Goal: Task Accomplishment & Management: Use online tool/utility

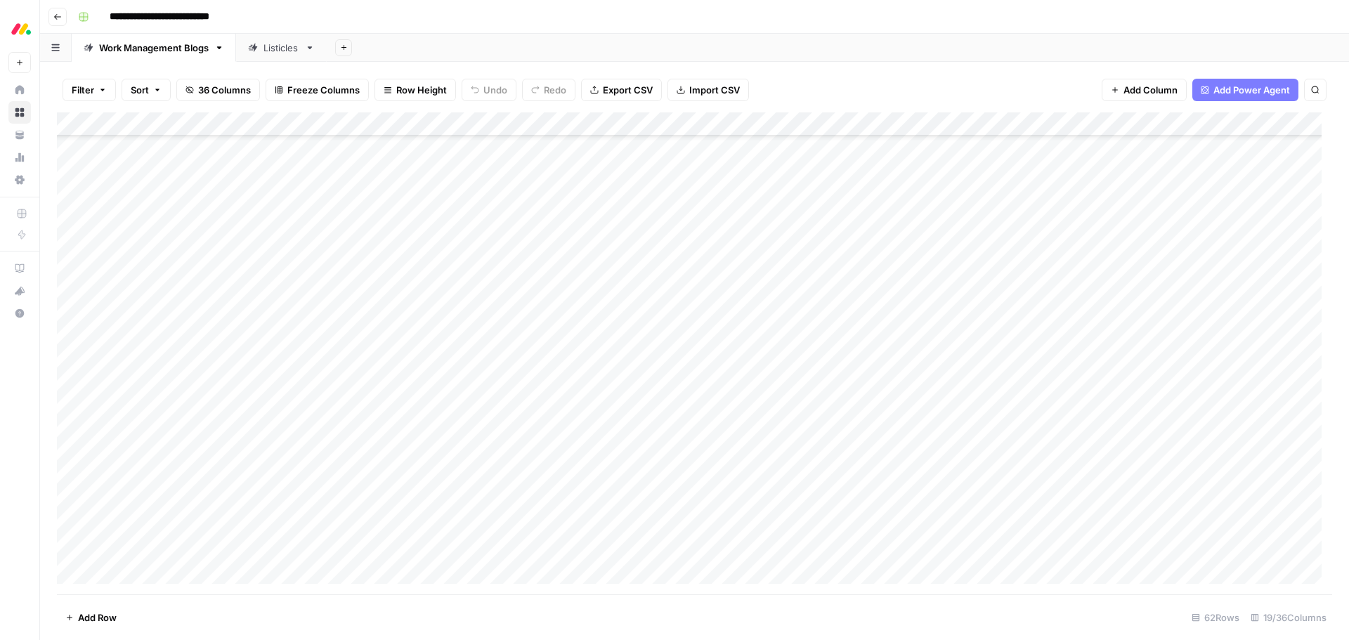
scroll to position [1056, 0]
click at [273, 49] on div "Listicles" at bounding box center [281, 48] width 36 height 14
click at [1037, 124] on div "Add Column" at bounding box center [694, 353] width 1275 height 482
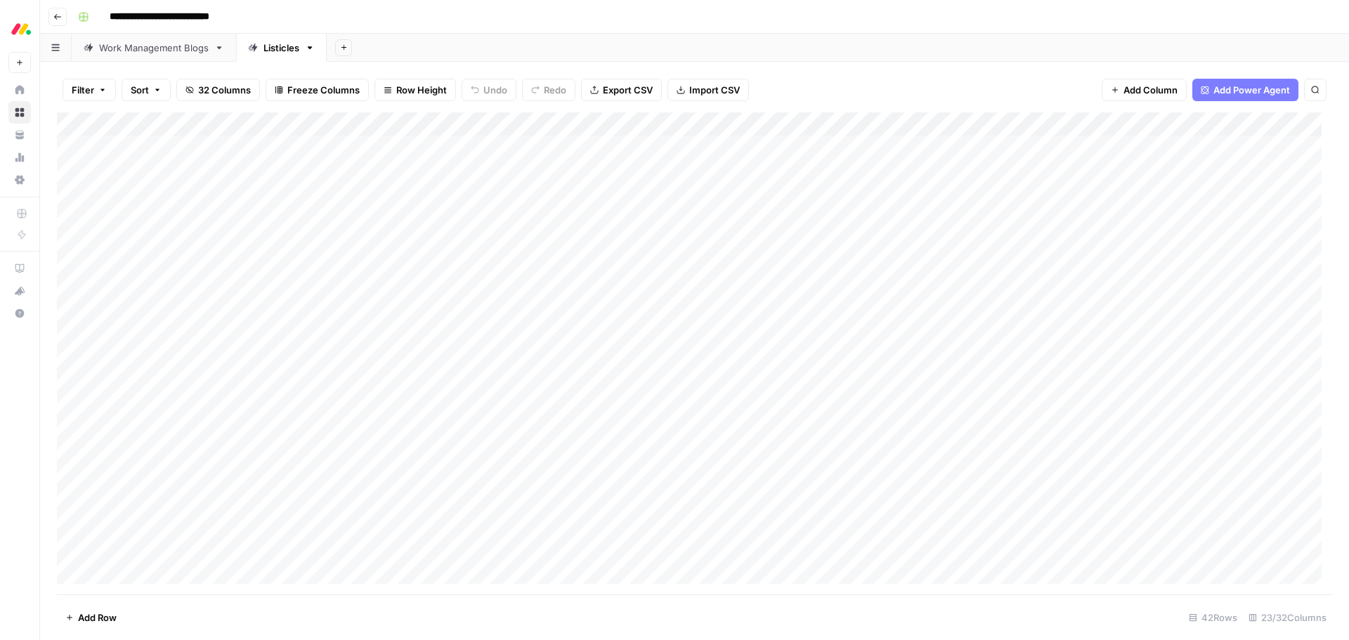
click at [243, 124] on div "Add Column" at bounding box center [694, 353] width 1275 height 482
click at [135, 225] on span "Sort Ascending" at bounding box center [168, 223] width 123 height 14
click at [779, 463] on div "Add Column" at bounding box center [694, 353] width 1275 height 482
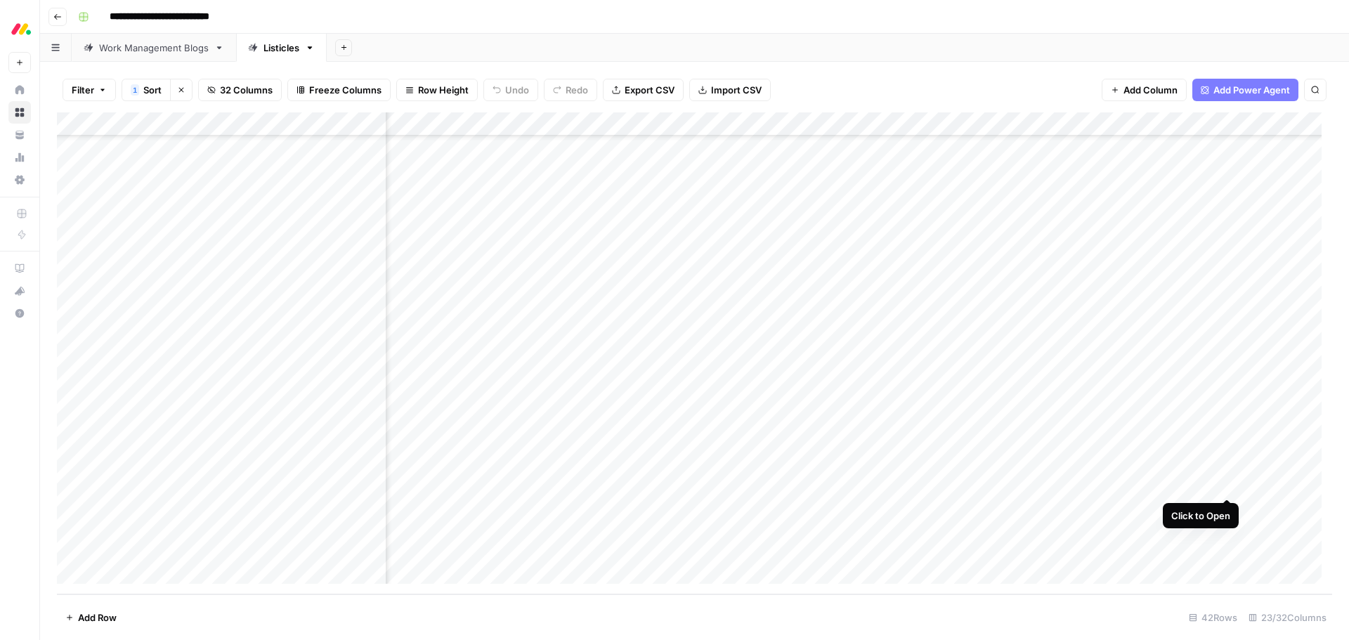
click at [1224, 483] on div "Add Column" at bounding box center [694, 353] width 1275 height 482
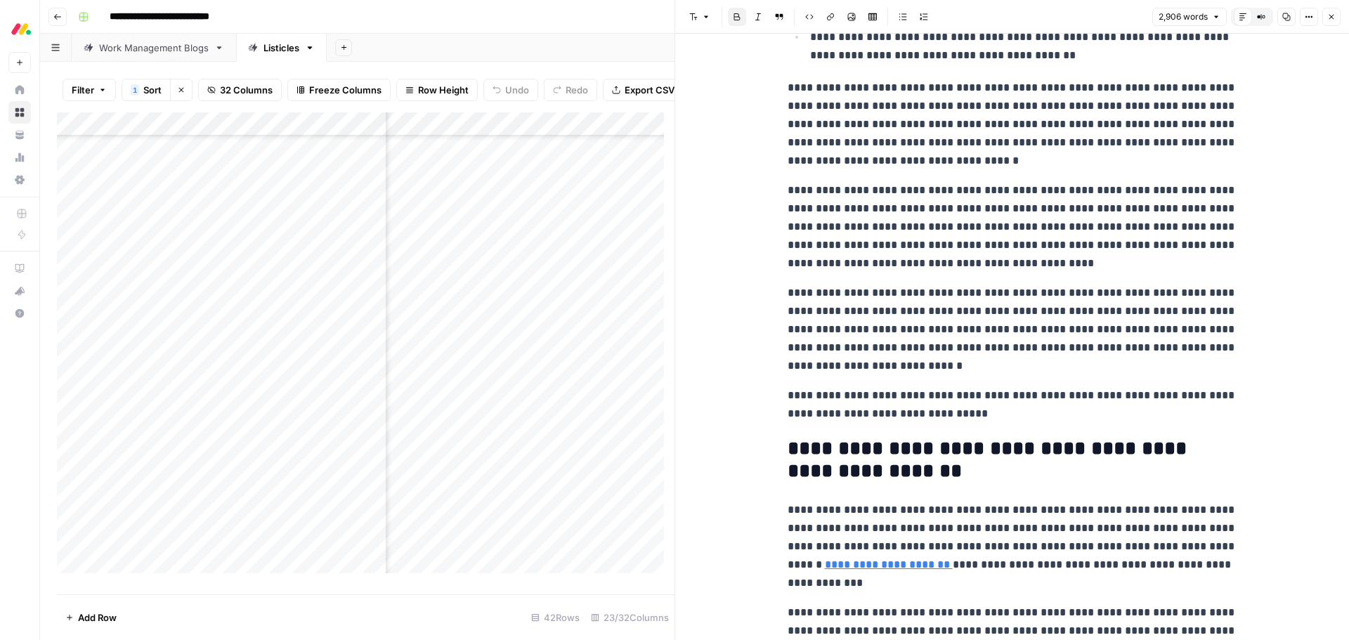
scroll to position [7937, 0]
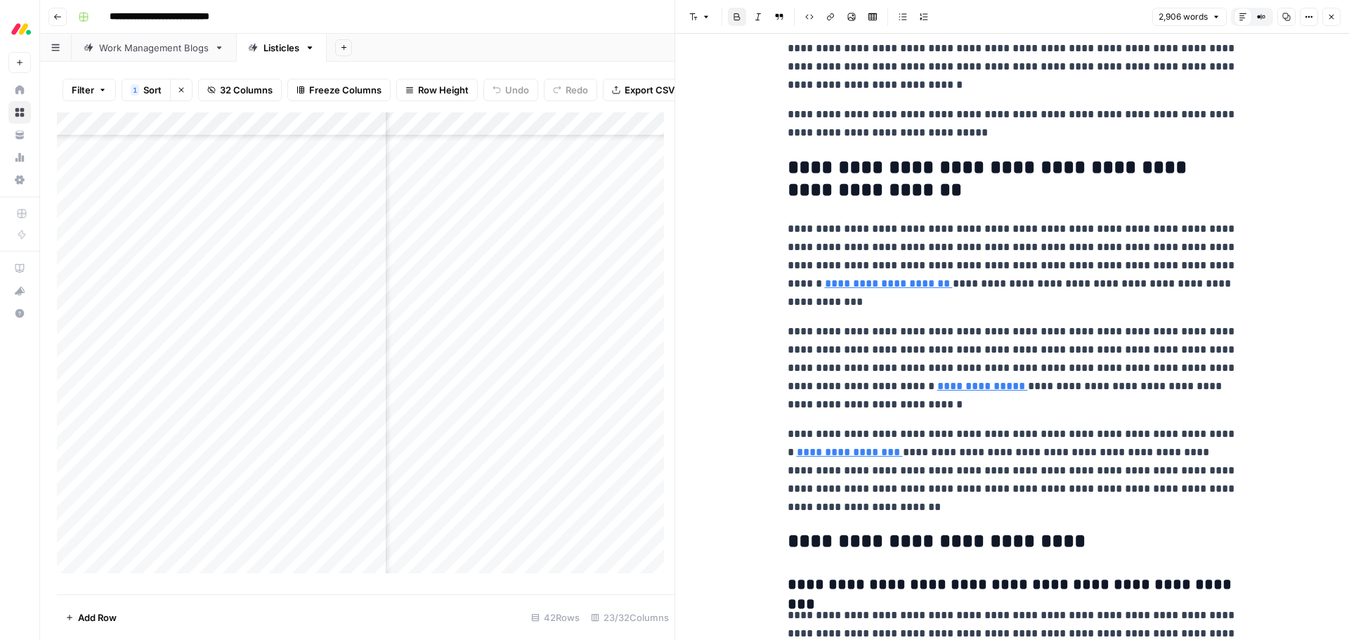
click at [1332, 19] on icon "button" at bounding box center [1331, 17] width 8 height 8
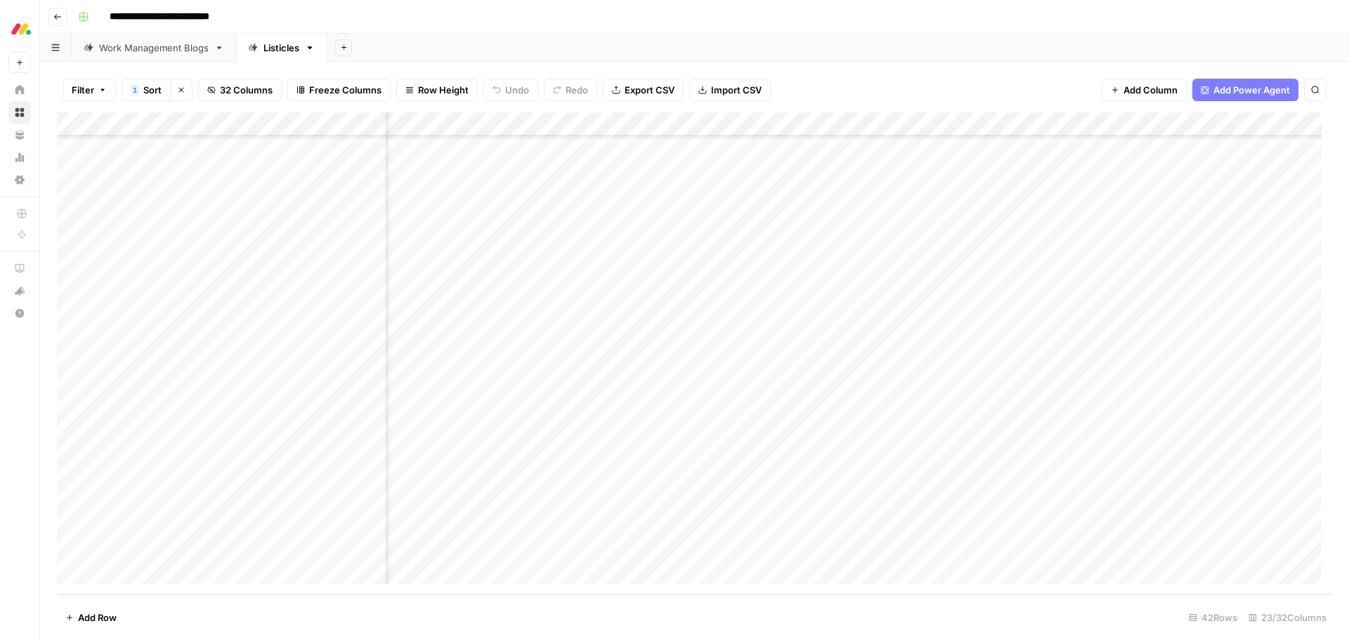
scroll to position [570, 1108]
click at [719, 485] on div "Add Column" at bounding box center [694, 353] width 1275 height 482
click at [1187, 507] on div "Add Column" at bounding box center [694, 353] width 1275 height 482
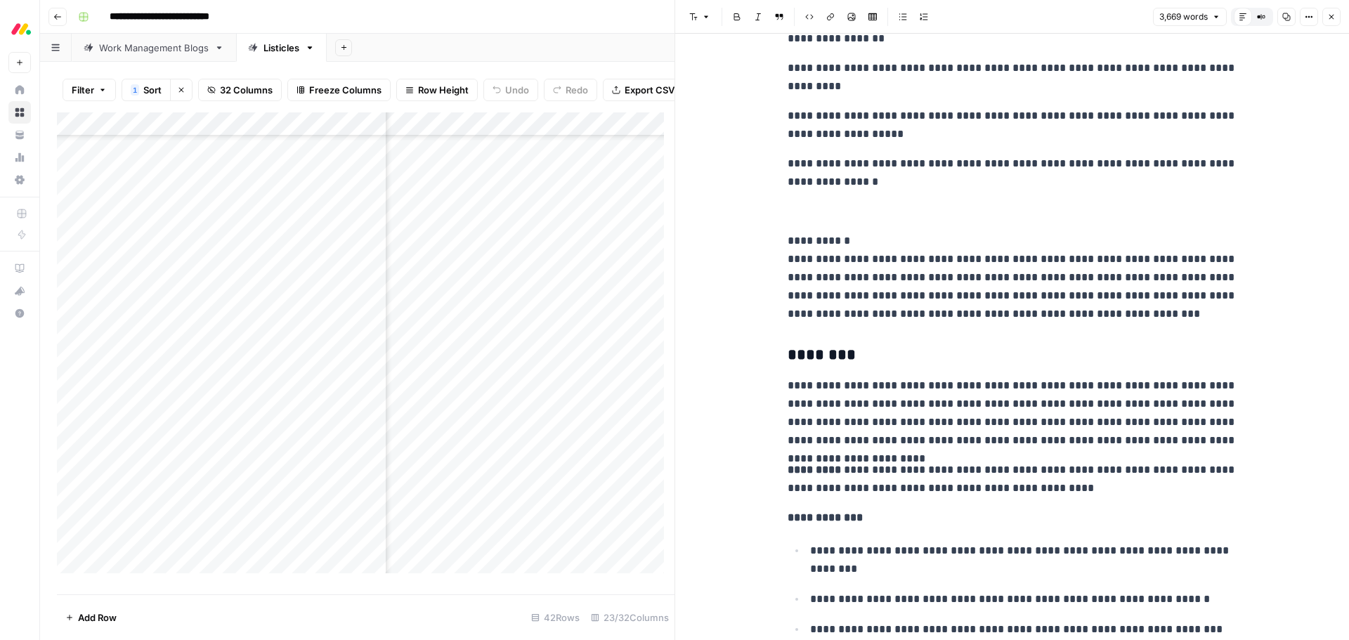
scroll to position [3090, 0]
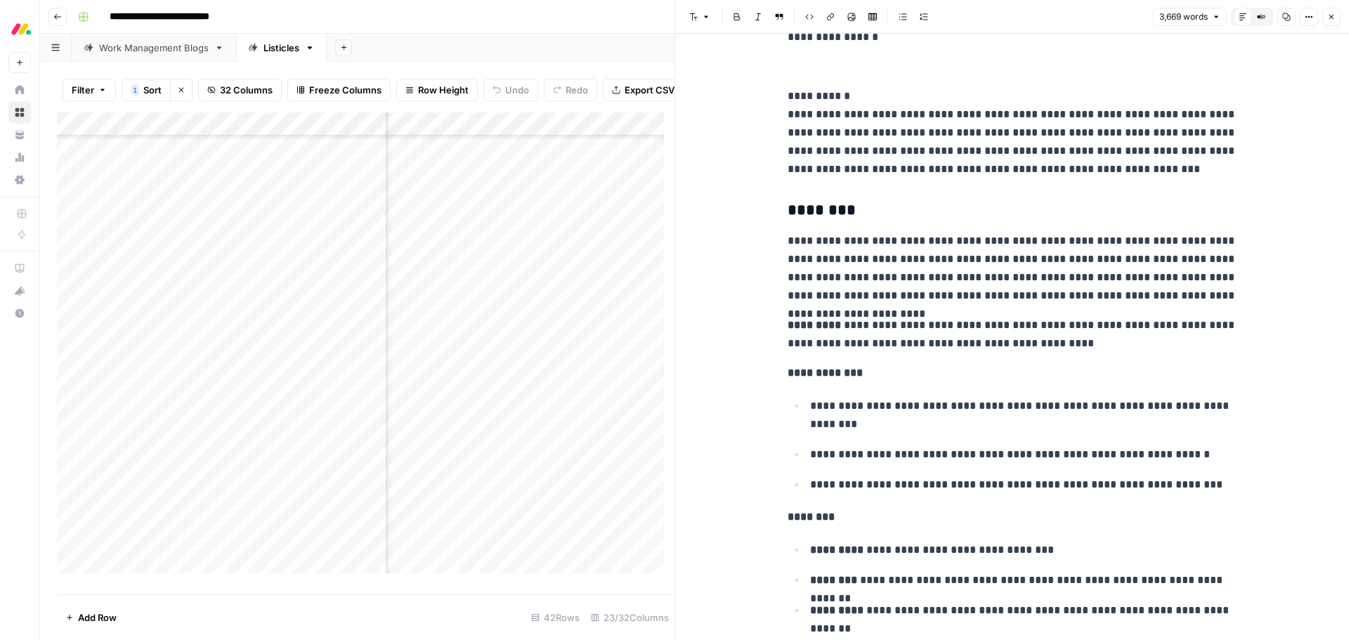
click at [1339, 16] on button "Close" at bounding box center [1331, 17] width 18 height 18
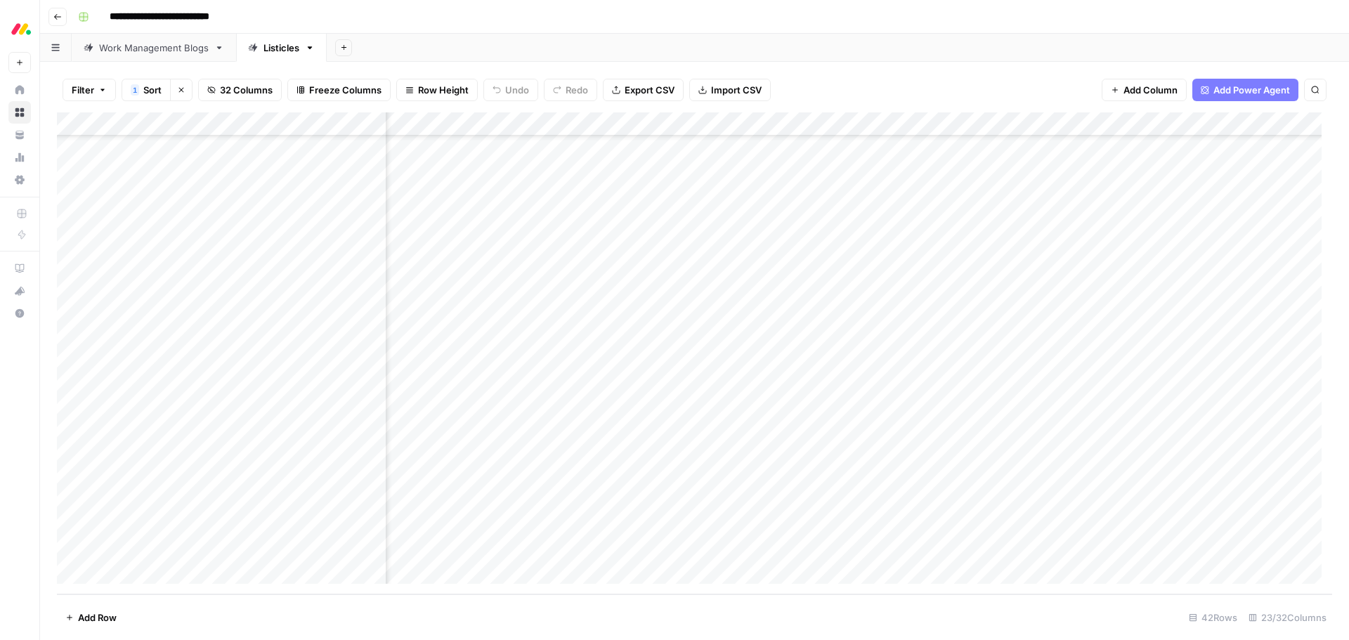
scroll to position [570, 619]
click at [1205, 511] on div "Add Column" at bounding box center [694, 353] width 1275 height 482
click at [1269, 218] on div "Add Column" at bounding box center [694, 353] width 1275 height 482
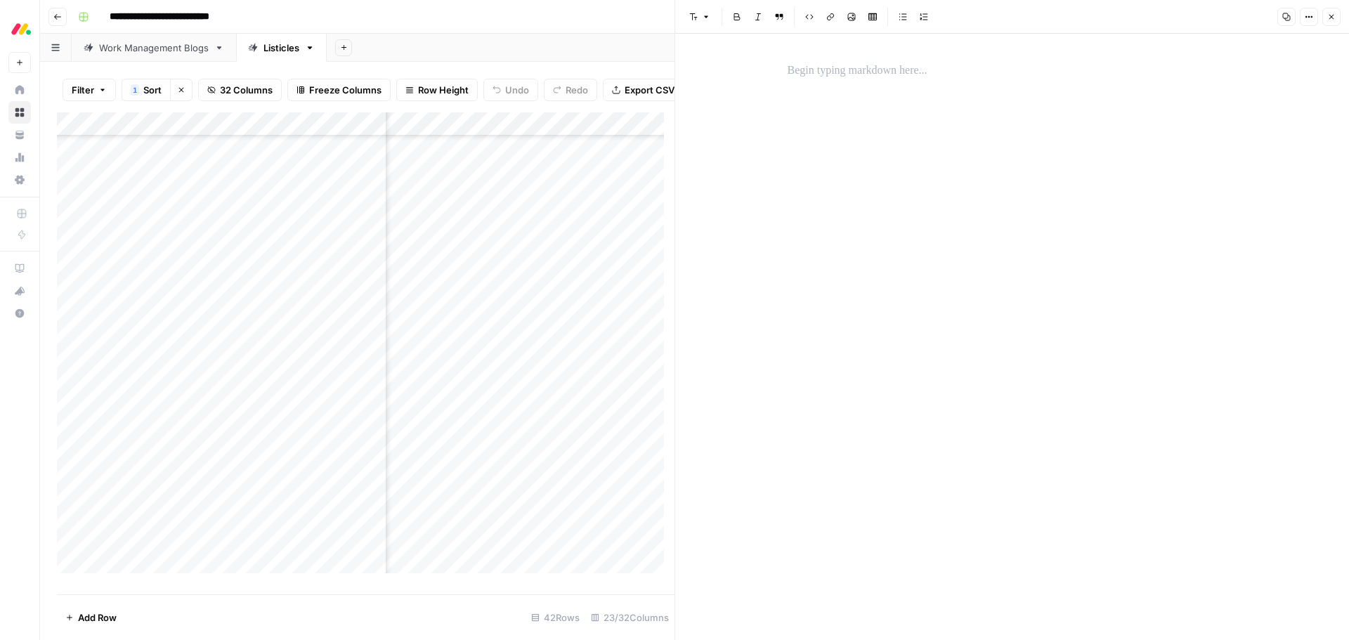
click at [1332, 15] on icon "button" at bounding box center [1331, 17] width 8 height 8
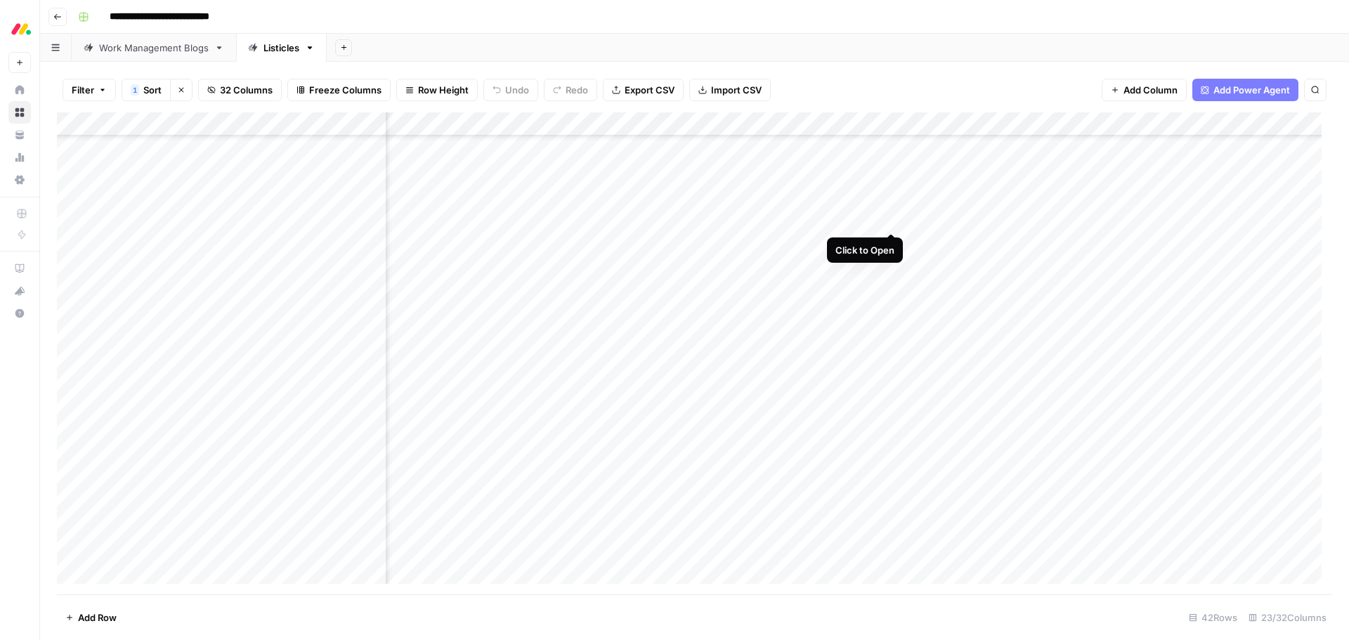
click at [891, 218] on div "Add Column" at bounding box center [694, 353] width 1275 height 482
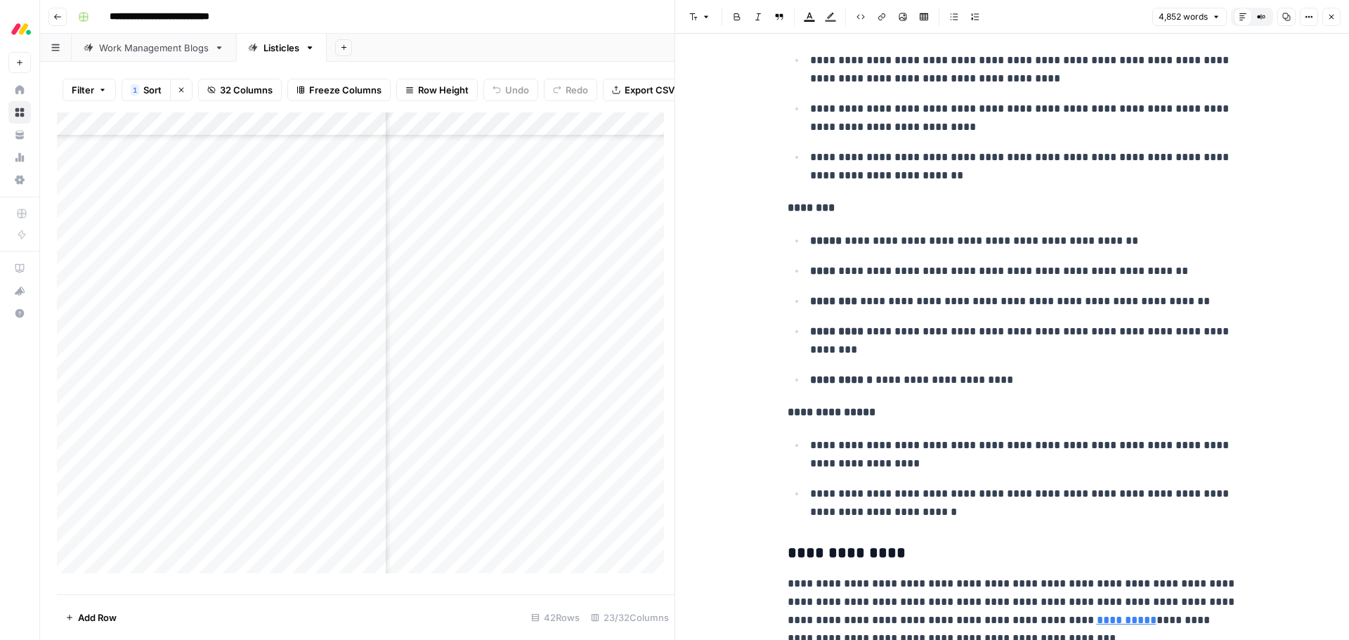
scroll to position [2880, 0]
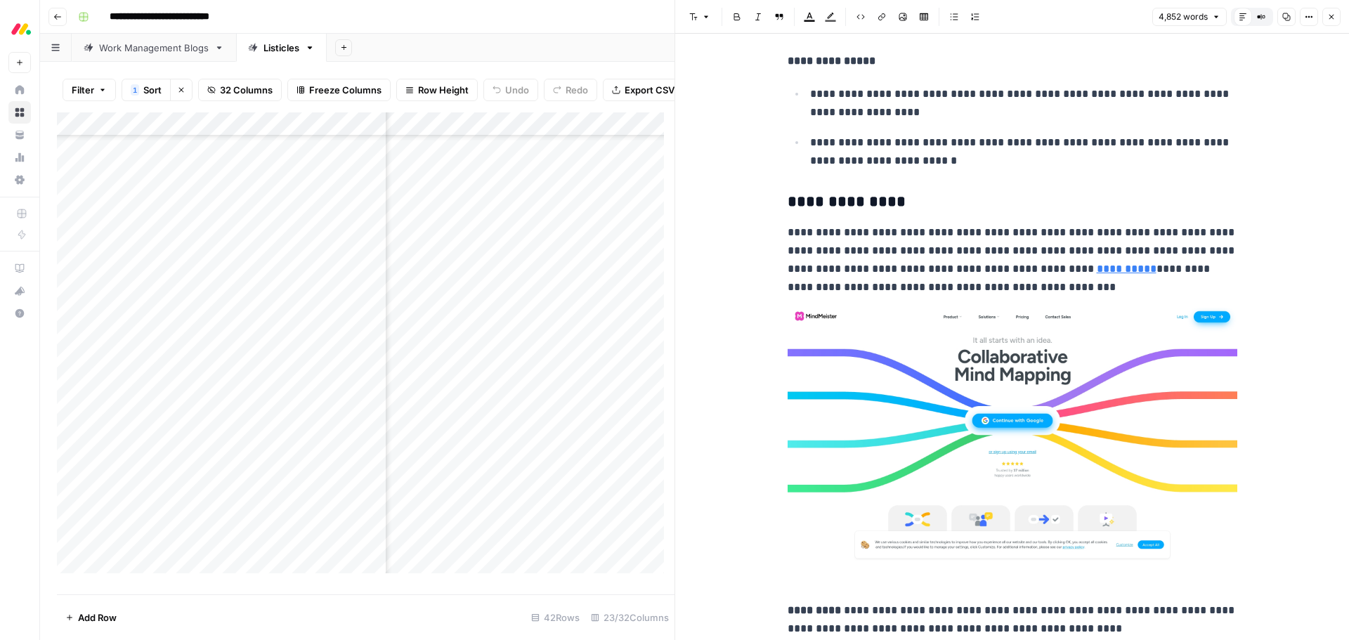
click at [1330, 17] on icon "button" at bounding box center [1331, 17] width 8 height 8
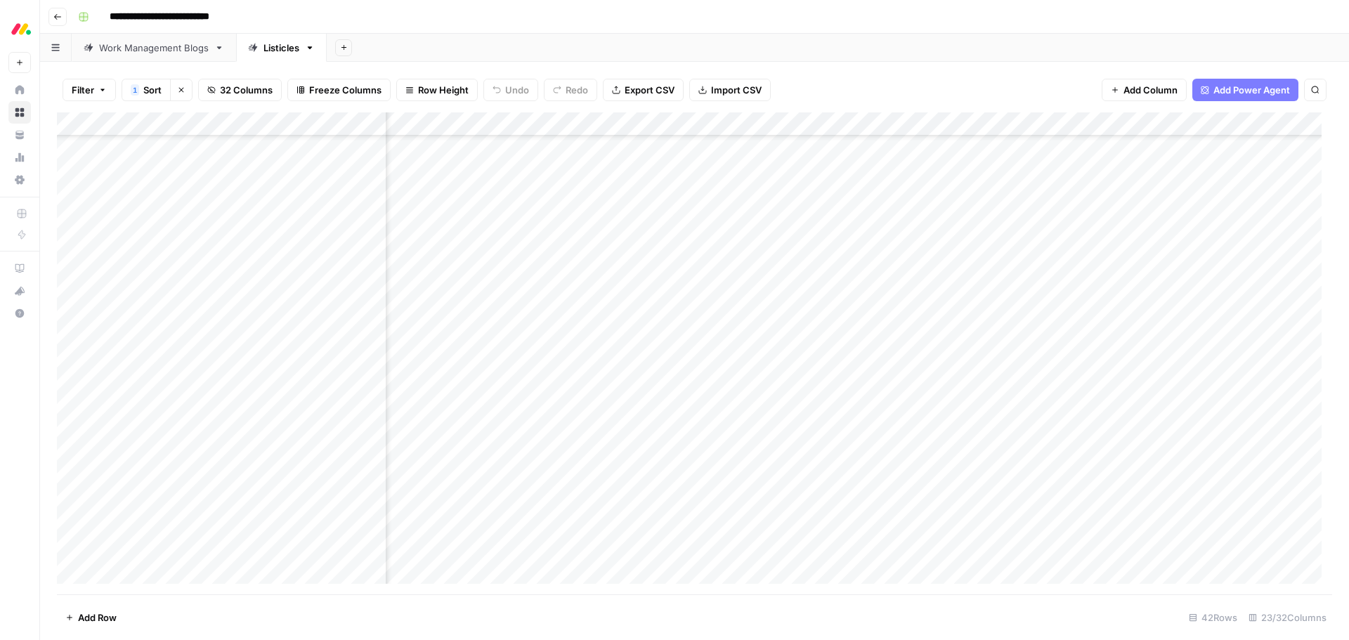
scroll to position [430, 629]
click at [1198, 221] on div "Add Column" at bounding box center [694, 353] width 1275 height 482
click at [809, 259] on div "Add Column" at bounding box center [694, 353] width 1275 height 482
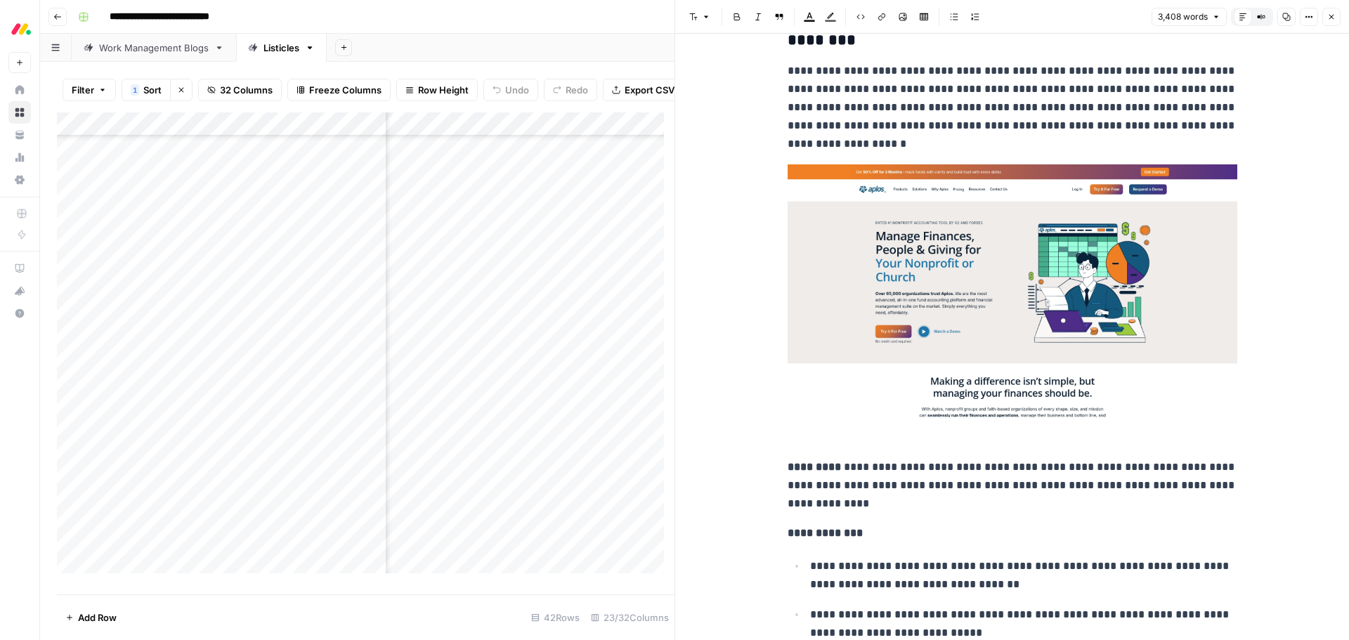
scroll to position [9623, 0]
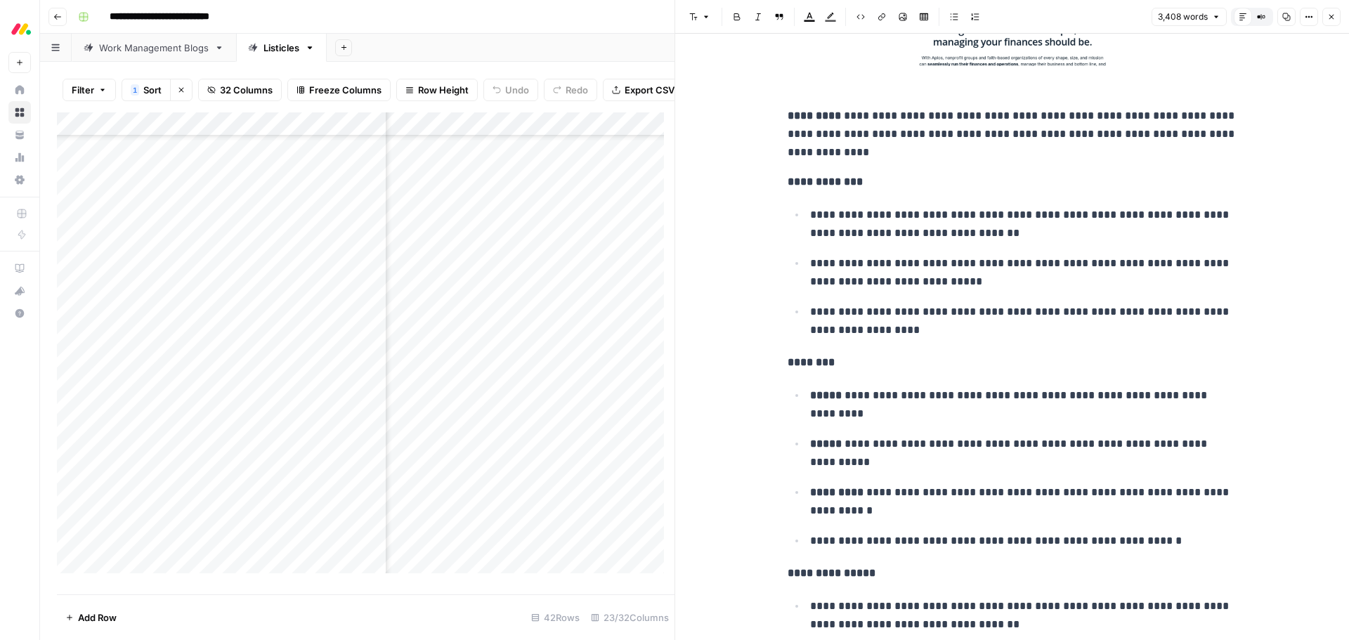
click at [1335, 18] on button "Close" at bounding box center [1331, 17] width 18 height 18
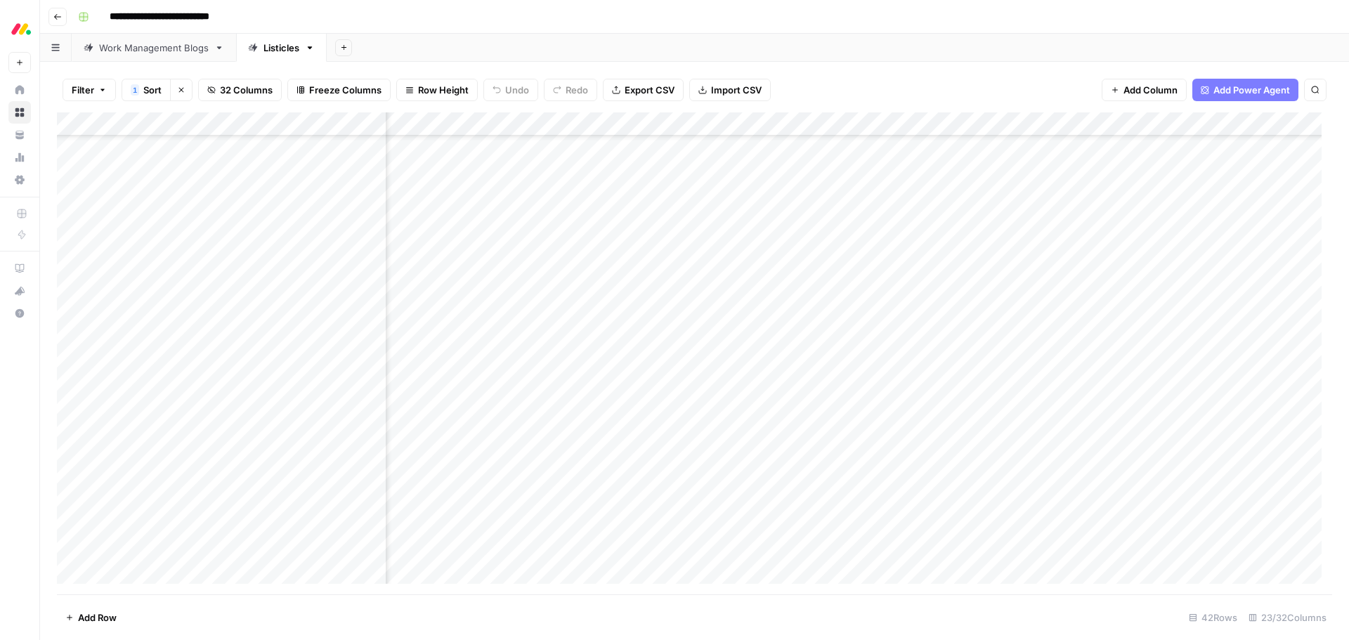
scroll to position [149, 0]
click at [497, 265] on div "Add Column" at bounding box center [694, 353] width 1275 height 482
click at [433, 344] on button "CRM" at bounding box center [423, 340] width 32 height 17
click at [188, 258] on div "Add Column" at bounding box center [694, 353] width 1275 height 482
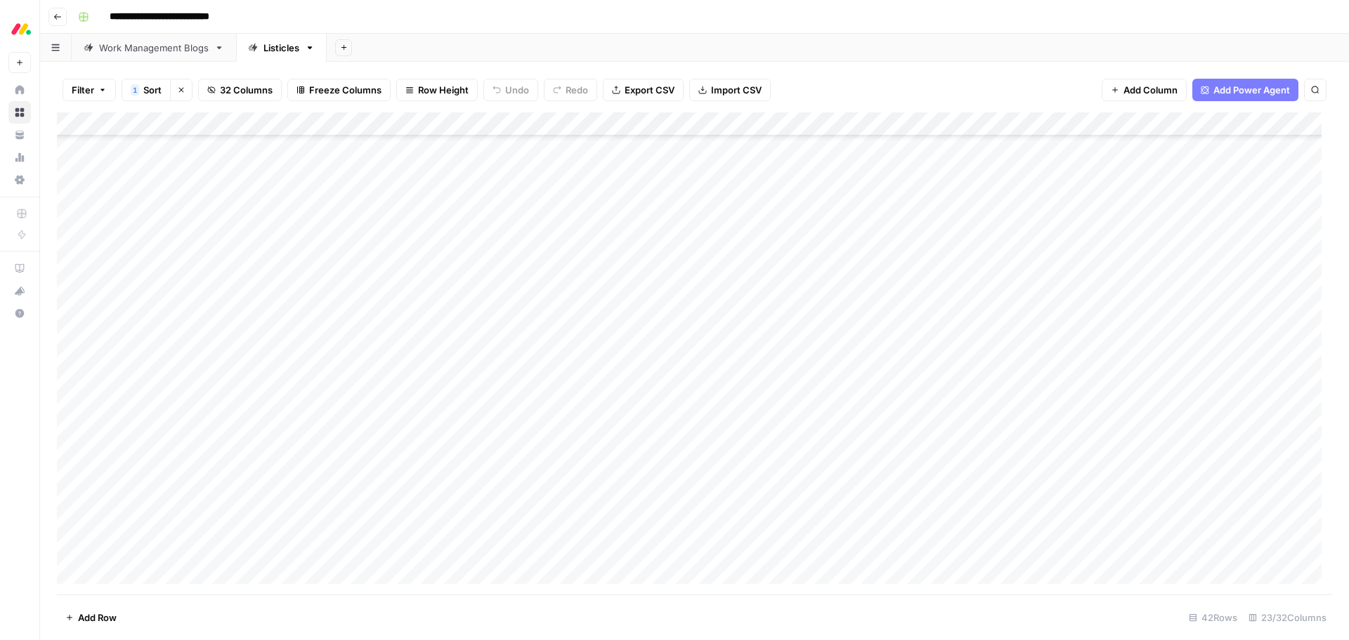
click at [188, 258] on div "Add Column" at bounding box center [694, 353] width 1275 height 482
click at [188, 258] on textarea "**********" at bounding box center [191, 262] width 225 height 20
click at [354, 261] on div "Add Column" at bounding box center [694, 353] width 1275 height 482
click at [354, 261] on textarea "**********" at bounding box center [370, 262] width 225 height 20
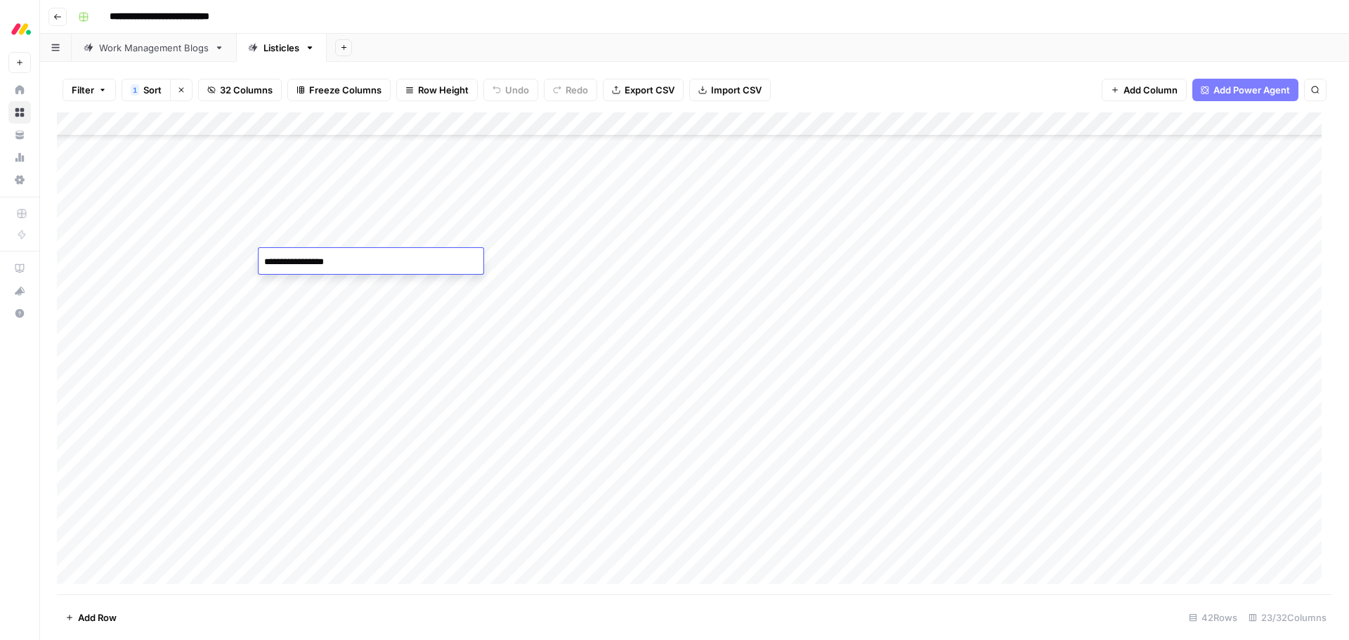
type textarea "**********"
click at [354, 261] on div "Add Column" at bounding box center [694, 353] width 1275 height 482
type textarea "**********"
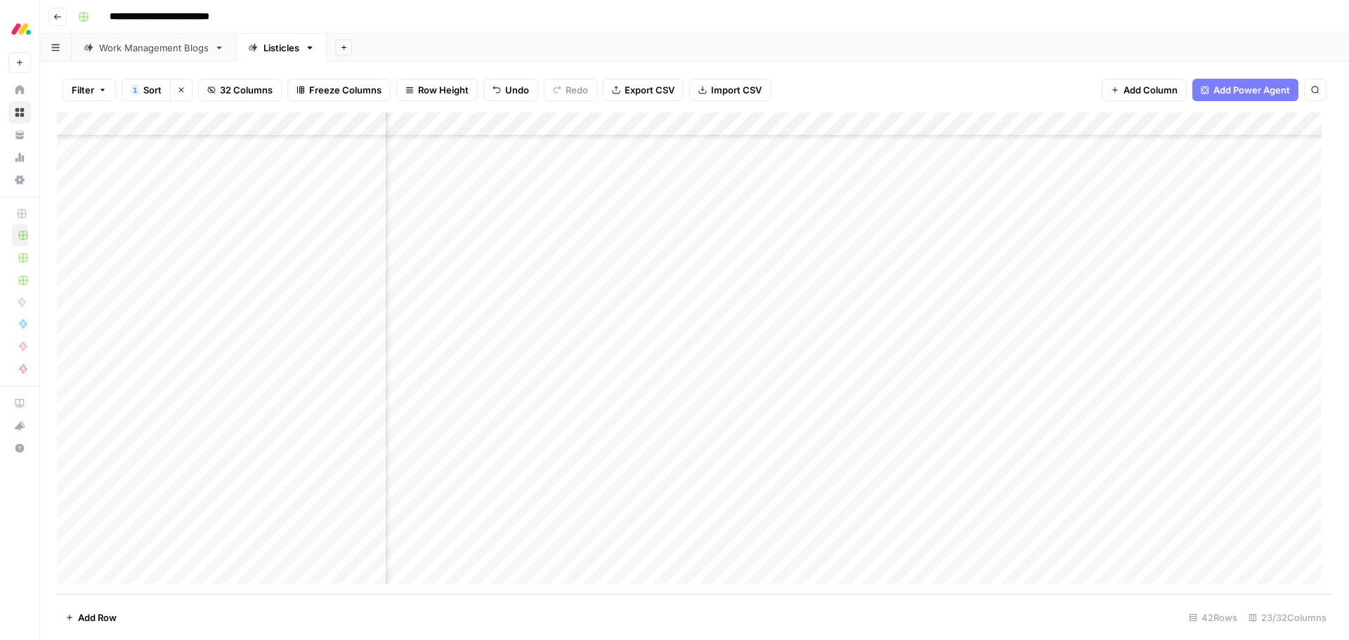
click at [249, 122] on div "Add Column" at bounding box center [694, 353] width 1275 height 482
click at [150, 222] on span "Sort Ascending" at bounding box center [162, 223] width 110 height 14
click at [247, 126] on div "Add Column" at bounding box center [694, 353] width 1275 height 482
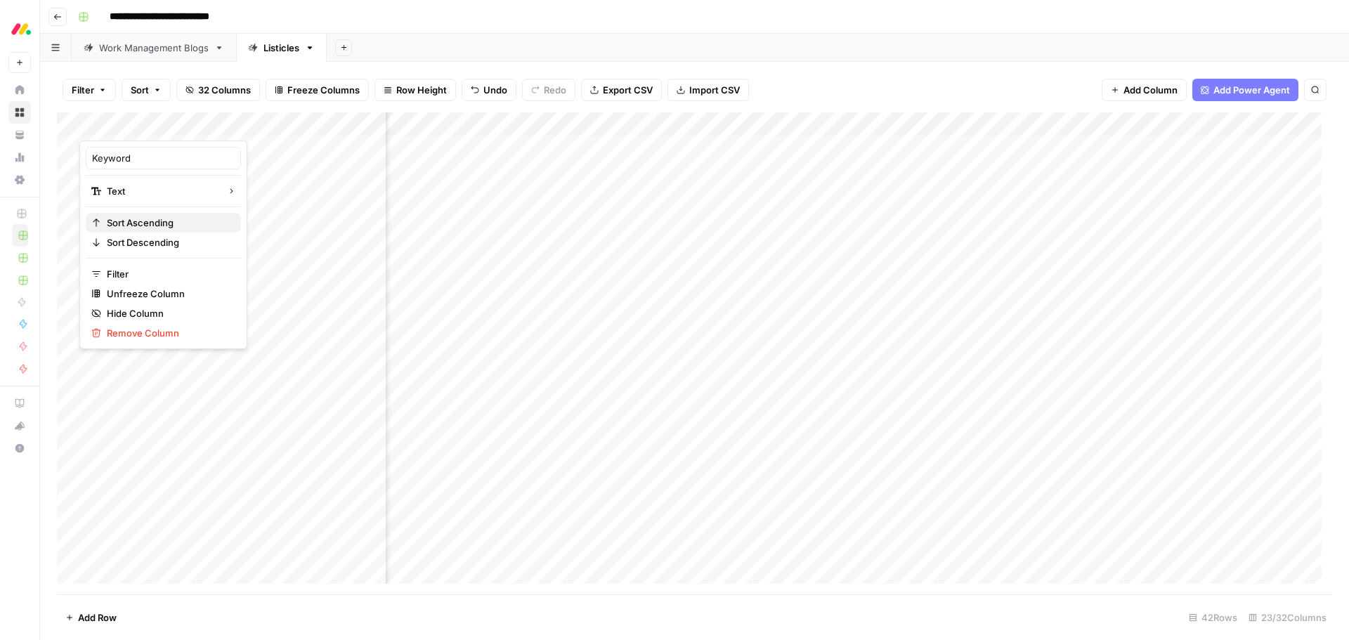
click at [149, 225] on span "Sort Ascending" at bounding box center [168, 223] width 123 height 14
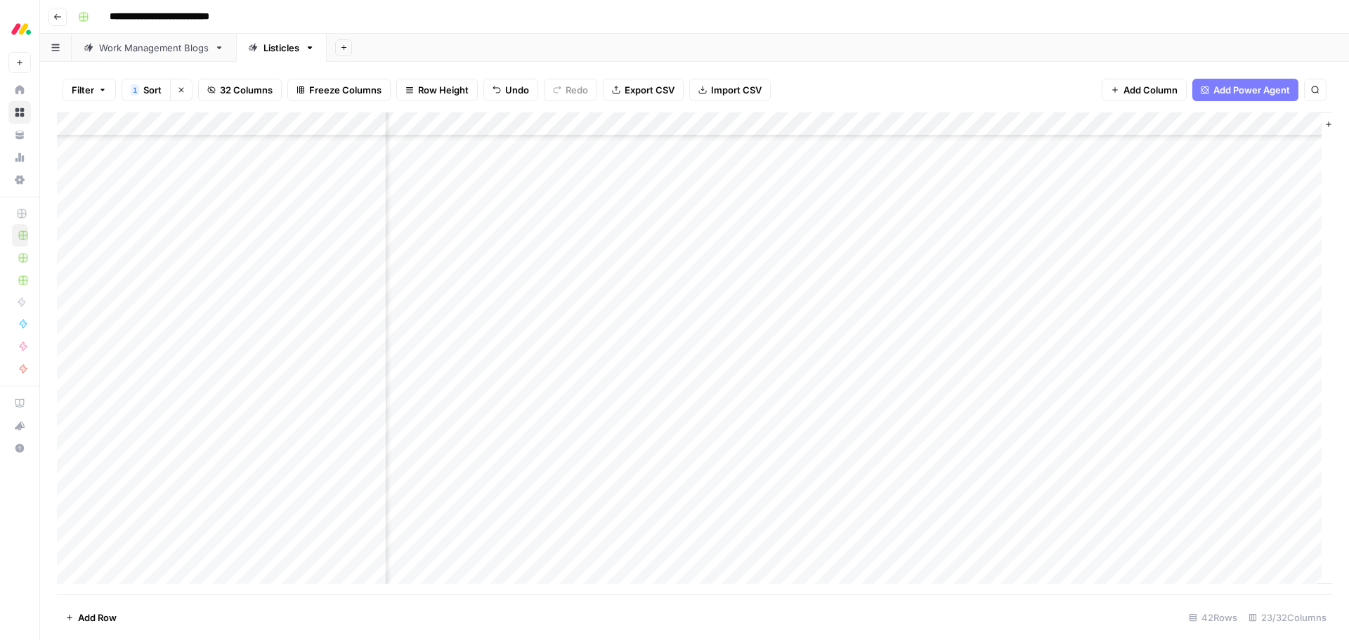
scroll to position [562, 1836]
click at [695, 395] on div "Add Column" at bounding box center [694, 353] width 1275 height 482
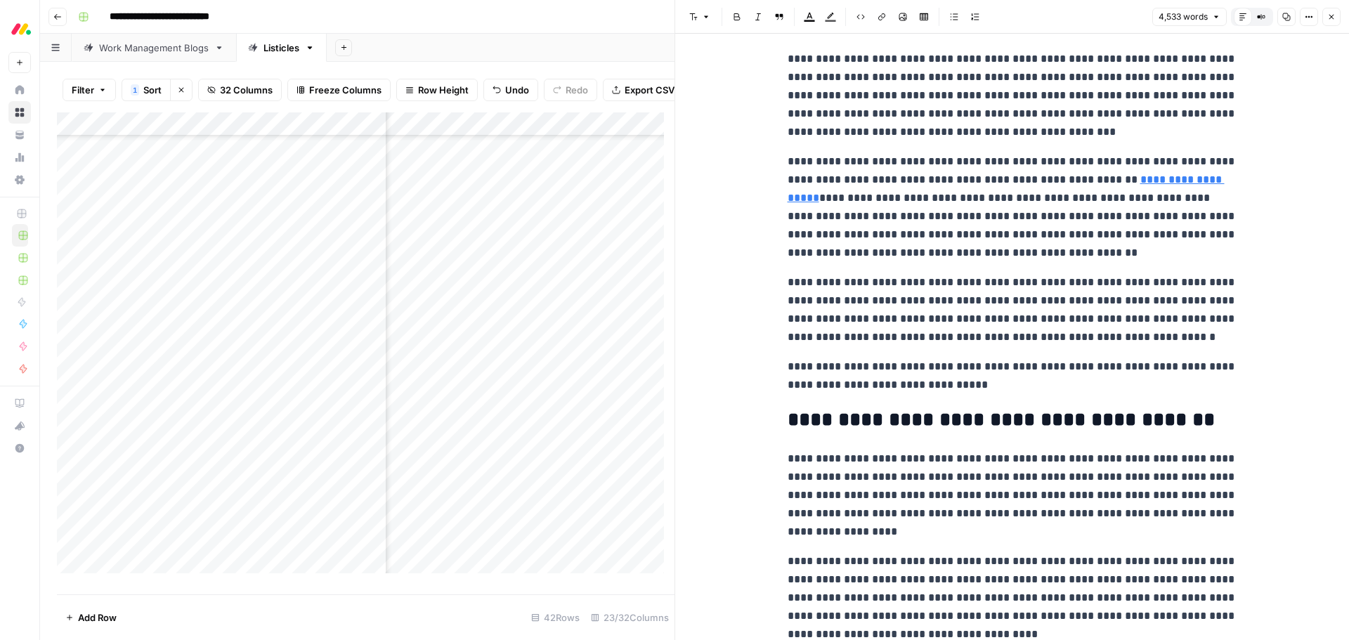
scroll to position [12502, 0]
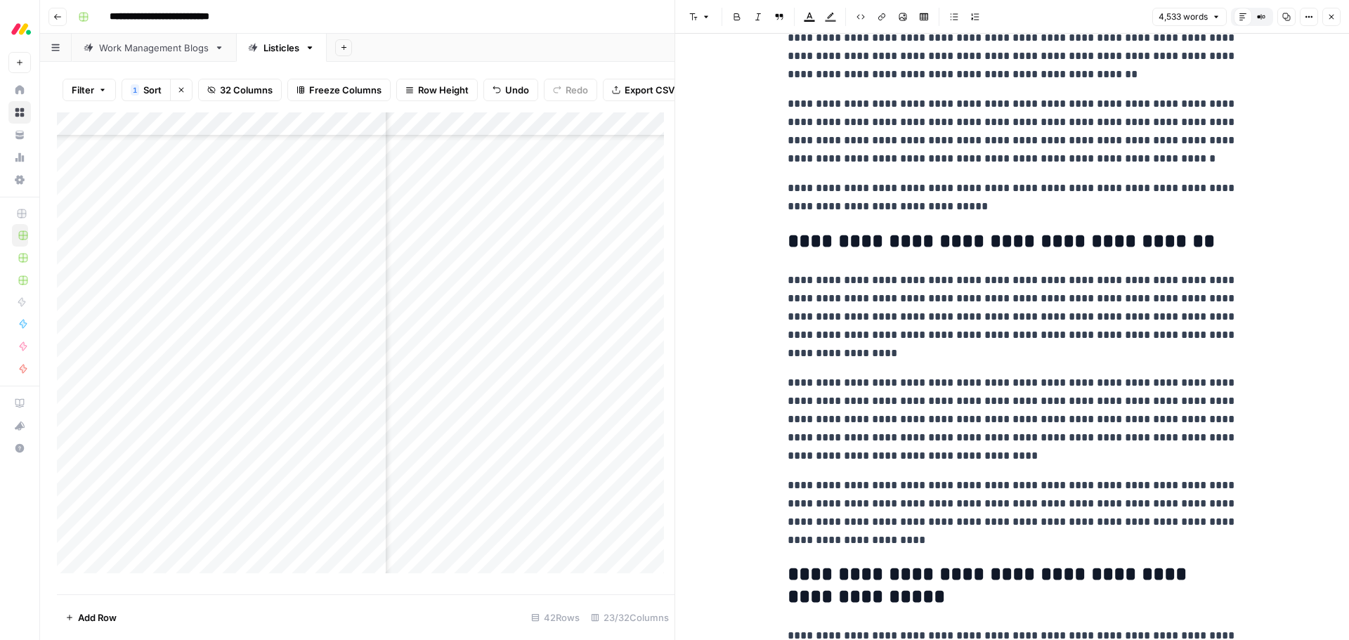
click at [1330, 18] on icon "button" at bounding box center [1331, 17] width 8 height 8
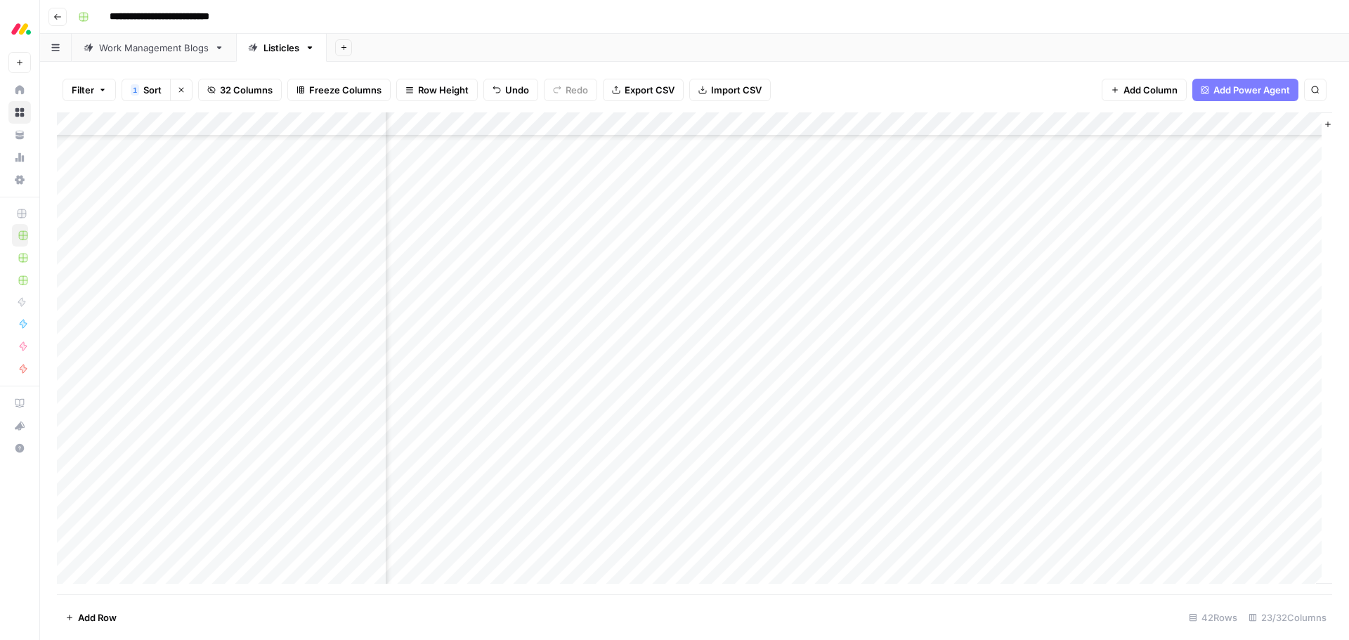
click at [273, 400] on div "Add Column" at bounding box center [694, 353] width 1275 height 482
click at [314, 405] on div "Add Column" at bounding box center [694, 353] width 1275 height 482
click at [314, 405] on textarea at bounding box center [370, 398] width 225 height 20
type textarea "**********"
click at [1082, 126] on div "Add Column" at bounding box center [694, 353] width 1275 height 482
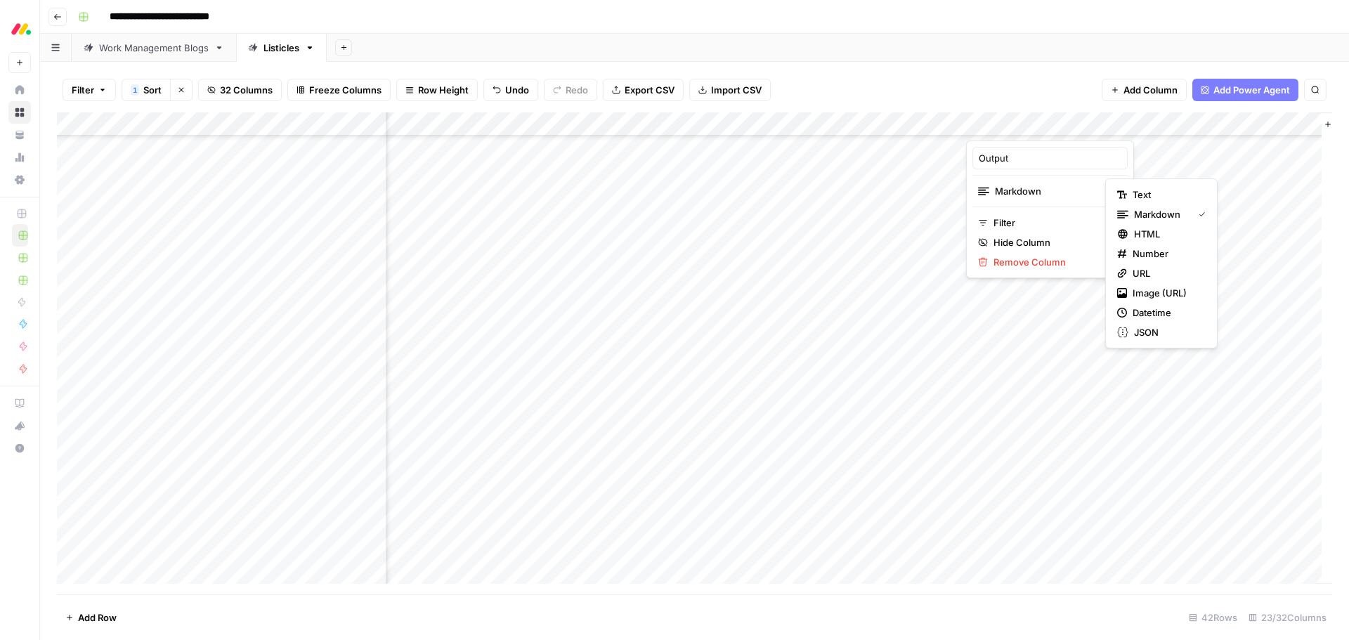
click at [1009, 240] on html "**********" at bounding box center [674, 320] width 1349 height 640
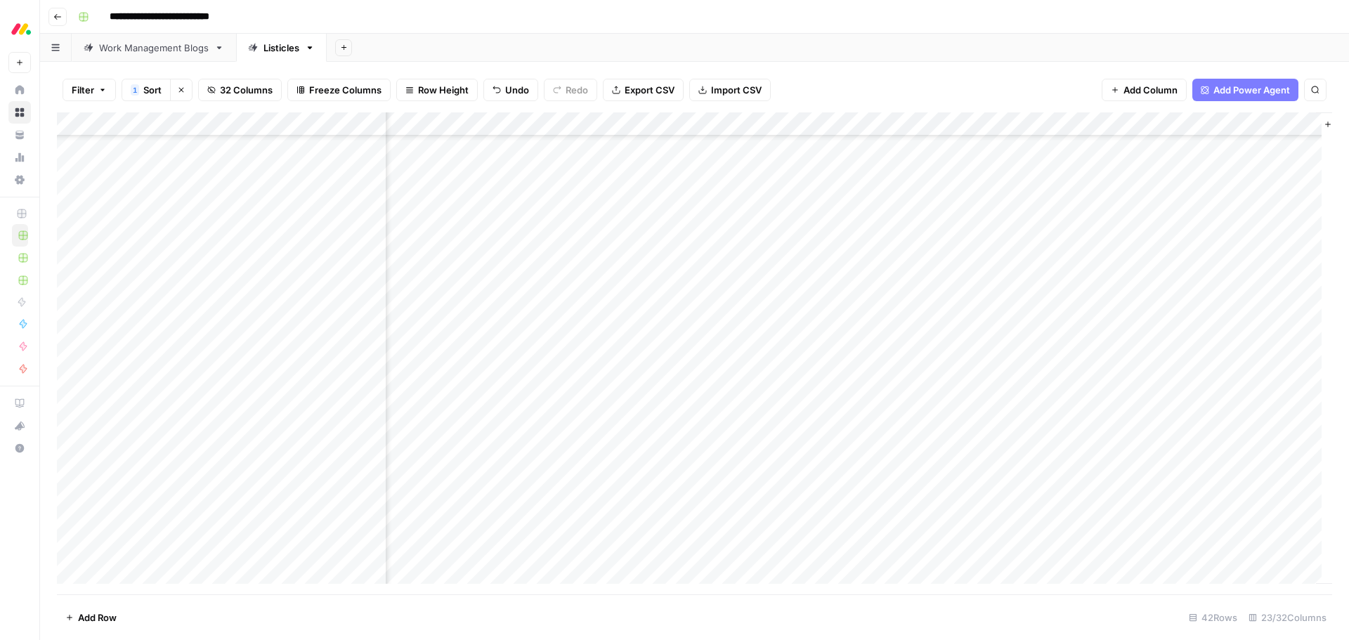
scroll to position [562, 1908]
click at [1009, 124] on div "Add Column" at bounding box center [694, 353] width 1275 height 482
click at [959, 242] on span "Hide Column" at bounding box center [982, 242] width 123 height 14
click at [155, 46] on div "Work Management Blogs" at bounding box center [154, 48] width 110 height 14
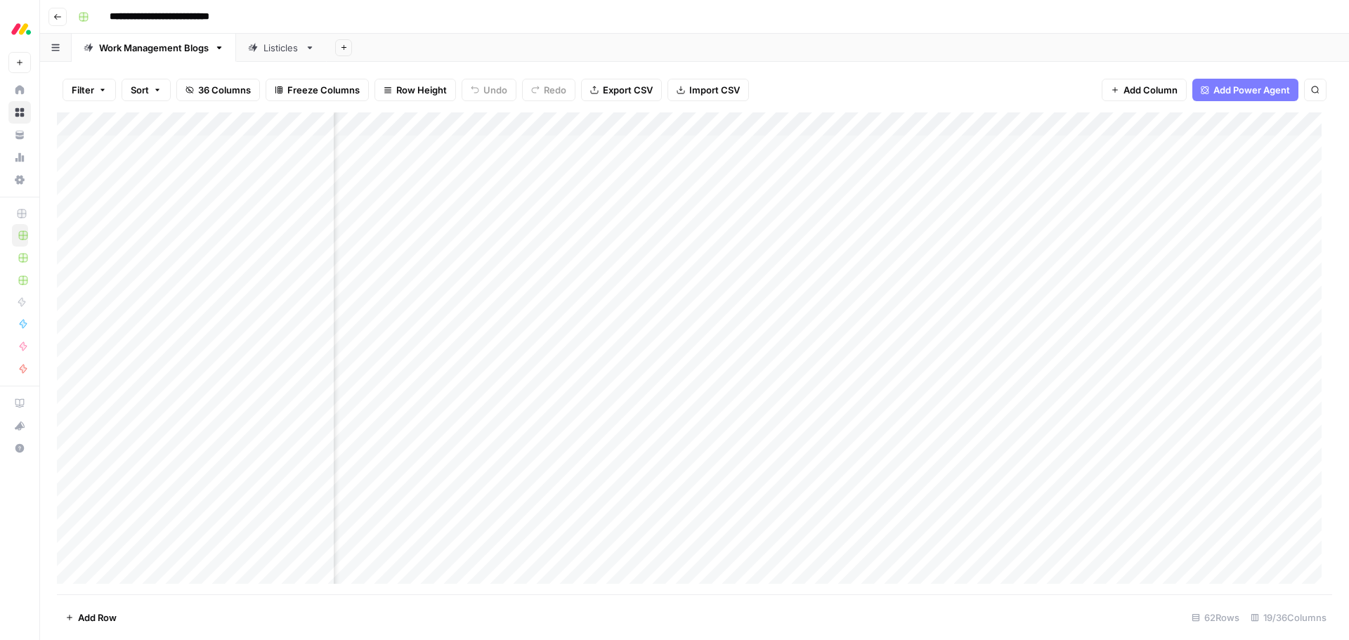
scroll to position [0, 1356]
click at [268, 50] on div "Listicles" at bounding box center [281, 48] width 36 height 14
click at [1277, 125] on span "Add Column" at bounding box center [1299, 124] width 49 height 13
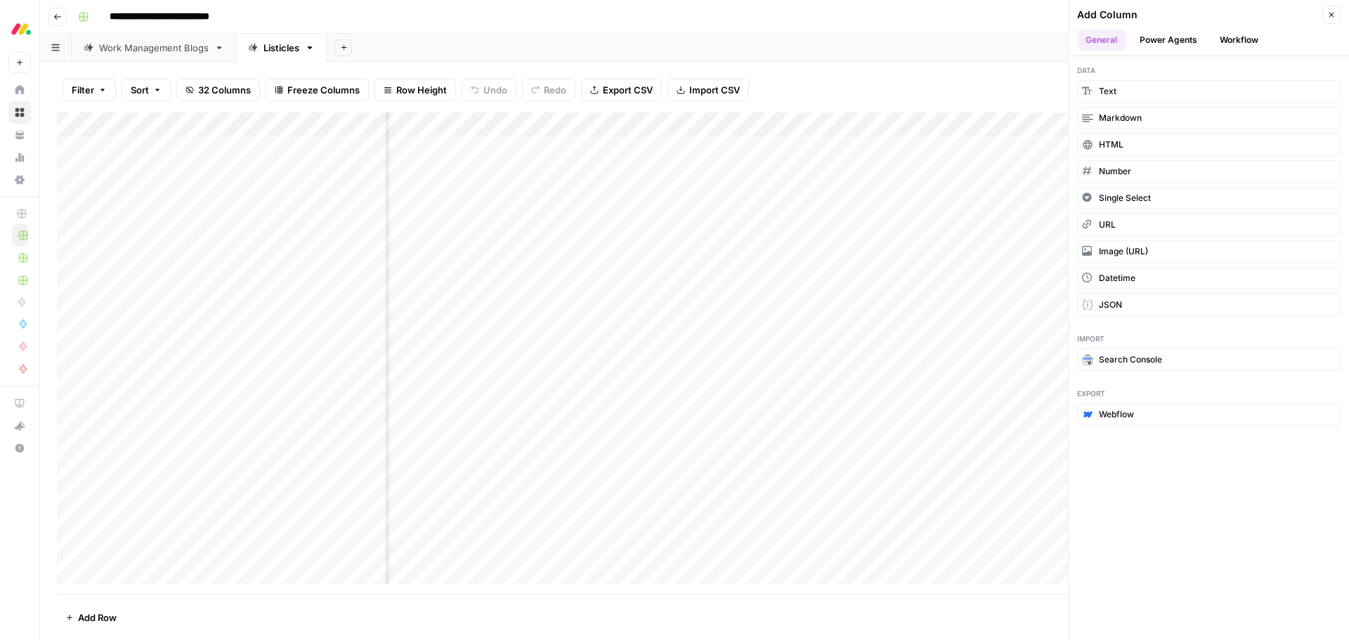
click at [1250, 44] on button "Workflow" at bounding box center [1238, 39] width 55 height 21
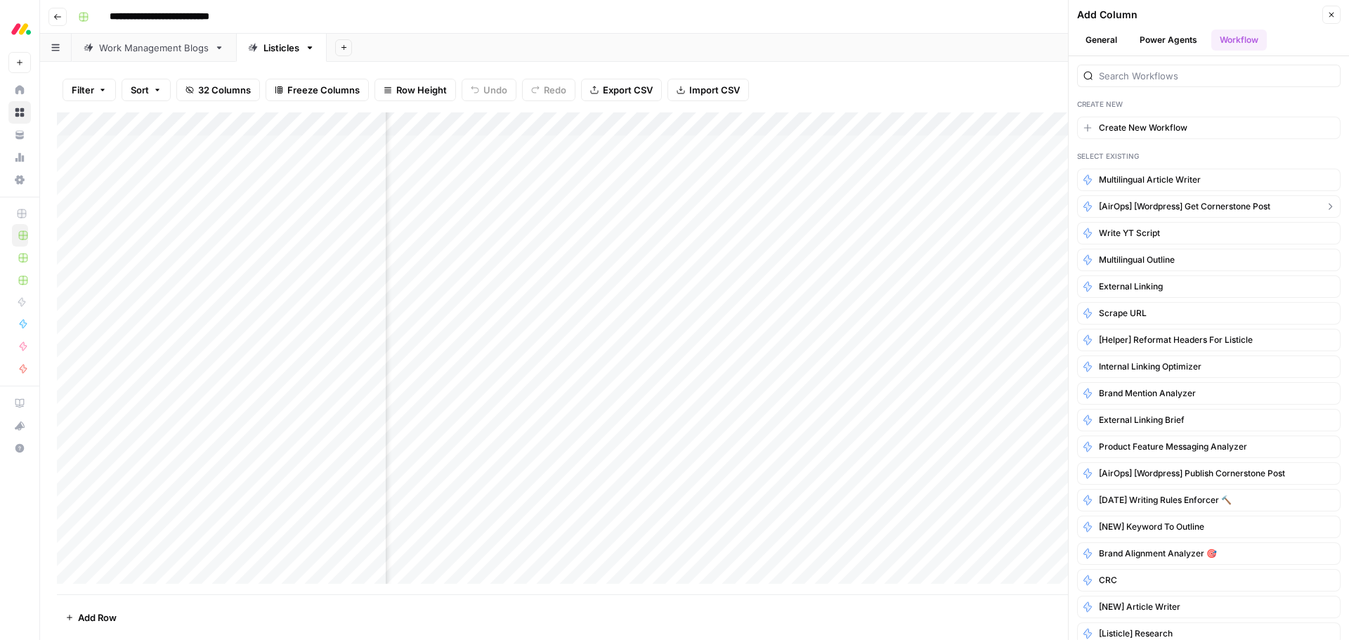
click at [1165, 208] on span "[AirOps] [Wordpress] Get Cornerstone Post" at bounding box center [1184, 206] width 171 height 13
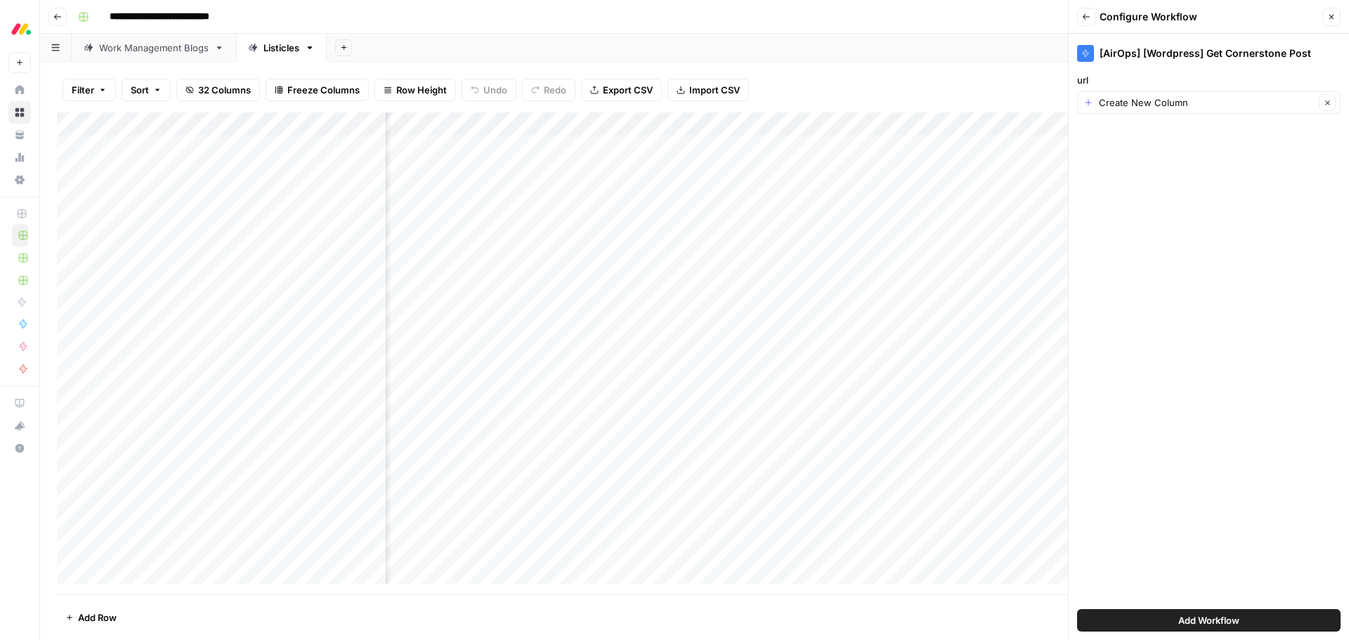
click at [1176, 110] on div "Create New Column Clear" at bounding box center [1208, 102] width 263 height 22
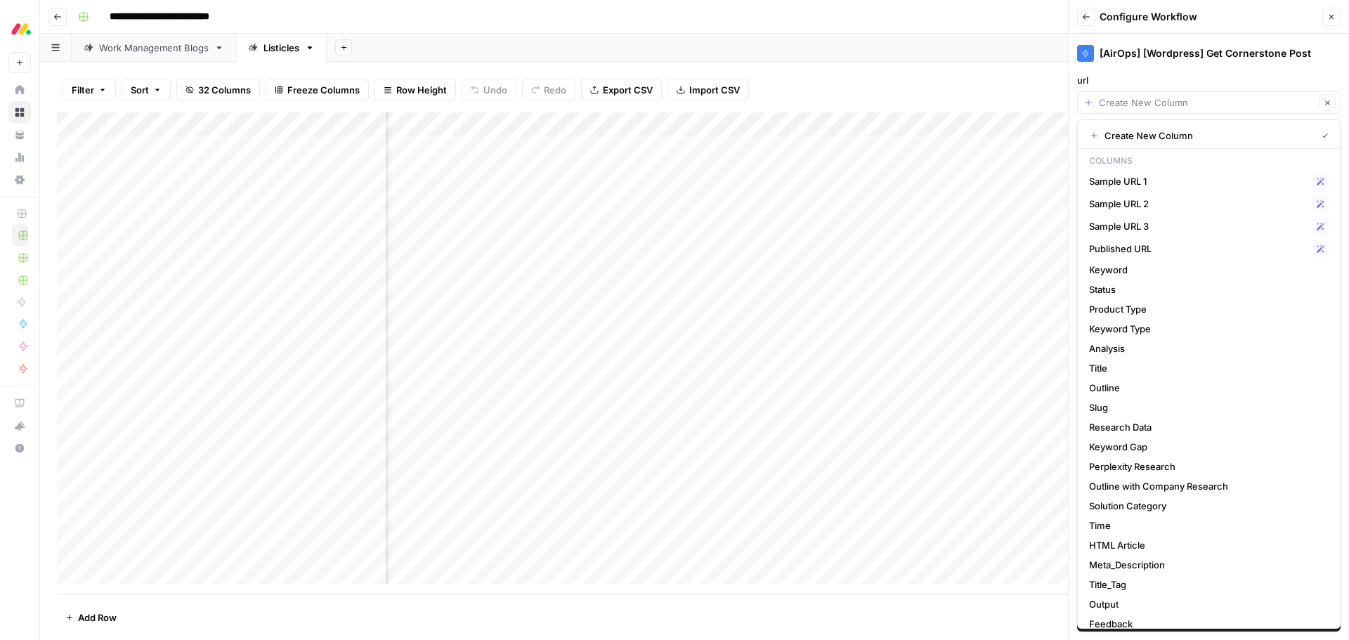
click at [1176, 110] on div "Clear" at bounding box center [1208, 102] width 263 height 22
type input "Create New Column"
click at [1186, 77] on label "url" at bounding box center [1208, 80] width 263 height 14
click at [1186, 96] on input "Create New Column" at bounding box center [1207, 103] width 216 height 14
type input "Create New Column"
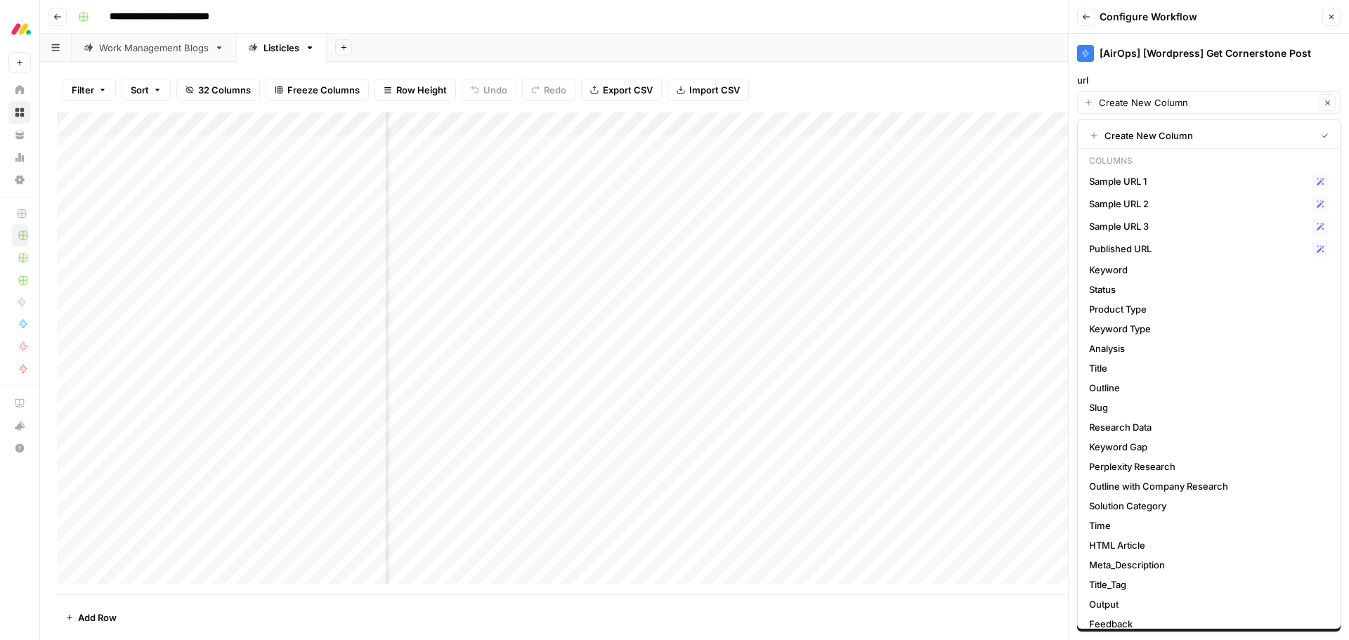
click at [1186, 73] on label "url" at bounding box center [1208, 80] width 263 height 14
click at [1186, 96] on input "Create New Column" at bounding box center [1207, 103] width 216 height 14
type input "Create New Column"
click at [1266, 65] on div "[AirOps] [Wordpress] Get Cornerstone Post url Create New Column Clear Add Workf…" at bounding box center [1208, 337] width 280 height 606
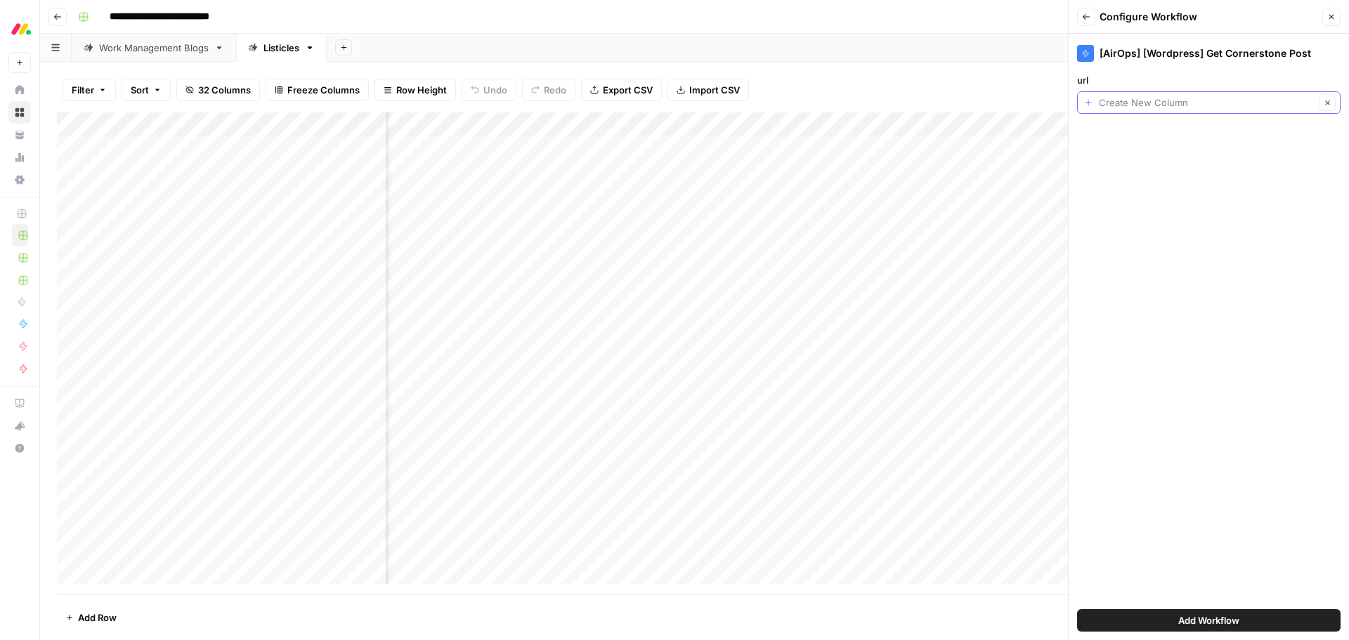
click at [1287, 103] on input "url" at bounding box center [1207, 103] width 216 height 14
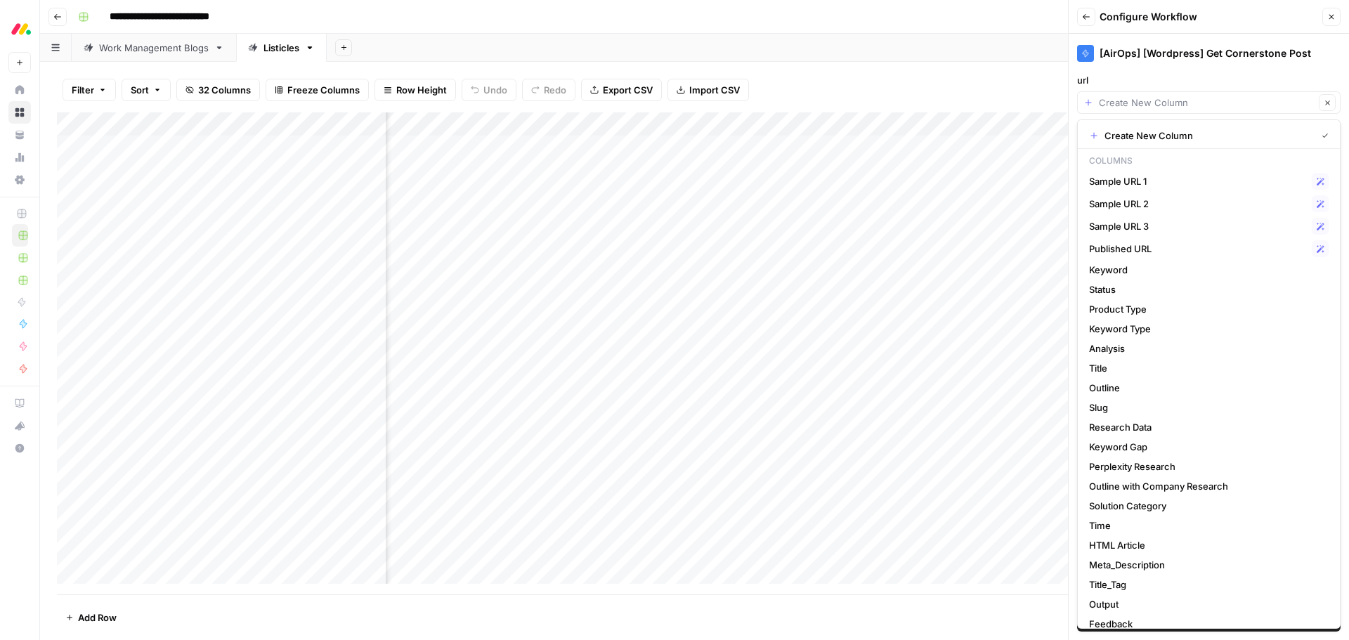
scroll to position [0, 201]
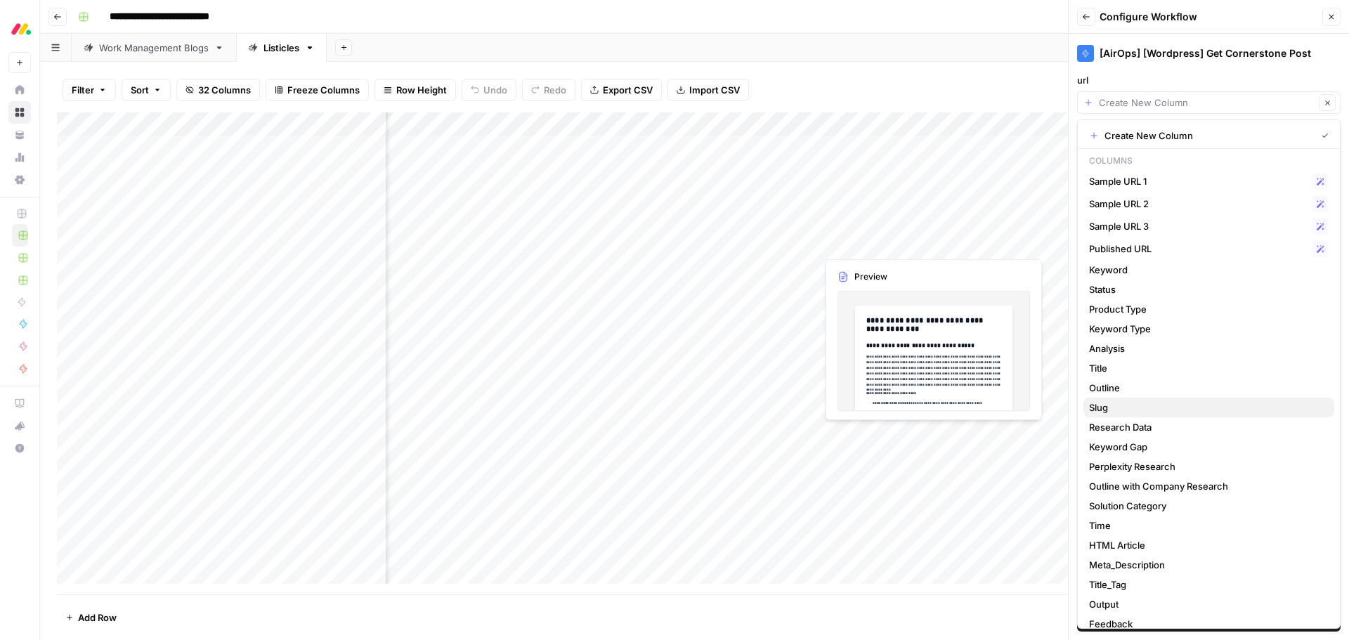
click at [1130, 409] on span "Slug" at bounding box center [1206, 407] width 234 height 14
type input "Slug"
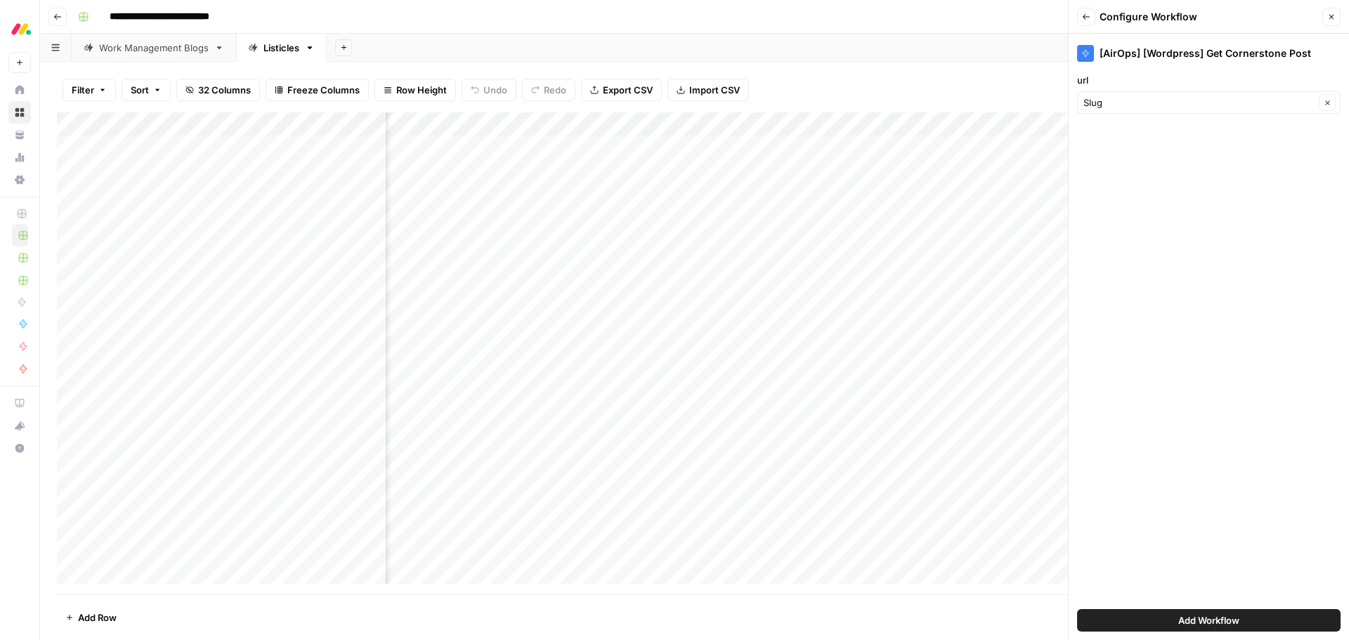
click at [1184, 618] on span "Add Workflow" at bounding box center [1208, 620] width 61 height 14
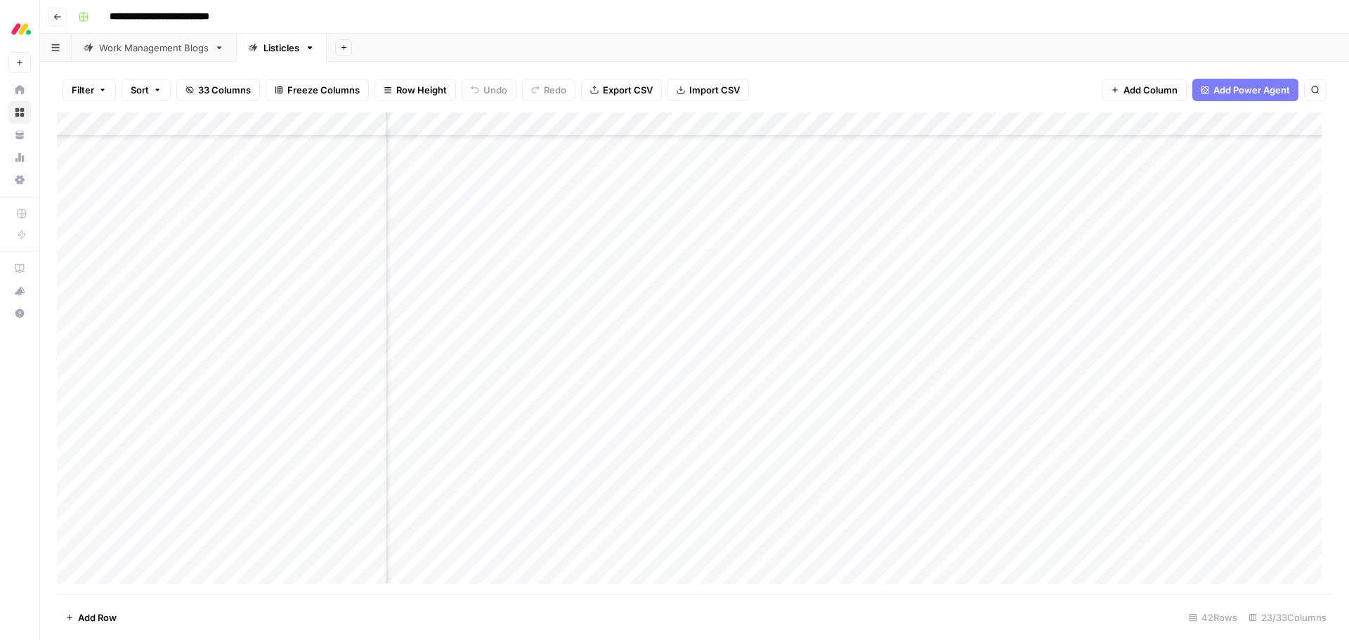
scroll to position [281, 1186]
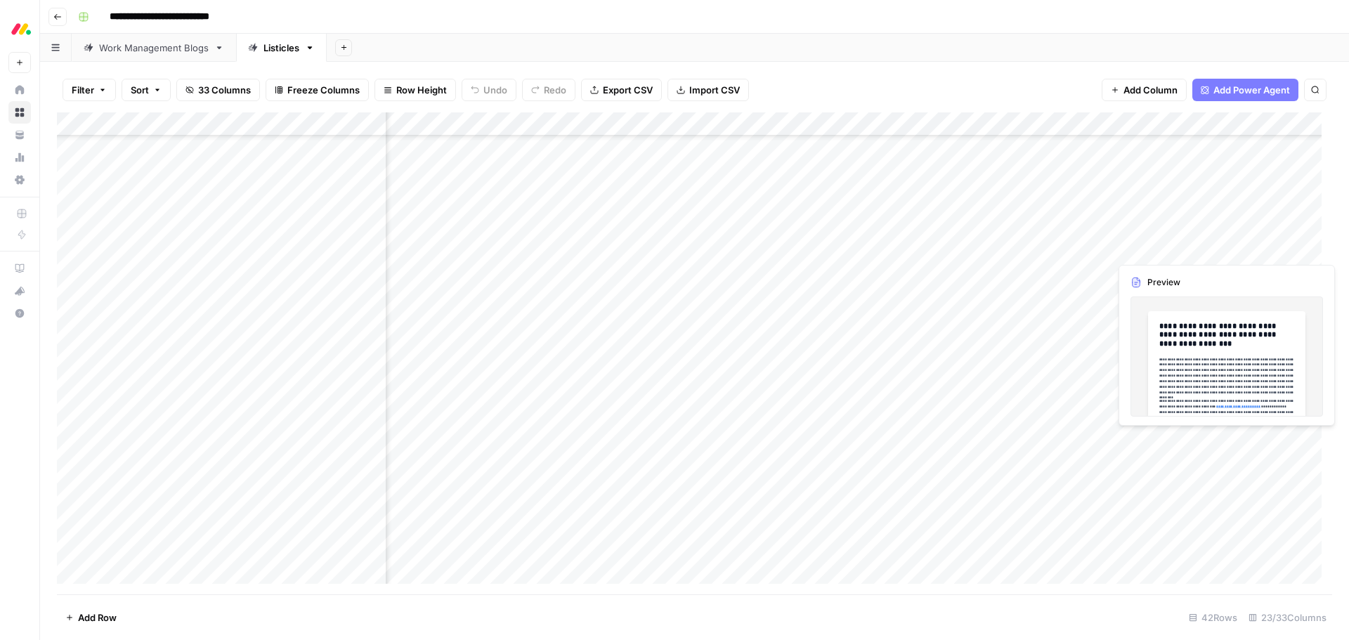
click at [1257, 245] on div "Add Column" at bounding box center [694, 353] width 1275 height 482
click at [1257, 245] on div at bounding box center [1300, 248] width 129 height 26
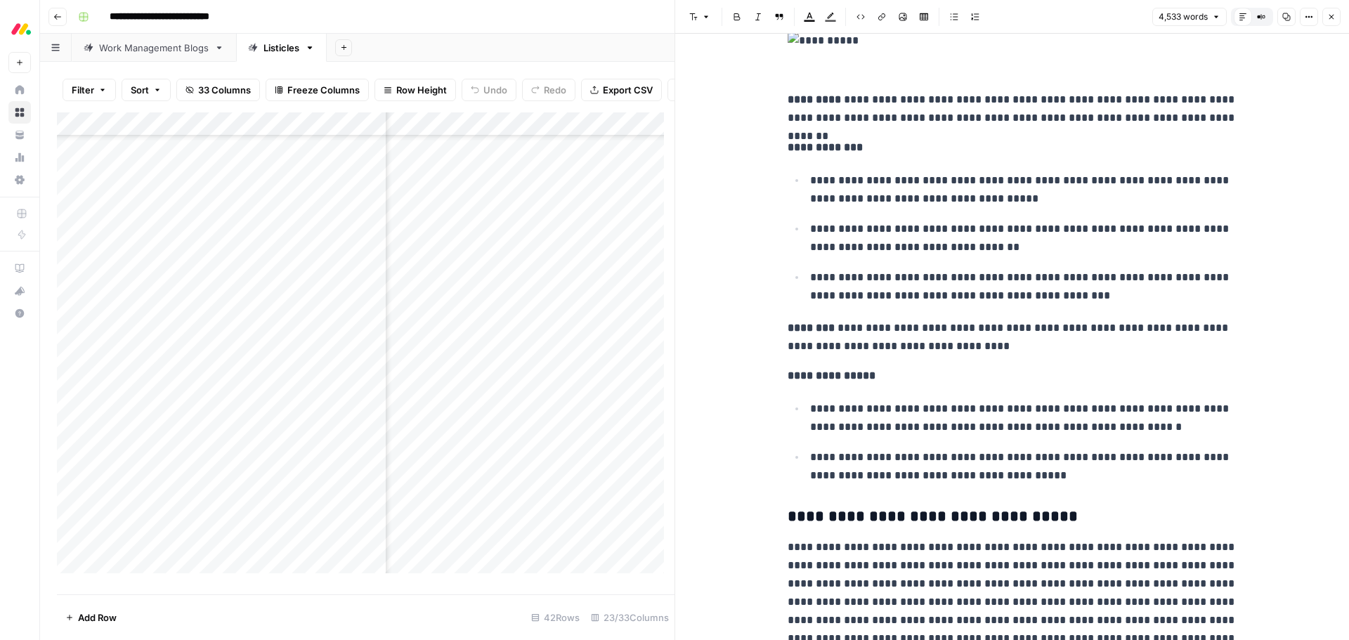
scroll to position [3090, 0]
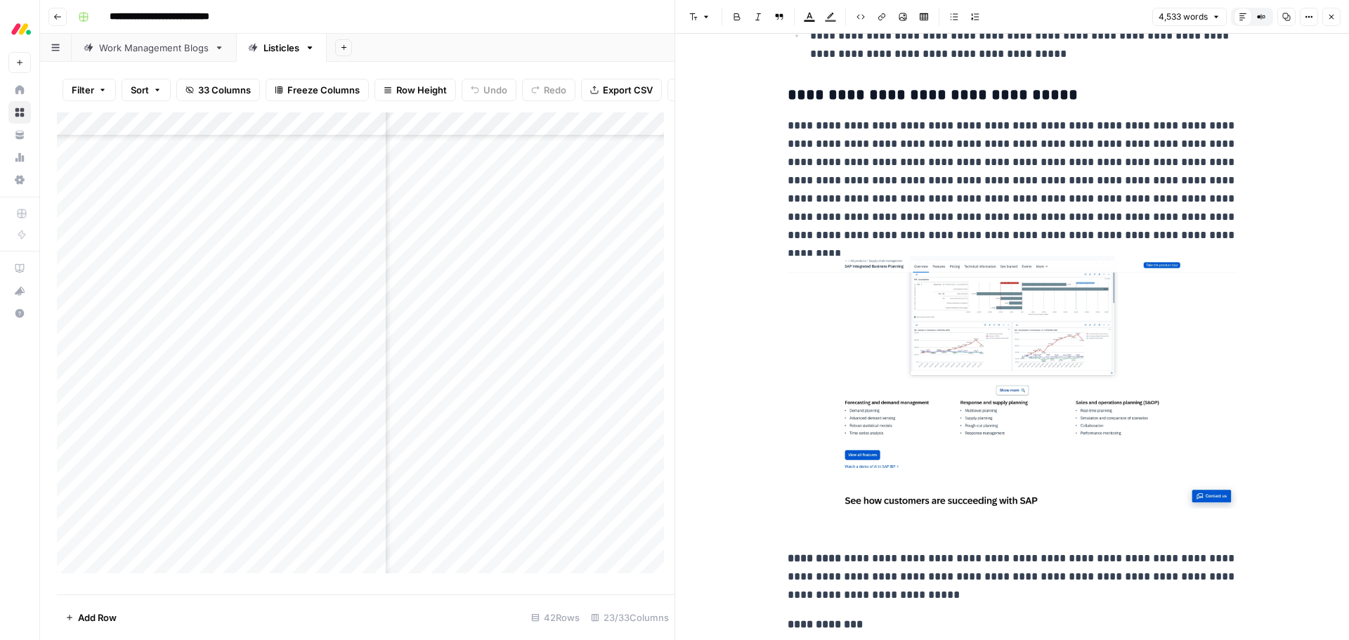
click at [1334, 8] on button "Close" at bounding box center [1331, 17] width 18 height 18
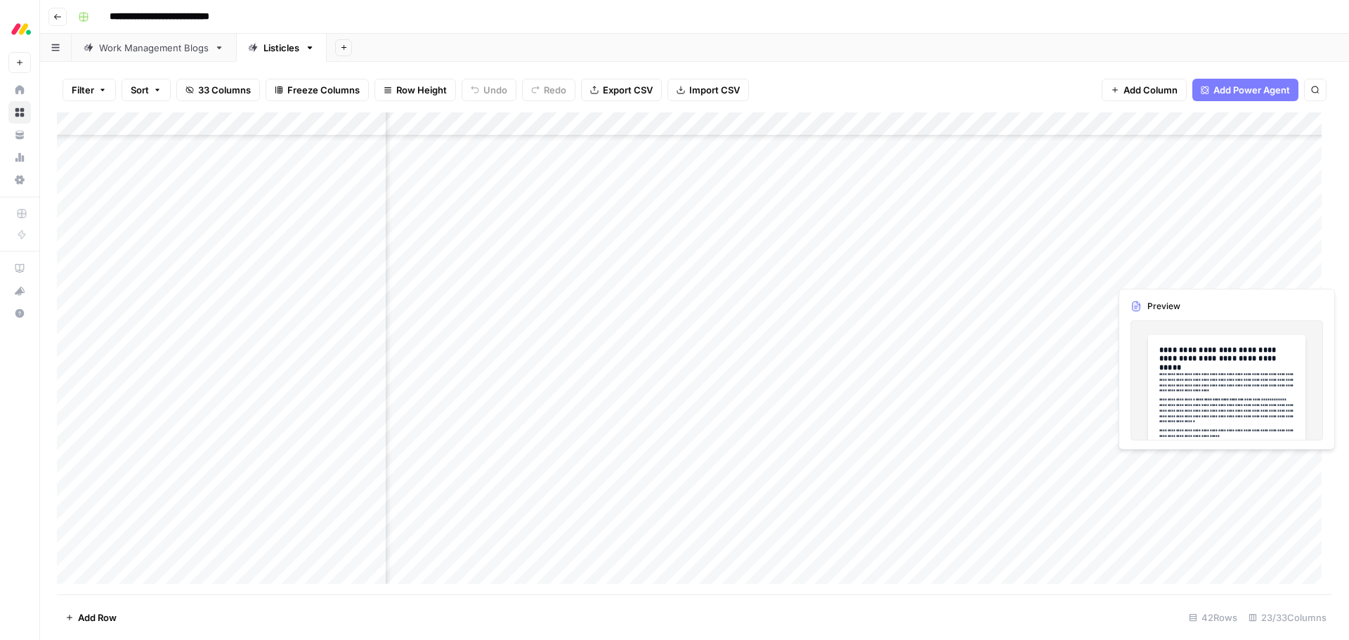
click at [1266, 270] on div "Add Column" at bounding box center [694, 353] width 1275 height 482
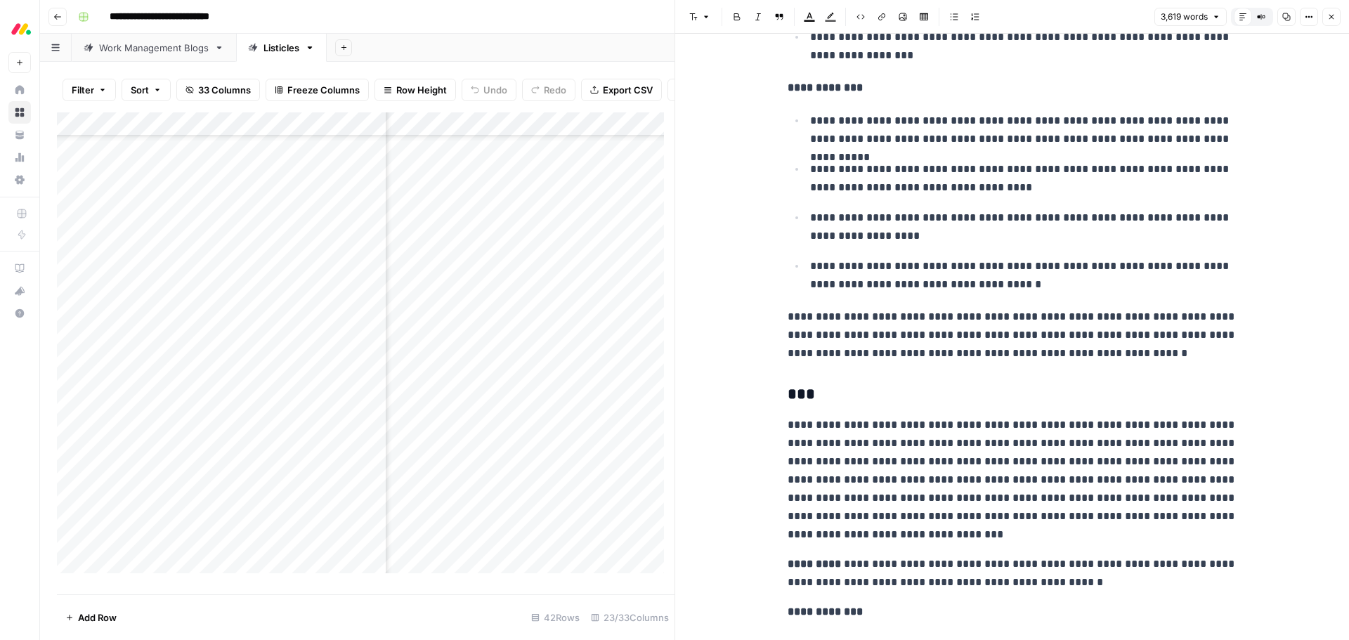
scroll to position [5619, 0]
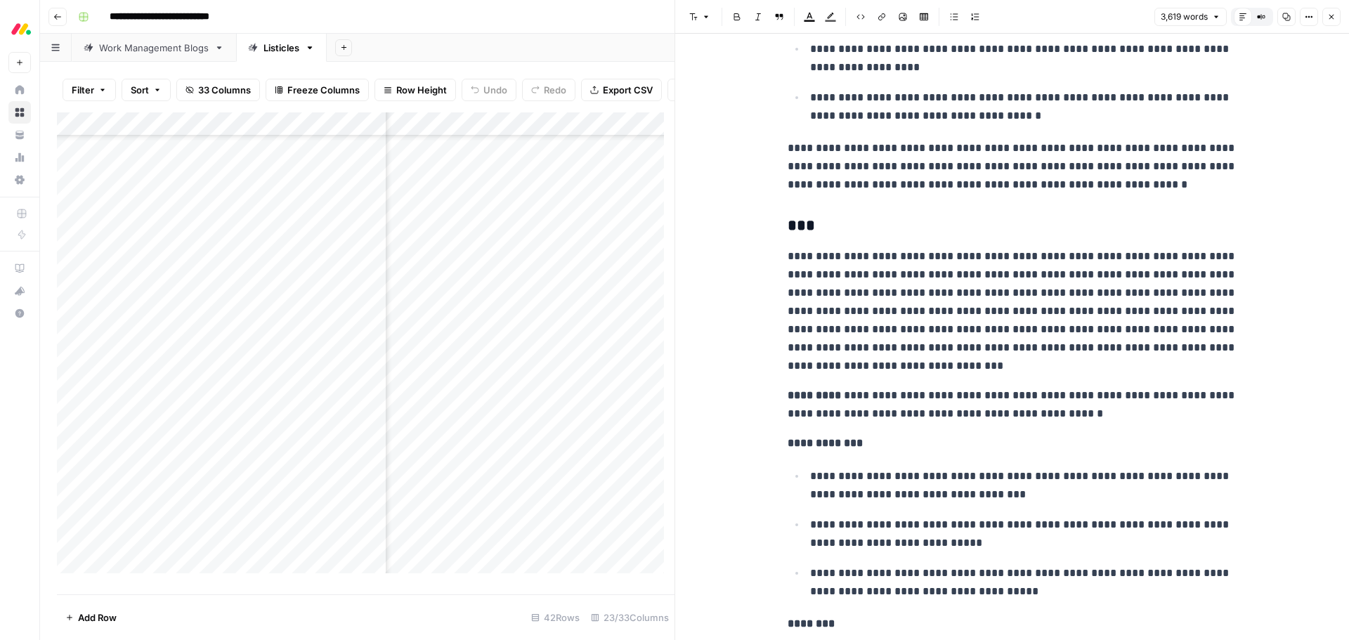
click at [1339, 22] on button "Close" at bounding box center [1331, 17] width 18 height 18
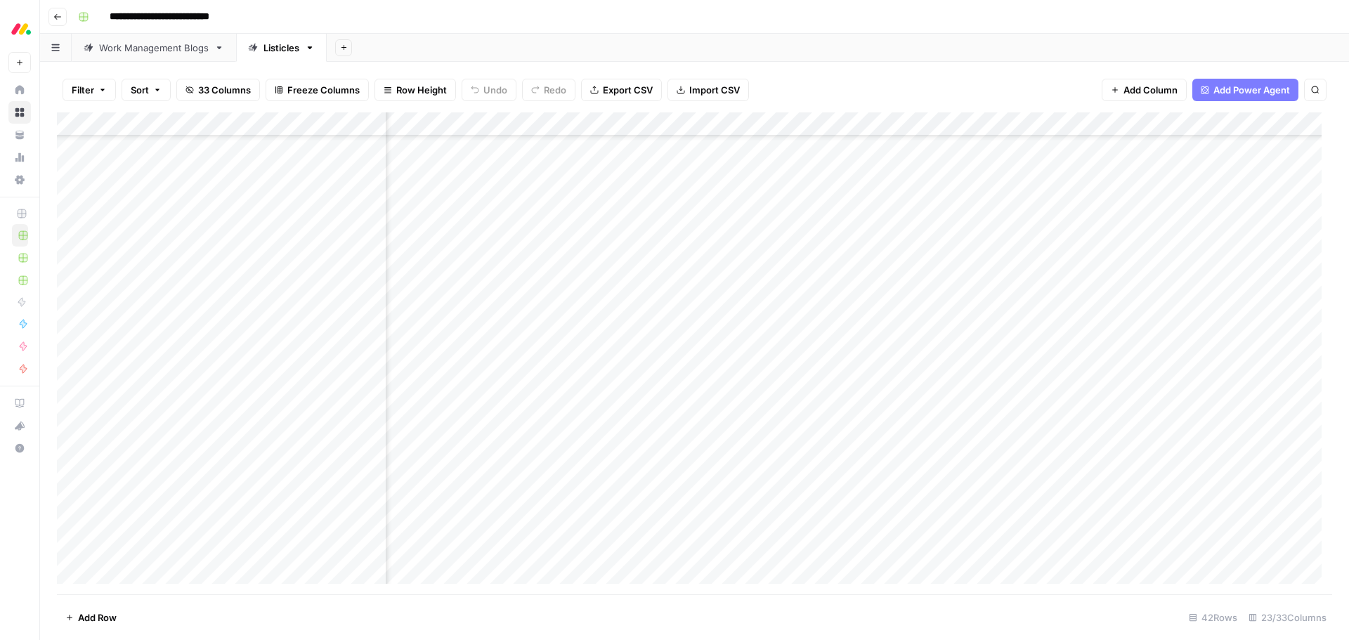
scroll to position [421, 1186]
click at [243, 122] on div "Add Column" at bounding box center [694, 353] width 1275 height 482
click at [183, 232] on button "Sort Descending" at bounding box center [163, 242] width 155 height 20
click at [256, 123] on div "Add Column" at bounding box center [694, 353] width 1275 height 482
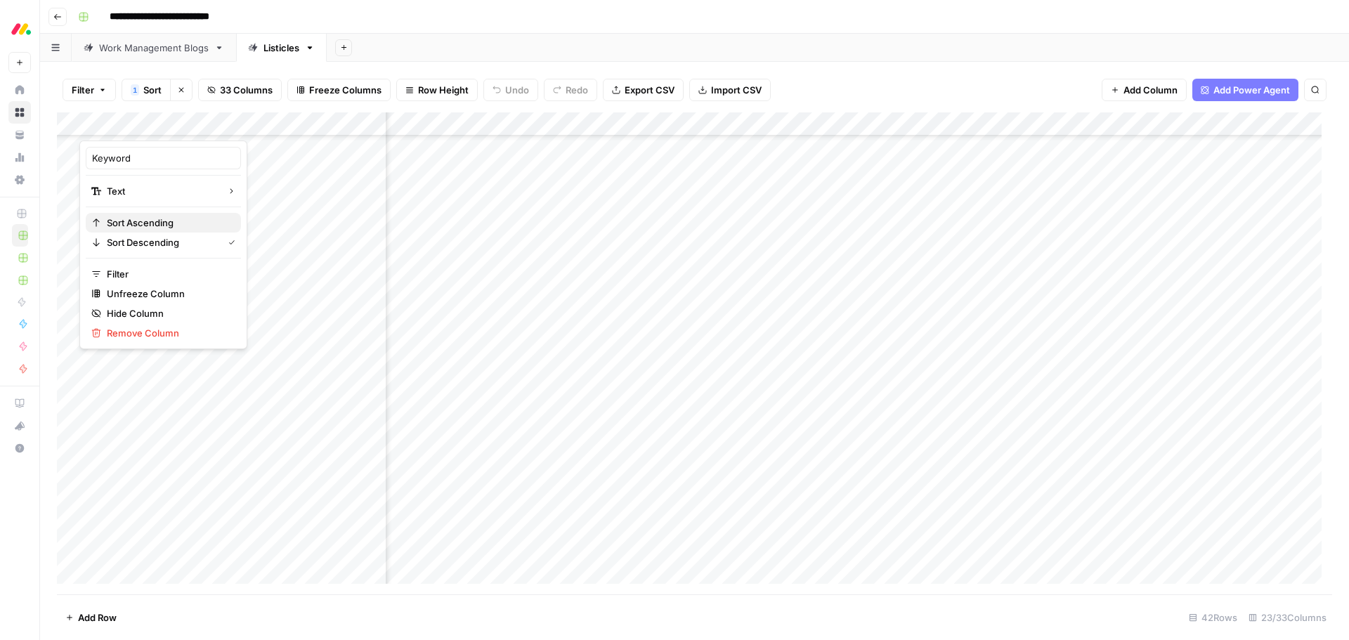
click at [173, 219] on span "Sort Ascending" at bounding box center [168, 223] width 123 height 14
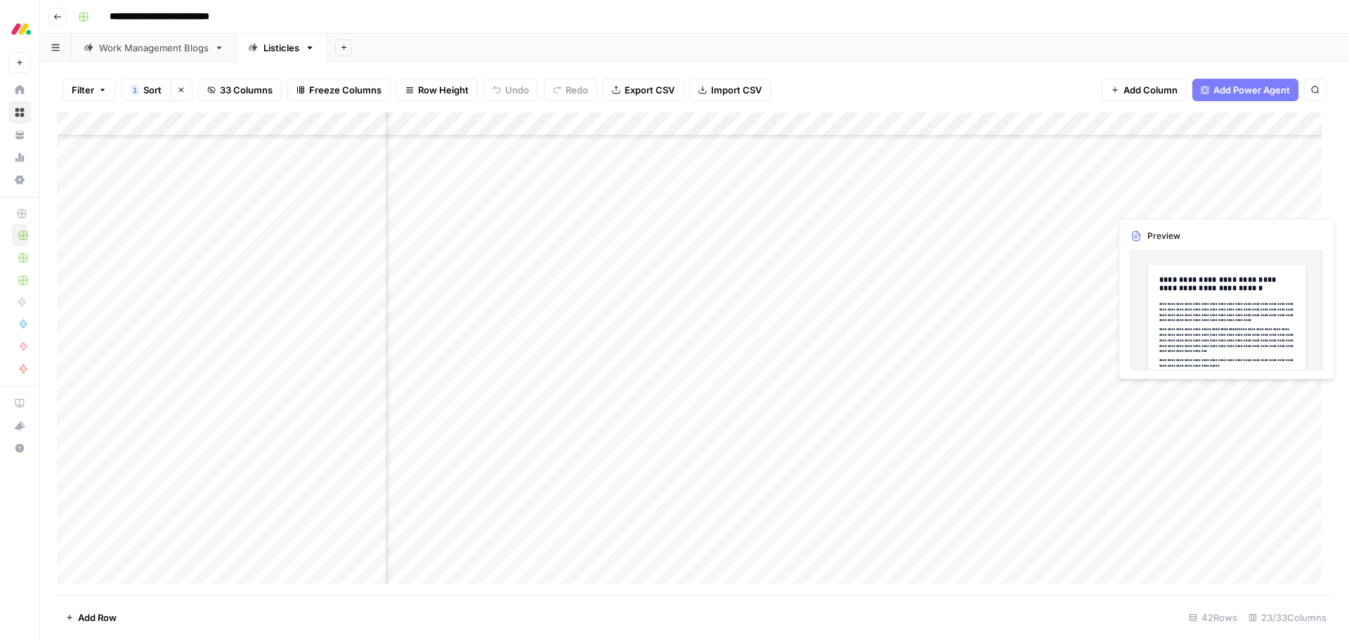
click at [1264, 207] on div "Add Column" at bounding box center [694, 353] width 1275 height 482
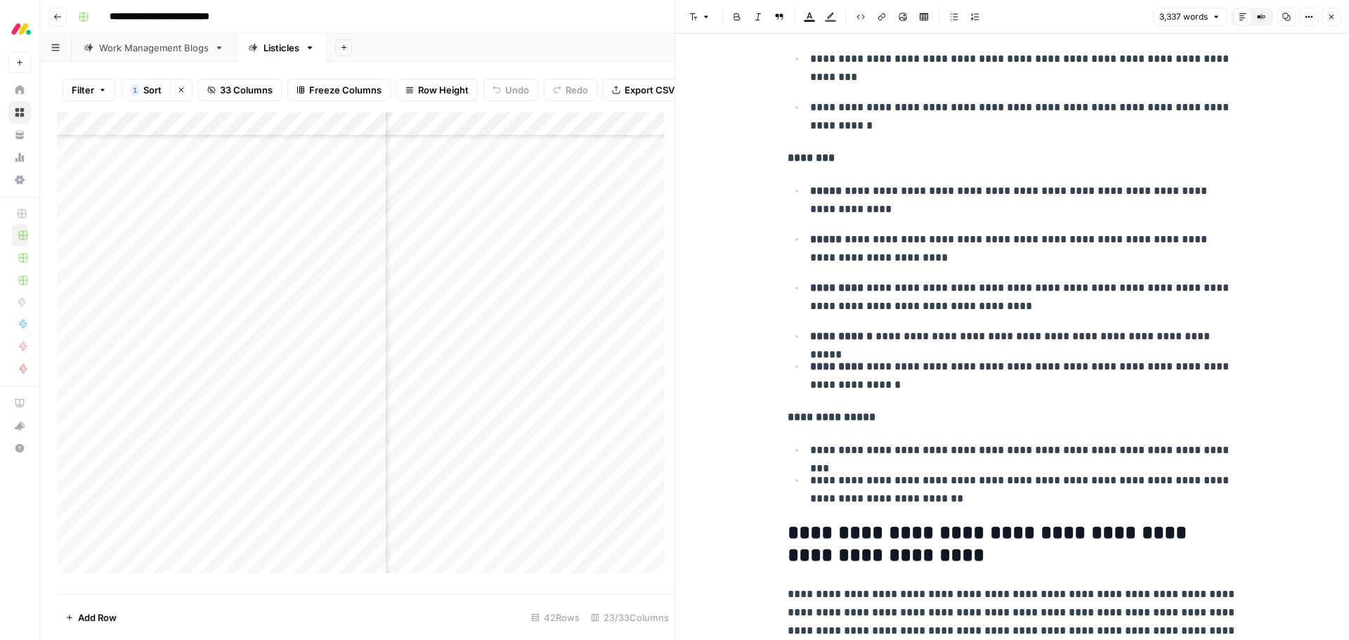
scroll to position [8235, 0]
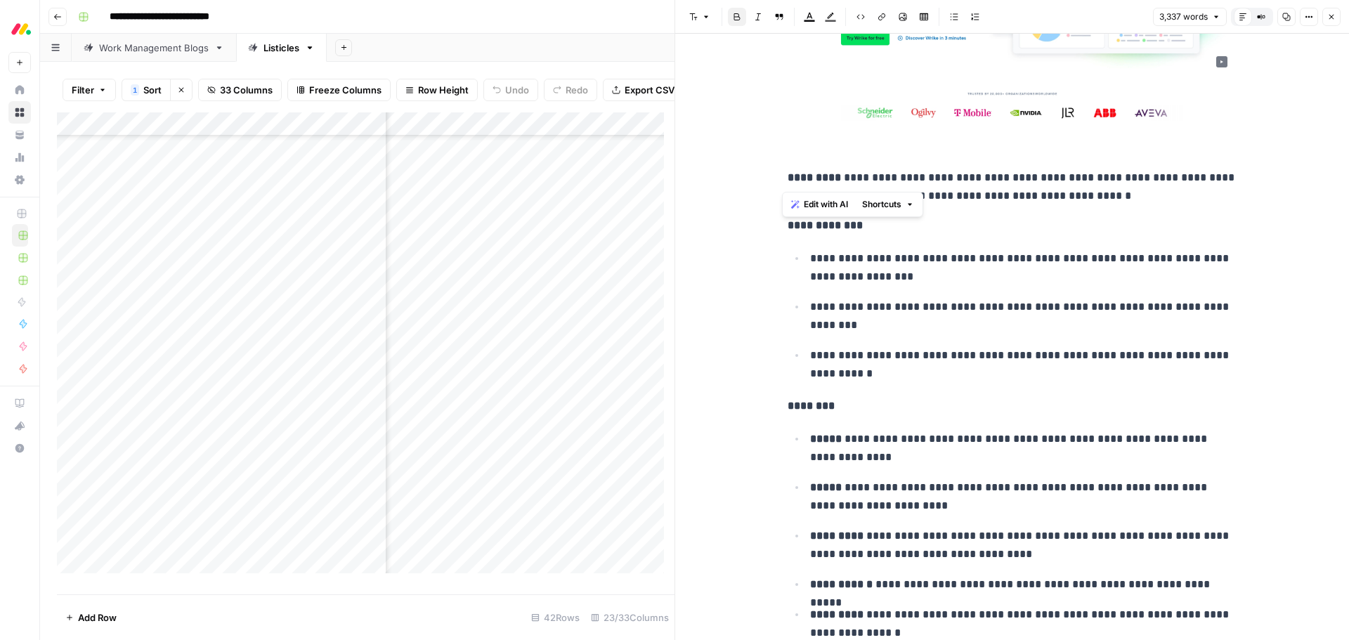
drag, startPoint x: 824, startPoint y: 178, endPoint x: 785, endPoint y: 177, distance: 39.4
click at [787, 177] on strong "*********" at bounding box center [813, 177] width 53 height 11
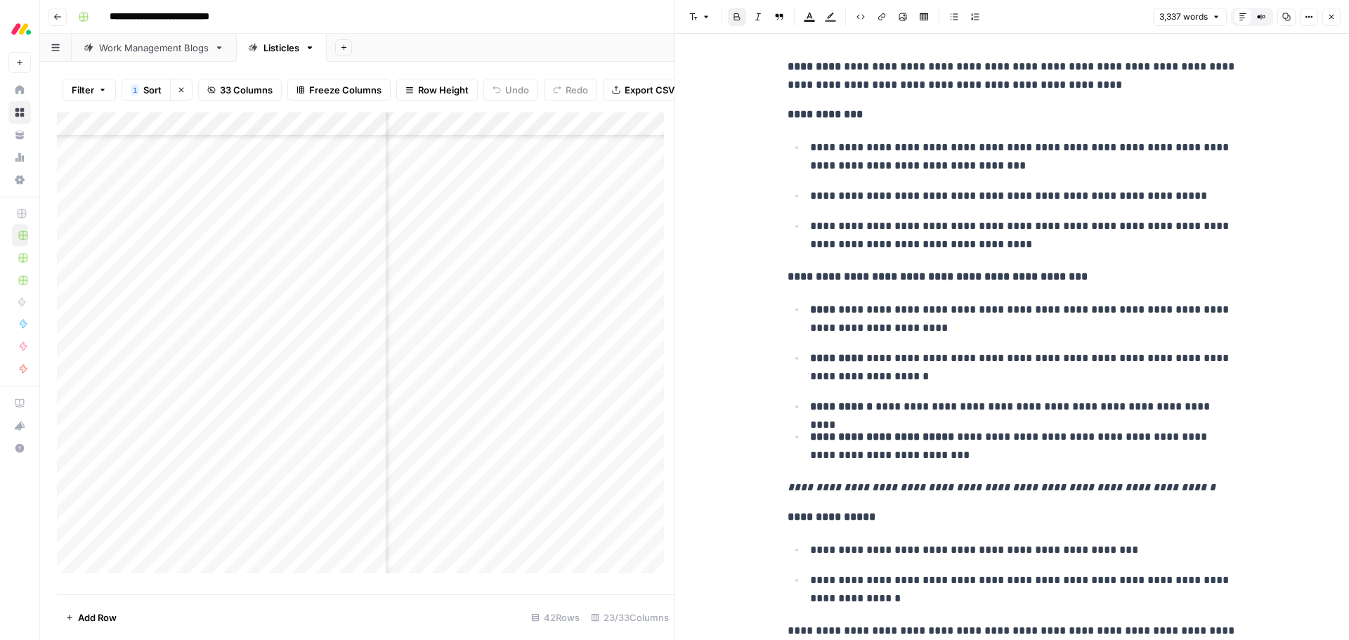
scroll to position [7392, 0]
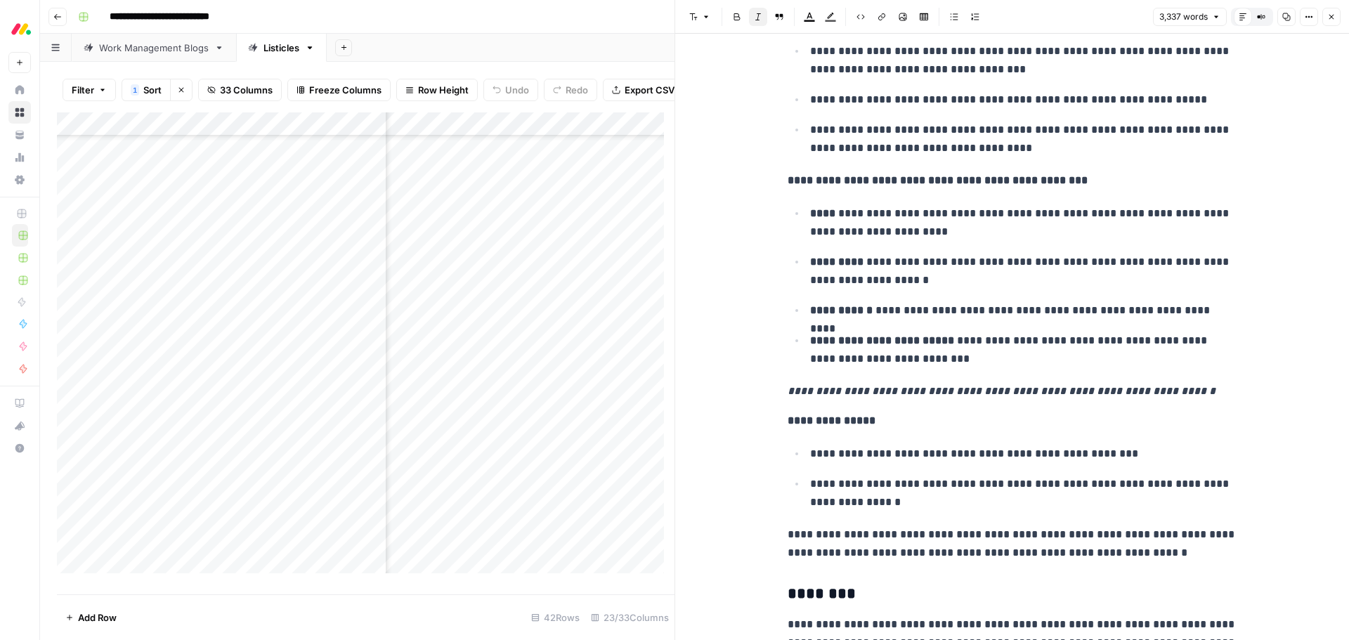
click at [936, 390] on em "**********" at bounding box center [1001, 391] width 428 height 11
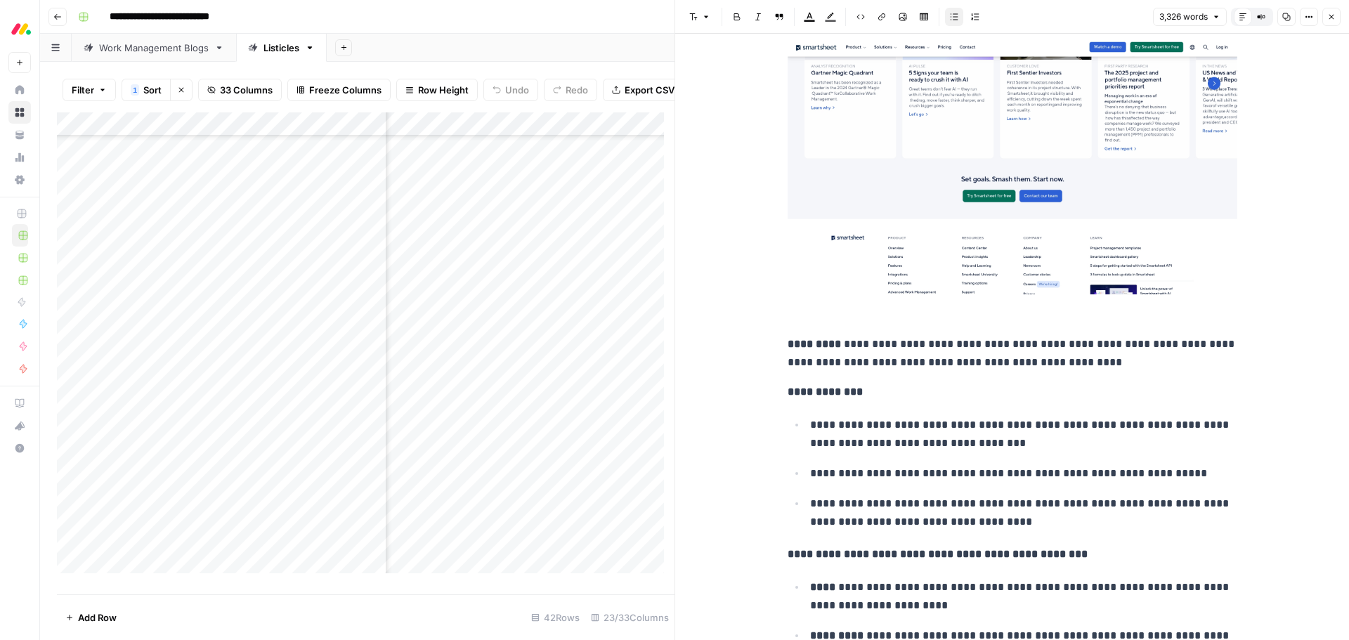
scroll to position [6970, 0]
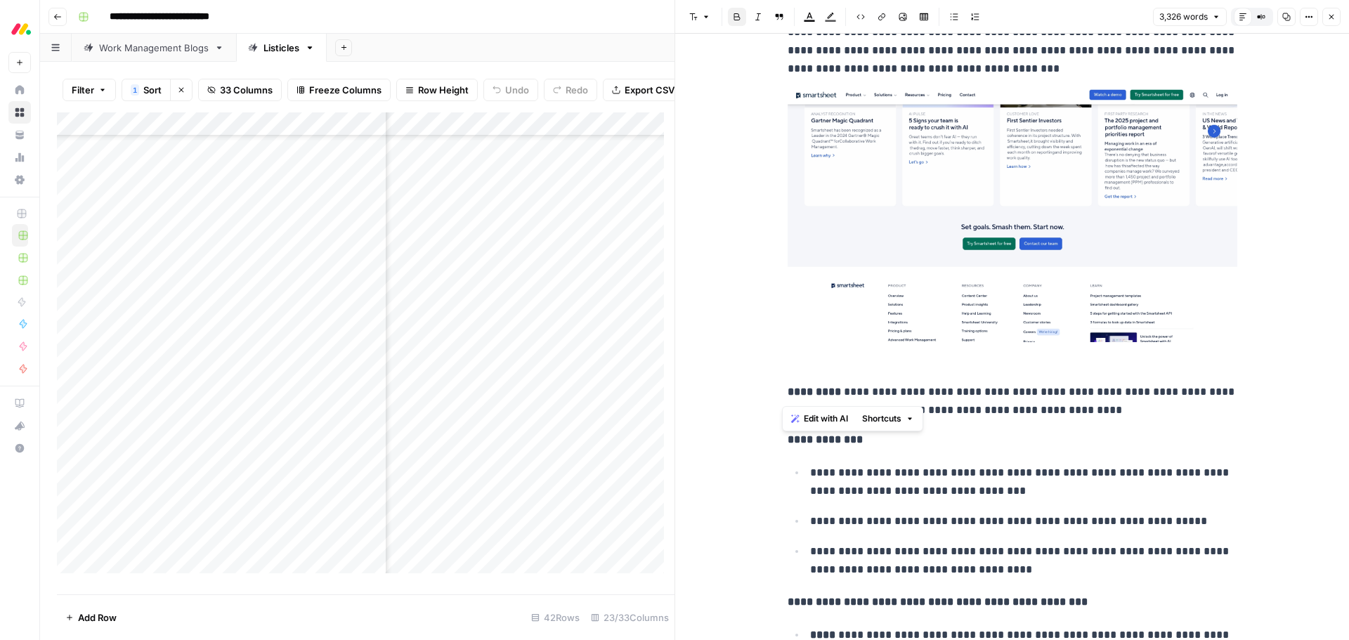
drag, startPoint x: 823, startPoint y: 393, endPoint x: 784, endPoint y: 391, distance: 39.4
click at [787, 391] on strong "*********" at bounding box center [813, 391] width 53 height 11
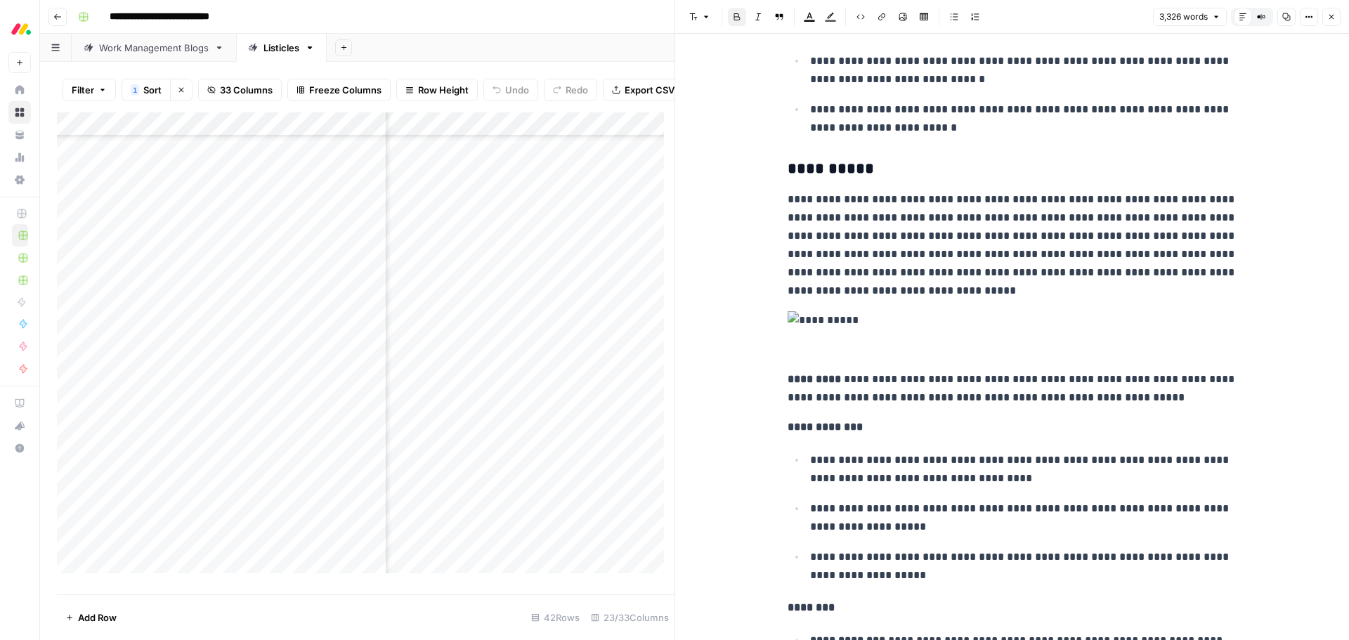
scroll to position [5987, 0]
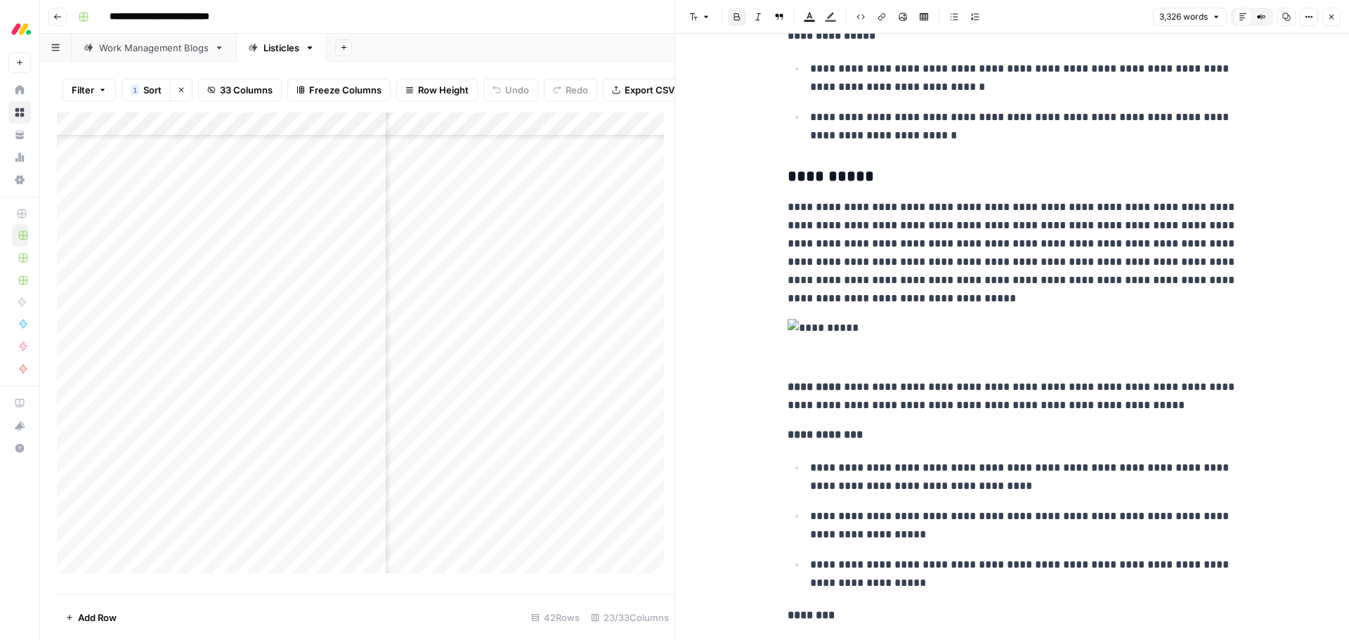
click at [825, 389] on strong "*********" at bounding box center [813, 386] width 53 height 11
drag, startPoint x: 822, startPoint y: 388, endPoint x: 780, endPoint y: 388, distance: 42.1
click at [780, 388] on div "**********" at bounding box center [1012, 49] width 466 height 11961
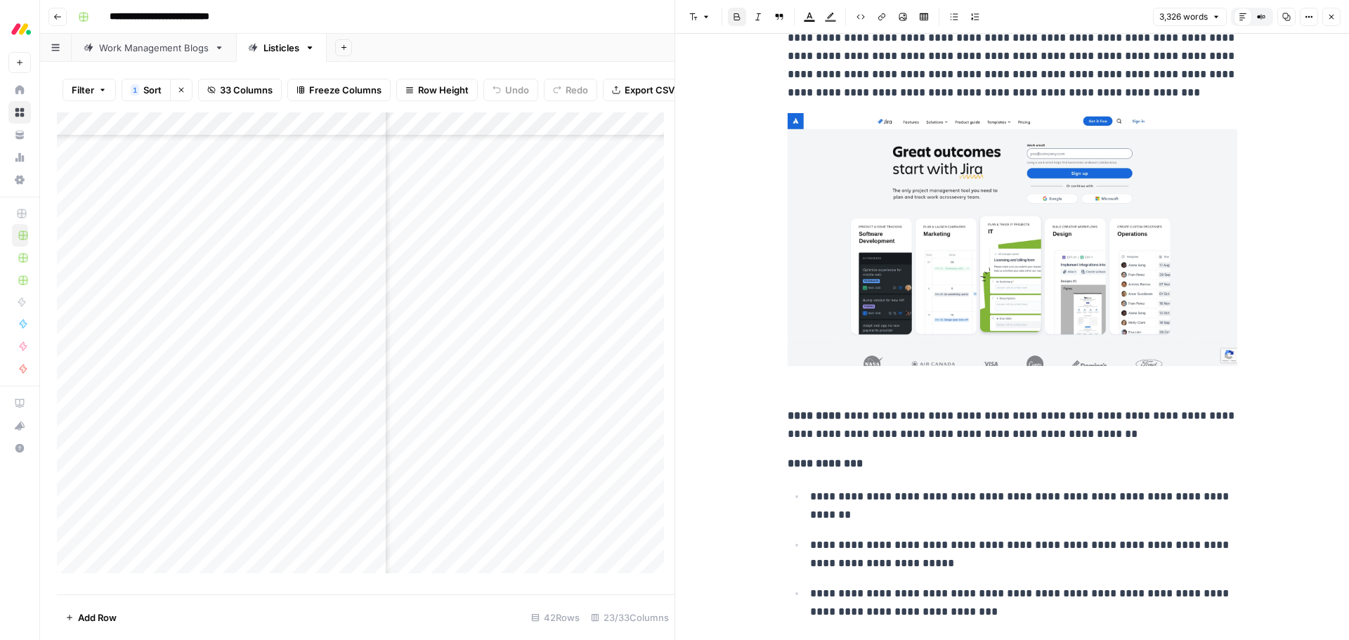
scroll to position [5214, 0]
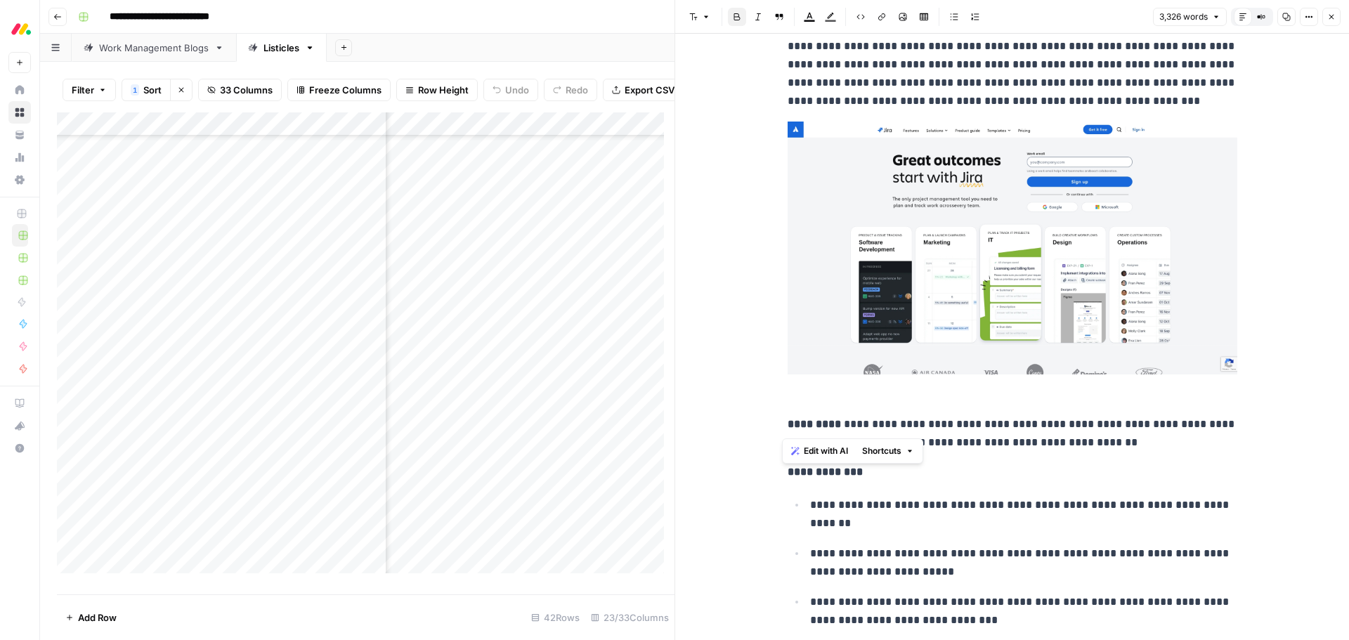
drag, startPoint x: 825, startPoint y: 422, endPoint x: 780, endPoint y: 420, distance: 45.0
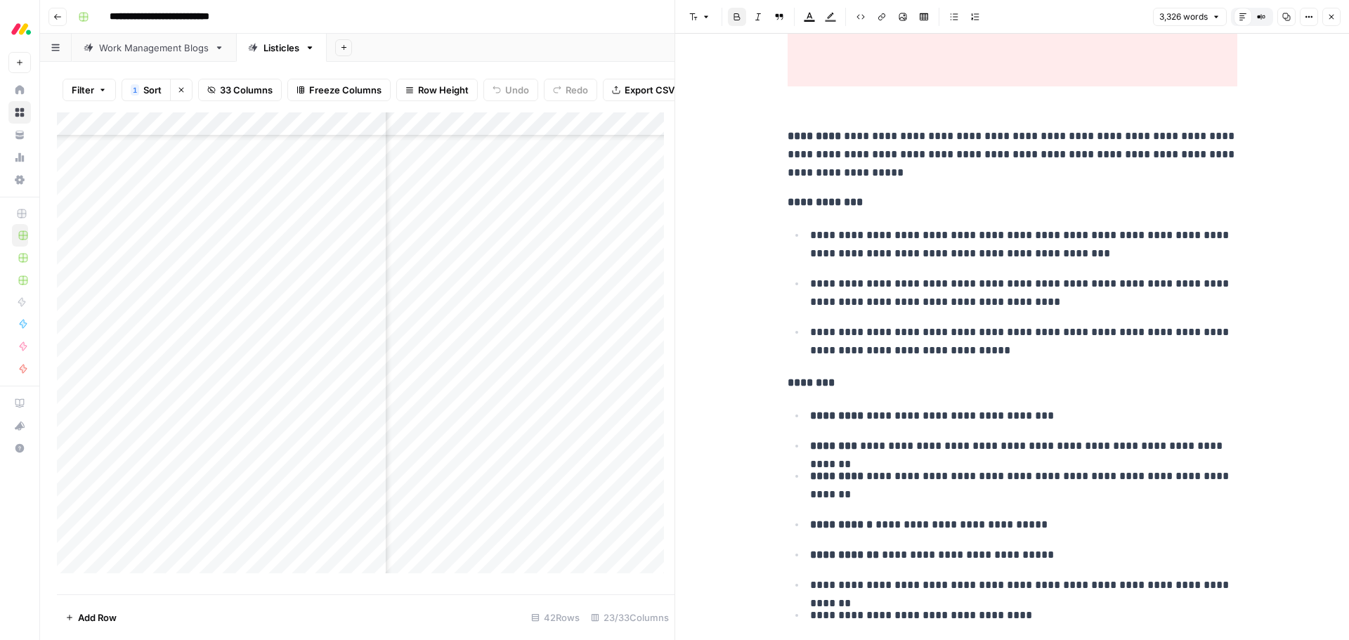
scroll to position [4301, 0]
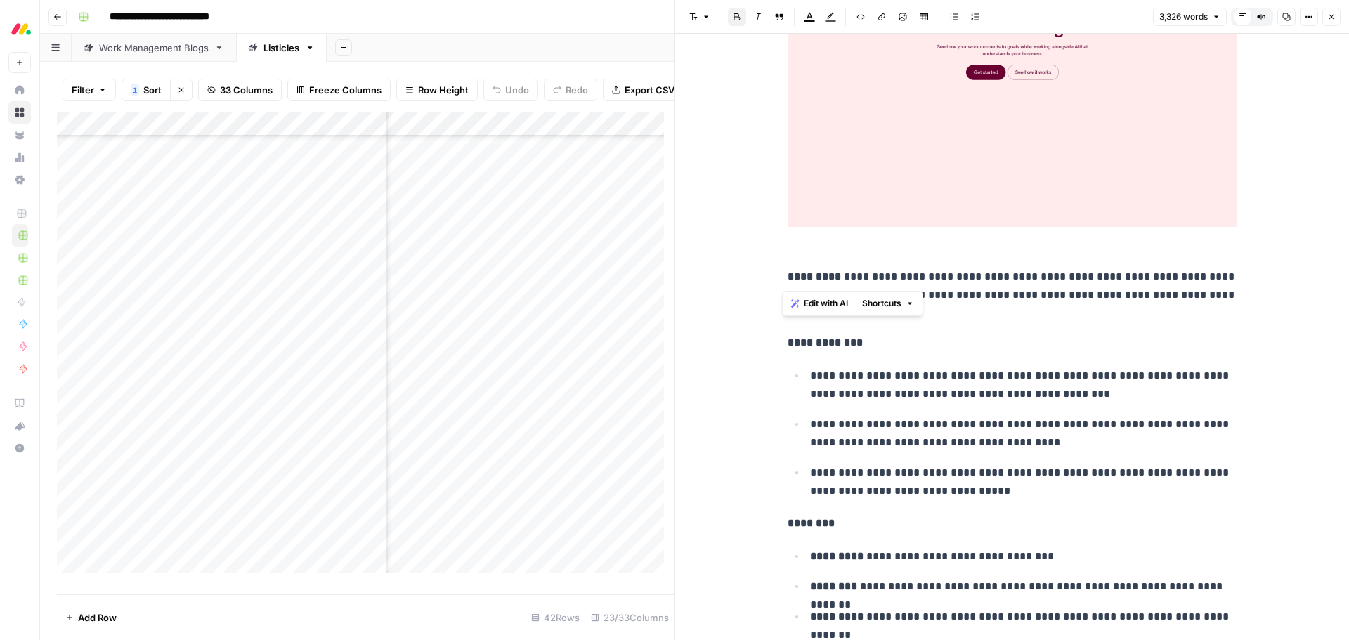
drag, startPoint x: 821, startPoint y: 276, endPoint x: 781, endPoint y: 284, distance: 40.8
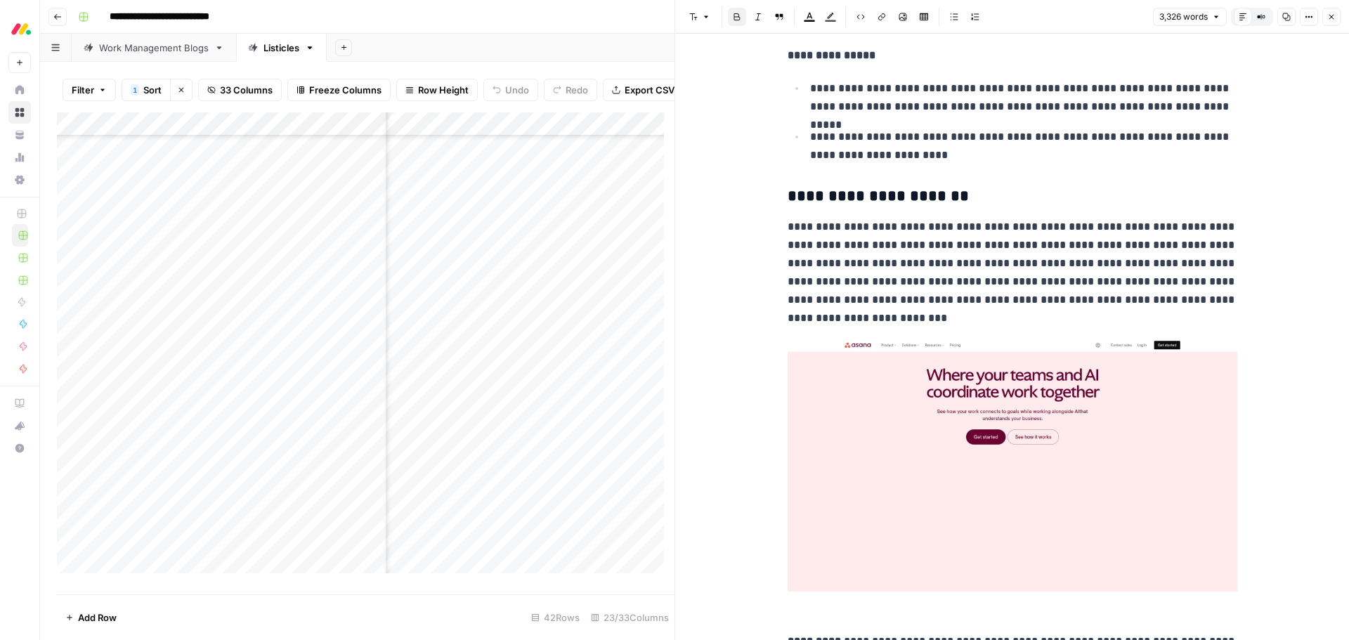
scroll to position [3880, 0]
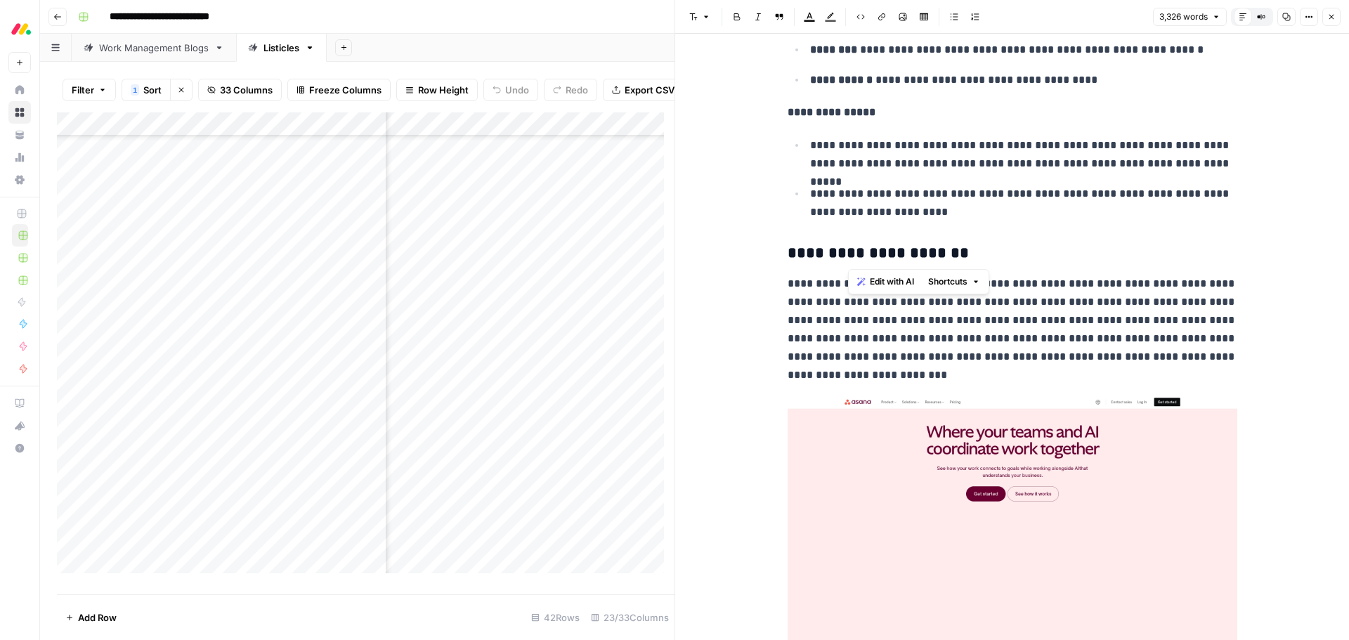
drag, startPoint x: 850, startPoint y: 250, endPoint x: 973, endPoint y: 251, distance: 122.9
click at [973, 251] on h3 "**********" at bounding box center [1012, 254] width 450 height 20
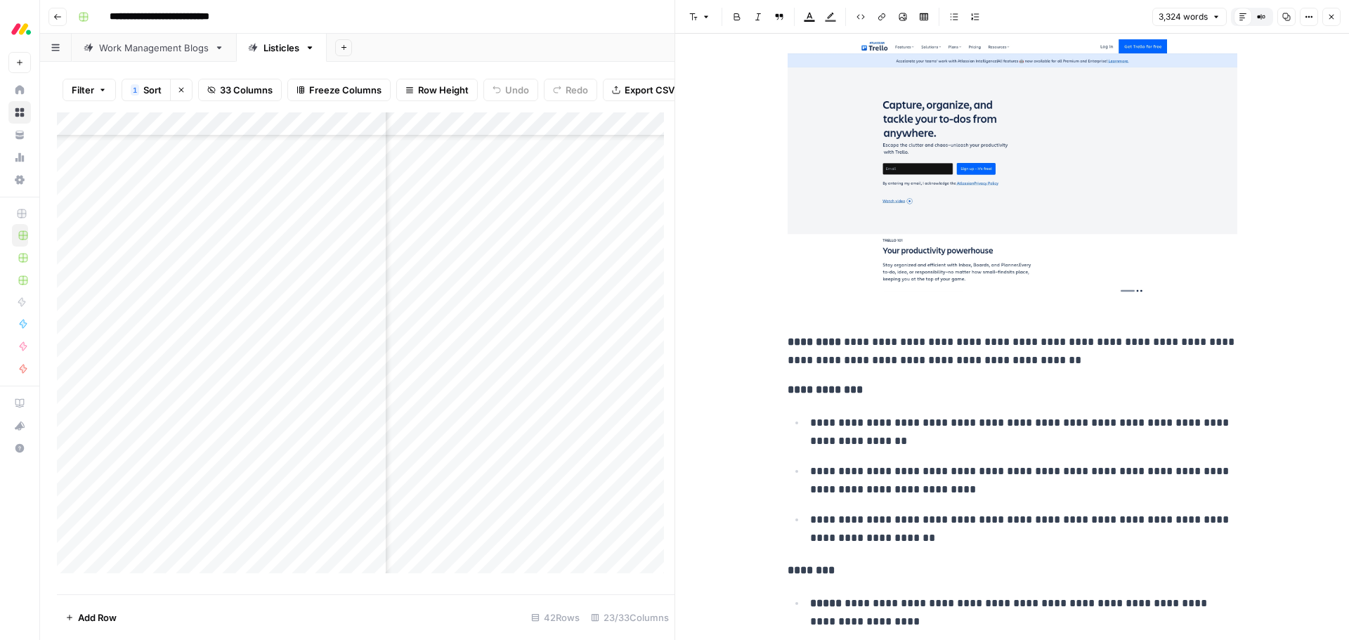
scroll to position [3107, 0]
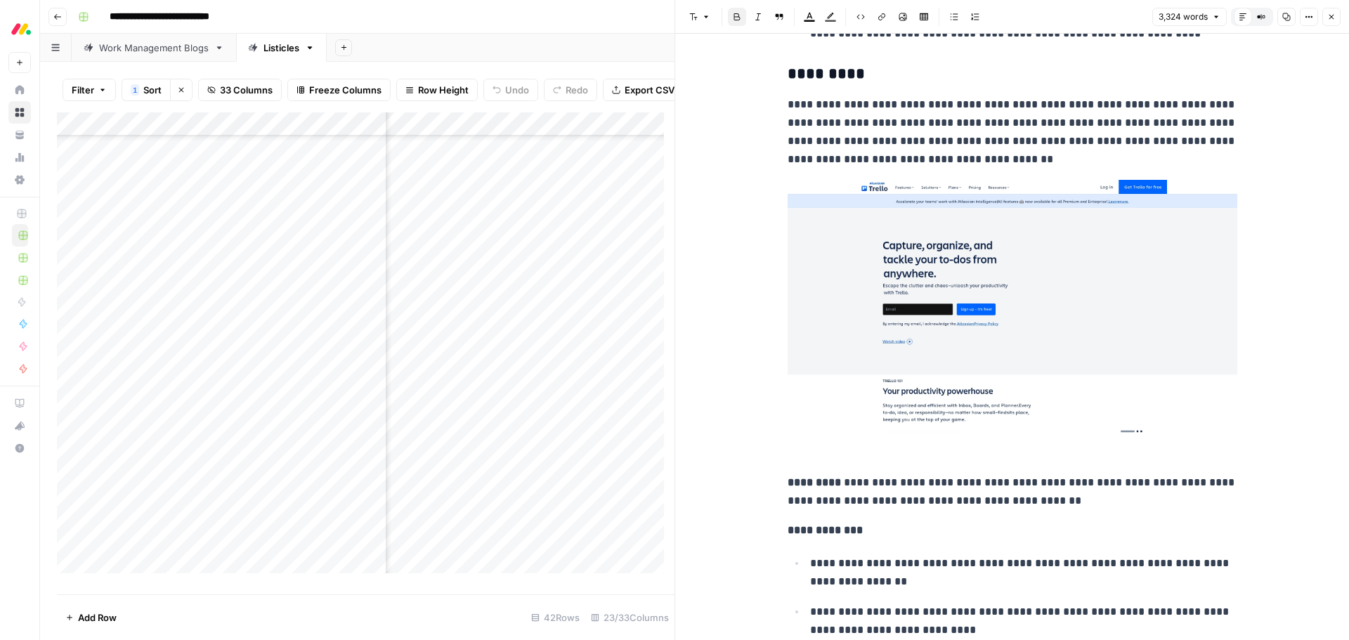
click at [820, 480] on strong "*********" at bounding box center [813, 482] width 53 height 11
drag, startPoint x: 824, startPoint y: 480, endPoint x: 785, endPoint y: 480, distance: 38.6
click at [787, 480] on strong "*********" at bounding box center [813, 482] width 53 height 11
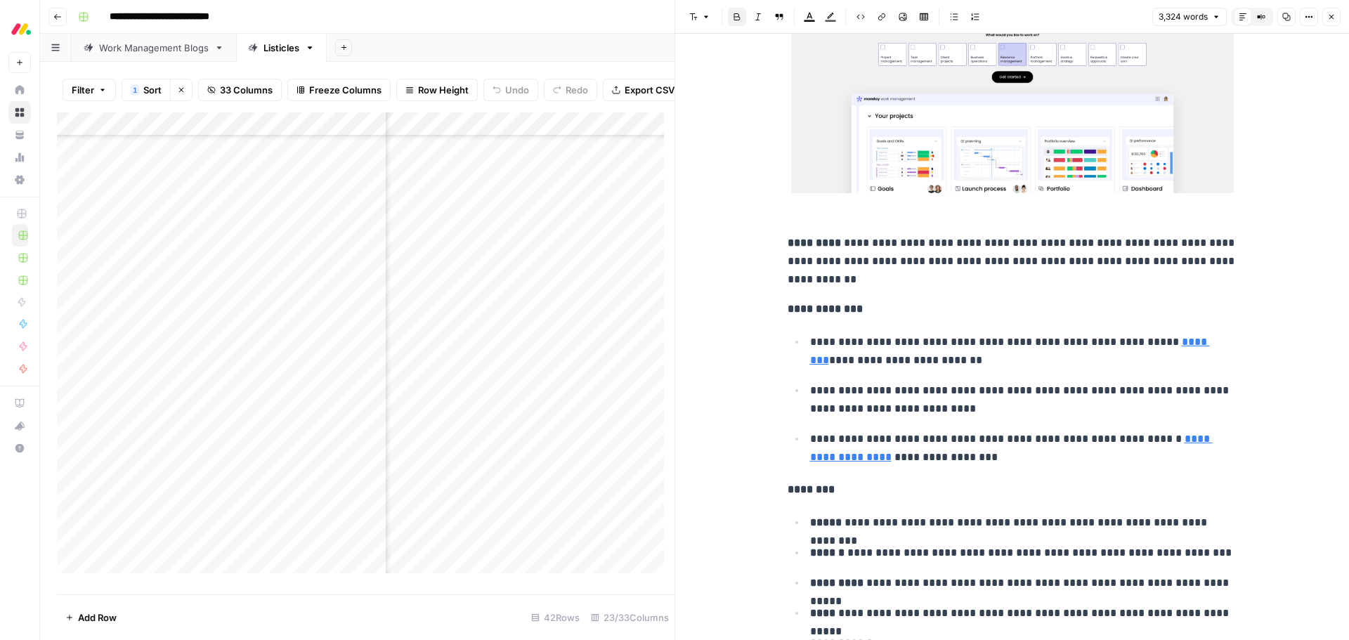
scroll to position [2194, 0]
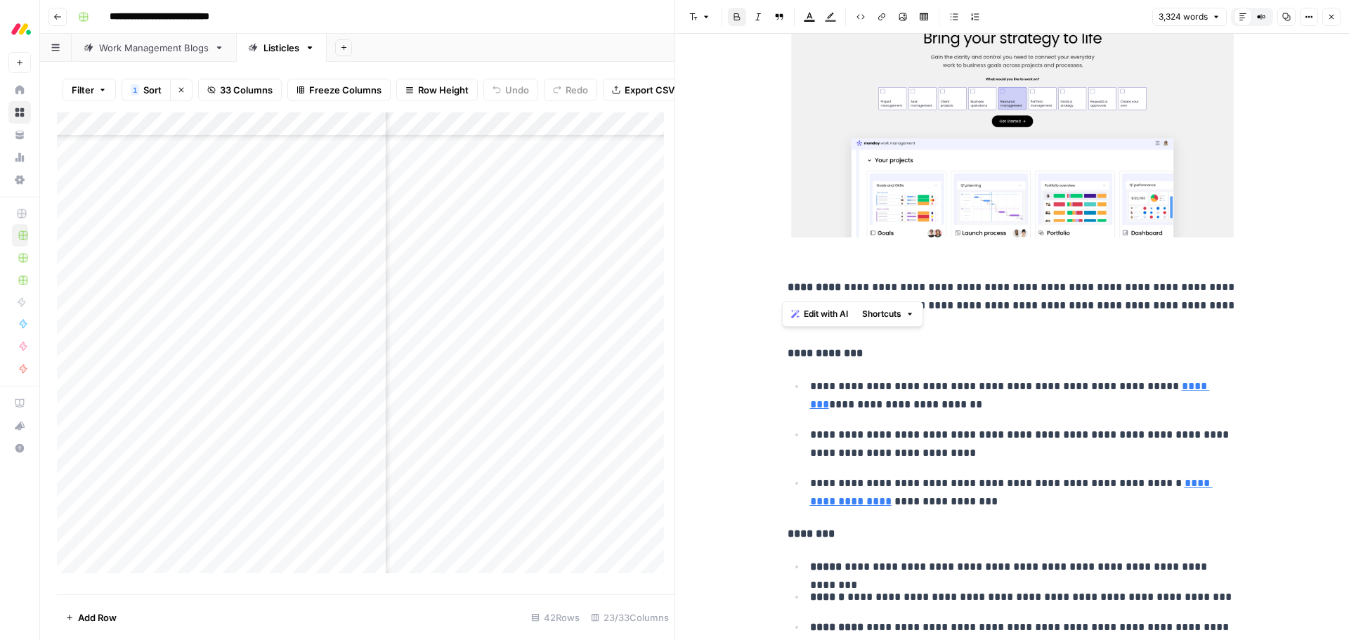
drag, startPoint x: 822, startPoint y: 291, endPoint x: 783, endPoint y: 294, distance: 39.4
click at [787, 292] on strong "*********" at bounding box center [813, 287] width 53 height 11
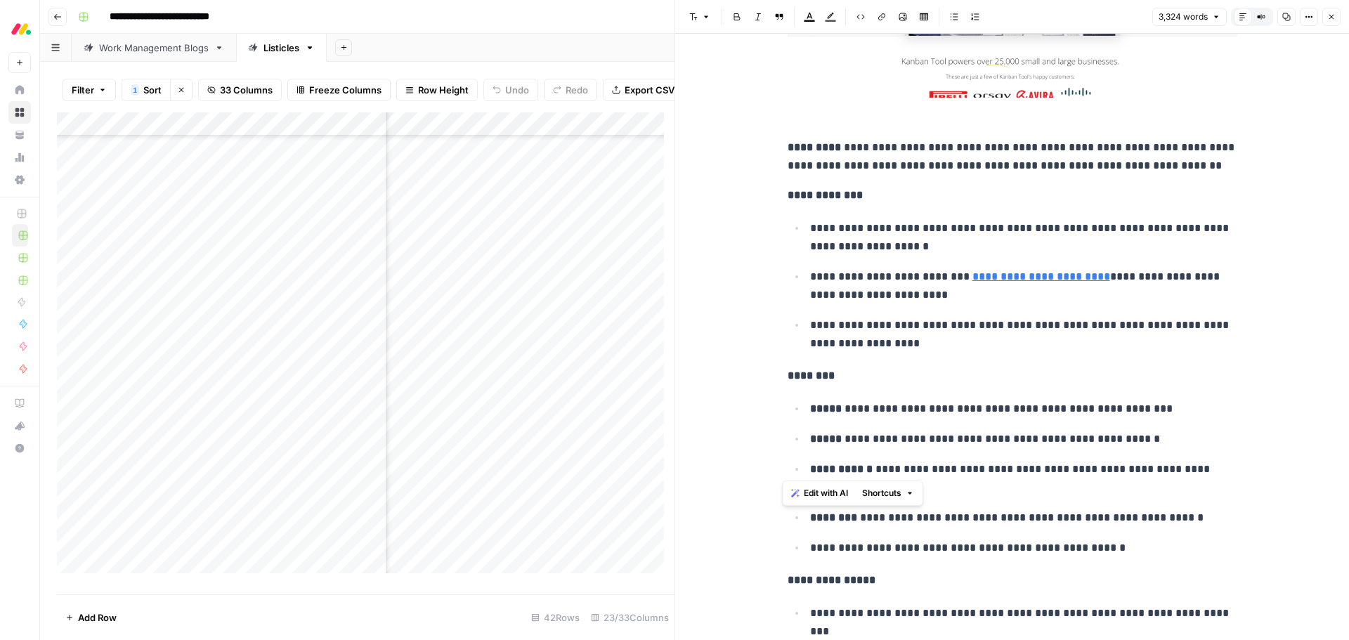
scroll to position [1141, 0]
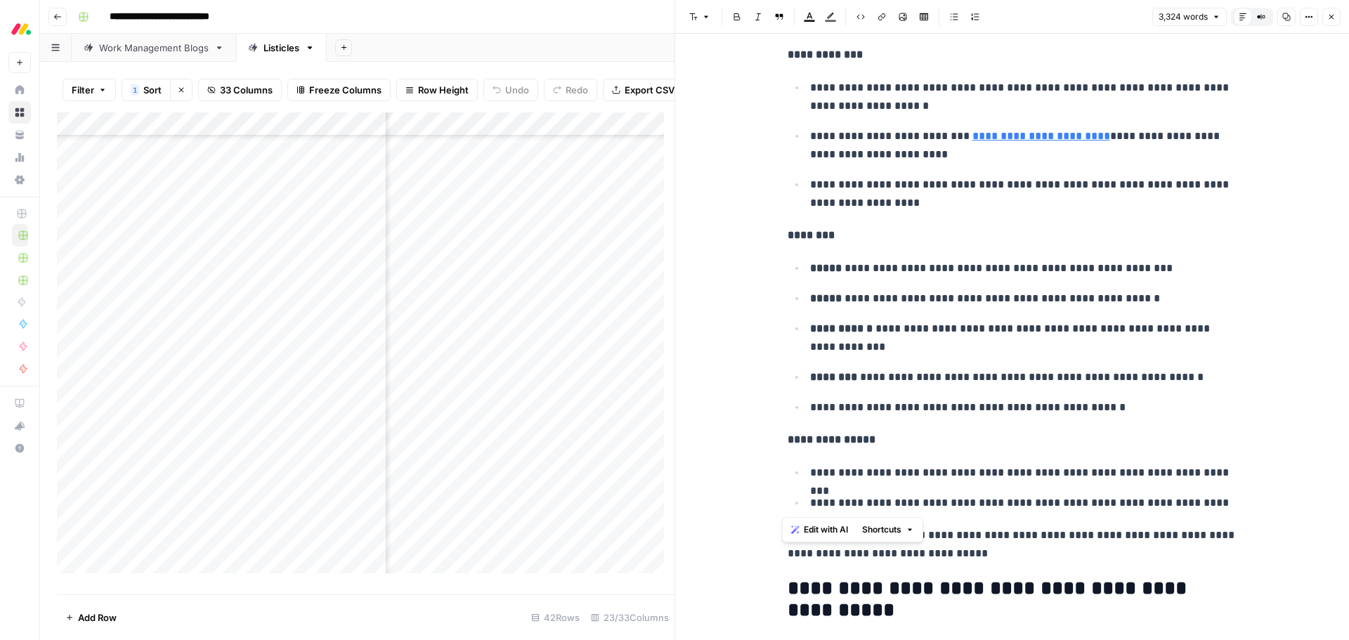
drag, startPoint x: 784, startPoint y: 222, endPoint x: 1231, endPoint y: 506, distance: 529.6
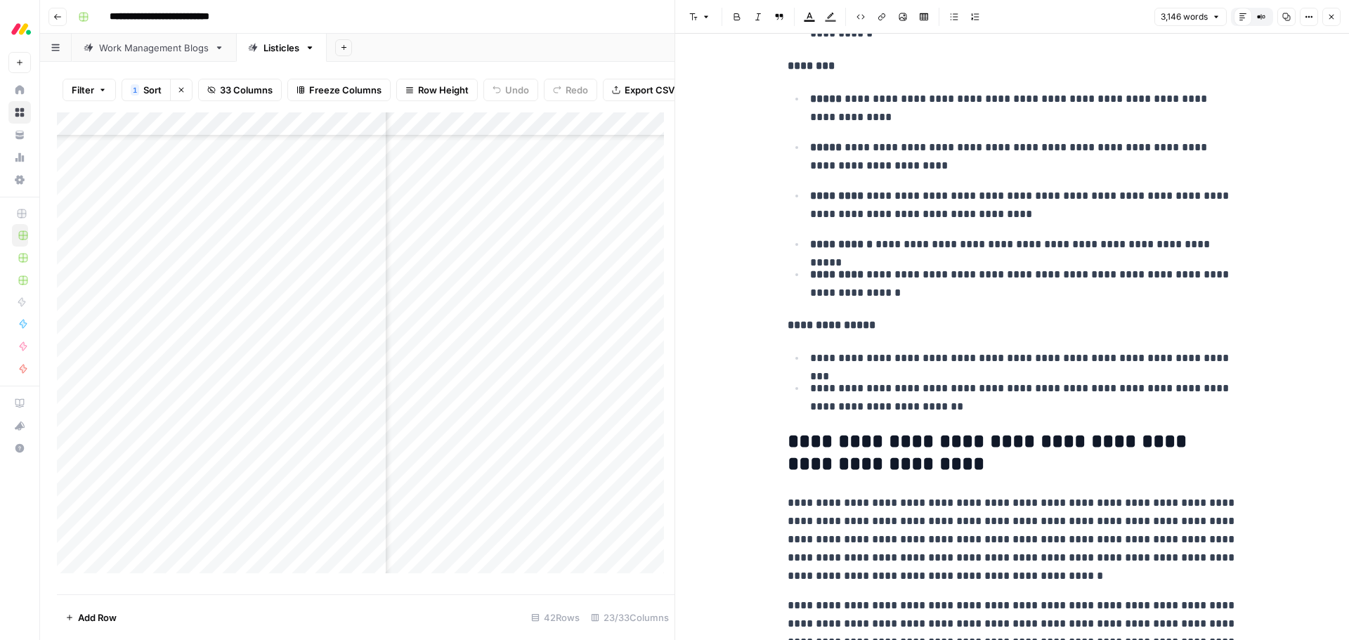
scroll to position [7636, 0]
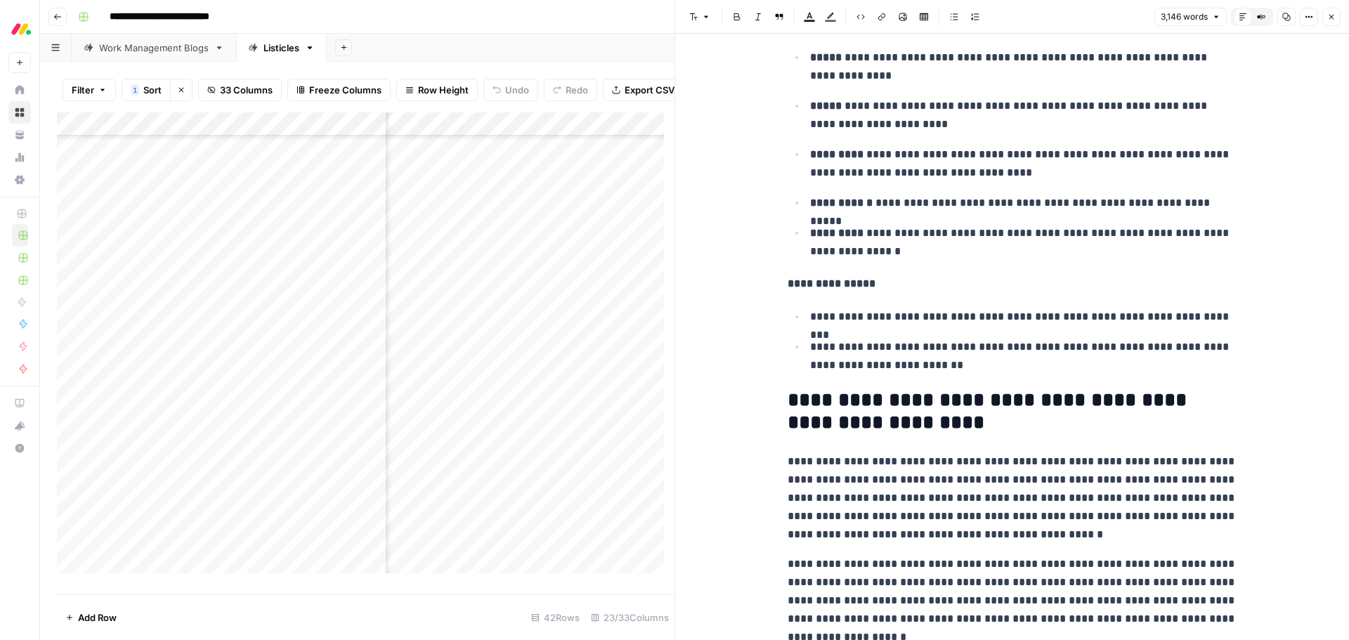
click at [926, 362] on p "**********" at bounding box center [1023, 356] width 427 height 37
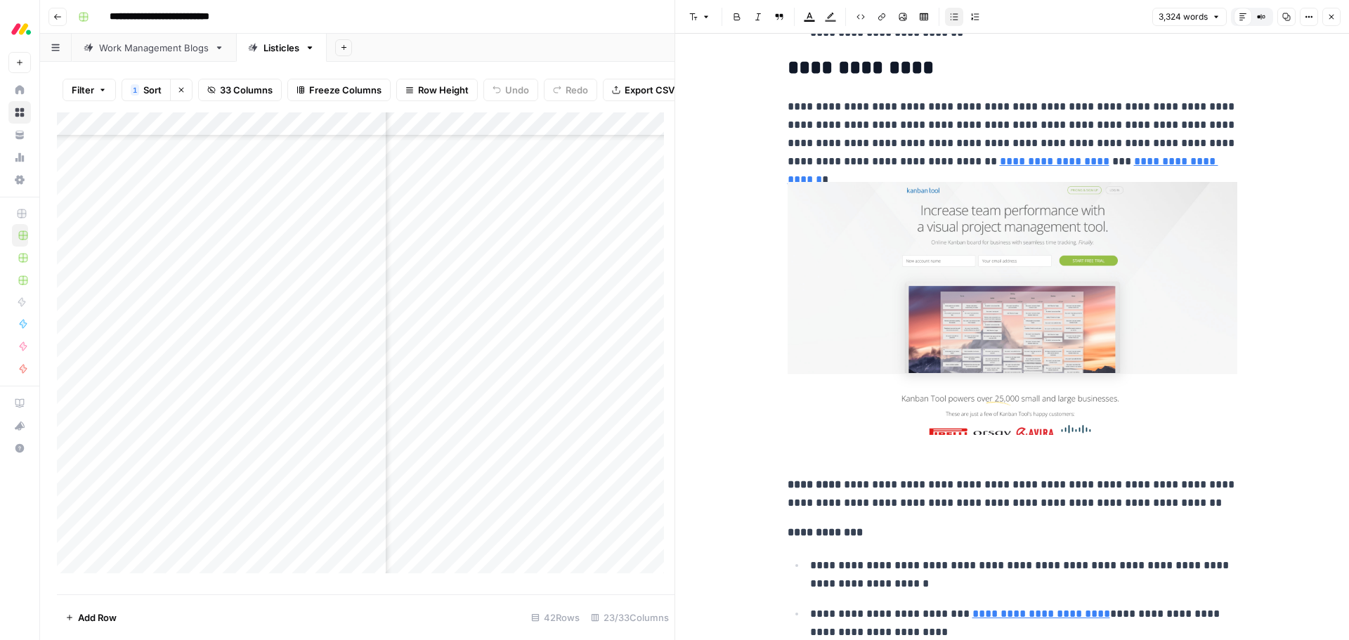
scroll to position [7758, 0]
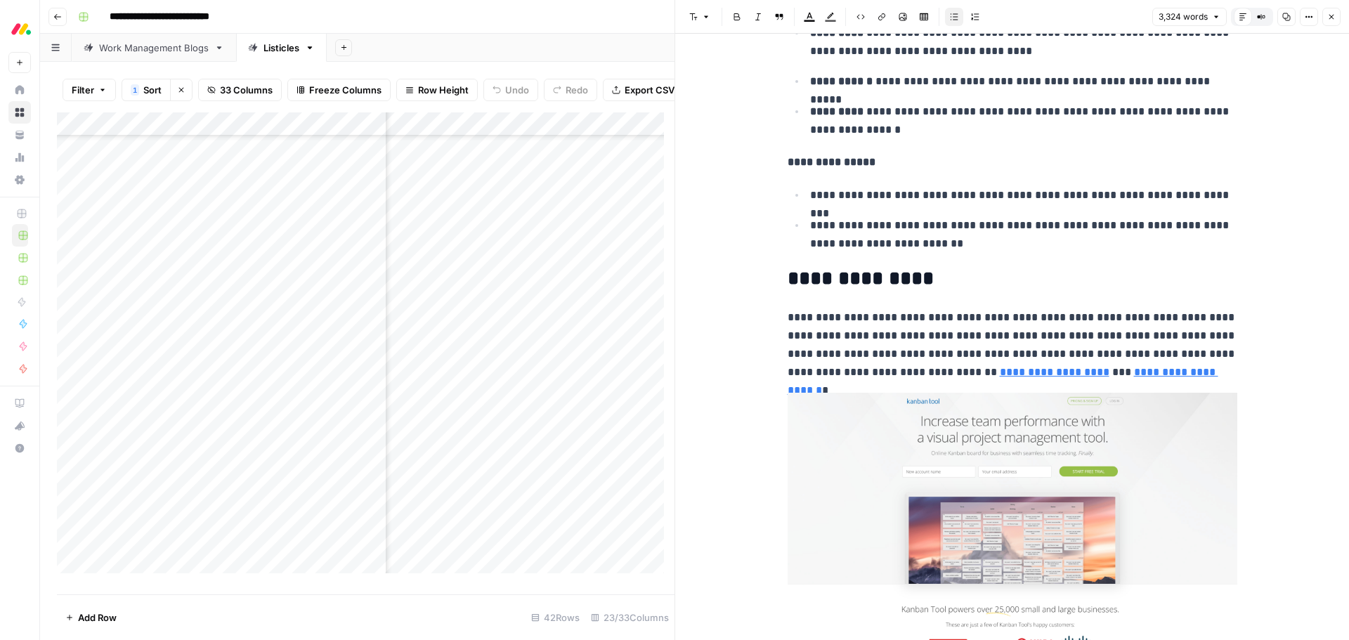
click at [789, 276] on h2 "**********" at bounding box center [1012, 279] width 450 height 22
click at [811, 313] on span "Edit with AI" at bounding box center [826, 309] width 44 height 13
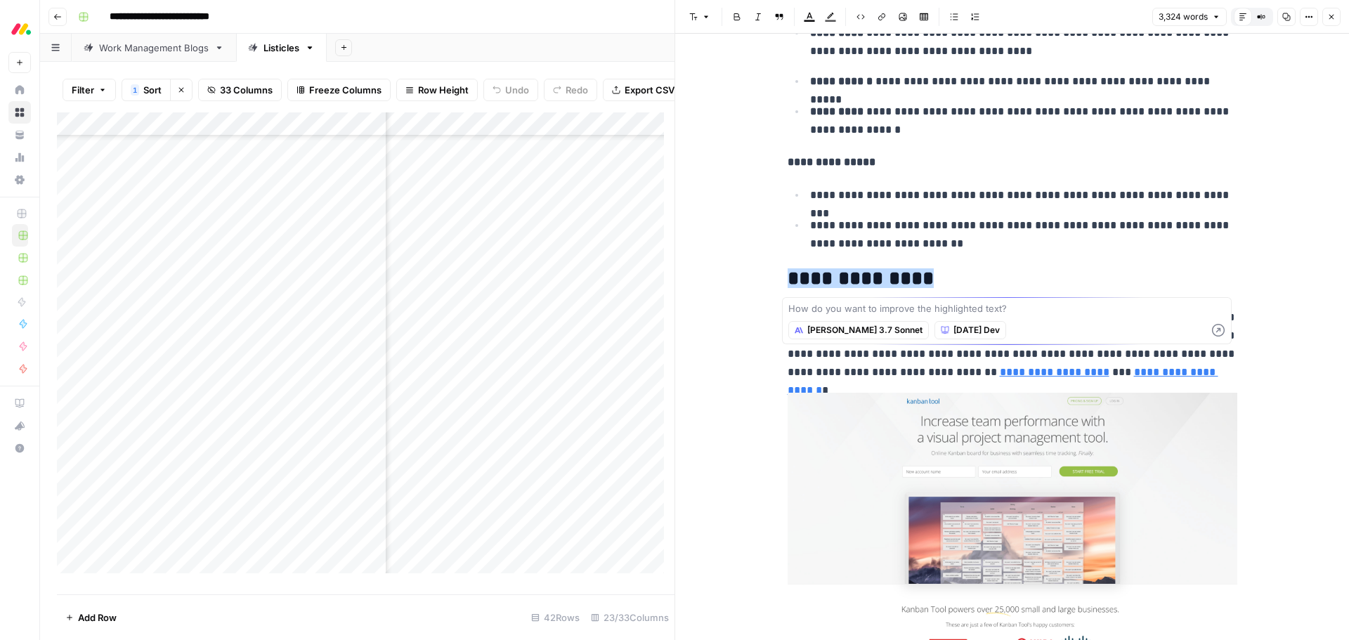
click at [837, 275] on span "**********" at bounding box center [860, 278] width 146 height 20
click at [837, 275] on h2 "**********" at bounding box center [1012, 279] width 450 height 22
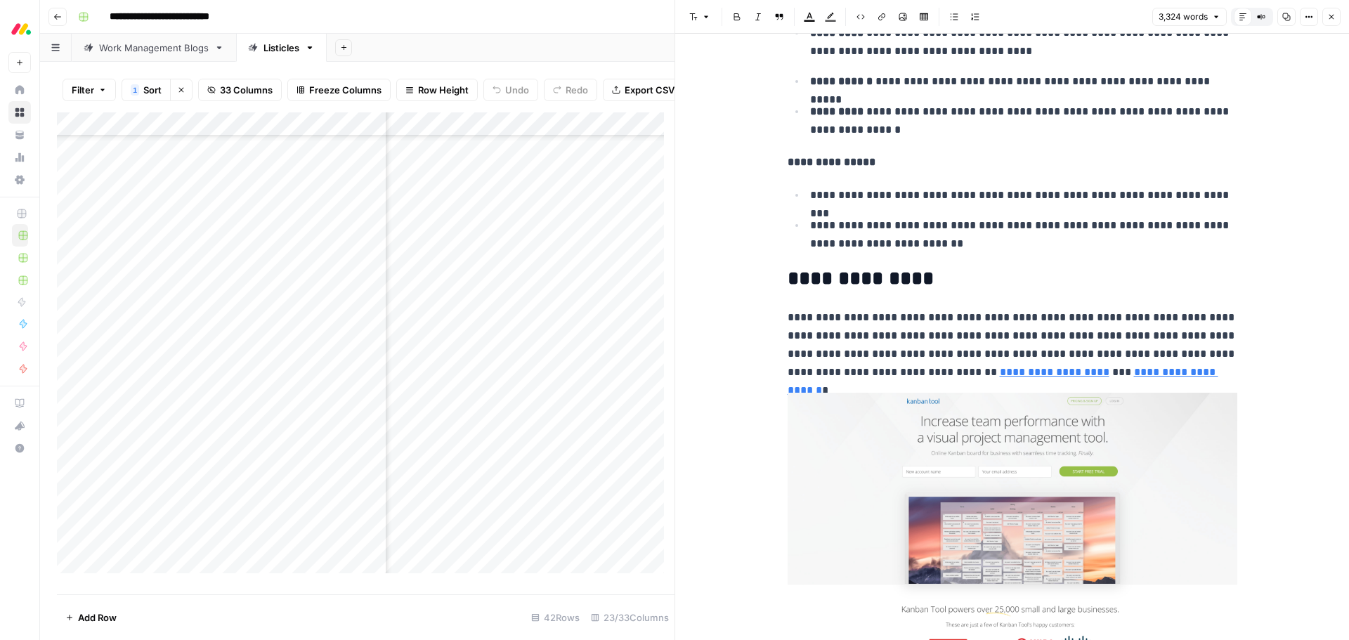
click at [837, 275] on h2 "**********" at bounding box center [1012, 279] width 450 height 22
click at [707, 28] on header "Font style Bold Italic Block quote Text color Highlight color Code block Link I…" at bounding box center [1012, 17] width 674 height 34
click at [710, 20] on button "Font style" at bounding box center [699, 17] width 32 height 18
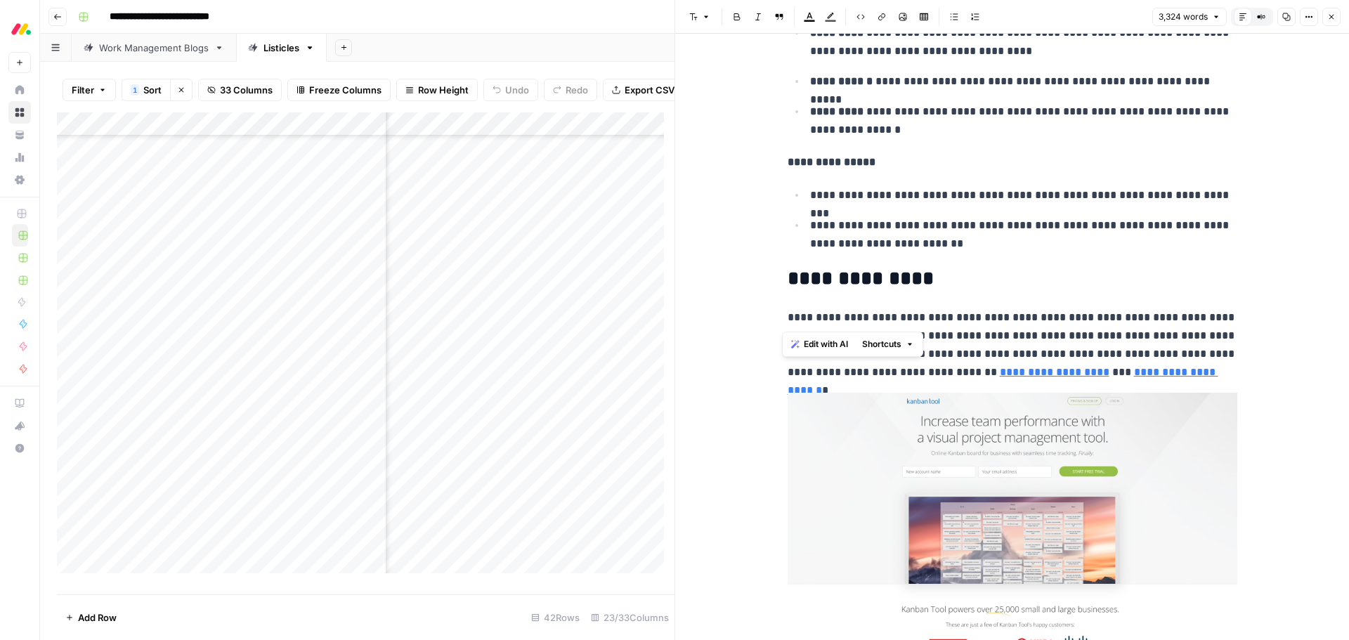
click at [816, 291] on body "**********" at bounding box center [674, 320] width 1349 height 640
click at [822, 270] on h2 "**********" at bounding box center [1012, 279] width 450 height 22
click at [703, 19] on icon "button" at bounding box center [706, 17] width 8 height 8
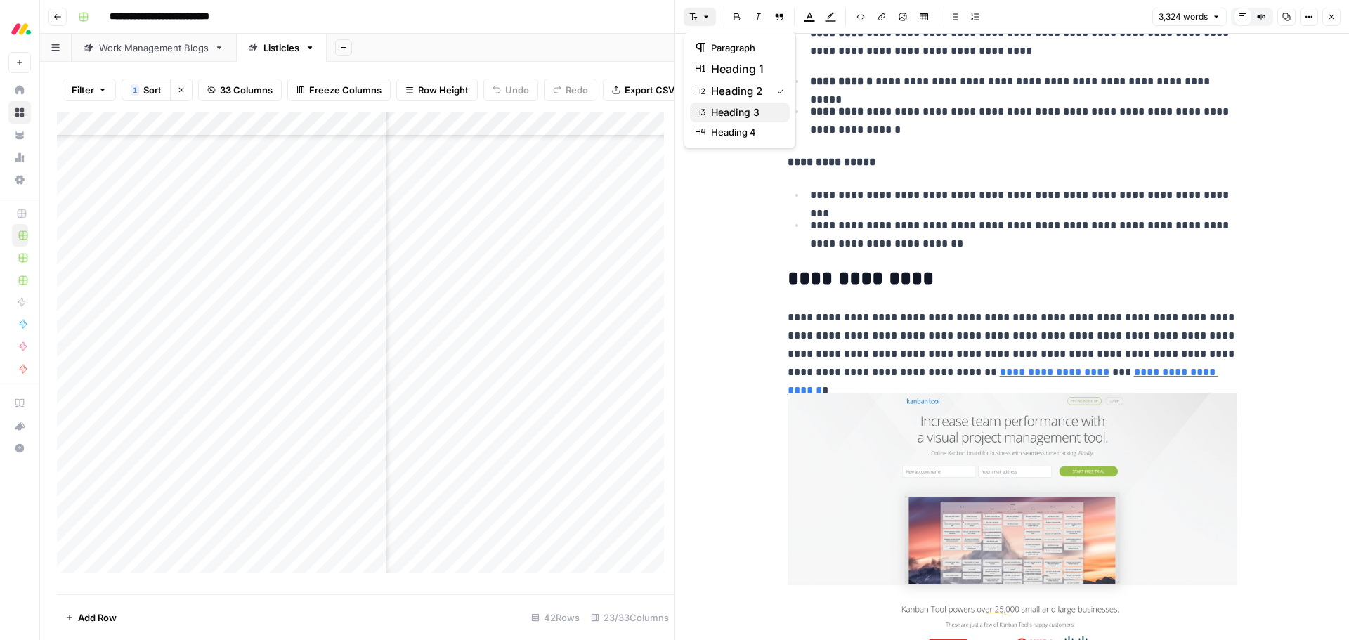
click at [733, 109] on span "heading 3" at bounding box center [744, 112] width 67 height 14
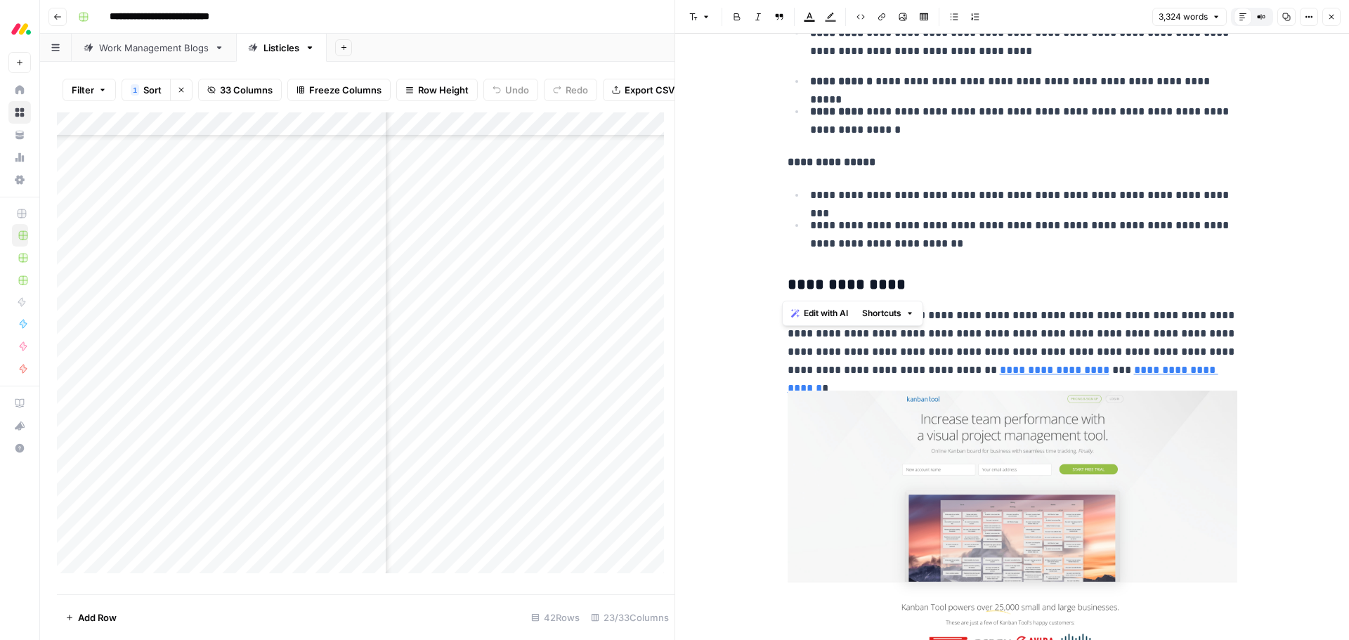
click at [790, 282] on h3 "**********" at bounding box center [1012, 285] width 450 height 20
click at [1000, 332] on p "**********" at bounding box center [1012, 342] width 450 height 73
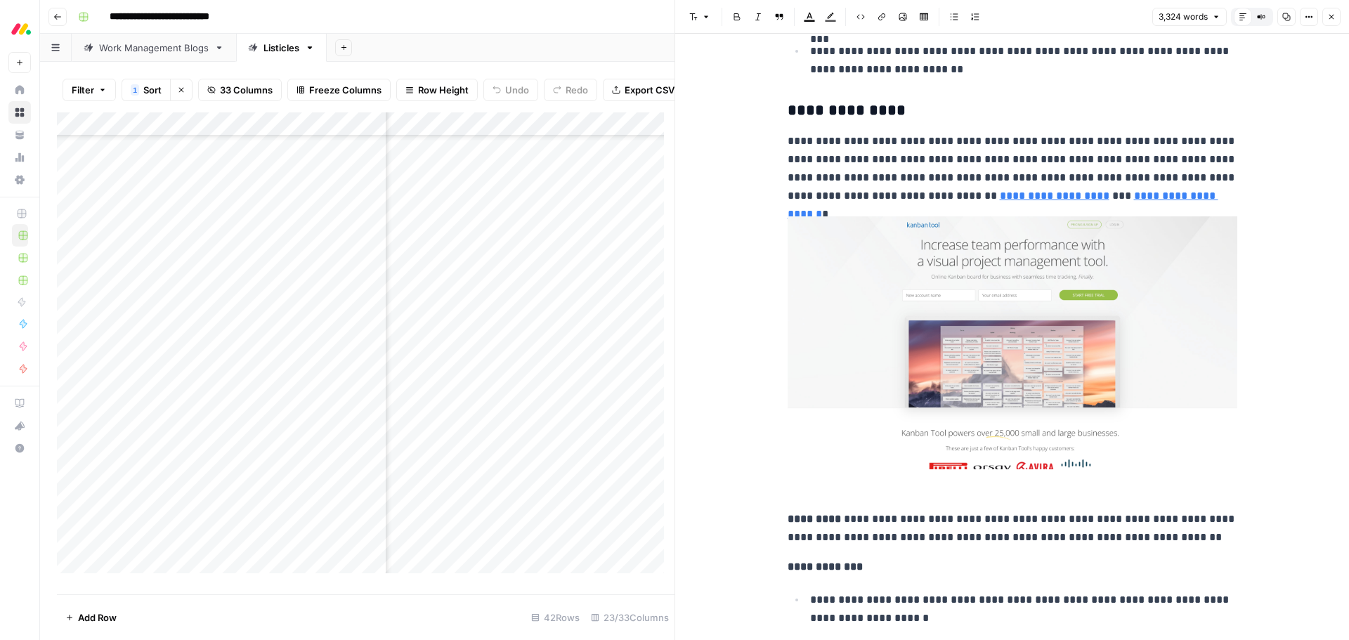
scroll to position [8109, 0]
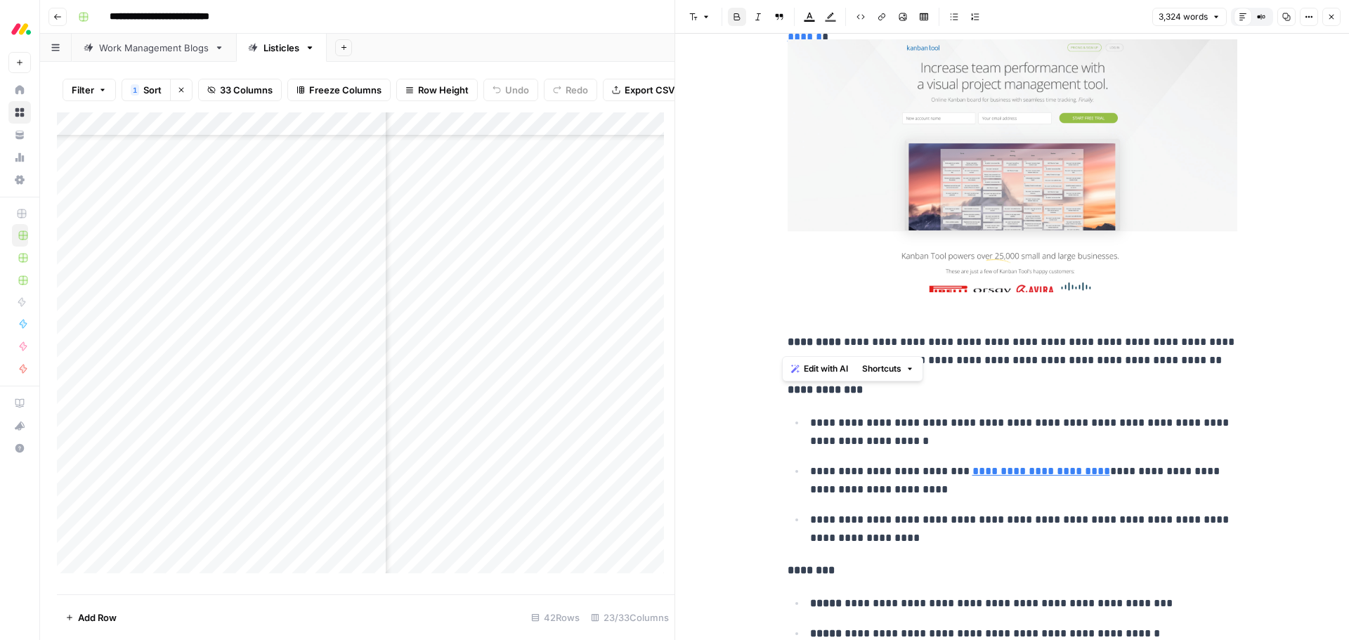
drag, startPoint x: 822, startPoint y: 342, endPoint x: 771, endPoint y: 339, distance: 52.1
type input "best for"
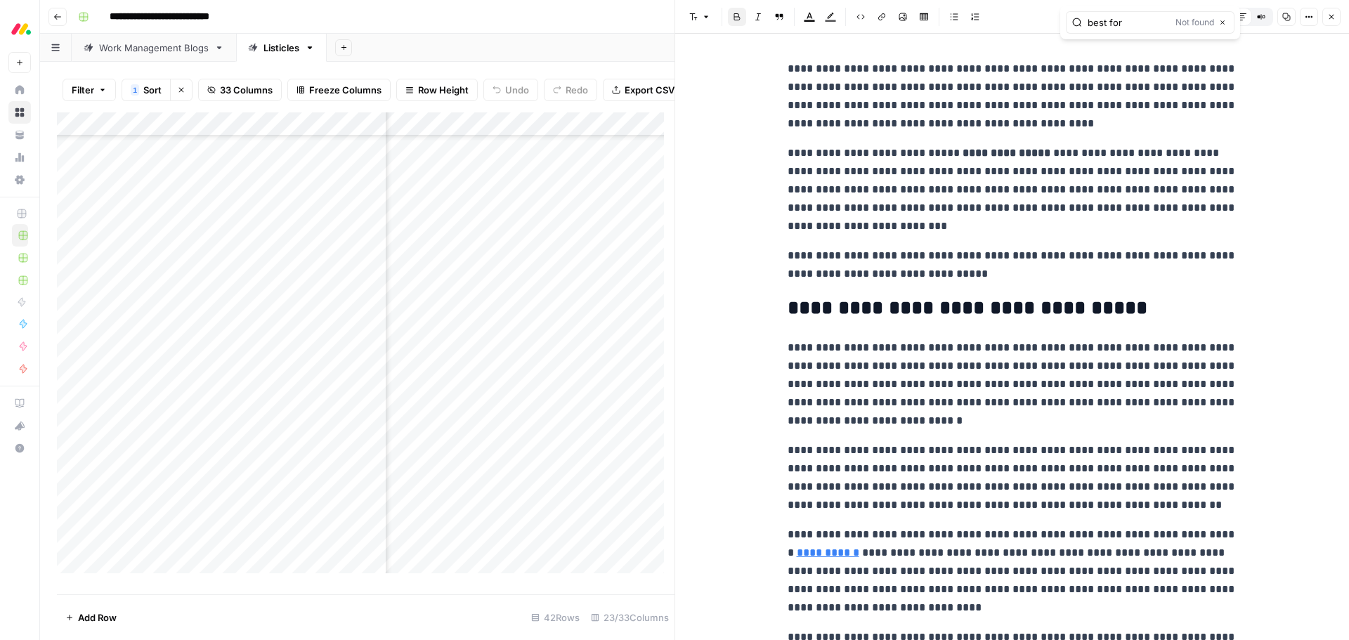
scroll to position [0, 0]
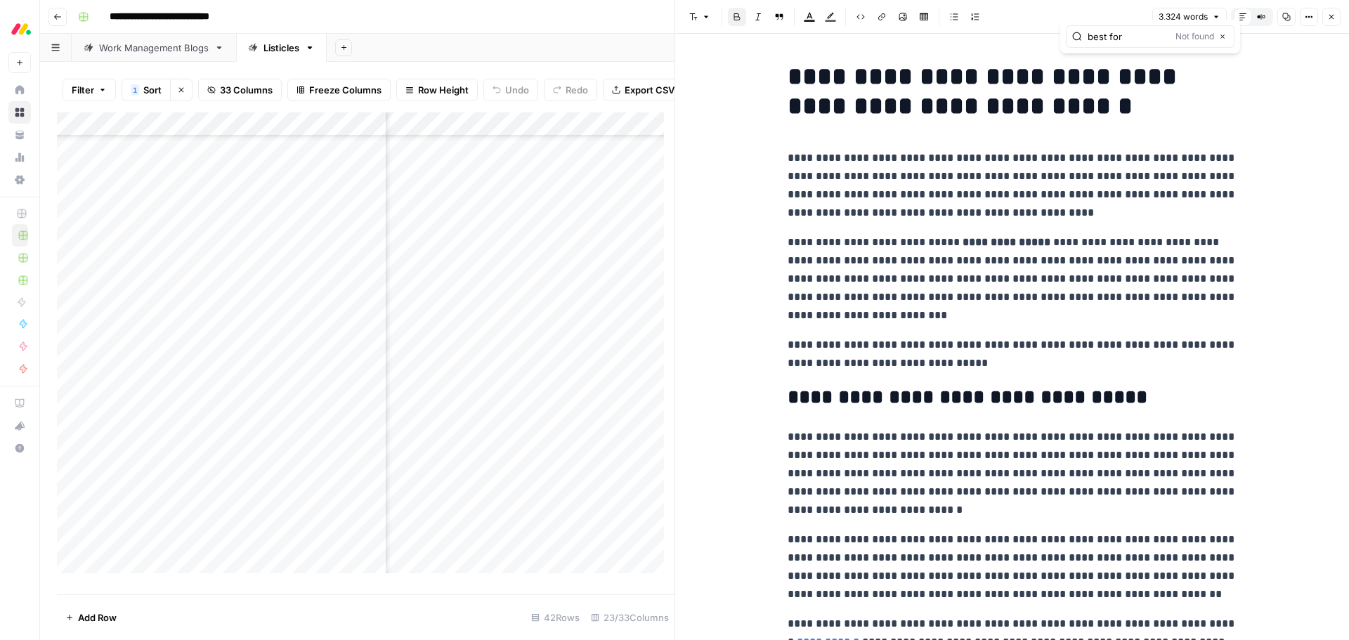
click at [796, 78] on h1 "**********" at bounding box center [1012, 91] width 450 height 59
click at [848, 261] on p "**********" at bounding box center [1012, 278] width 450 height 91
drag, startPoint x: 949, startPoint y: 241, endPoint x: 1032, endPoint y: 232, distance: 83.3
click at [1032, 233] on p "**********" at bounding box center [1012, 278] width 450 height 91
click at [1092, 173] on p "**********" at bounding box center [1012, 185] width 450 height 73
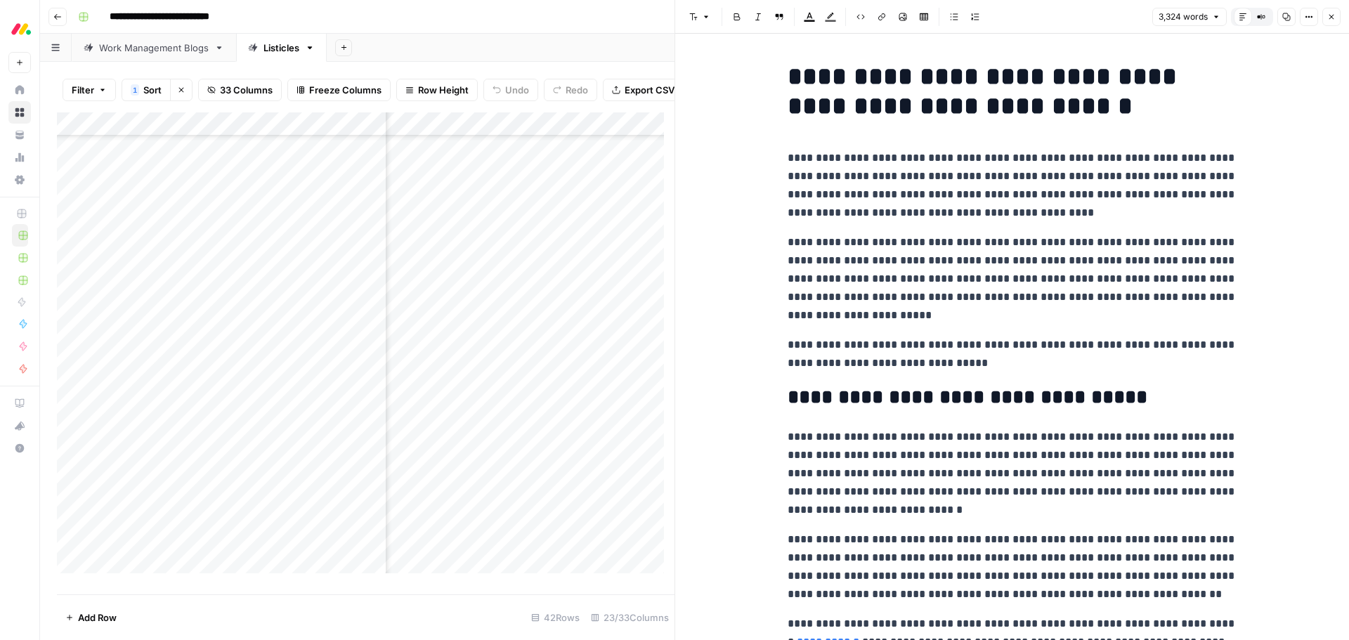
drag, startPoint x: 1339, startPoint y: 18, endPoint x: 1277, endPoint y: 72, distance: 82.7
click at [1339, 18] on button "Close" at bounding box center [1331, 17] width 18 height 18
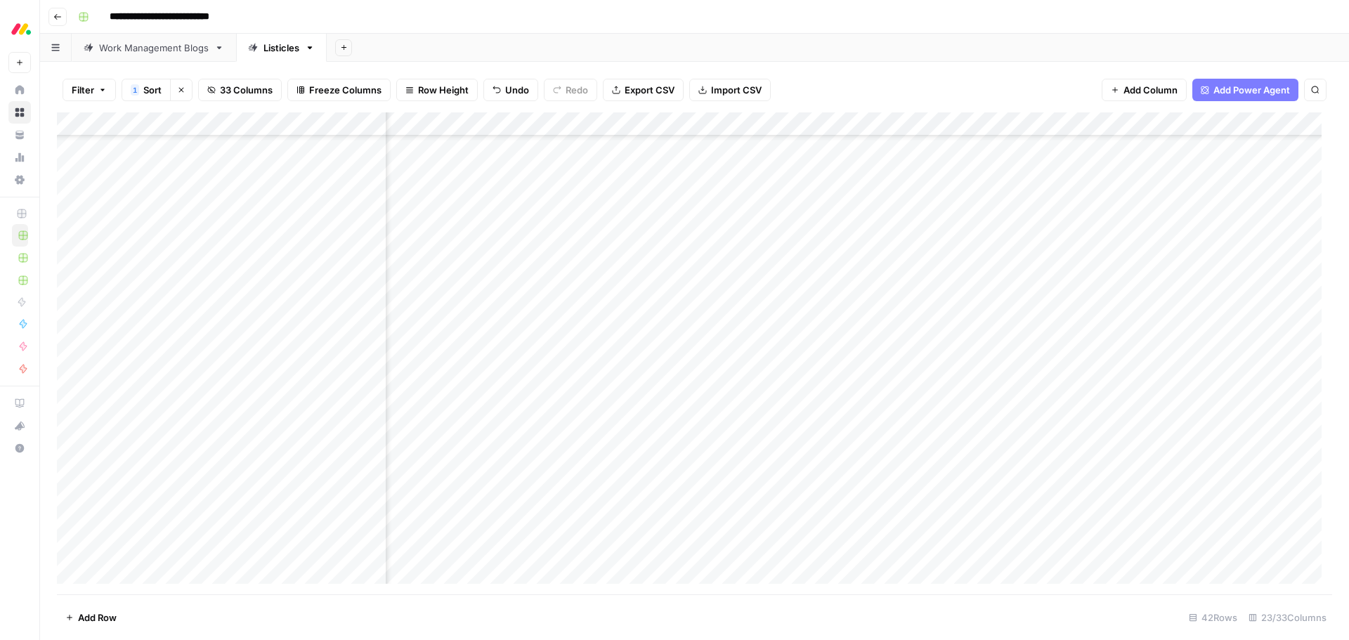
click at [1271, 518] on div "Add Column" at bounding box center [694, 353] width 1275 height 482
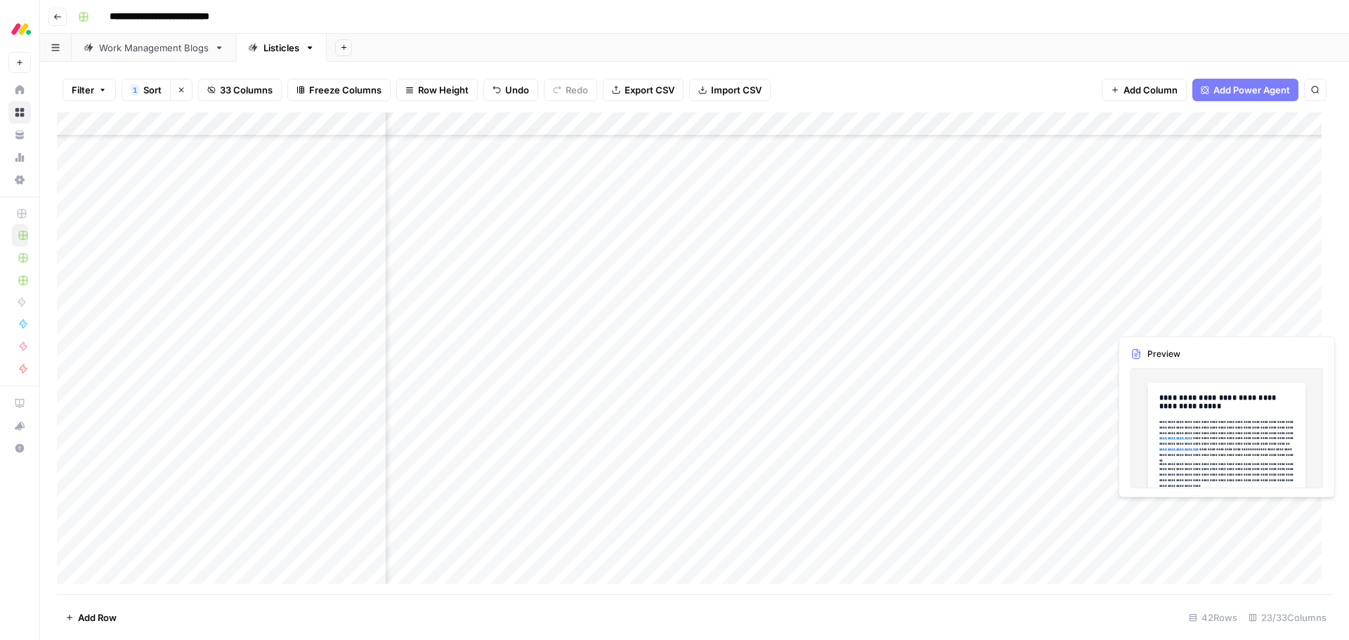
click at [1271, 518] on div "Add Column" at bounding box center [694, 353] width 1275 height 482
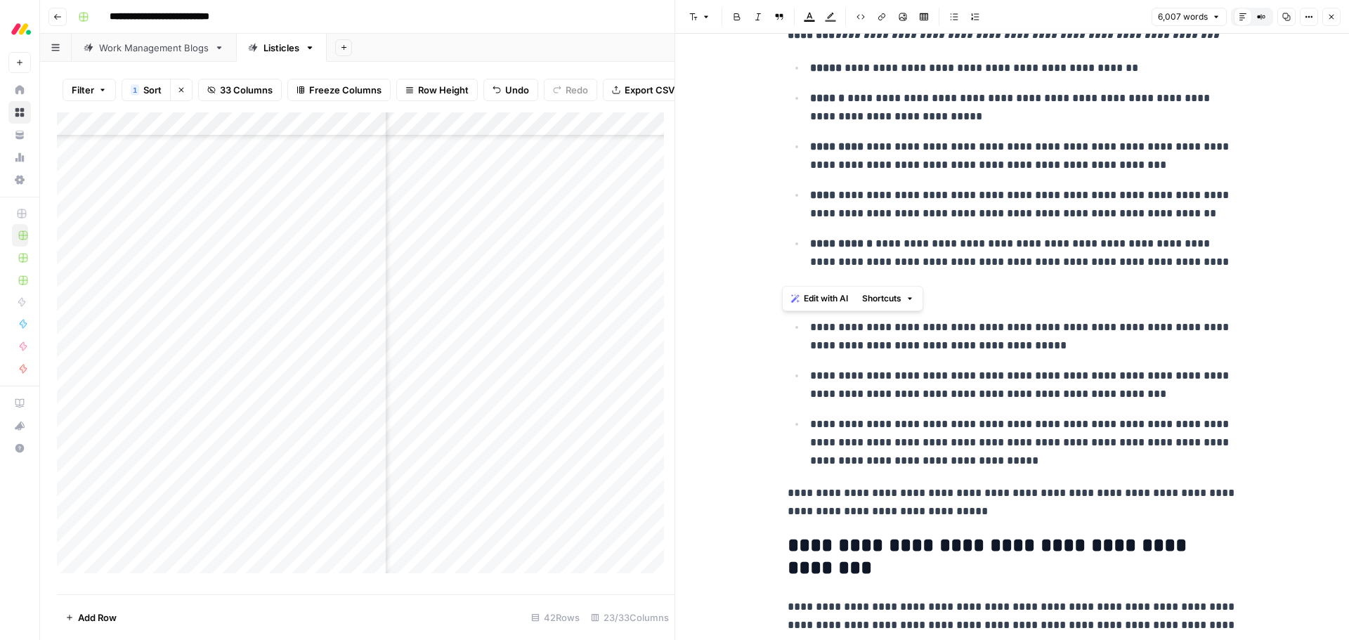
scroll to position [23319, 0]
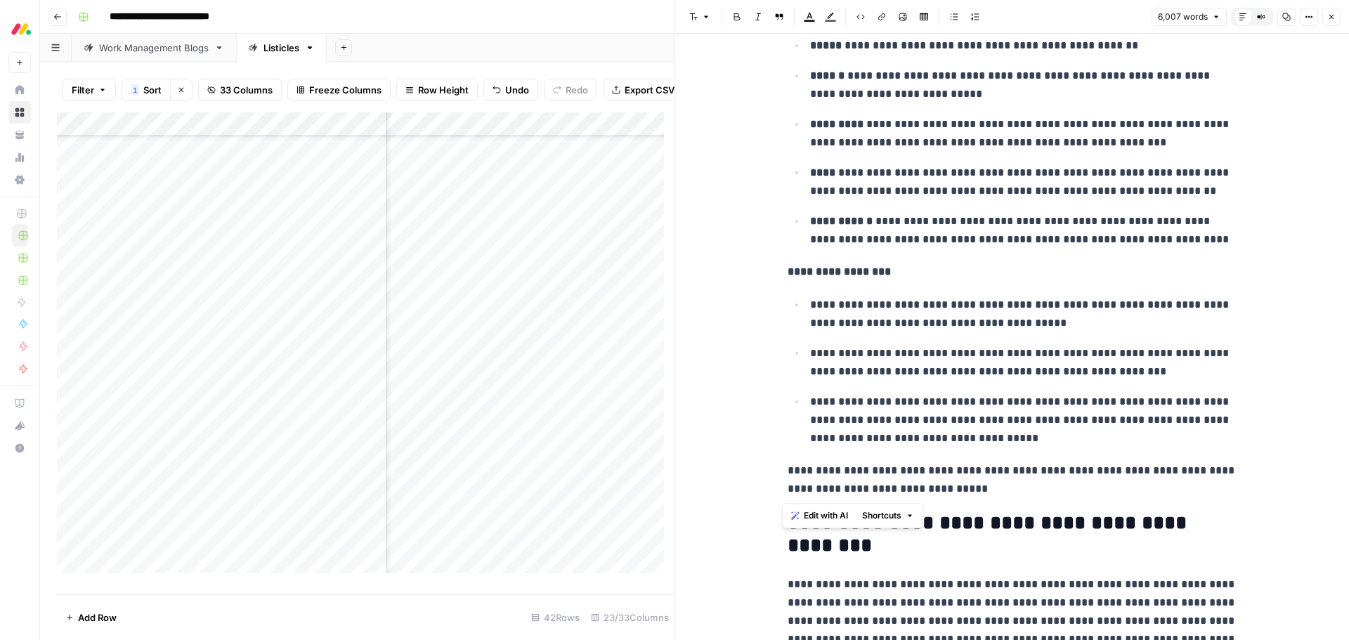
drag, startPoint x: 783, startPoint y: 159, endPoint x: 1036, endPoint y: 480, distance: 409.2
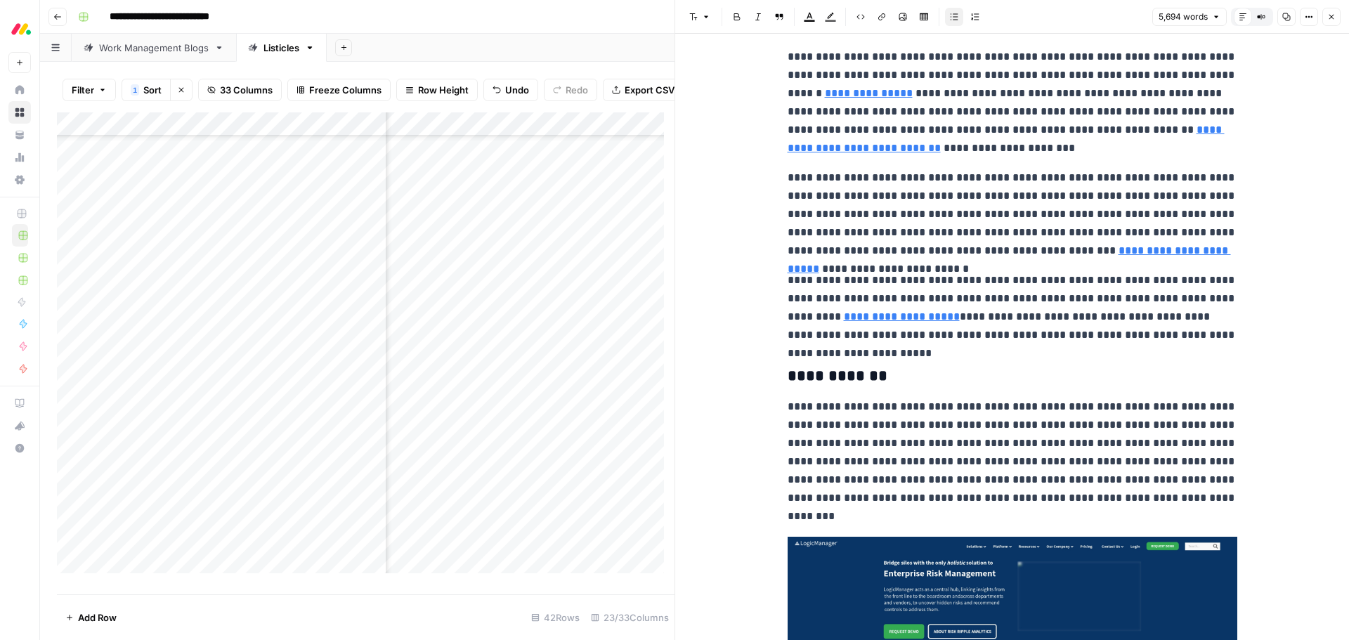
scroll to position [1830, 0]
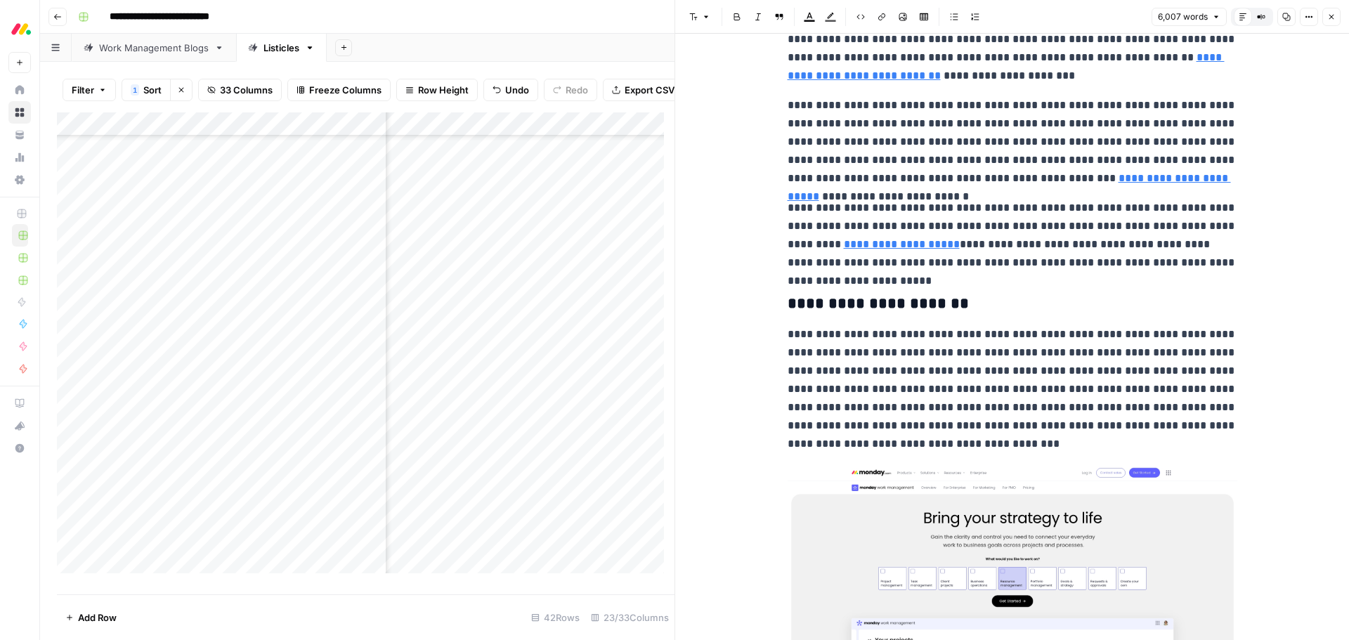
scroll to position [1878, 0]
click at [1100, 377] on p "**********" at bounding box center [1012, 390] width 450 height 128
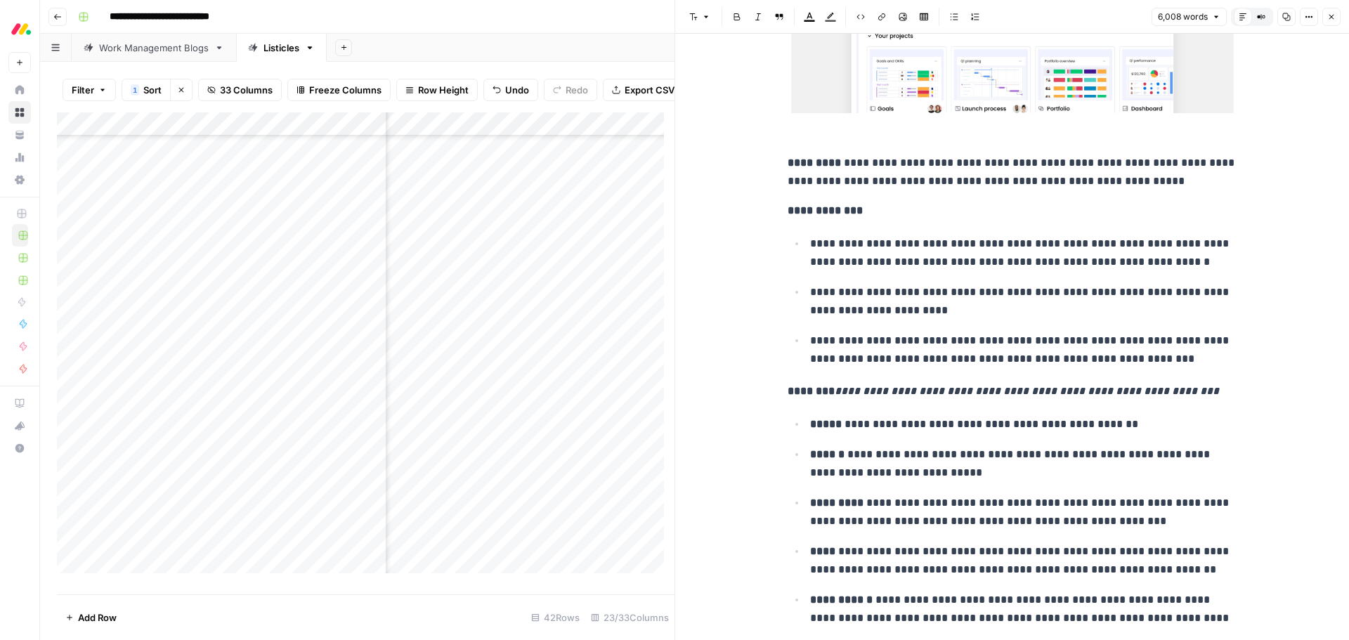
scroll to position [2510, 0]
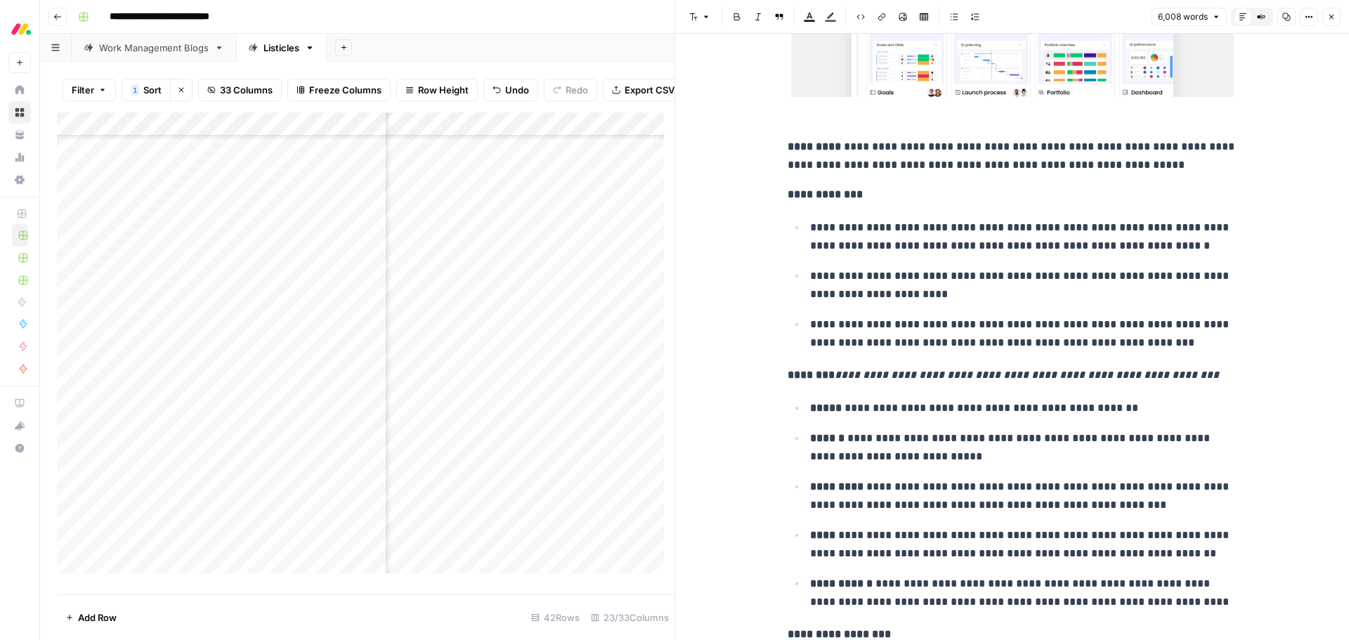
click at [821, 374] on strong "********" at bounding box center [810, 374] width 47 height 11
click at [834, 374] on em "**********" at bounding box center [1026, 374] width 384 height 11
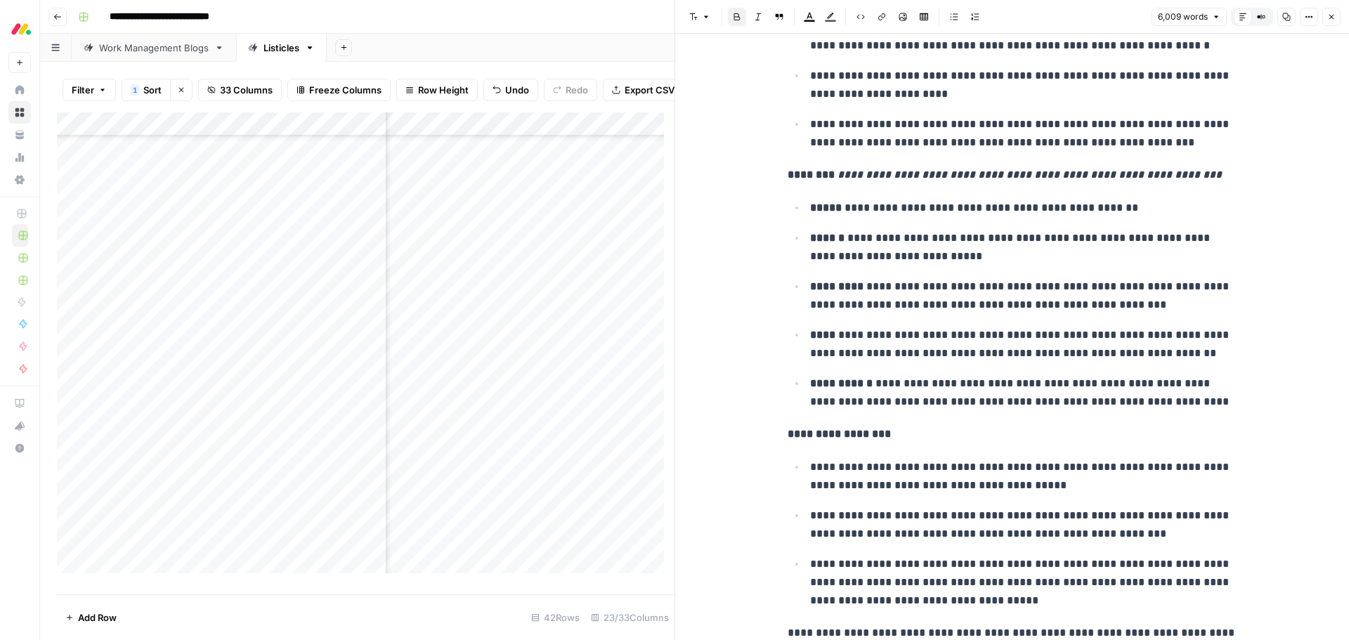
scroll to position [2861, 0]
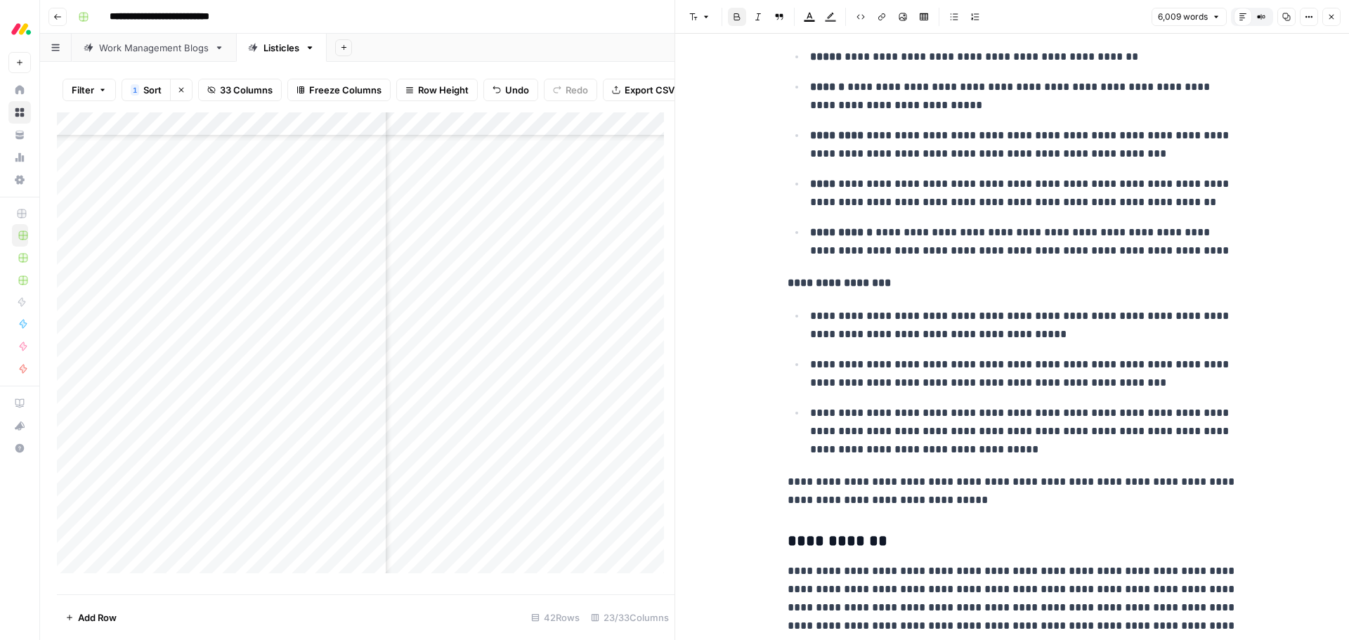
click at [811, 327] on p "**********" at bounding box center [1023, 325] width 427 height 37
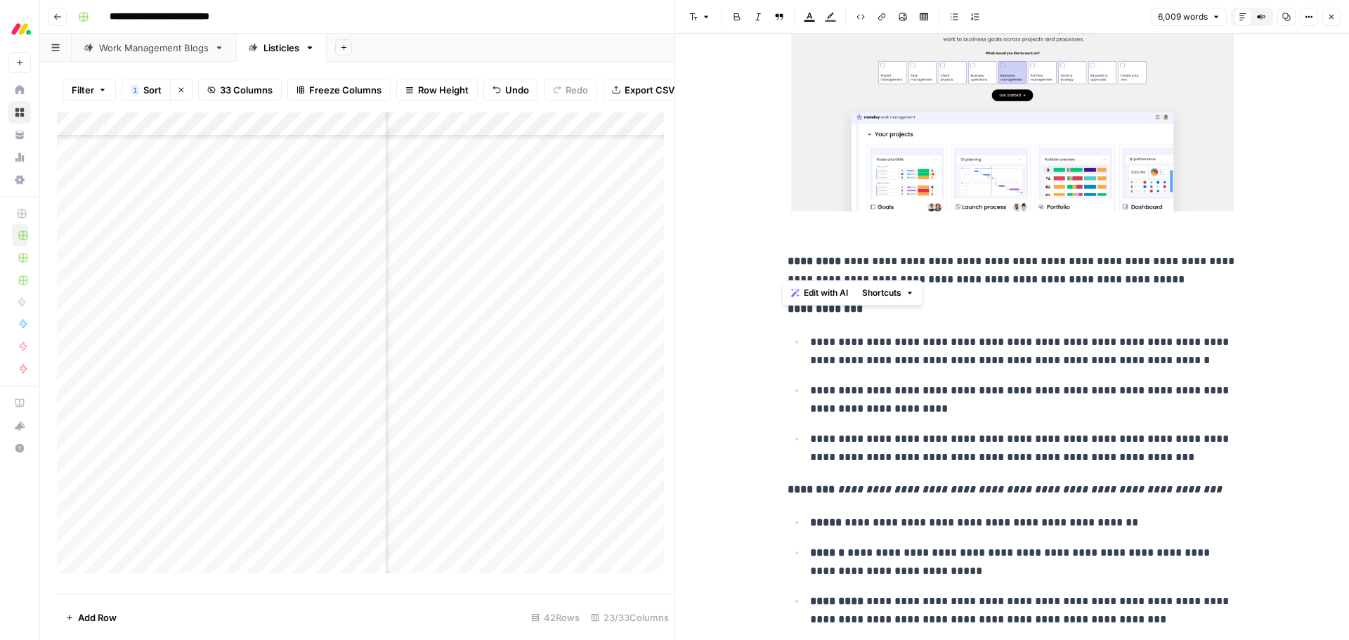
scroll to position [2300, 0]
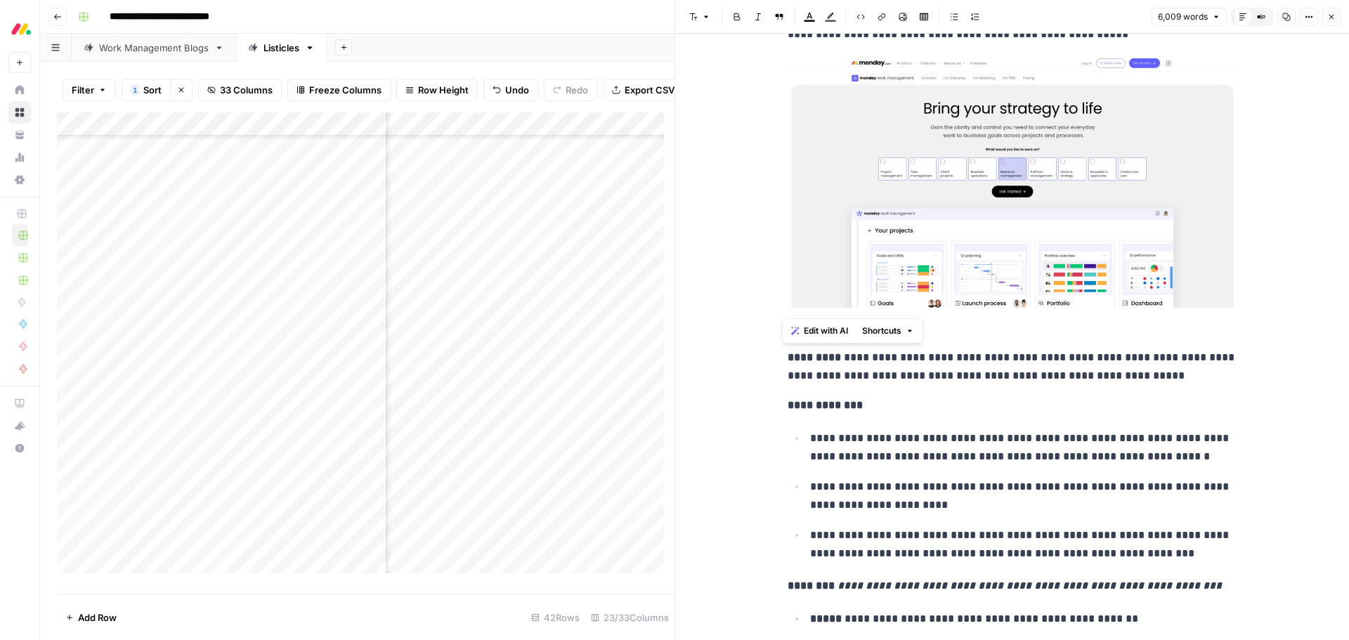
drag, startPoint x: 1011, startPoint y: 501, endPoint x: 773, endPoint y: 356, distance: 279.0
click at [821, 331] on span "Edit with AI" at bounding box center [826, 330] width 44 height 13
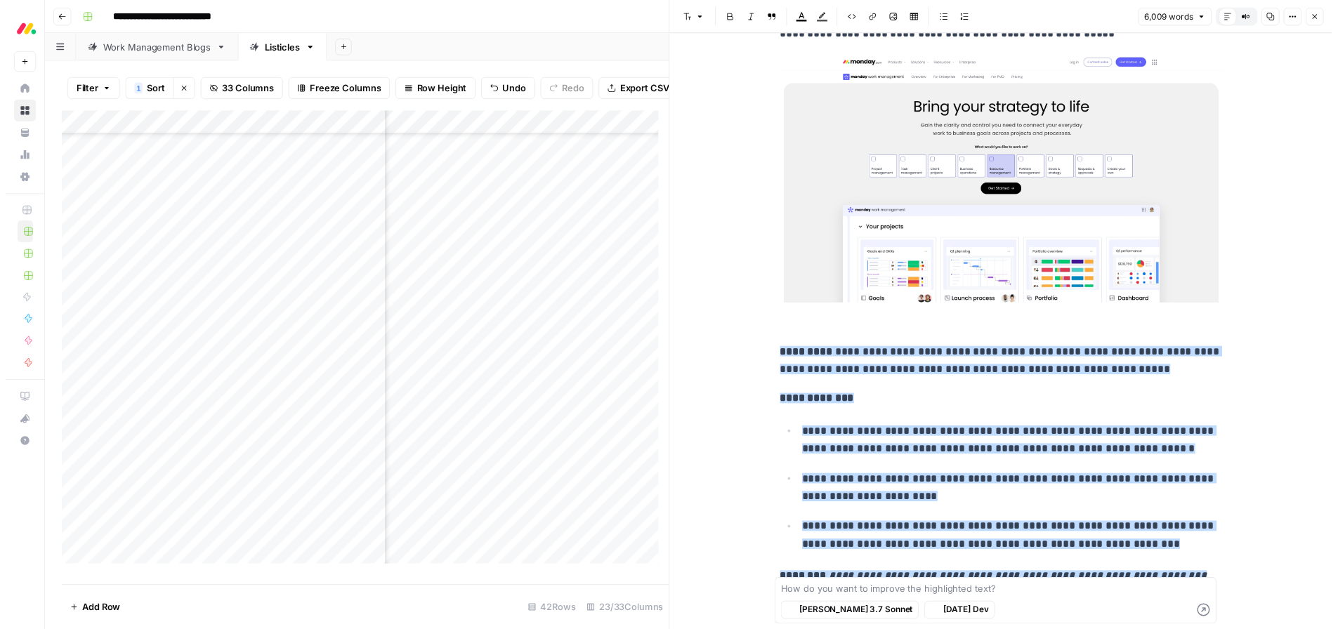
scroll to position [2757, 0]
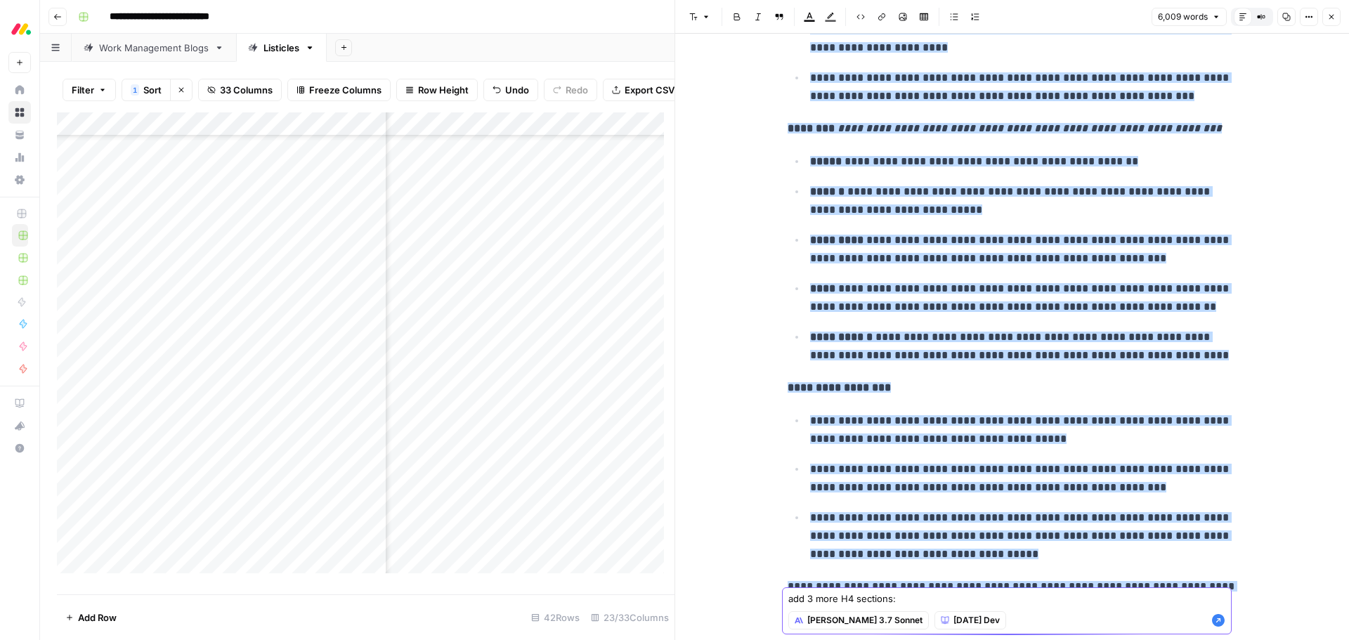
click at [921, 604] on textarea "add 3 more H4 sections:" at bounding box center [1006, 598] width 437 height 14
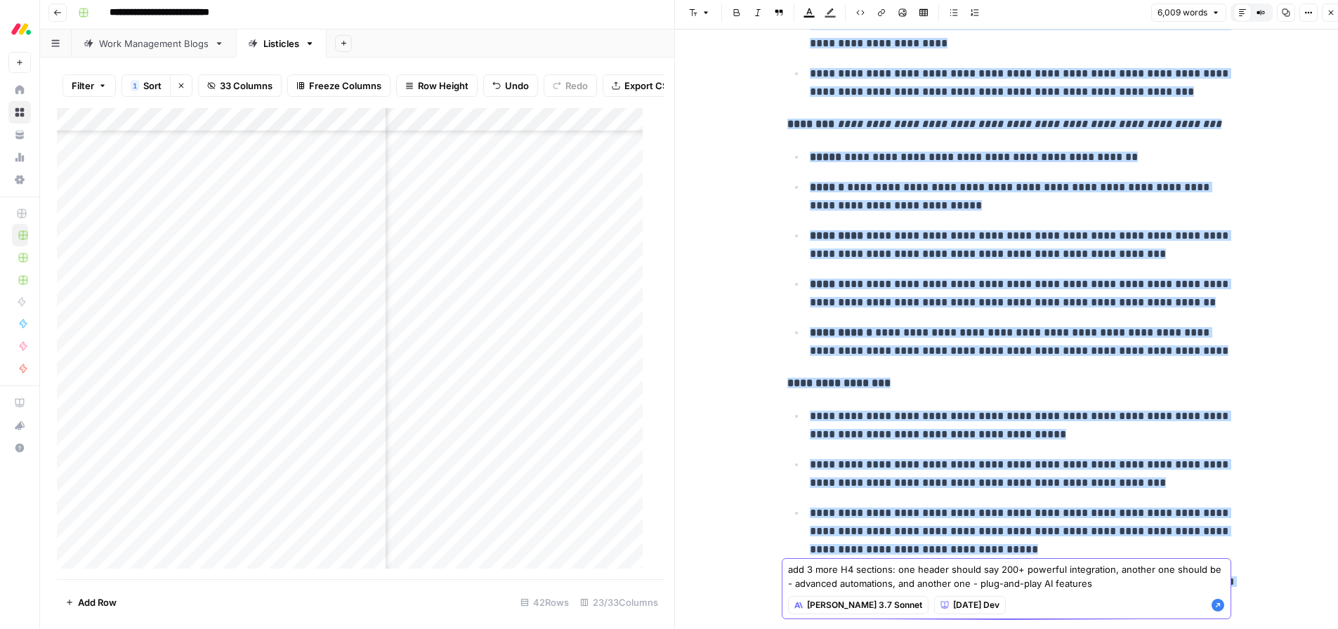
scroll to position [11, 0]
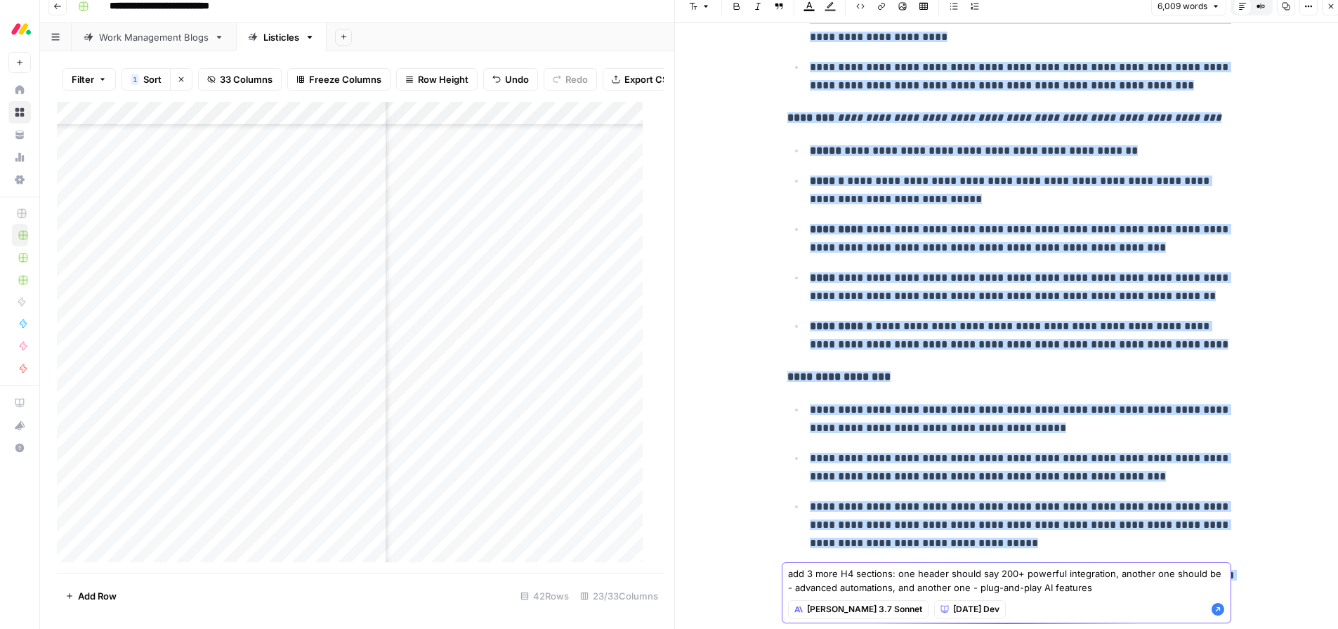
drag, startPoint x: 1031, startPoint y: 617, endPoint x: 970, endPoint y: 601, distance: 63.4
click at [970, 601] on div "add 3 more H4 sections: one header should say 200+ powerful integration, anothe…" at bounding box center [1007, 593] width 450 height 61
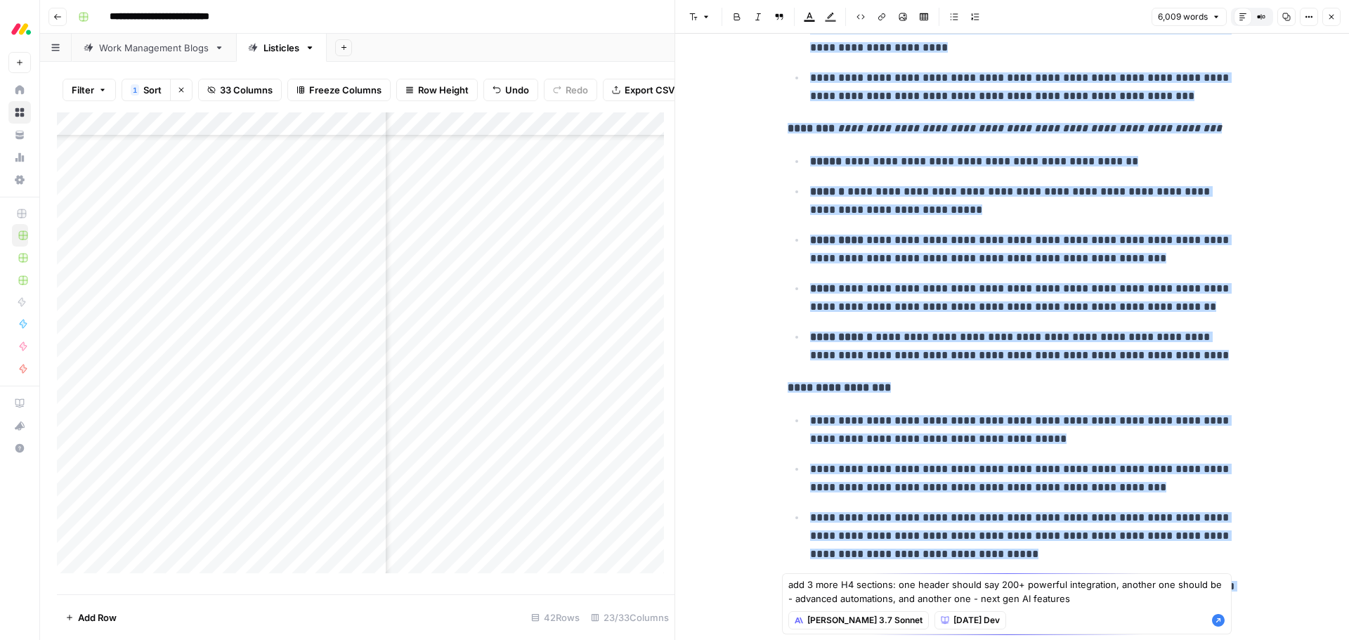
drag, startPoint x: 1072, startPoint y: 605, endPoint x: 1075, endPoint y: 598, distance: 7.2
click at [1073, 604] on div "add 3 more H4 sections: one header should say 200+ powerful integration, anothe…" at bounding box center [1007, 603] width 450 height 61
click at [1075, 598] on textarea "add 3 more H4 sections: one header should say 200+ powerful integration, anothe…" at bounding box center [1006, 591] width 437 height 28
click at [1188, 599] on textarea "add 3 more H4 sections: one header should say 200+ powerful integration, anothe…" at bounding box center [1006, 591] width 437 height 28
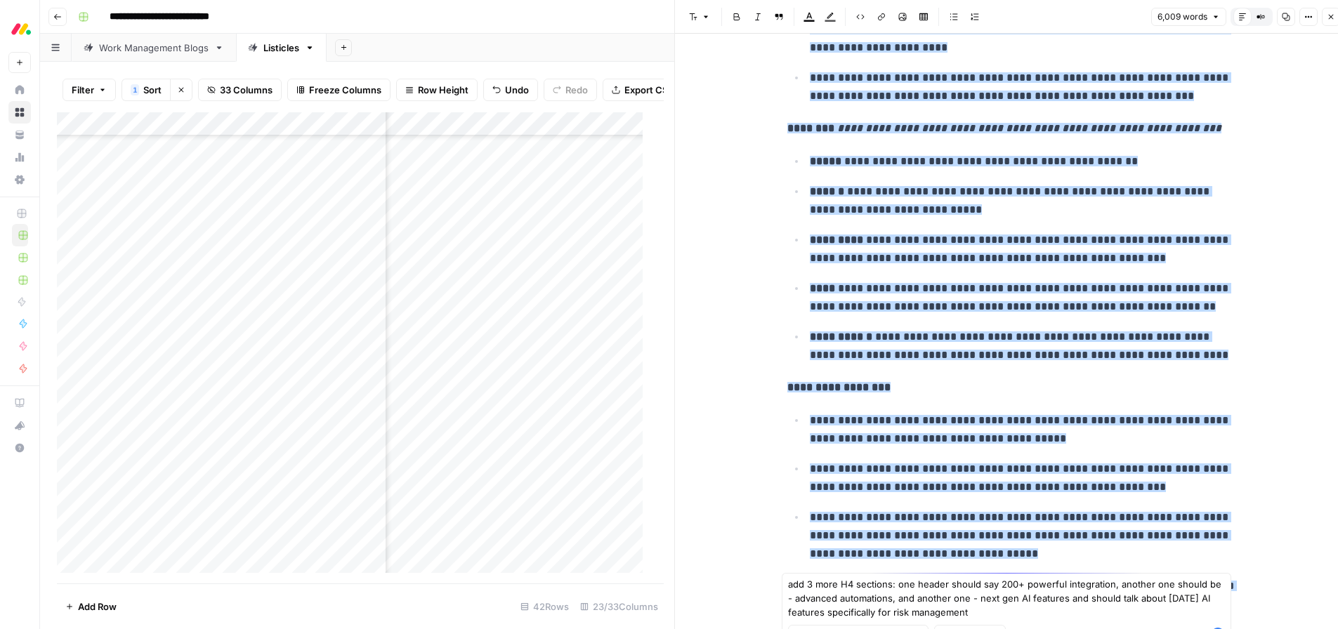
type textarea "add 3 more H4 sections: one header should say 200+ powerful integration, anothe…"
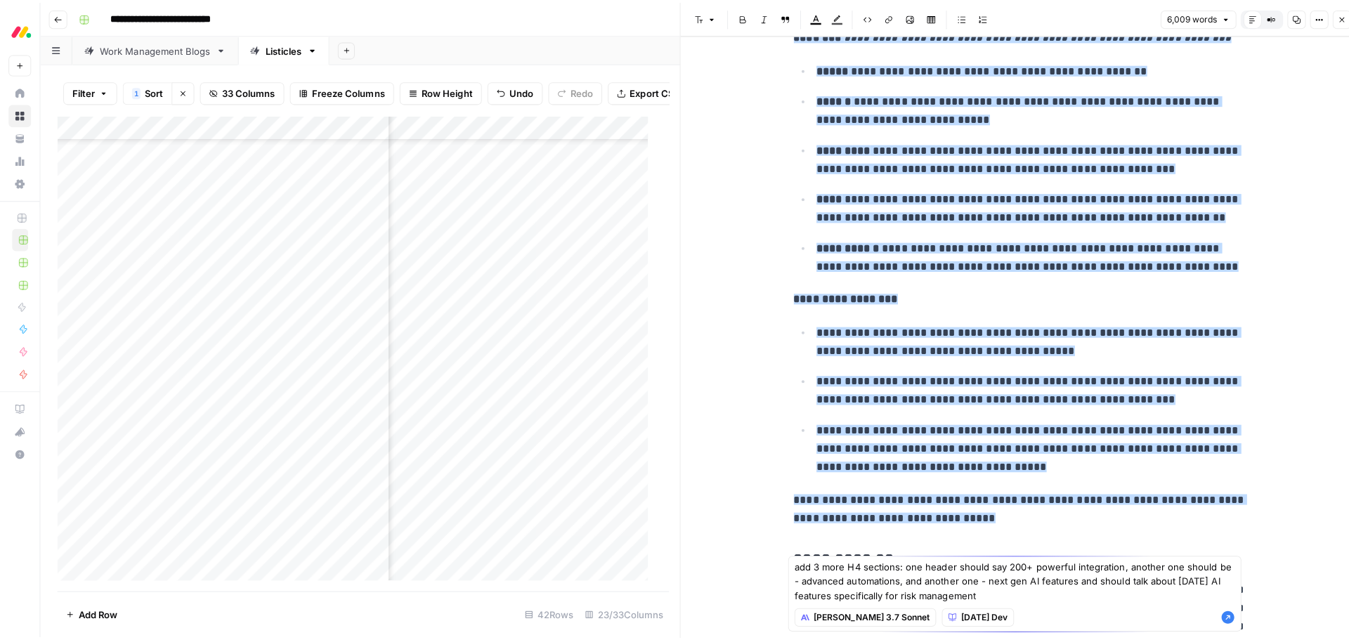
scroll to position [2897, 0]
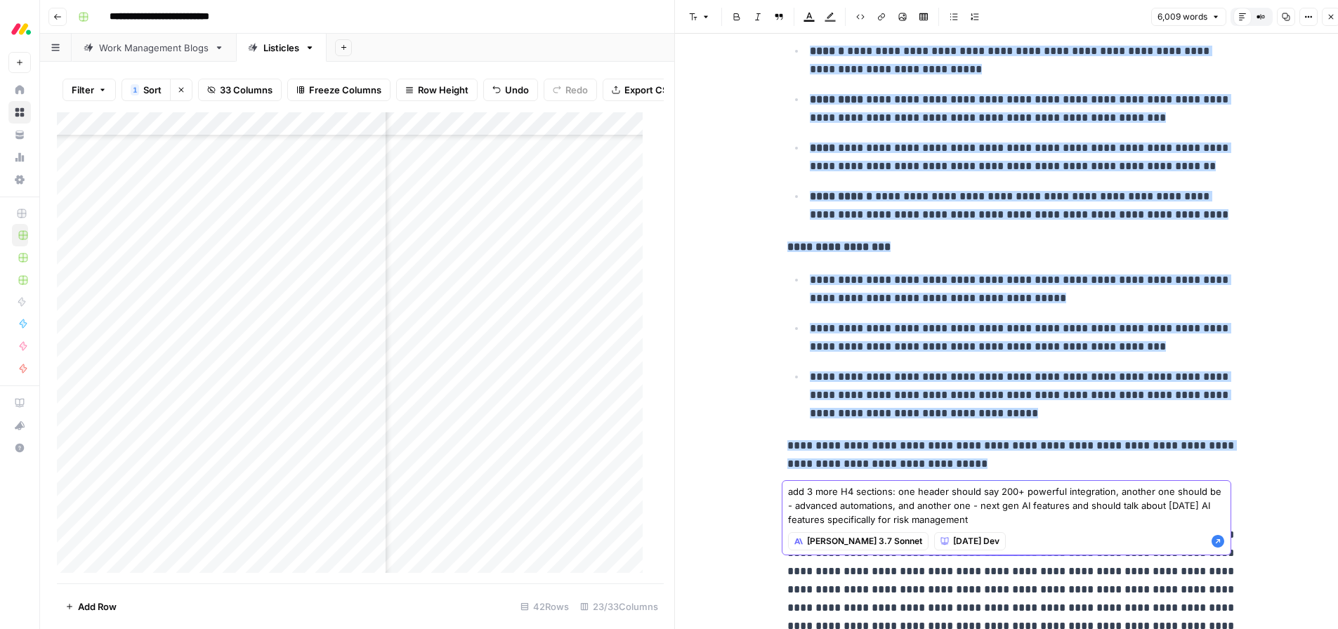
click at [1217, 544] on icon "button" at bounding box center [1218, 541] width 13 height 13
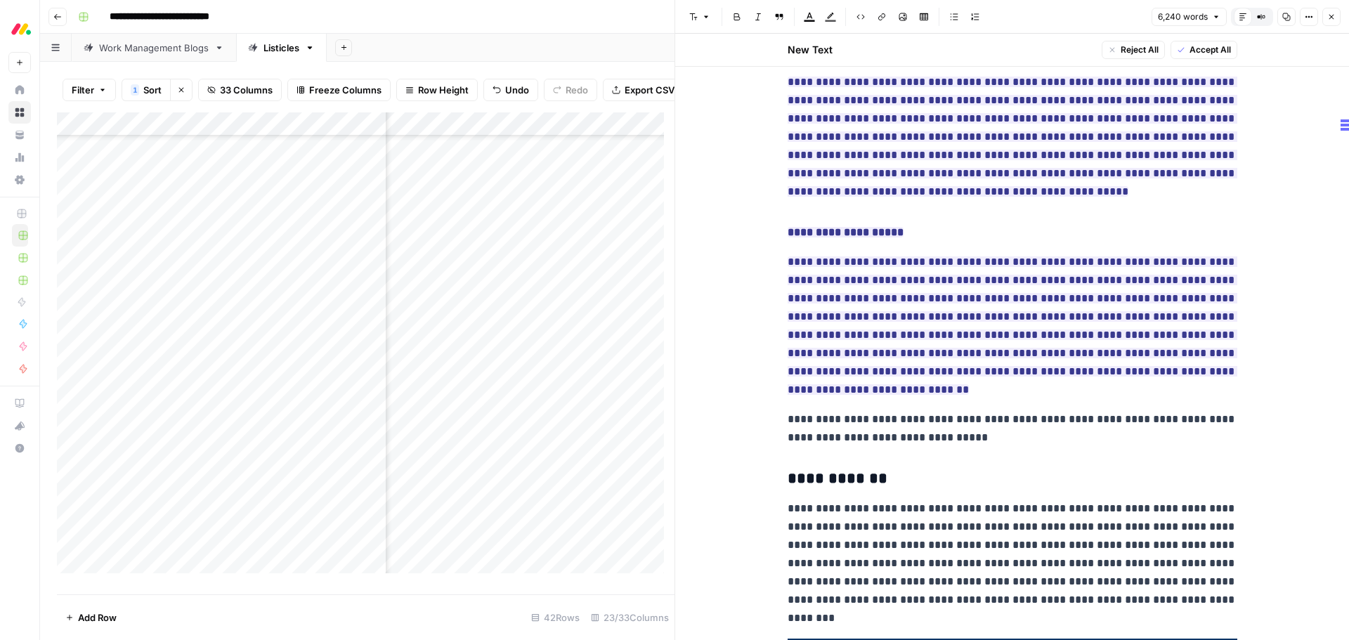
scroll to position [3513, 0]
click at [1200, 53] on span "Accept All" at bounding box center [1209, 50] width 41 height 13
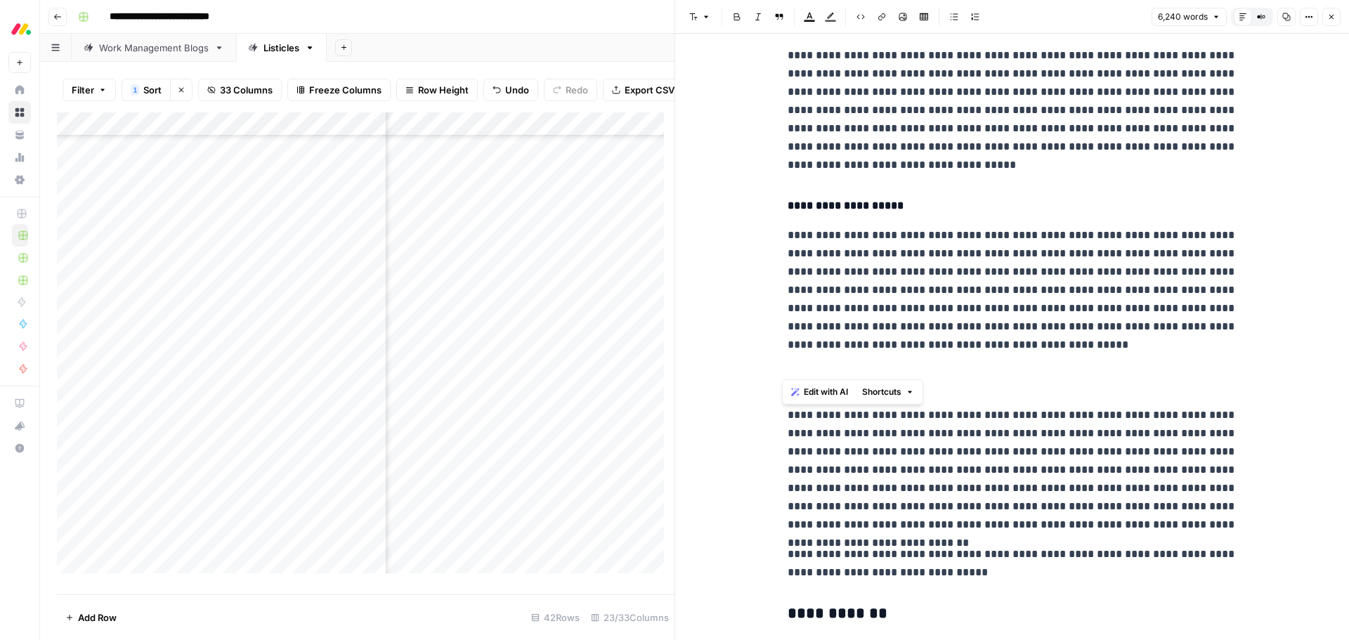
scroll to position [3339, 0]
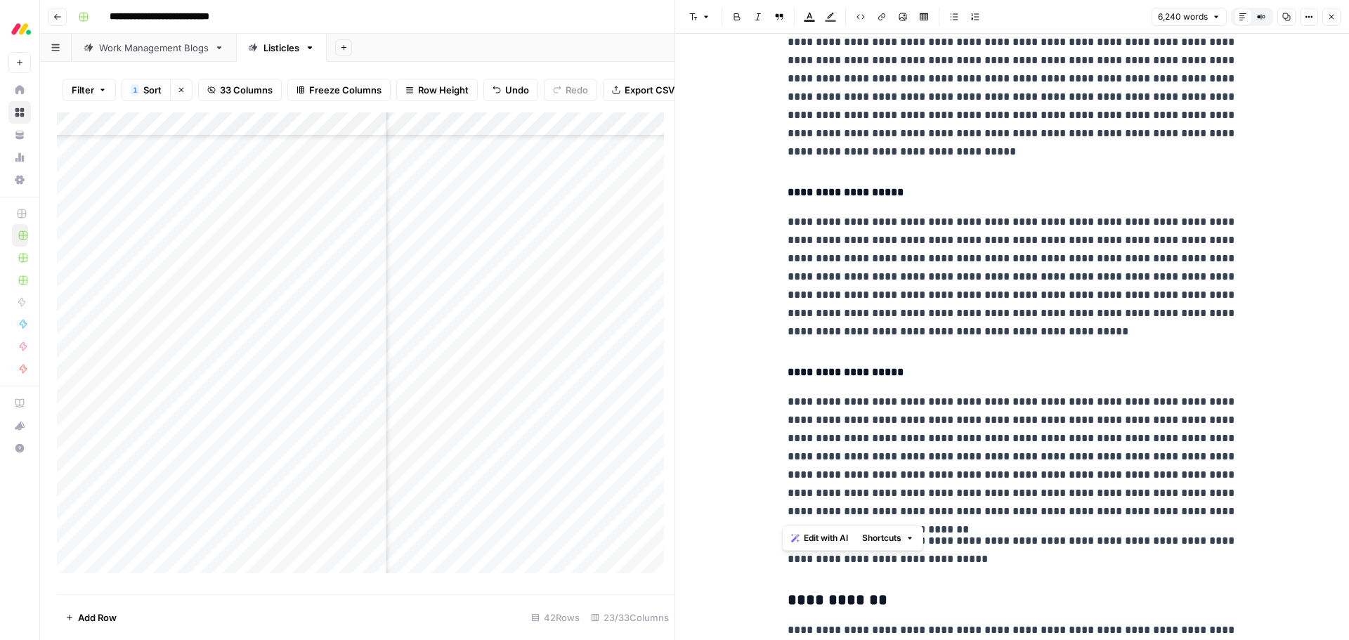
drag, startPoint x: 776, startPoint y: 223, endPoint x: 1238, endPoint y: 509, distance: 543.1
click at [839, 544] on button "Edit with AI" at bounding box center [819, 538] width 68 height 18
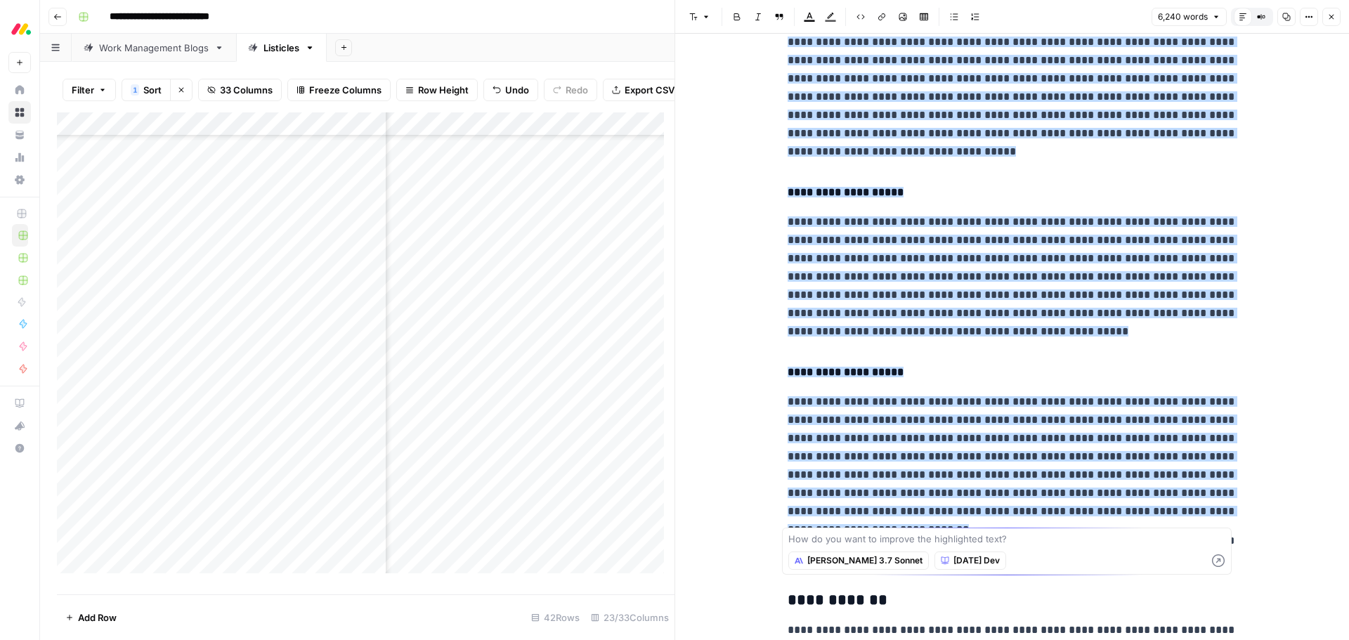
click at [953, 560] on span "[DATE] Dev" at bounding box center [976, 560] width 46 height 13
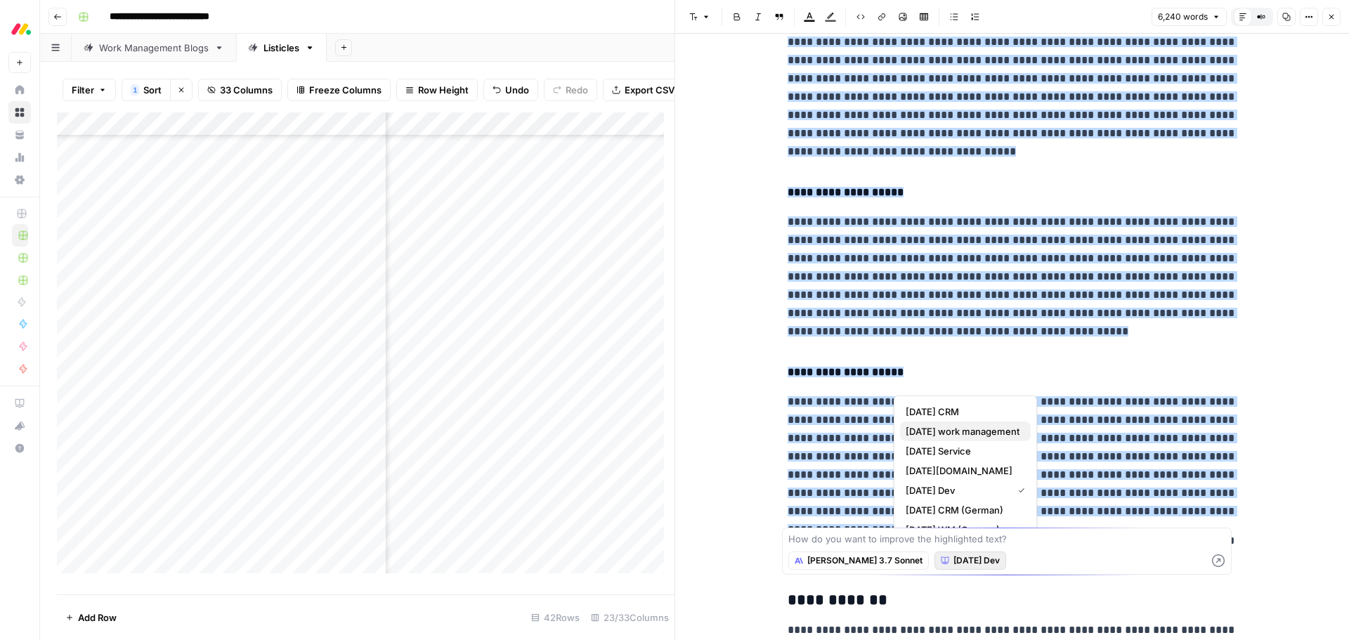
click at [981, 426] on span "[DATE] work management" at bounding box center [962, 431] width 114 height 14
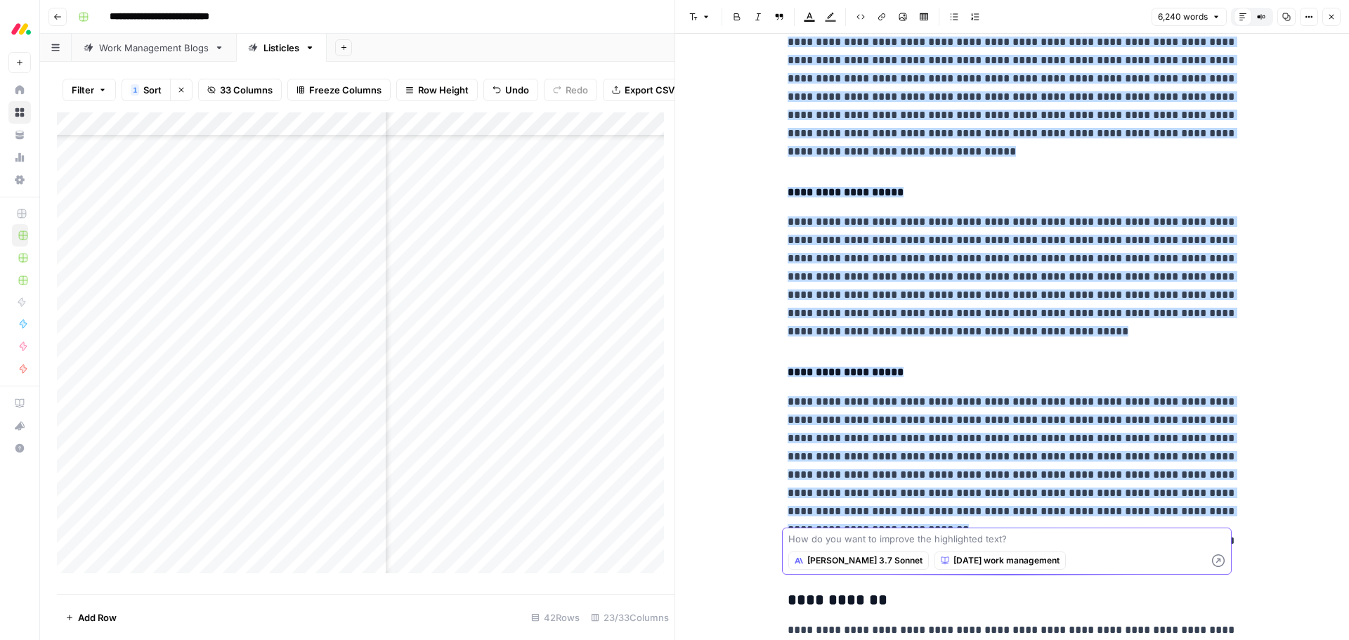
click at [865, 533] on textarea at bounding box center [1006, 539] width 437 height 14
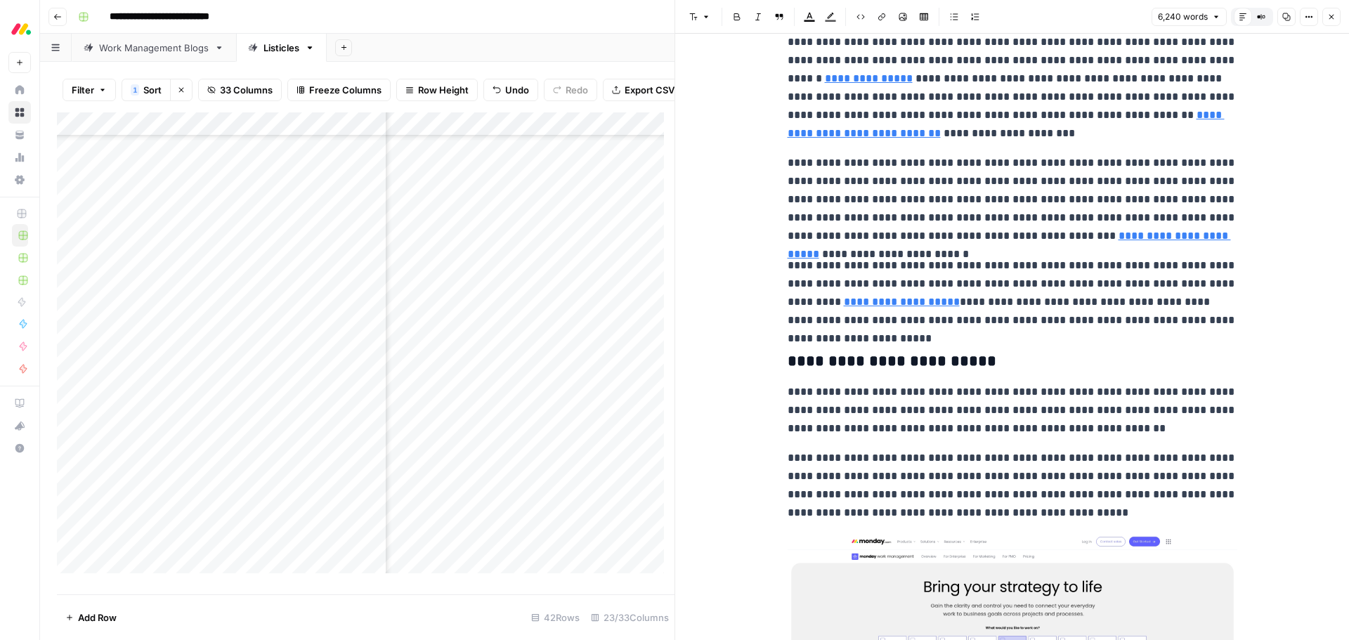
scroll to position [1794, 0]
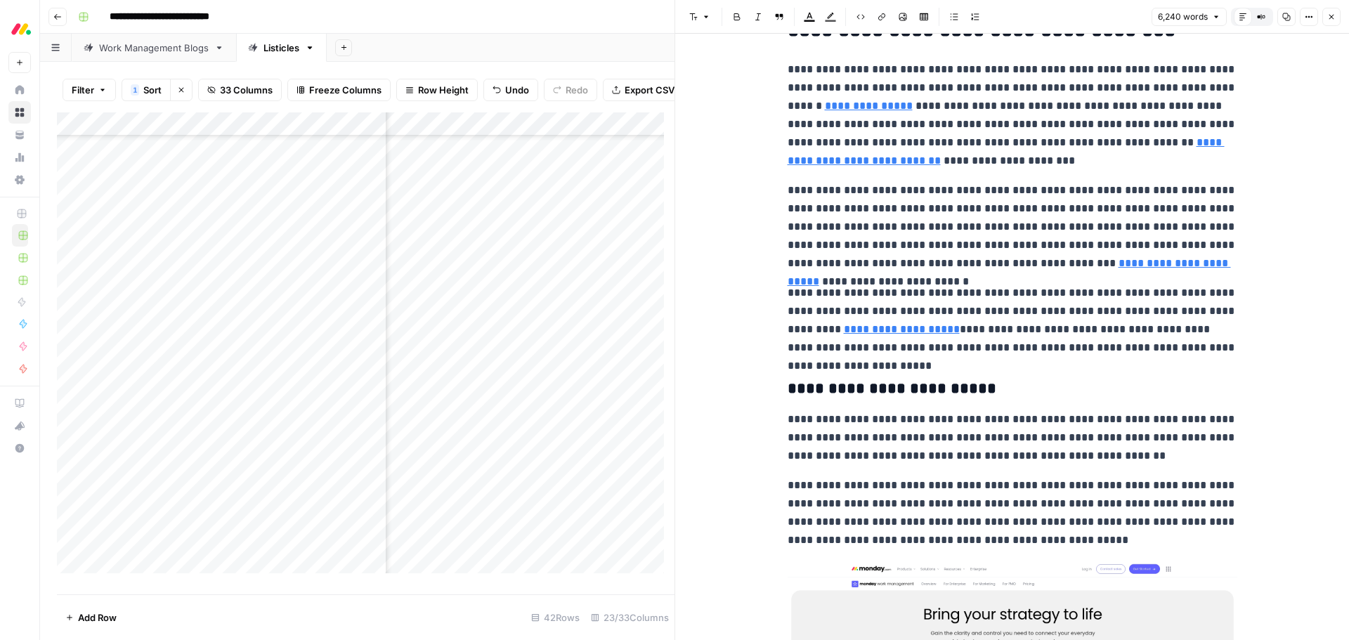
click at [905, 241] on p "**********" at bounding box center [1012, 226] width 450 height 91
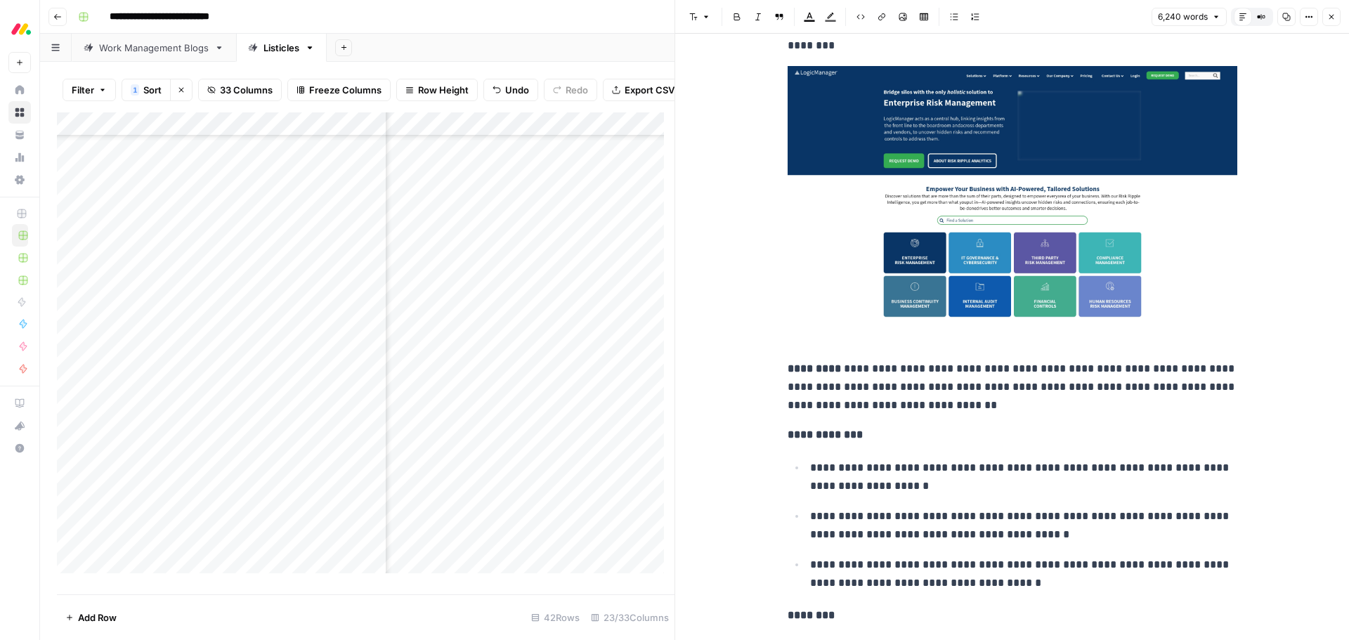
scroll to position [4041, 0]
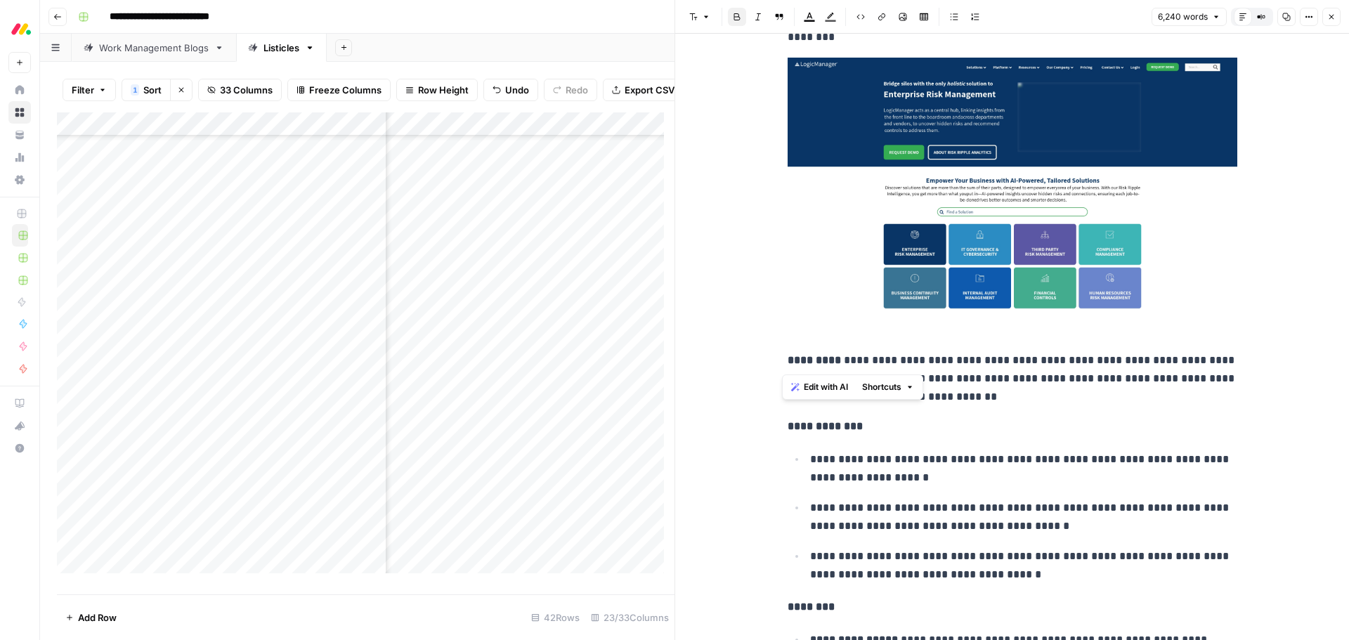
drag, startPoint x: 823, startPoint y: 356, endPoint x: 780, endPoint y: 360, distance: 43.1
copy strong "*********"
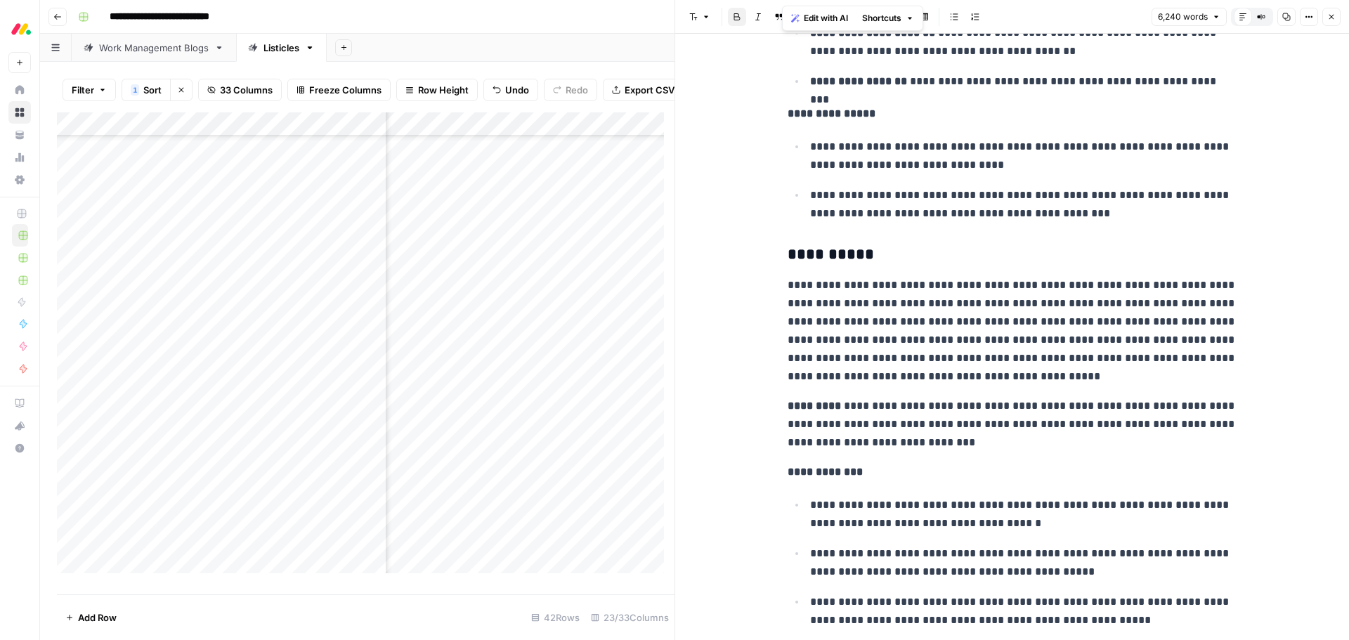
scroll to position [4955, 0]
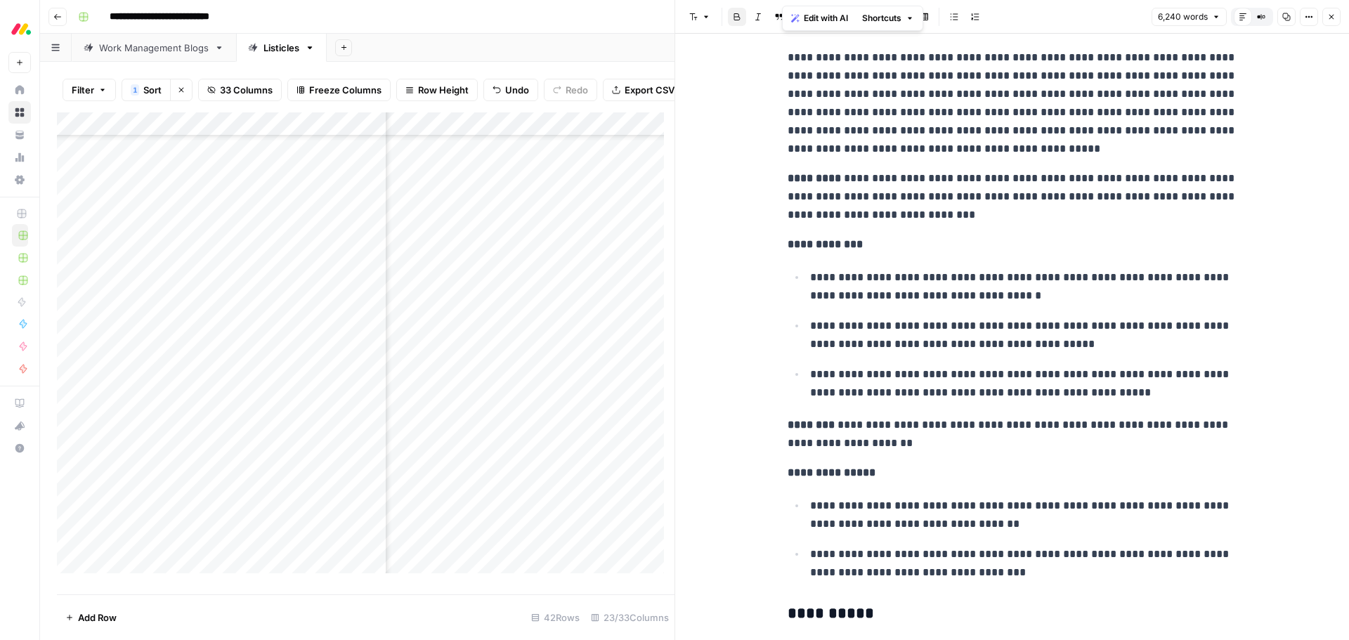
click at [813, 171] on p "**********" at bounding box center [1012, 196] width 450 height 55
click at [816, 177] on strong "*********" at bounding box center [813, 178] width 53 height 11
drag, startPoint x: 827, startPoint y: 179, endPoint x: 781, endPoint y: 178, distance: 46.4
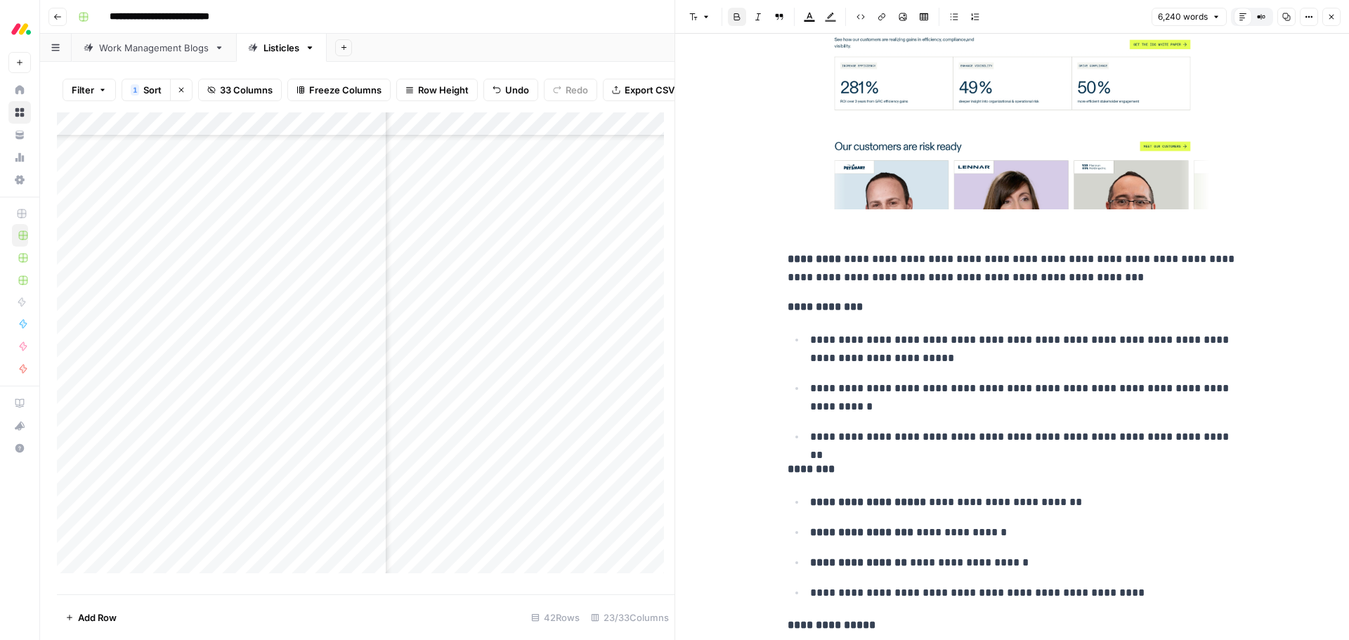
scroll to position [5727, 0]
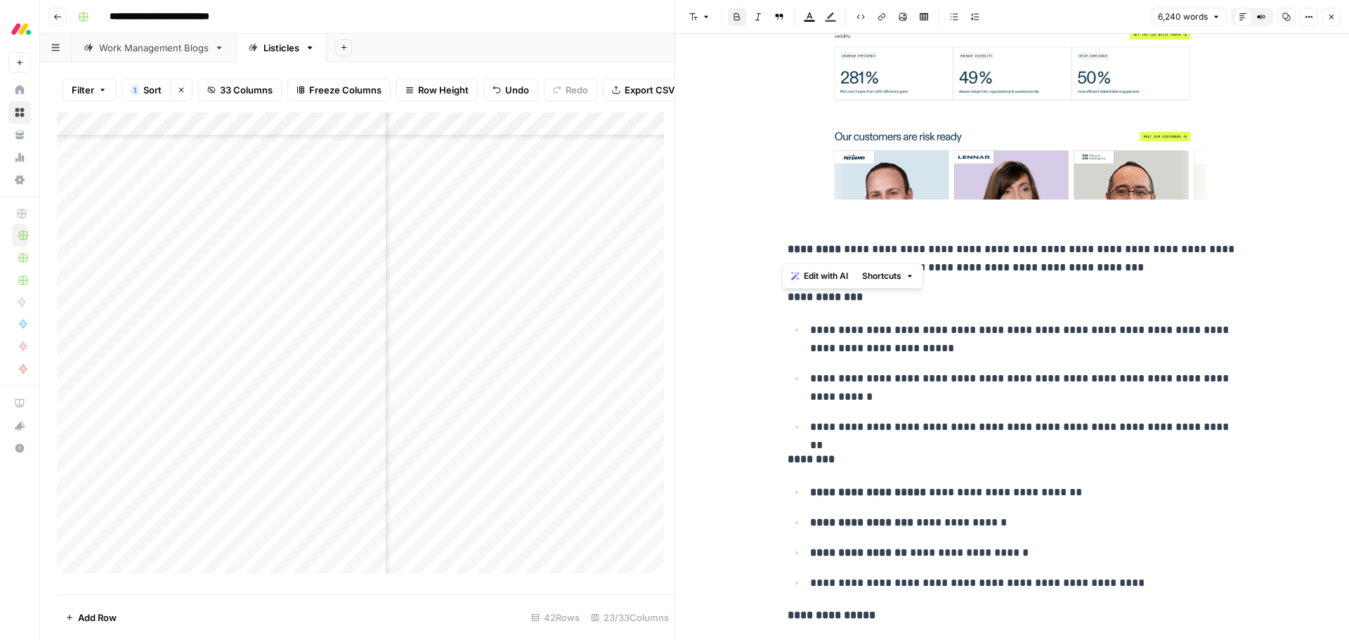
drag, startPoint x: 827, startPoint y: 244, endPoint x: 774, endPoint y: 249, distance: 53.0
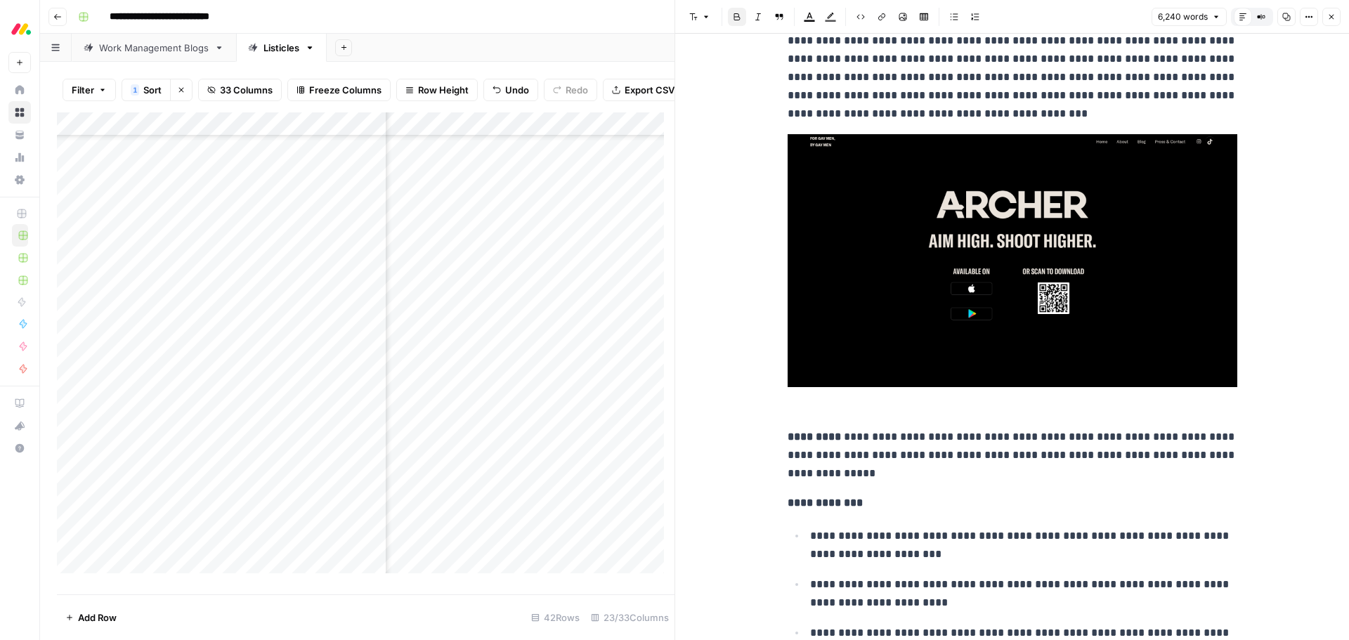
scroll to position [6500, 0]
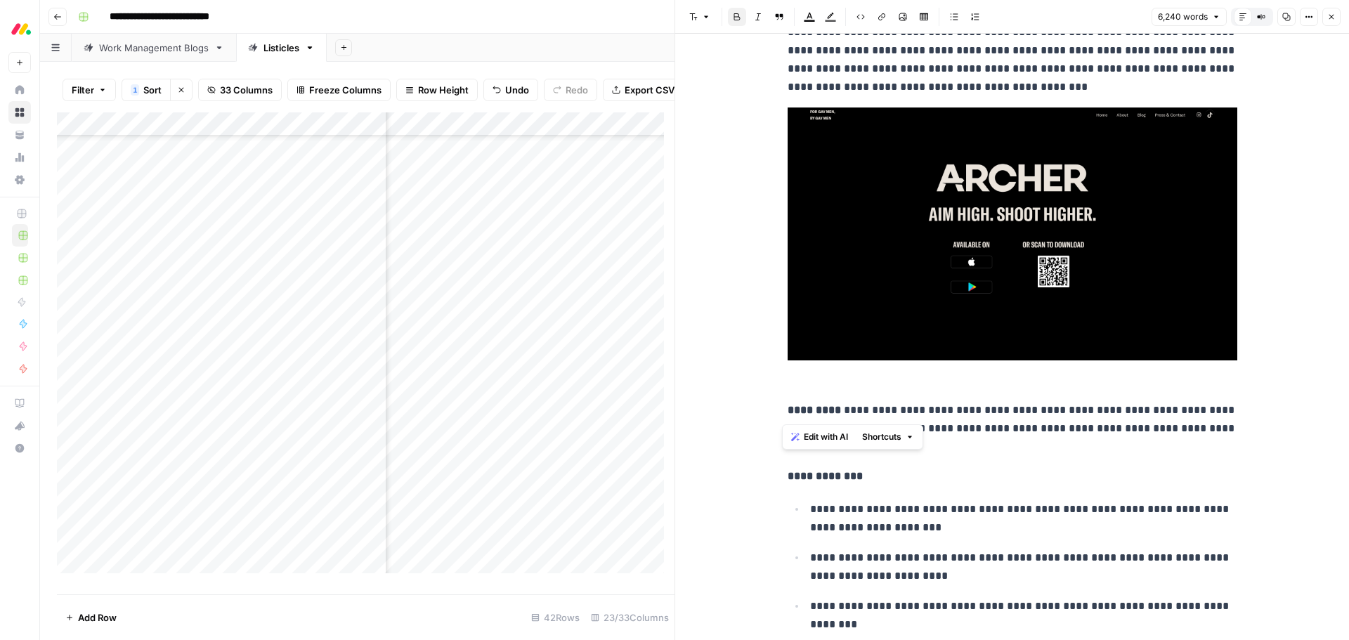
drag, startPoint x: 827, startPoint y: 405, endPoint x: 782, endPoint y: 408, distance: 45.1
click at [787, 408] on p "**********" at bounding box center [1012, 428] width 450 height 55
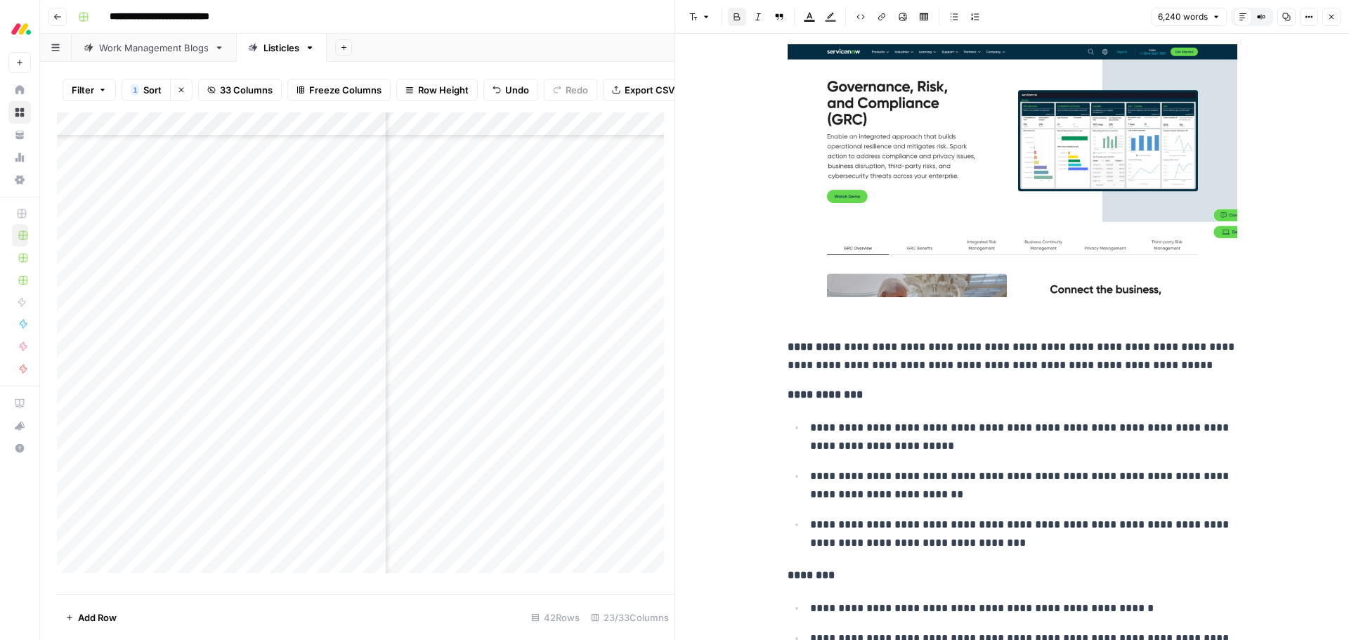
scroll to position [7413, 0]
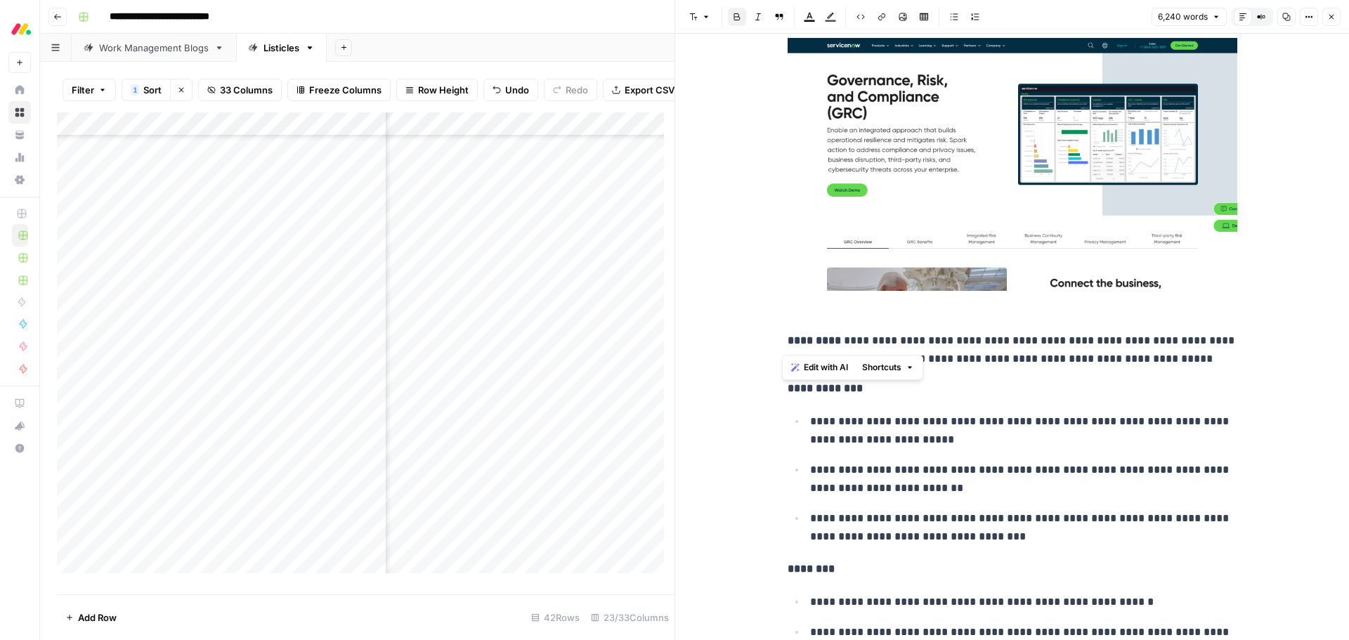
drag, startPoint x: 810, startPoint y: 343, endPoint x: 778, endPoint y: 344, distance: 31.6
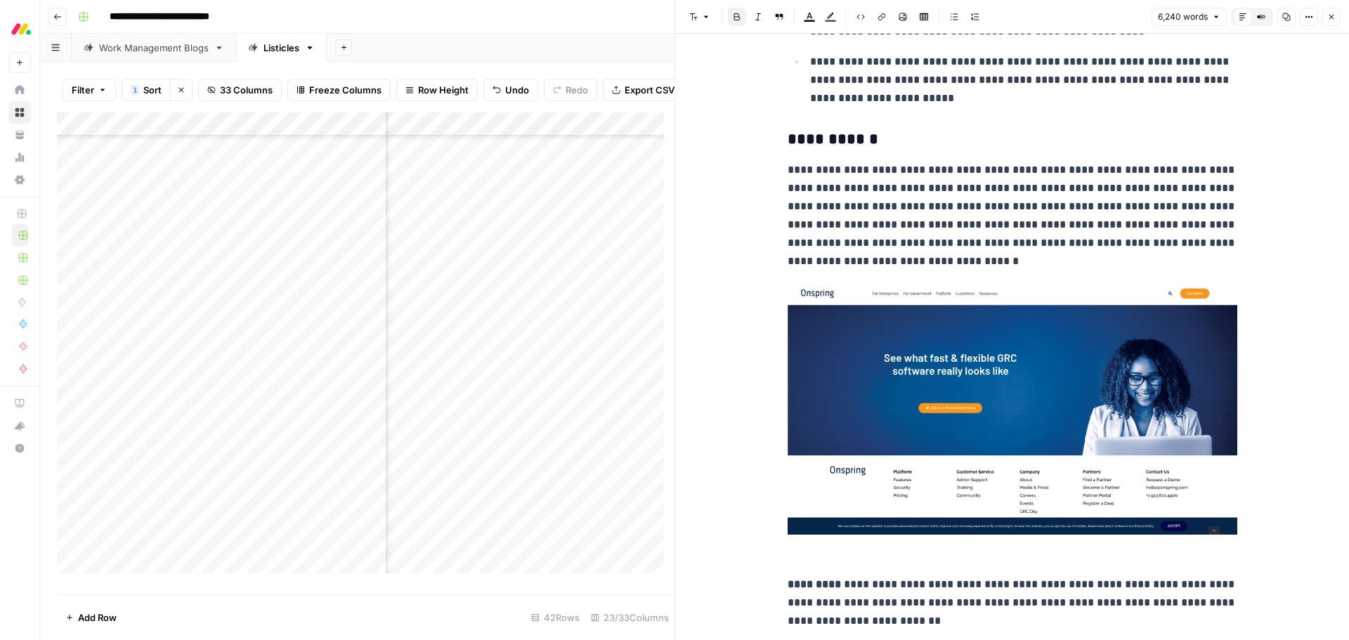
scroll to position [8396, 0]
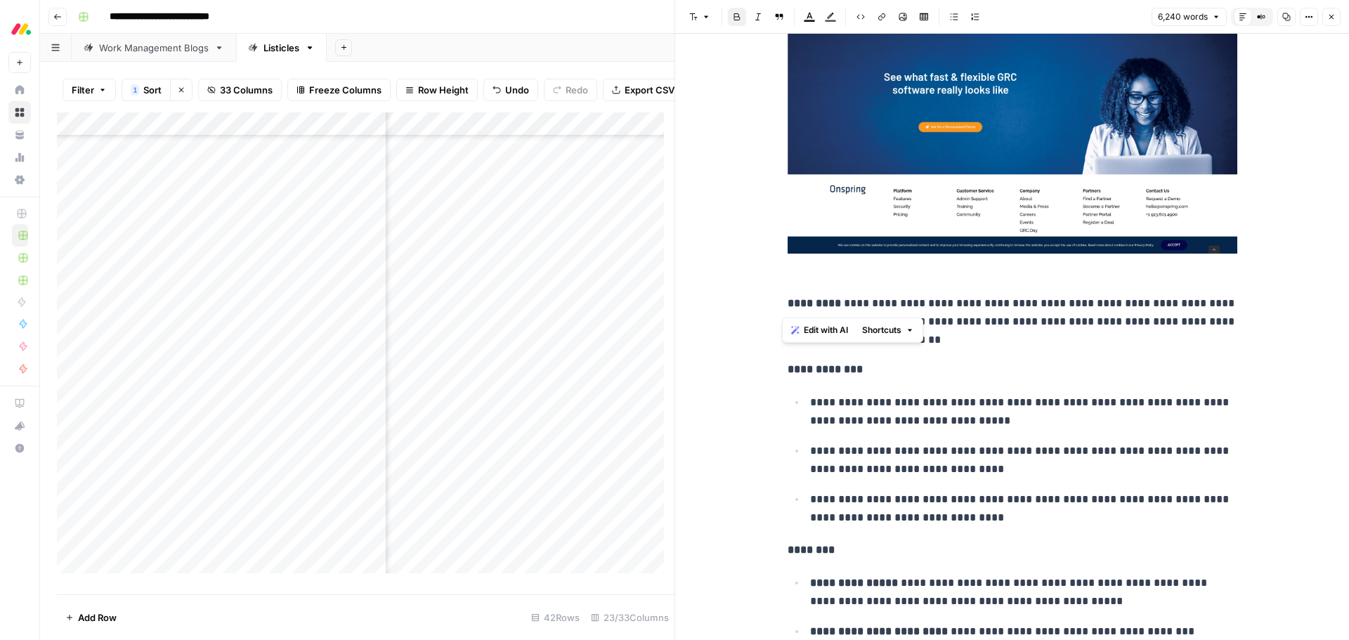
drag, startPoint x: 826, startPoint y: 303, endPoint x: 780, endPoint y: 309, distance: 46.1
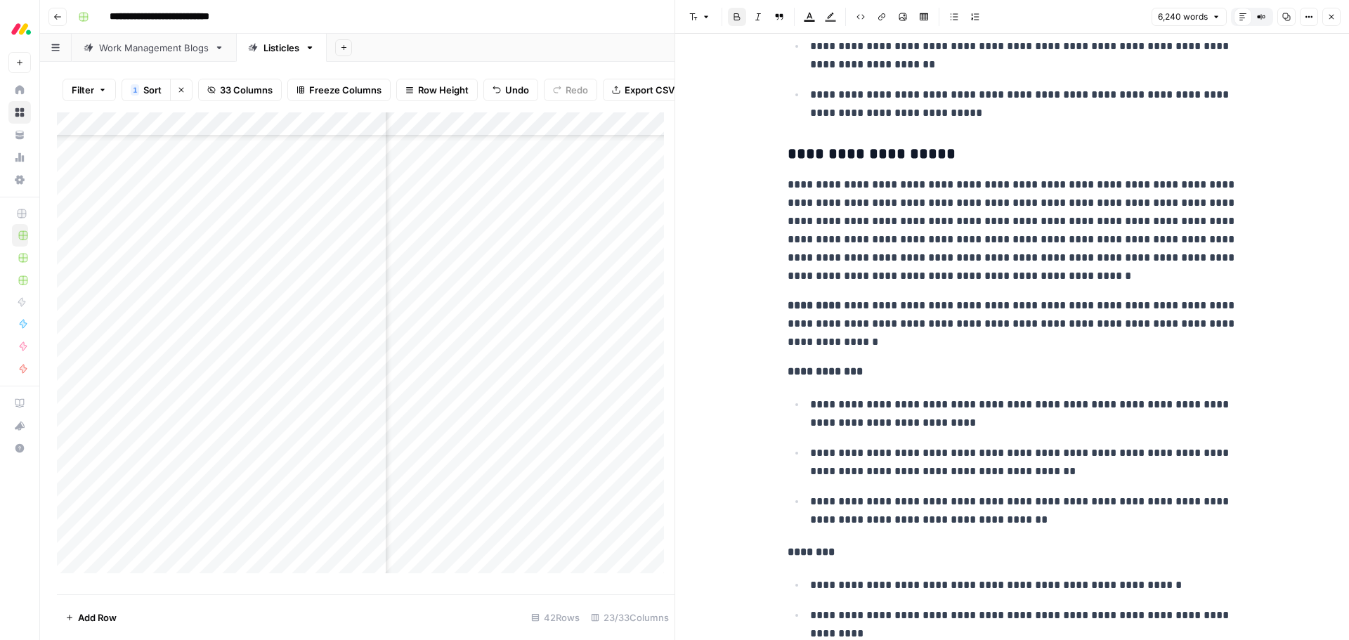
scroll to position [9099, 0]
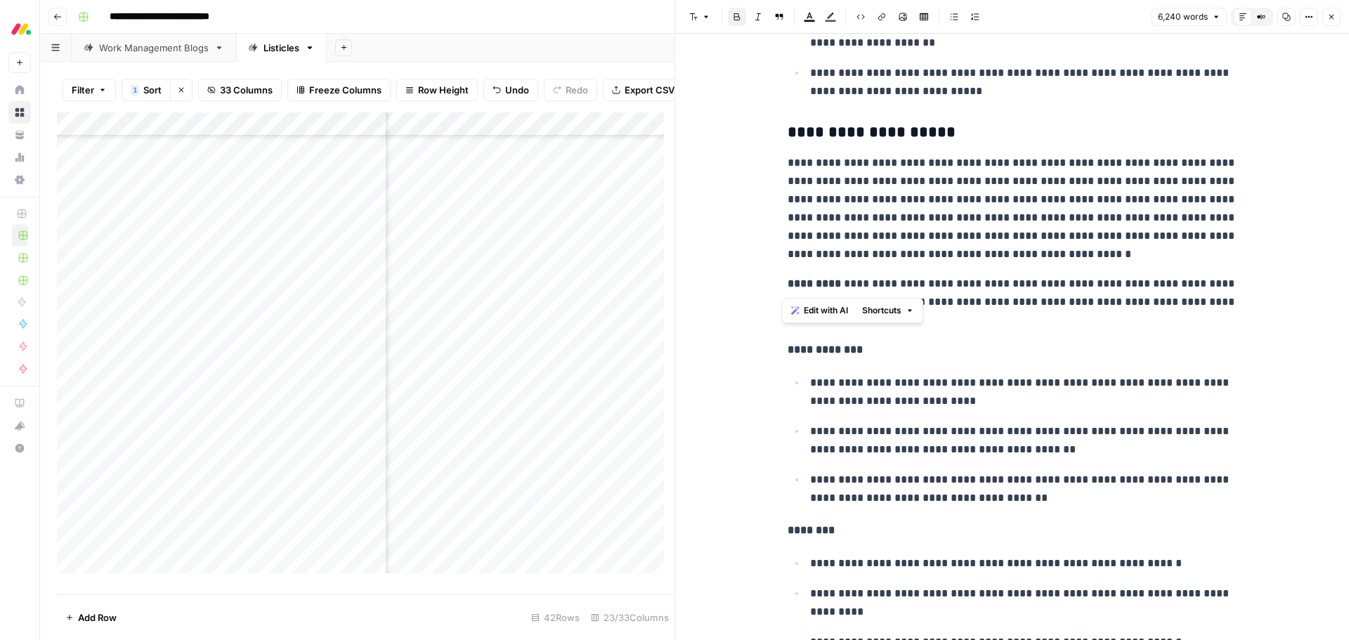
drag, startPoint x: 825, startPoint y: 282, endPoint x: 782, endPoint y: 289, distance: 44.0
click at [787, 289] on strong "*********" at bounding box center [813, 283] width 53 height 11
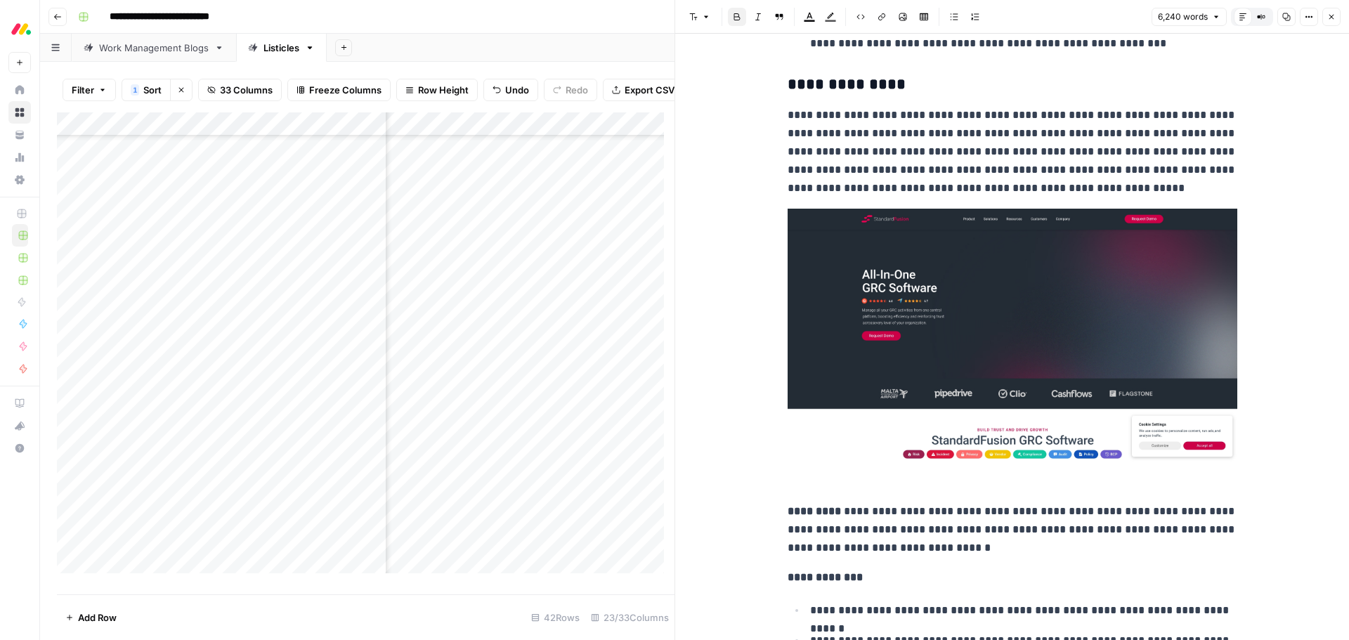
scroll to position [10082, 0]
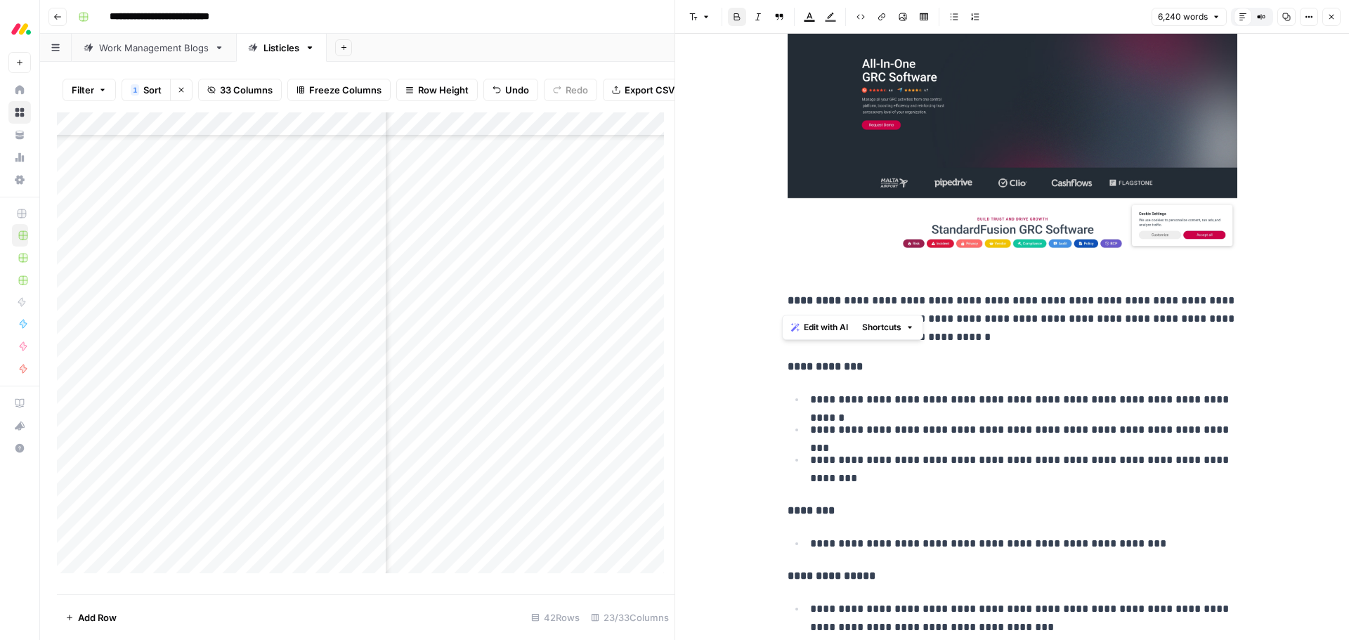
drag, startPoint x: 827, startPoint y: 300, endPoint x: 781, endPoint y: 304, distance: 46.5
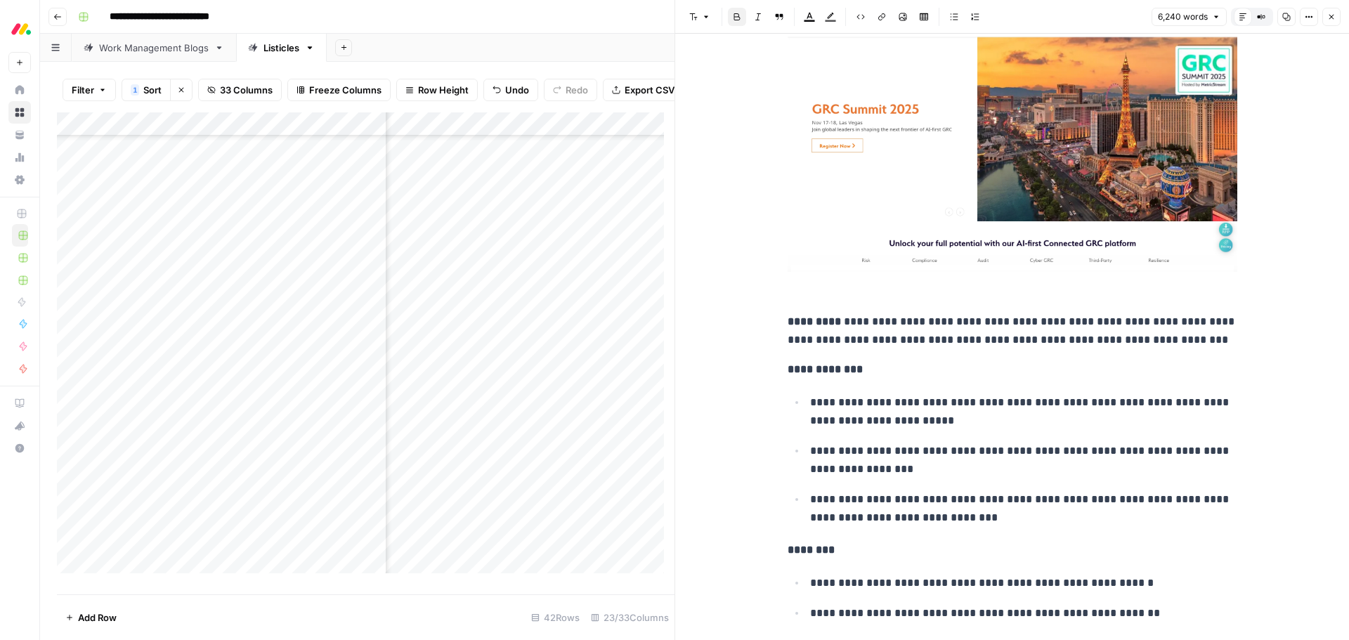
scroll to position [10925, 0]
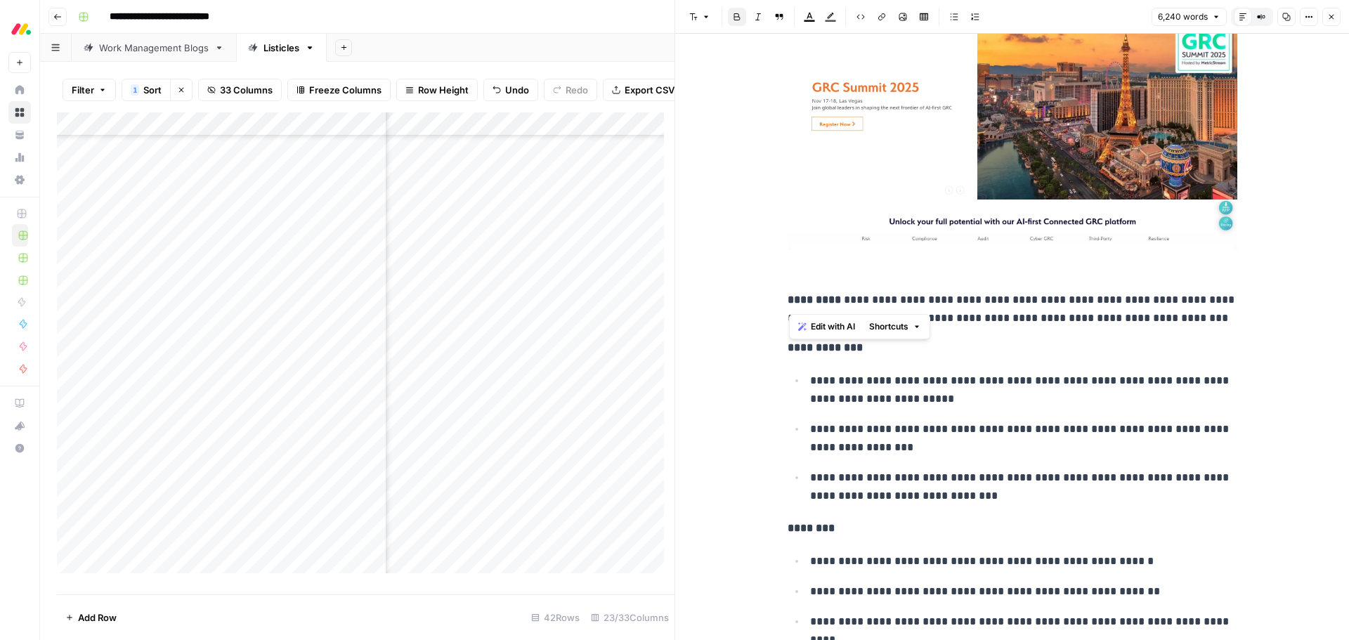
drag, startPoint x: 825, startPoint y: 299, endPoint x: 783, endPoint y: 303, distance: 41.7
click at [787, 303] on strong "*********" at bounding box center [813, 299] width 53 height 11
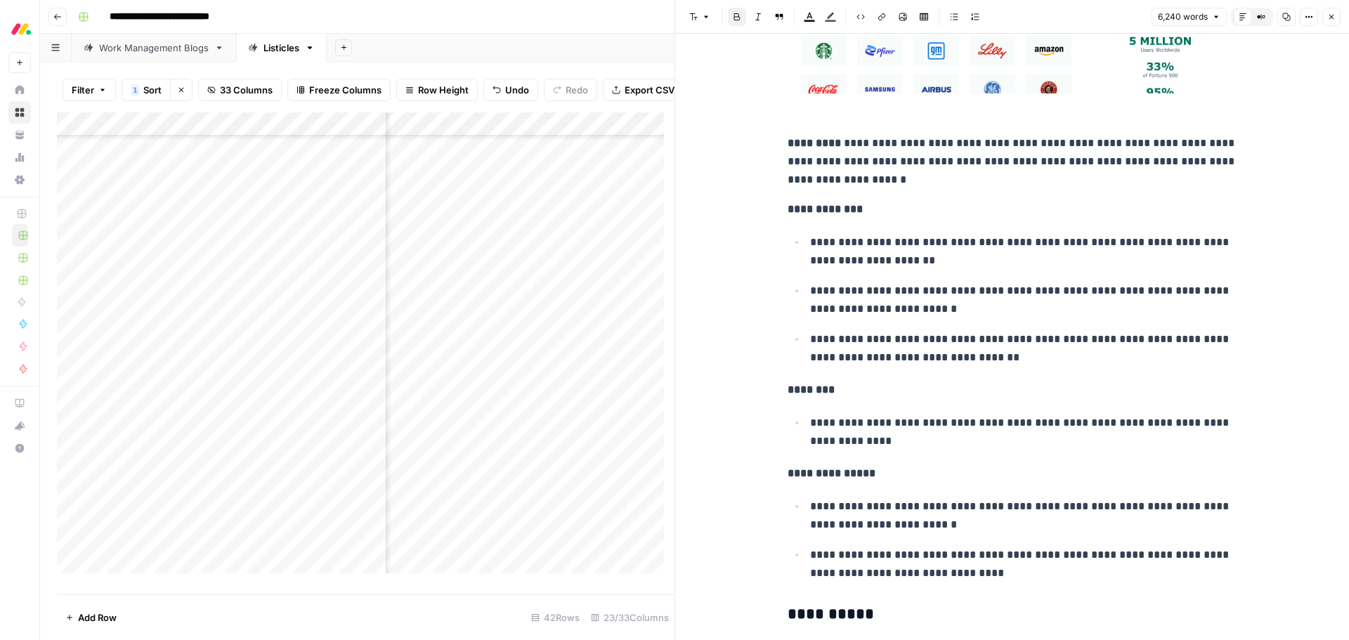
scroll to position [12049, 0]
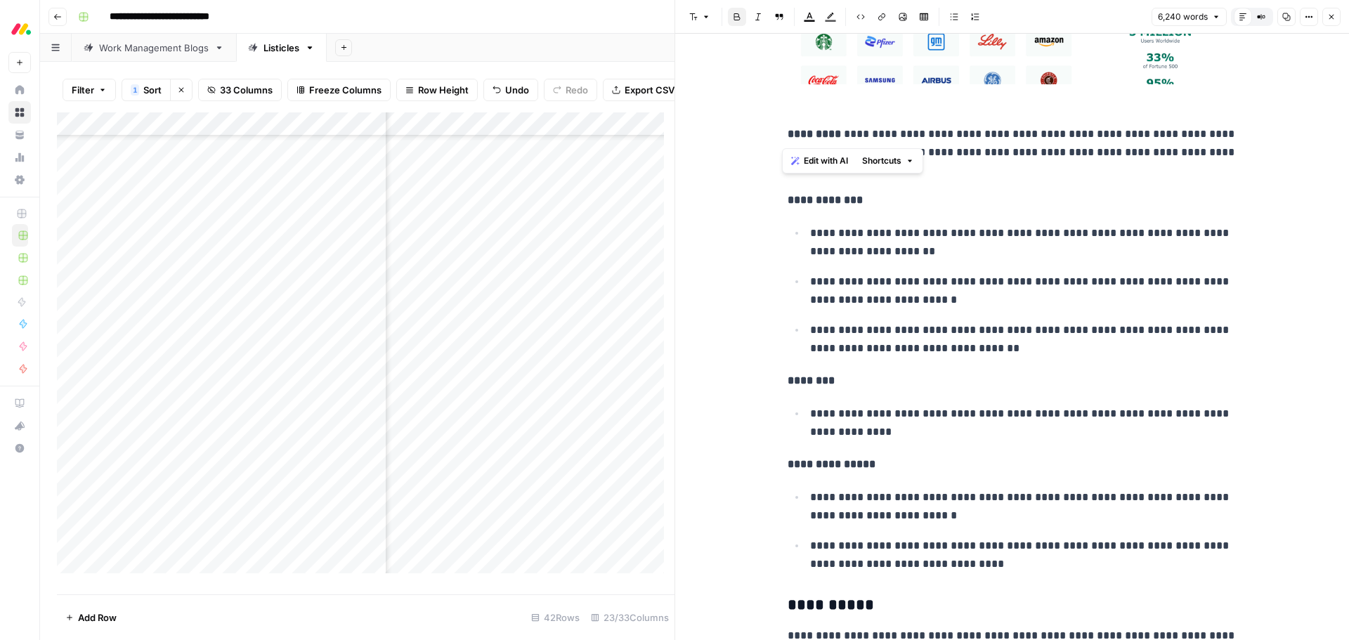
drag, startPoint x: 825, startPoint y: 132, endPoint x: 769, endPoint y: 131, distance: 55.5
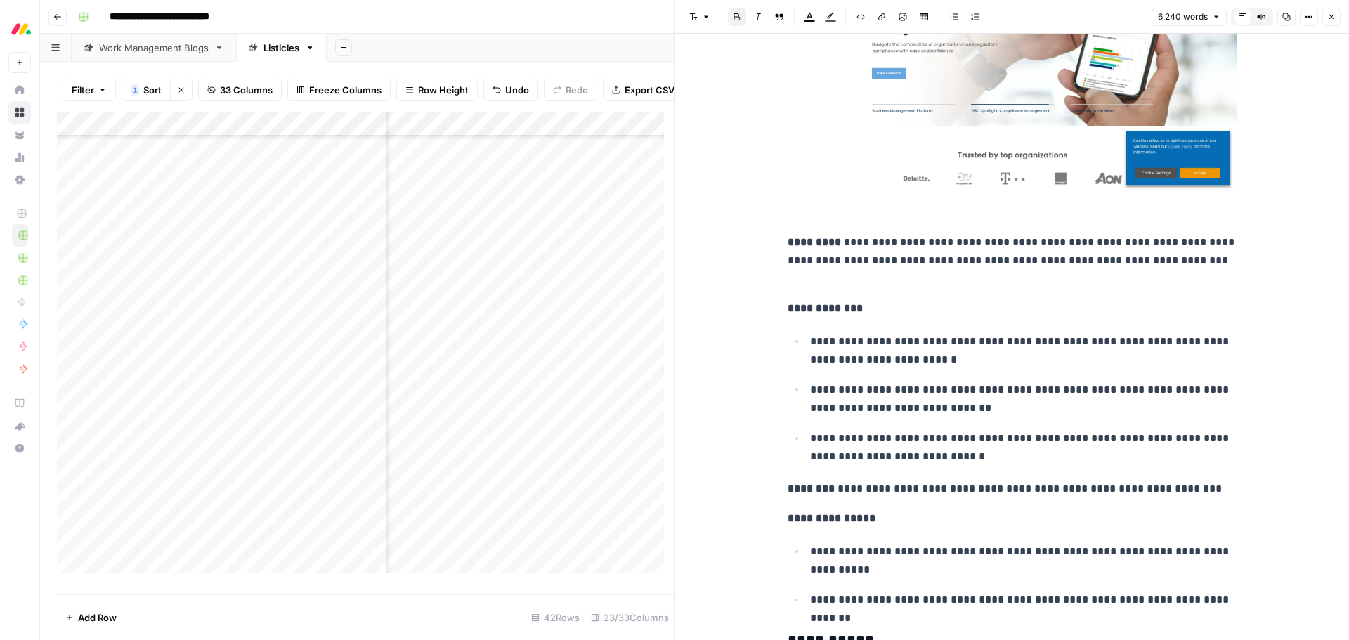
scroll to position [12821, 0]
drag, startPoint x: 825, startPoint y: 241, endPoint x: 768, endPoint y: 237, distance: 57.0
click at [768, 237] on div "**********" at bounding box center [1012, 287] width 674 height 26148
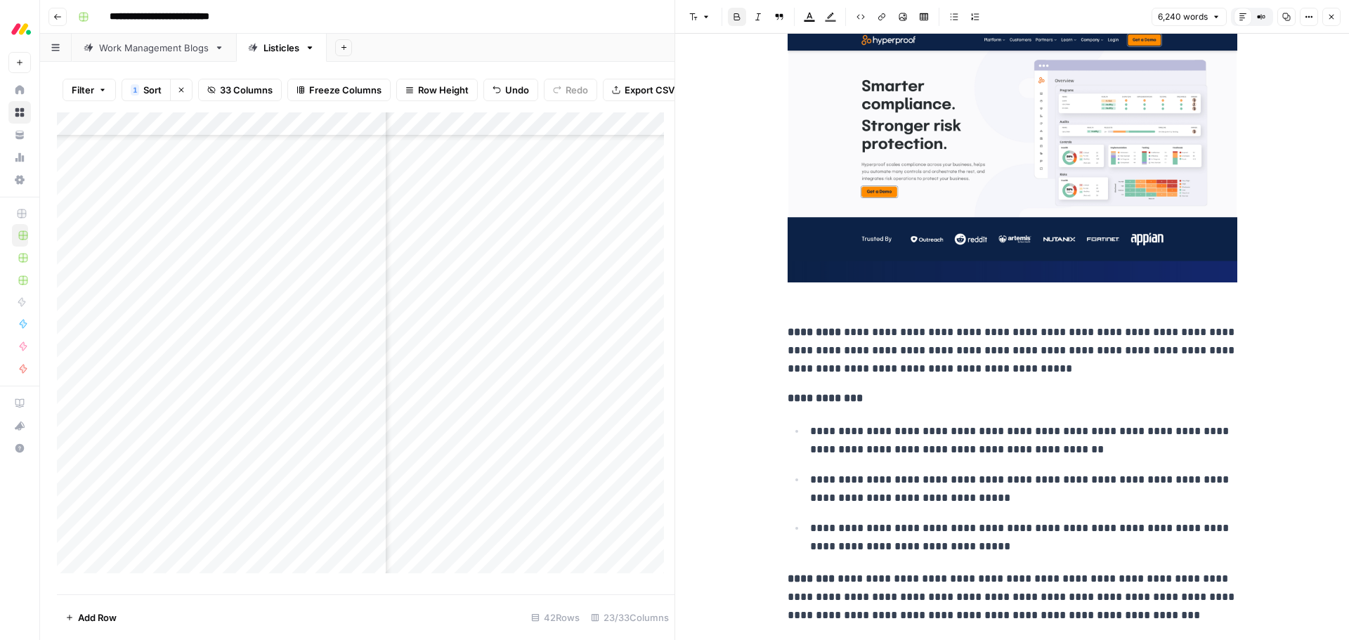
scroll to position [13594, 0]
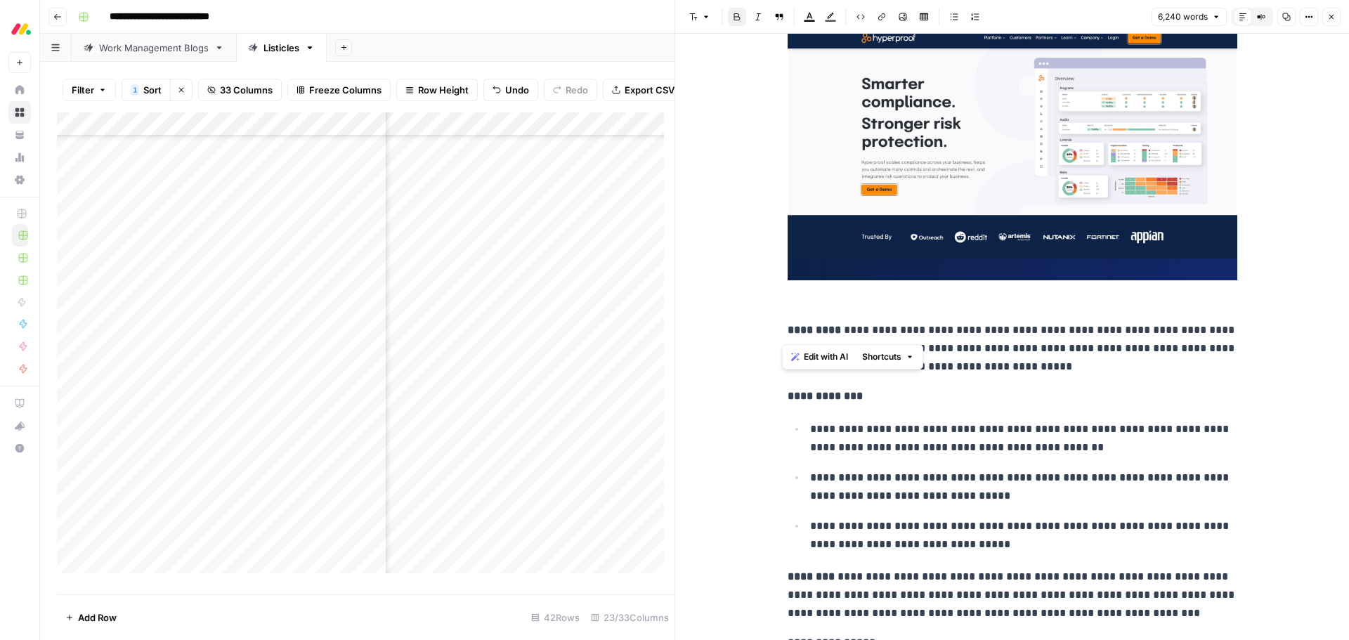
drag, startPoint x: 826, startPoint y: 327, endPoint x: 781, endPoint y: 329, distance: 45.0
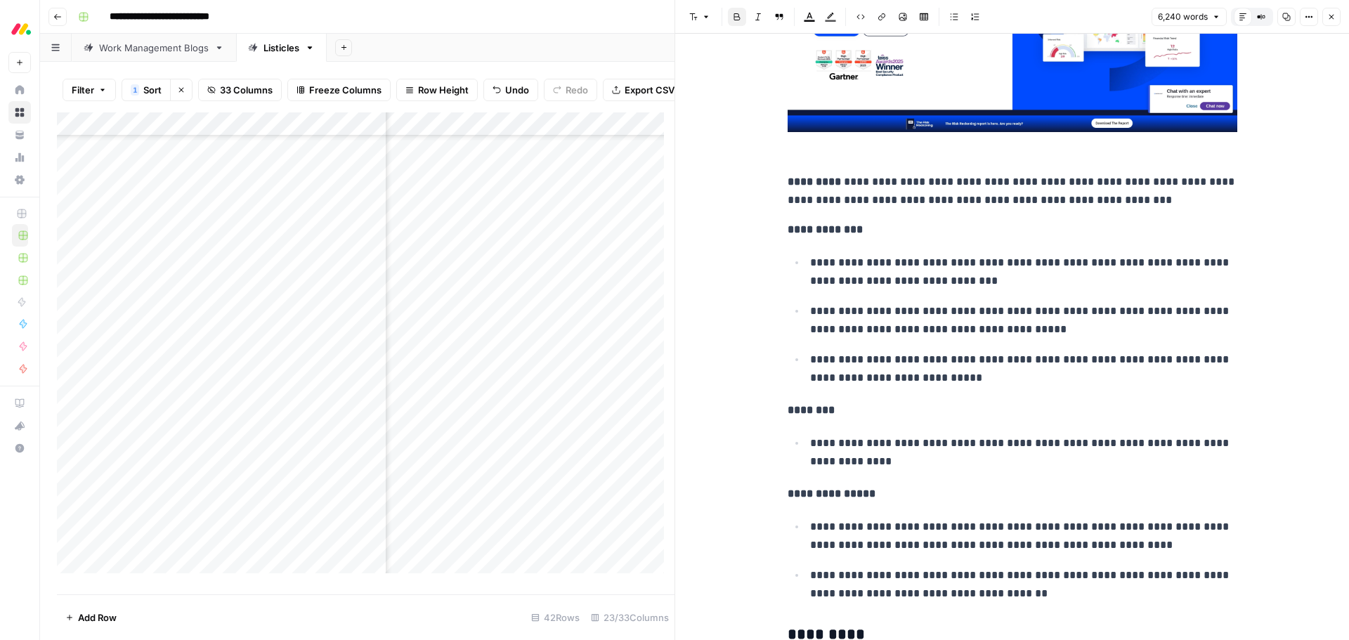
scroll to position [14647, 0]
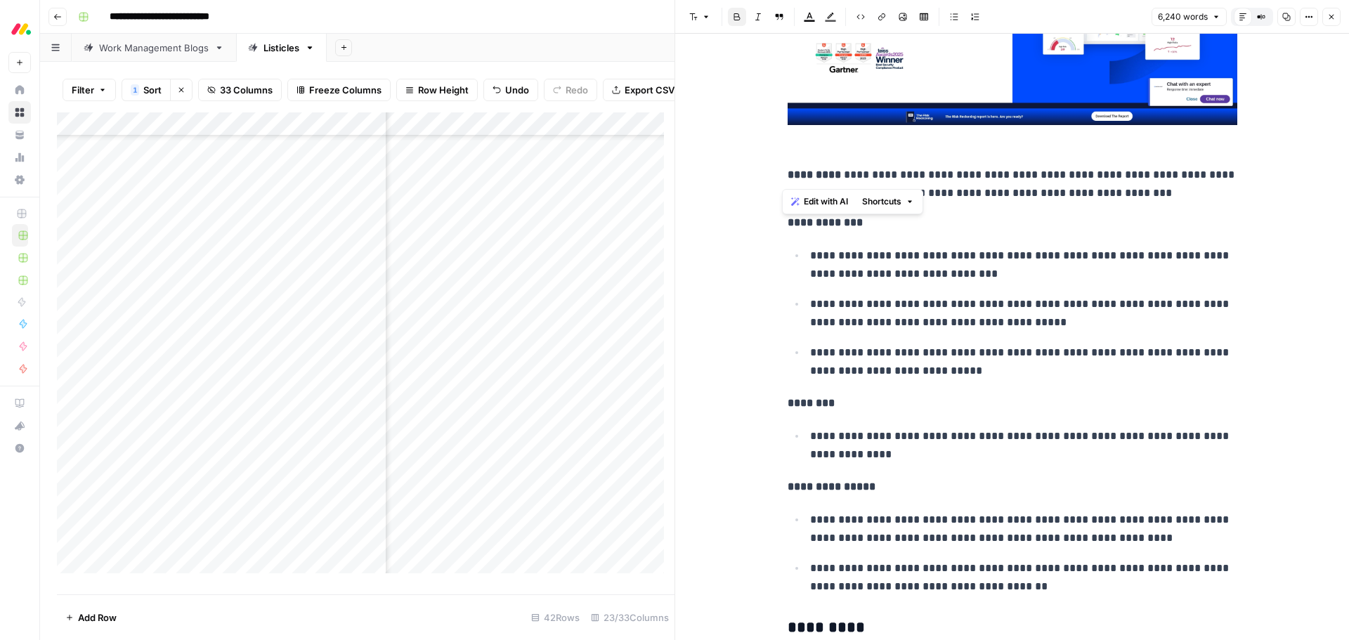
drag, startPoint x: 825, startPoint y: 178, endPoint x: 779, endPoint y: 178, distance: 46.4
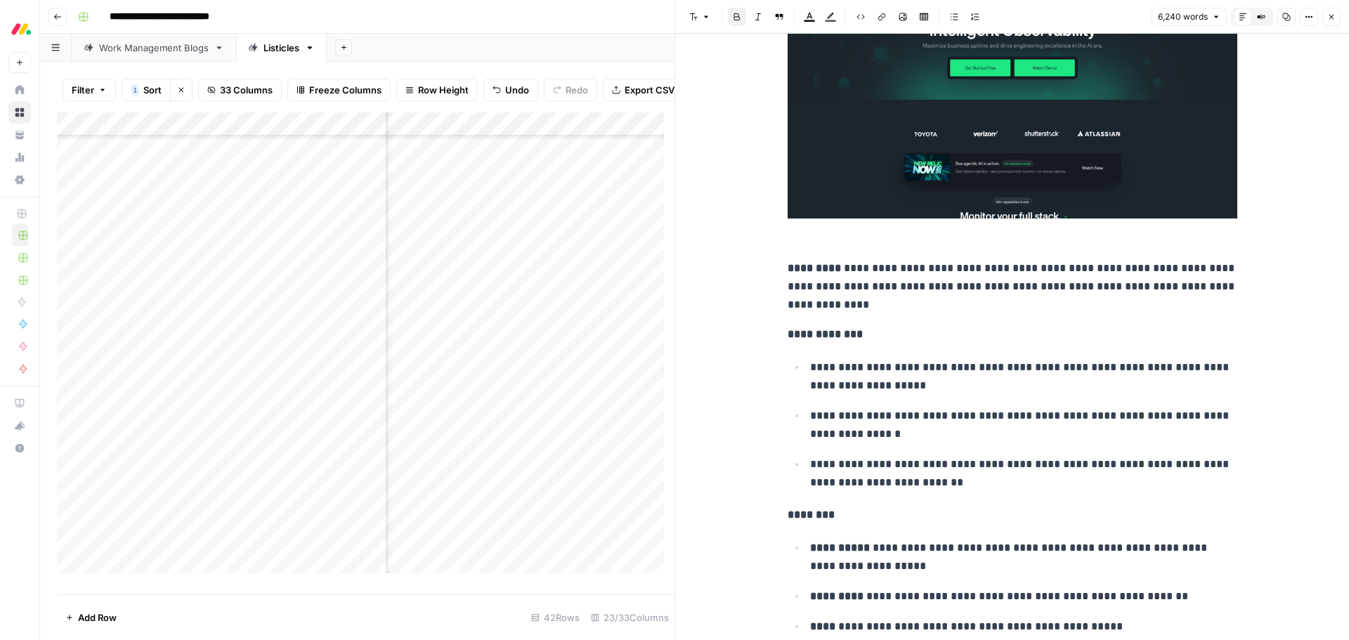
scroll to position [15420, 0]
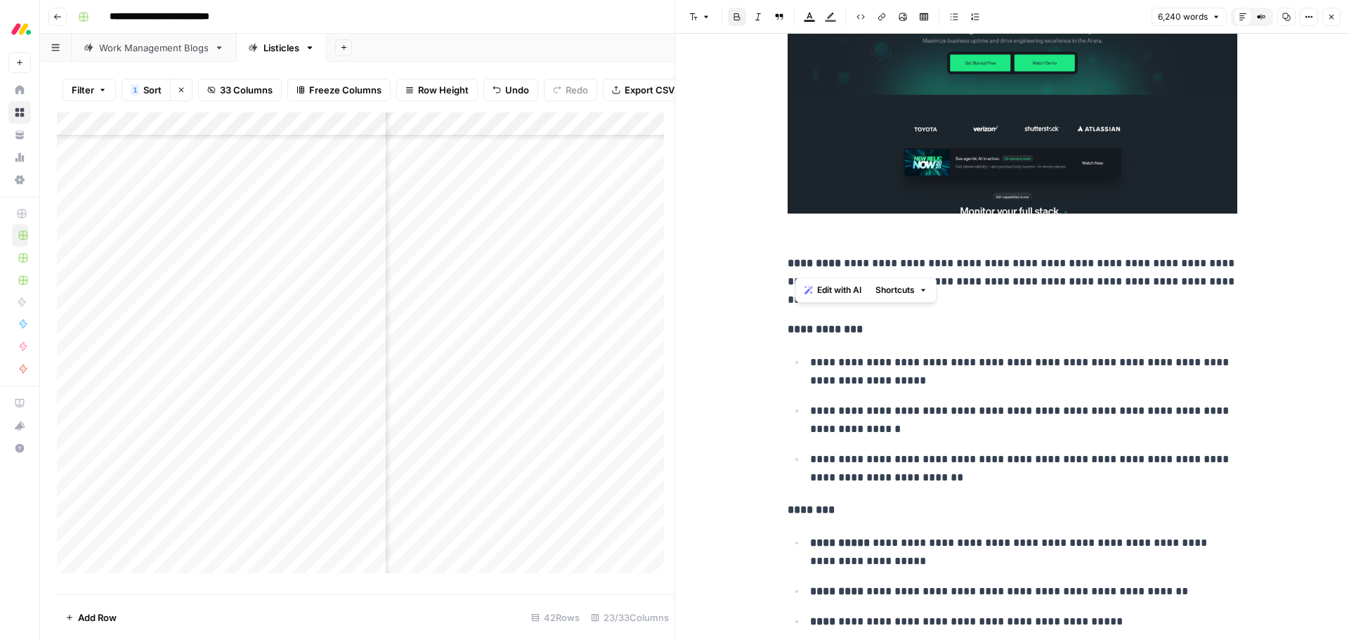
drag, startPoint x: 825, startPoint y: 258, endPoint x: 783, endPoint y: 260, distance: 41.5
click at [787, 260] on strong "*********" at bounding box center [813, 263] width 53 height 11
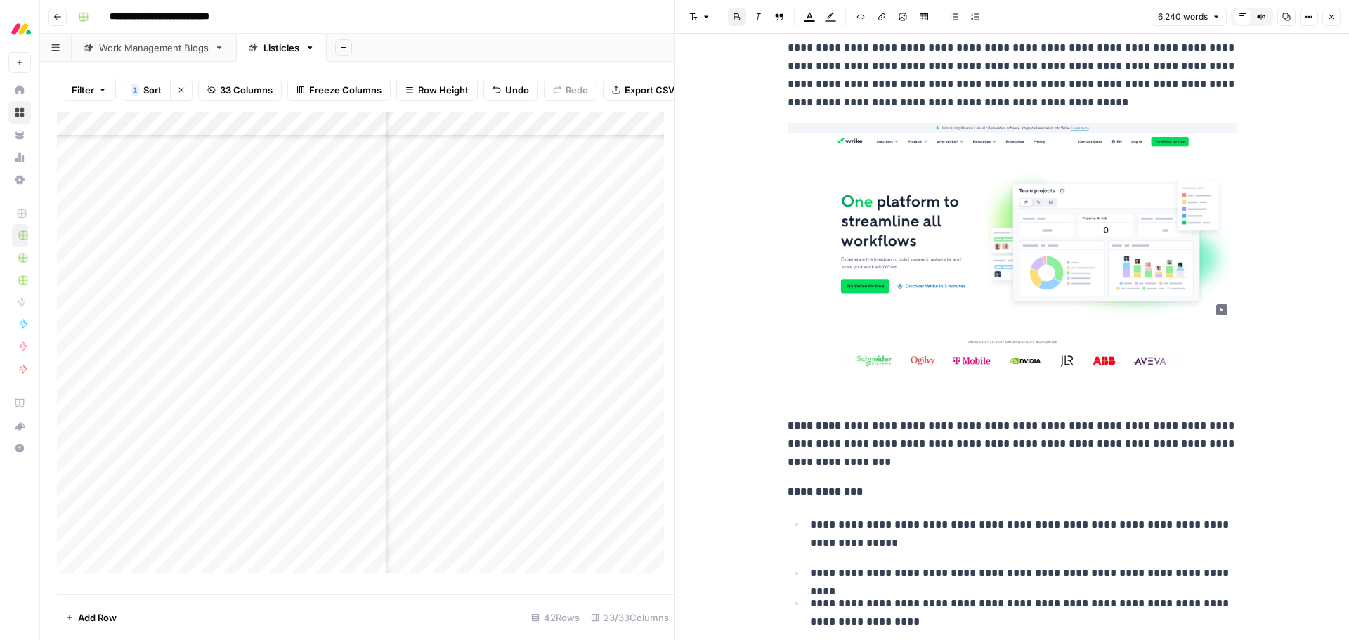
scroll to position [16403, 0]
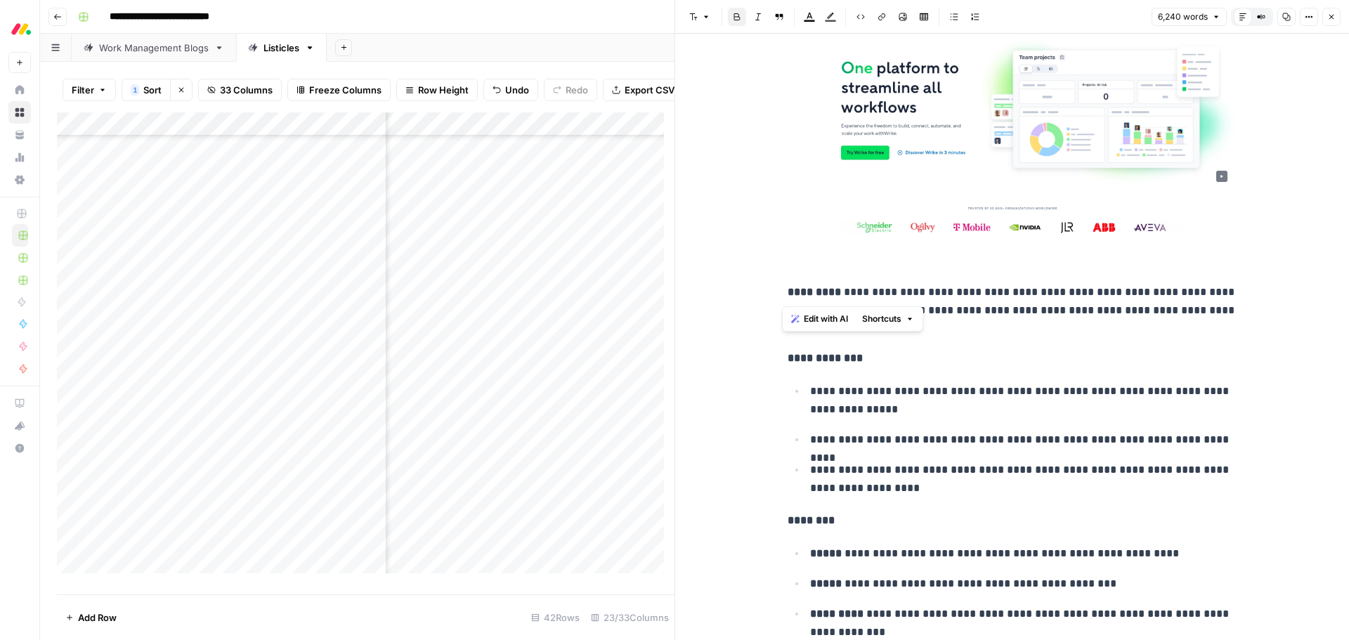
drag, startPoint x: 826, startPoint y: 291, endPoint x: 781, endPoint y: 299, distance: 45.5
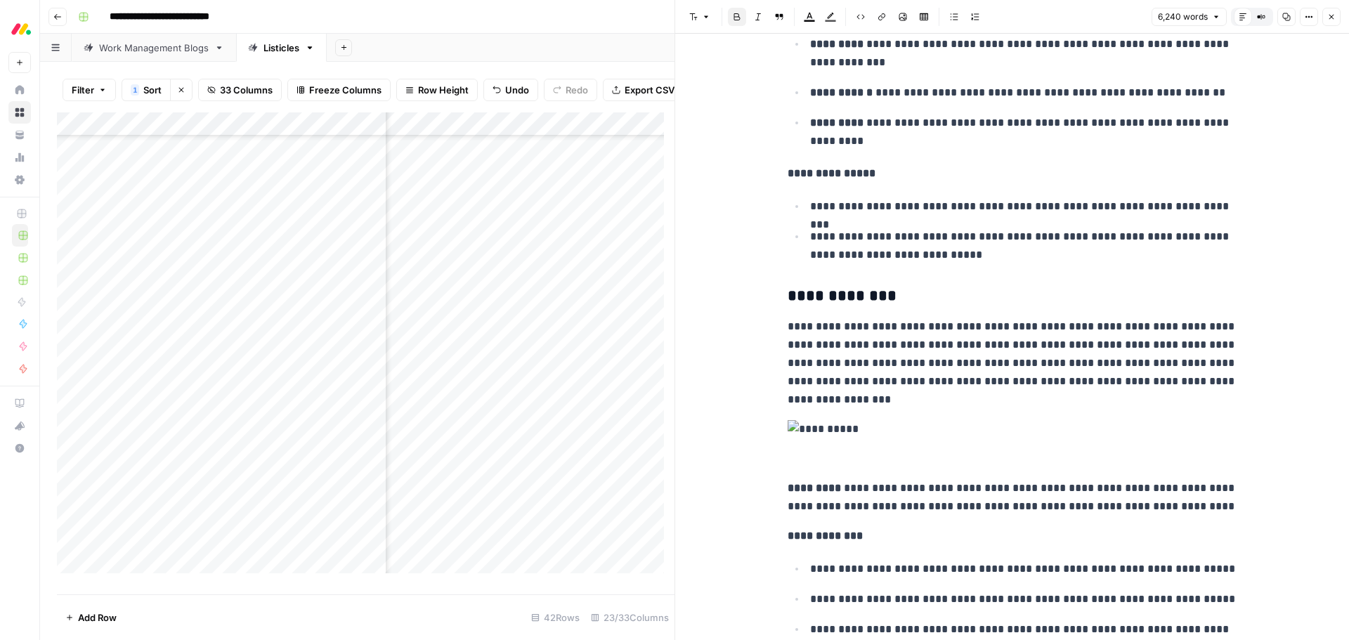
scroll to position [17106, 0]
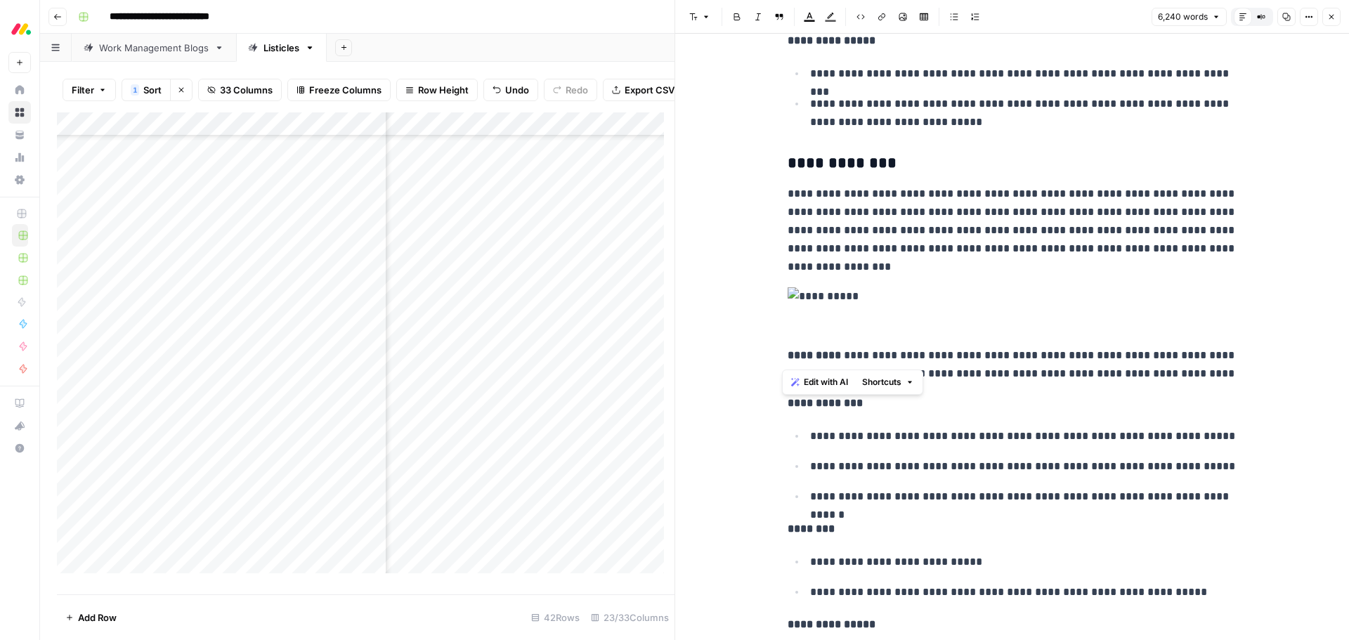
drag, startPoint x: 828, startPoint y: 351, endPoint x: 782, endPoint y: 349, distance: 46.4
click at [787, 349] on p "**********" at bounding box center [1012, 364] width 450 height 37
drag, startPoint x: 798, startPoint y: 347, endPoint x: 820, endPoint y: 354, distance: 22.9
click at [799, 347] on p "**********" at bounding box center [1012, 364] width 450 height 37
click at [825, 357] on strong "*********" at bounding box center [813, 355] width 53 height 11
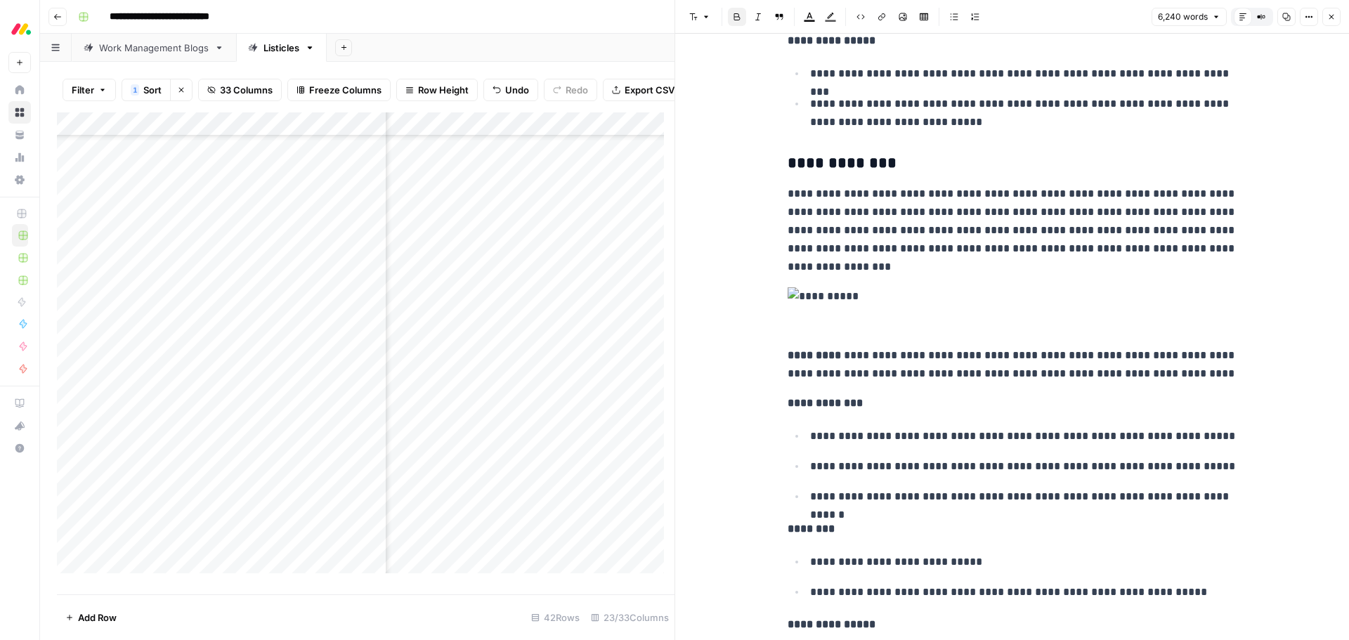
click at [787, 355] on strong "*********" at bounding box center [813, 355] width 53 height 11
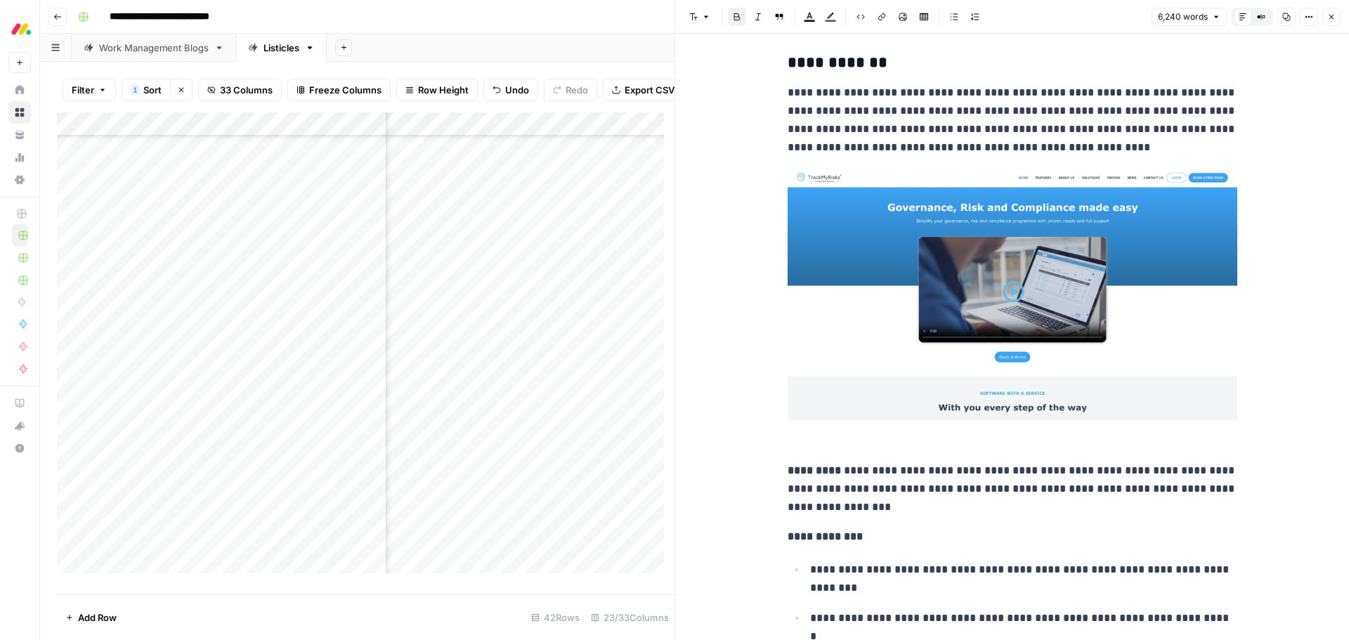
scroll to position [18019, 0]
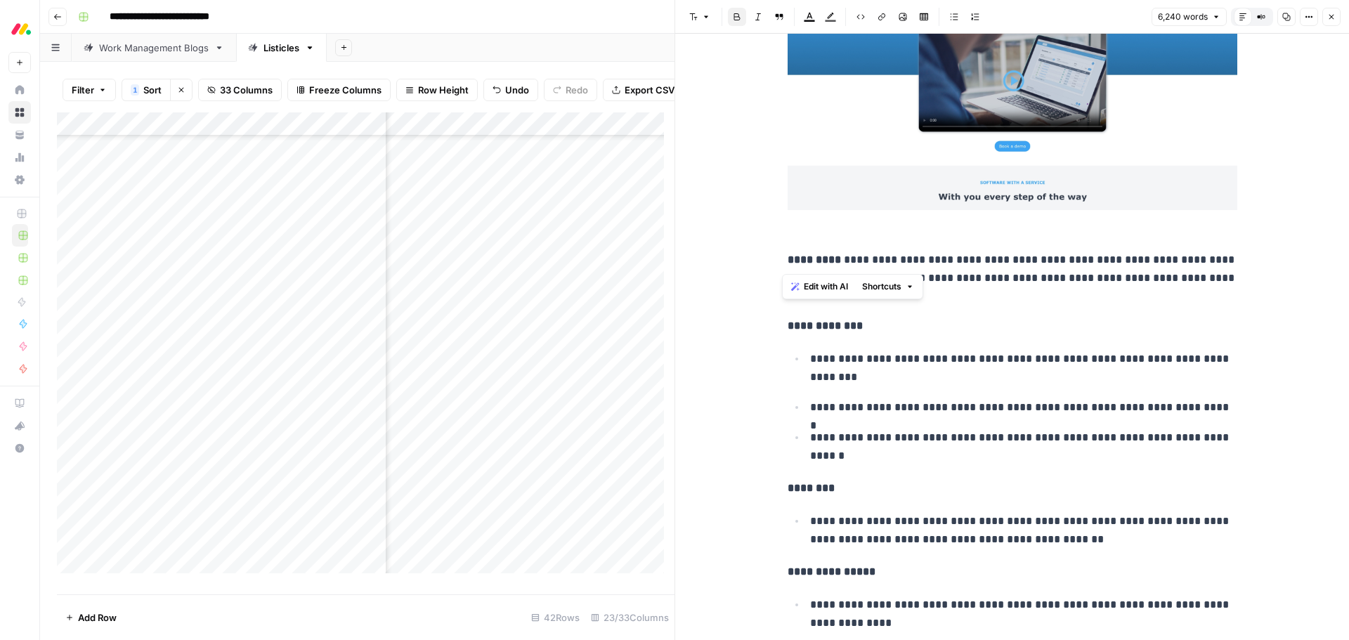
drag, startPoint x: 825, startPoint y: 258, endPoint x: 782, endPoint y: 262, distance: 43.0
click at [787, 262] on strong "*********" at bounding box center [813, 259] width 53 height 11
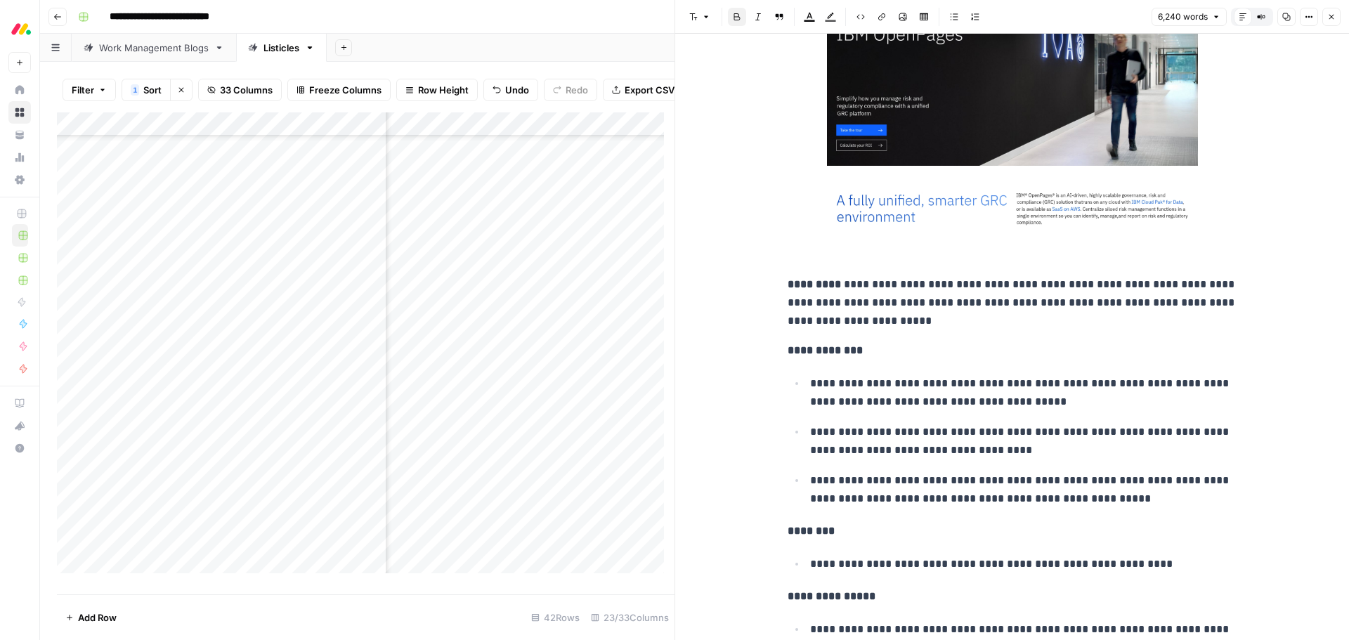
scroll to position [18862, 0]
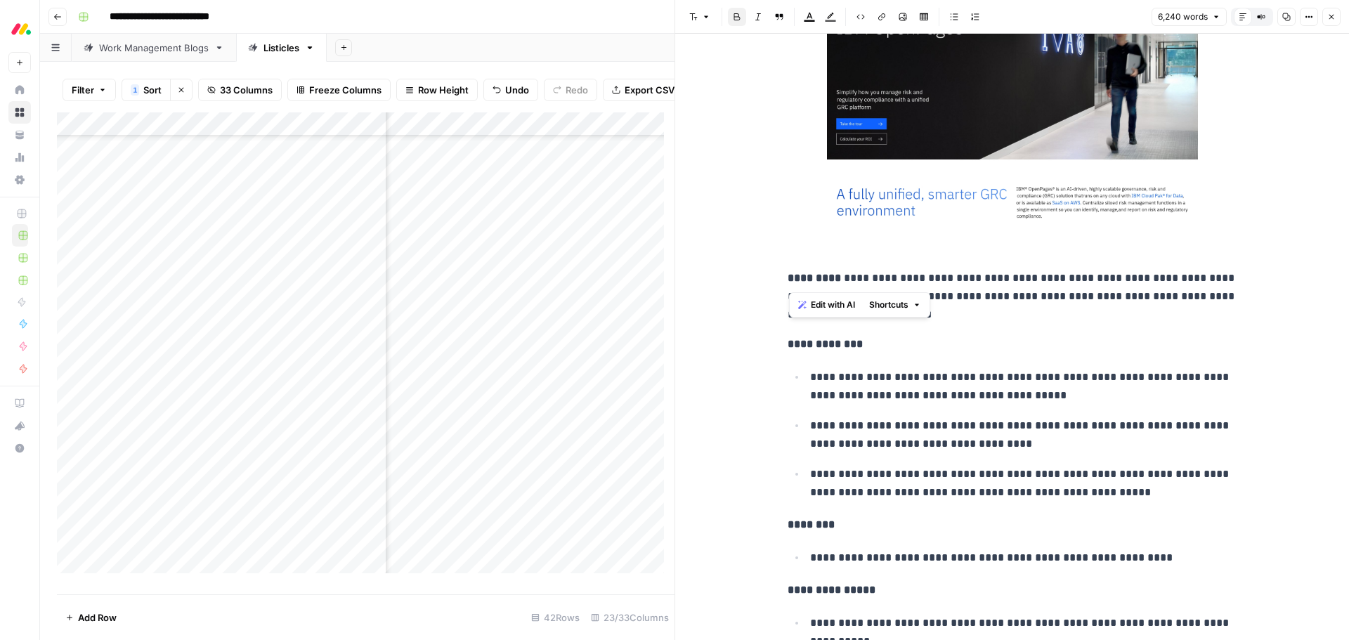
drag, startPoint x: 825, startPoint y: 273, endPoint x: 783, endPoint y: 273, distance: 41.4
click at [787, 273] on strong "*********" at bounding box center [813, 278] width 53 height 11
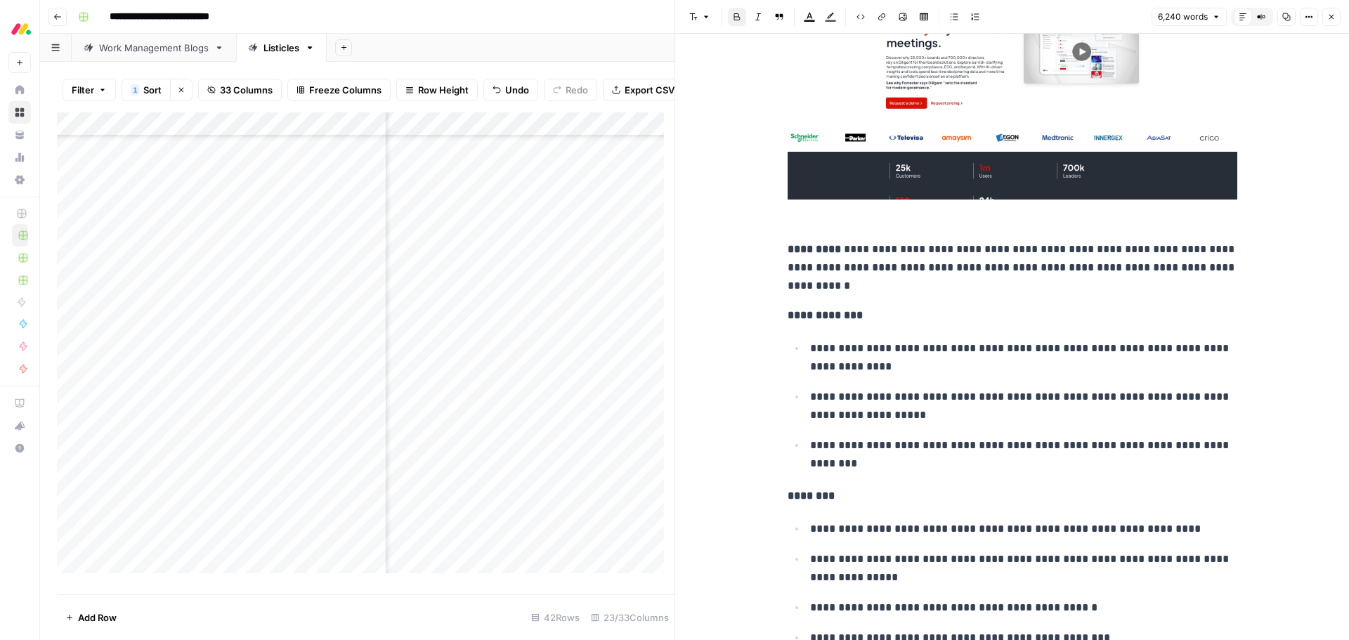
scroll to position [19775, 0]
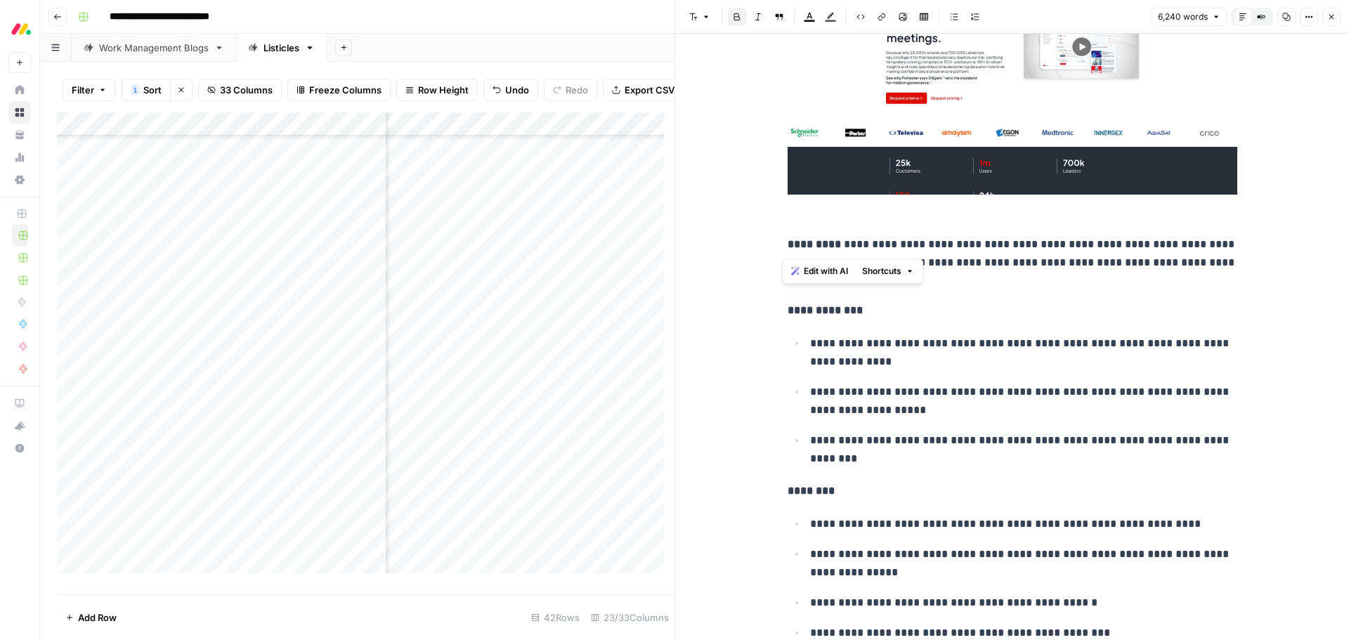
drag, startPoint x: 825, startPoint y: 243, endPoint x: 777, endPoint y: 244, distance: 48.5
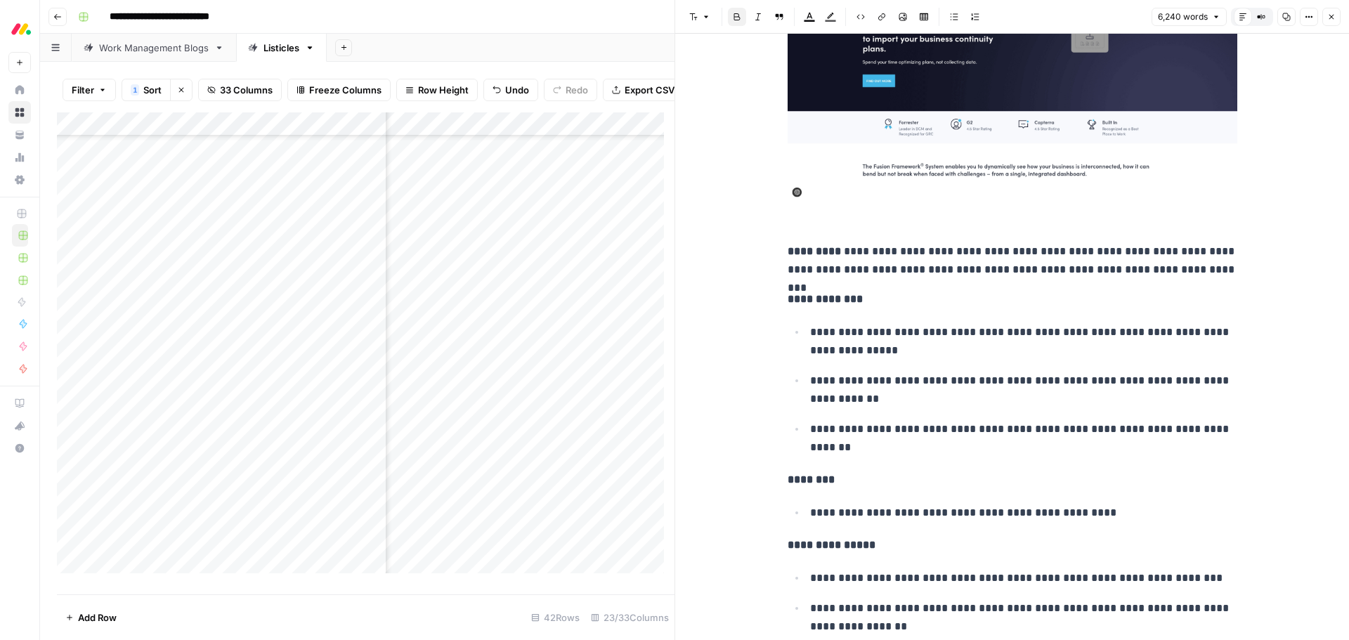
scroll to position [20758, 0]
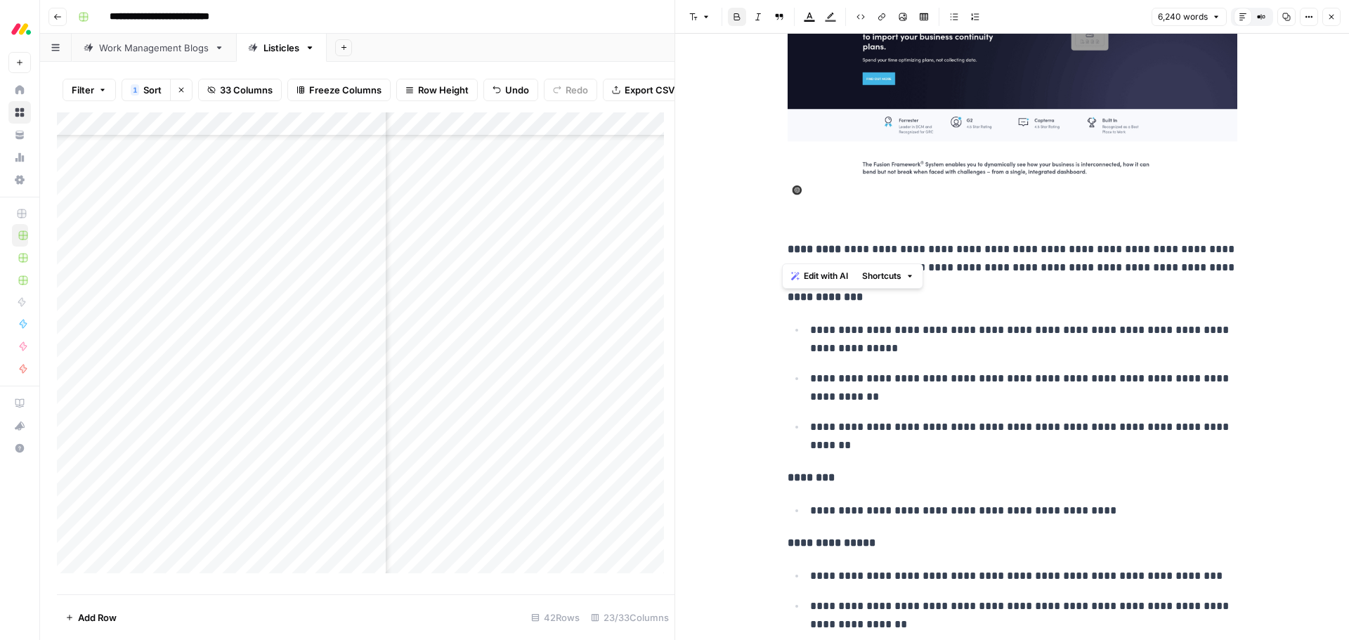
drag, startPoint x: 825, startPoint y: 253, endPoint x: 777, endPoint y: 249, distance: 48.6
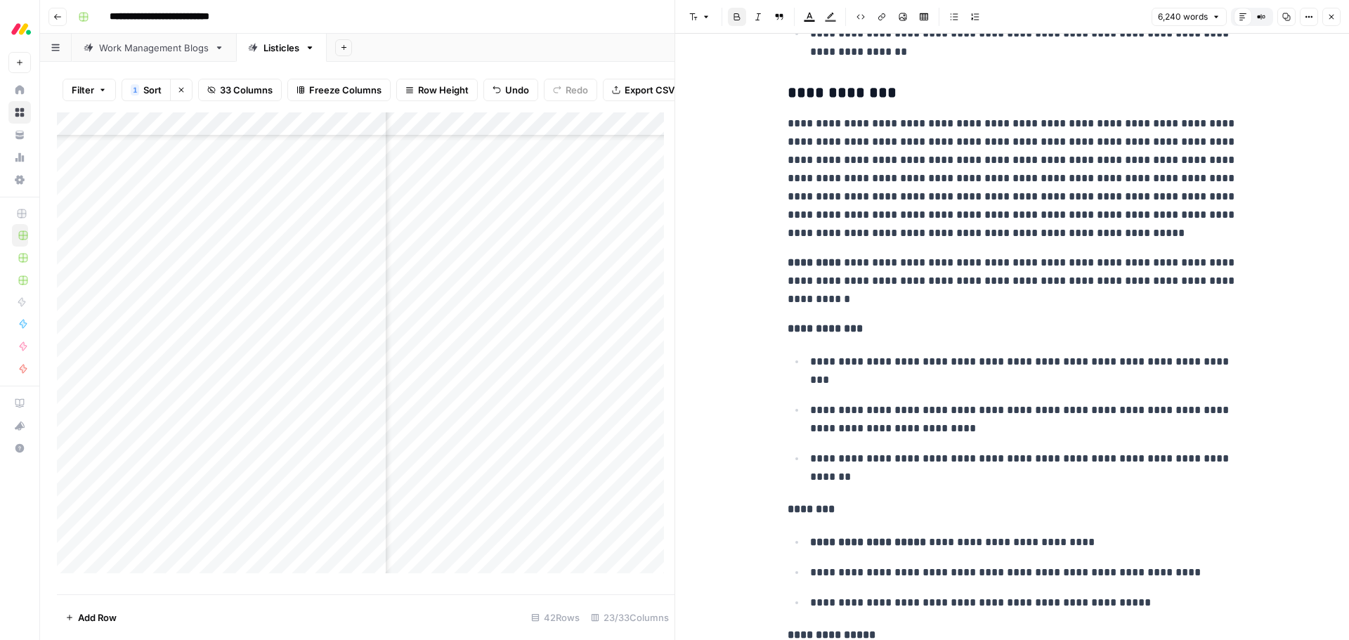
scroll to position [21390, 0]
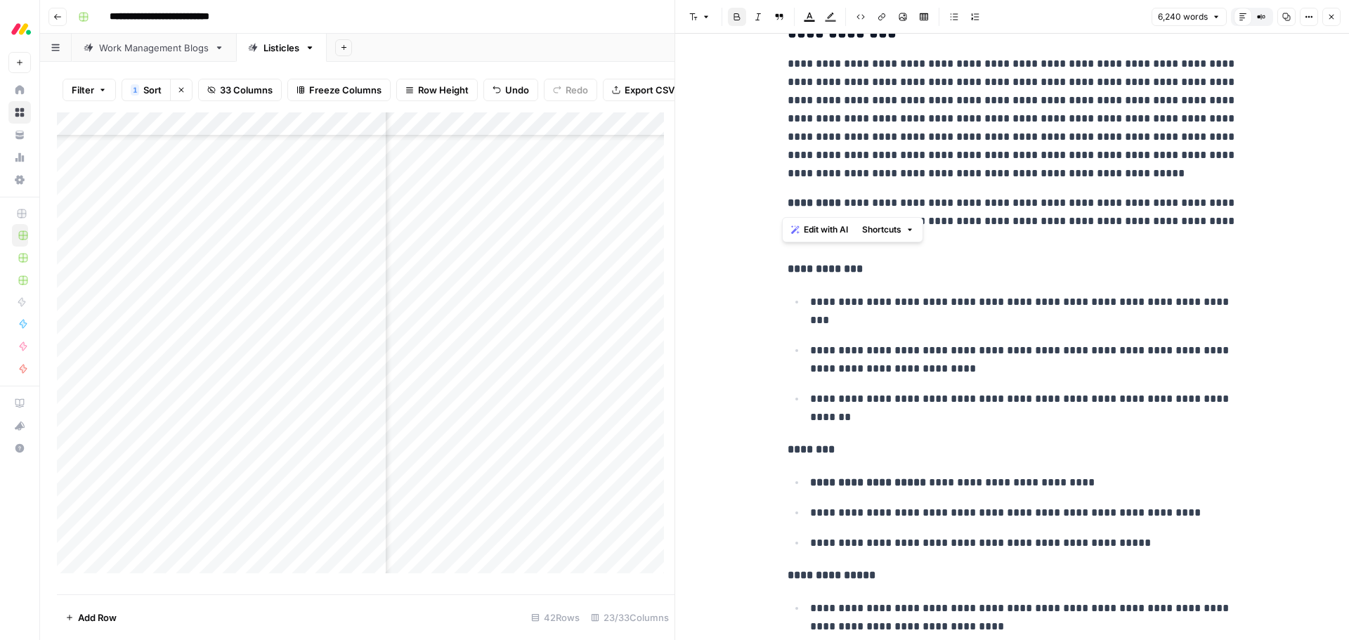
drag, startPoint x: 826, startPoint y: 209, endPoint x: 780, endPoint y: 209, distance: 46.4
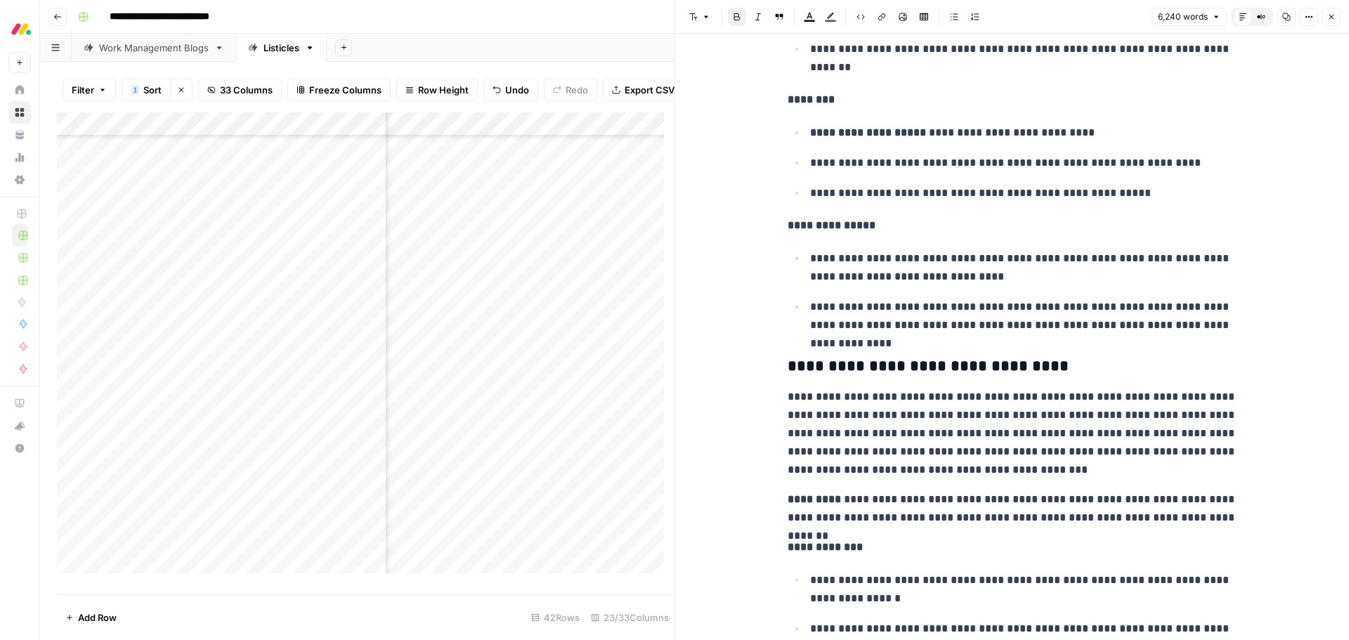
scroll to position [21952, 0]
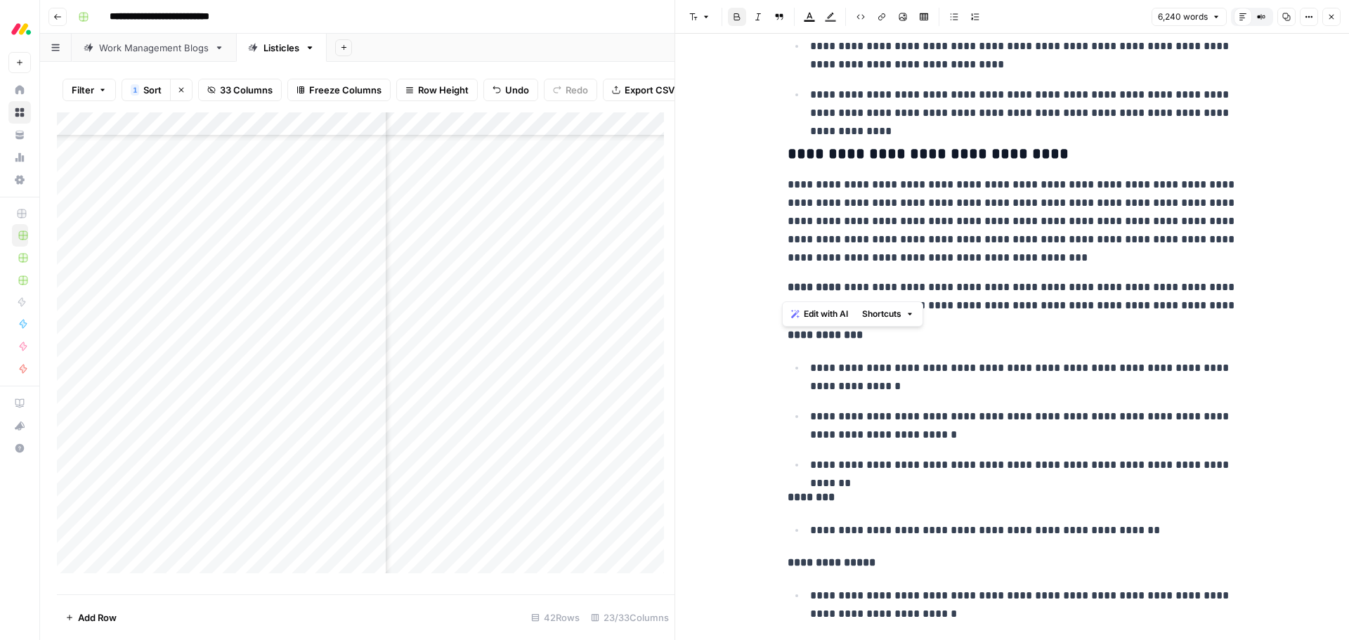
drag, startPoint x: 825, startPoint y: 287, endPoint x: 778, endPoint y: 281, distance: 48.1
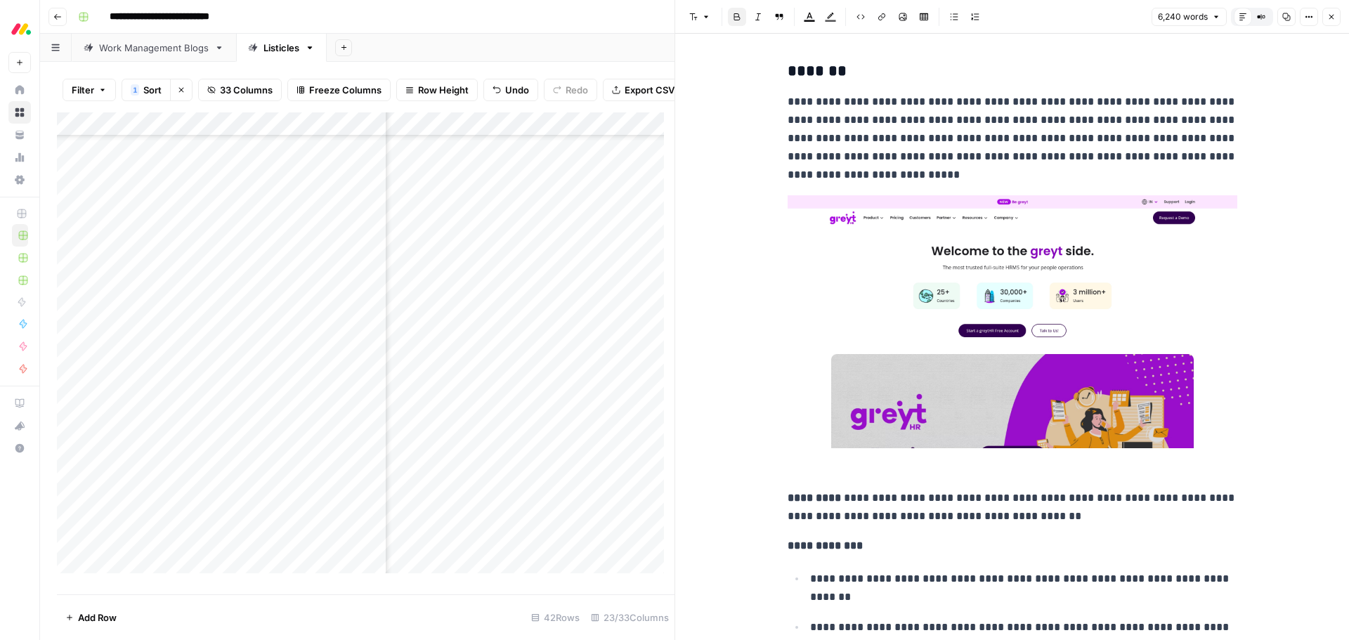
scroll to position [22795, 0]
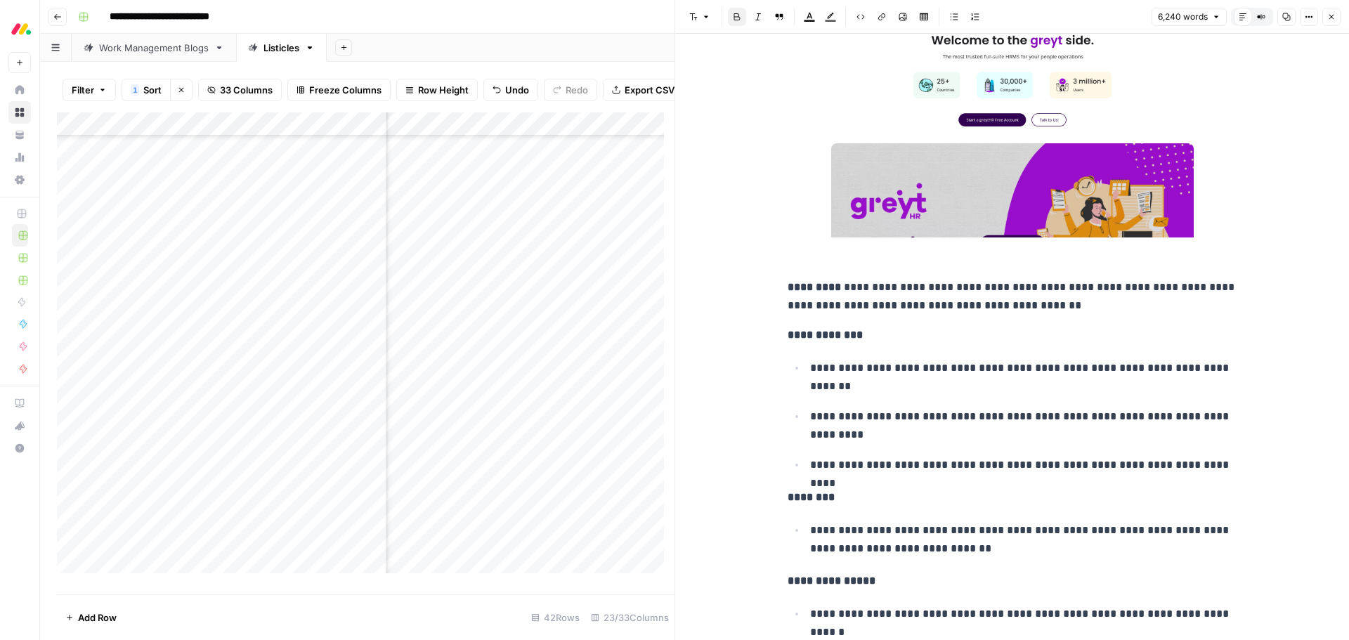
drag, startPoint x: 824, startPoint y: 287, endPoint x: 815, endPoint y: 287, distance: 9.1
click at [815, 287] on strong "*********" at bounding box center [813, 287] width 53 height 11
drag, startPoint x: 827, startPoint y: 289, endPoint x: 781, endPoint y: 286, distance: 45.7
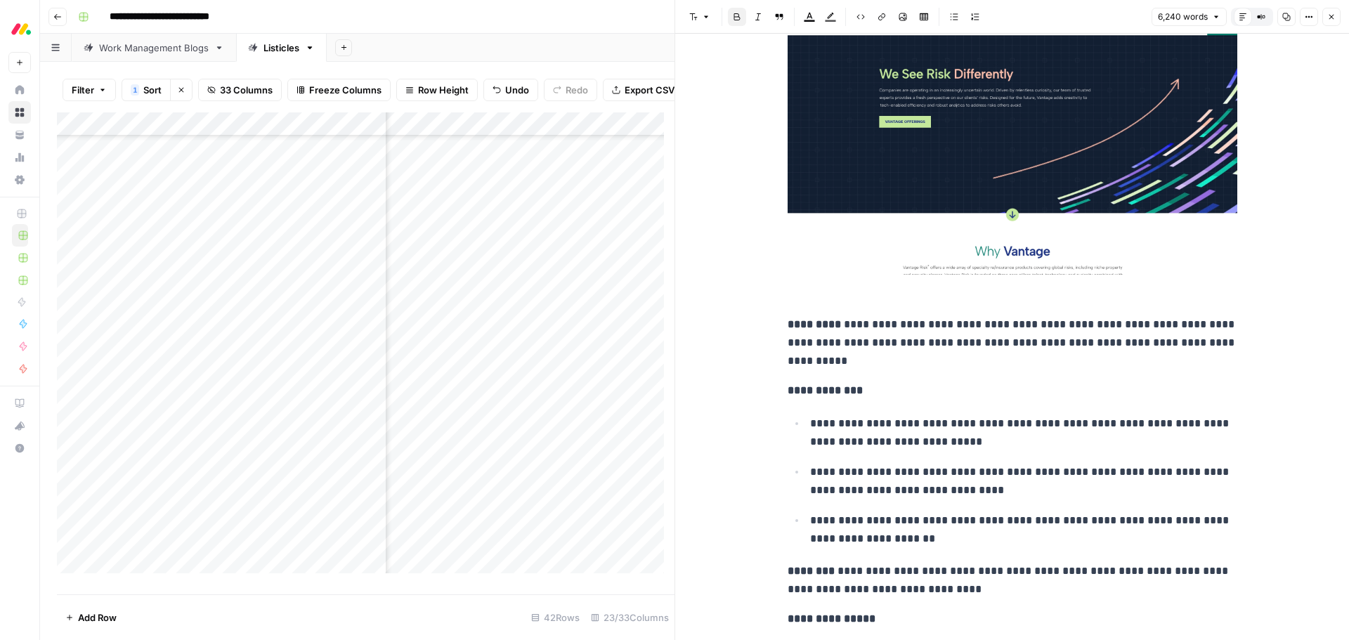
scroll to position [23638, 0]
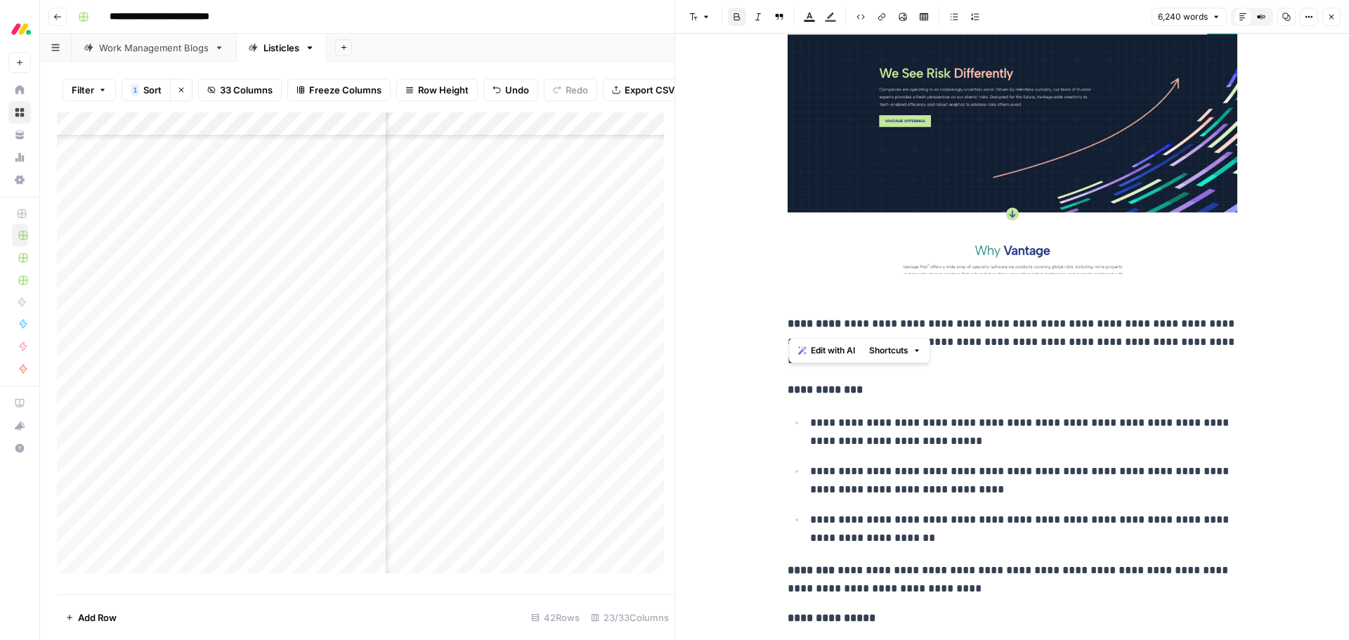
drag, startPoint x: 827, startPoint y: 325, endPoint x: 780, endPoint y: 320, distance: 47.3
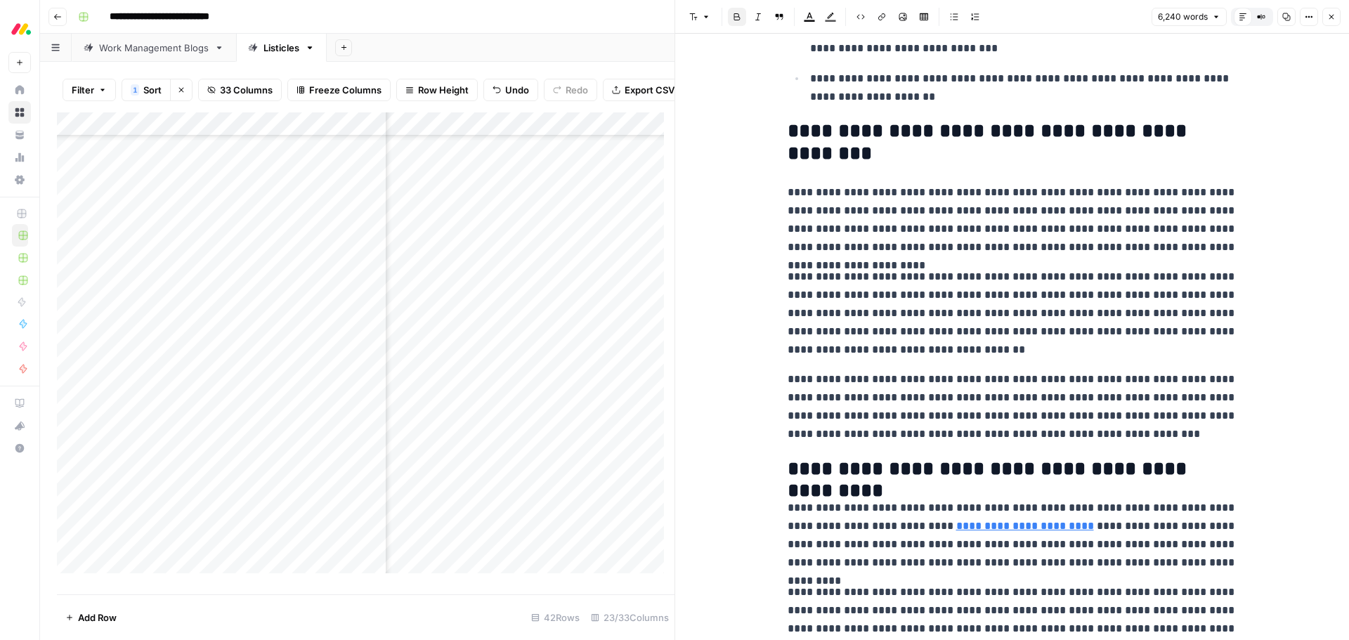
scroll to position [24270, 0]
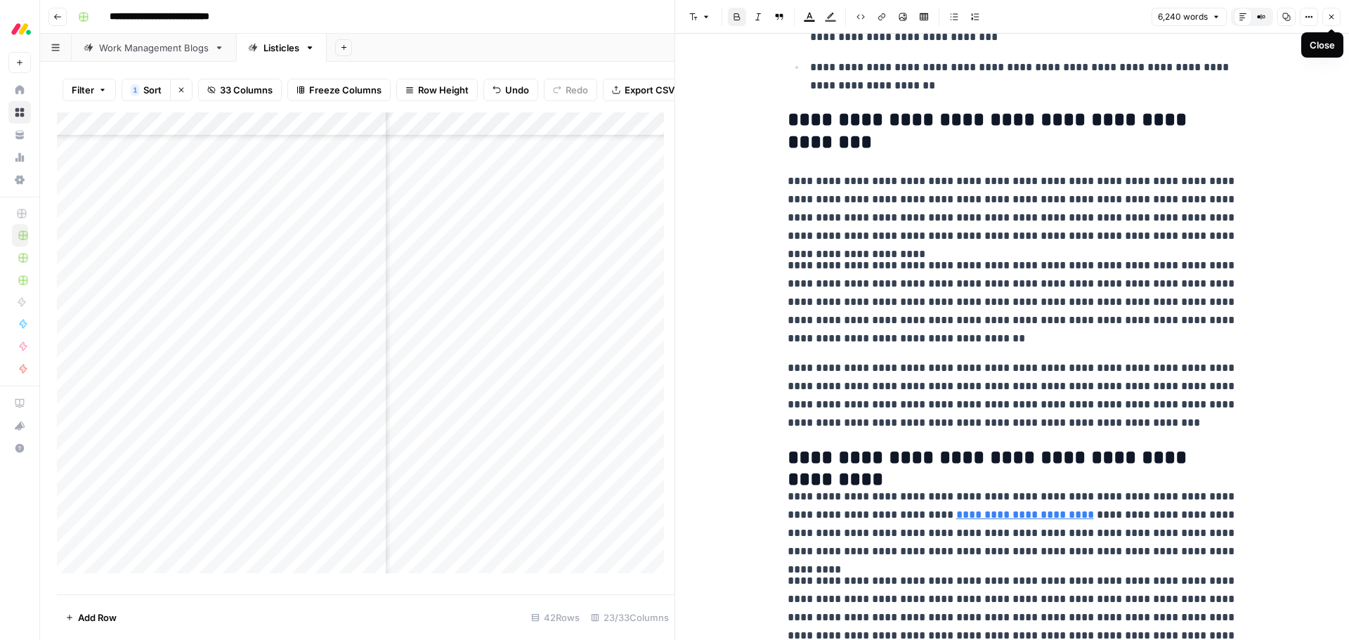
click at [1332, 17] on icon "button" at bounding box center [1331, 17] width 8 height 8
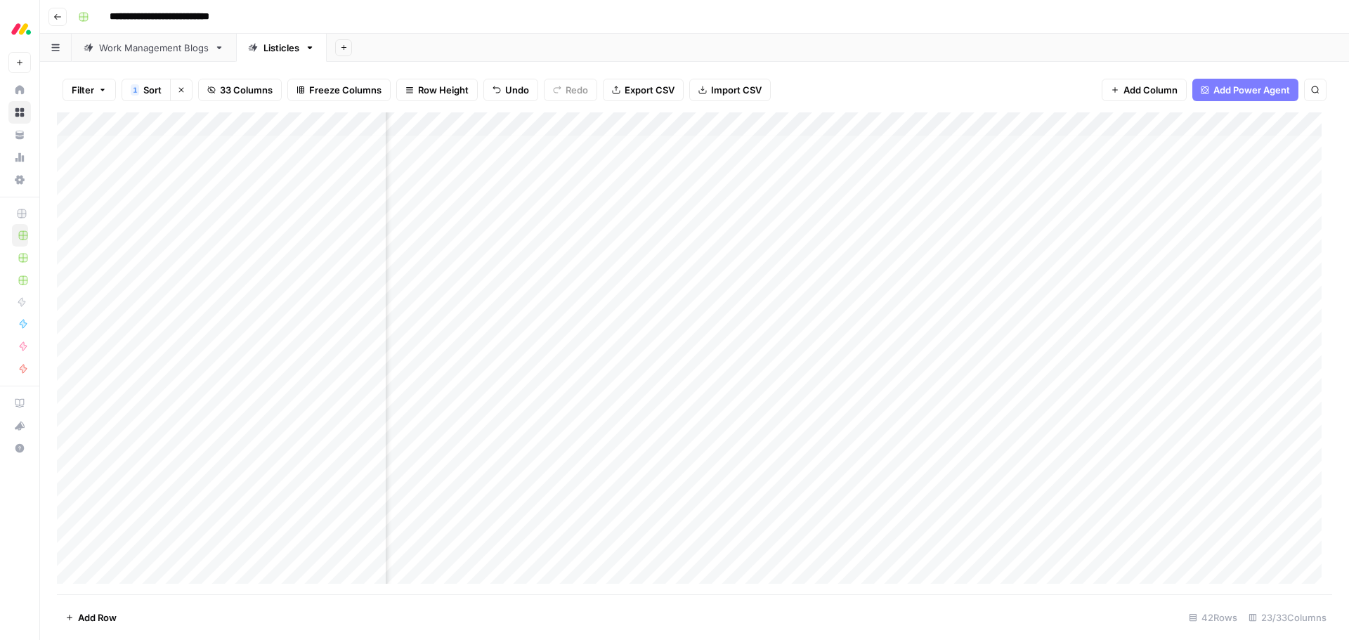
scroll to position [0, 1186]
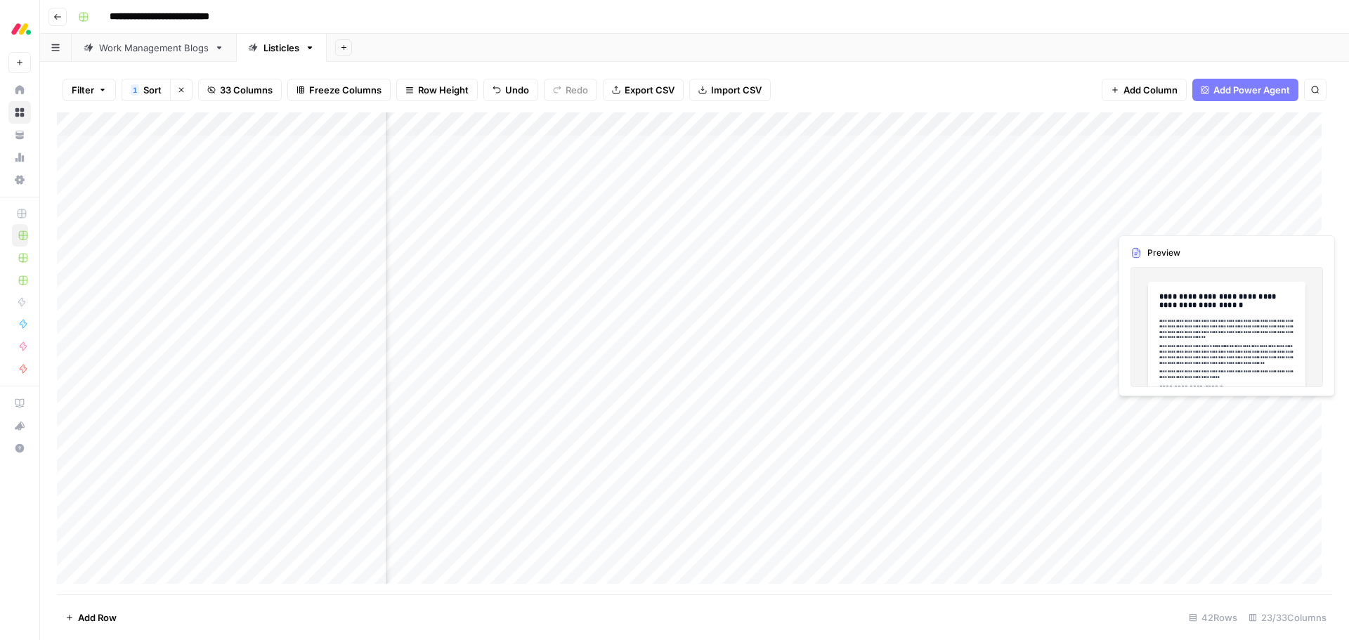
click at [1279, 221] on div "Add Column" at bounding box center [694, 353] width 1275 height 482
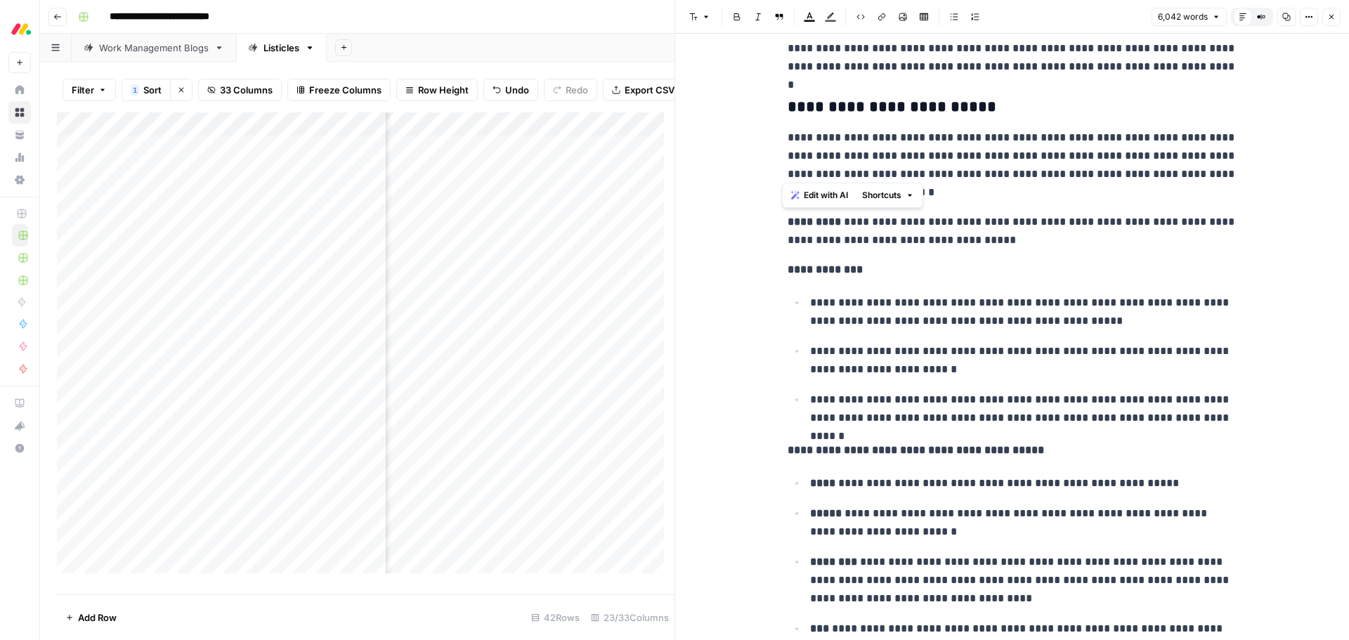
scroll to position [1194, 0]
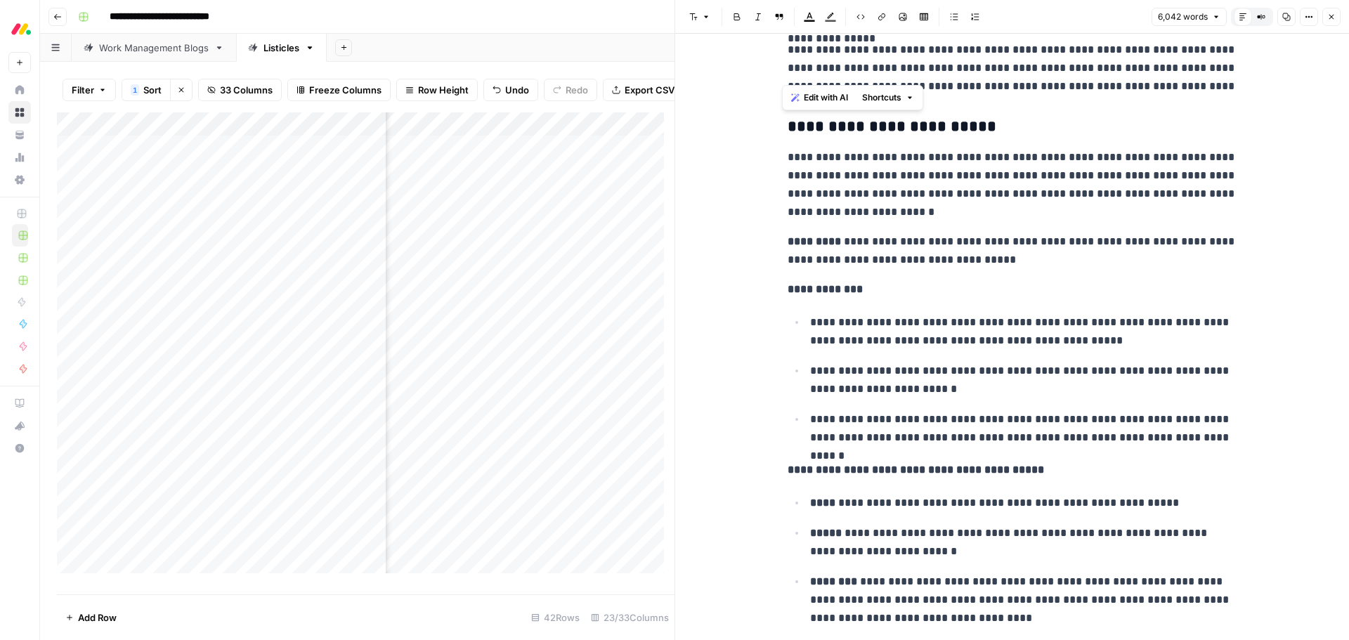
drag, startPoint x: 992, startPoint y: 589, endPoint x: 765, endPoint y: 128, distance: 513.9
click at [830, 98] on span "Edit with AI" at bounding box center [826, 97] width 44 height 13
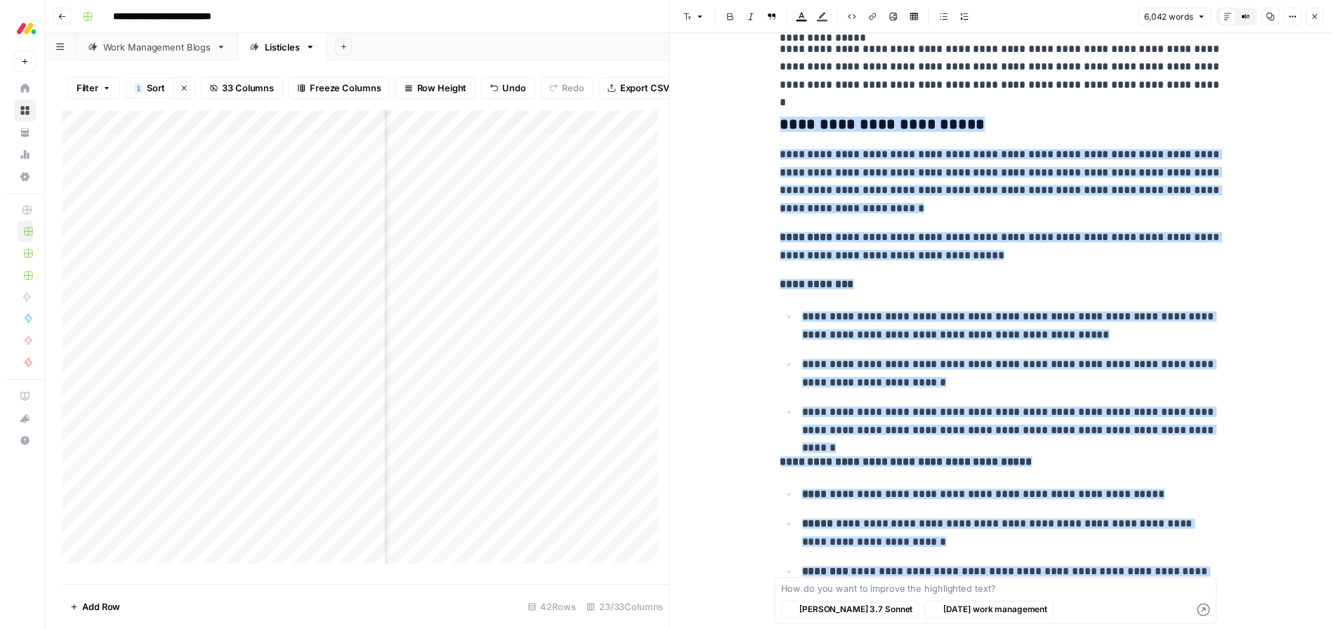
scroll to position [1600, 0]
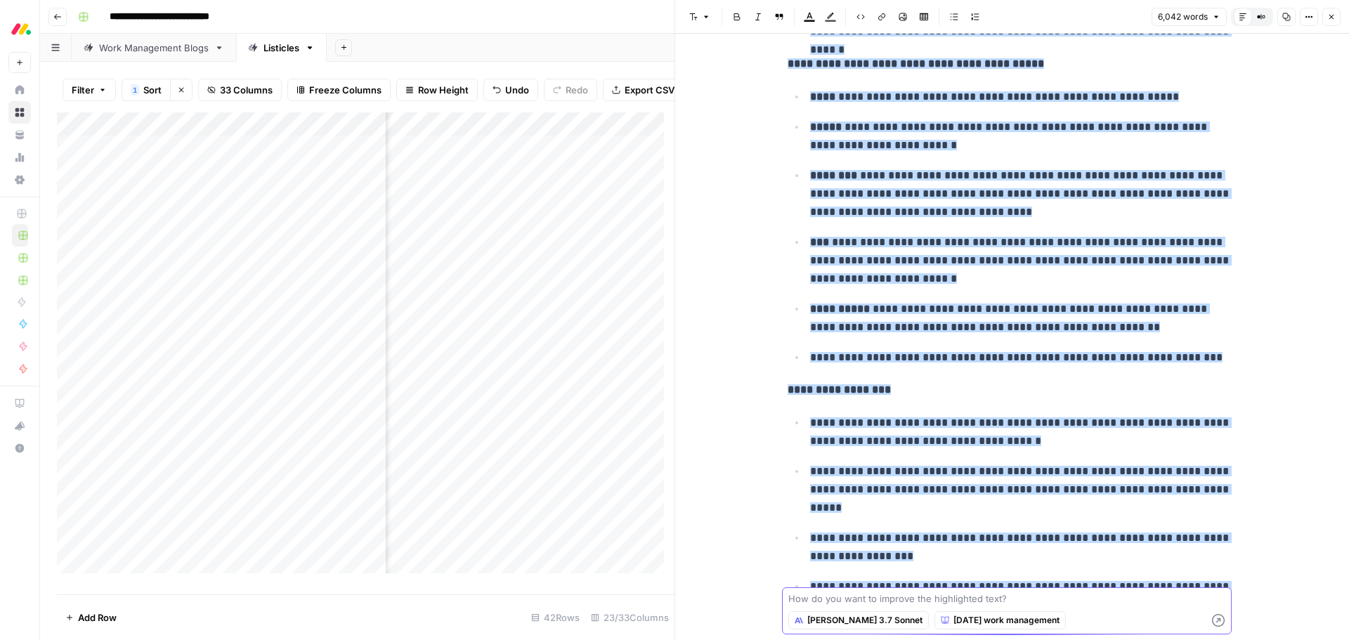
click at [858, 595] on textarea at bounding box center [1006, 598] width 437 height 14
paste textarea ""Add a few sections - add a section called Powerful automations for your sales …"
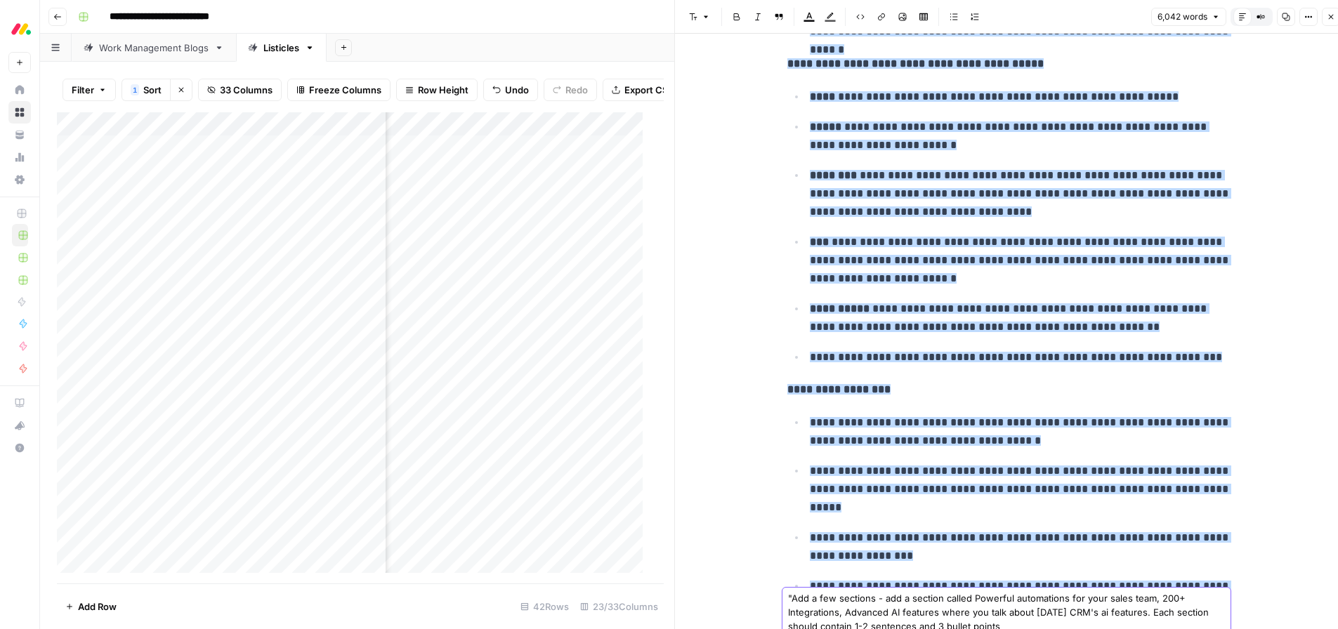
click at [1020, 623] on textarea ""Add a few sections - add a section called Powerful automations for your sales …" at bounding box center [1006, 612] width 437 height 42
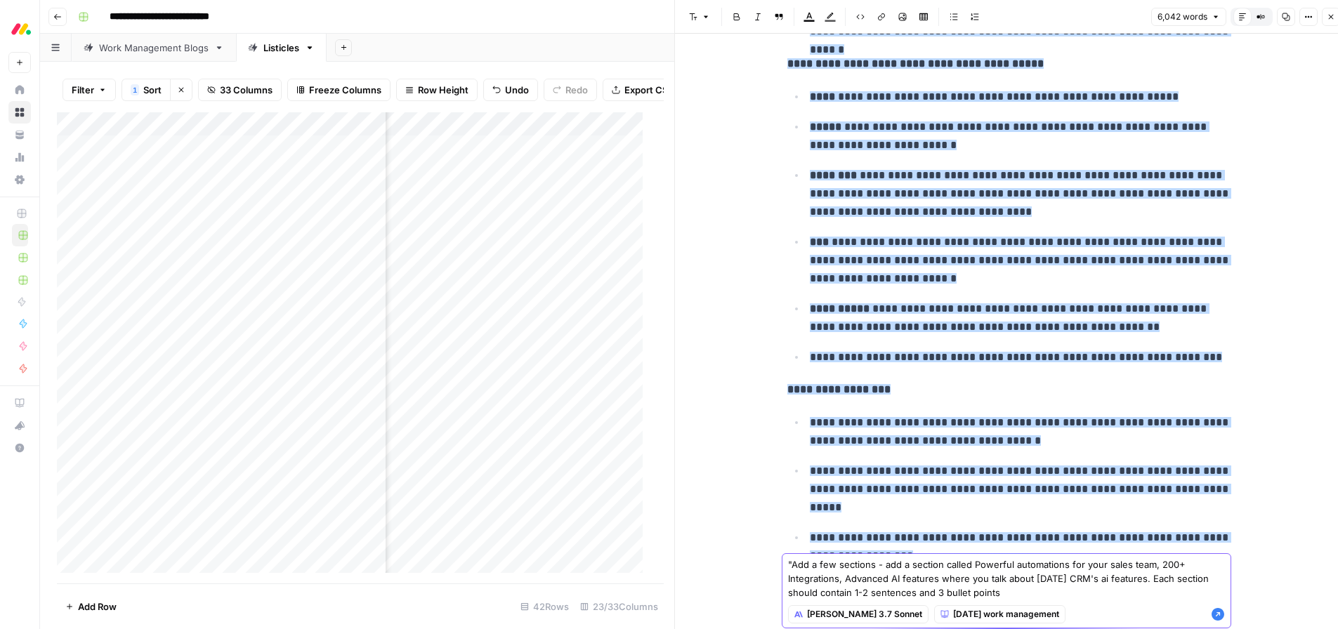
scroll to position [11, 0]
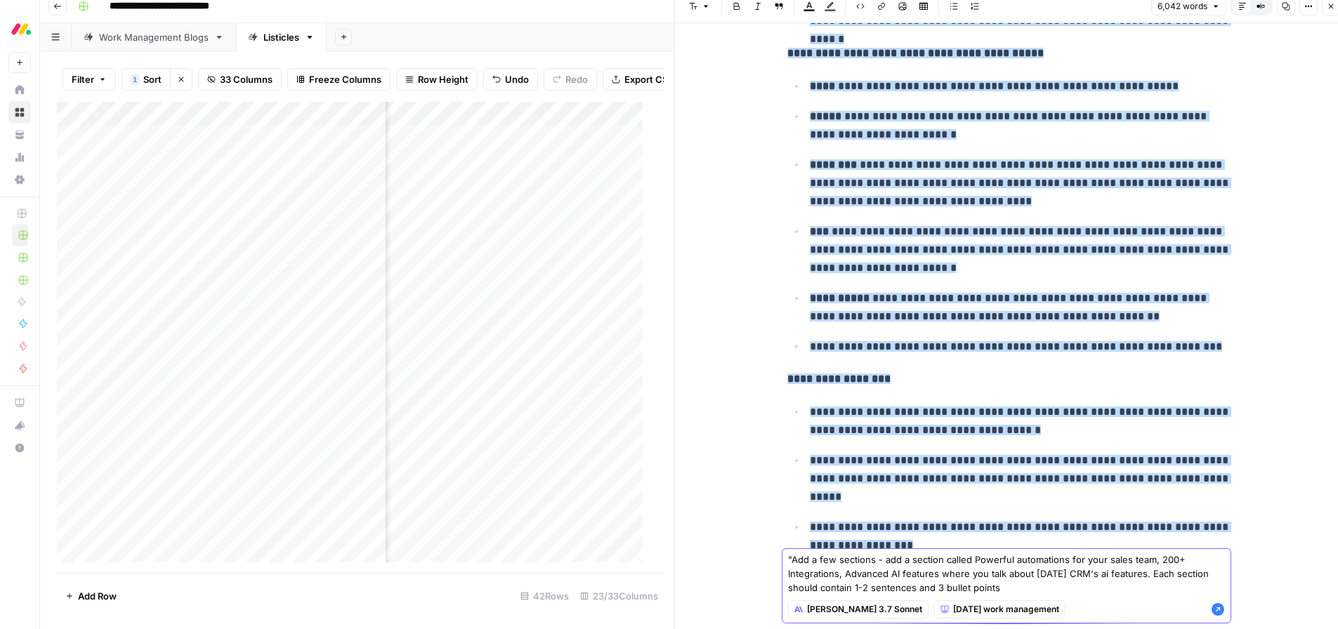
click at [791, 563] on textarea ""Add a few sections - add a section called Powerful automations for your sales …" at bounding box center [1006, 574] width 437 height 42
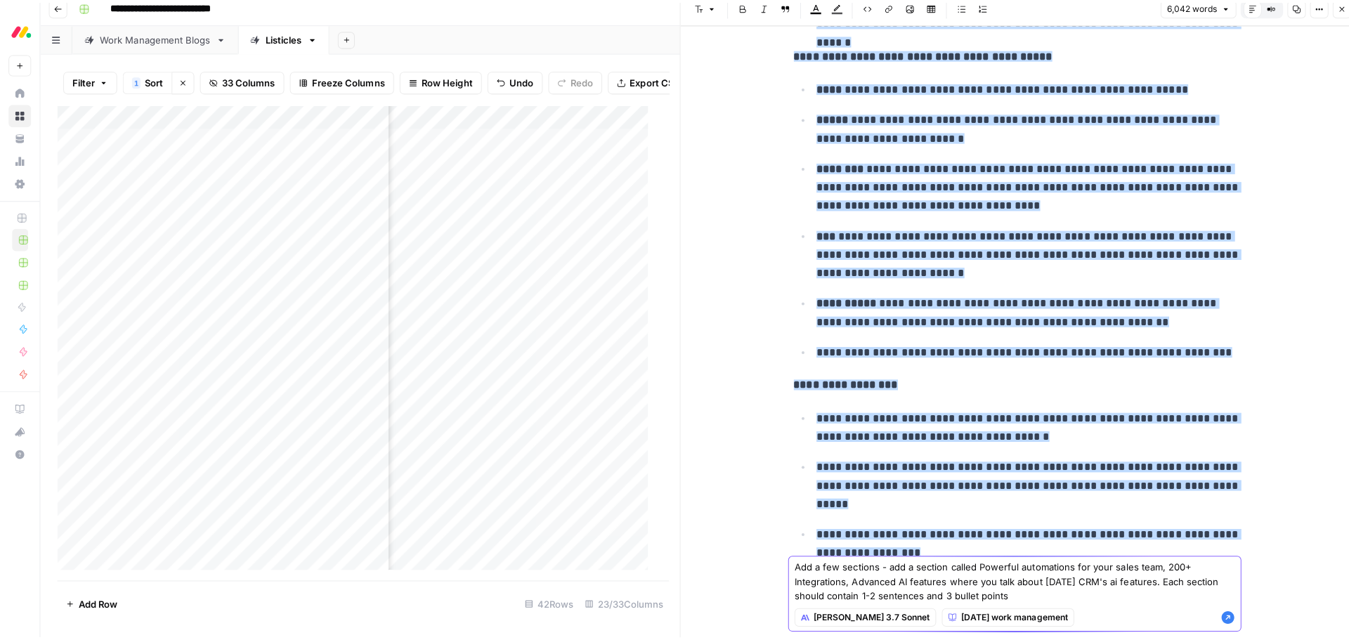
scroll to position [0, 0]
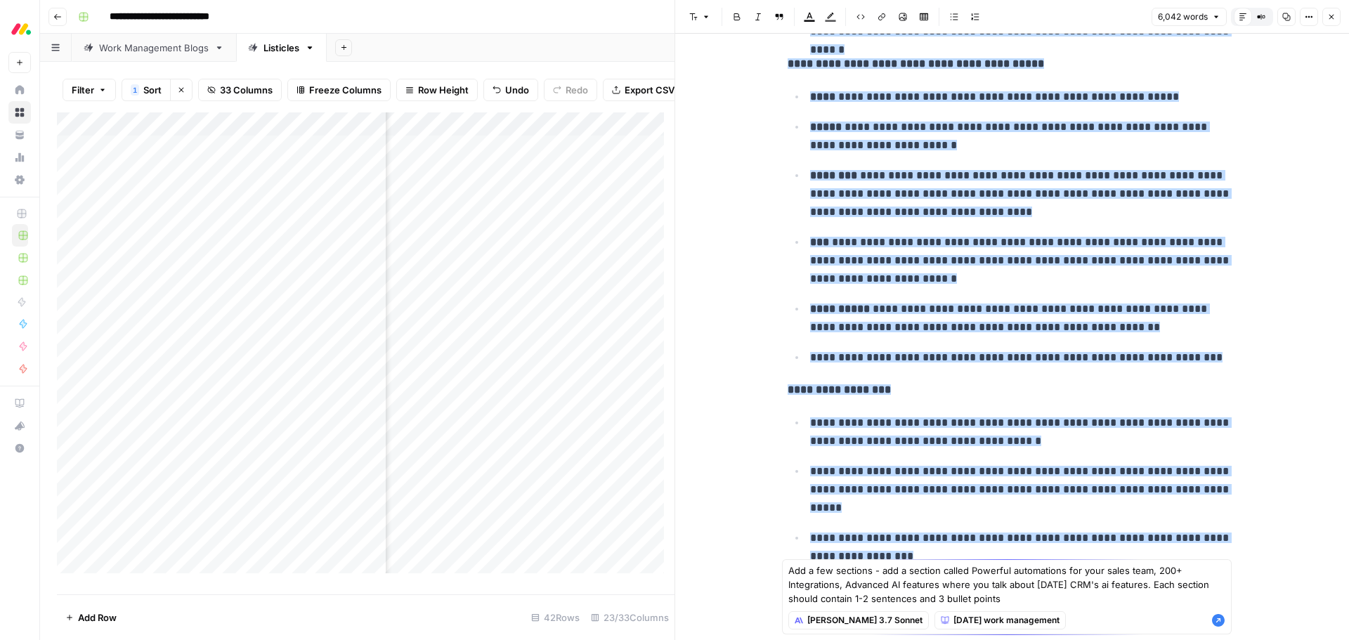
type textarea "Add a few sections - add a section called Powerful automations for your sales t…"
click at [1221, 624] on icon "button" at bounding box center [1218, 620] width 13 height 13
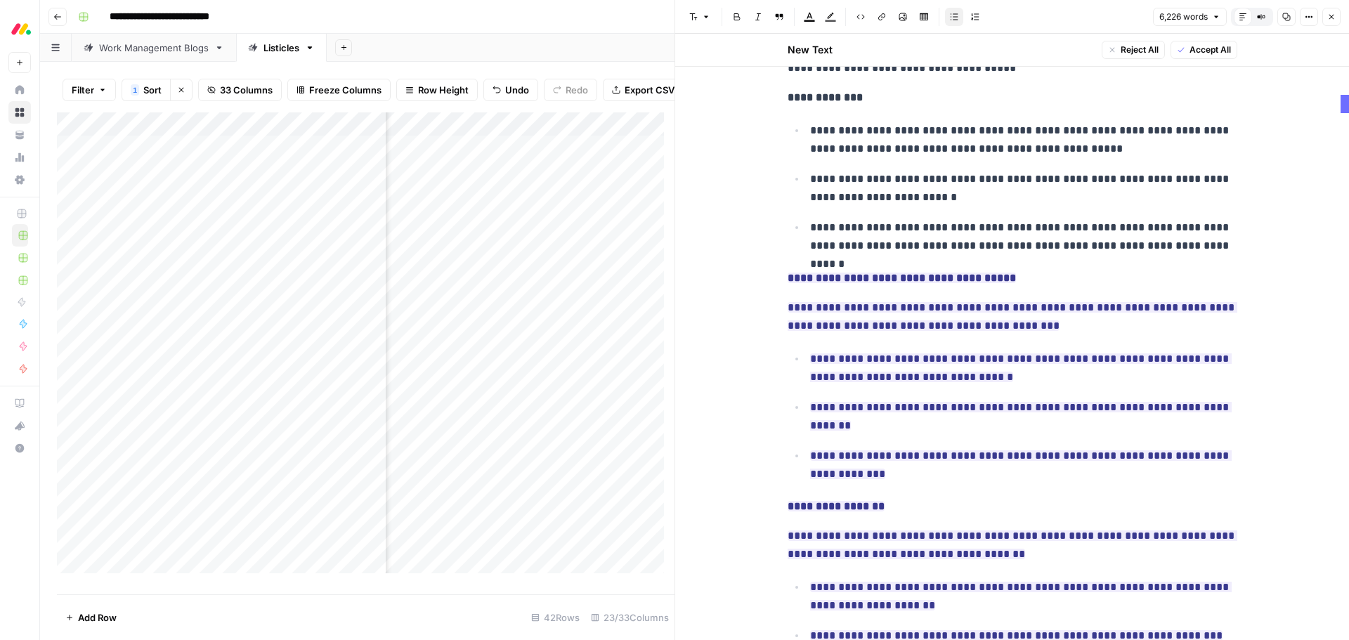
scroll to position [1344, 0]
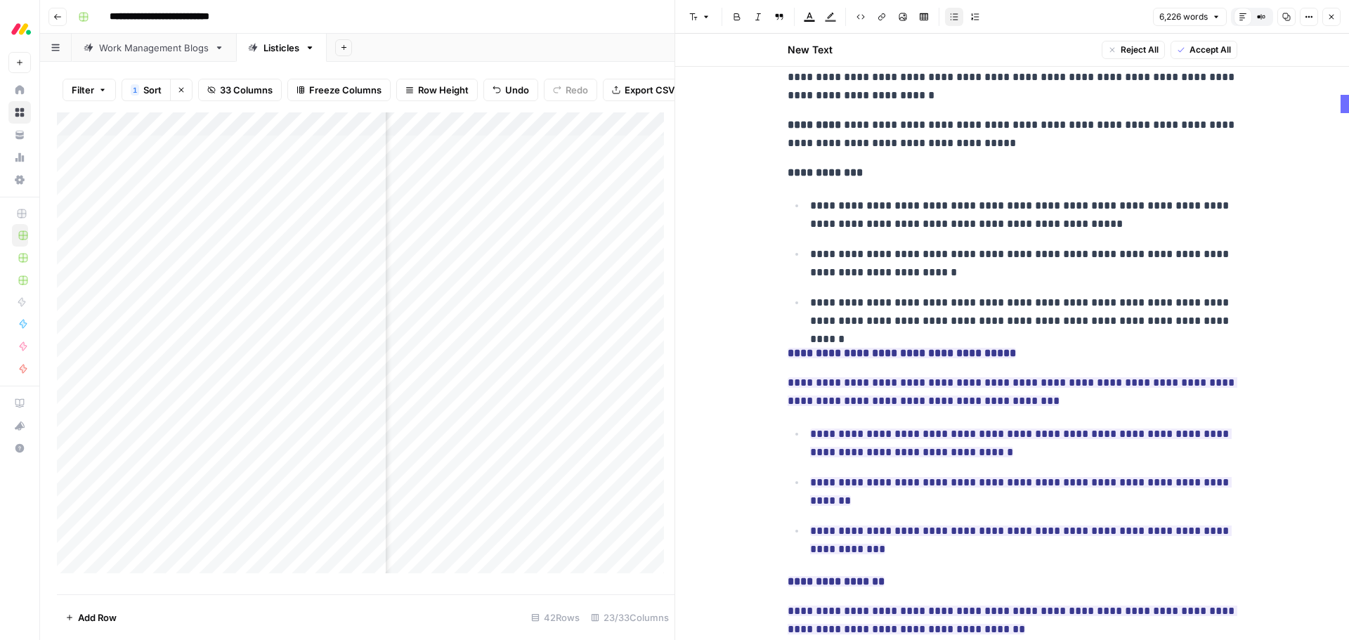
click at [1204, 51] on span "Accept All" at bounding box center [1209, 50] width 41 height 13
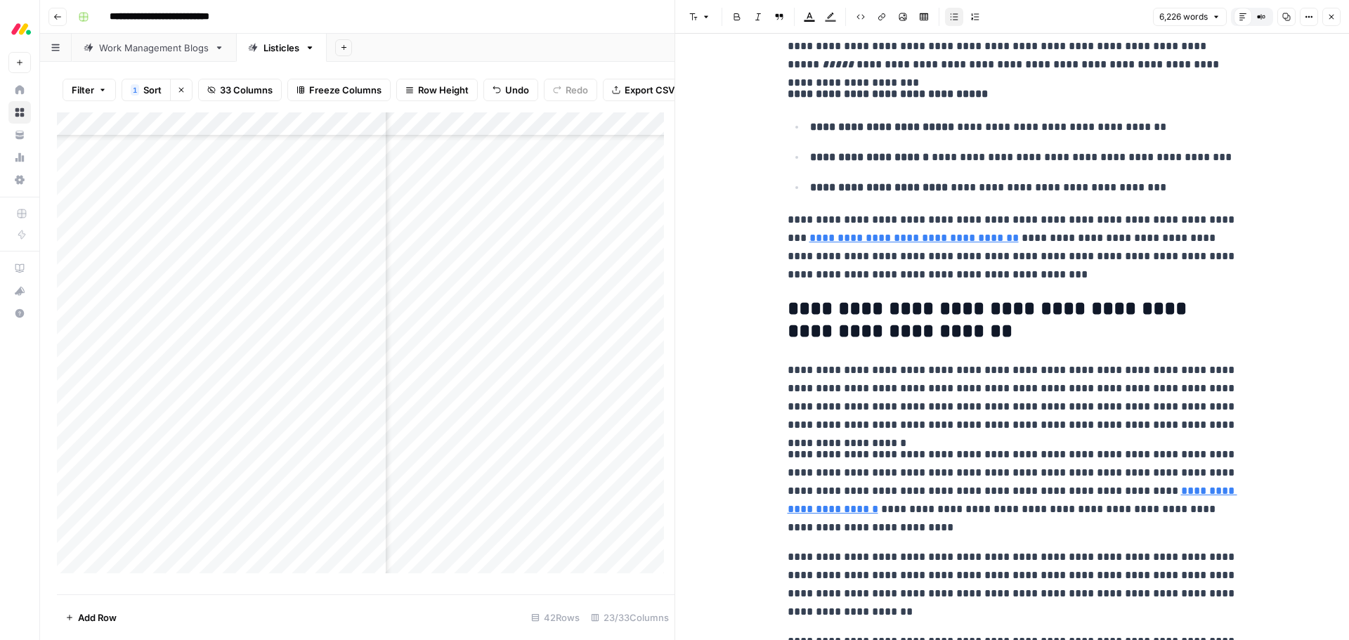
scroll to position [492, 1186]
drag, startPoint x: 1327, startPoint y: 17, endPoint x: 1198, endPoint y: 43, distance: 132.5
click at [1327, 17] on icon "button" at bounding box center [1331, 17] width 8 height 8
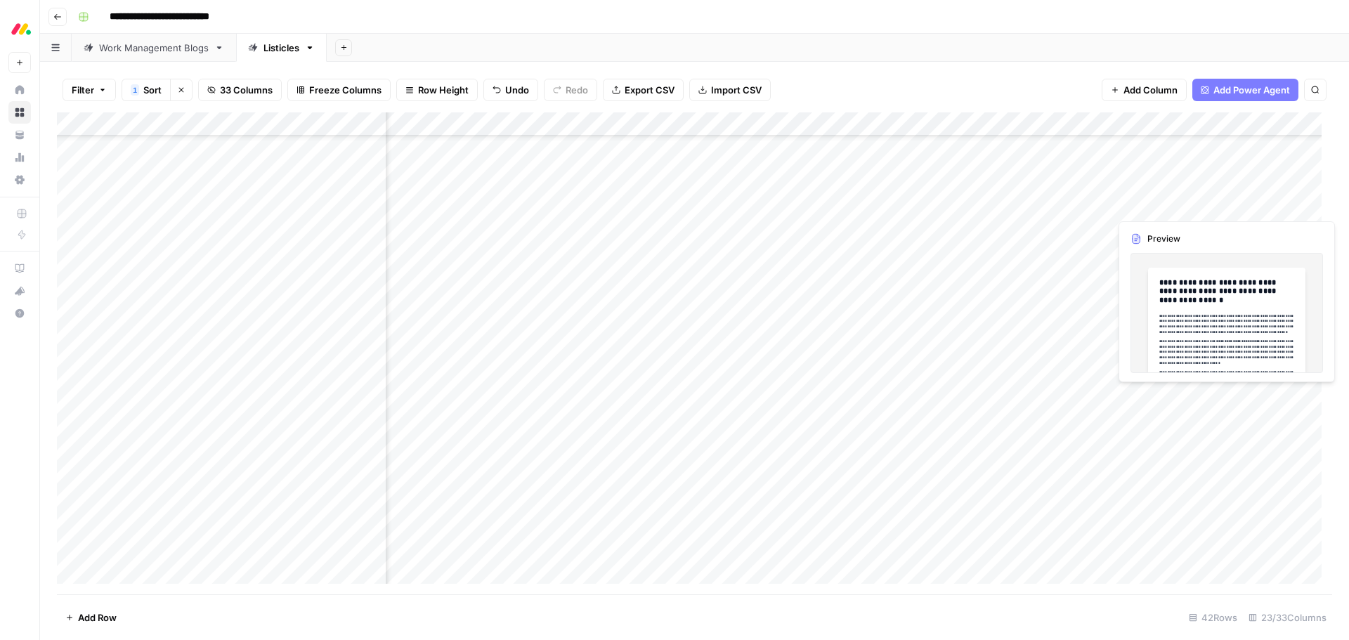
click at [1273, 204] on div "Add Column" at bounding box center [694, 353] width 1275 height 482
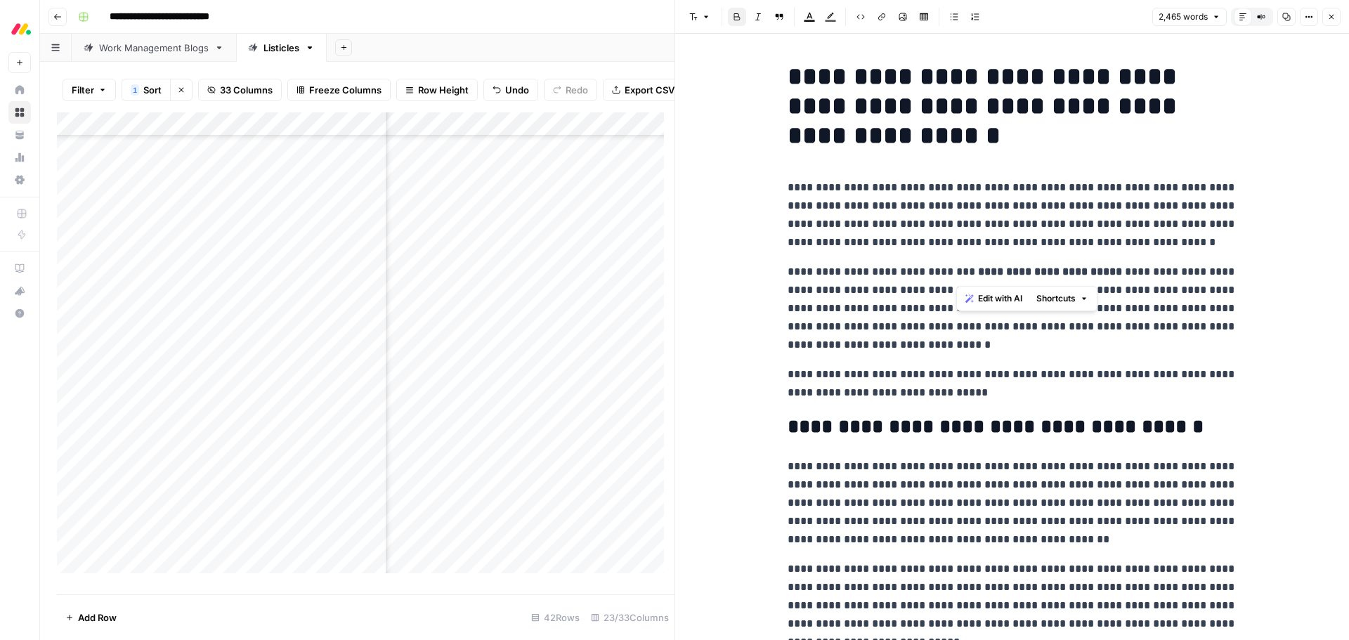
drag, startPoint x: 955, startPoint y: 270, endPoint x: 1105, endPoint y: 274, distance: 149.6
click at [1105, 274] on p "**********" at bounding box center [1012, 308] width 450 height 91
click at [973, 194] on p "**********" at bounding box center [1012, 214] width 450 height 73
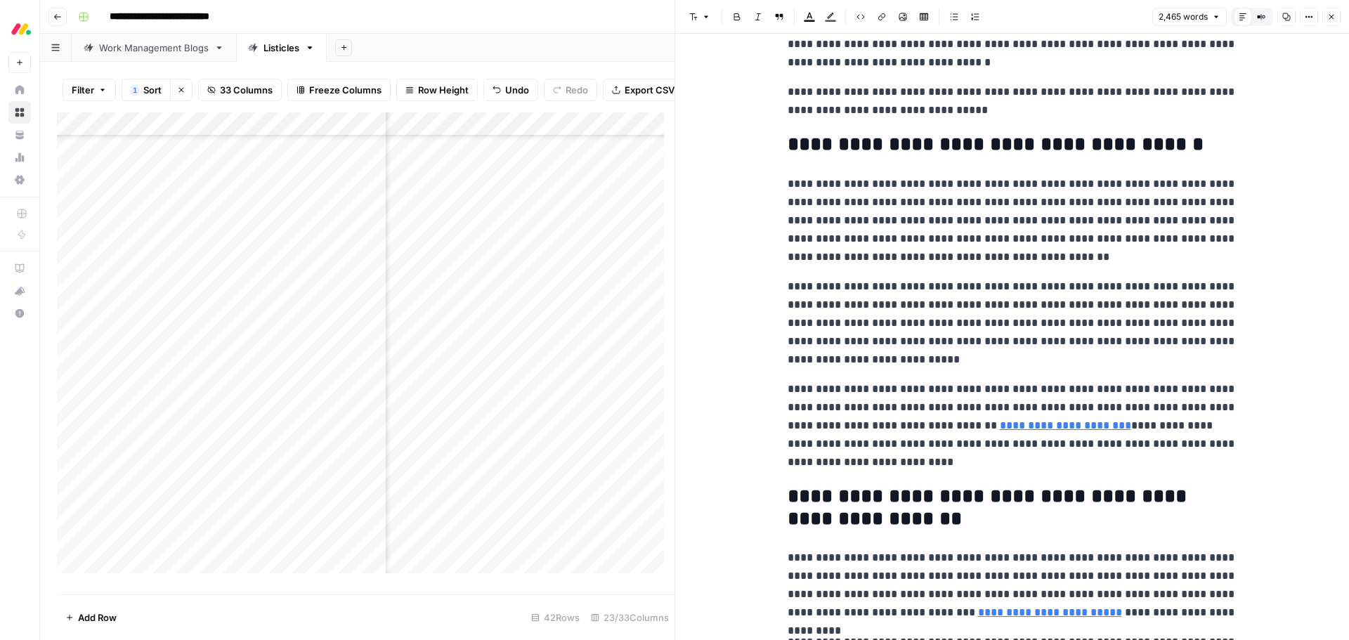
scroll to position [351, 0]
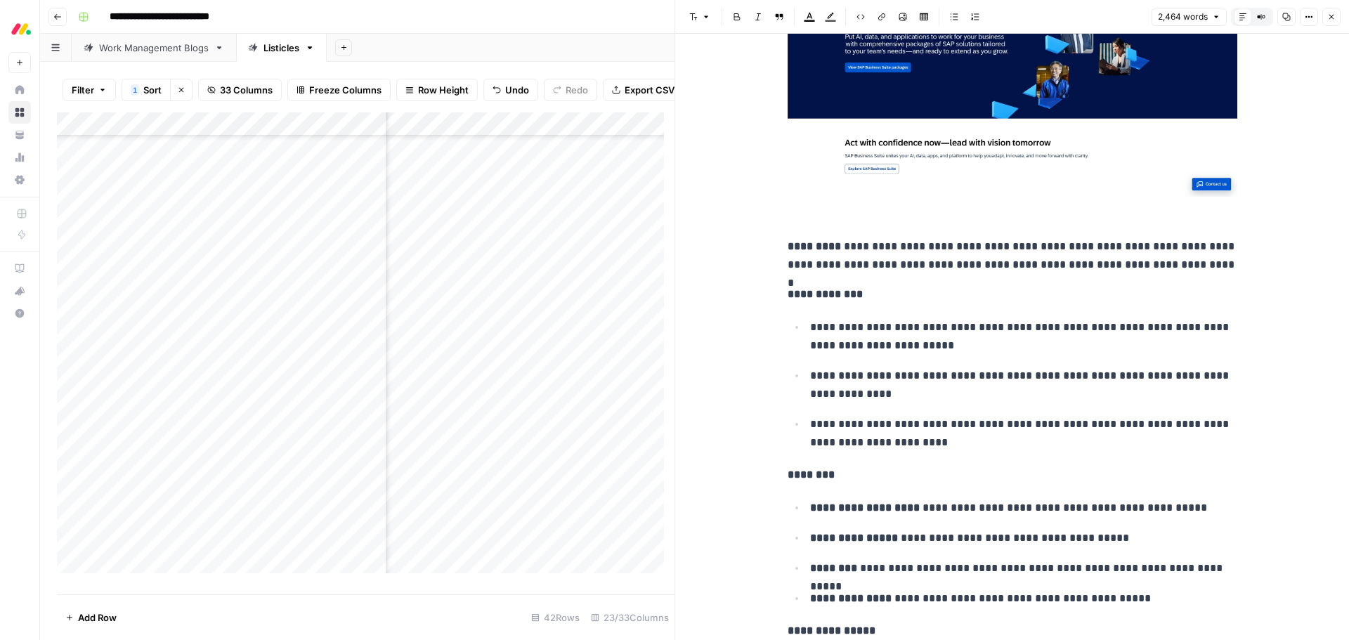
scroll to position [6337, 0]
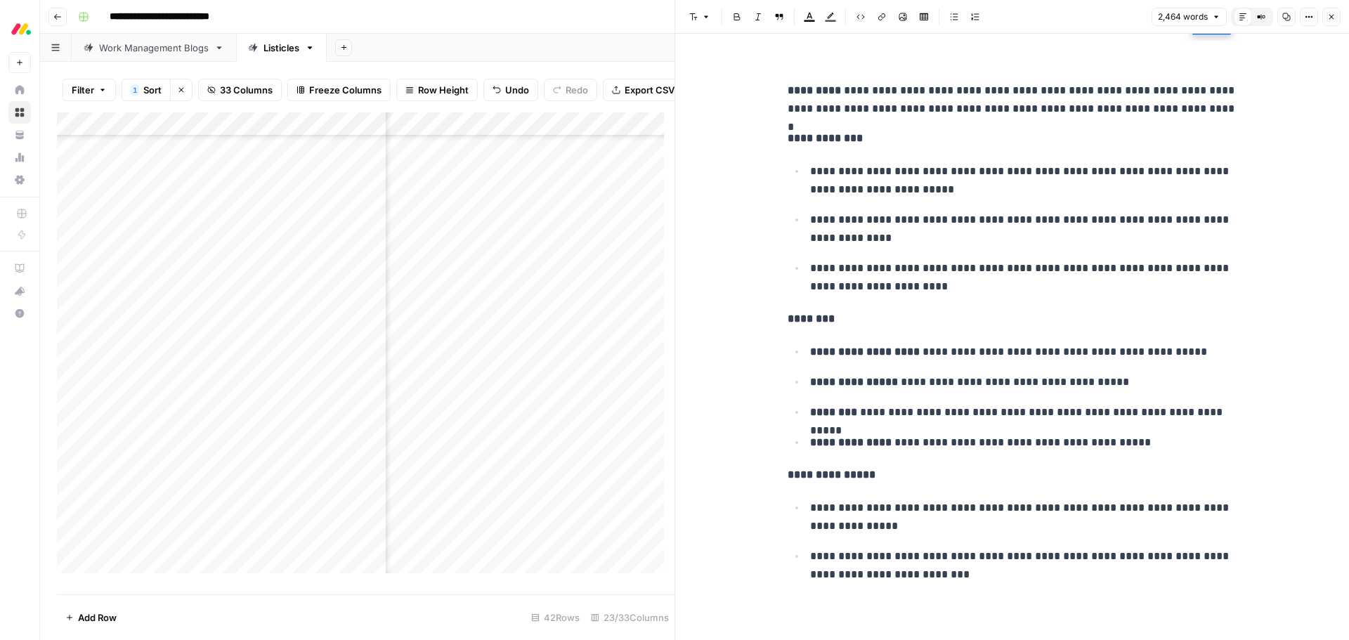
click at [1330, 20] on icon "button" at bounding box center [1331, 17] width 8 height 8
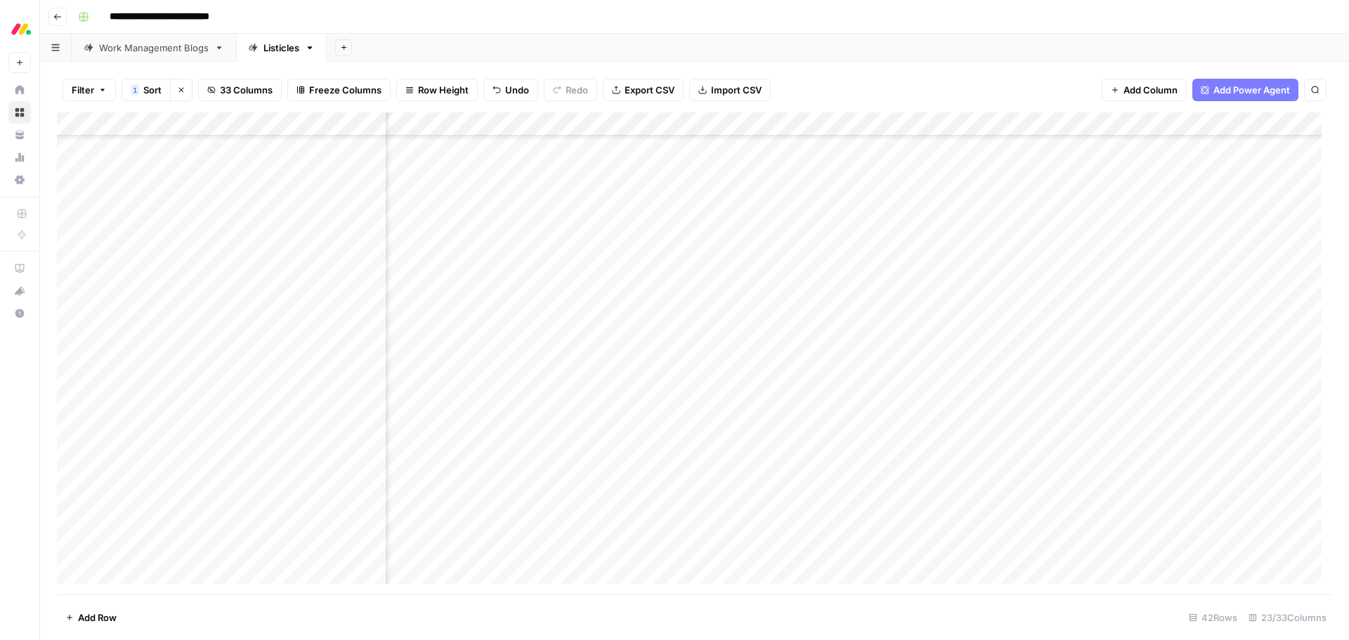
scroll to position [438, 320]
click at [812, 257] on div "Add Column" at bounding box center [694, 353] width 1275 height 482
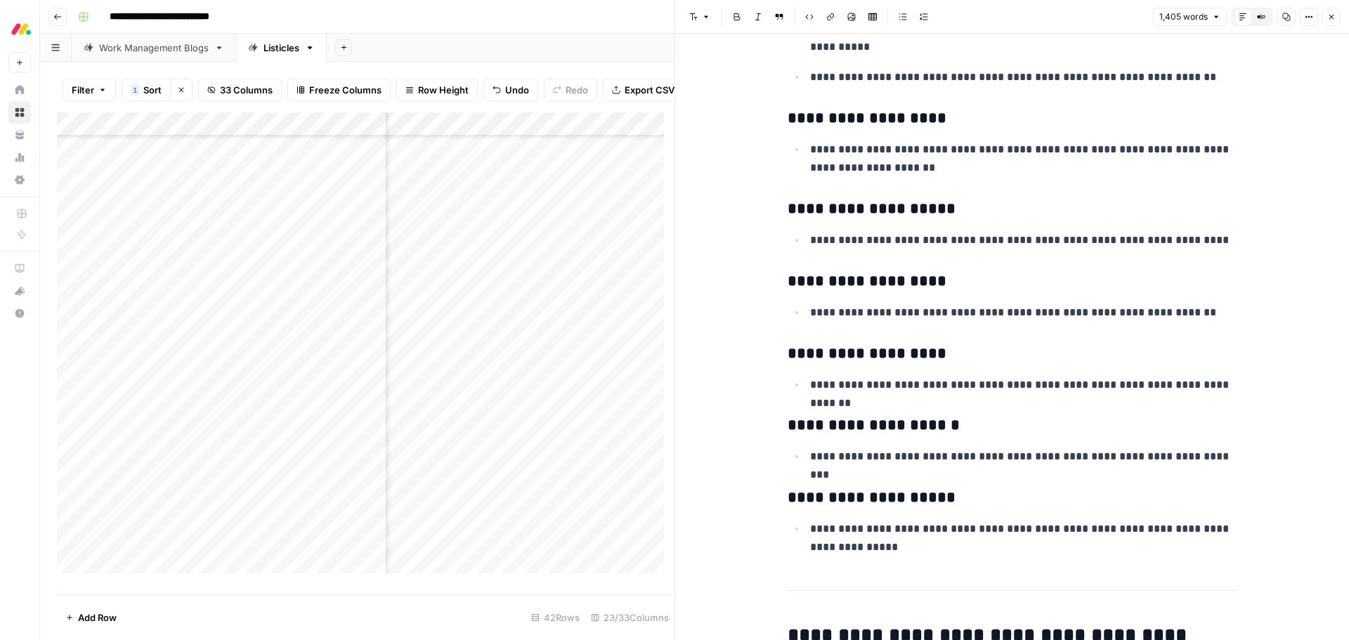
scroll to position [3863, 0]
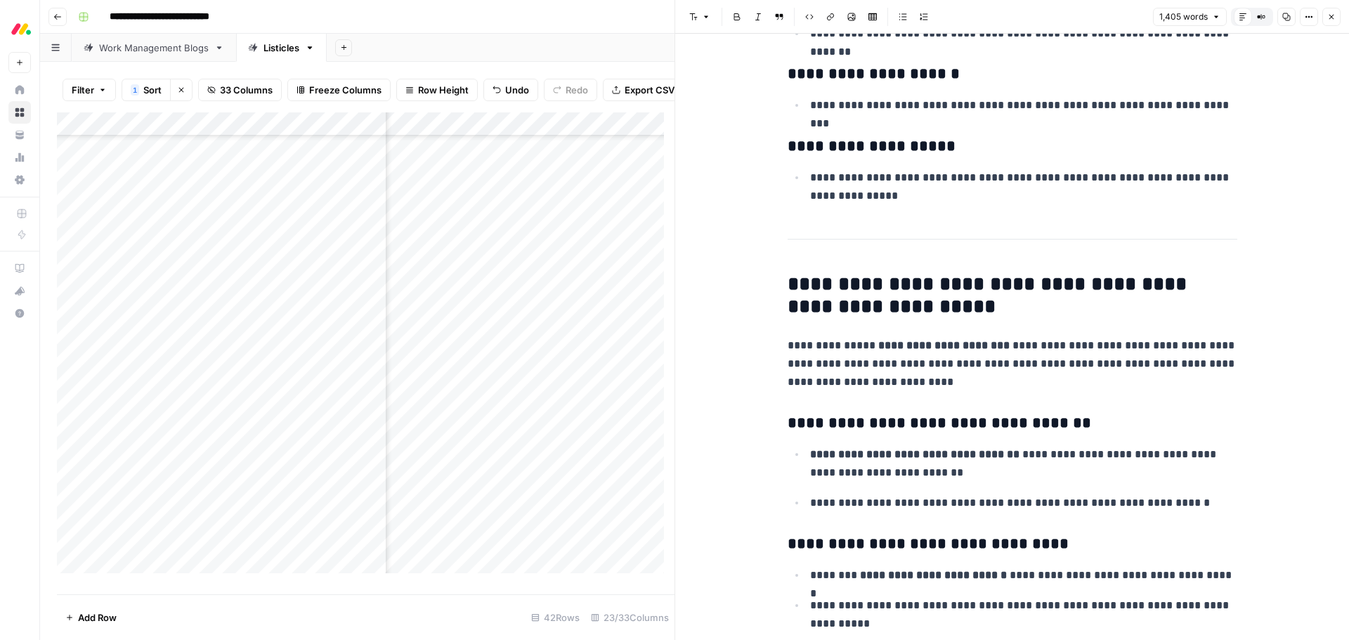
click at [1339, 13] on button "Close" at bounding box center [1331, 17] width 18 height 18
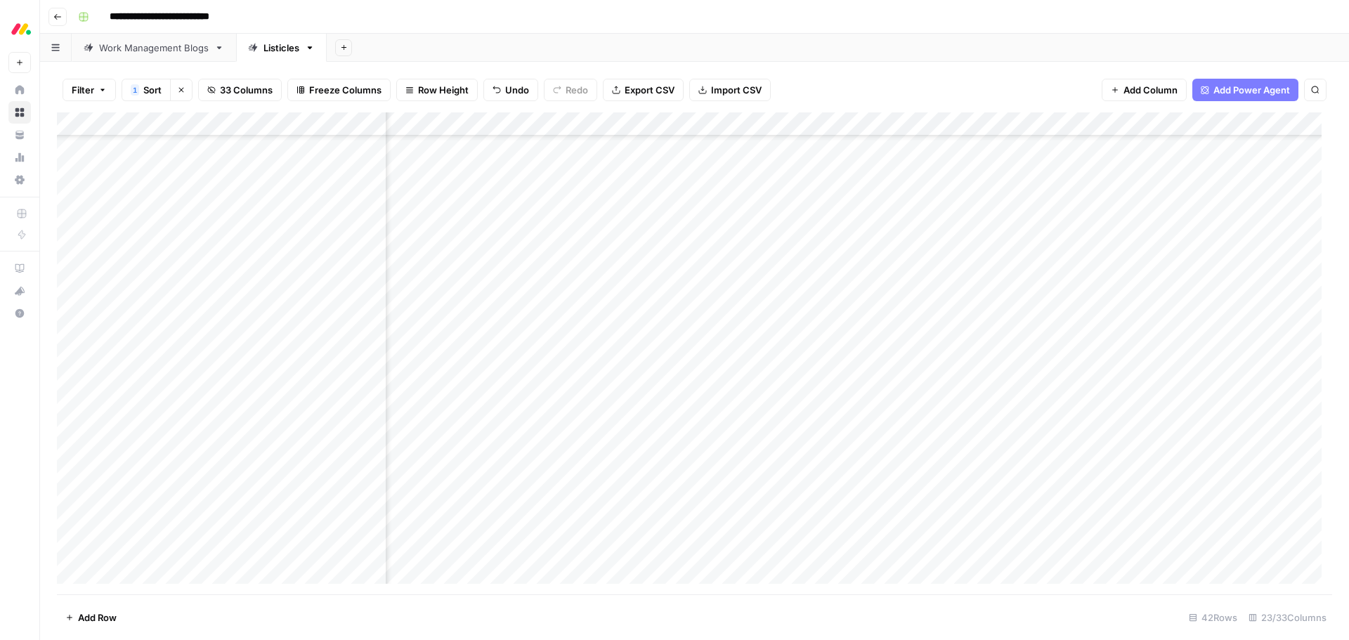
scroll to position [438, 790]
click at [1035, 256] on div "Add Column" at bounding box center [694, 353] width 1275 height 482
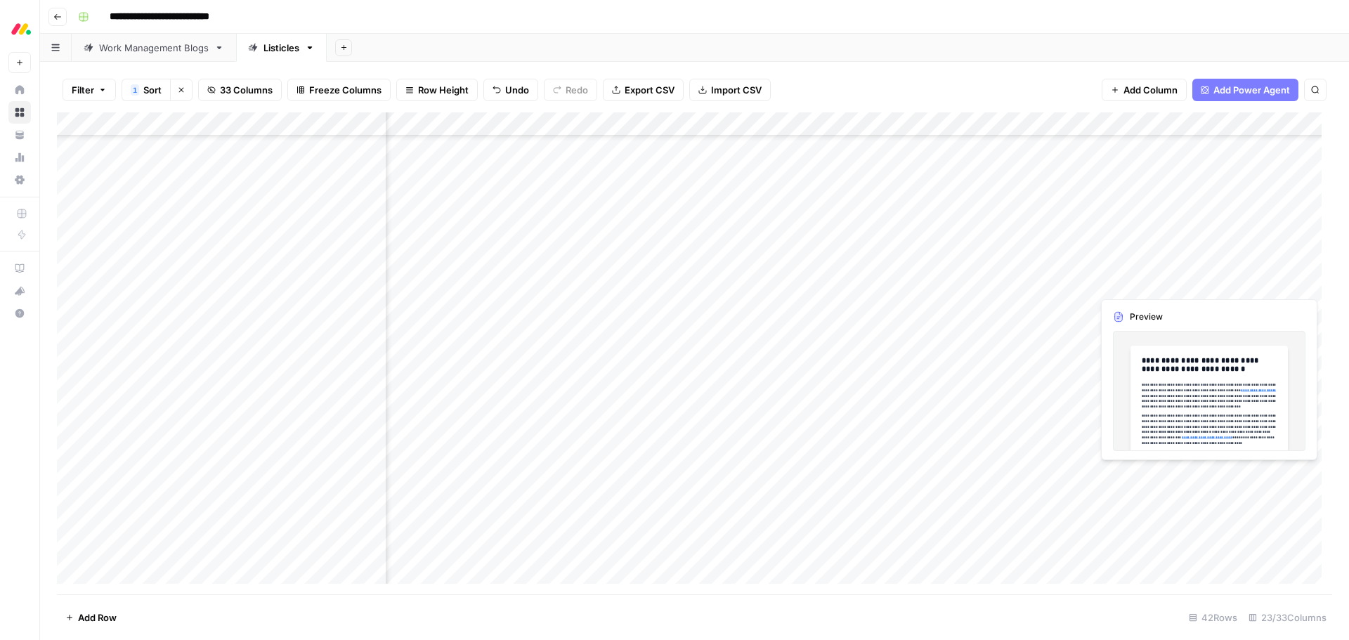
click at [1215, 282] on div "Add Column" at bounding box center [694, 353] width 1275 height 482
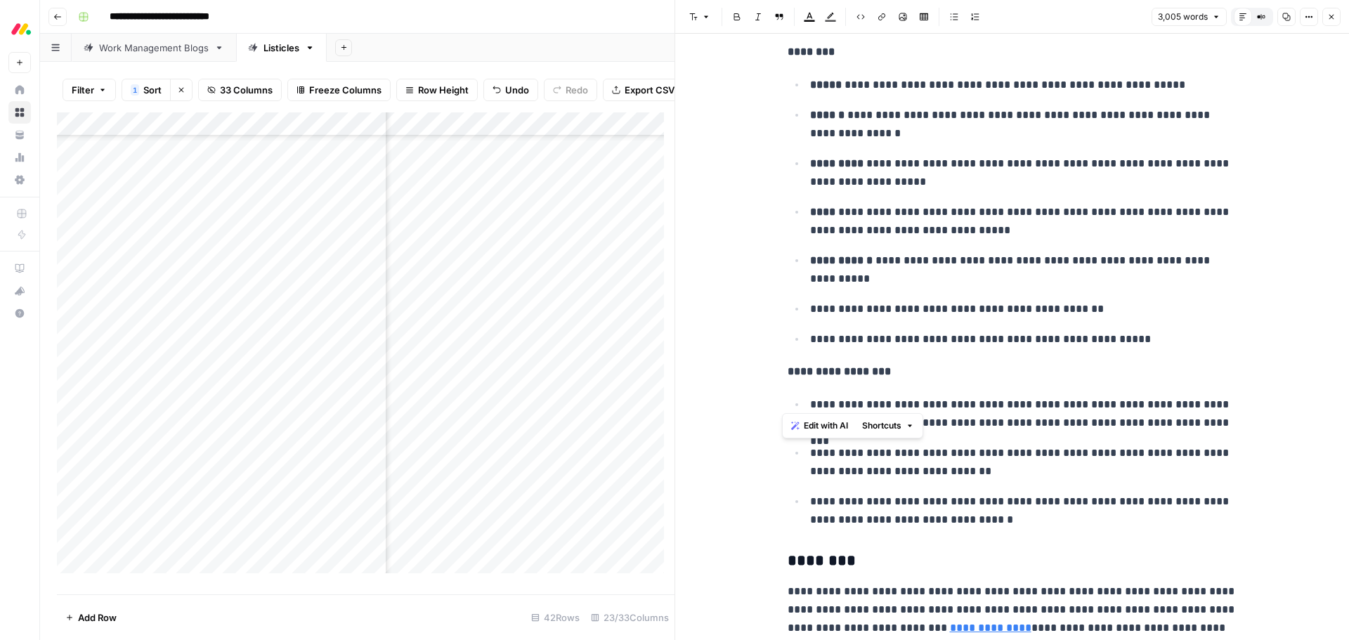
scroll to position [2565, 0]
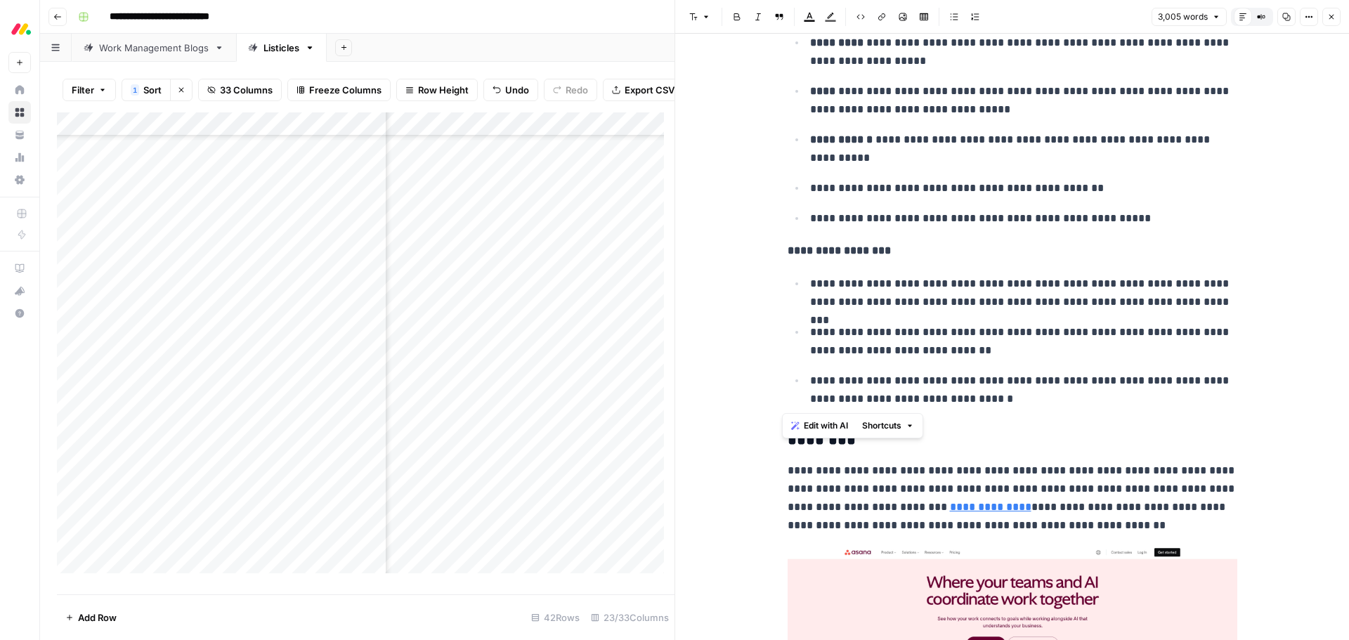
drag, startPoint x: 784, startPoint y: 328, endPoint x: 1029, endPoint y: 407, distance: 257.4
click at [821, 425] on span "Edit with AI" at bounding box center [826, 425] width 44 height 13
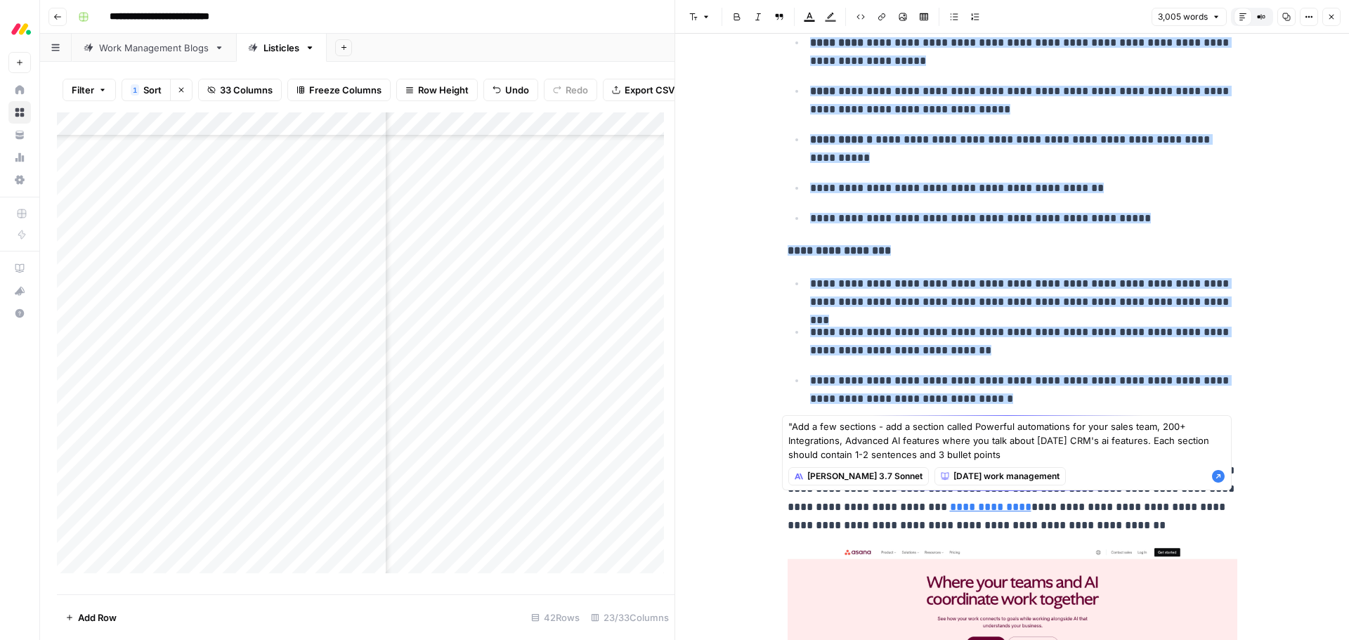
click at [794, 428] on textarea ""Add a few sections - add a section called Powerful automations for your sales …" at bounding box center [1006, 440] width 437 height 42
type textarea "Add a few sections - add a section called Powerful automations for your sales t…"
click at [1218, 476] on icon "button" at bounding box center [1218, 476] width 14 height 14
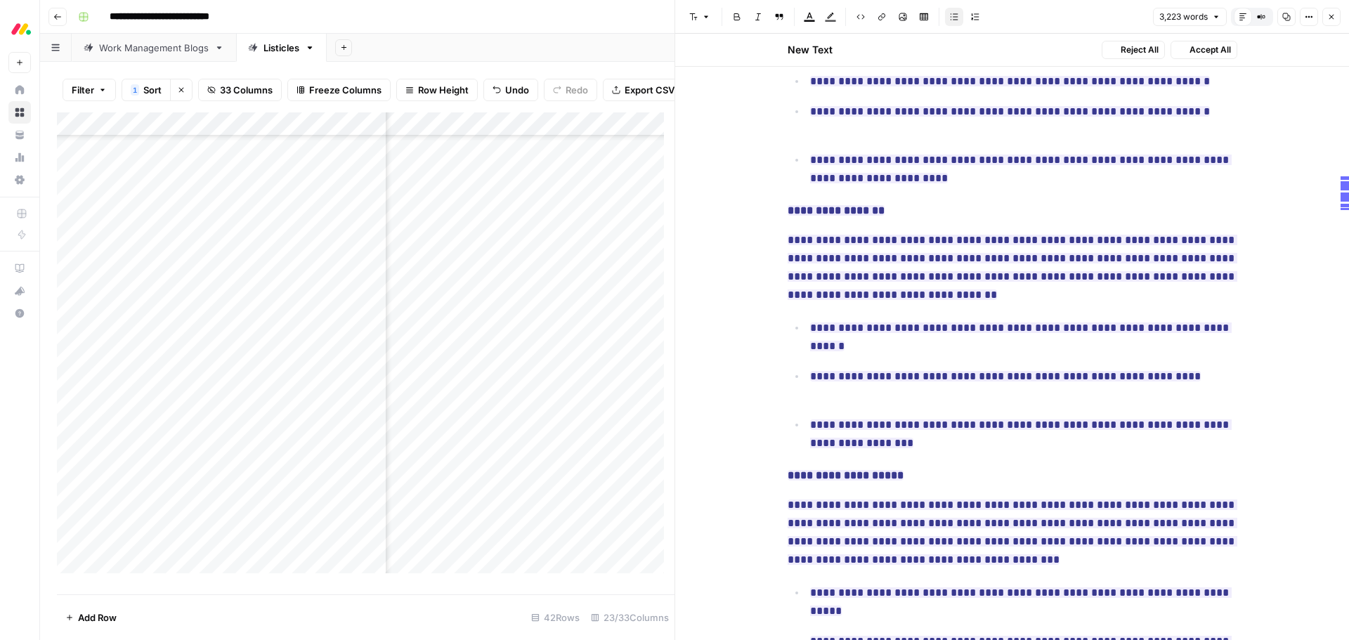
scroll to position [3053, 0]
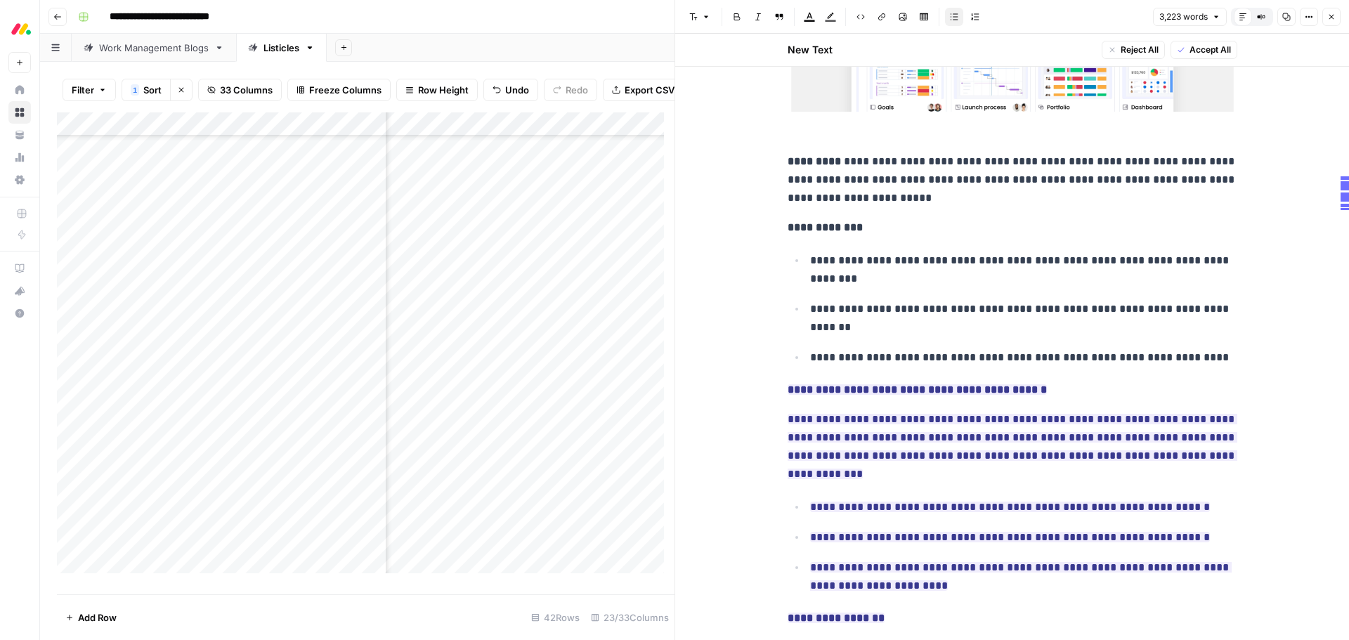
click at [1219, 49] on span "Accept All" at bounding box center [1209, 50] width 41 height 13
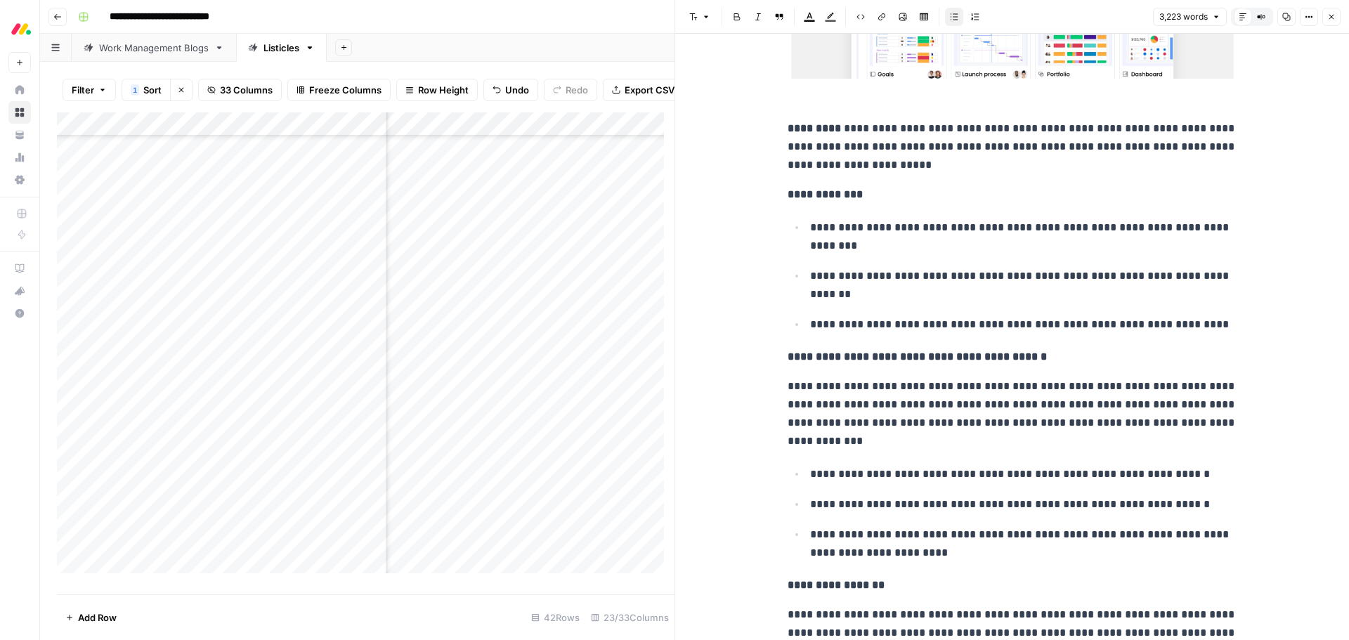
scroll to position [2106, 0]
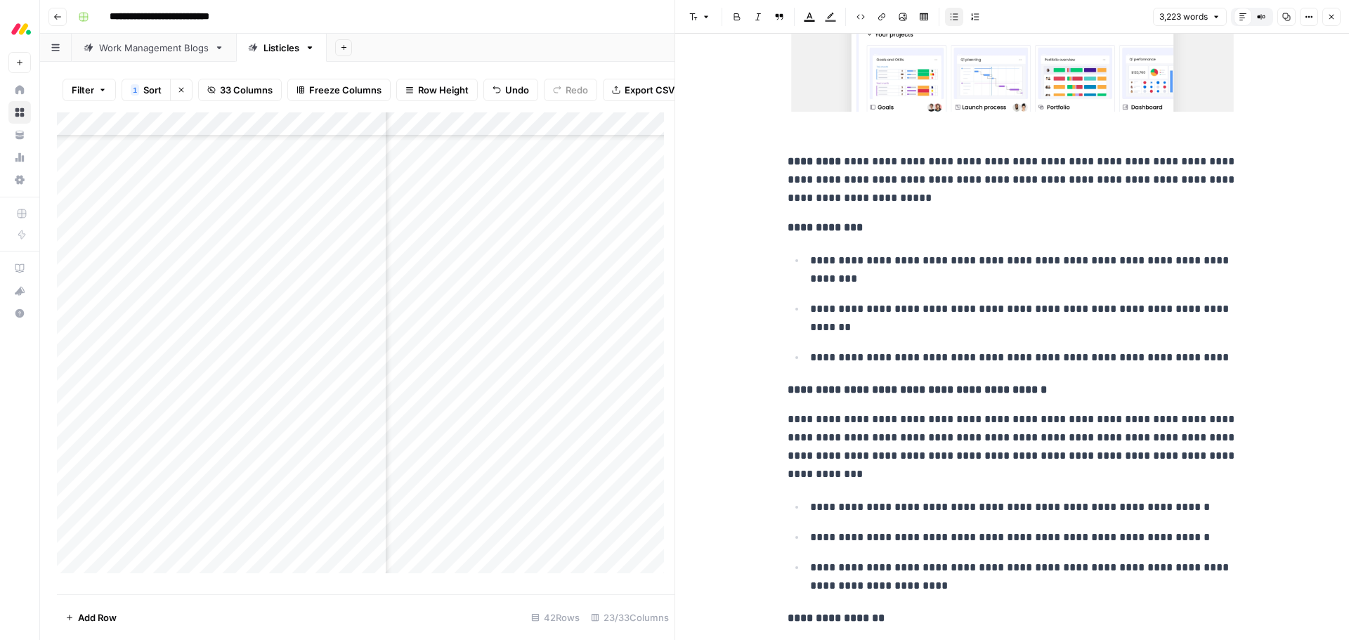
drag, startPoint x: 1336, startPoint y: 19, endPoint x: 1219, endPoint y: 85, distance: 134.6
click at [1336, 19] on button "Close" at bounding box center [1331, 17] width 18 height 18
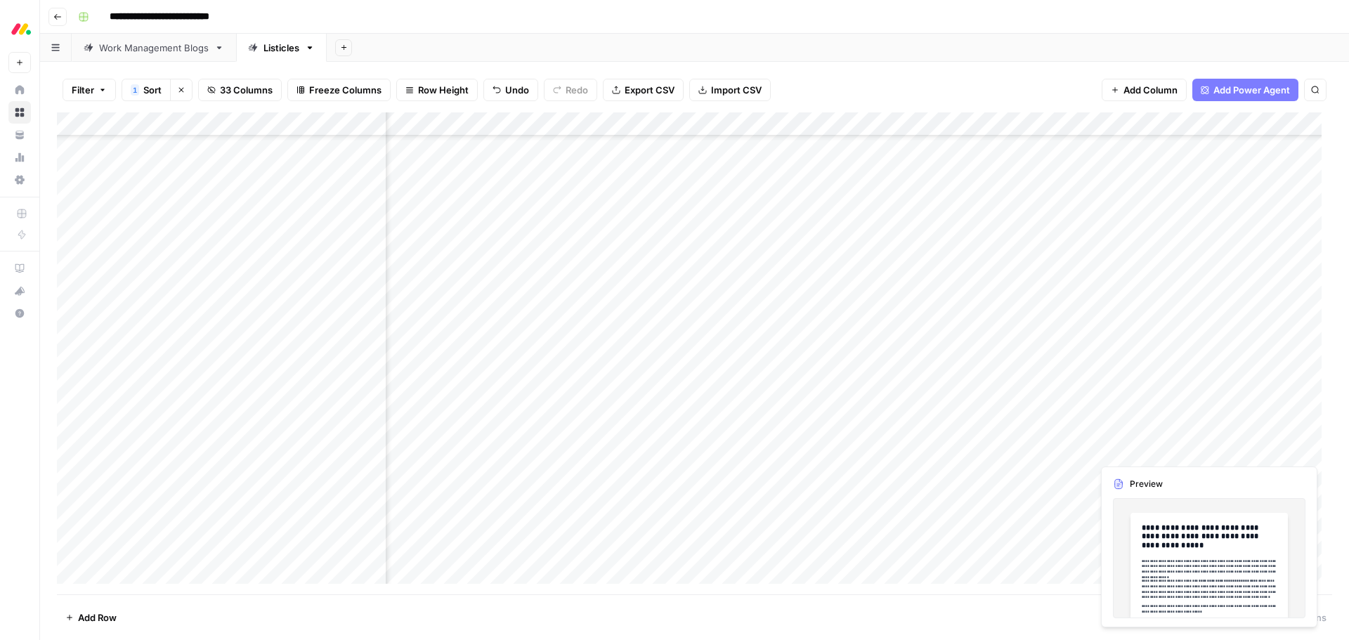
click at [1237, 452] on div "Add Column" at bounding box center [694, 353] width 1275 height 482
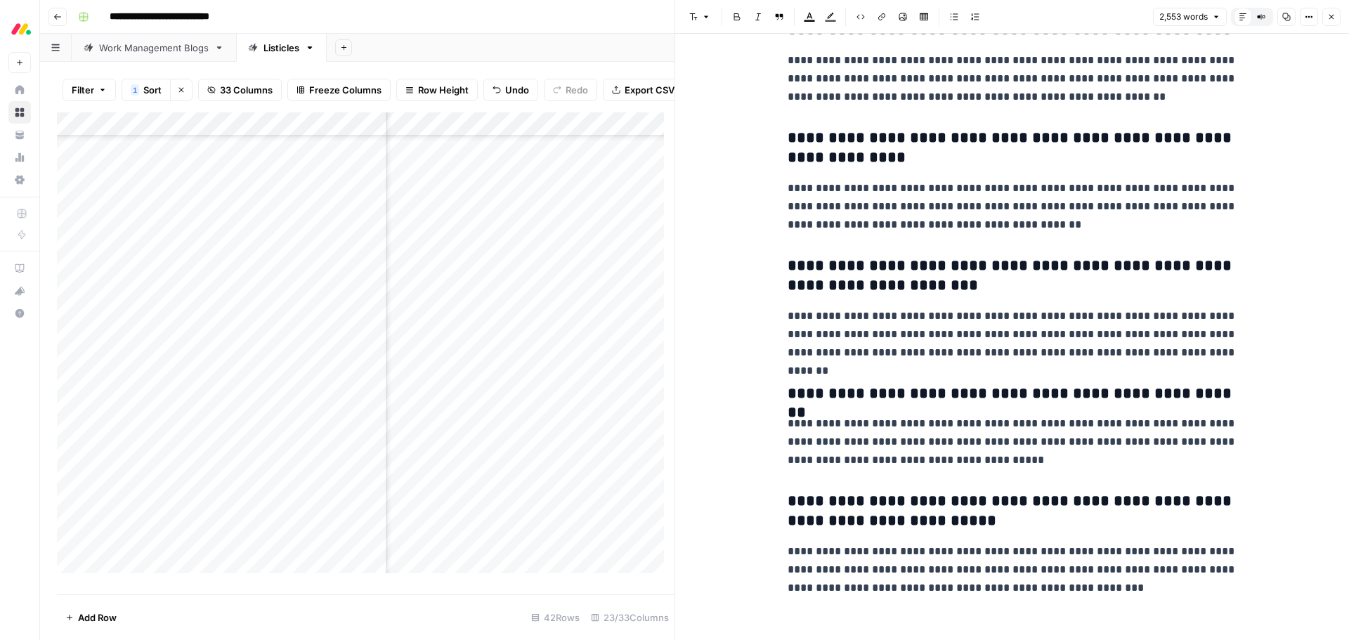
scroll to position [5205, 0]
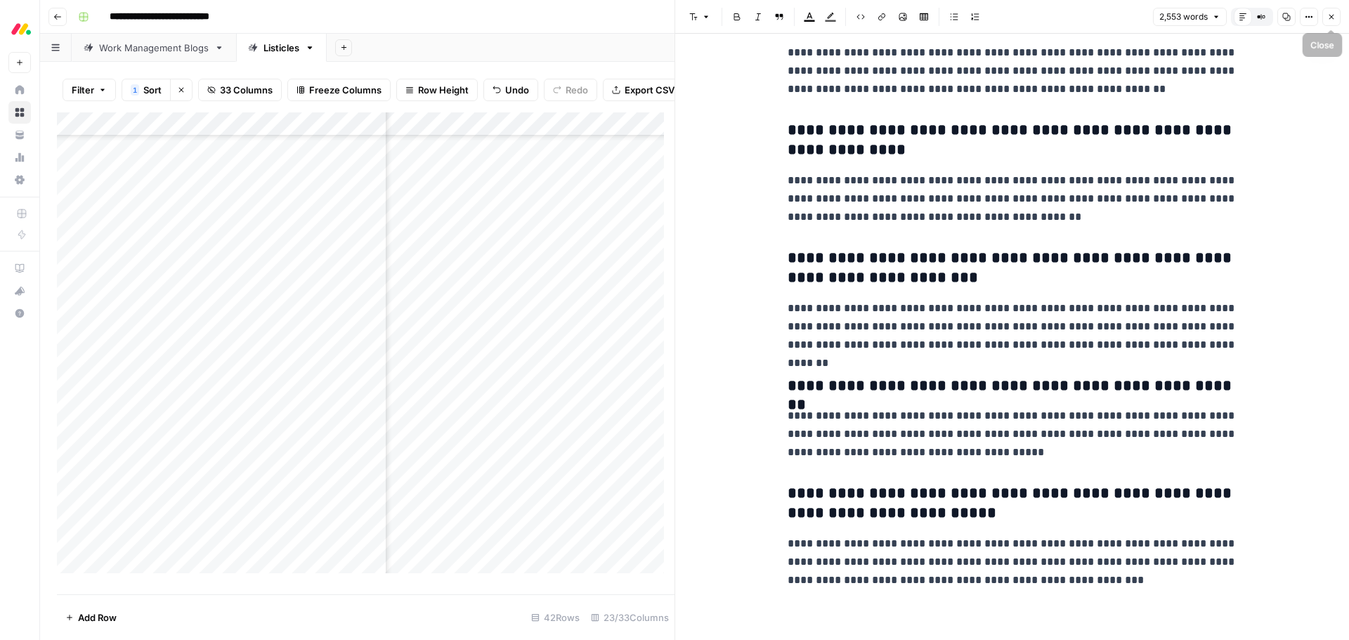
click at [1325, 12] on button "Close" at bounding box center [1331, 17] width 18 height 18
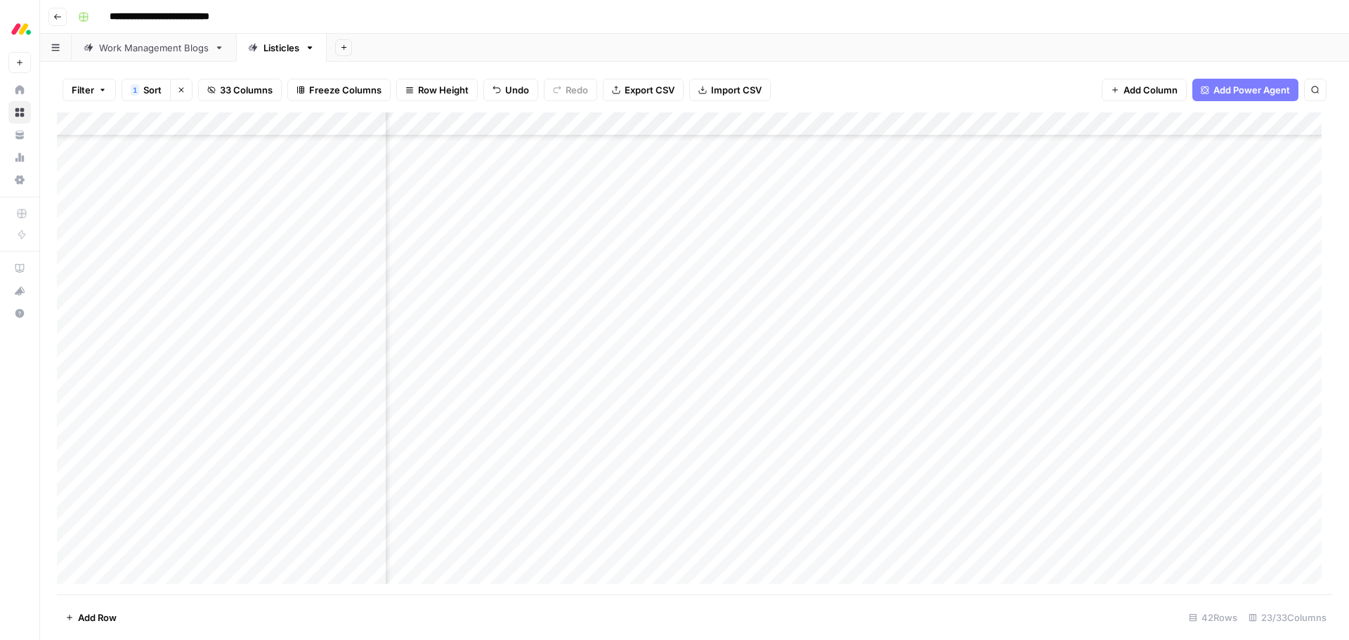
scroll to position [438, 610]
click at [521, 447] on div "Add Column" at bounding box center [694, 353] width 1275 height 482
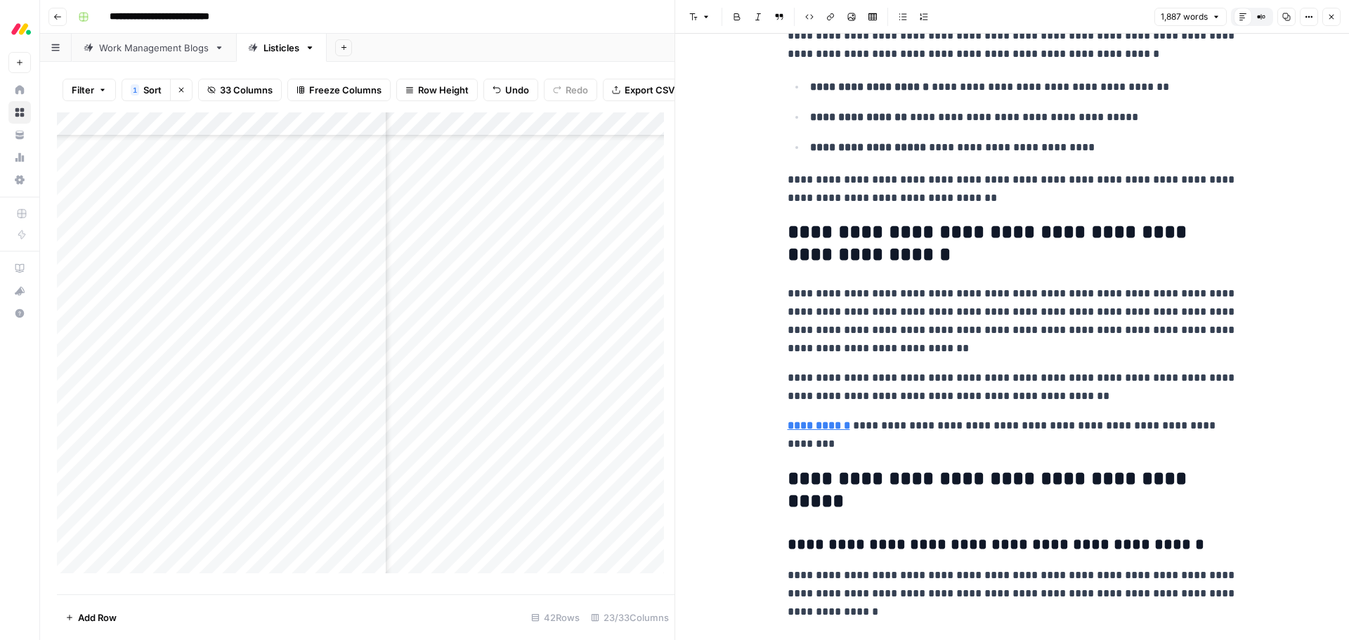
scroll to position [6111, 0]
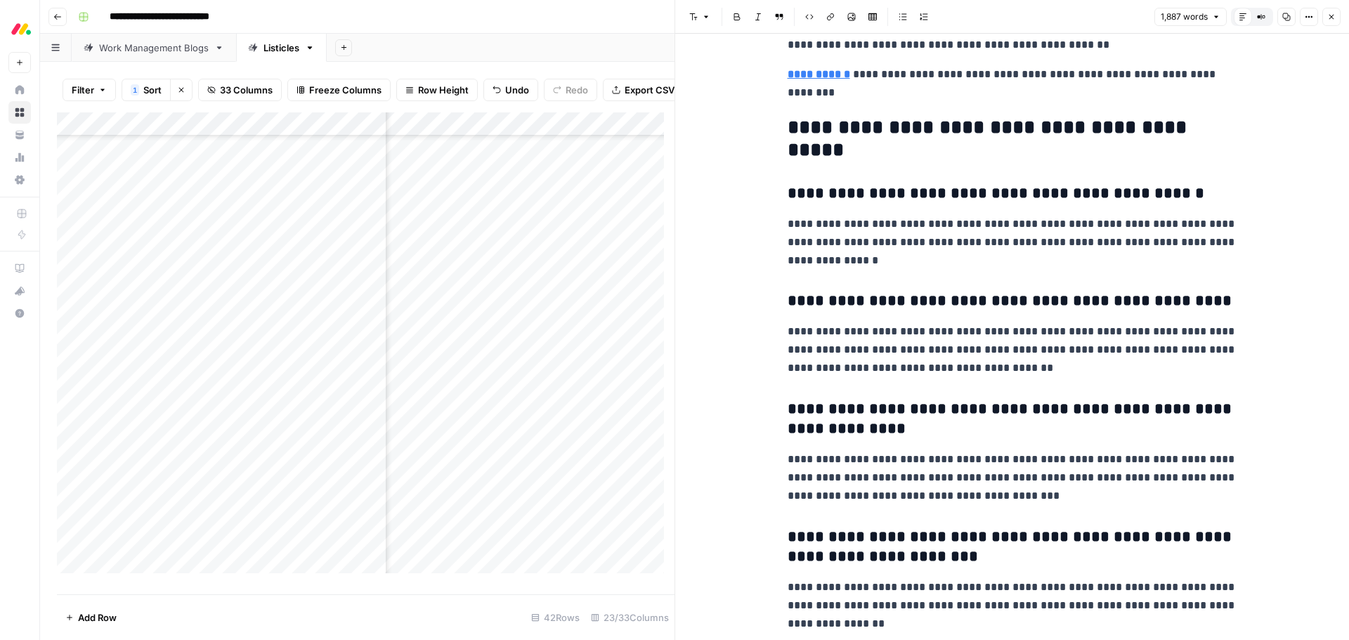
click at [1335, 24] on button "Close" at bounding box center [1331, 17] width 18 height 18
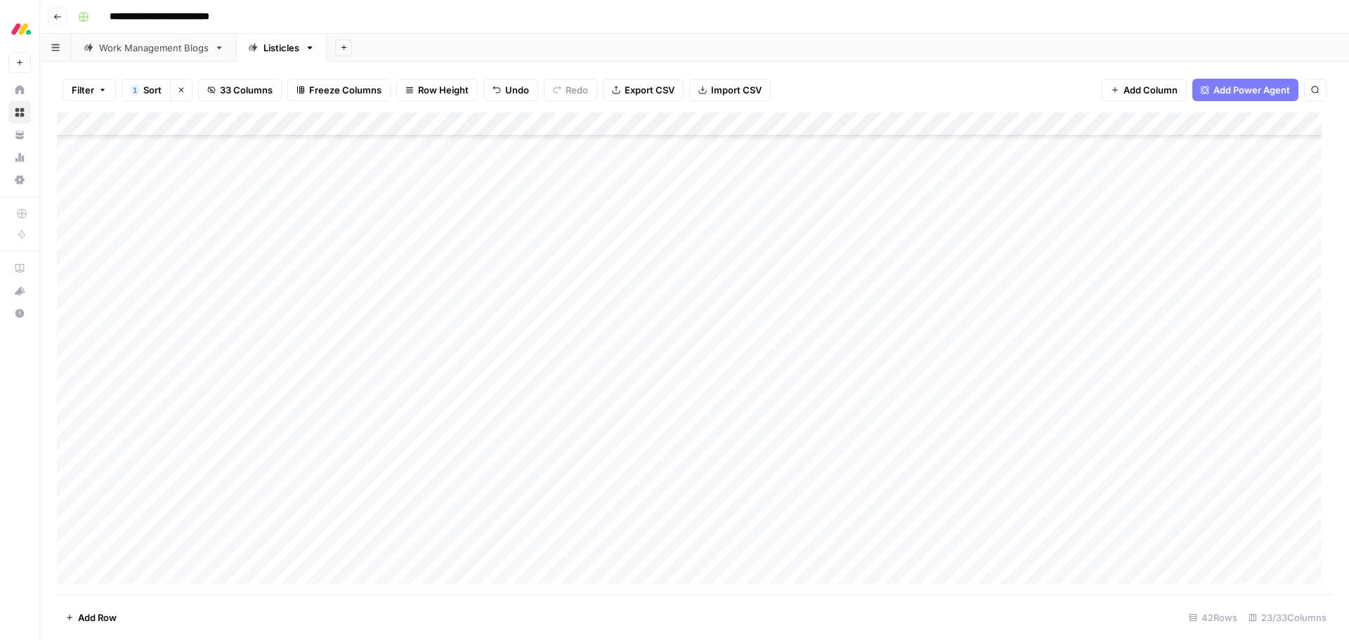
scroll to position [424, 0]
click at [749, 464] on div "Add Column" at bounding box center [694, 353] width 1275 height 482
click at [735, 346] on div "Add Column" at bounding box center [694, 353] width 1275 height 482
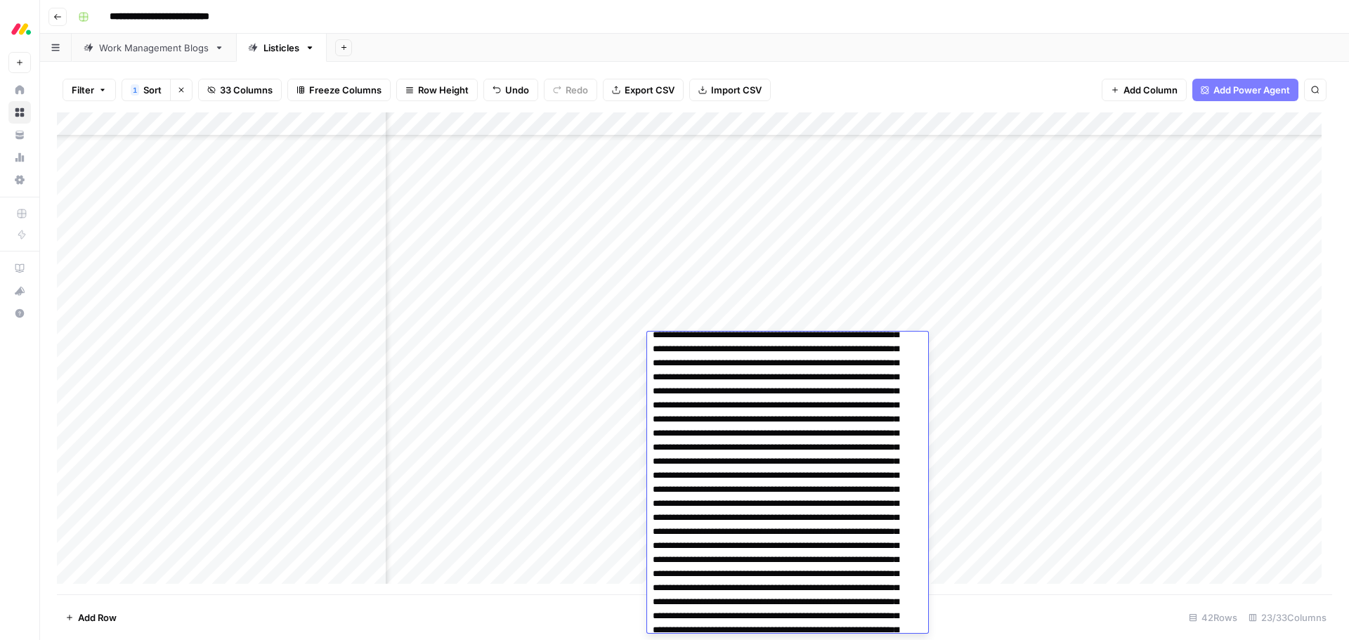
scroll to position [1405, 0]
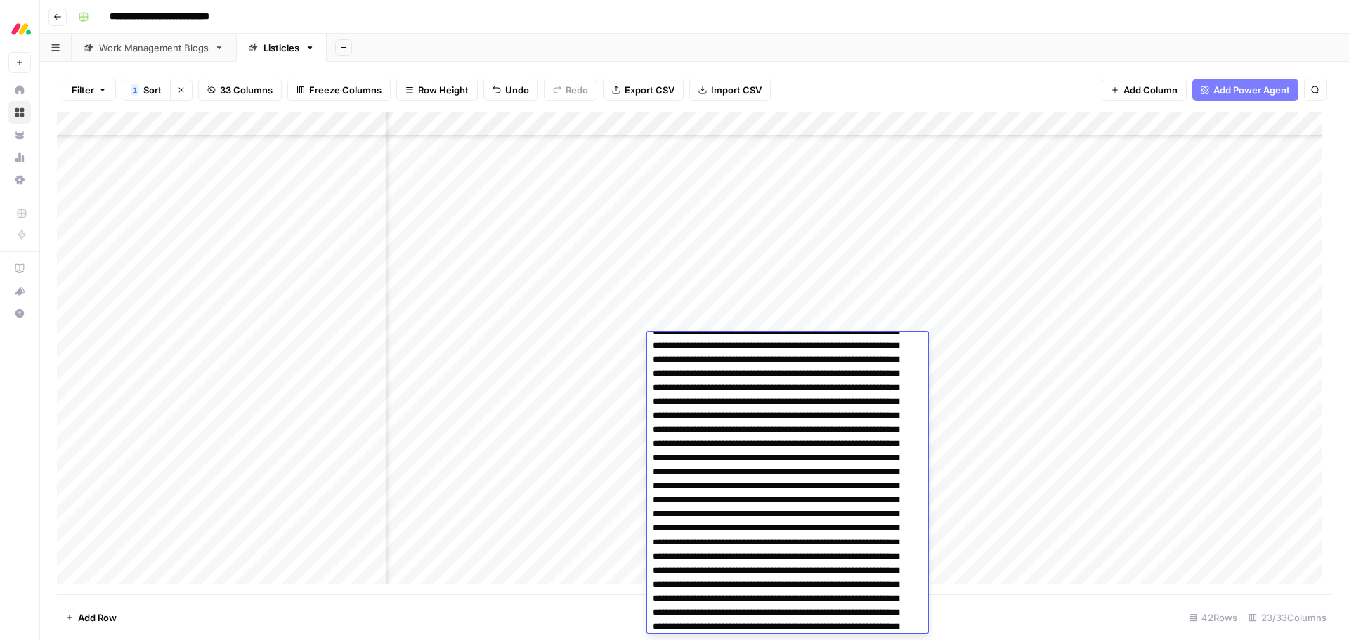
click at [999, 345] on div "Add Column" at bounding box center [694, 353] width 1275 height 482
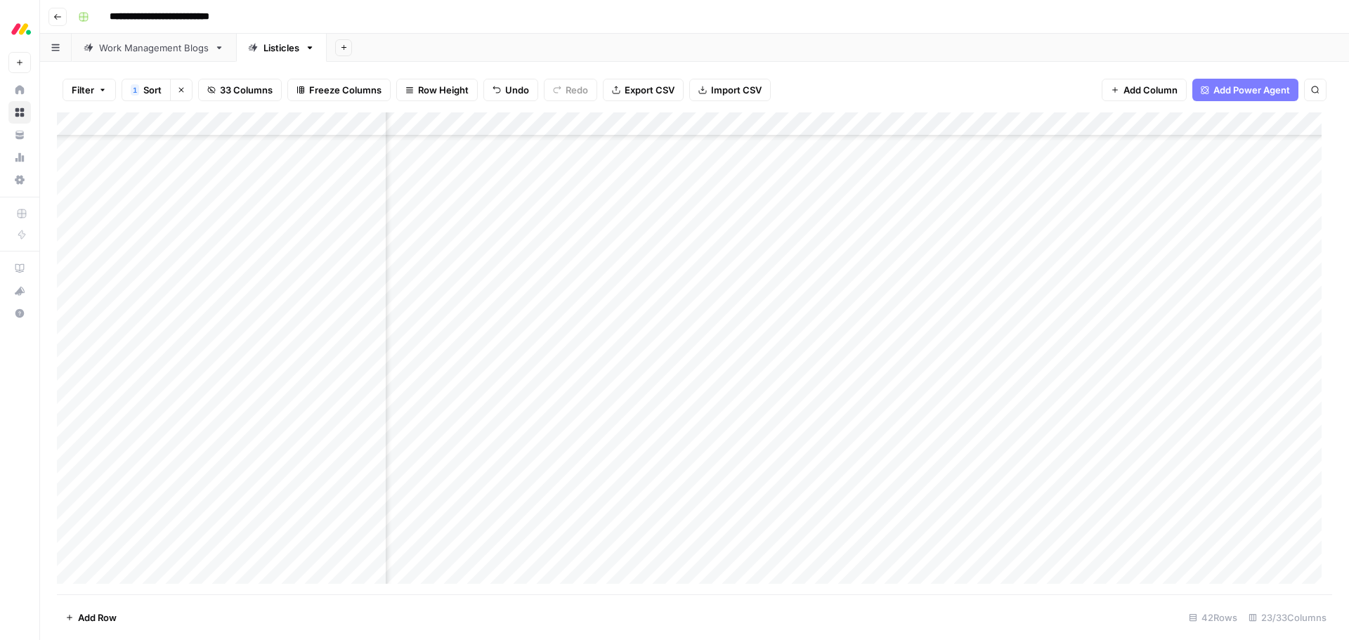
click at [999, 249] on div "Add Column" at bounding box center [694, 353] width 1275 height 482
click at [719, 315] on div "Add Column" at bounding box center [694, 353] width 1275 height 482
click at [714, 320] on div "Add Column" at bounding box center [694, 353] width 1275 height 482
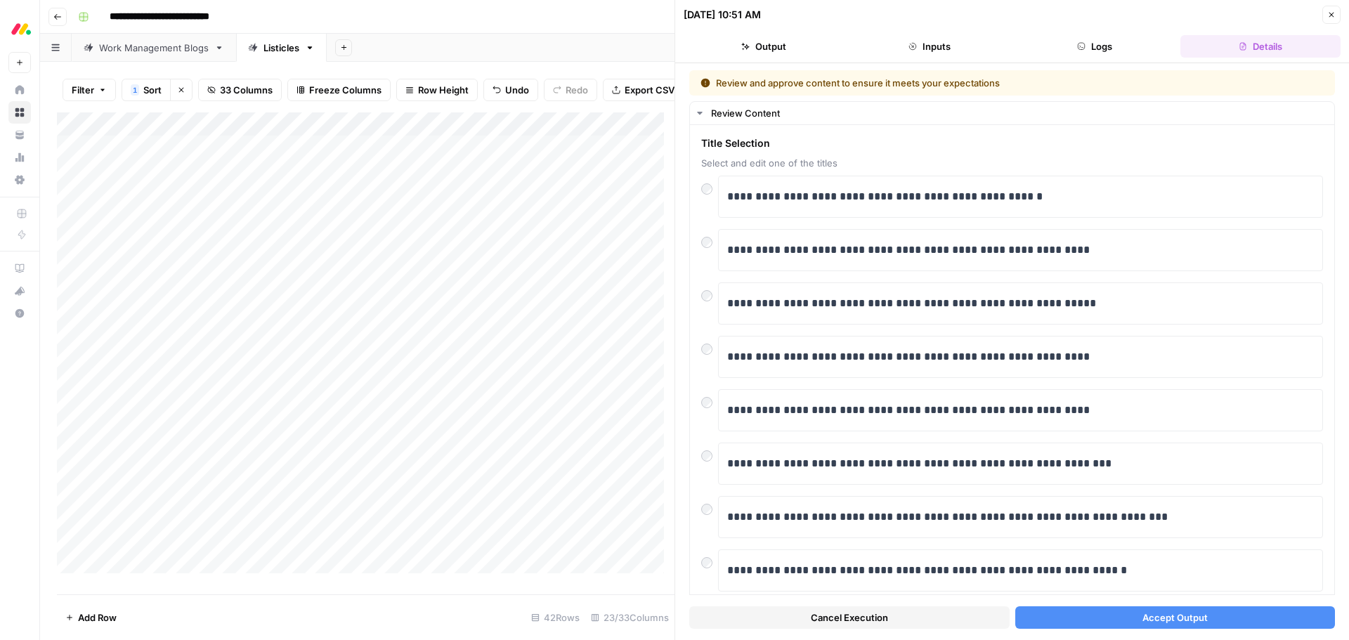
click at [1093, 615] on button "Accept Output" at bounding box center [1175, 617] width 320 height 22
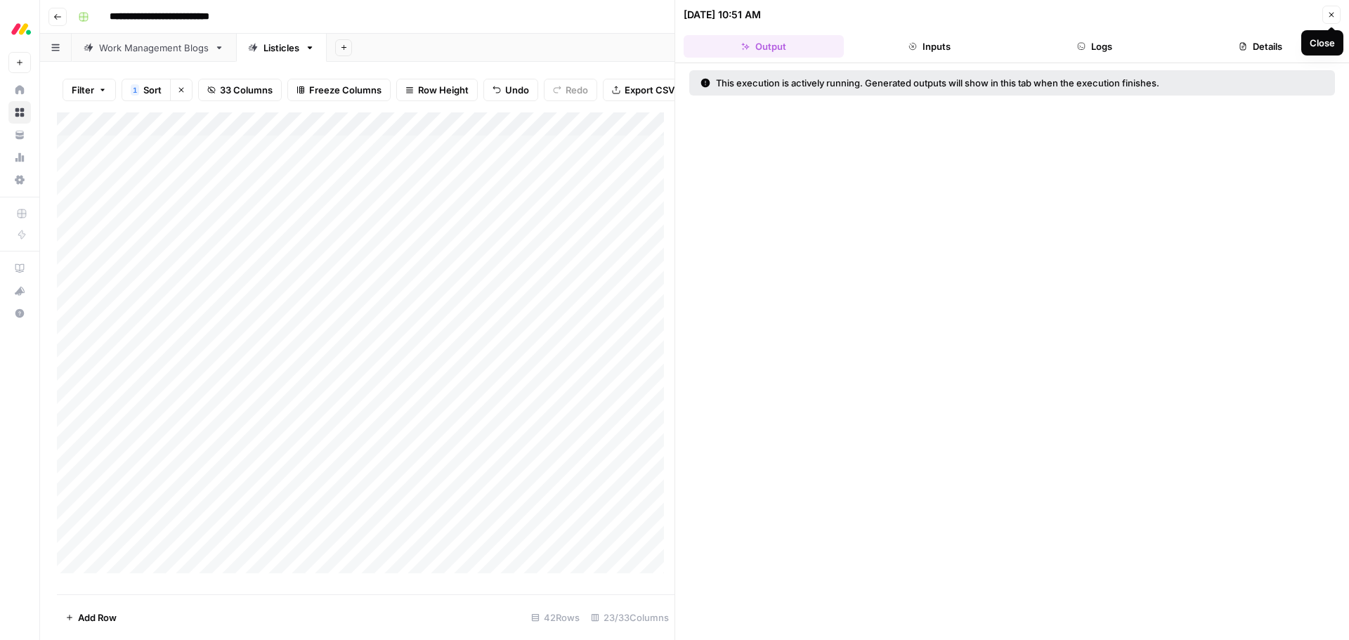
click at [1327, 13] on icon "button" at bounding box center [1331, 15] width 8 height 8
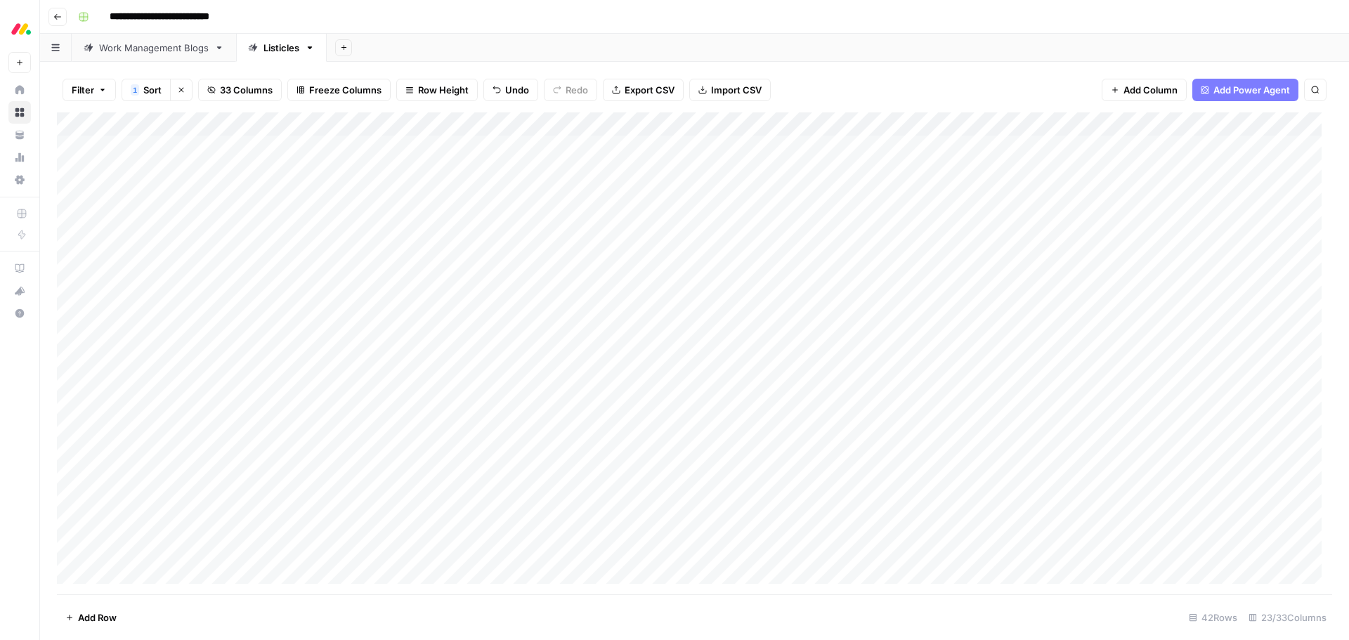
click at [749, 193] on div "Add Column" at bounding box center [694, 353] width 1275 height 482
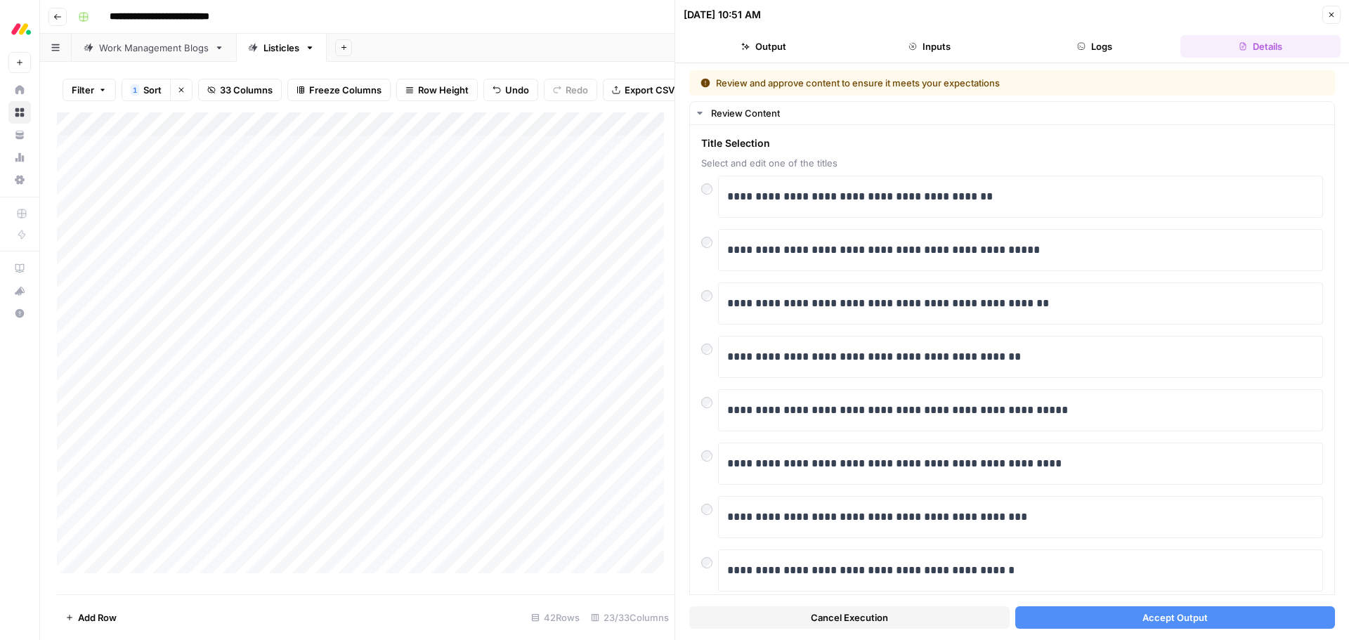
click at [1153, 623] on span "Accept Output" at bounding box center [1174, 617] width 65 height 14
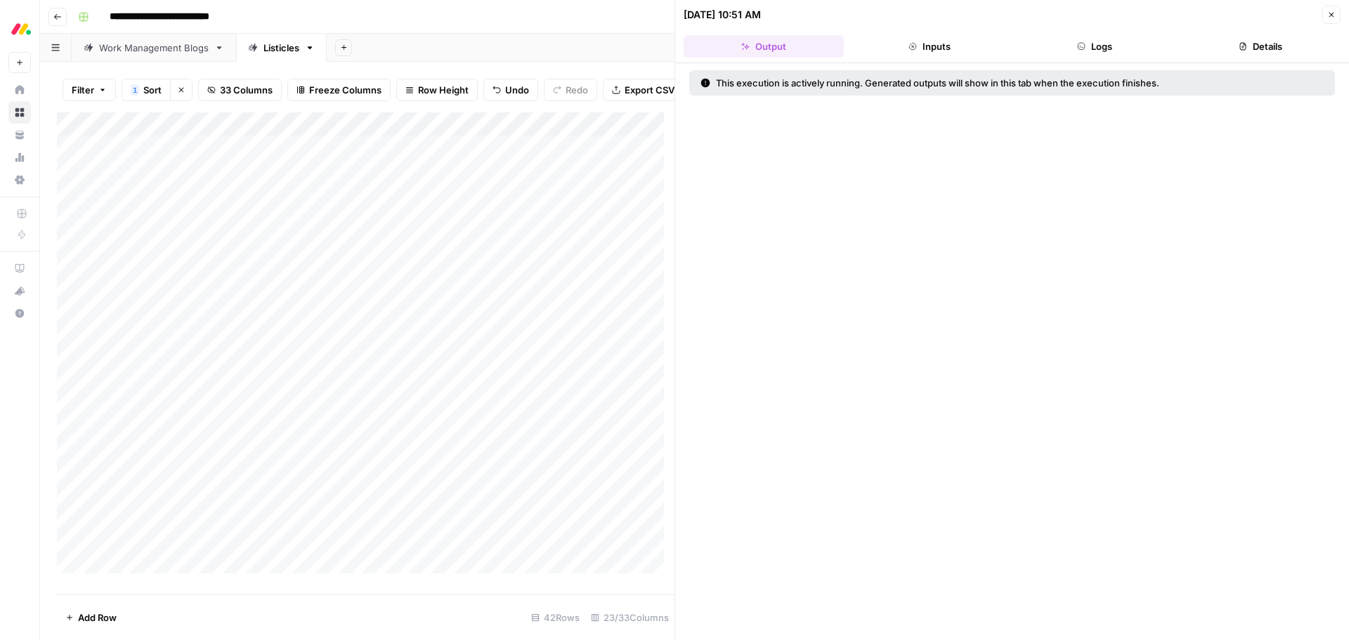
click at [1334, 13] on icon "button" at bounding box center [1331, 15] width 8 height 8
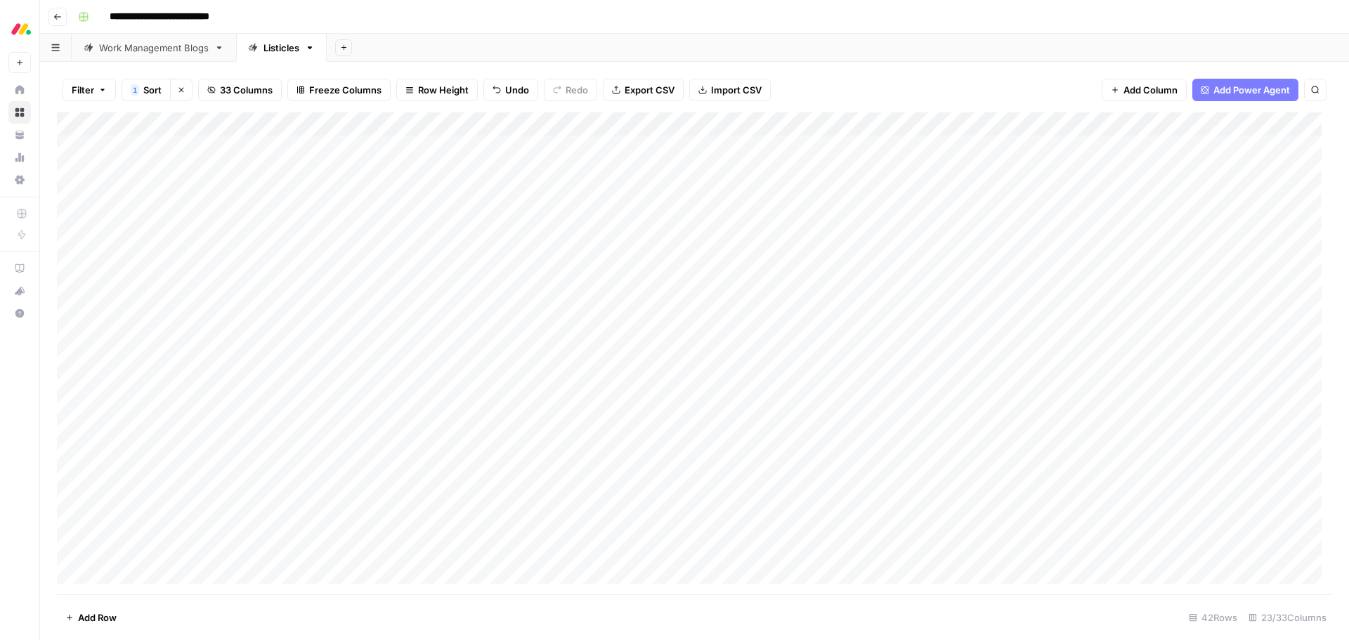
click at [751, 338] on div "Add Column" at bounding box center [694, 353] width 1275 height 482
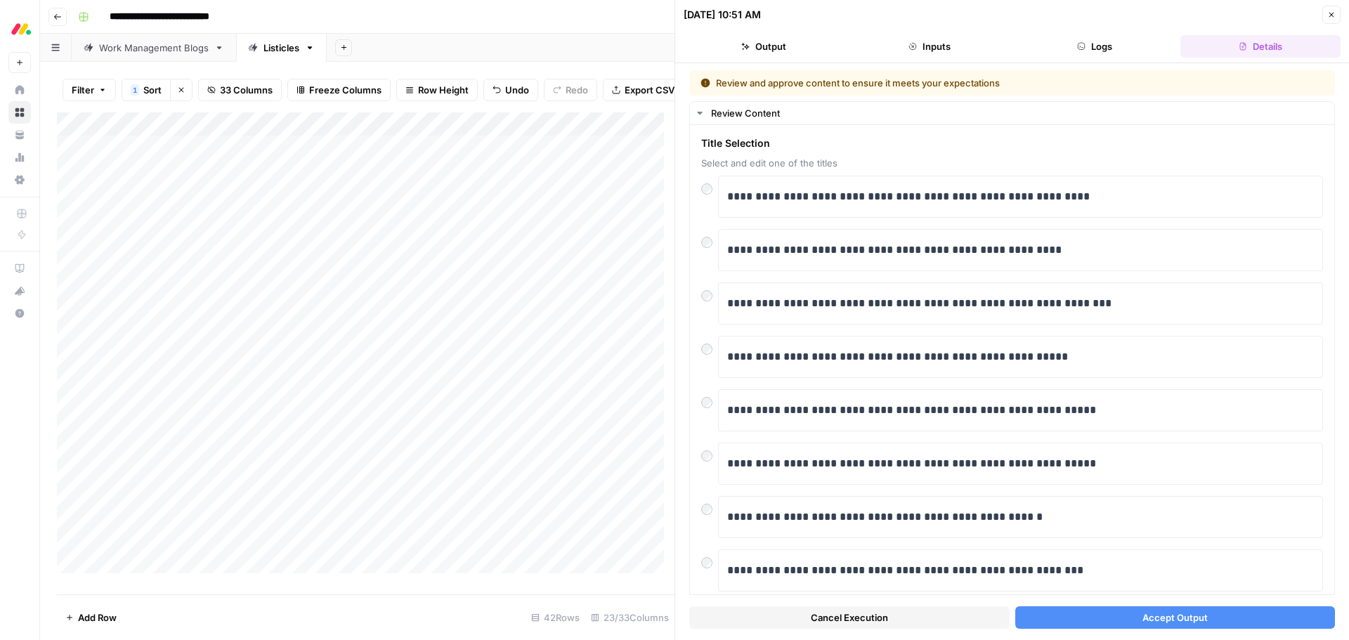
click at [1127, 610] on button "Accept Output" at bounding box center [1175, 617] width 320 height 22
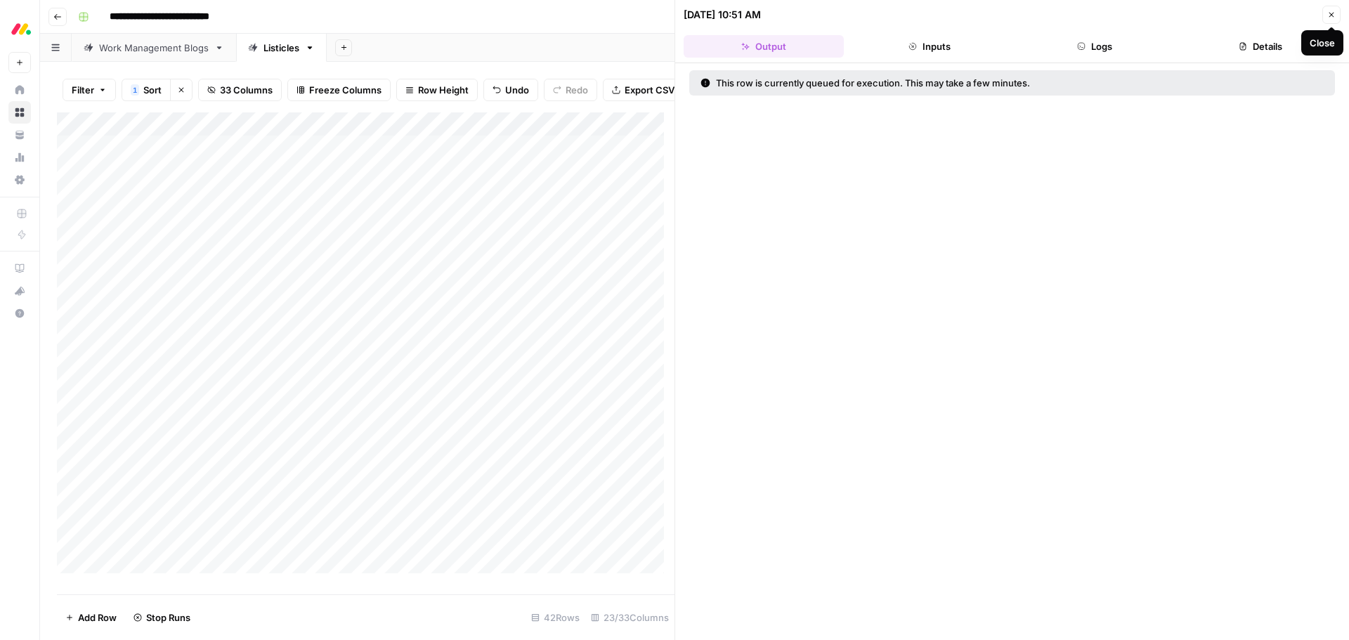
click at [1326, 11] on button "Close" at bounding box center [1331, 15] width 18 height 18
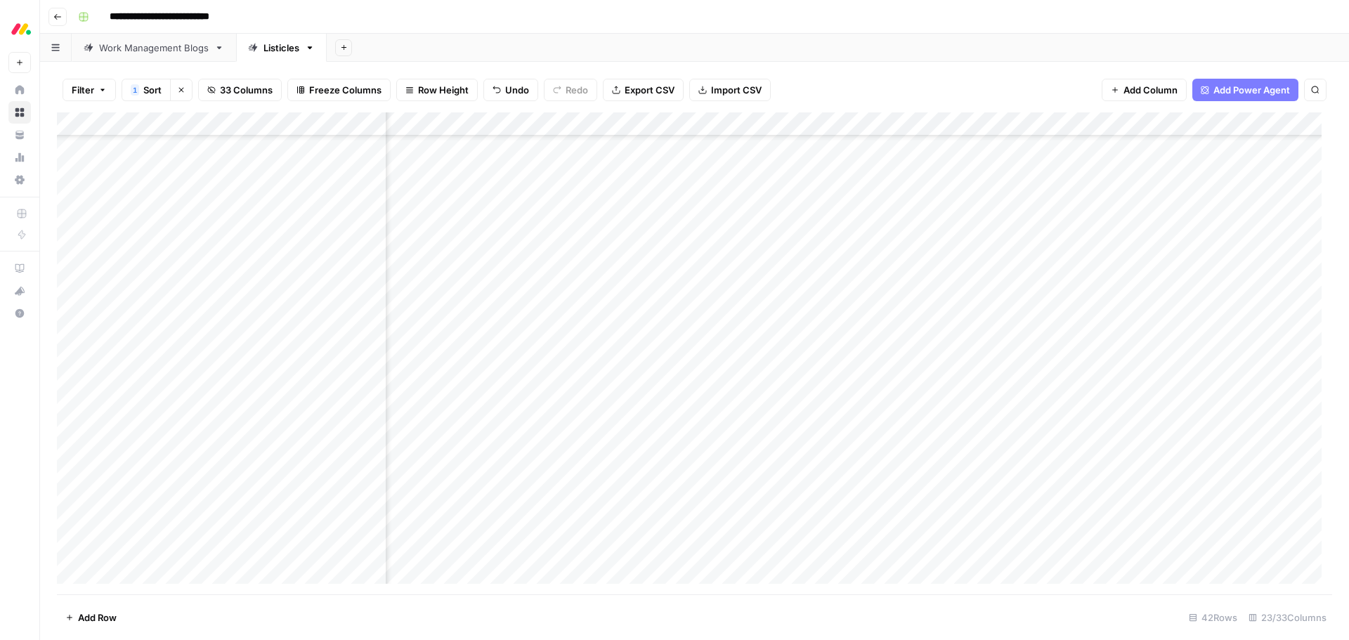
scroll to position [138, 1222]
click at [561, 534] on div "Add Column" at bounding box center [694, 353] width 1275 height 482
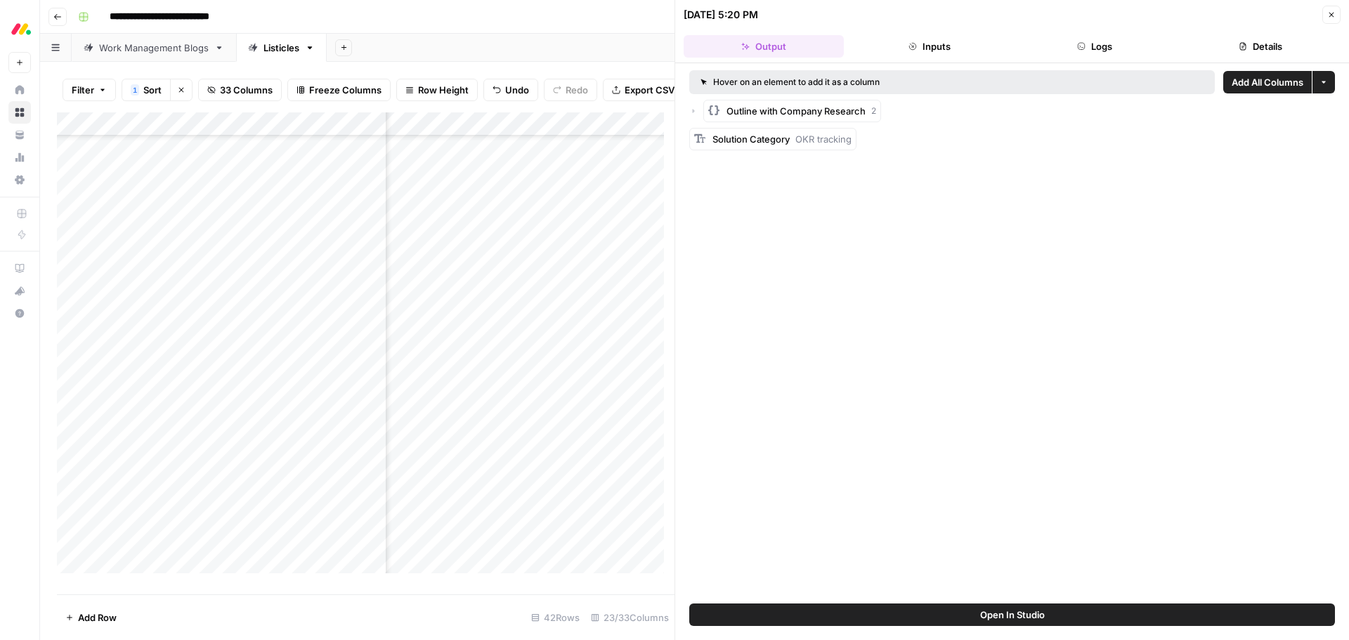
click at [1075, 19] on div "[DATE] 5:20 PM" at bounding box center [1000, 15] width 634 height 14
click at [1074, 39] on button "Logs" at bounding box center [1095, 46] width 160 height 22
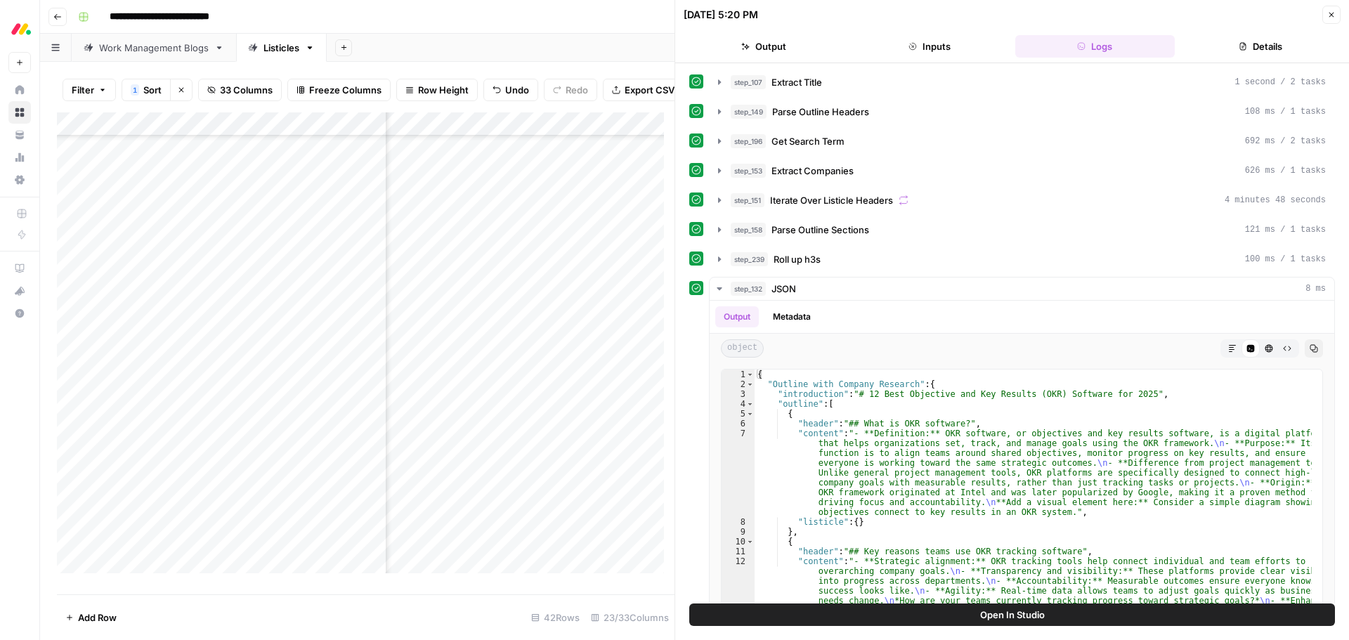
click at [1221, 38] on button "Details" at bounding box center [1260, 46] width 160 height 22
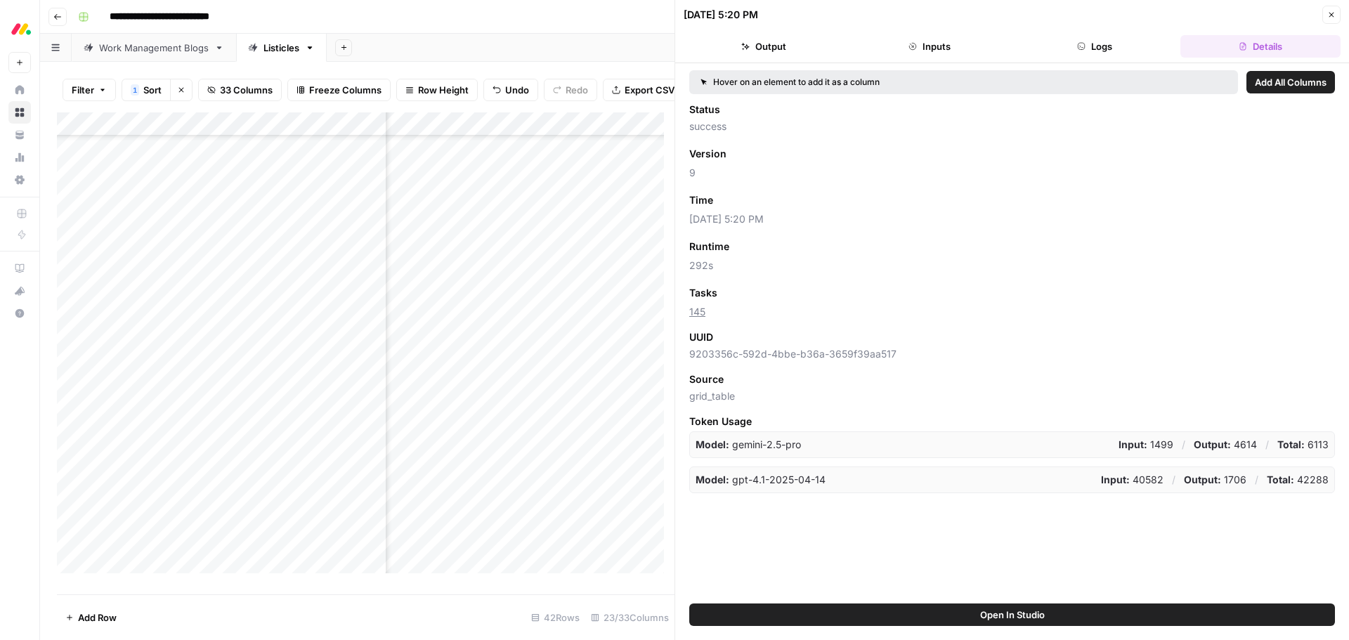
scroll to position [138, 1254]
click at [575, 541] on div "Add Column" at bounding box center [365, 347] width 617 height 471
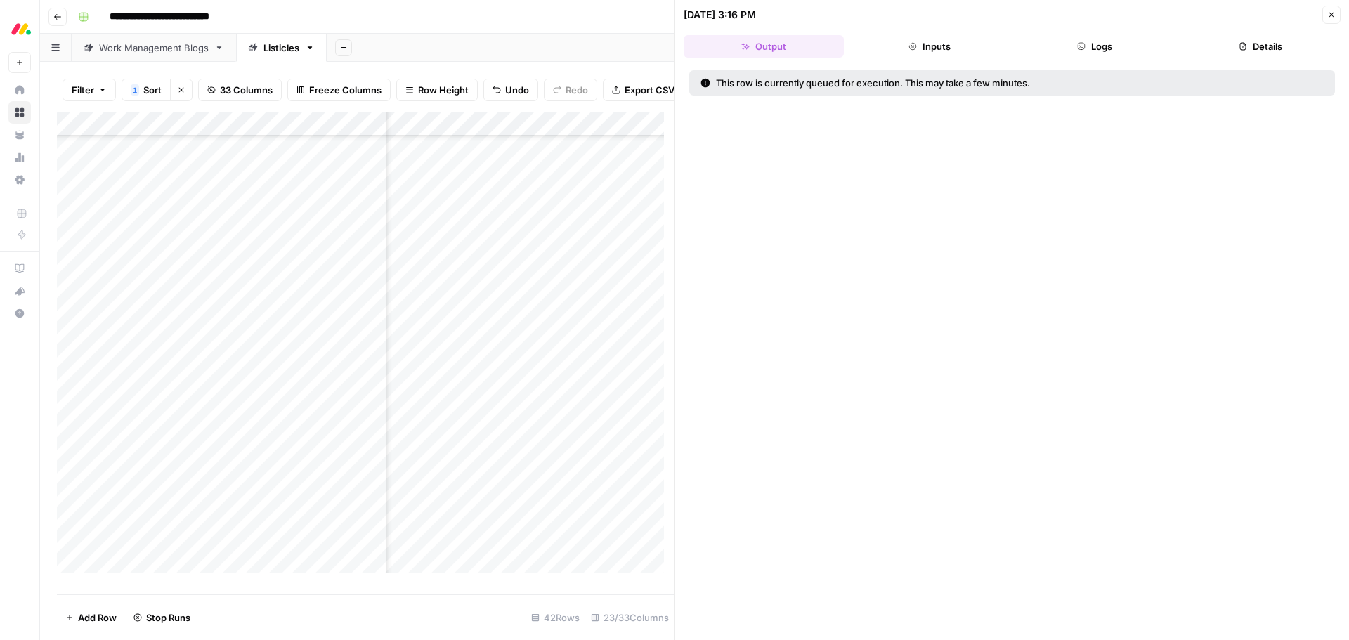
click at [1323, 16] on button "Close" at bounding box center [1331, 15] width 18 height 18
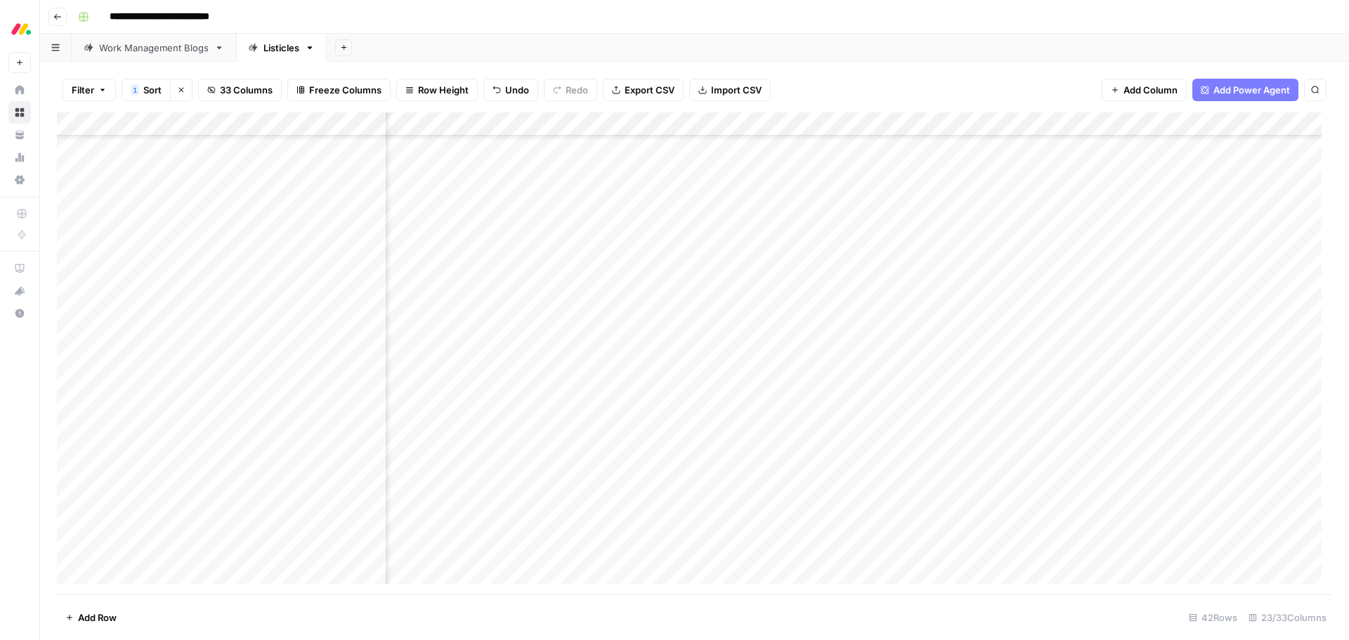
click at [991, 491] on div "Add Column" at bounding box center [694, 353] width 1275 height 482
click at [929, 485] on div "Add Column" at bounding box center [694, 353] width 1275 height 482
click at [929, 485] on div at bounding box center [940, 487] width 207 height 26
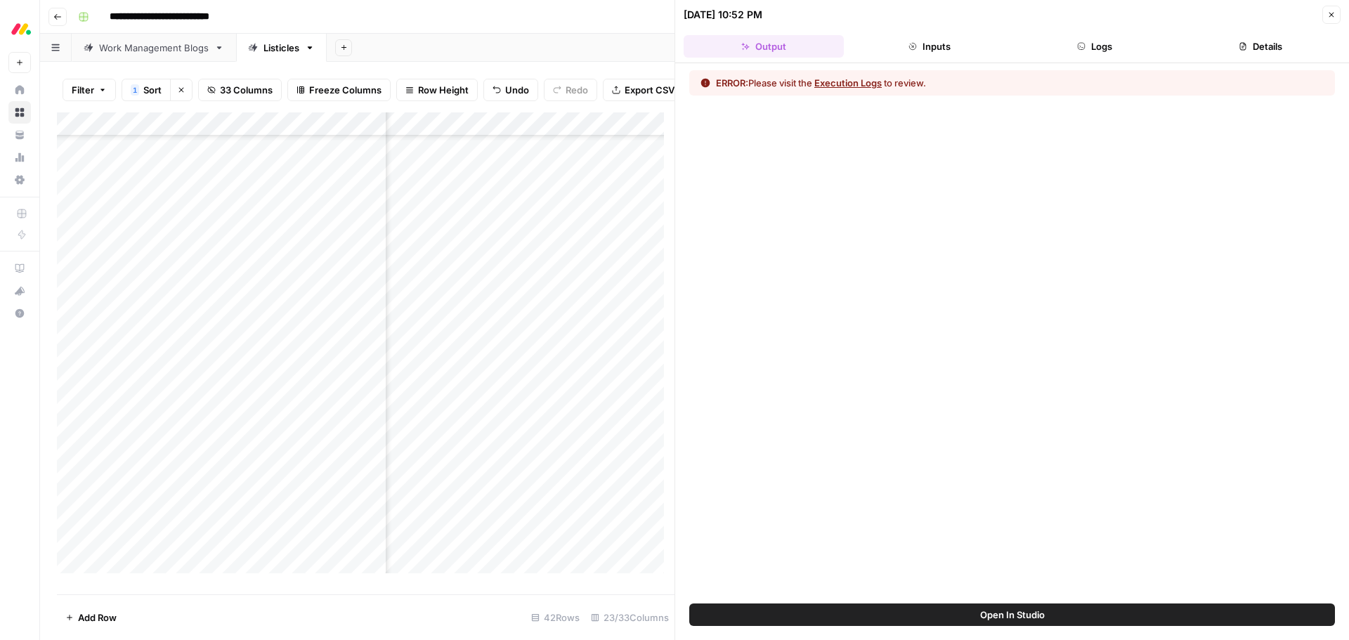
click at [841, 86] on button "Execution Logs" at bounding box center [847, 83] width 67 height 14
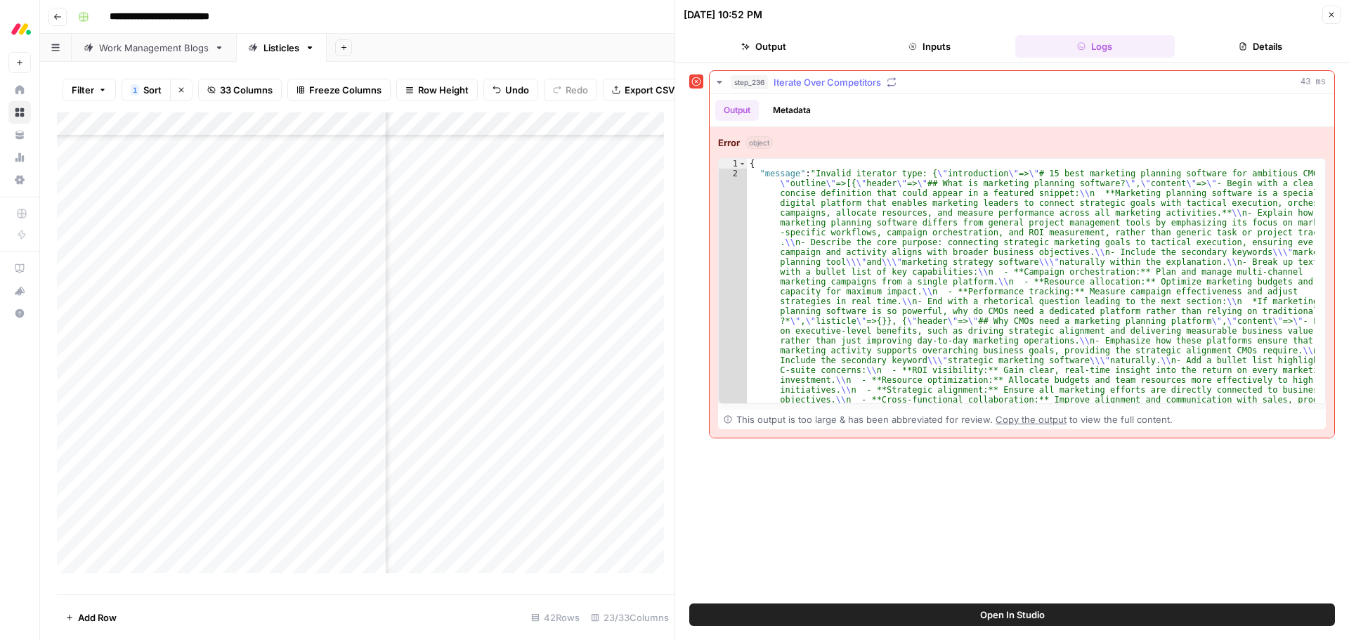
click at [799, 136] on div "Error object" at bounding box center [1022, 143] width 608 height 14
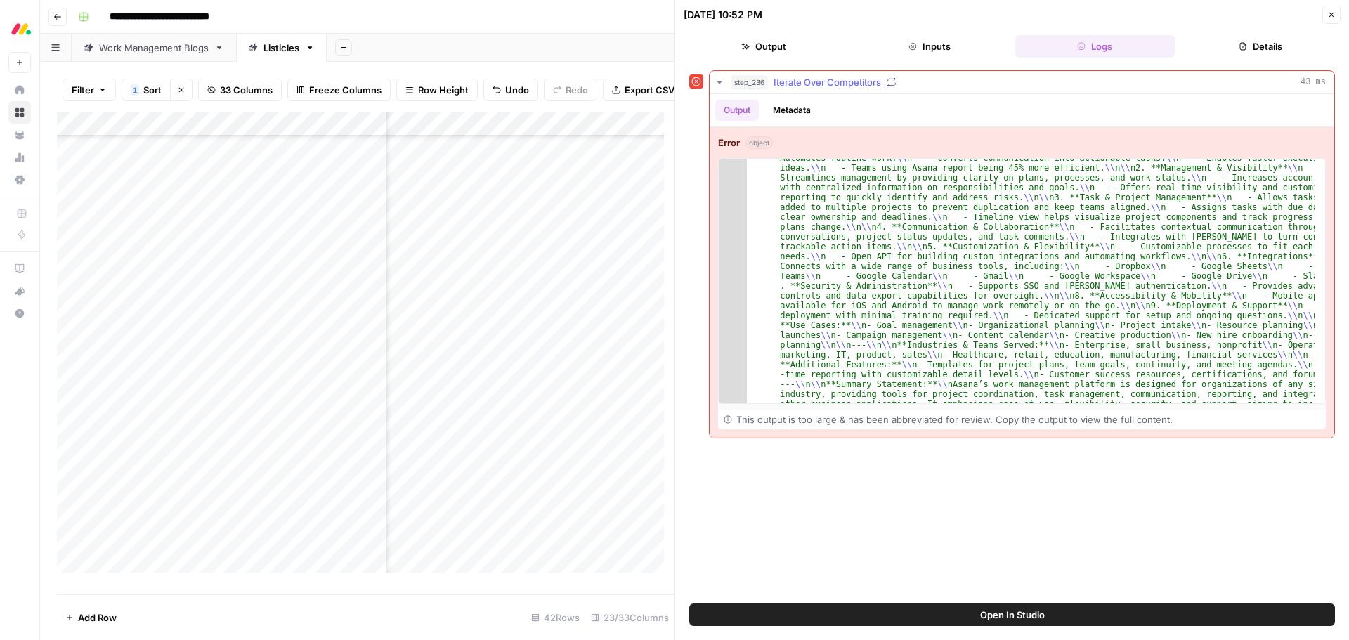
scroll to position [4315, 0]
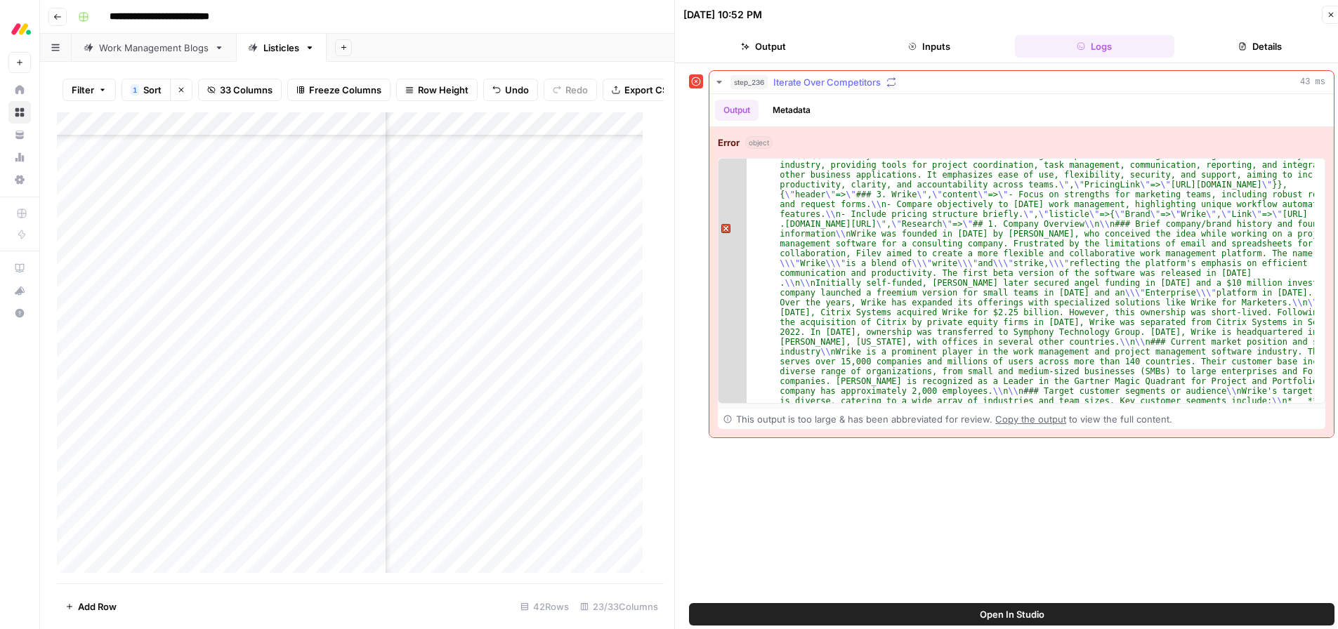
click at [725, 228] on div "2" at bounding box center [733, 229] width 28 height 8752
click at [739, 229] on div "2" at bounding box center [733, 229] width 28 height 8752
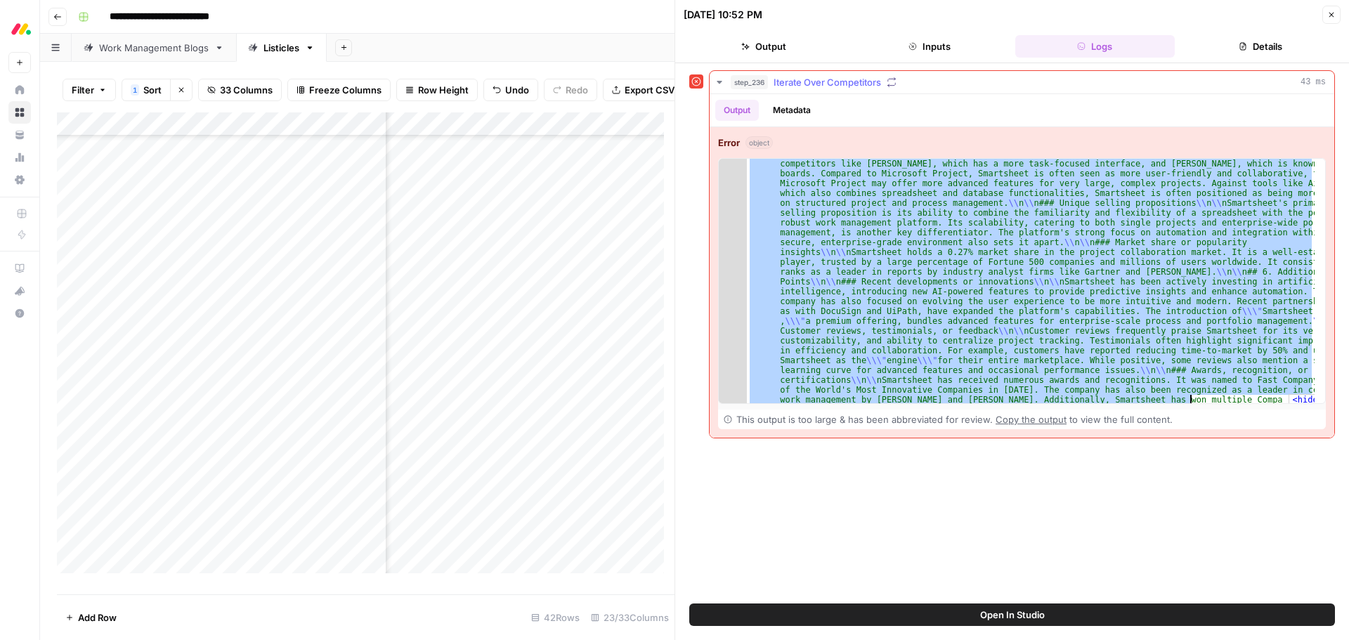
click at [1125, 253] on div ""message" : "Invalid iterator type: { \" introduction \" => \" # 15 best market…" at bounding box center [1031, 281] width 568 height 244
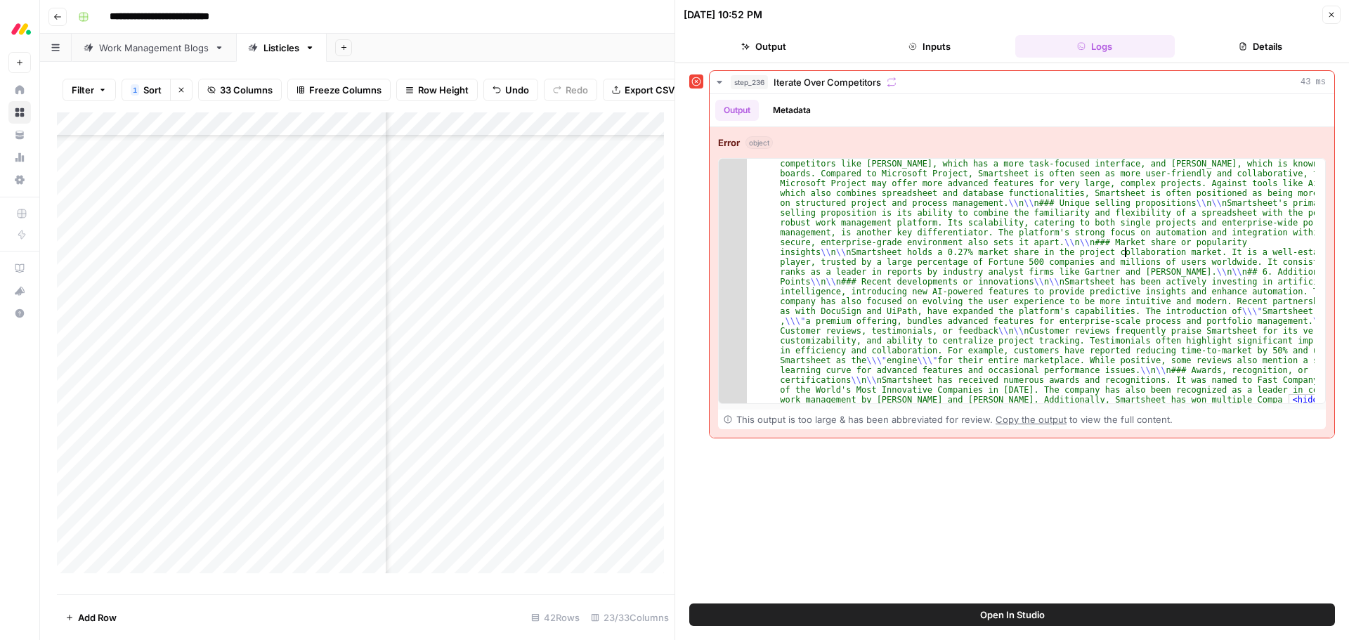
click at [1061, 452] on div "step_236 Iterate Over Competitors 43 ms Output Metadata Error object 2 "message…" at bounding box center [1011, 333] width 645 height 526
click at [1332, 20] on button "Close" at bounding box center [1331, 15] width 18 height 18
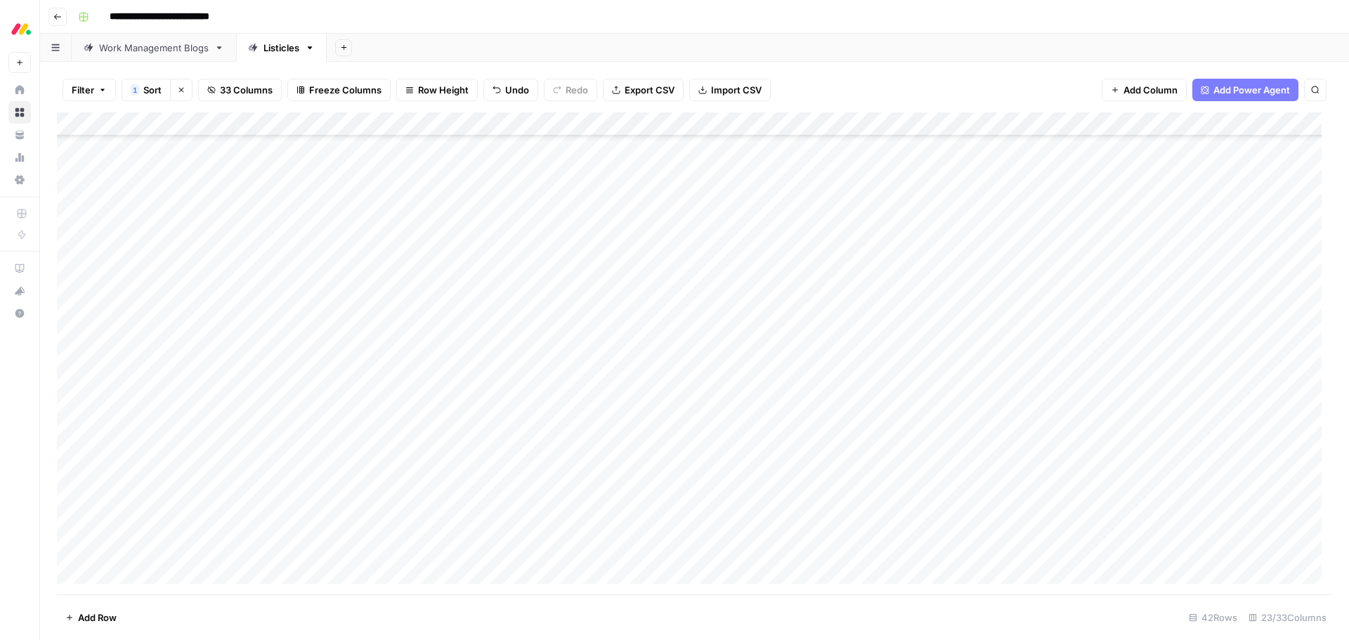
scroll to position [236, 0]
click at [735, 348] on div "Add Column" at bounding box center [694, 353] width 1275 height 482
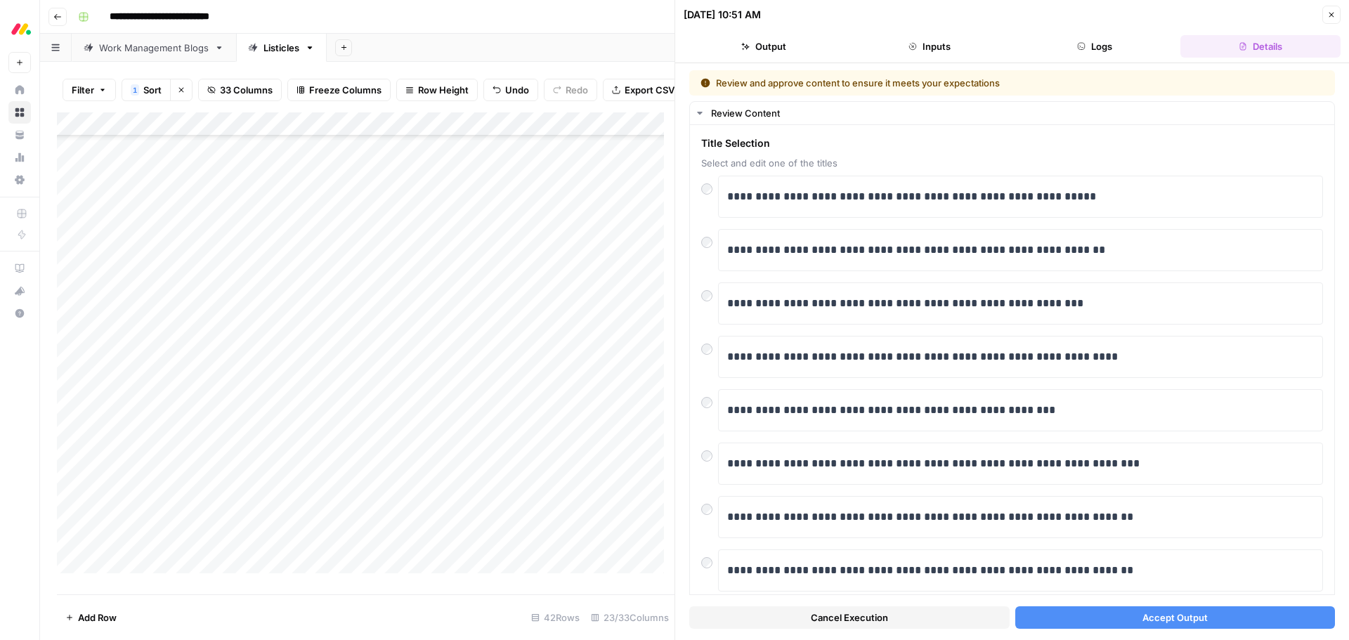
click at [1056, 619] on button "Accept Output" at bounding box center [1175, 617] width 320 height 22
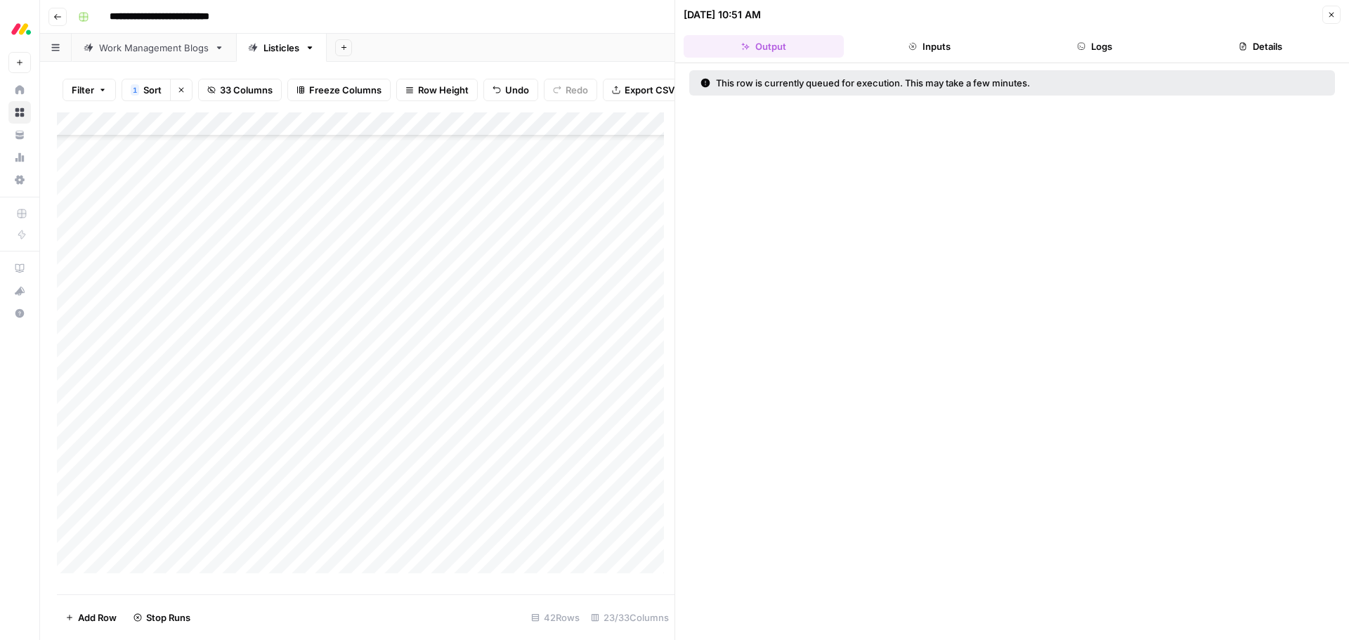
click at [1336, 15] on button "Close" at bounding box center [1331, 15] width 18 height 18
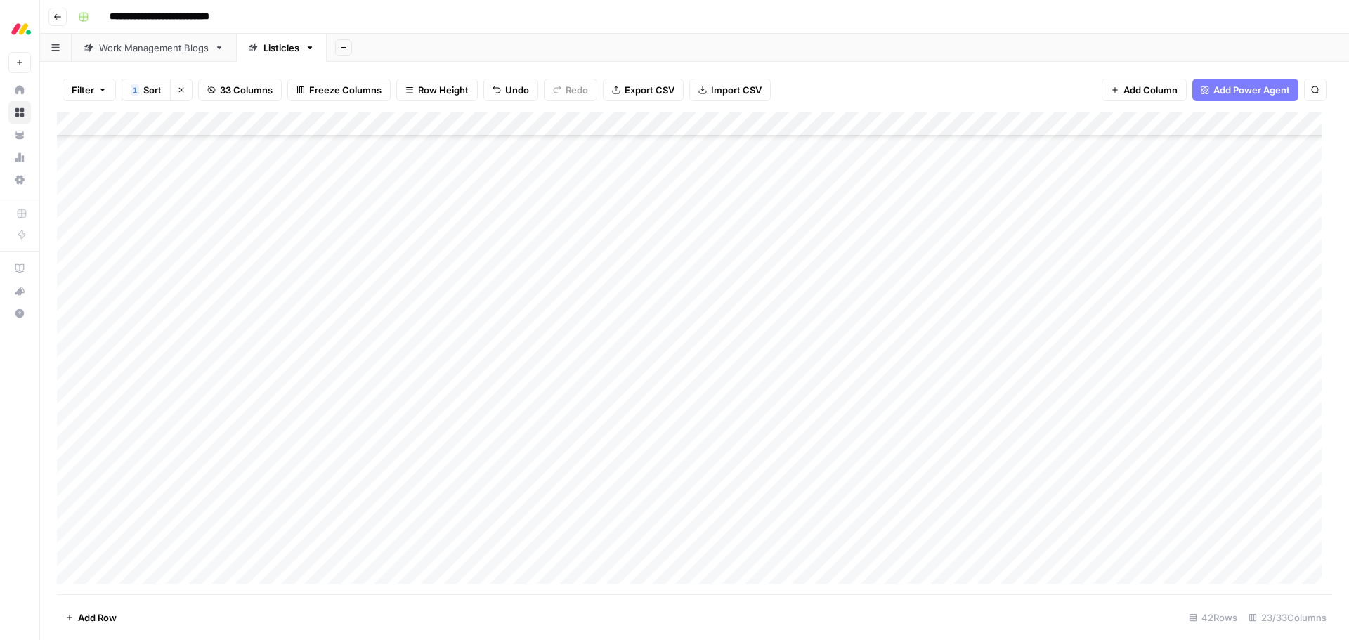
scroll to position [578, 0]
click at [731, 527] on div "Add Column" at bounding box center [694, 353] width 1275 height 482
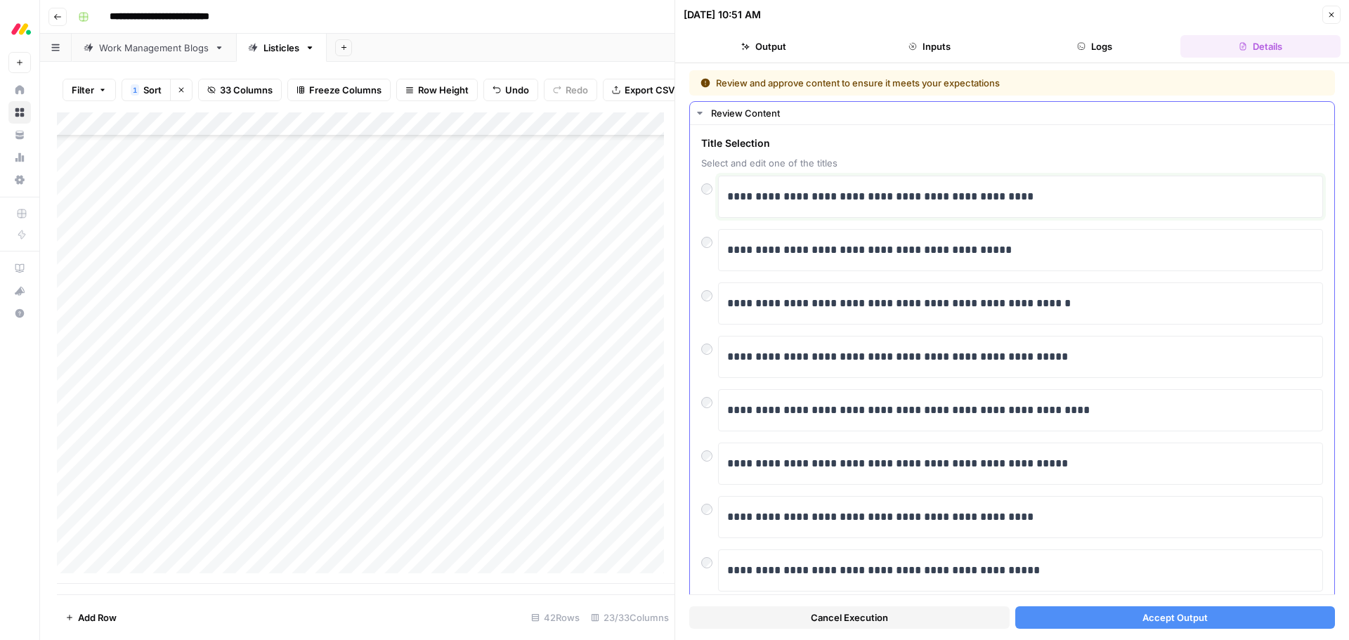
click at [727, 199] on p "**********" at bounding box center [1015, 197] width 576 height 18
click at [1115, 622] on button "Accept Output" at bounding box center [1175, 617] width 320 height 22
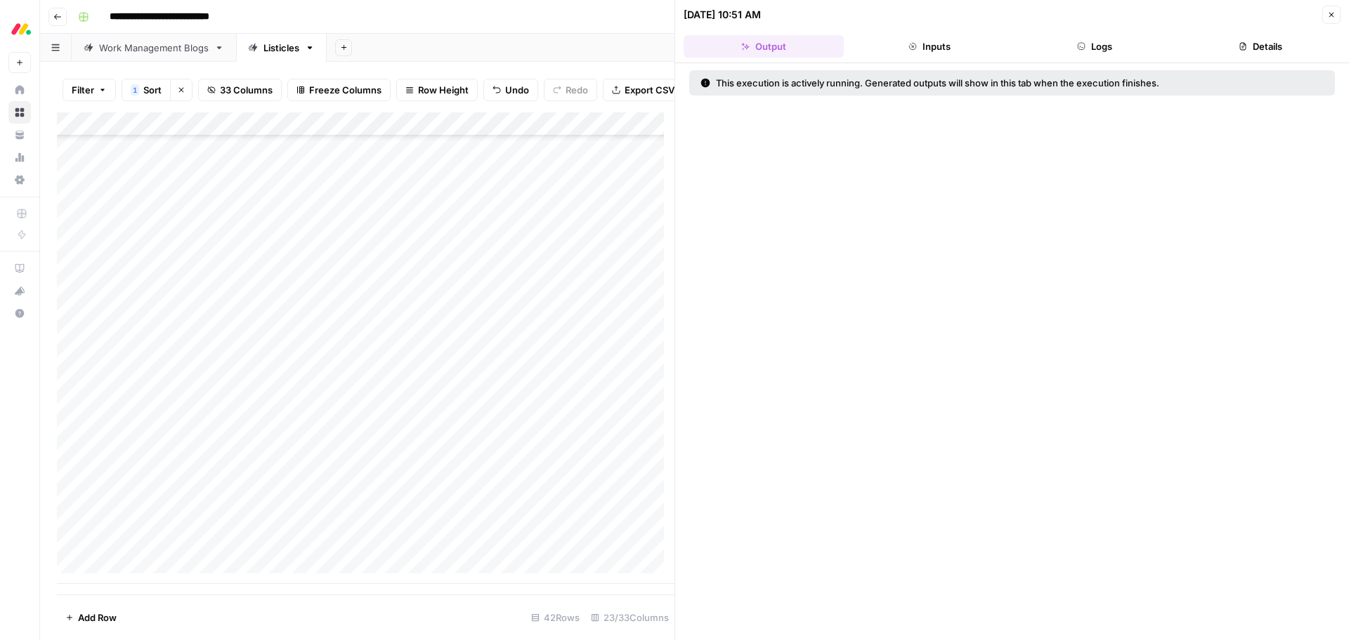
click at [1326, 16] on button "Close" at bounding box center [1331, 15] width 18 height 18
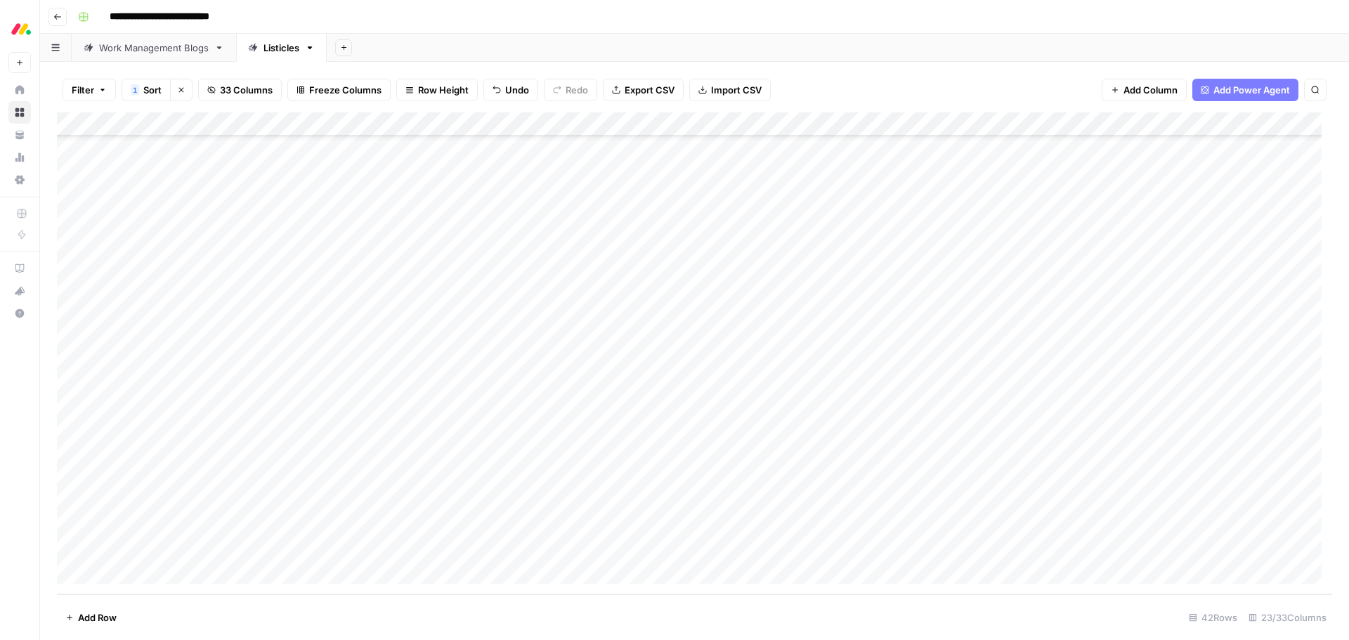
click at [728, 337] on div "Add Column" at bounding box center [694, 353] width 1275 height 482
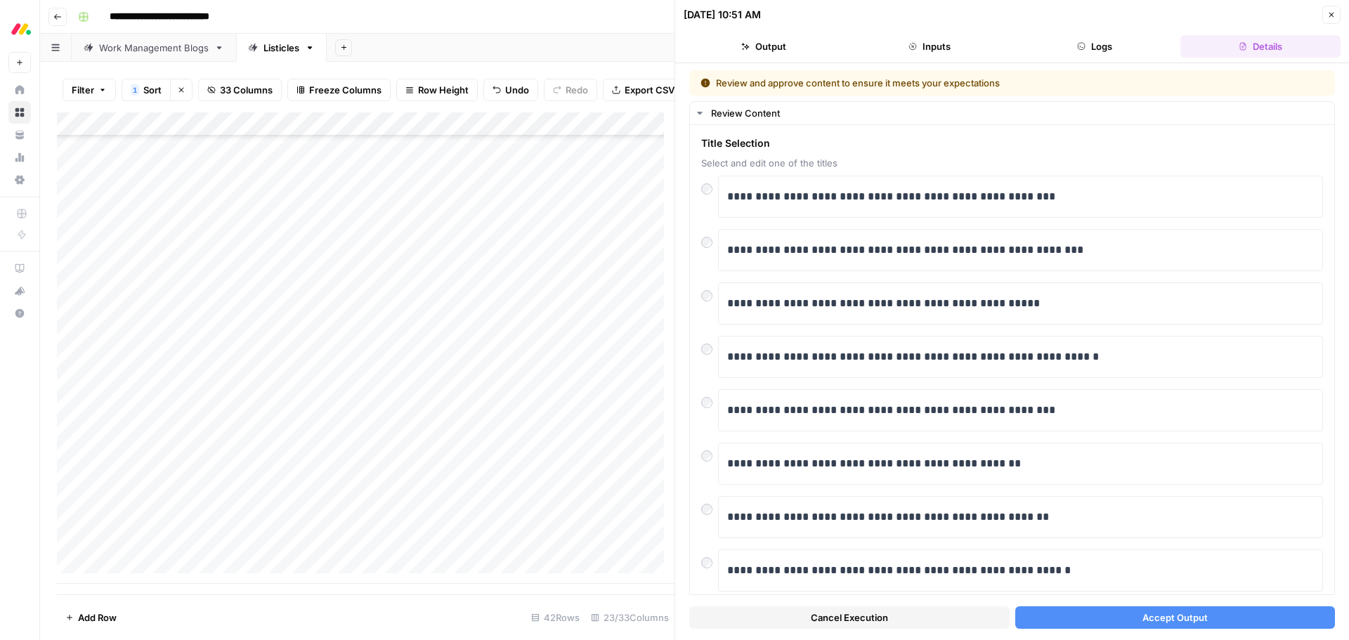
click at [1120, 619] on button "Accept Output" at bounding box center [1175, 617] width 320 height 22
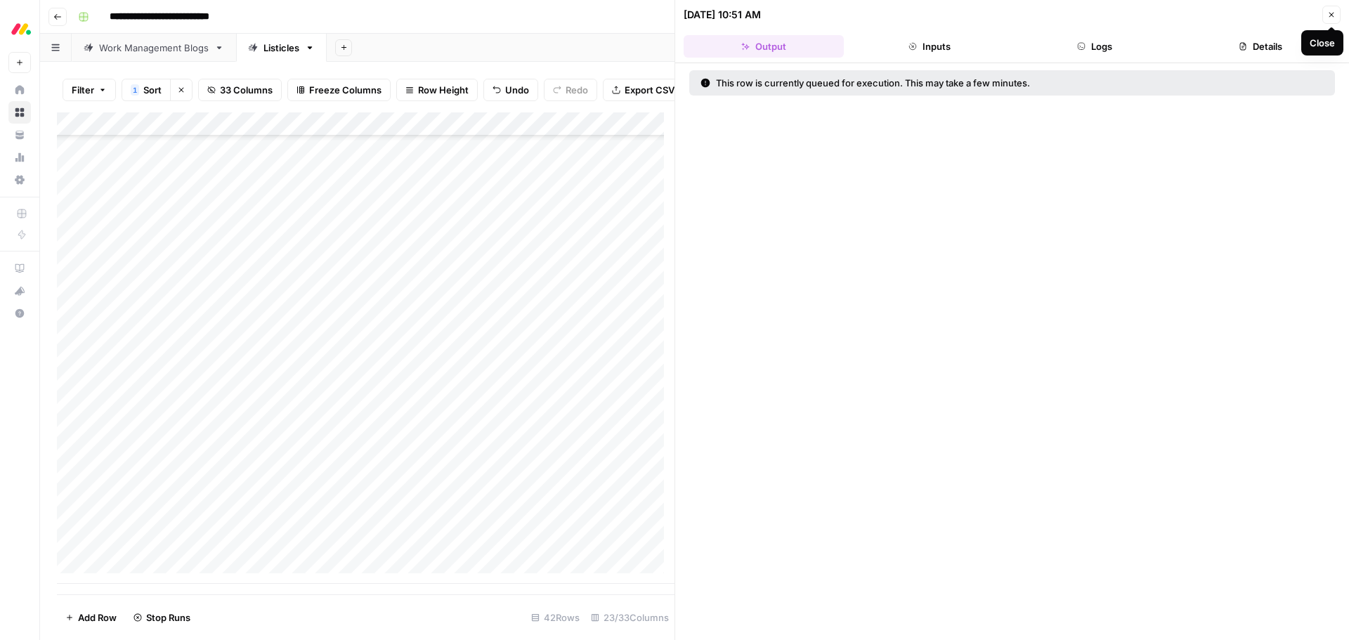
click at [1327, 18] on icon "button" at bounding box center [1331, 15] width 8 height 8
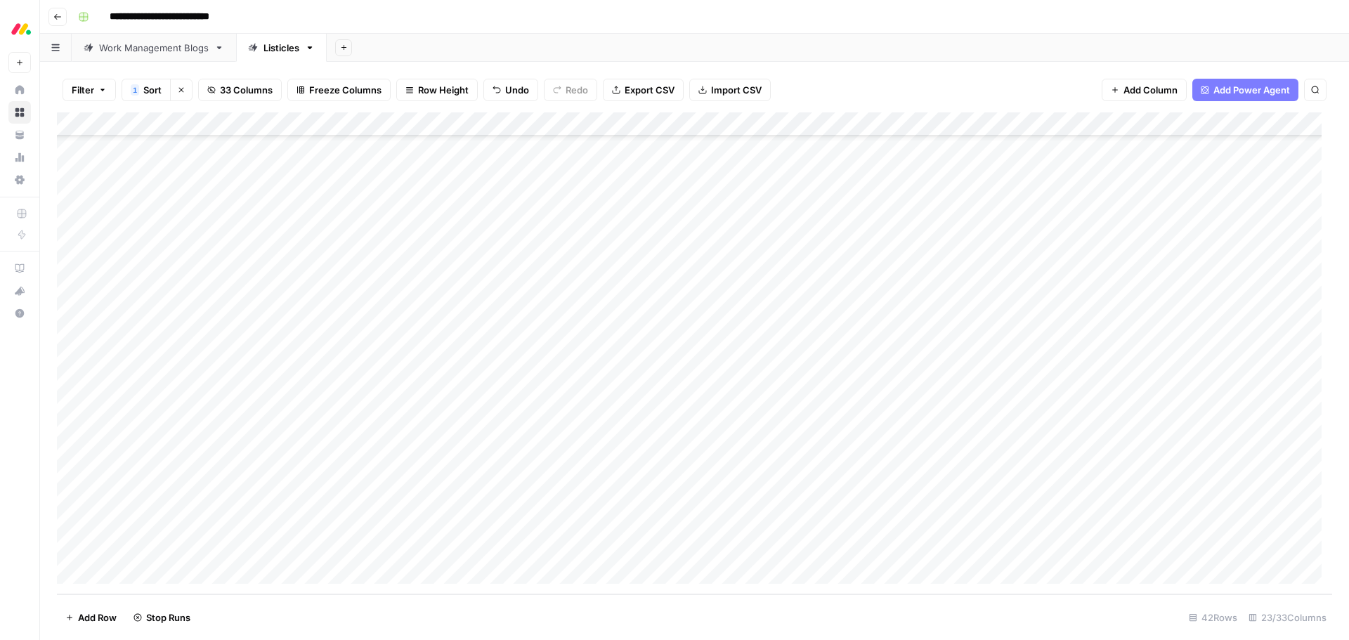
click at [750, 212] on div "Add Column" at bounding box center [694, 353] width 1275 height 482
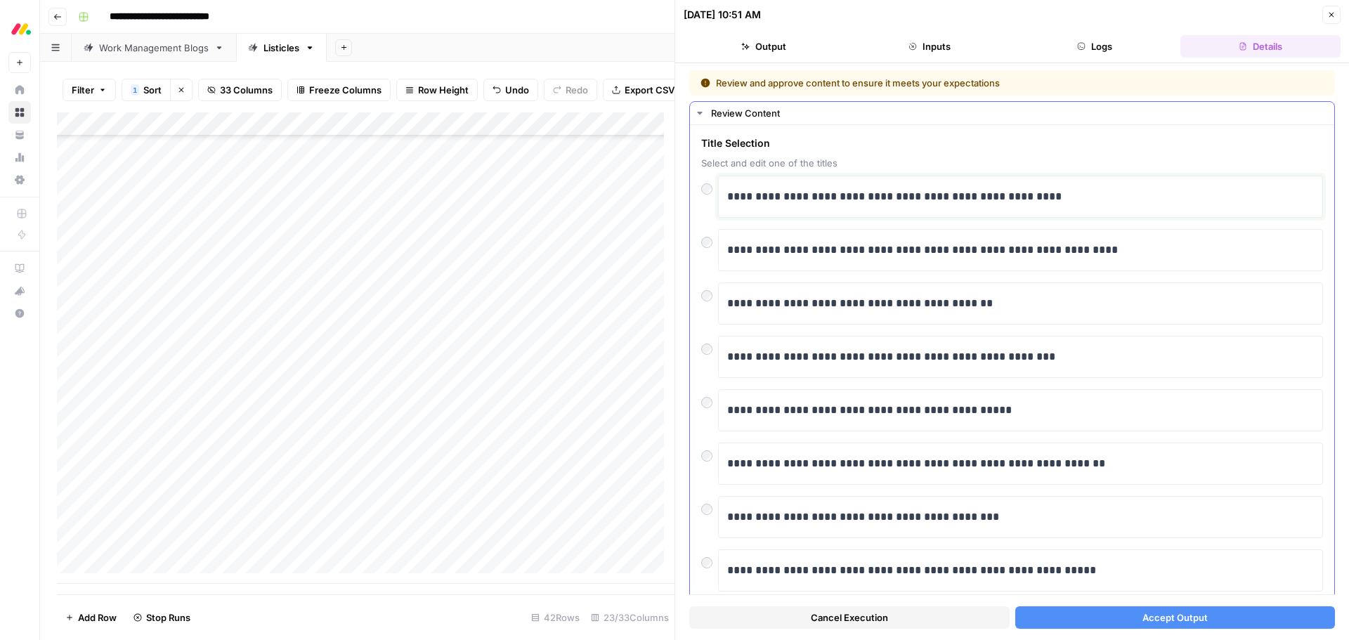
click at [730, 201] on p "**********" at bounding box center [1015, 197] width 576 height 18
click at [1117, 617] on button "Accept Output" at bounding box center [1175, 617] width 320 height 22
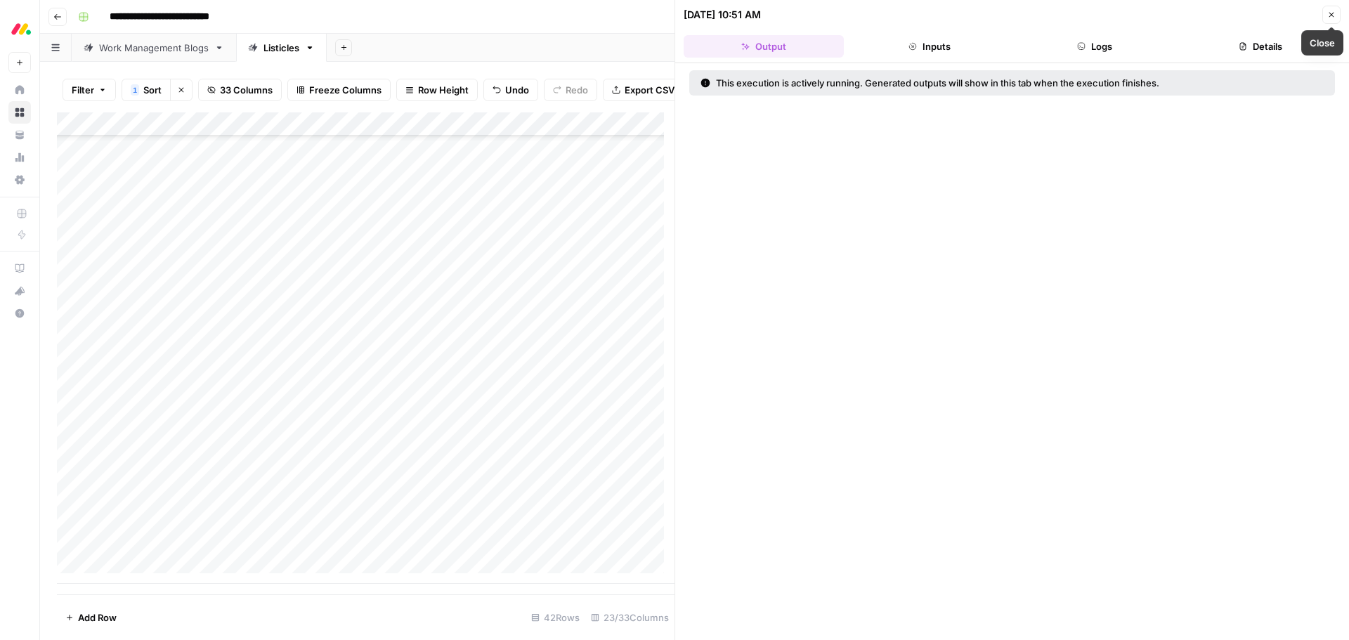
click at [1325, 17] on button "Close" at bounding box center [1331, 15] width 18 height 18
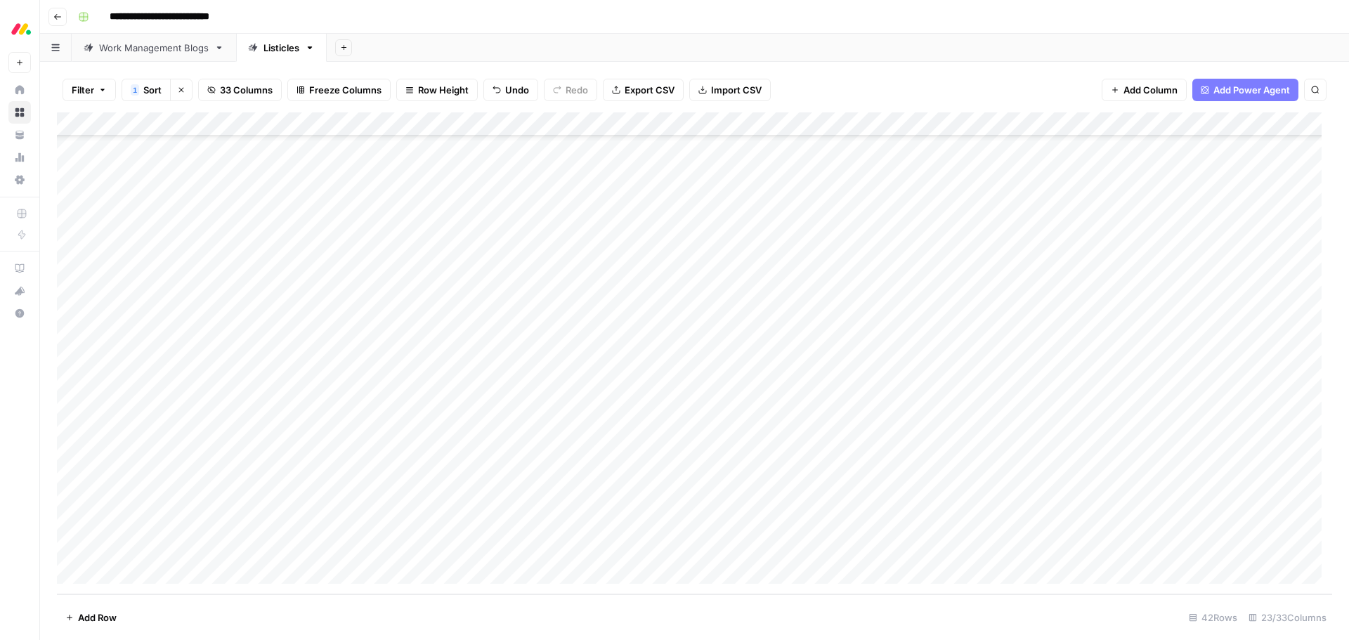
click at [738, 258] on div "Add Column" at bounding box center [694, 353] width 1275 height 482
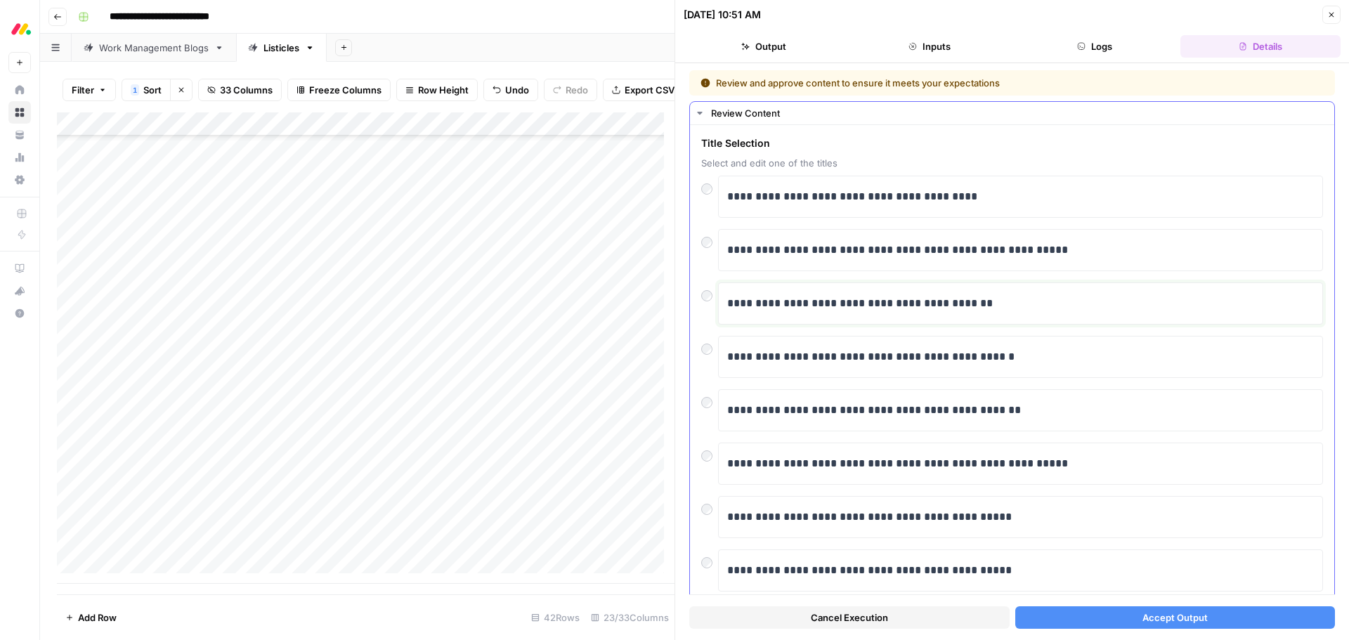
click at [729, 305] on p "**********" at bounding box center [1015, 303] width 576 height 18
click at [726, 256] on div "**********" at bounding box center [1020, 250] width 605 height 42
click at [727, 255] on p "**********" at bounding box center [1015, 250] width 576 height 18
click at [1127, 626] on button "Accept Output" at bounding box center [1175, 617] width 320 height 22
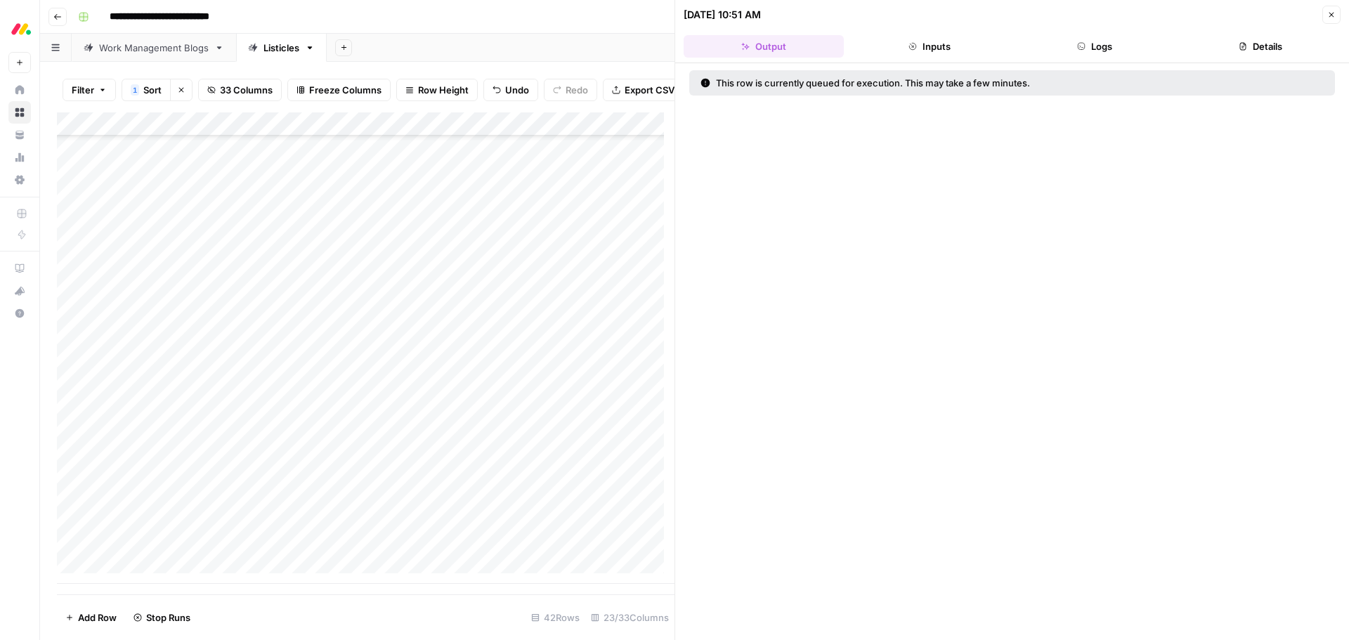
click at [1336, 15] on button "Close" at bounding box center [1331, 15] width 18 height 18
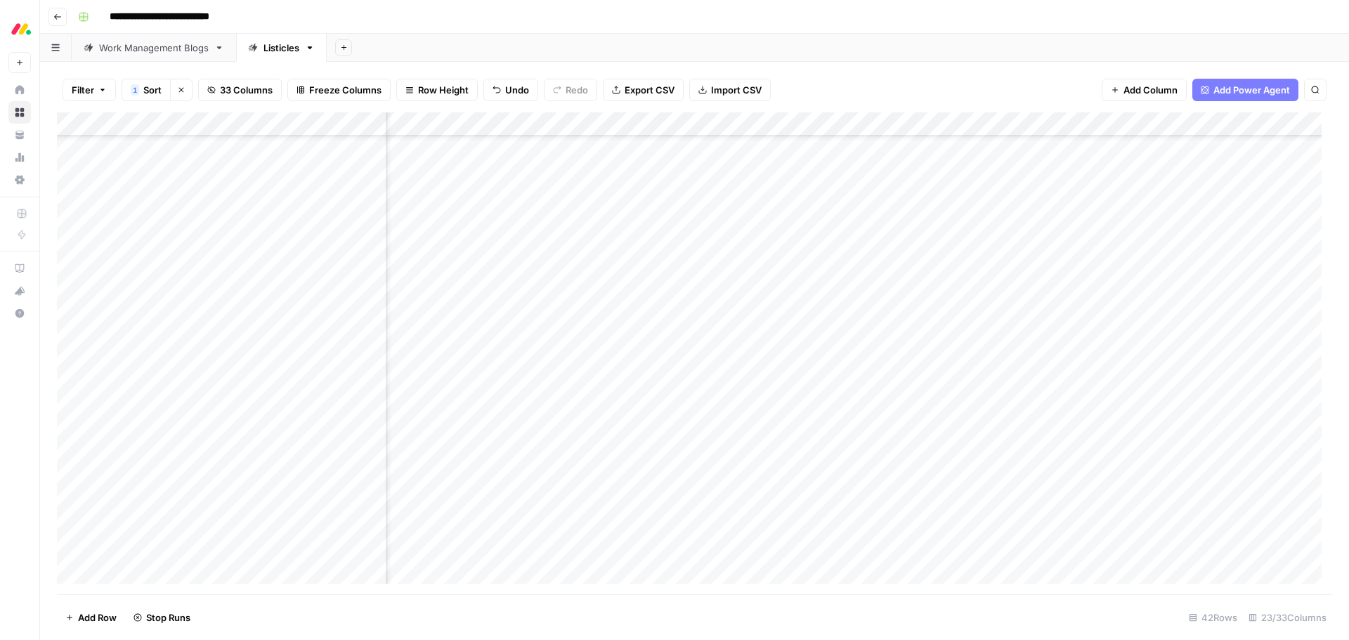
scroll to position [564, 1276]
click at [889, 373] on div "Add Column" at bounding box center [694, 353] width 1275 height 482
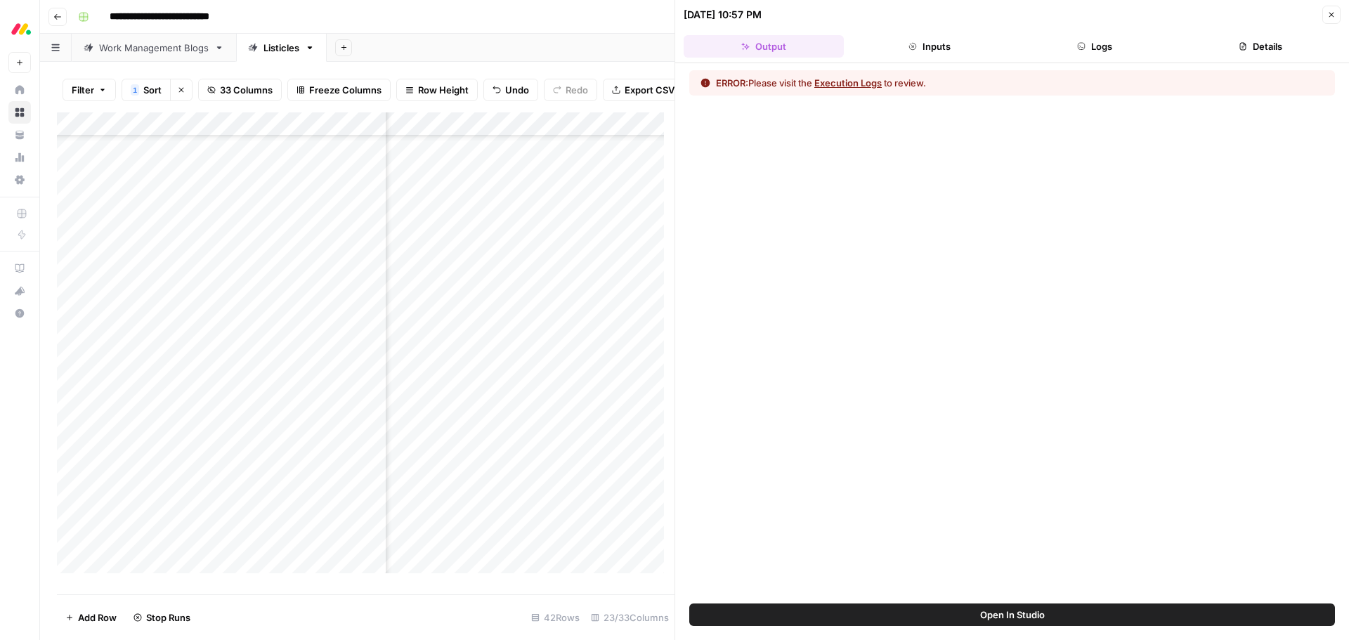
click at [1330, 15] on icon "button" at bounding box center [1331, 15] width 8 height 8
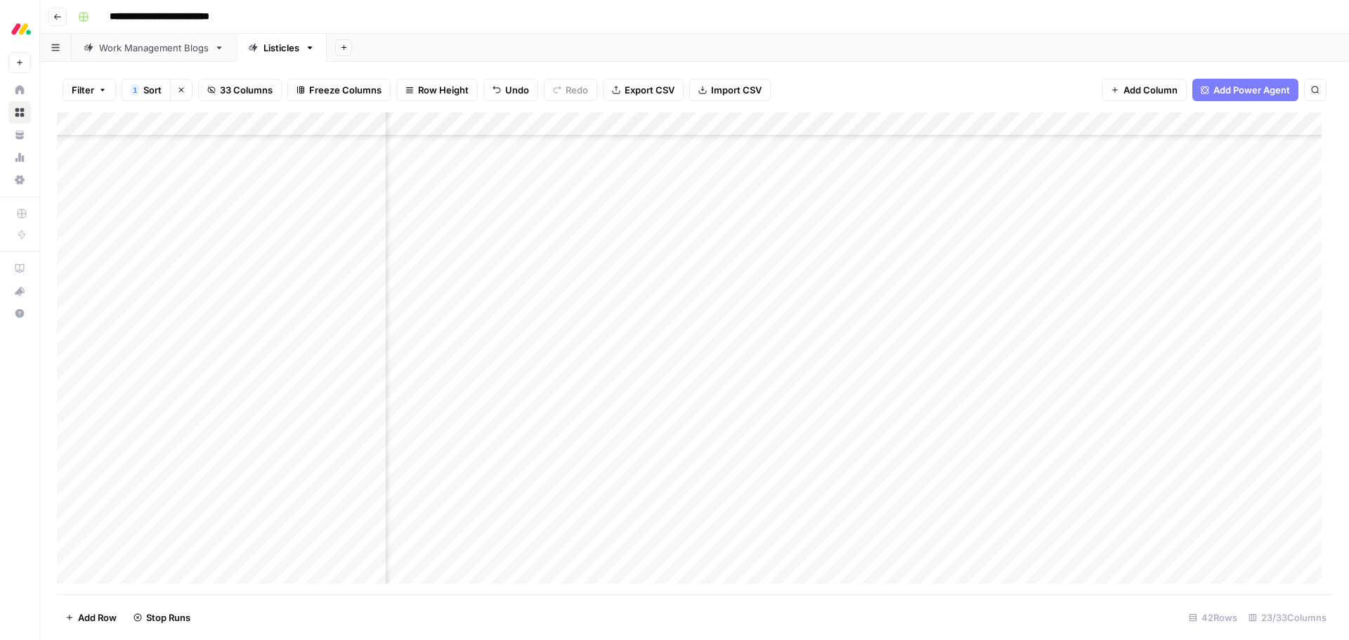
click at [1007, 371] on div "Add Column" at bounding box center [694, 353] width 1275 height 482
click at [1038, 387] on div "Add Column" at bounding box center [694, 353] width 1275 height 482
click at [1122, 242] on div "Add Column" at bounding box center [694, 353] width 1275 height 482
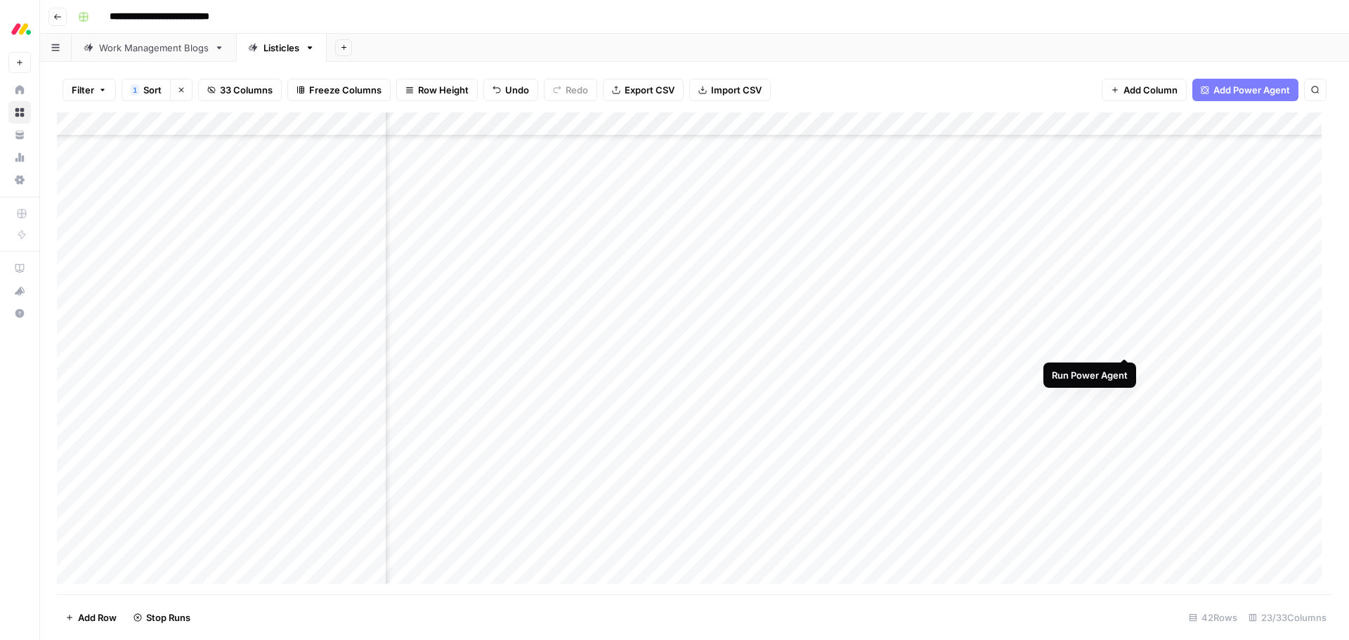
click at [1123, 346] on div "Add Column" at bounding box center [694, 353] width 1275 height 482
click at [1125, 419] on div "Add Column" at bounding box center [694, 353] width 1275 height 482
click at [1220, 544] on div "Add Column" at bounding box center [694, 353] width 1275 height 482
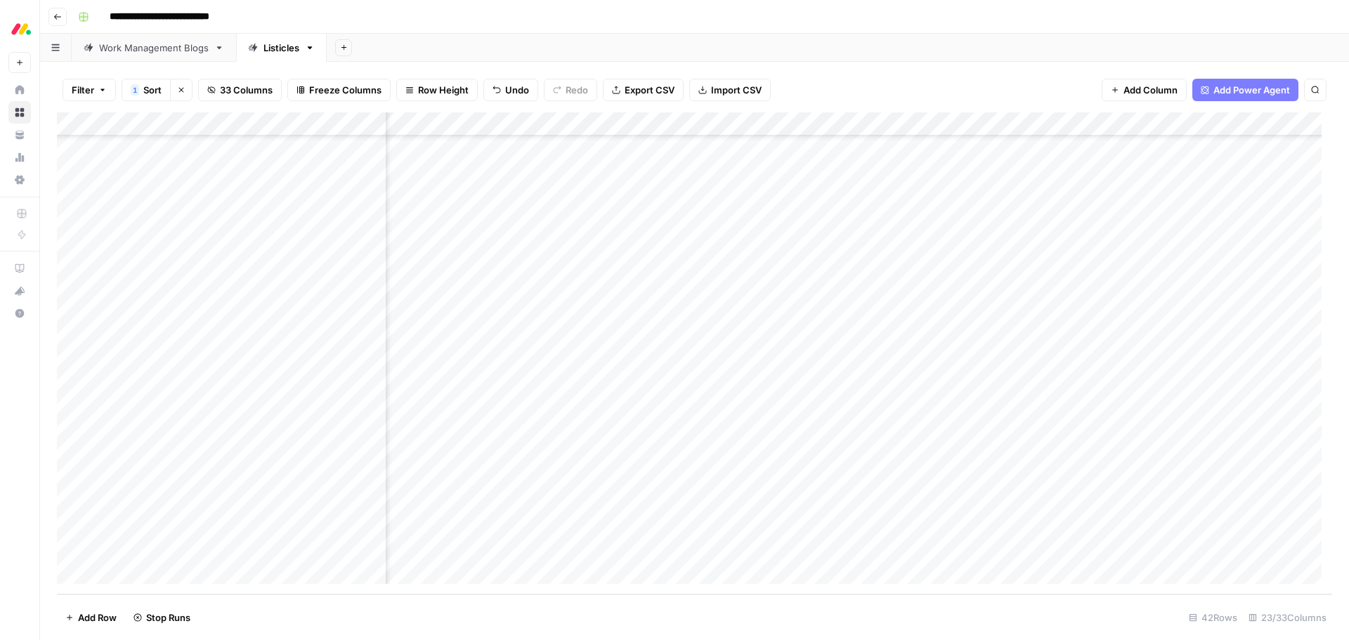
click at [1220, 544] on div "Add Column" at bounding box center [694, 353] width 1275 height 482
click at [962, 550] on div "Add Column" at bounding box center [694, 353] width 1275 height 482
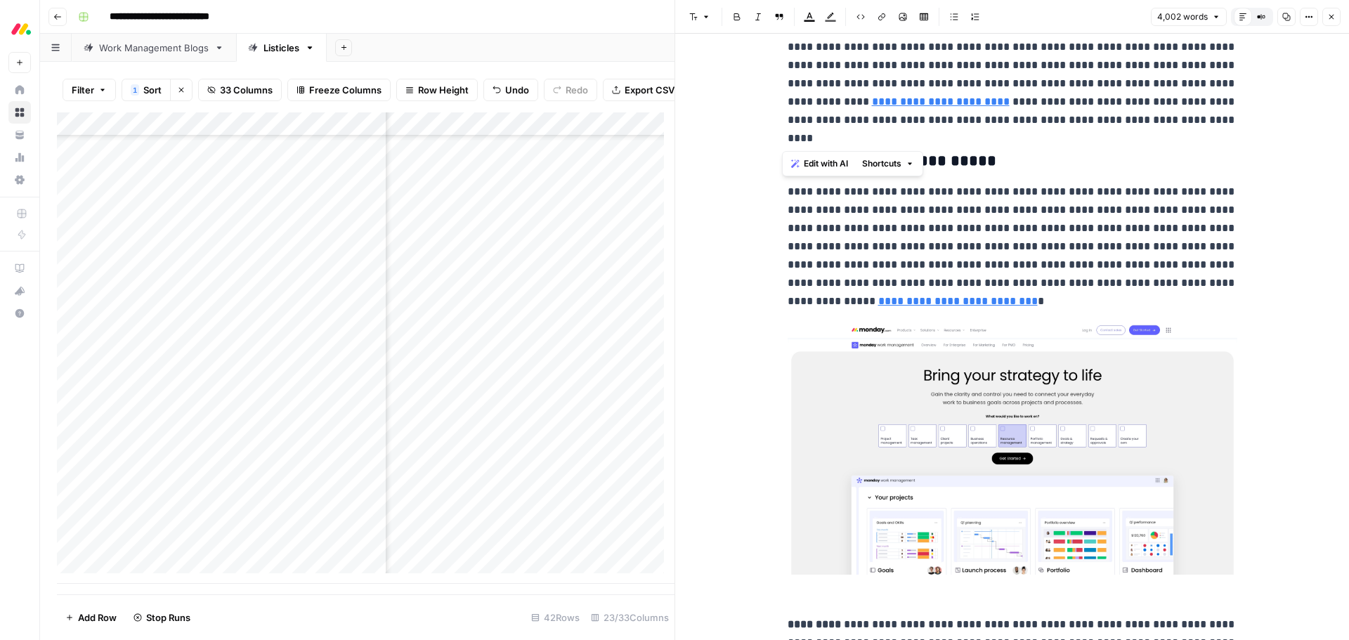
scroll to position [1967, 0]
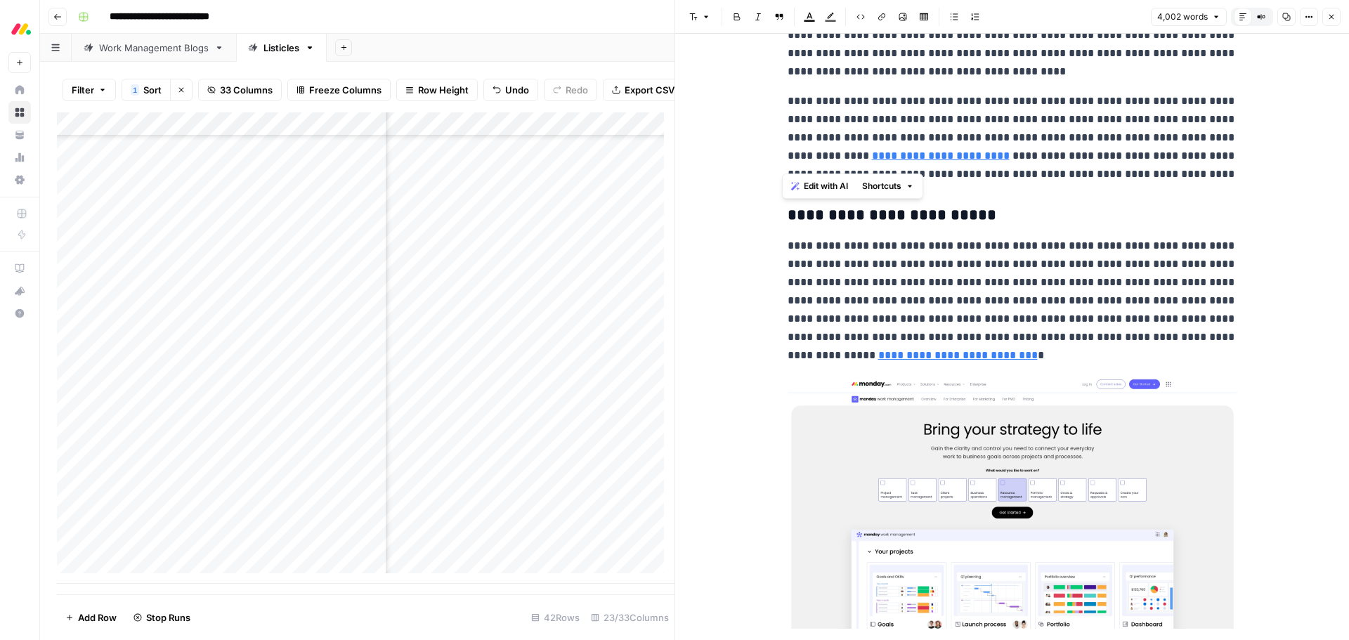
drag, startPoint x: 885, startPoint y: 312, endPoint x: 780, endPoint y: 219, distance: 140.3
click at [817, 185] on span "Edit with AI" at bounding box center [826, 186] width 44 height 13
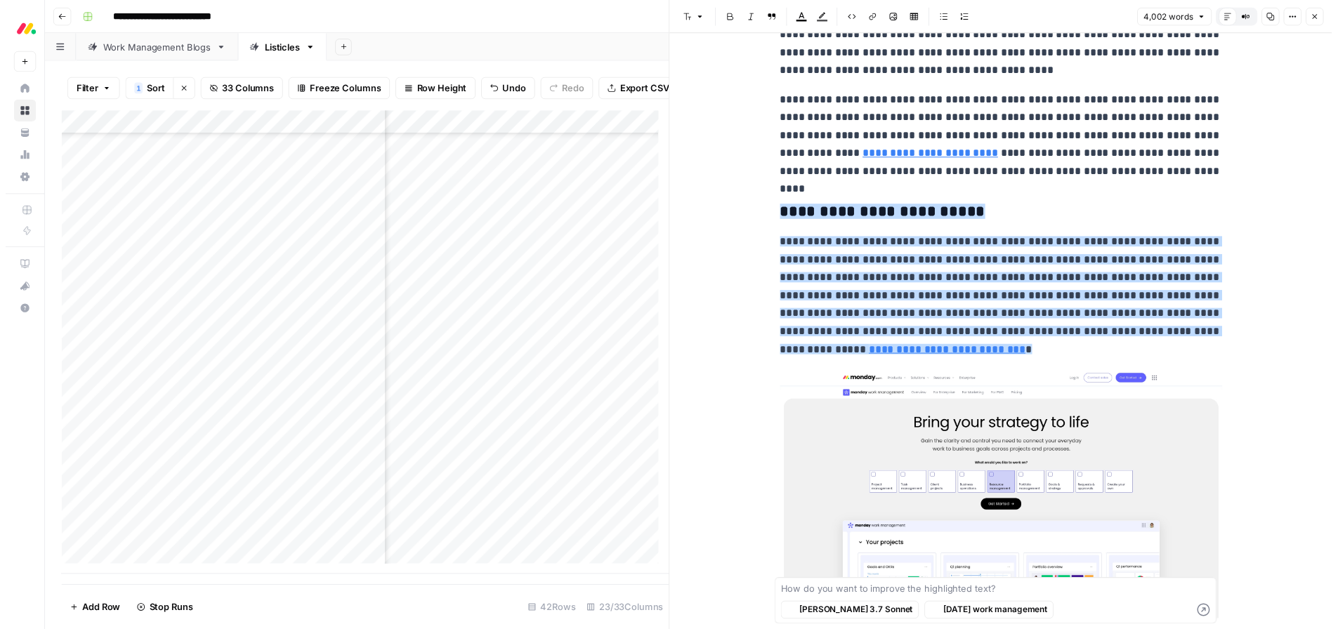
scroll to position [2869, 0]
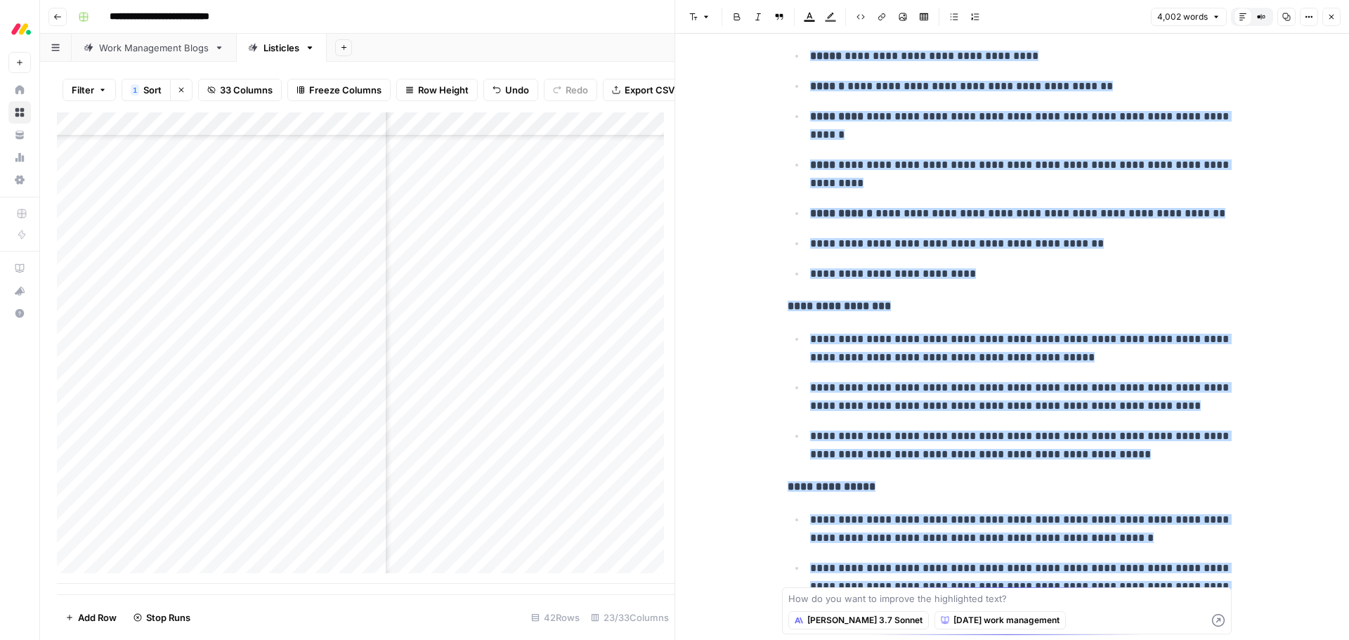
type textarea "resource management software"
click at [854, 594] on textarea at bounding box center [1006, 598] width 437 height 14
paste textarea "Add a few sections - add a section called Powerful automations for your sales t…"
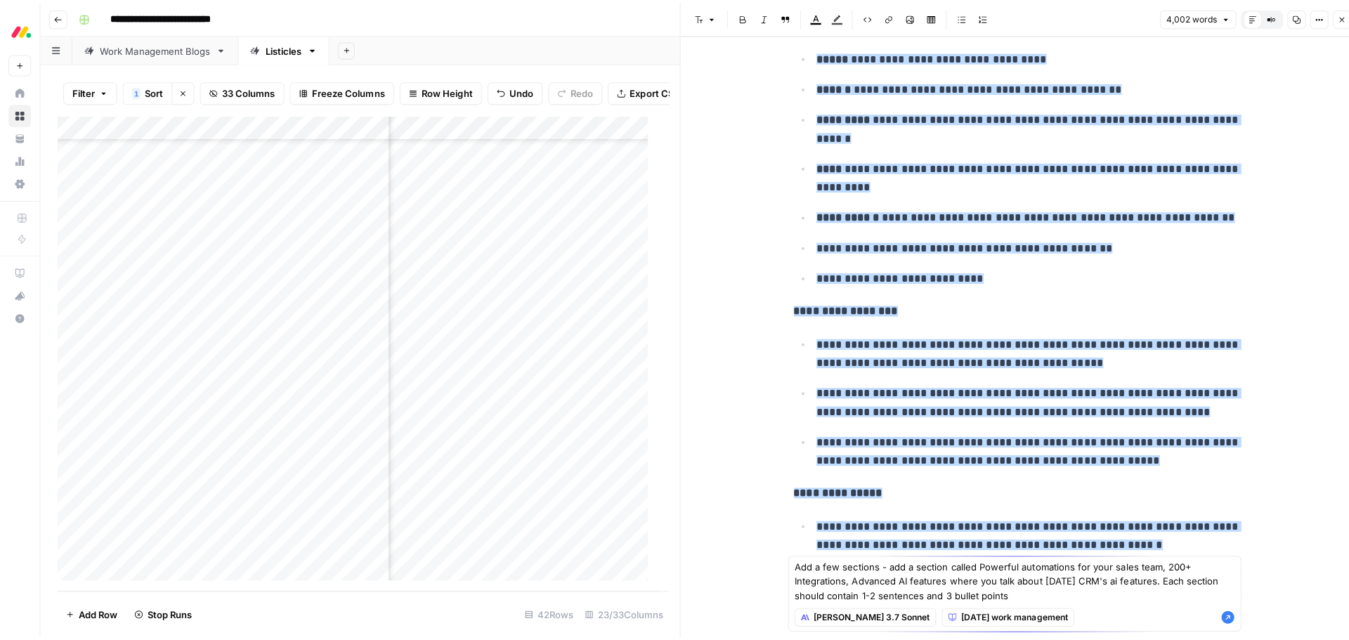
scroll to position [2939, 0]
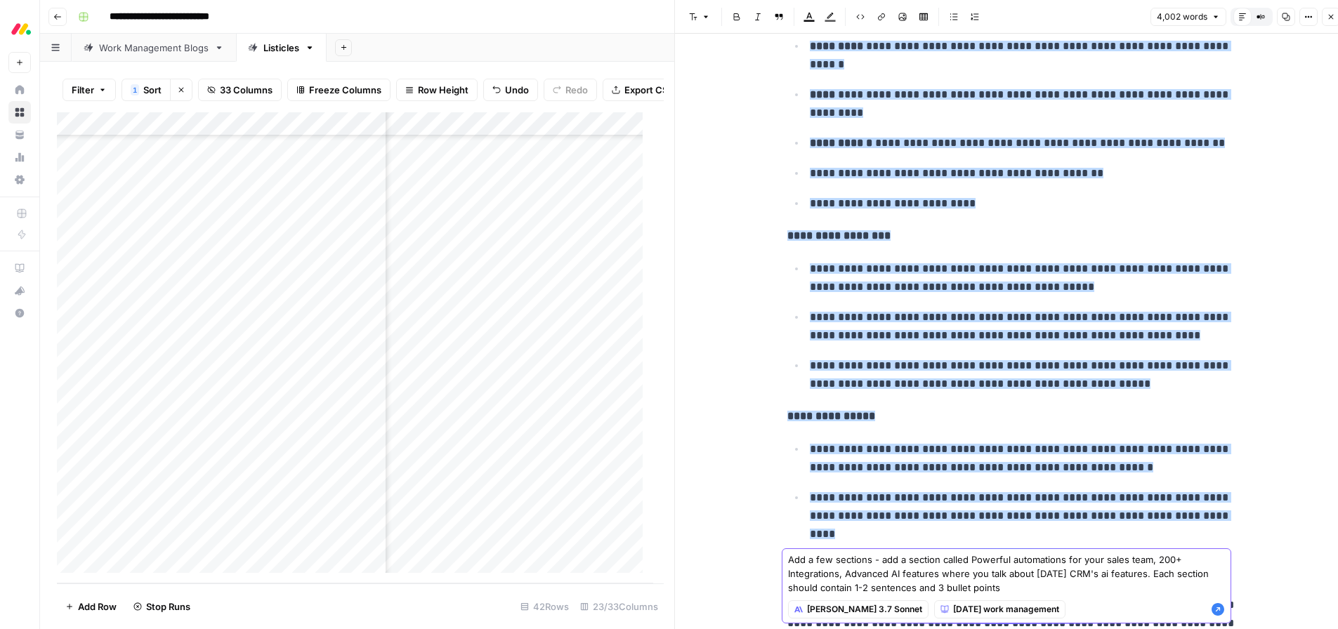
click at [1084, 583] on textarea "Add a few sections - add a section called Powerful automations for your sales t…" at bounding box center [1006, 574] width 437 height 42
click at [1093, 574] on textarea "Add a few sections - add a section called Powerful automations for your sales t…" at bounding box center [1006, 574] width 437 height 42
click at [1084, 573] on textarea "Add a few sections - add a section called Powerful automations for your sales t…" at bounding box center [1006, 574] width 437 height 42
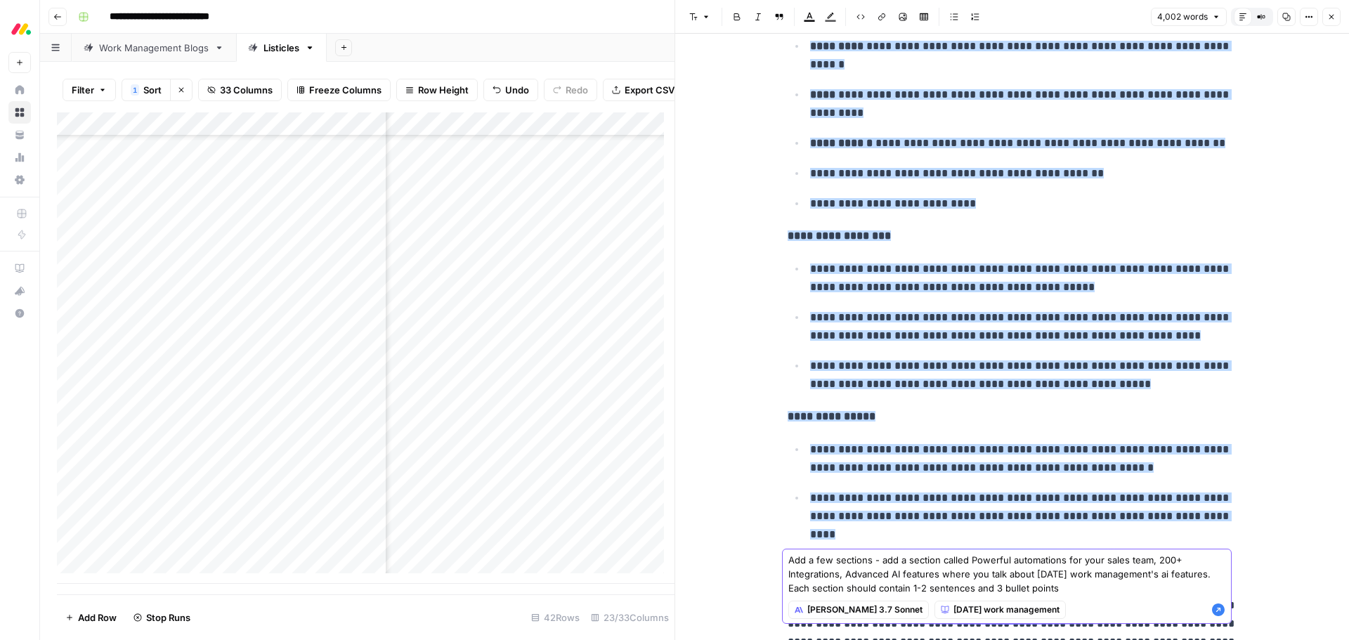
drag, startPoint x: 1064, startPoint y: 561, endPoint x: 1146, endPoint y: 559, distance: 82.2
click at [1146, 559] on textarea "Add a few sections - add a section called Powerful automations for your sales t…" at bounding box center [1006, 574] width 437 height 42
drag, startPoint x: 972, startPoint y: 585, endPoint x: 786, endPoint y: 563, distance: 187.5
click at [786, 563] on div "Add a few sections - add a section called Powerful automations, 200+ Integratio…" at bounding box center [1007, 586] width 450 height 75
click at [1096, 592] on textarea "Add a few sections - add a section called Powerful automations, 200+ Integratio…" at bounding box center [1006, 574] width 437 height 42
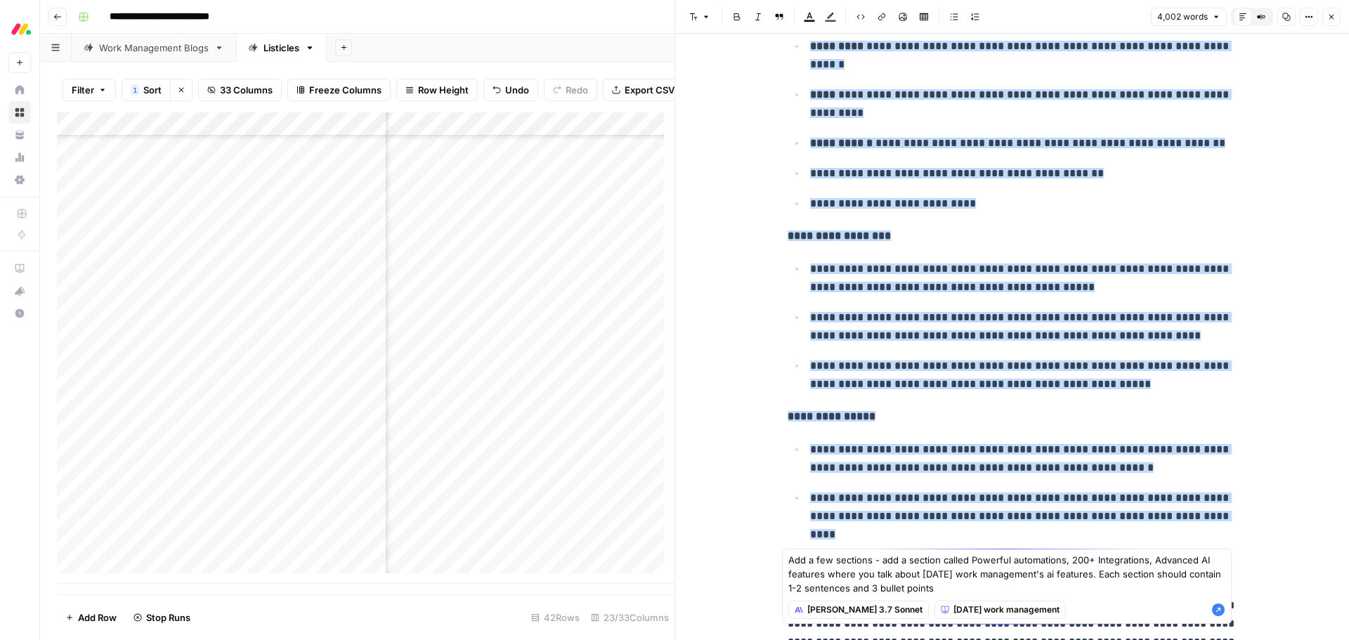
type textarea "Add a few sections - add a section called Powerful automations, 200+ Integratio…"
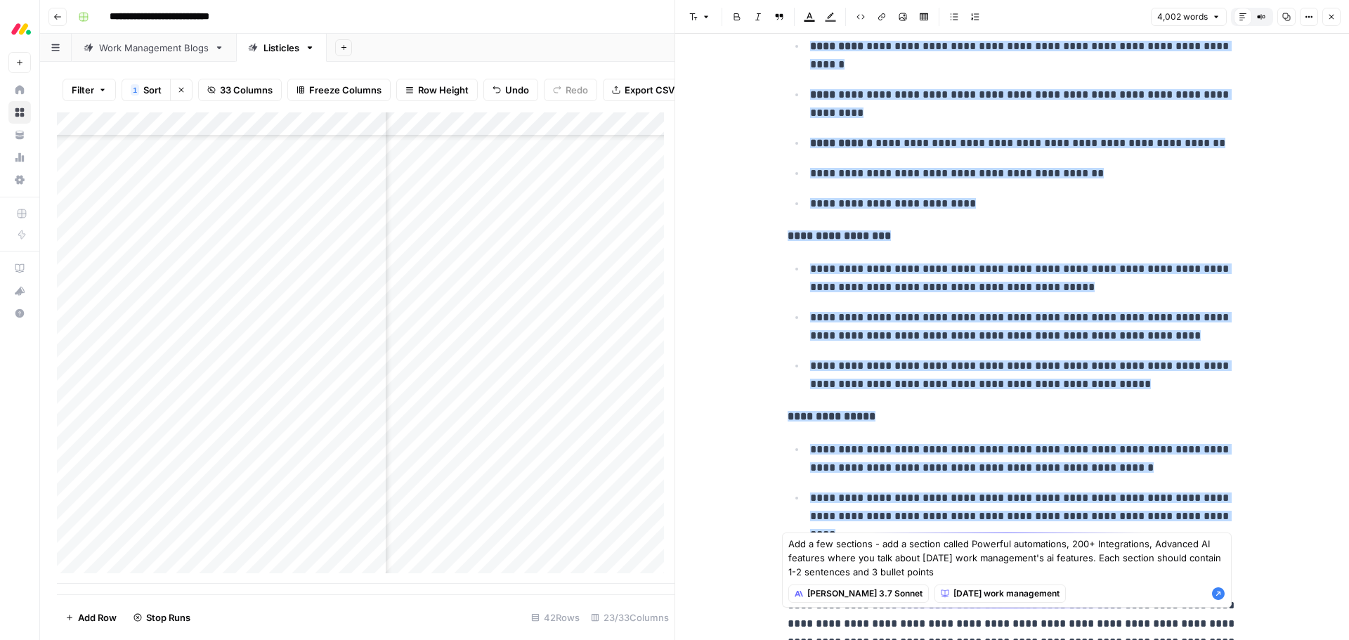
scroll to position [3009, 0]
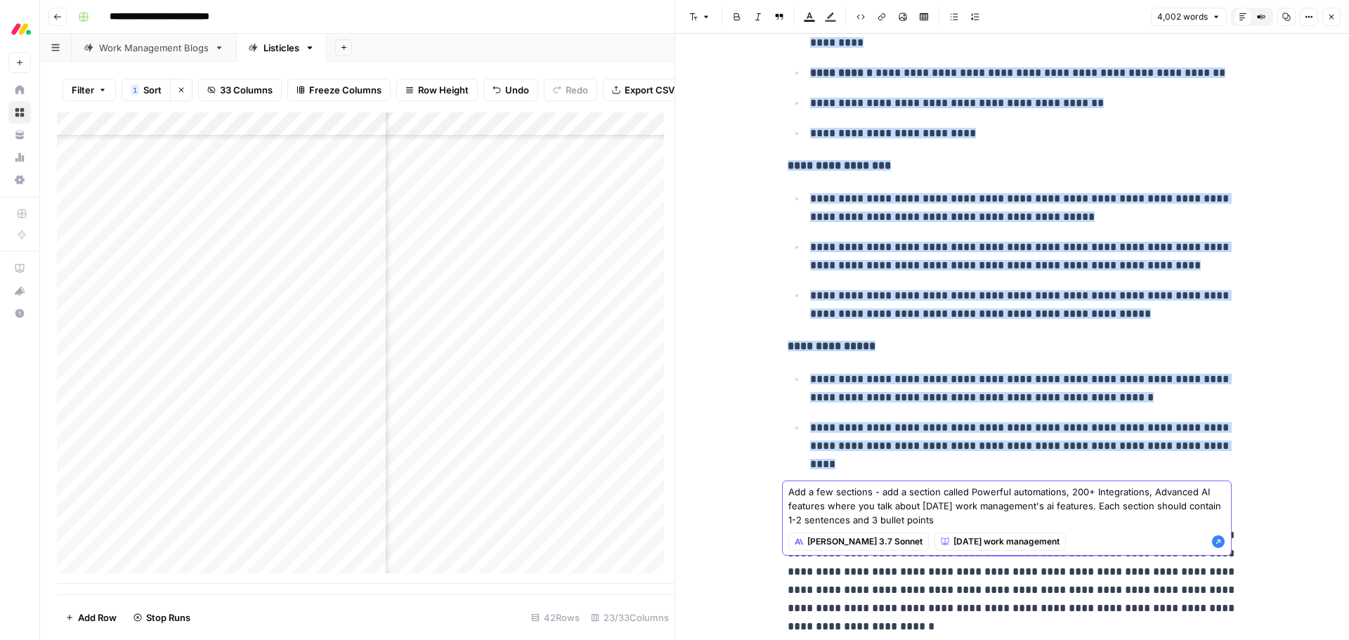
click at [1215, 542] on icon "button" at bounding box center [1218, 541] width 13 height 13
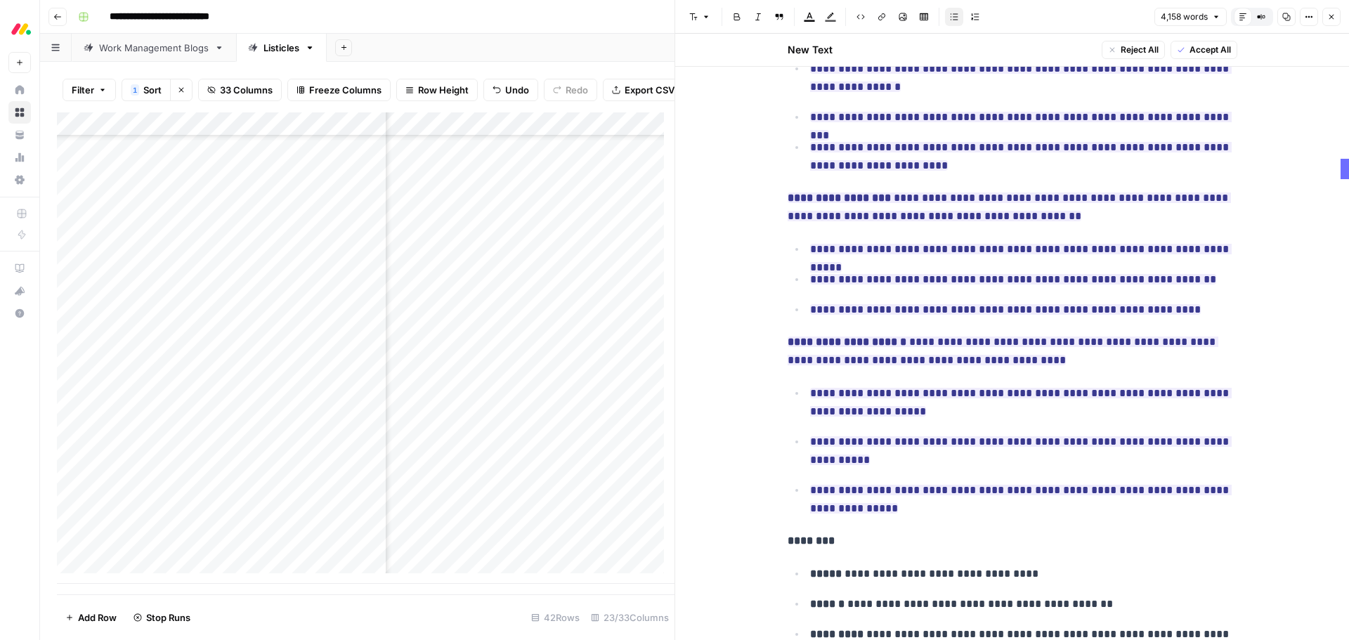
scroll to position [2768, 0]
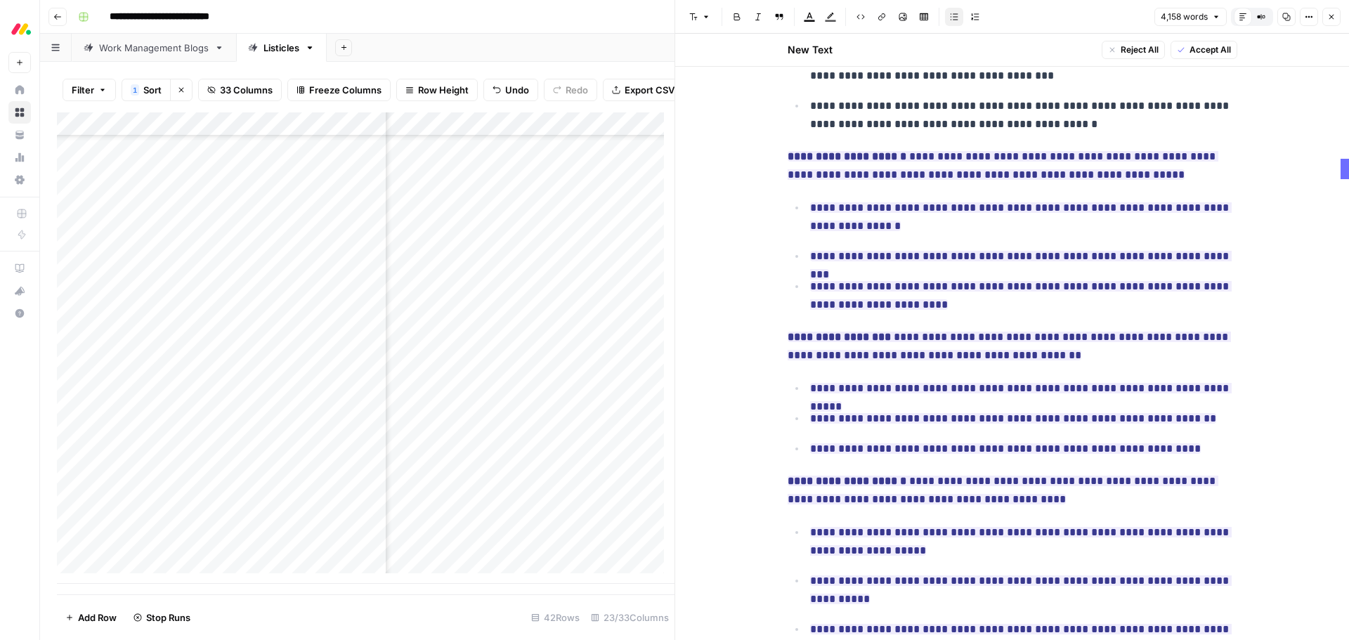
click at [1205, 54] on span "Accept All" at bounding box center [1209, 50] width 41 height 13
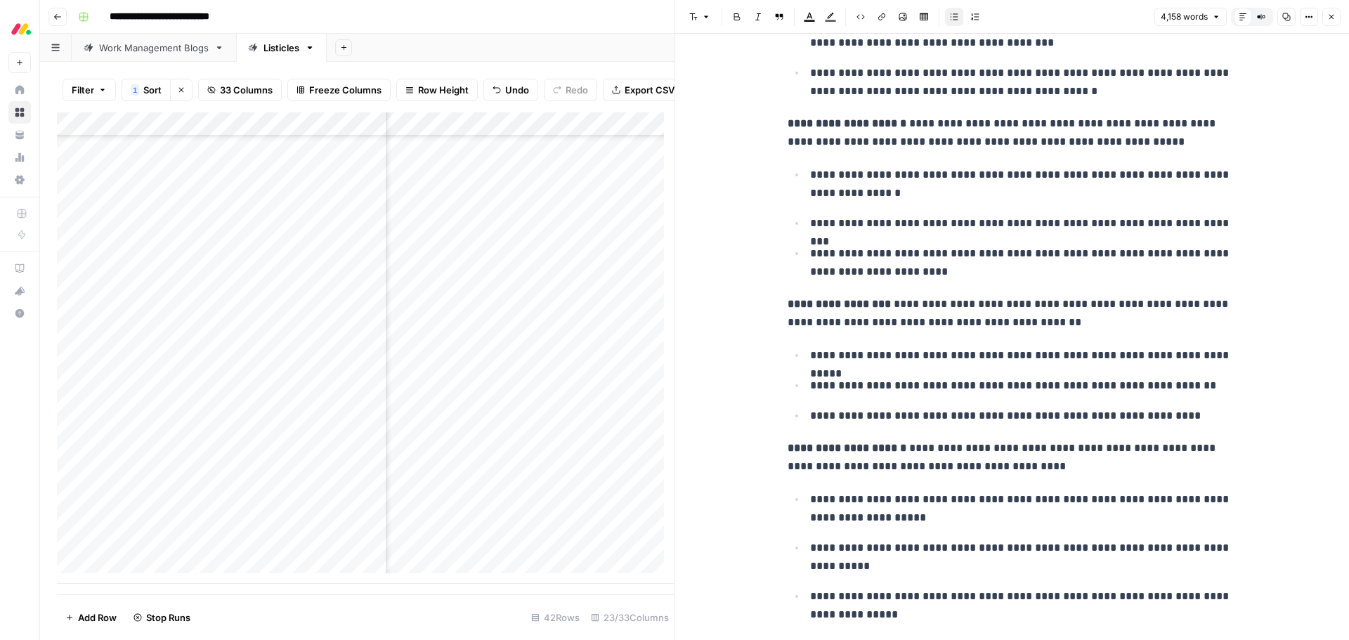
scroll to position [2735, 0]
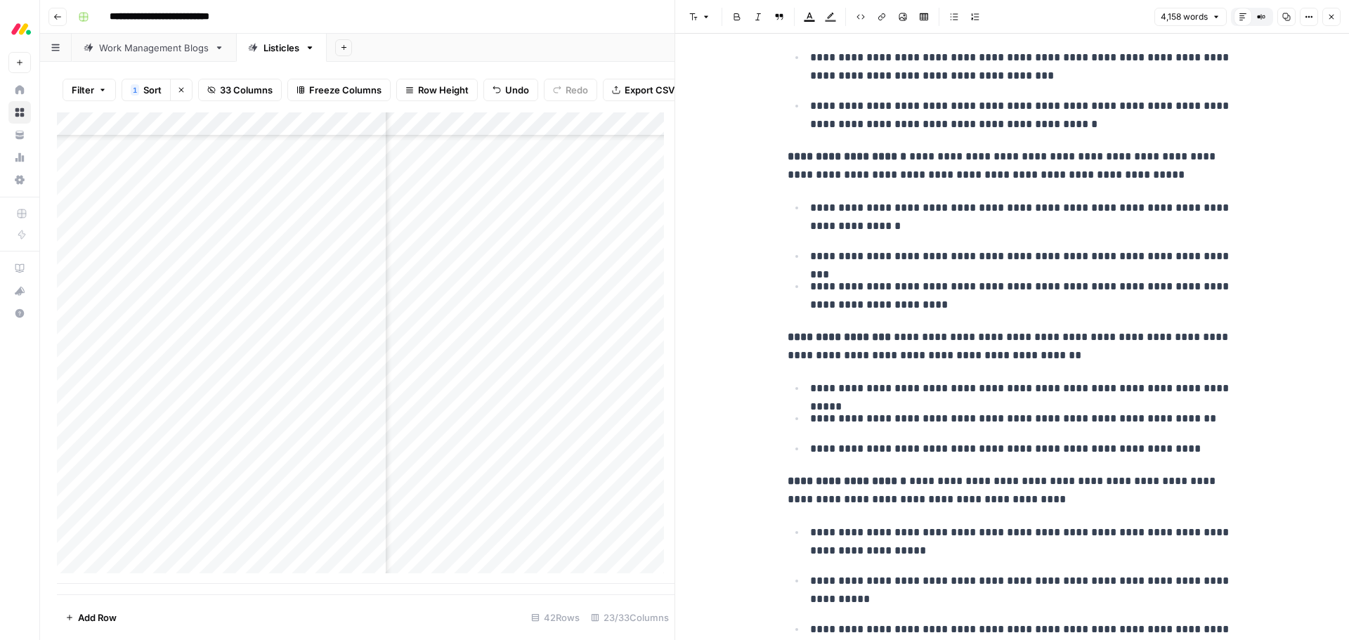
click at [905, 159] on p "**********" at bounding box center [1012, 165] width 450 height 37
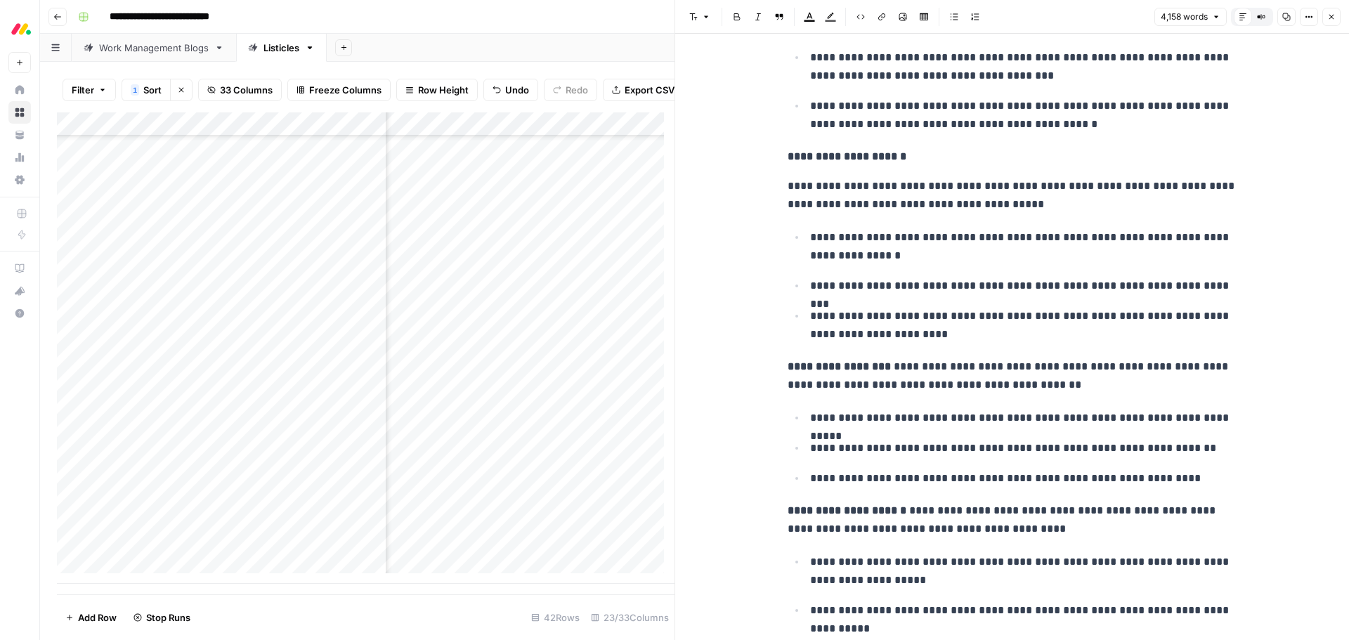
click at [866, 164] on p "**********" at bounding box center [1012, 156] width 450 height 18
click at [691, 15] on icon "button" at bounding box center [693, 17] width 8 height 8
click at [747, 129] on span "heading 4" at bounding box center [744, 132] width 67 height 14
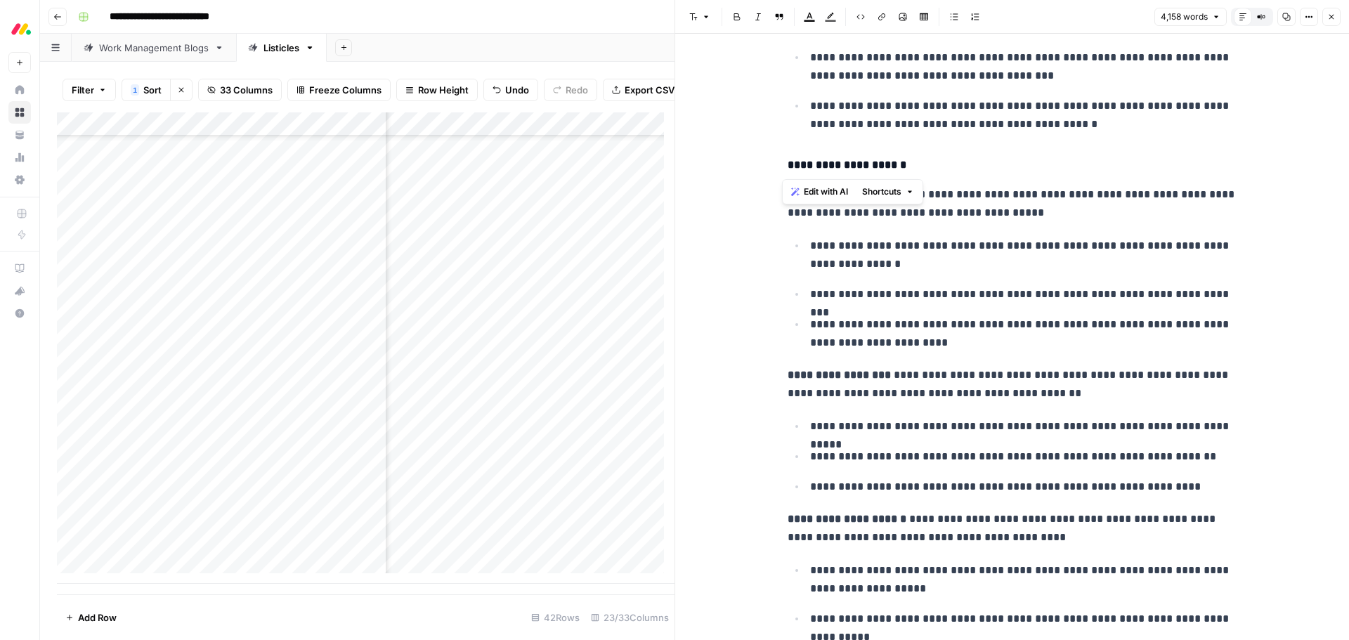
click at [918, 171] on h4 "**********" at bounding box center [1012, 165] width 450 height 18
click at [880, 380] on p "**********" at bounding box center [1012, 384] width 450 height 37
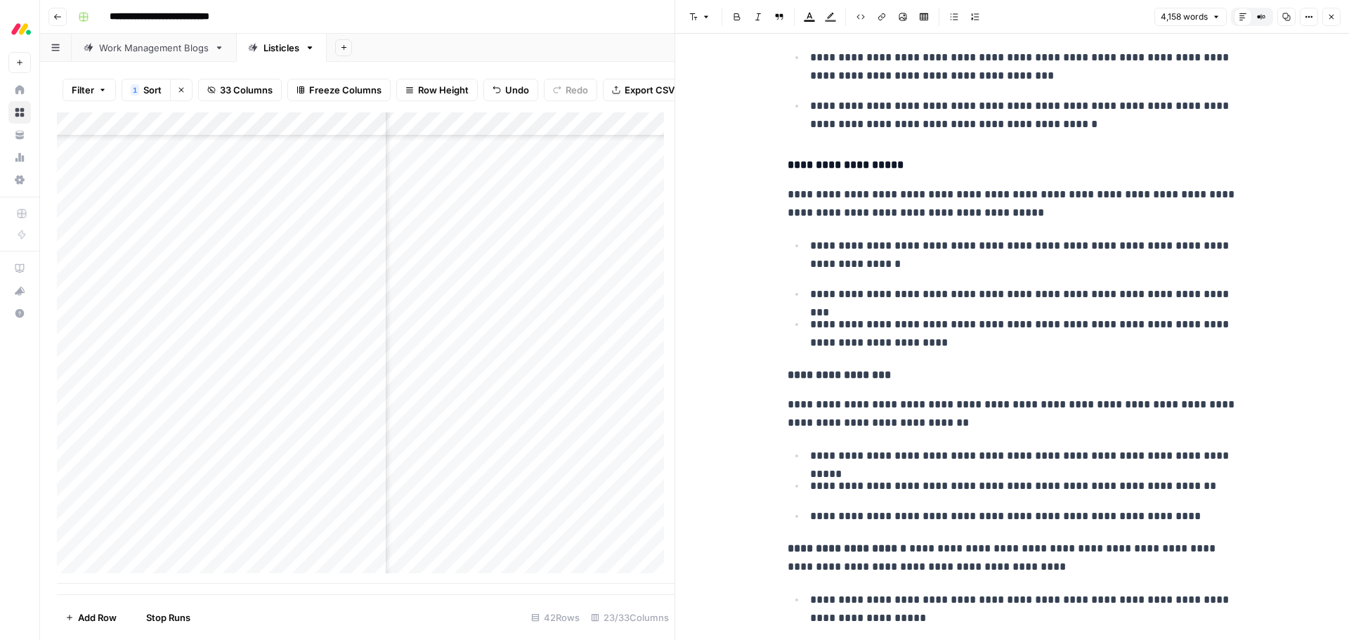
click at [893, 367] on p "**********" at bounding box center [1012, 375] width 450 height 18
drag, startPoint x: 883, startPoint y: 380, endPoint x: 782, endPoint y: 383, distance: 100.5
click at [787, 383] on p "**********" at bounding box center [1012, 375] width 450 height 18
click at [734, 19] on icon "button" at bounding box center [737, 16] width 6 height 7
click at [689, 18] on icon "button" at bounding box center [693, 17] width 8 height 8
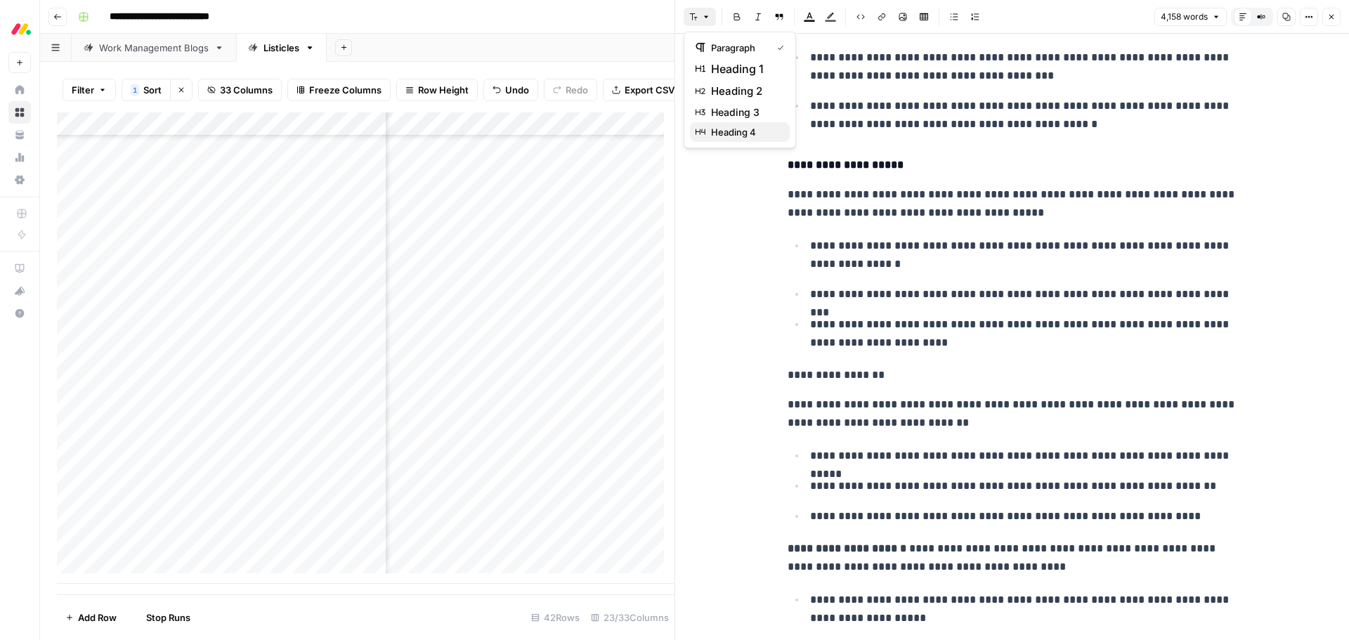
click at [747, 133] on span "heading 4" at bounding box center [744, 132] width 67 height 14
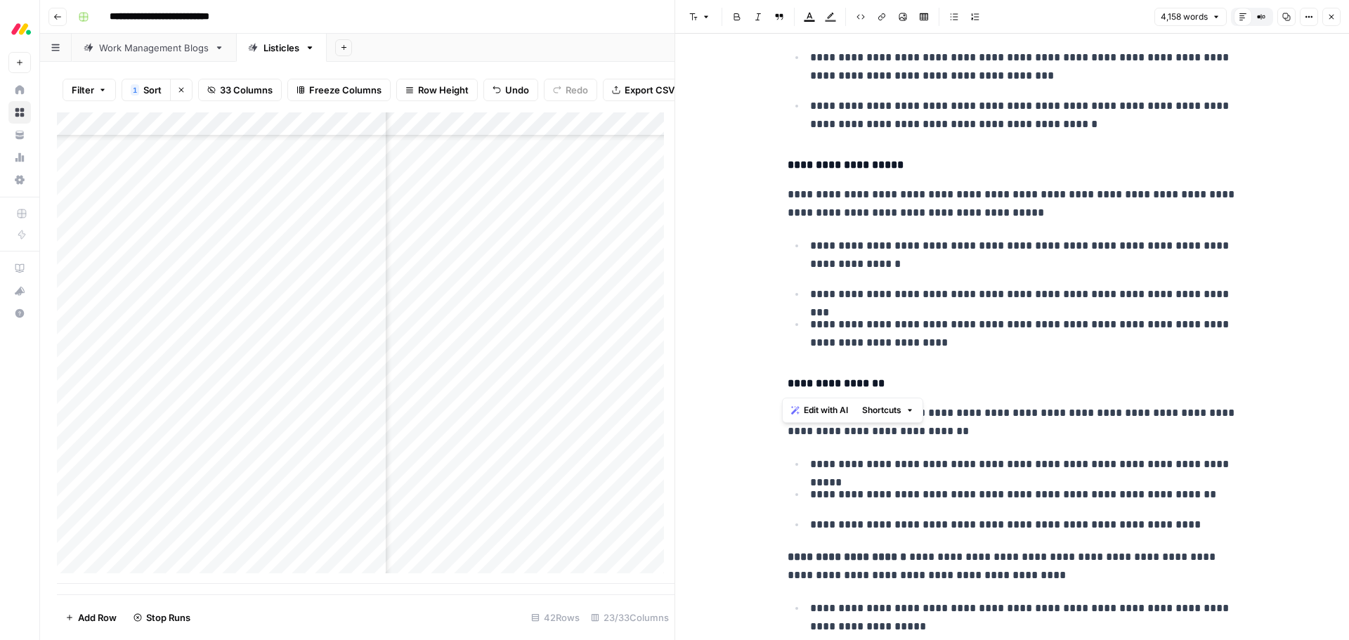
click at [842, 170] on strong "**********" at bounding box center [845, 164] width 116 height 11
click at [740, 8] on button "Bold" at bounding box center [737, 17] width 18 height 18
click at [907, 285] on p "**********" at bounding box center [1023, 294] width 427 height 18
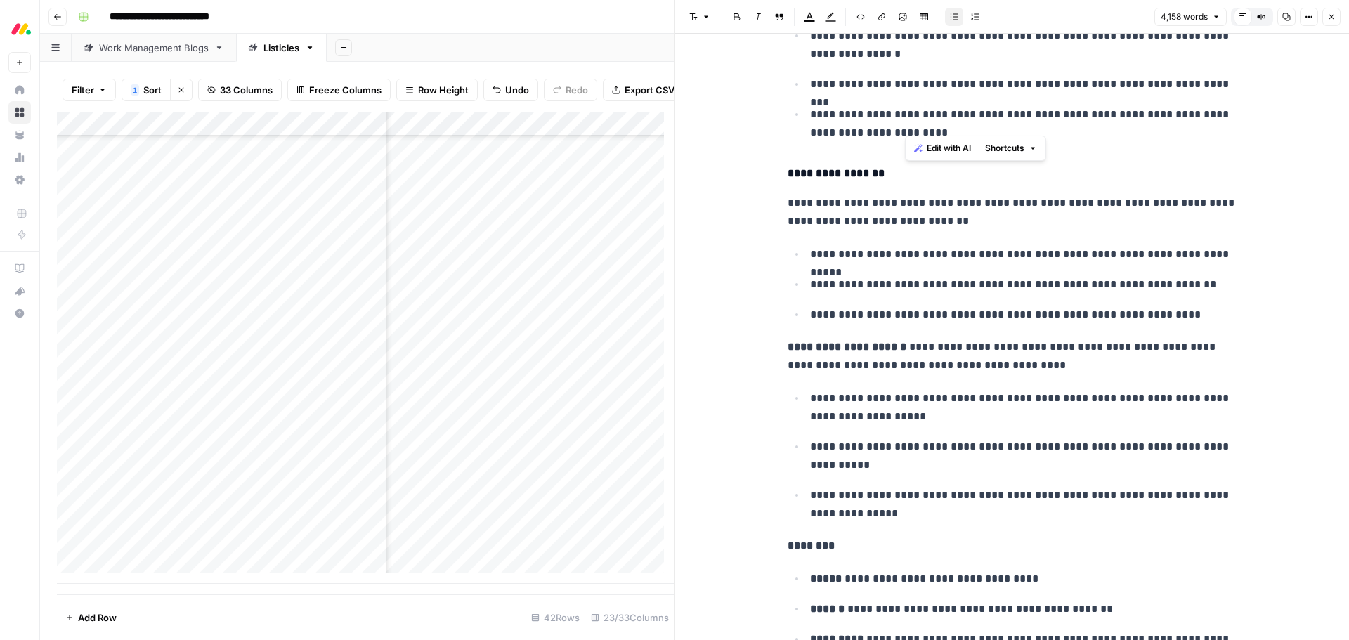
scroll to position [2946, 0]
click at [896, 349] on strong "**********" at bounding box center [846, 346] width 119 height 11
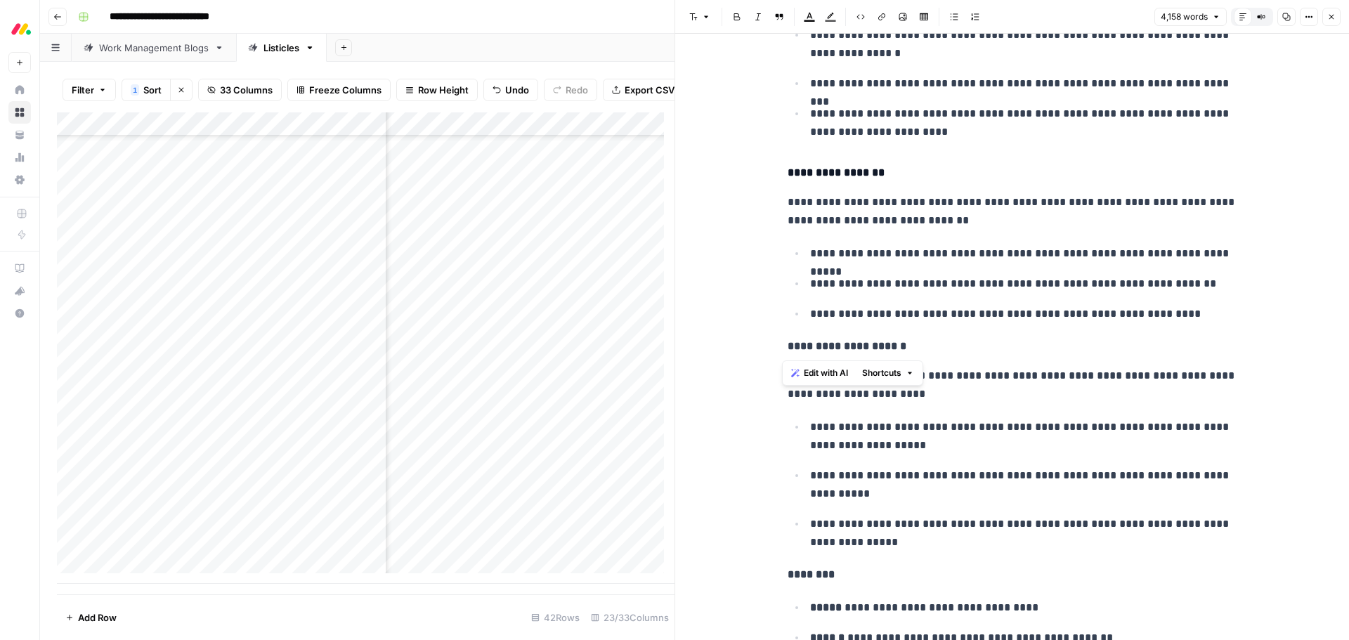
drag, startPoint x: 903, startPoint y: 347, endPoint x: 775, endPoint y: 348, distance: 127.8
click at [709, 15] on icon "button" at bounding box center [706, 17] width 8 height 8
click at [716, 135] on span "heading 4" at bounding box center [744, 132] width 67 height 14
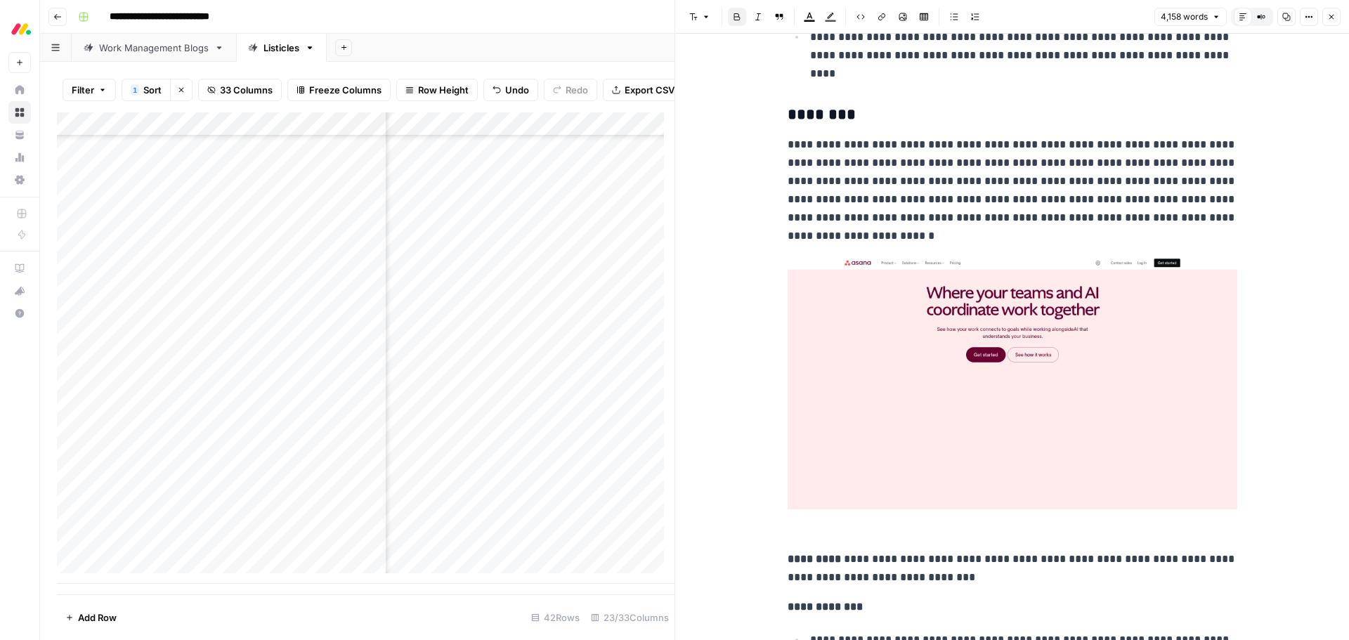
scroll to position [4210, 0]
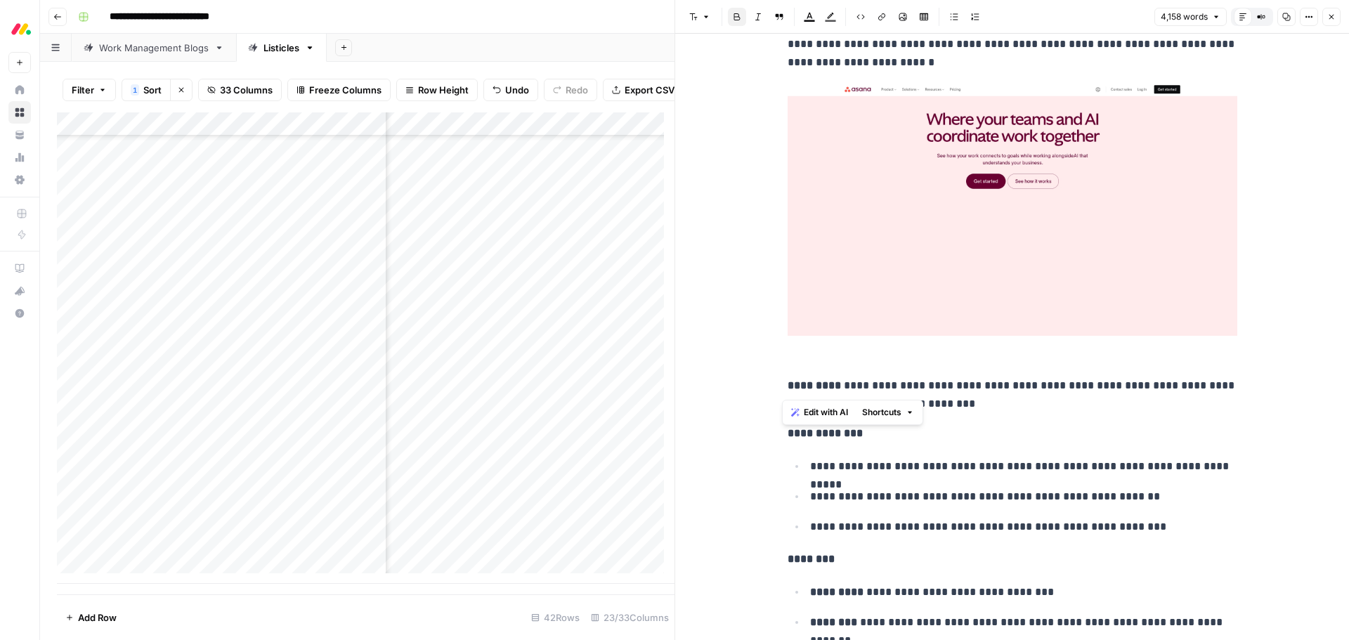
drag, startPoint x: 824, startPoint y: 390, endPoint x: 782, endPoint y: 393, distance: 41.5
click at [787, 391] on strong "*********" at bounding box center [813, 385] width 53 height 11
copy strong "*********"
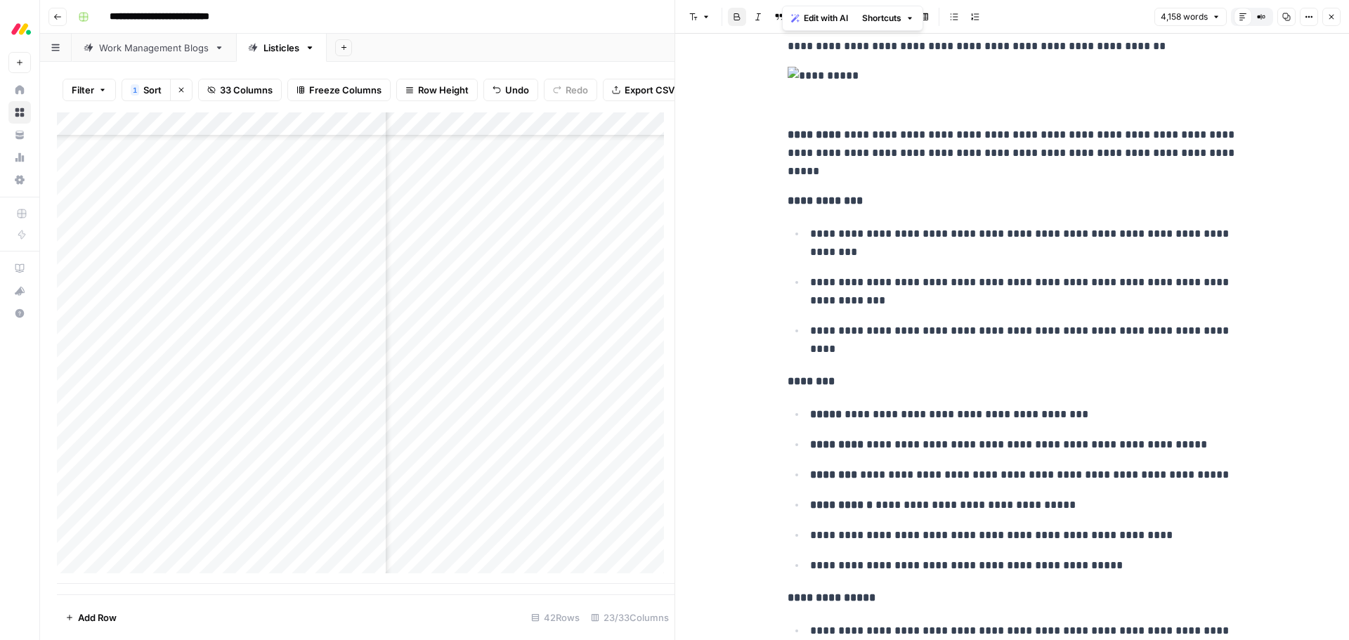
scroll to position [5193, 0]
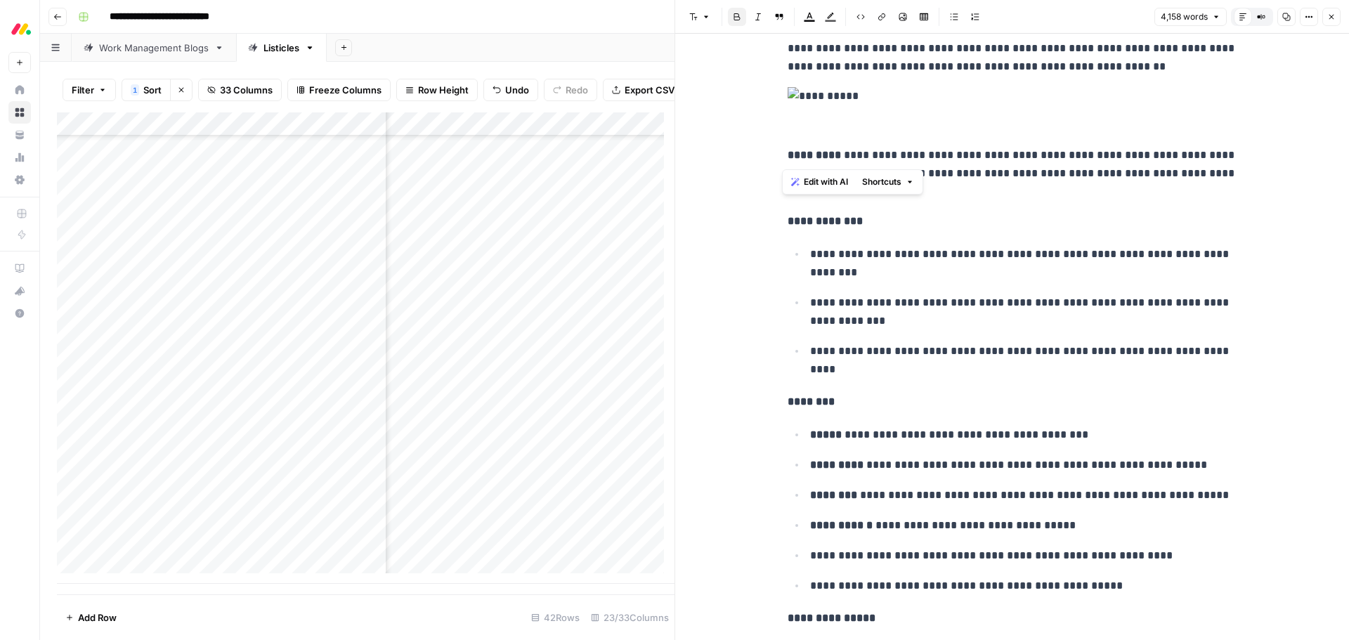
drag, startPoint x: 827, startPoint y: 154, endPoint x: 773, endPoint y: 154, distance: 54.1
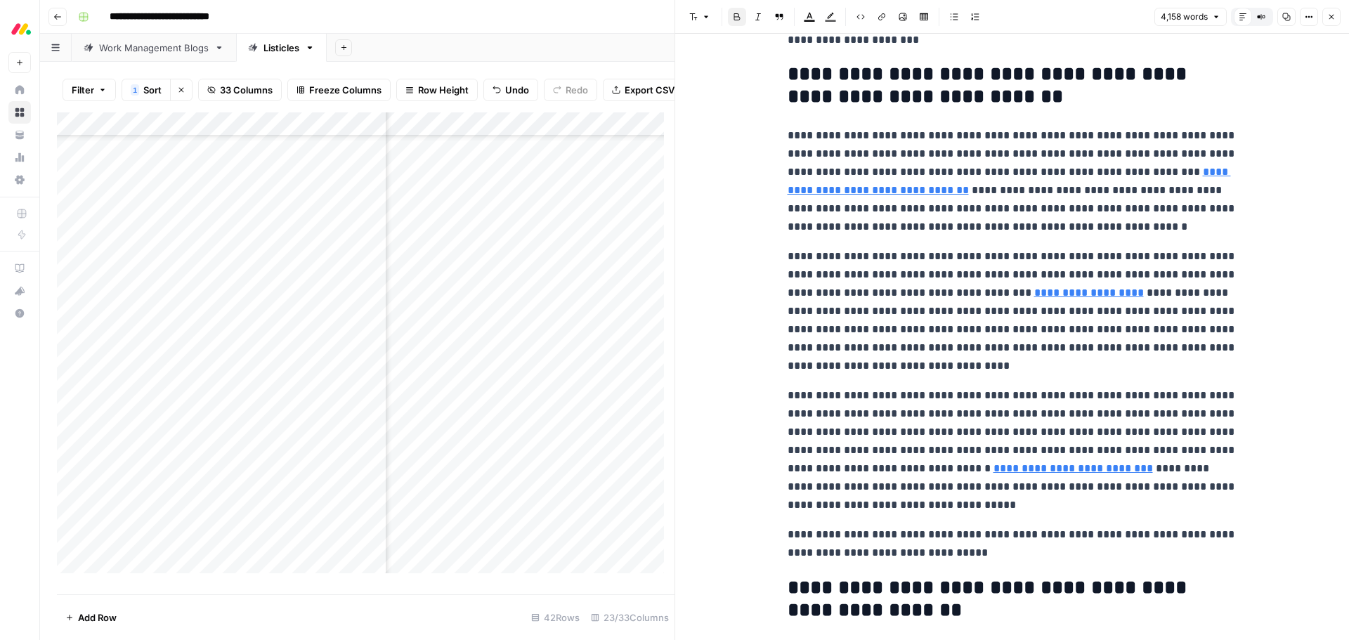
scroll to position [86, 1541]
click at [1327, 20] on icon "button" at bounding box center [1331, 17] width 8 height 8
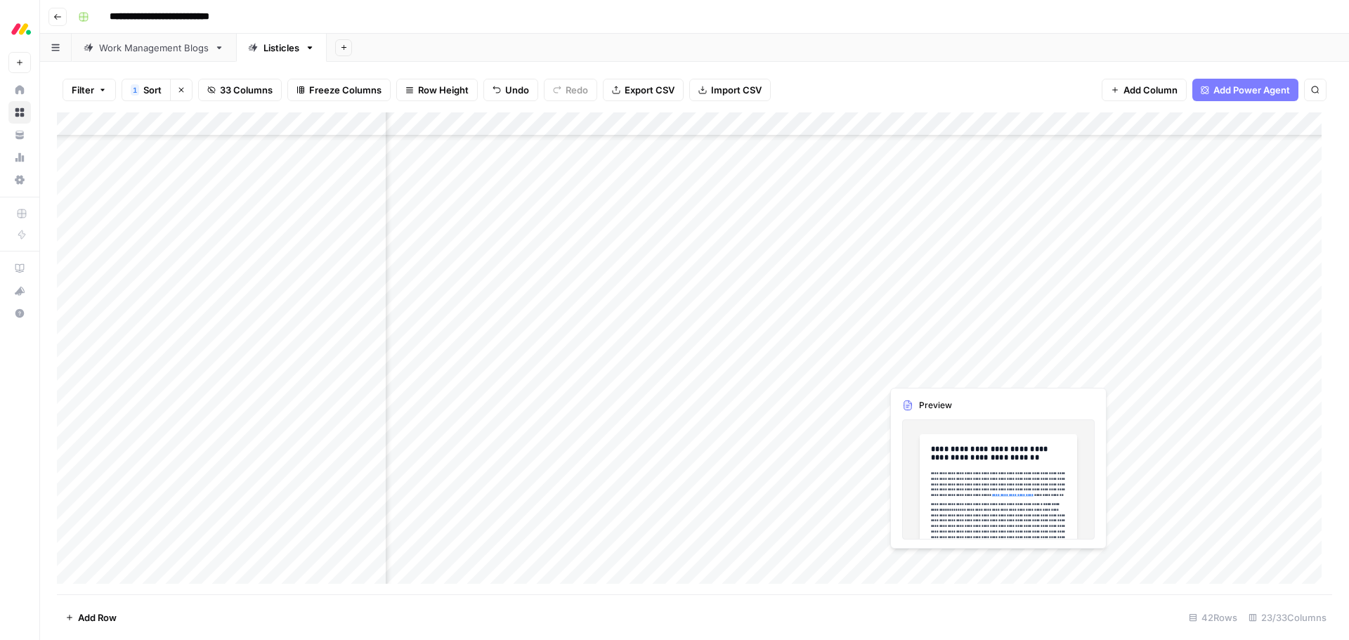
click at [948, 375] on div "Add Column" at bounding box center [694, 353] width 1275 height 482
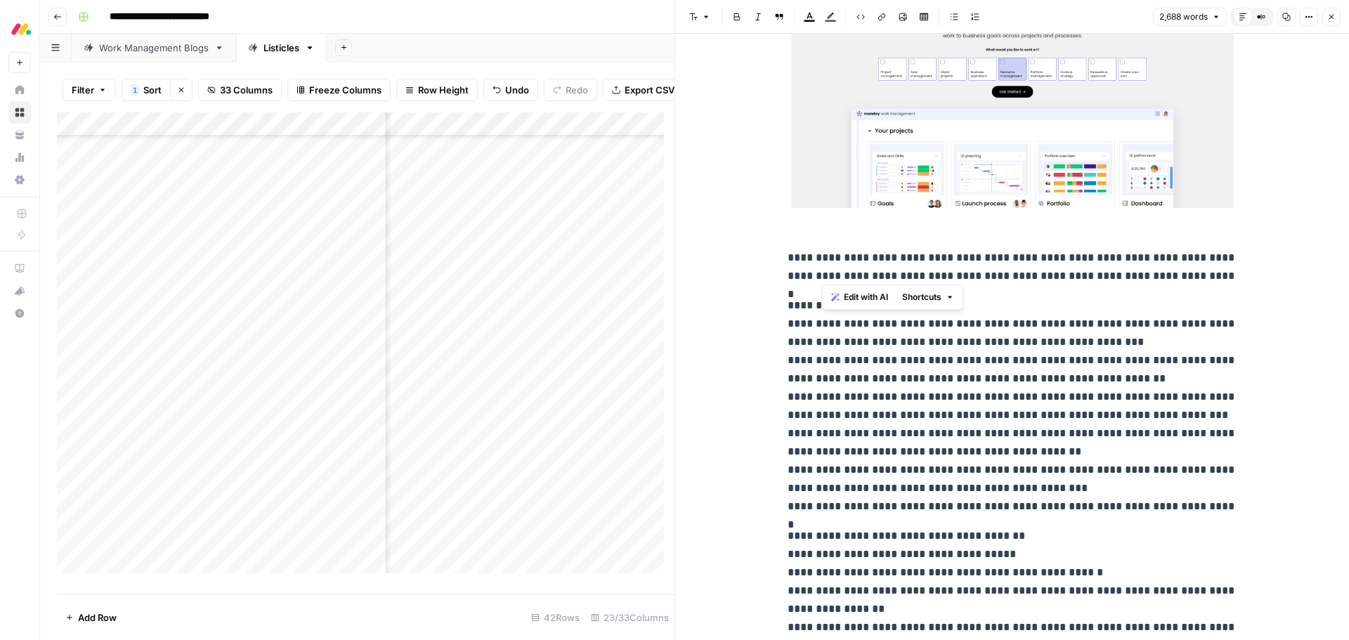
scroll to position [1615, 0]
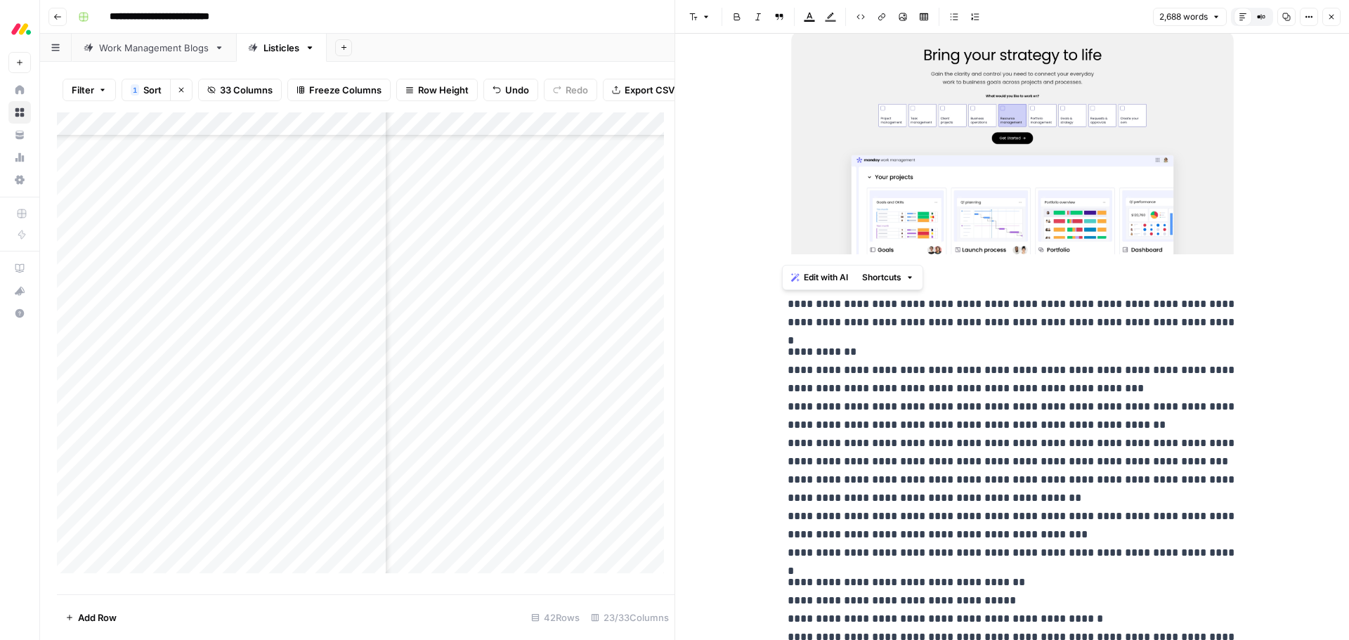
drag, startPoint x: 933, startPoint y: 461, endPoint x: 778, endPoint y: 310, distance: 217.1
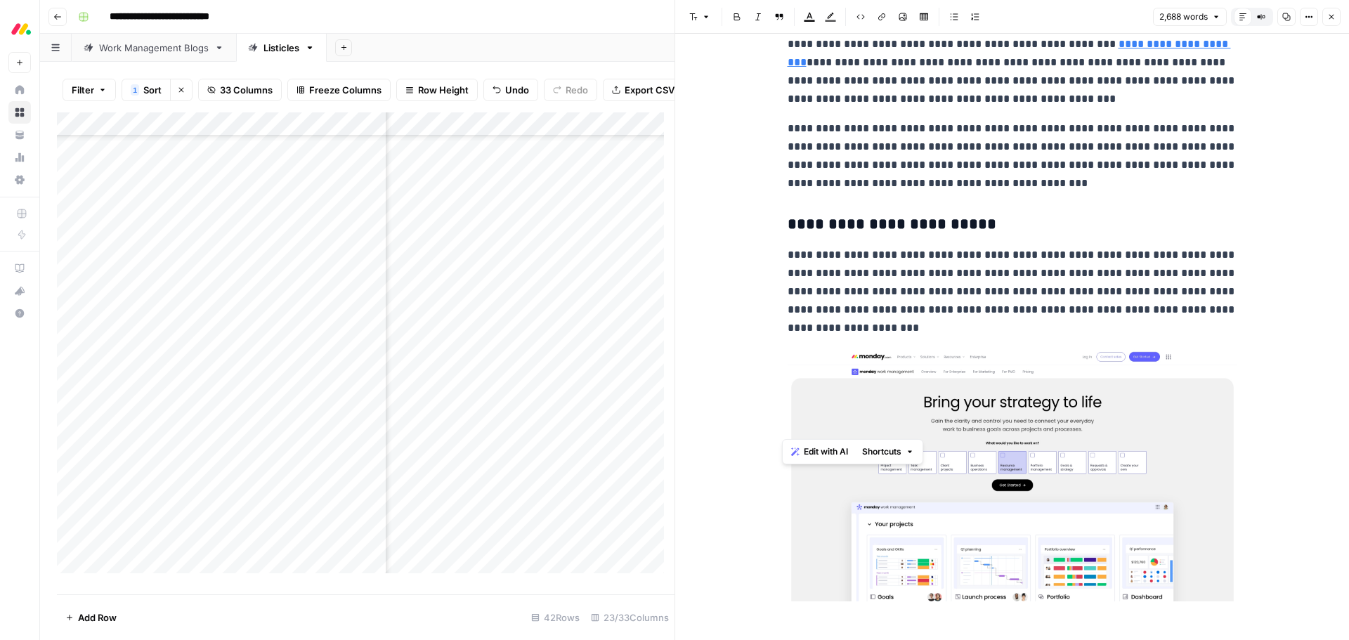
scroll to position [1264, 0]
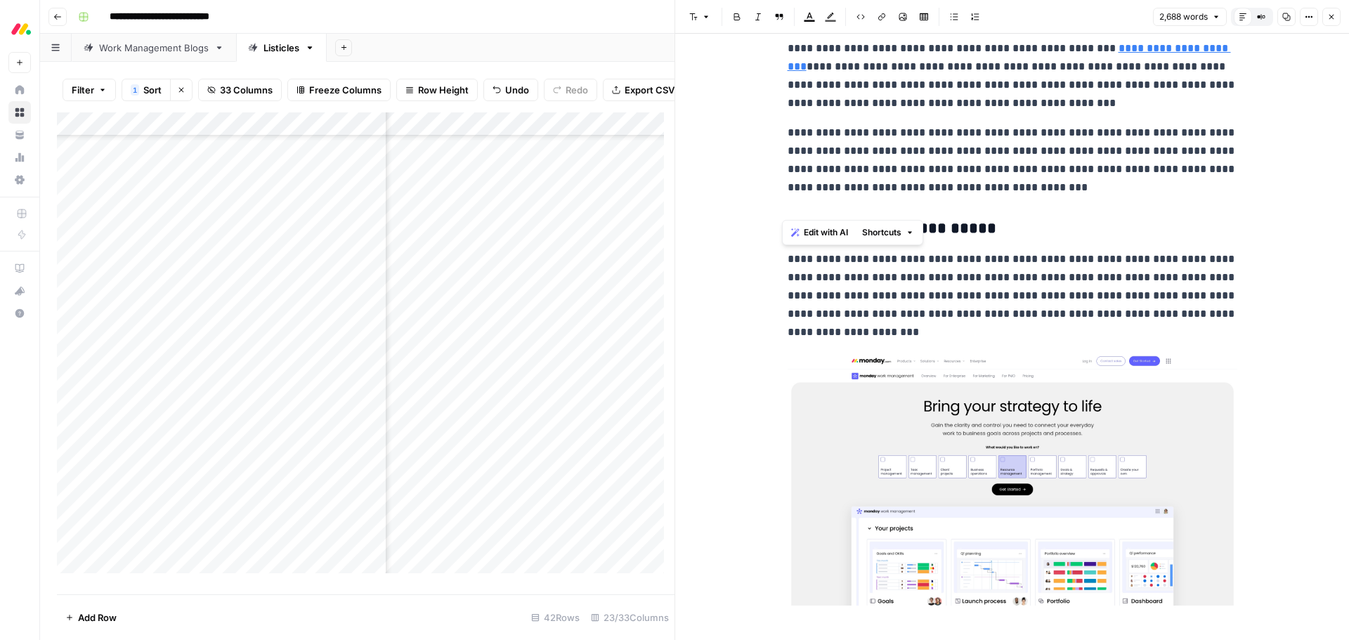
click at [808, 229] on span "Edit with AI" at bounding box center [826, 232] width 44 height 13
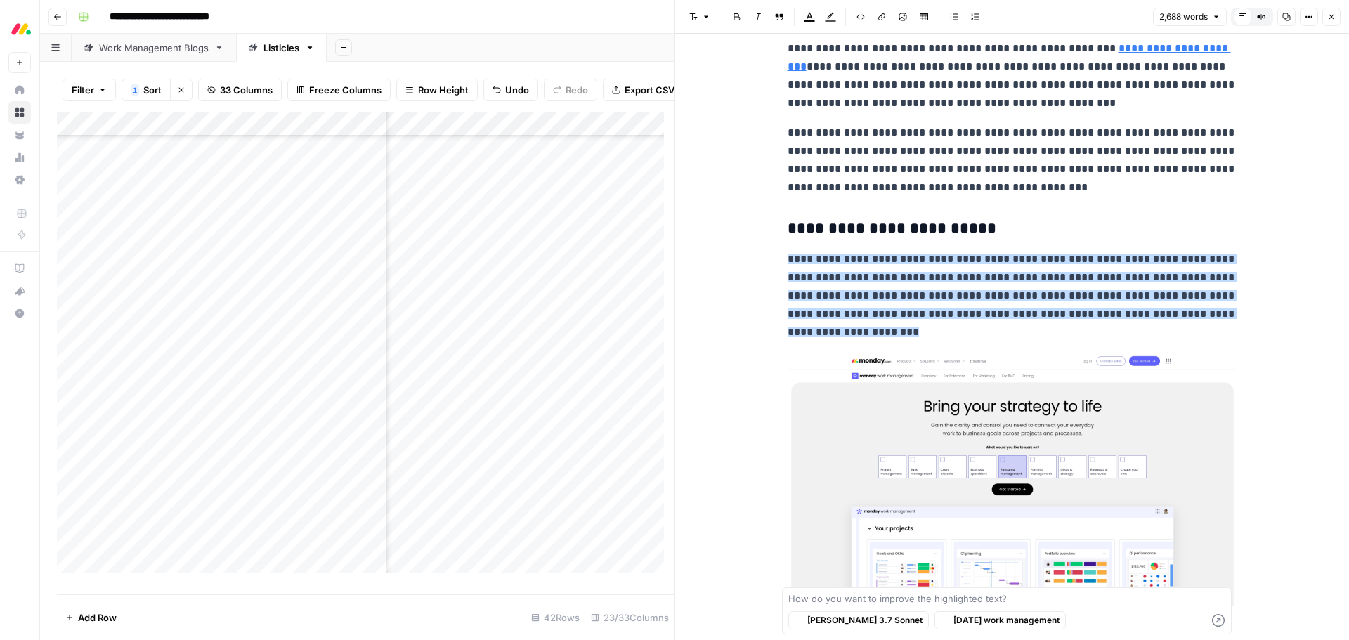
scroll to position [1962, 0]
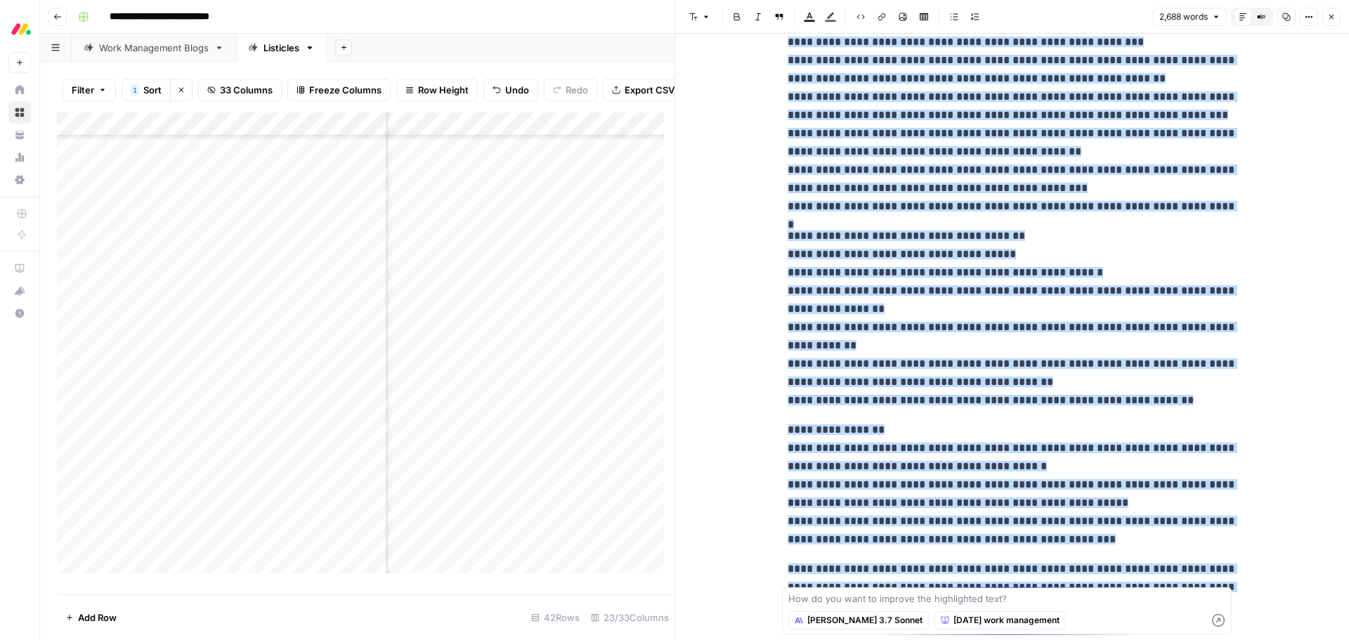
type textarea "Use case:"
click at [842, 599] on textarea at bounding box center [1006, 598] width 437 height 14
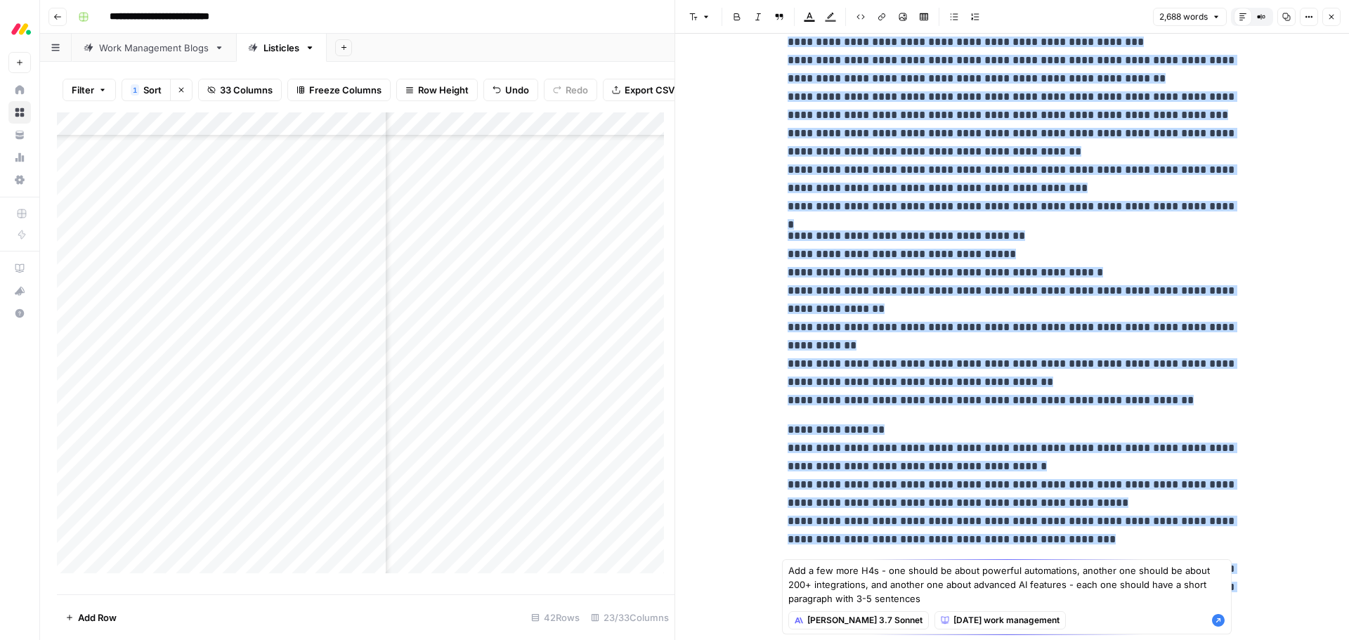
type textarea "Add a few more H4s - one should be about powerful automations, another one shou…"
click at [1222, 622] on icon "button" at bounding box center [1218, 620] width 13 height 13
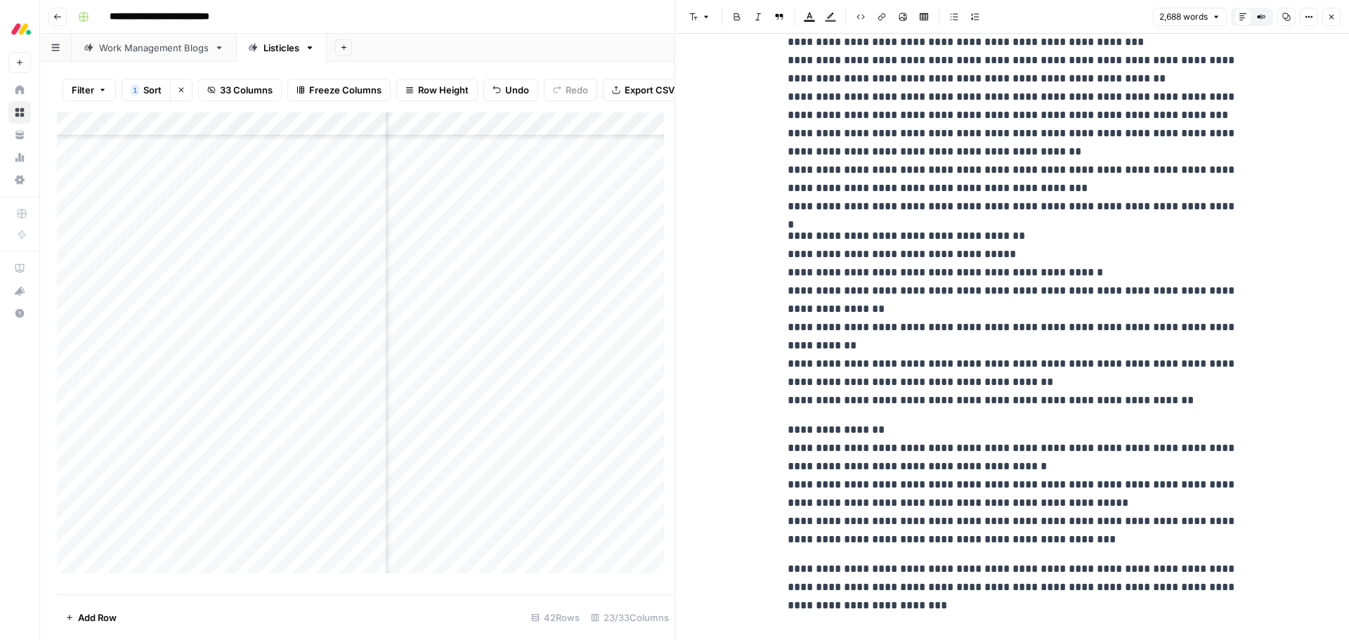
drag, startPoint x: 789, startPoint y: 376, endPoint x: 758, endPoint y: 420, distance: 54.0
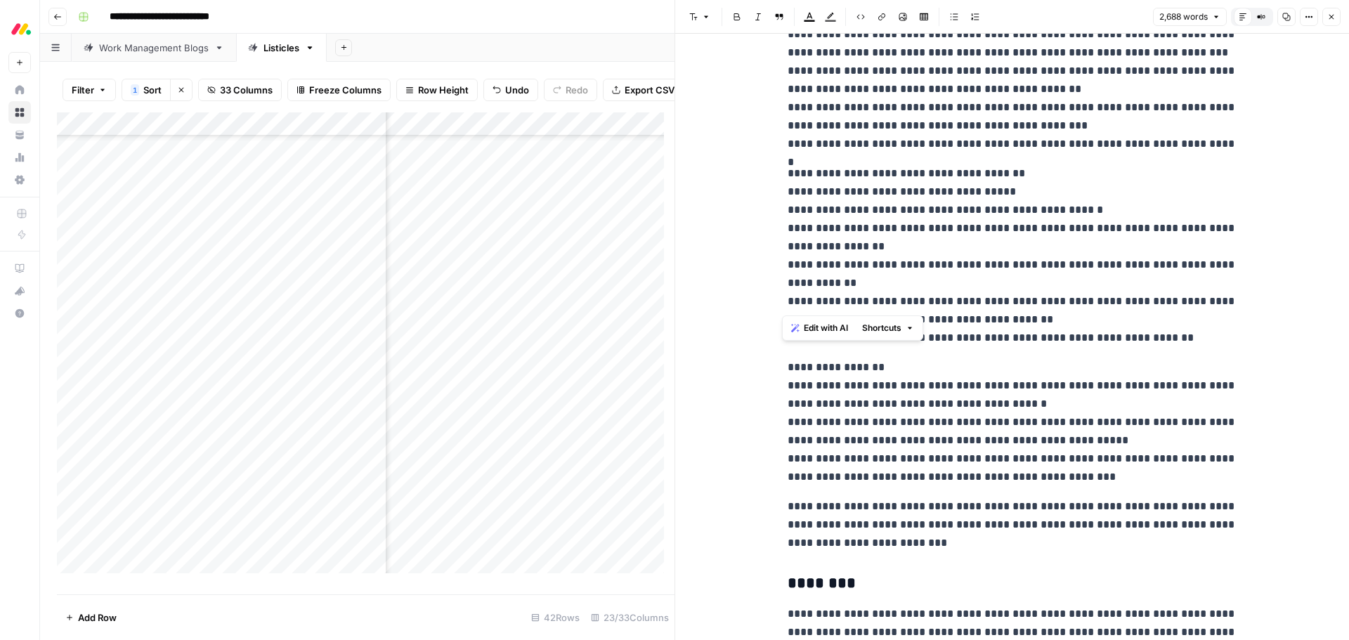
scroll to position [2032, 0]
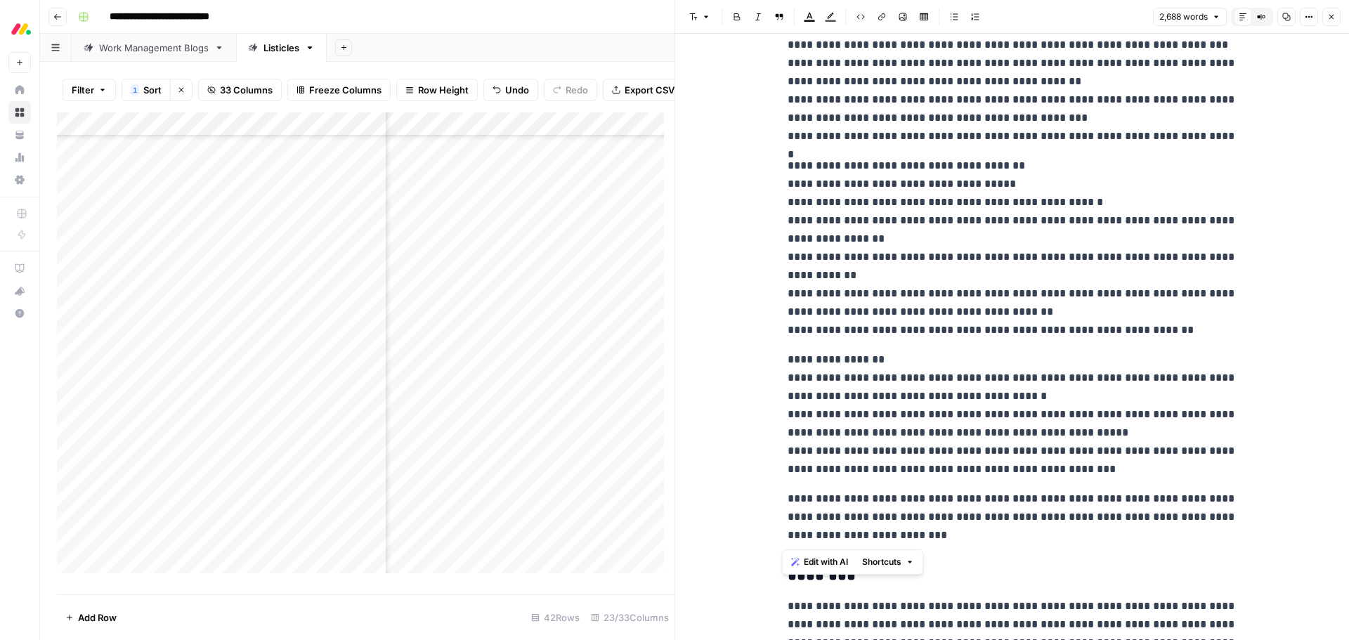
drag, startPoint x: 781, startPoint y: 271, endPoint x: 1091, endPoint y: 535, distance: 407.6
click at [816, 558] on span "Edit with AI" at bounding box center [826, 562] width 44 height 13
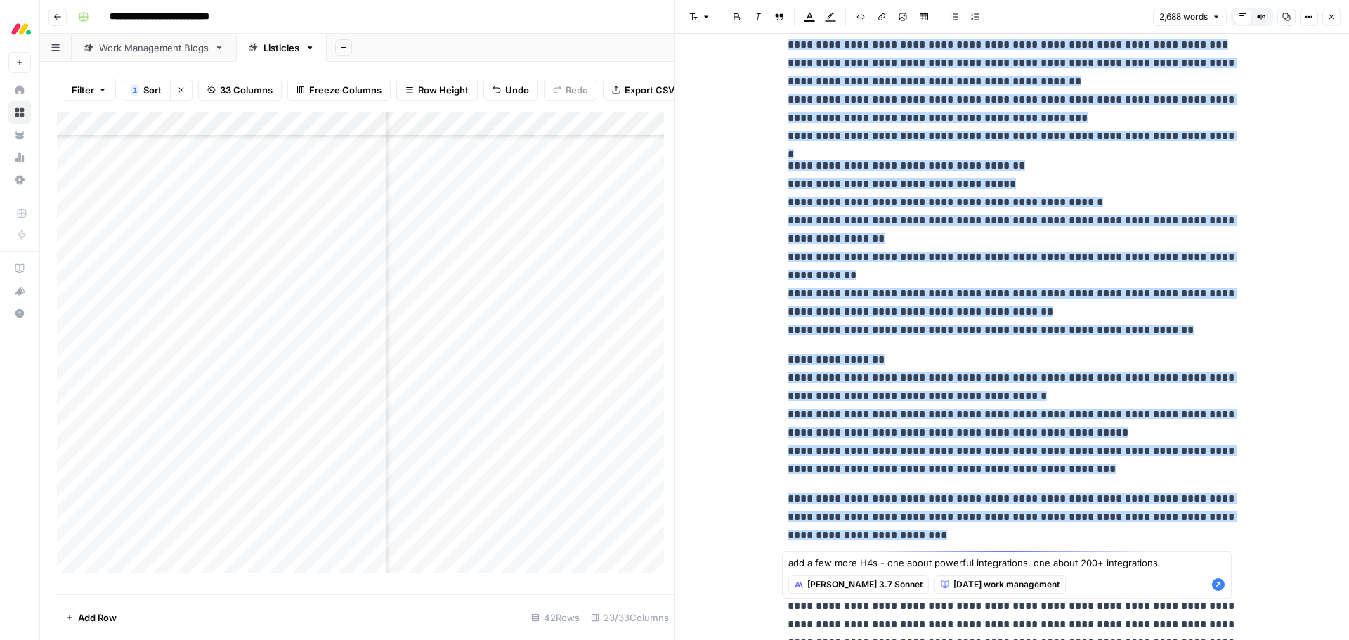
click at [992, 566] on textarea "add a few more H4s - one about powerful integrations, one about 200+ integratio…" at bounding box center [1006, 563] width 437 height 14
click at [1162, 558] on textarea "add a few more H4s - one about powerful automations, one about 200+ integrations" at bounding box center [1006, 563] width 437 height 14
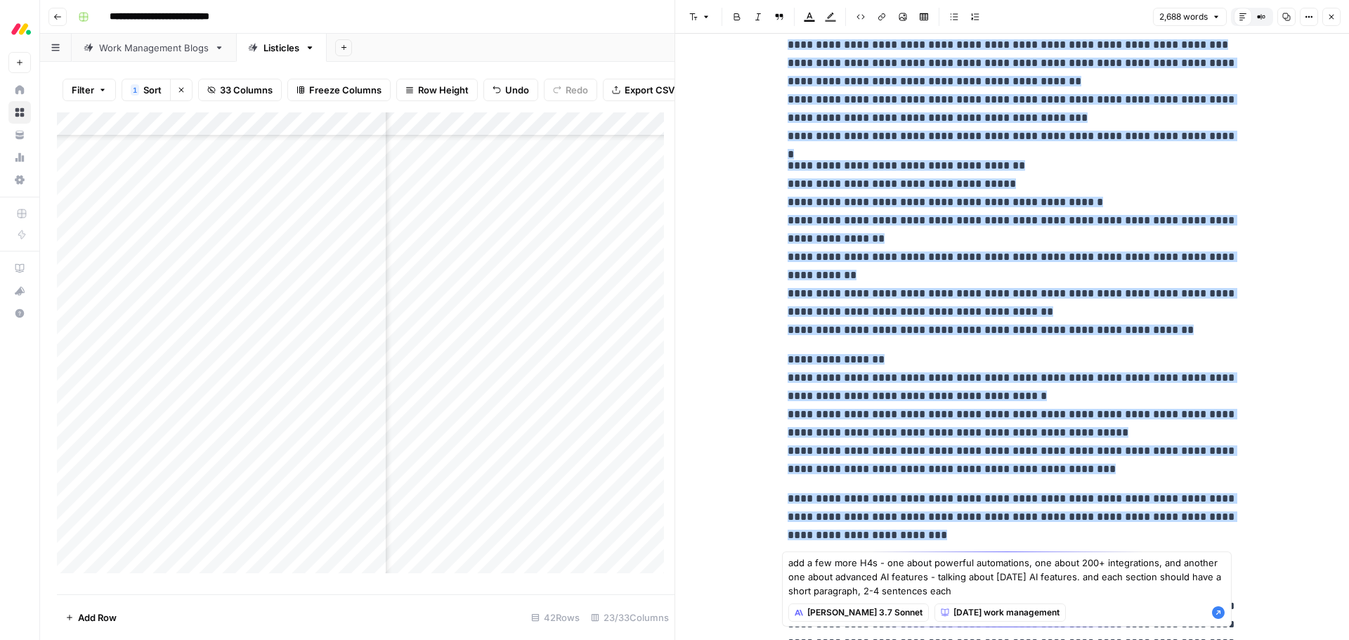
type textarea "add a few more H4s - one about powerful automations, one about 200+ integration…"
click at [1218, 612] on icon "button" at bounding box center [1218, 612] width 13 height 13
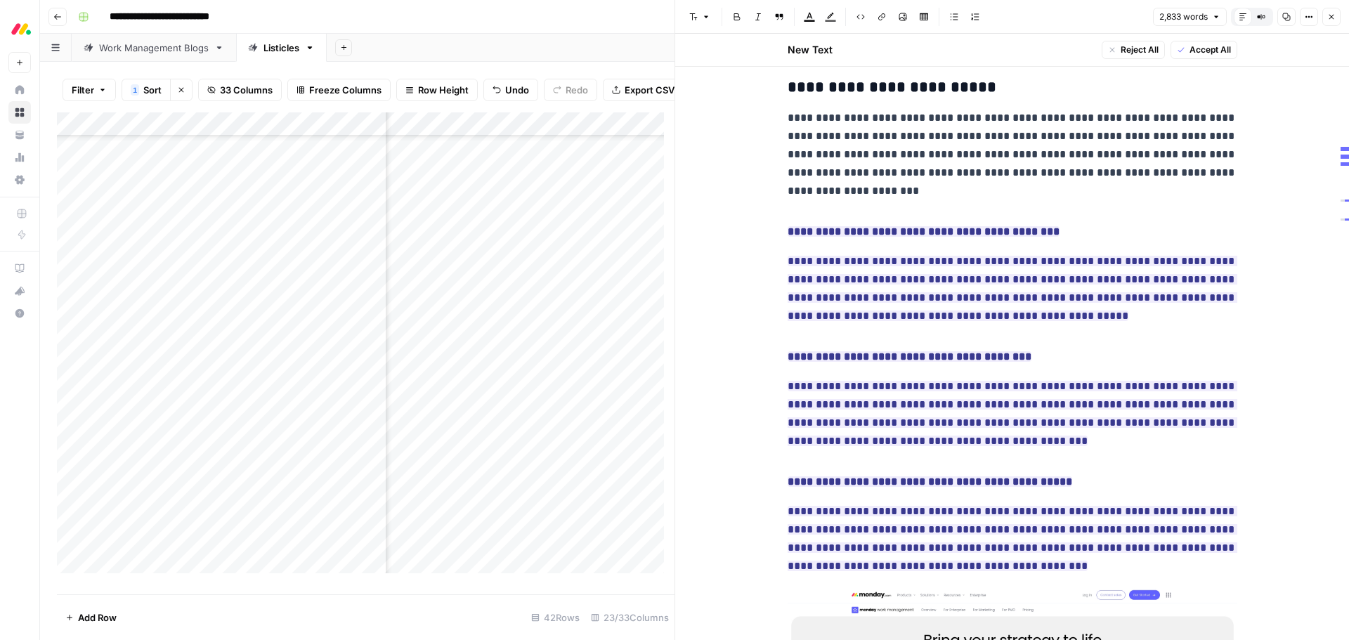
scroll to position [1482, 0]
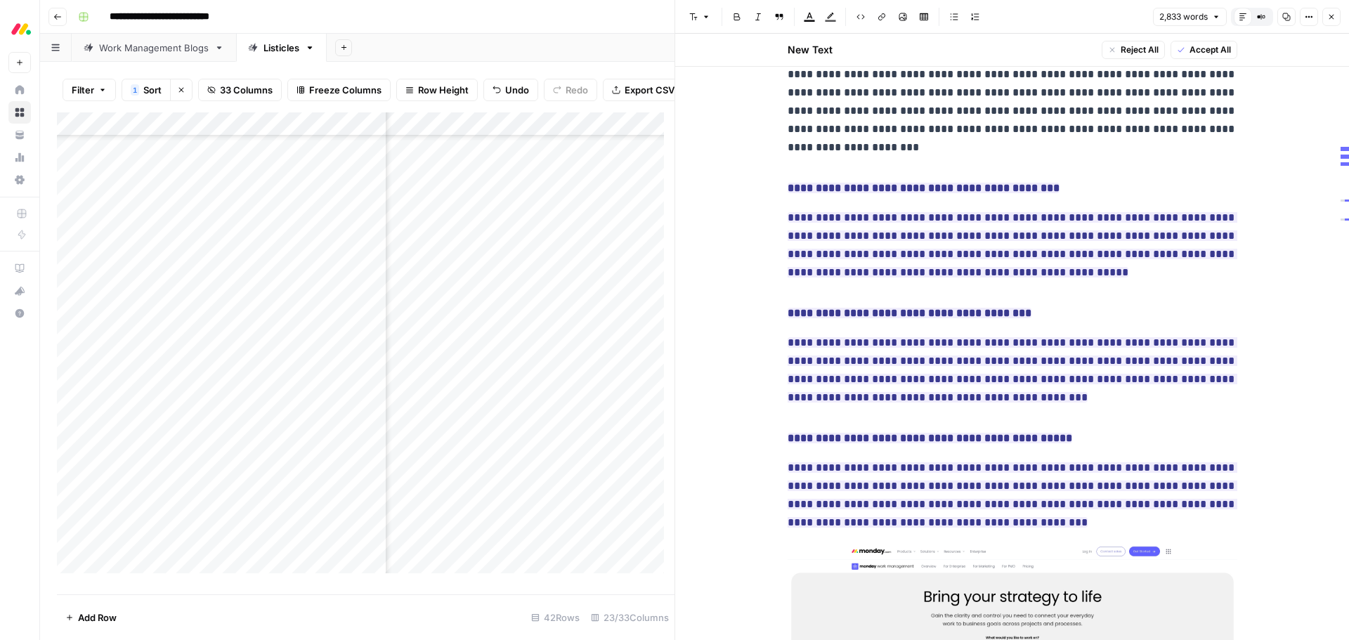
click at [1193, 51] on span "Accept All" at bounding box center [1209, 50] width 41 height 13
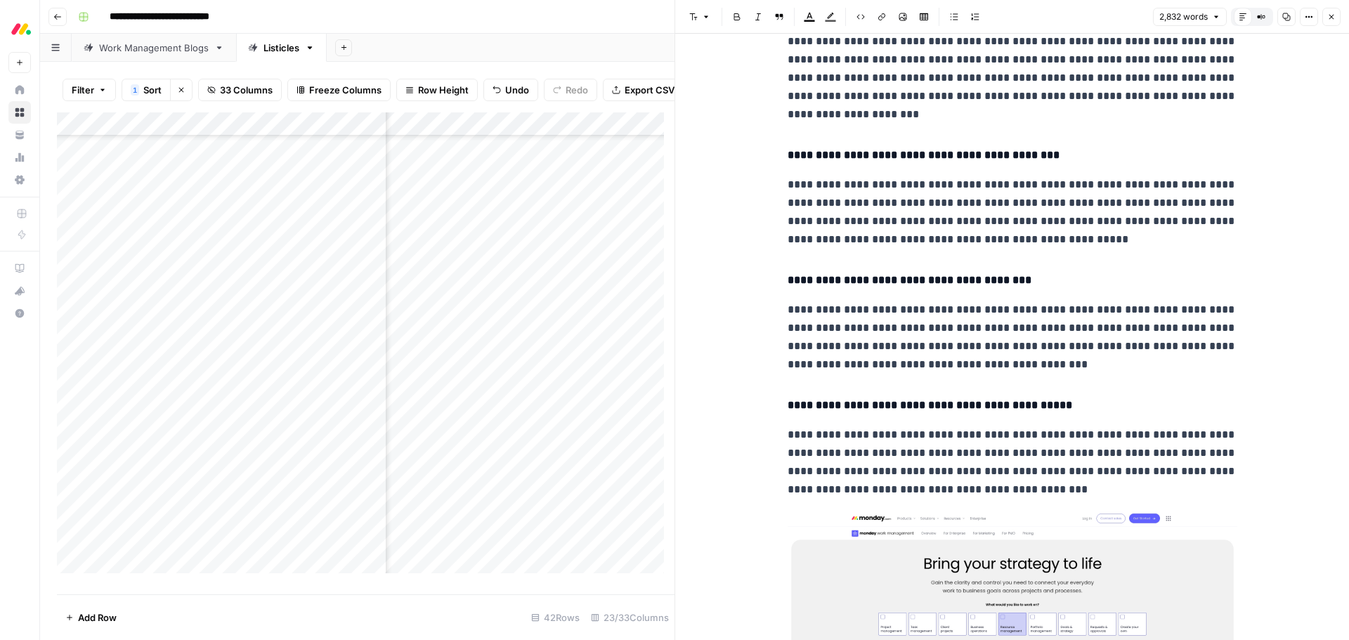
scroll to position [1449, 0]
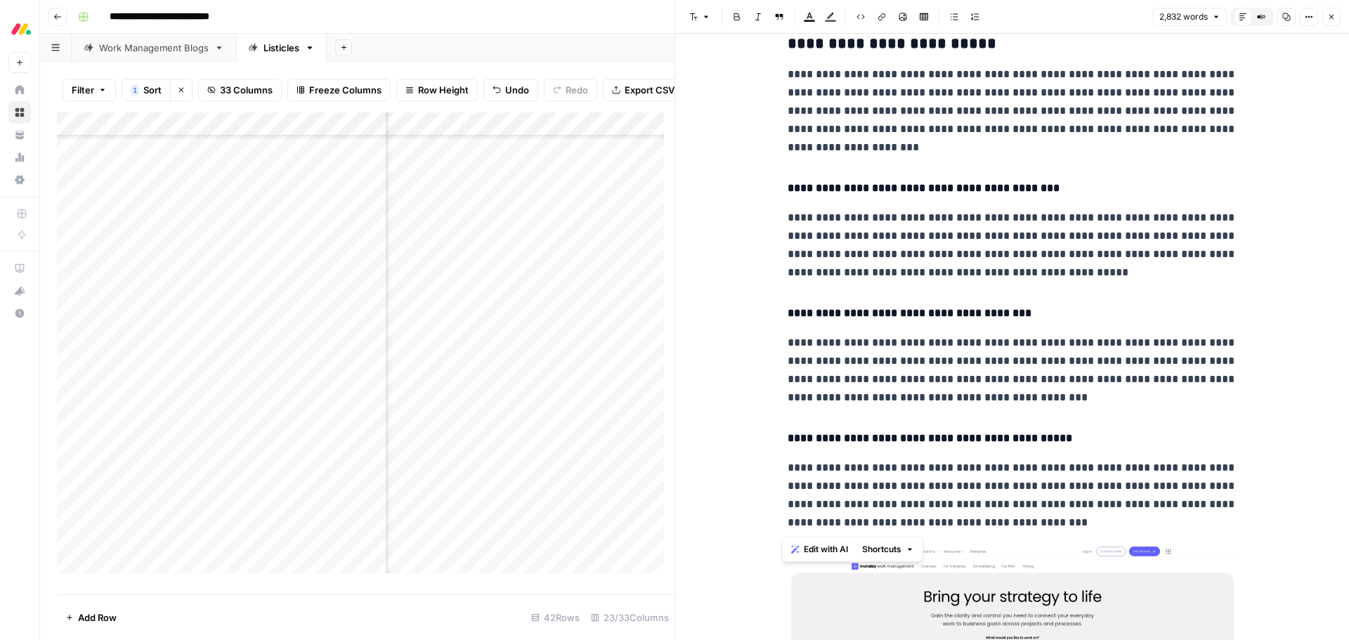
drag, startPoint x: 783, startPoint y: 184, endPoint x: 1093, endPoint y: 519, distance: 456.3
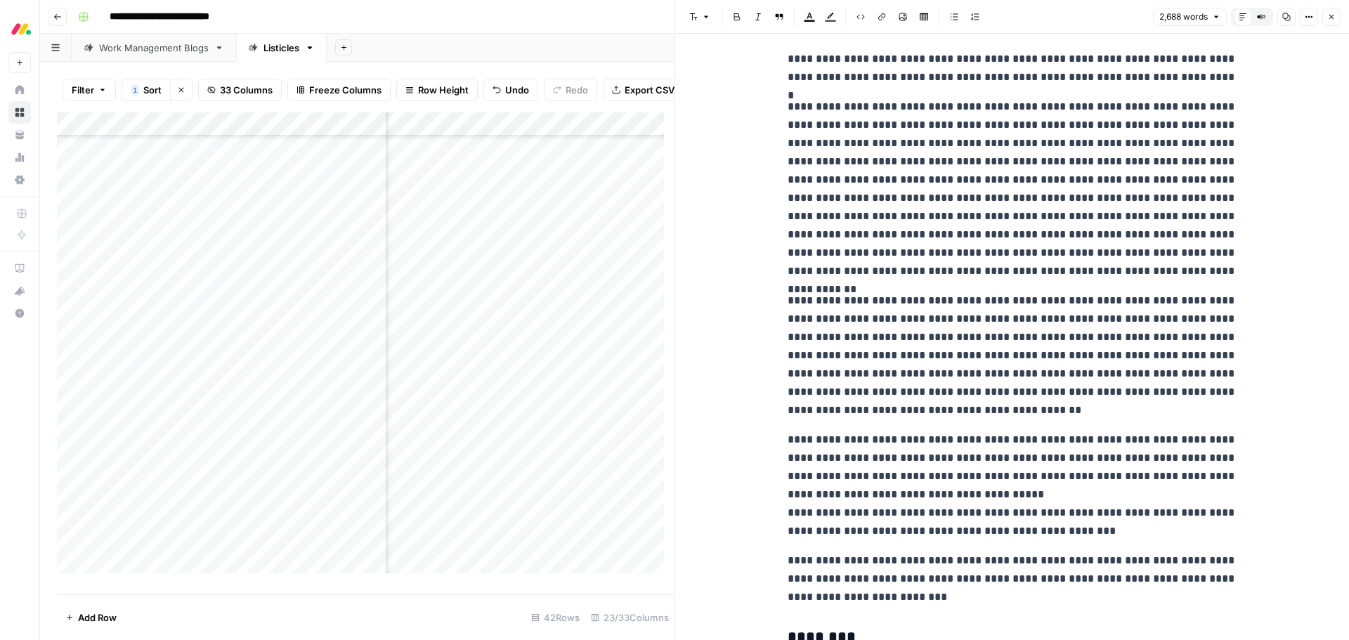
scroll to position [1870, 0]
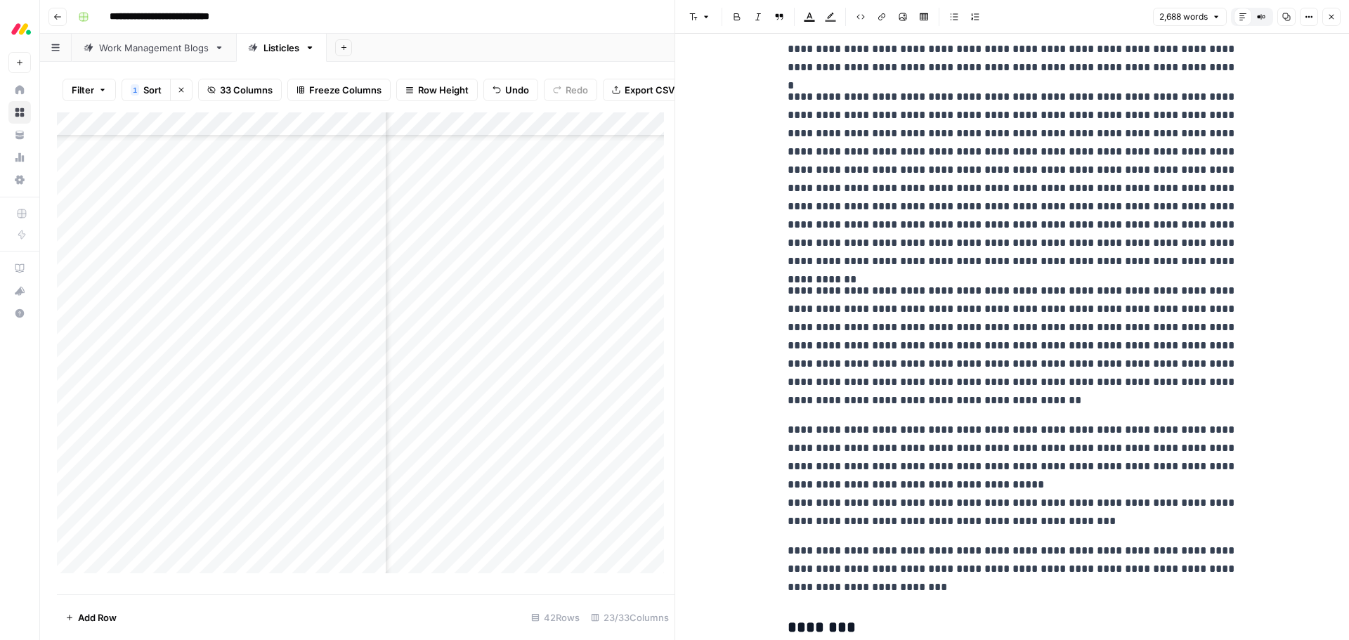
click at [983, 405] on p "**********" at bounding box center [1012, 346] width 450 height 128
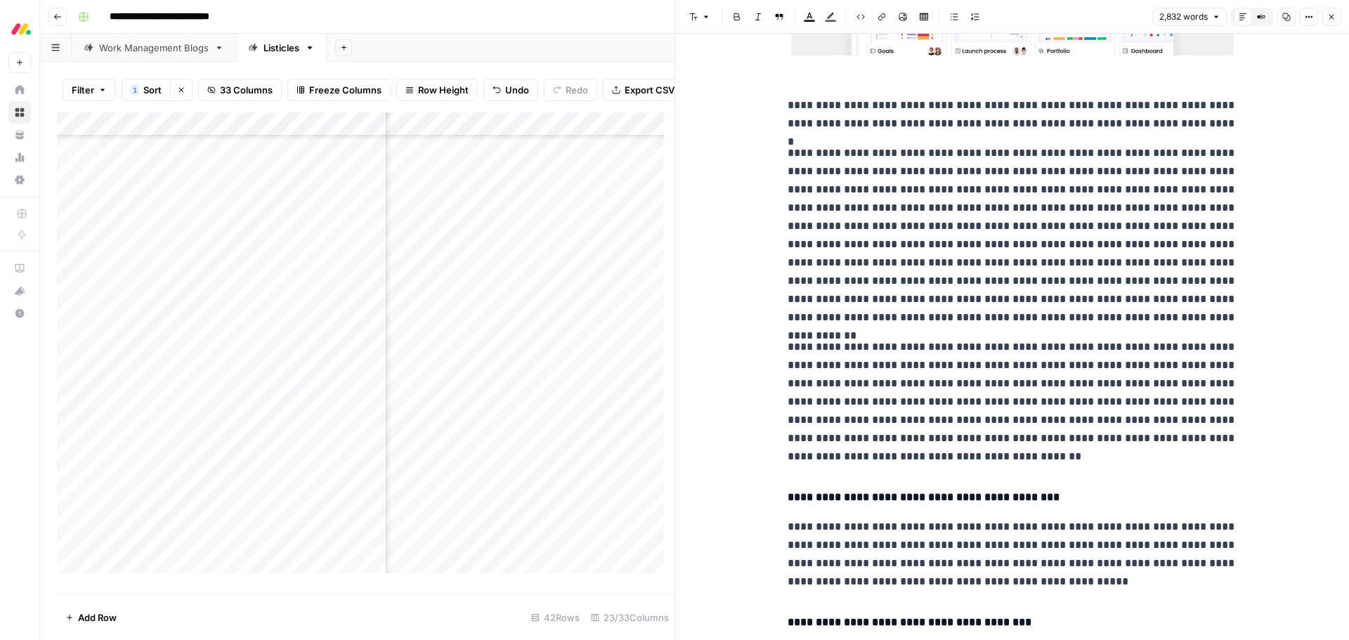
scroll to position [1806, 0]
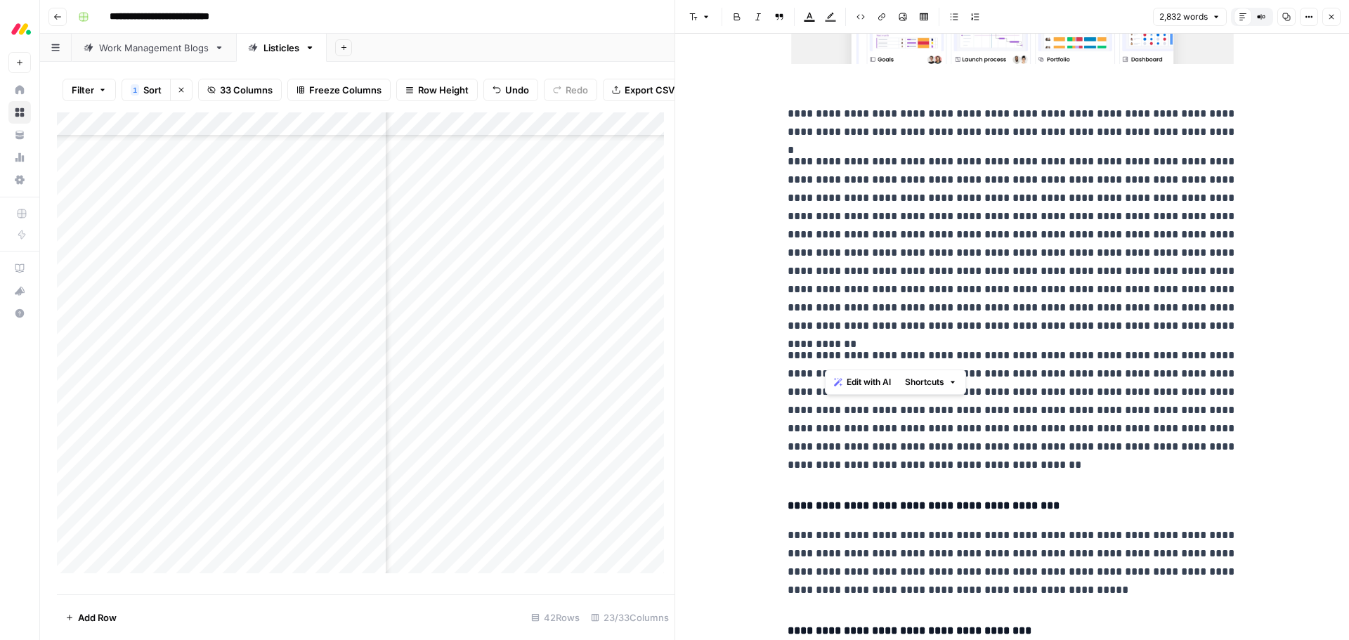
drag, startPoint x: 822, startPoint y: 353, endPoint x: 995, endPoint y: 351, distance: 172.8
click at [995, 351] on p "**********" at bounding box center [1012, 410] width 450 height 128
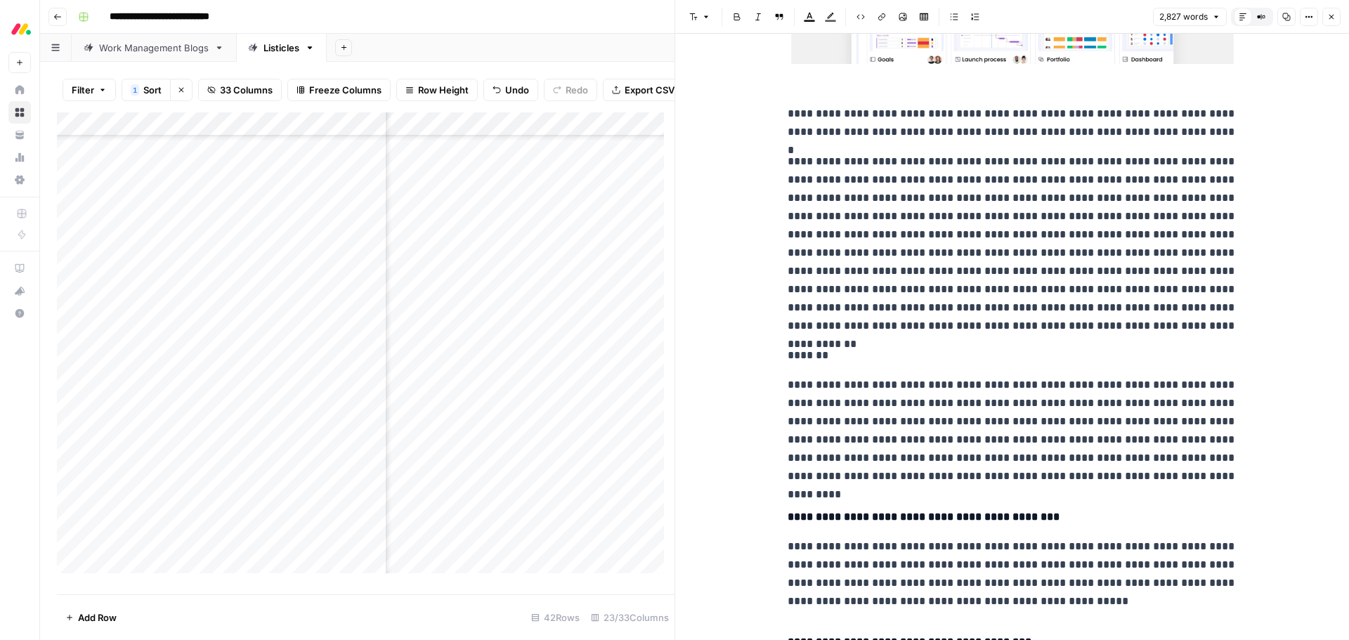
click at [825, 406] on p "**********" at bounding box center [1012, 431] width 450 height 110
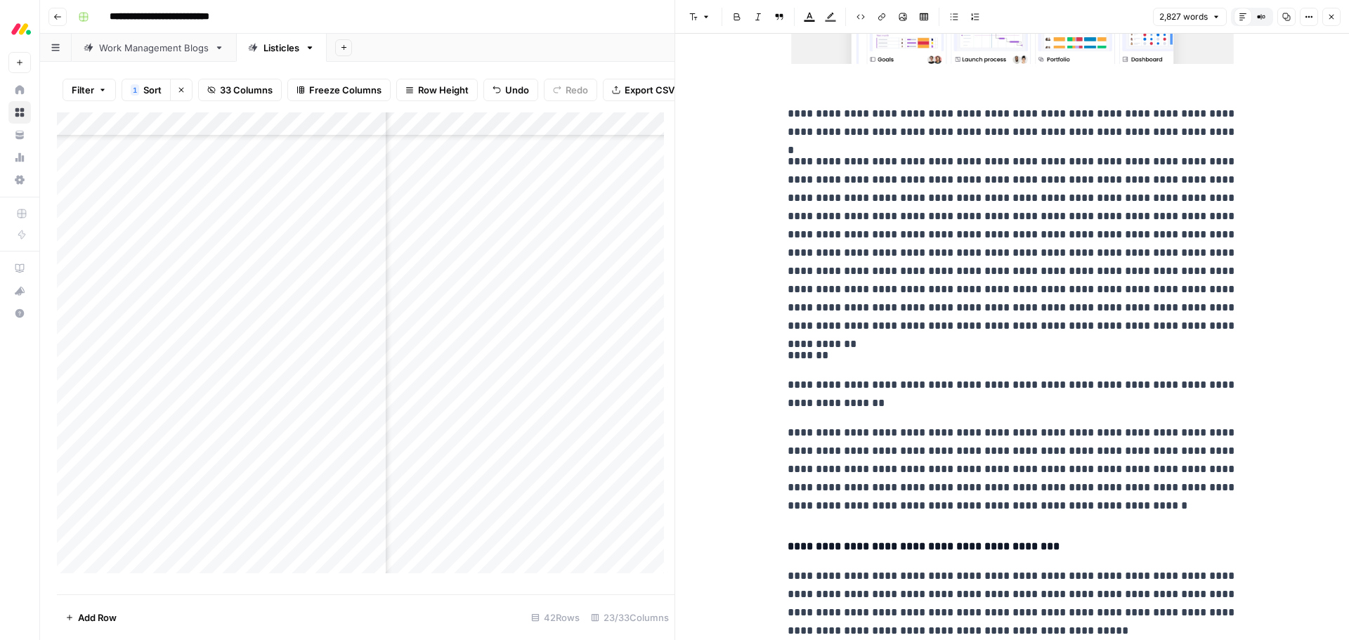
click at [840, 452] on p "**********" at bounding box center [1012, 469] width 450 height 91
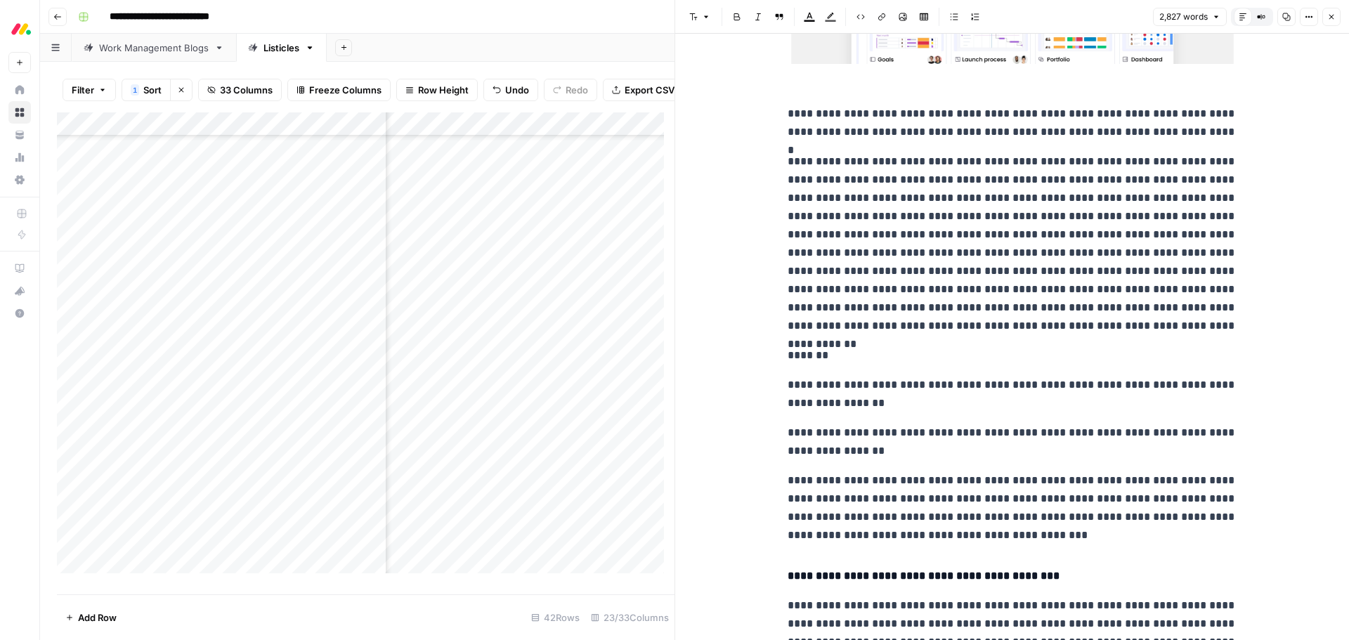
click at [818, 499] on p "**********" at bounding box center [1012, 507] width 450 height 73
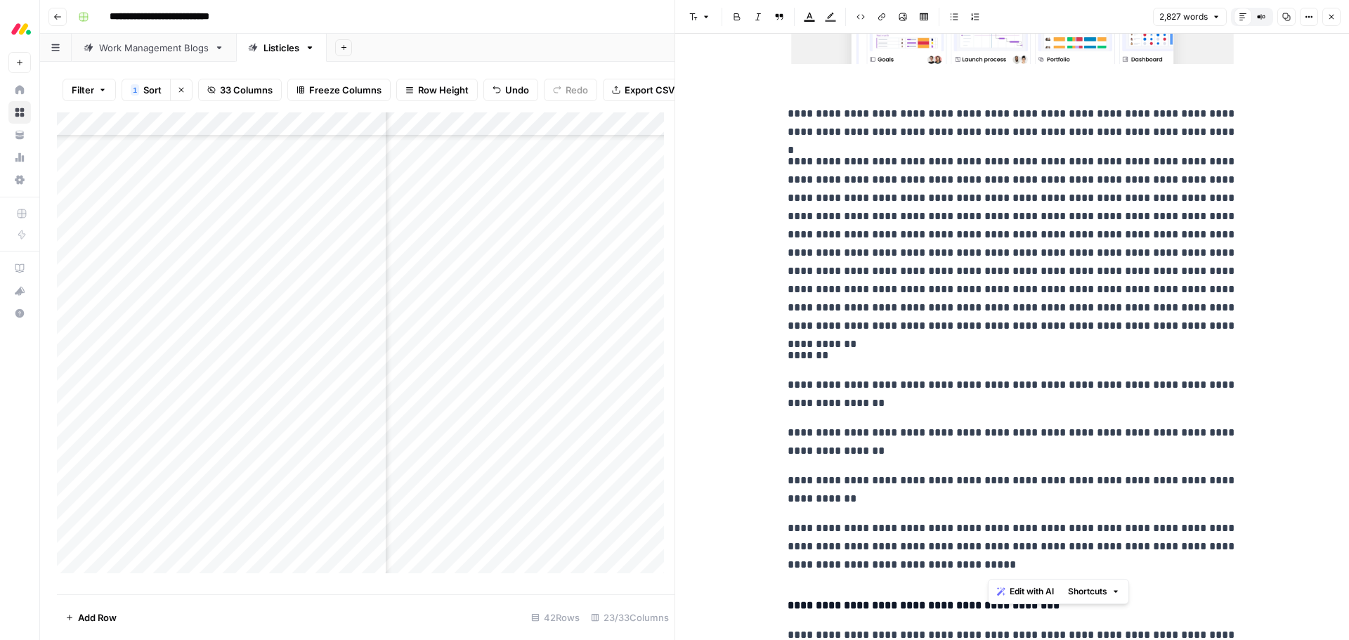
drag, startPoint x: 1070, startPoint y: 563, endPoint x: 1060, endPoint y: 549, distance: 17.6
click at [1060, 549] on p "**********" at bounding box center [1012, 546] width 450 height 55
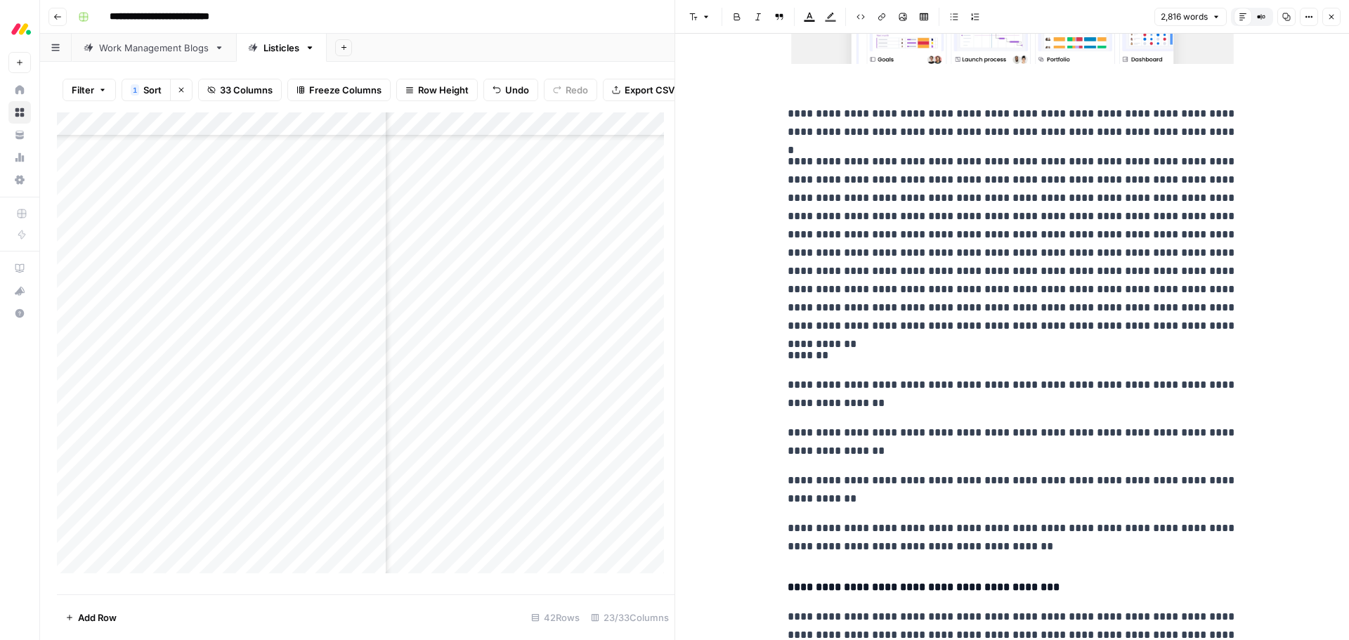
click at [801, 383] on p "**********" at bounding box center [1012, 394] width 450 height 37
click at [807, 430] on p "**********" at bounding box center [1012, 442] width 450 height 37
click at [799, 485] on p "**********" at bounding box center [1012, 489] width 450 height 37
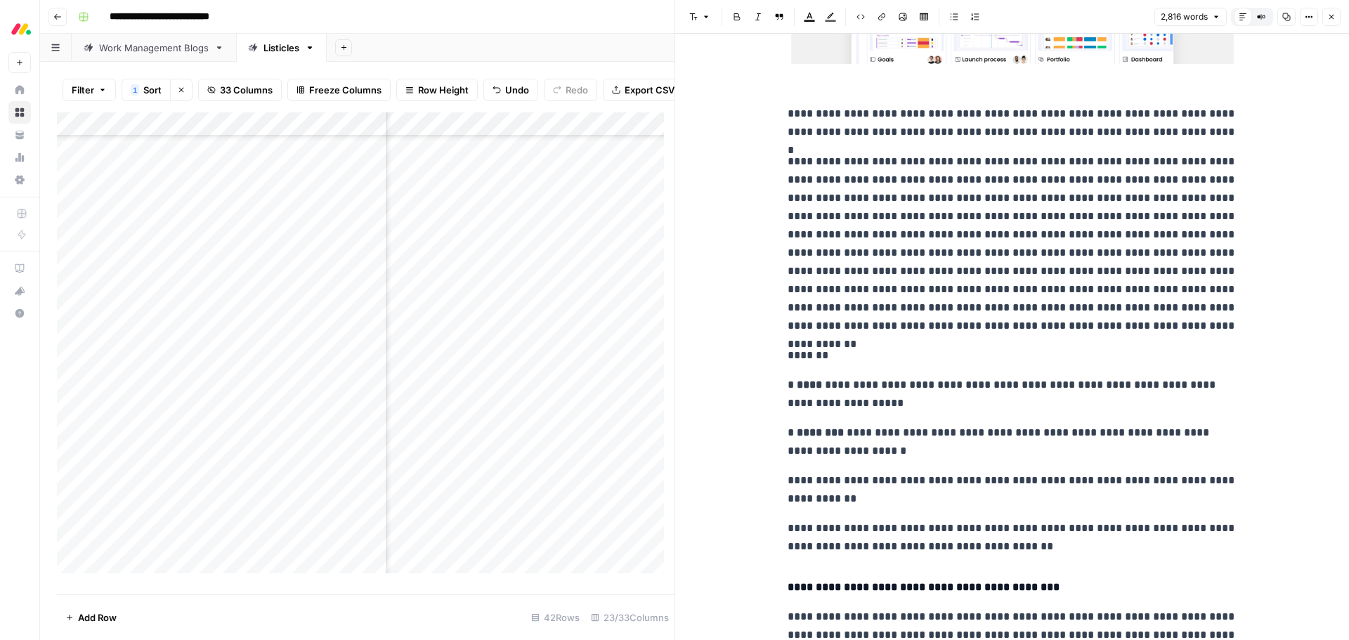
click at [799, 485] on p "**********" at bounding box center [1012, 489] width 450 height 37
click at [799, 529] on p "**********" at bounding box center [1012, 537] width 450 height 37
click at [801, 355] on p "*******" at bounding box center [1012, 355] width 450 height 18
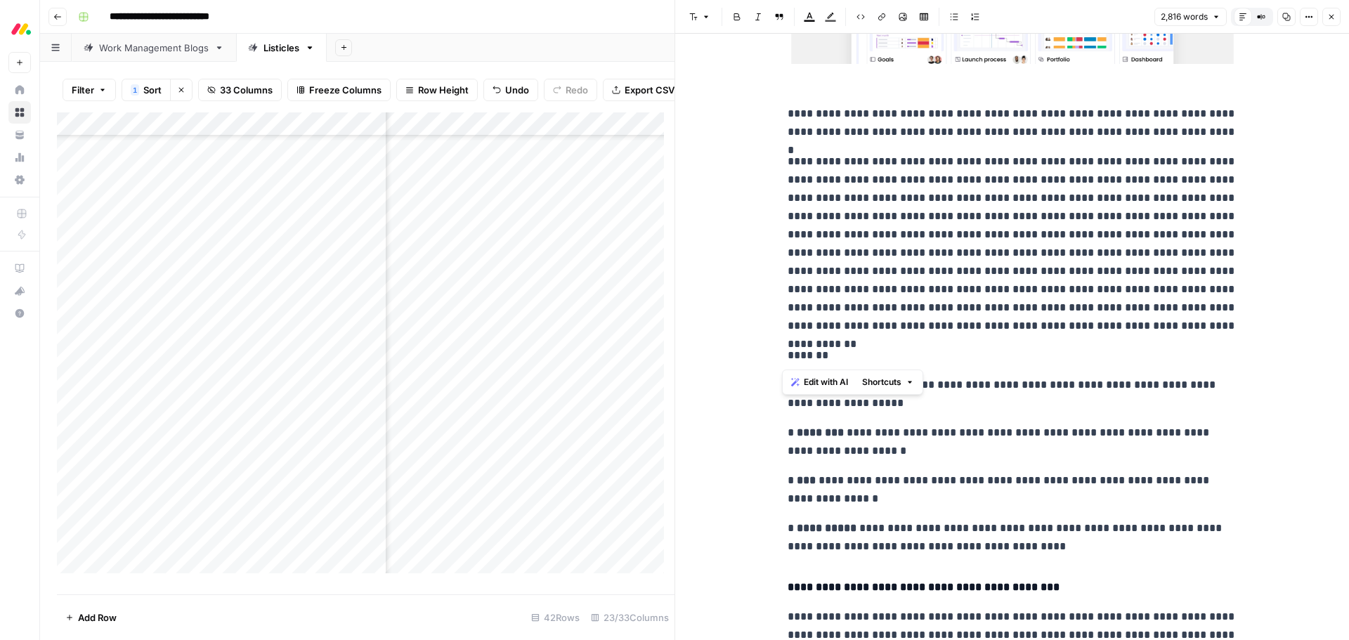
click at [709, 20] on icon "button" at bounding box center [706, 17] width 8 height 8
click at [737, 130] on span "heading 4" at bounding box center [744, 132] width 67 height 14
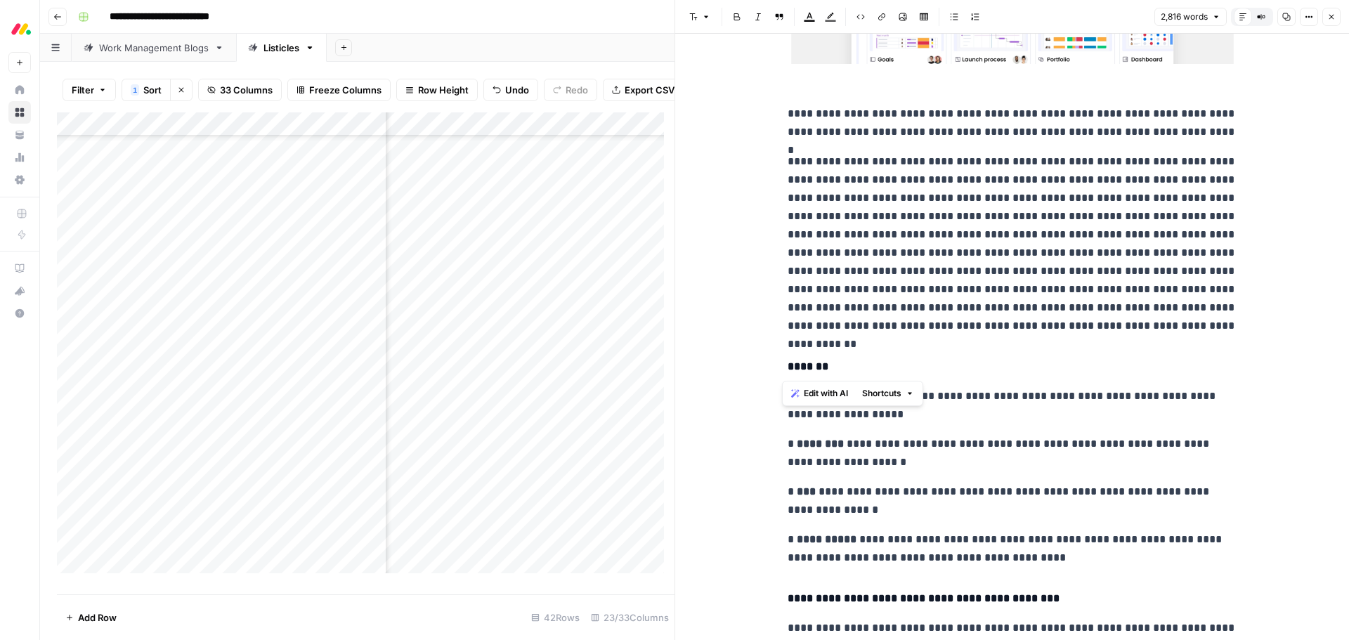
click at [868, 279] on p "**********" at bounding box center [1012, 243] width 450 height 183
click at [848, 163] on p "**********" at bounding box center [1012, 243] width 450 height 183
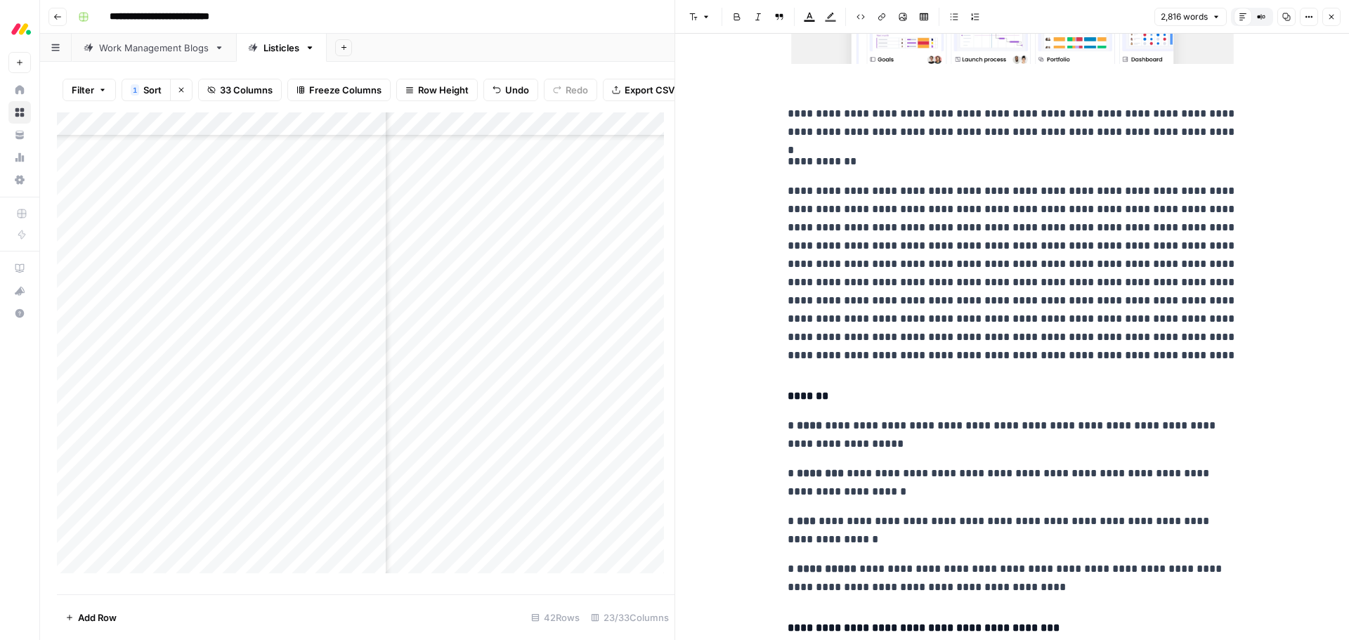
click at [1126, 211] on p "**********" at bounding box center [1012, 273] width 450 height 183
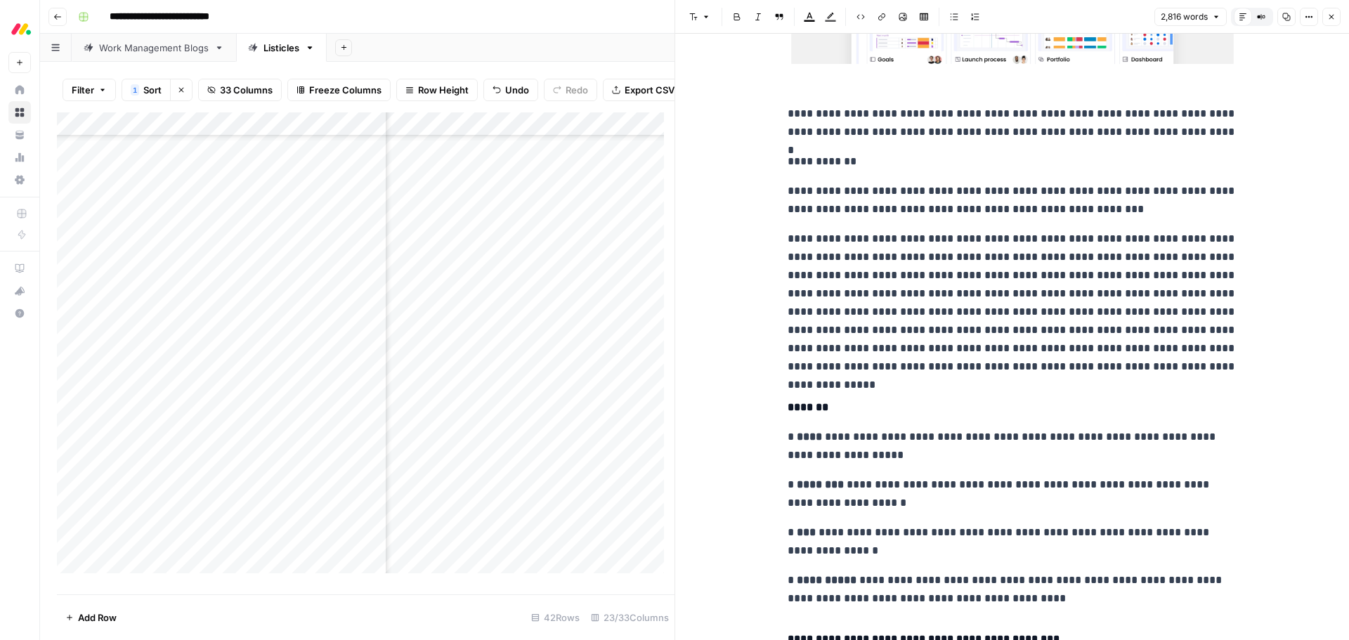
click at [1106, 261] on p "**********" at bounding box center [1012, 303] width 450 height 146
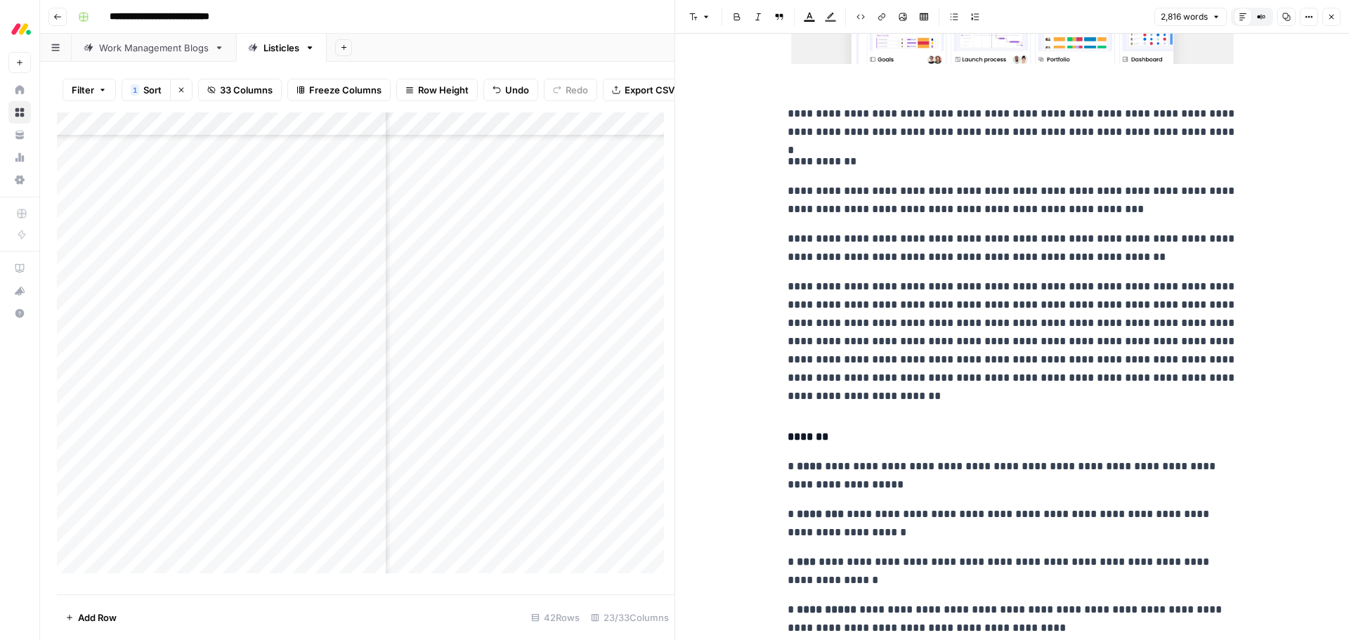
click at [1014, 341] on p "**********" at bounding box center [1012, 341] width 450 height 128
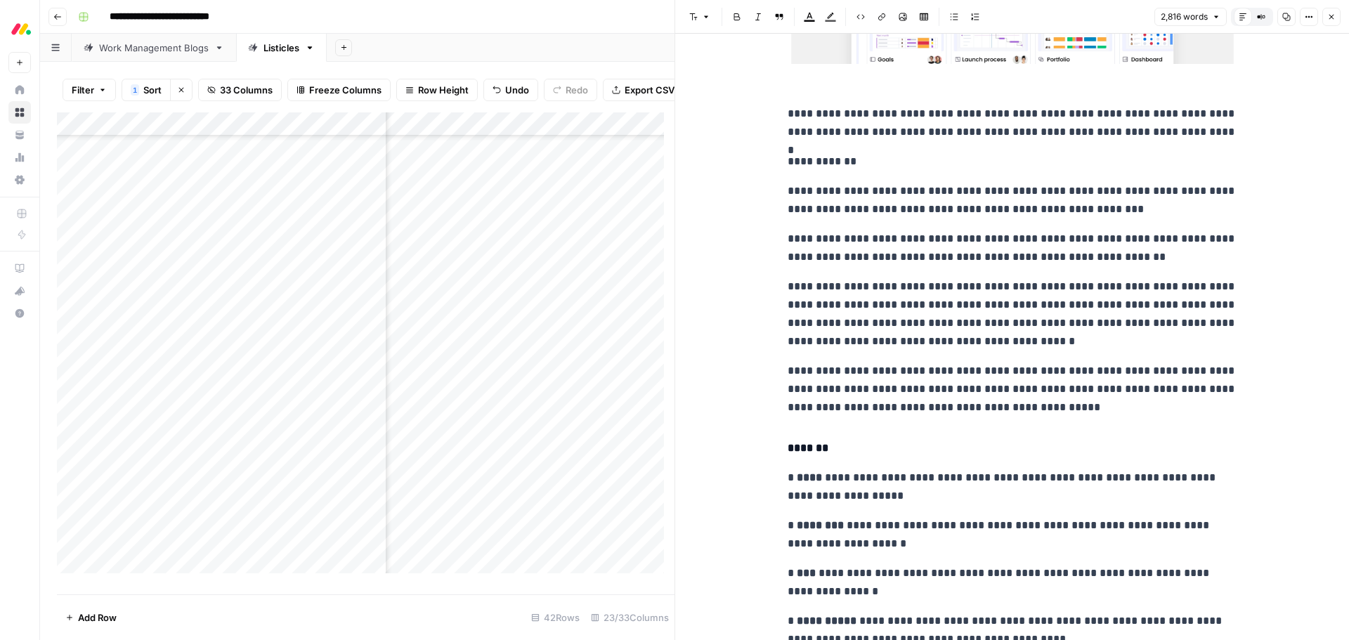
click at [822, 164] on p "**********" at bounding box center [1012, 161] width 450 height 18
click at [693, 20] on icon "button" at bounding box center [693, 17] width 8 height 8
click at [733, 131] on span "heading 4" at bounding box center [744, 132] width 67 height 14
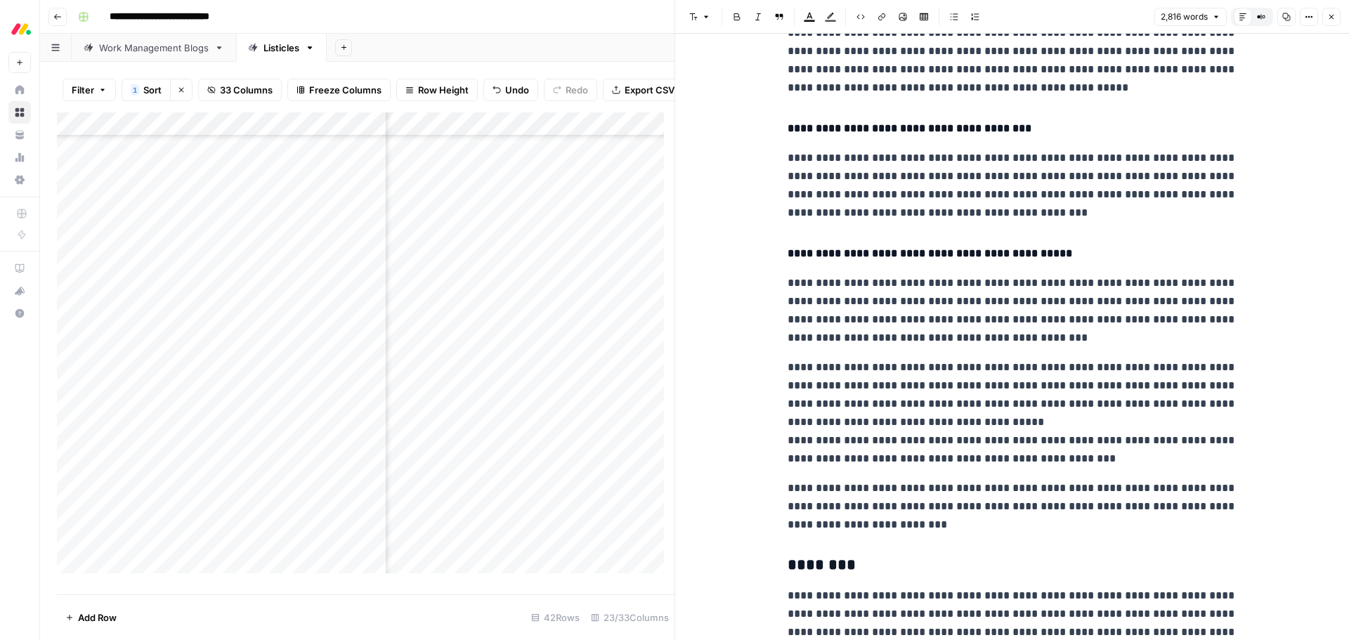
scroll to position [2508, 0]
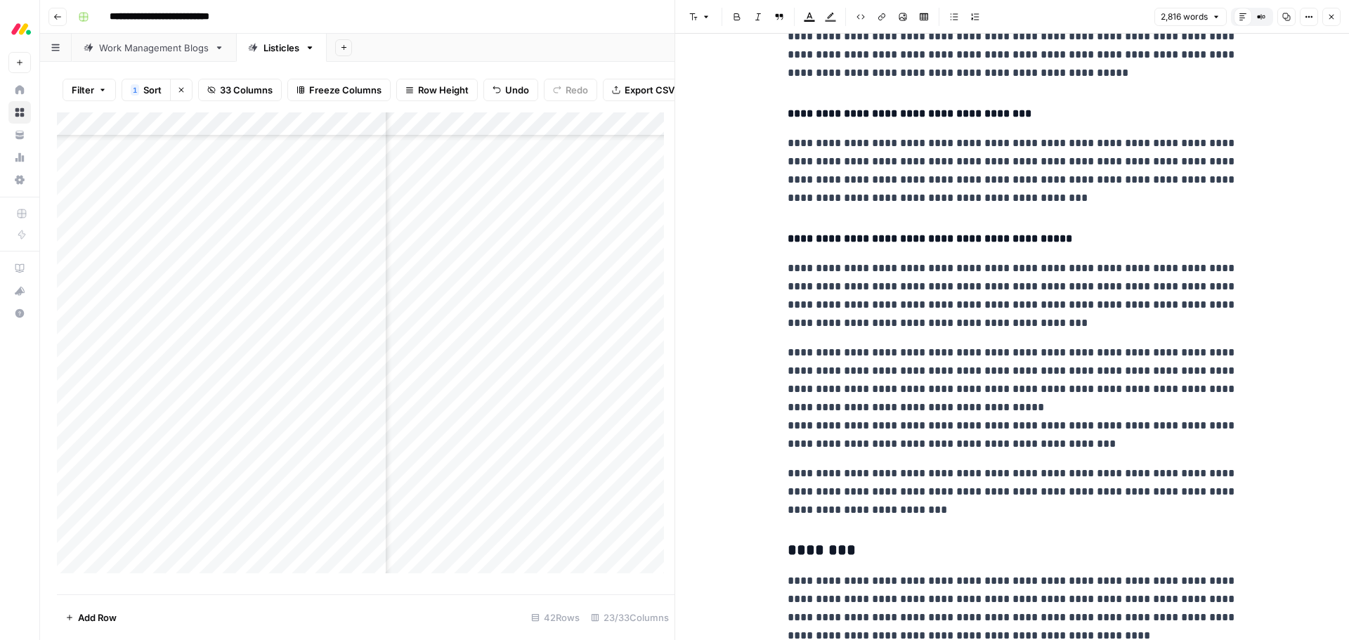
click at [873, 353] on p "**********" at bounding box center [1012, 398] width 450 height 110
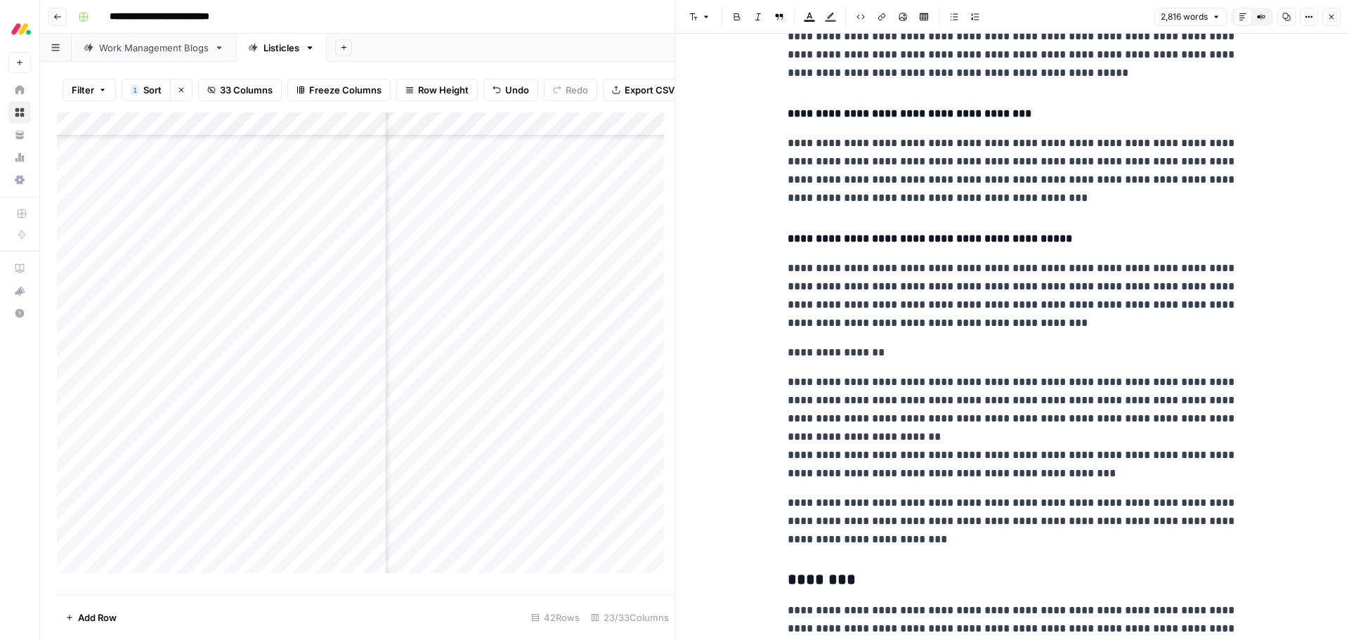
click at [1024, 401] on p "**********" at bounding box center [1012, 428] width 450 height 110
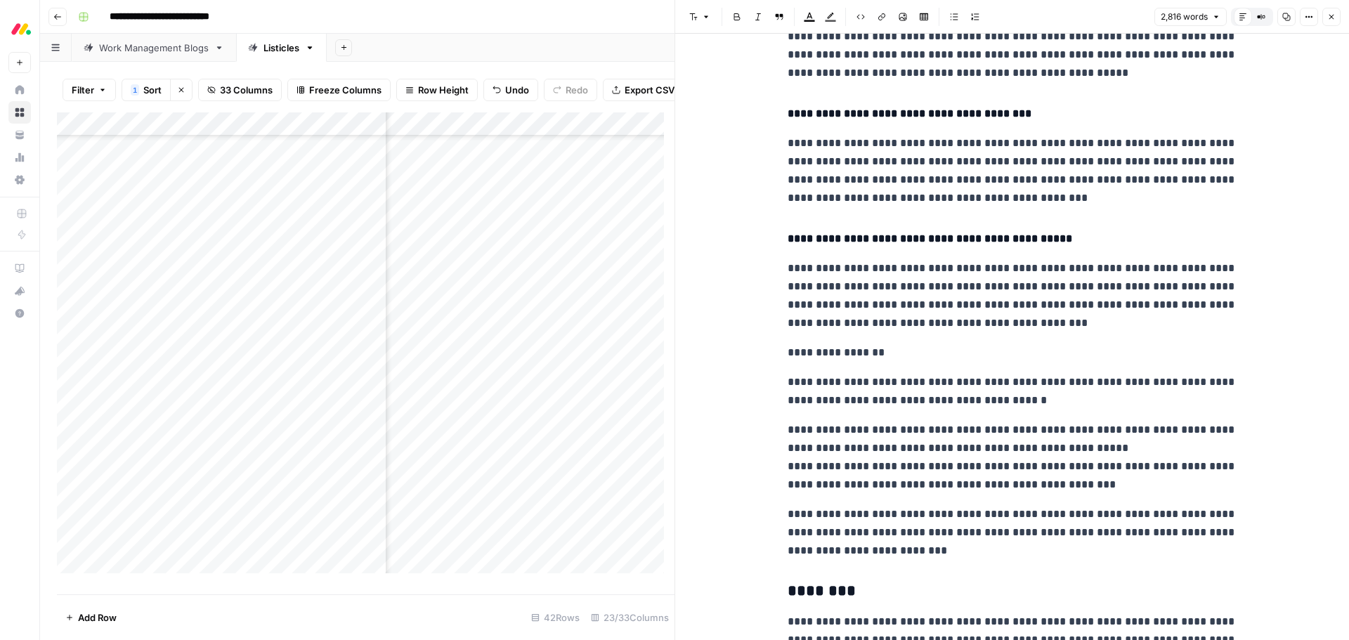
click at [787, 353] on p "**********" at bounding box center [1012, 352] width 450 height 18
click at [787, 352] on p "**********" at bounding box center [1012, 352] width 450 height 18
click at [702, 21] on button "Font style" at bounding box center [699, 17] width 32 height 18
click at [735, 124] on button "heading 4" at bounding box center [740, 132] width 100 height 20
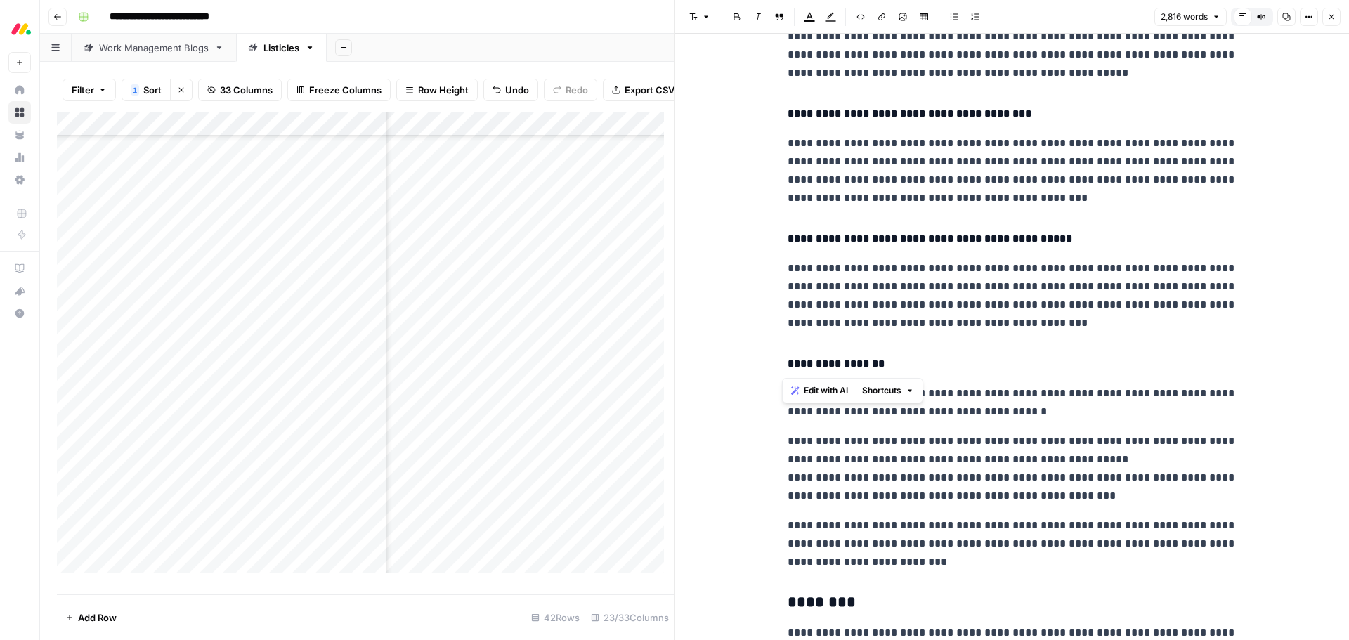
click at [988, 304] on p "**********" at bounding box center [1012, 295] width 450 height 73
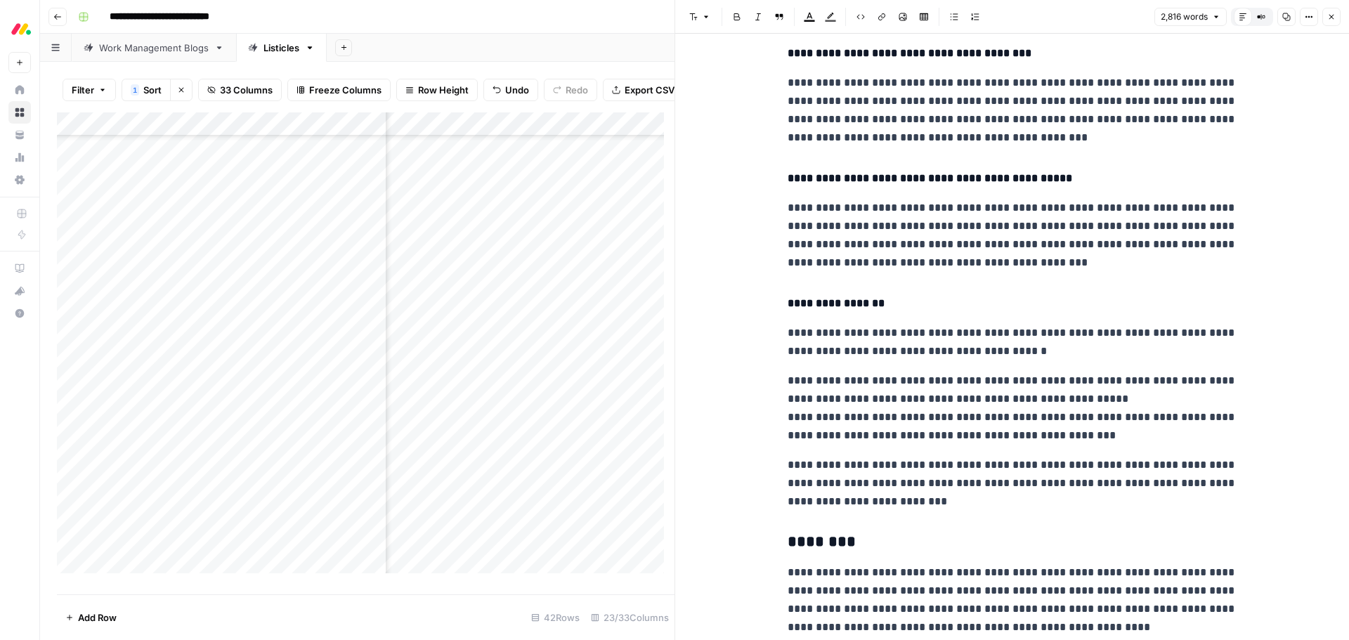
scroll to position [2649, 0]
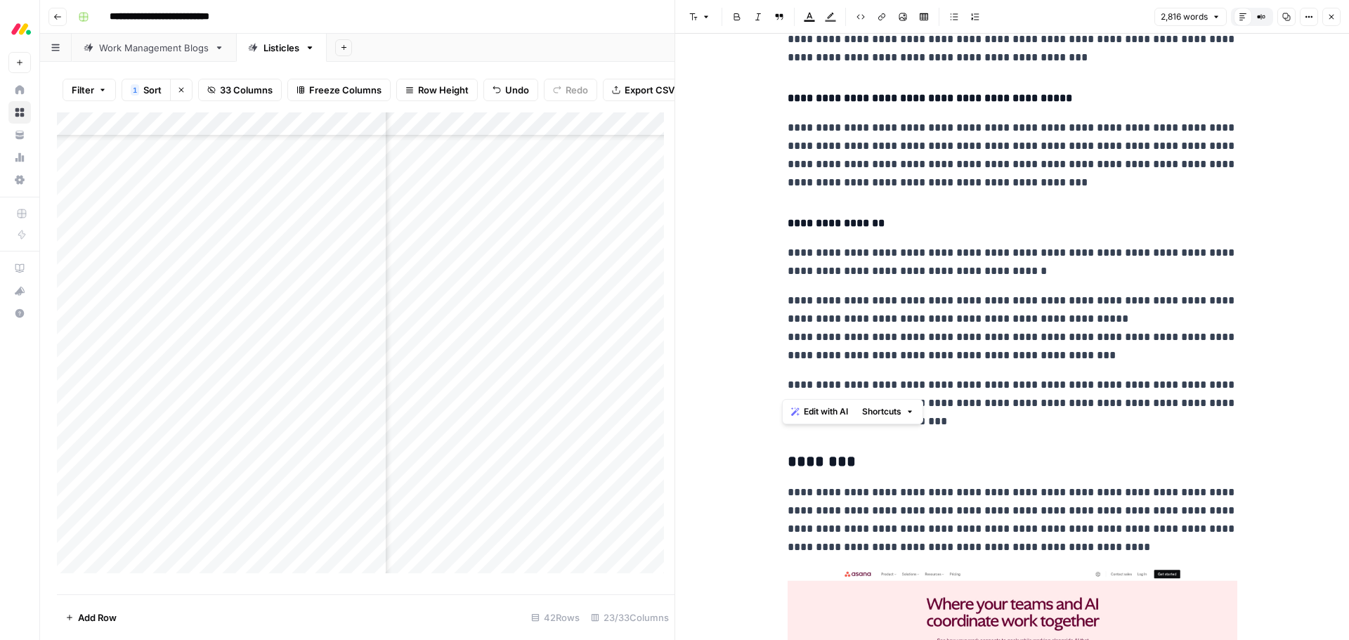
drag, startPoint x: 845, startPoint y: 383, endPoint x: 779, endPoint y: 382, distance: 66.0
click at [964, 277] on p "**********" at bounding box center [1012, 262] width 450 height 37
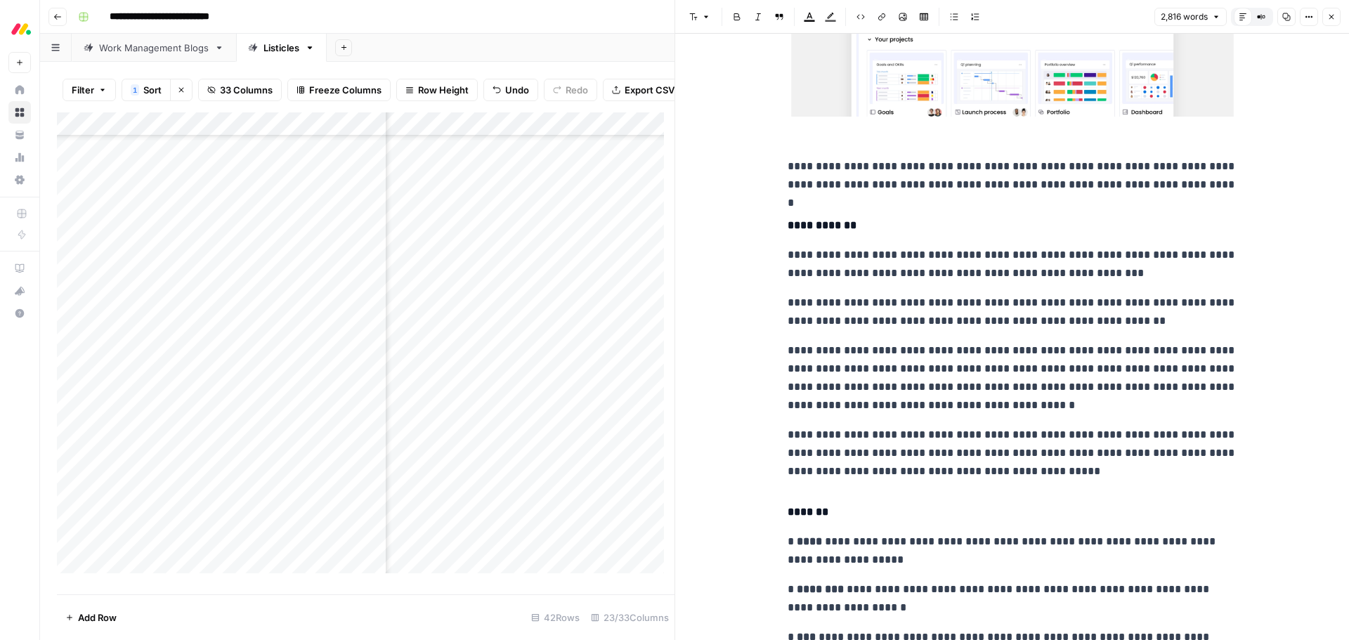
scroll to position [1525, 0]
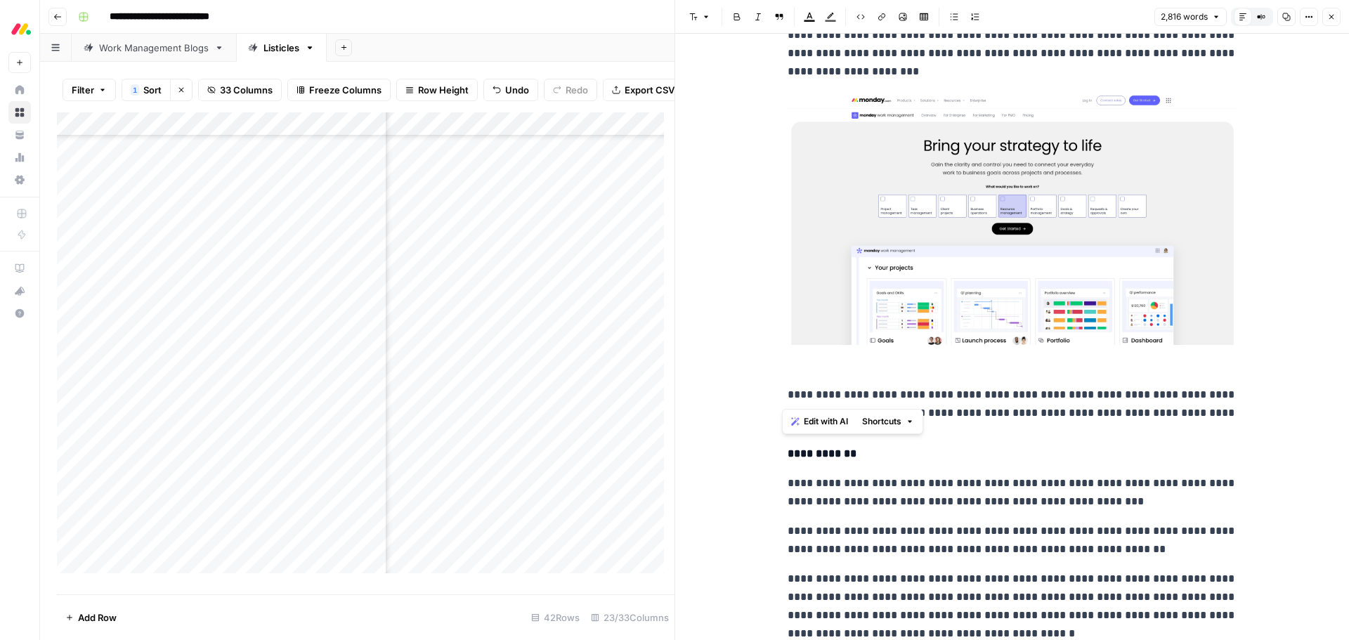
drag, startPoint x: 825, startPoint y: 389, endPoint x: 777, endPoint y: 392, distance: 48.5
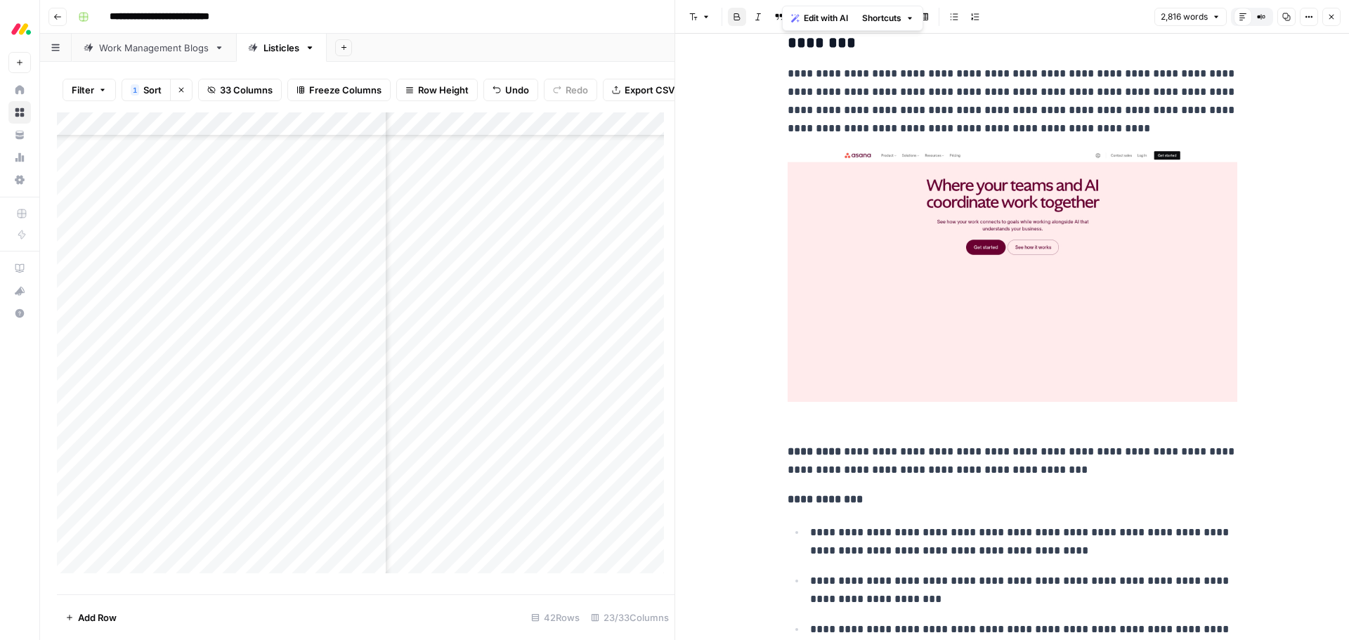
scroll to position [3281, 0]
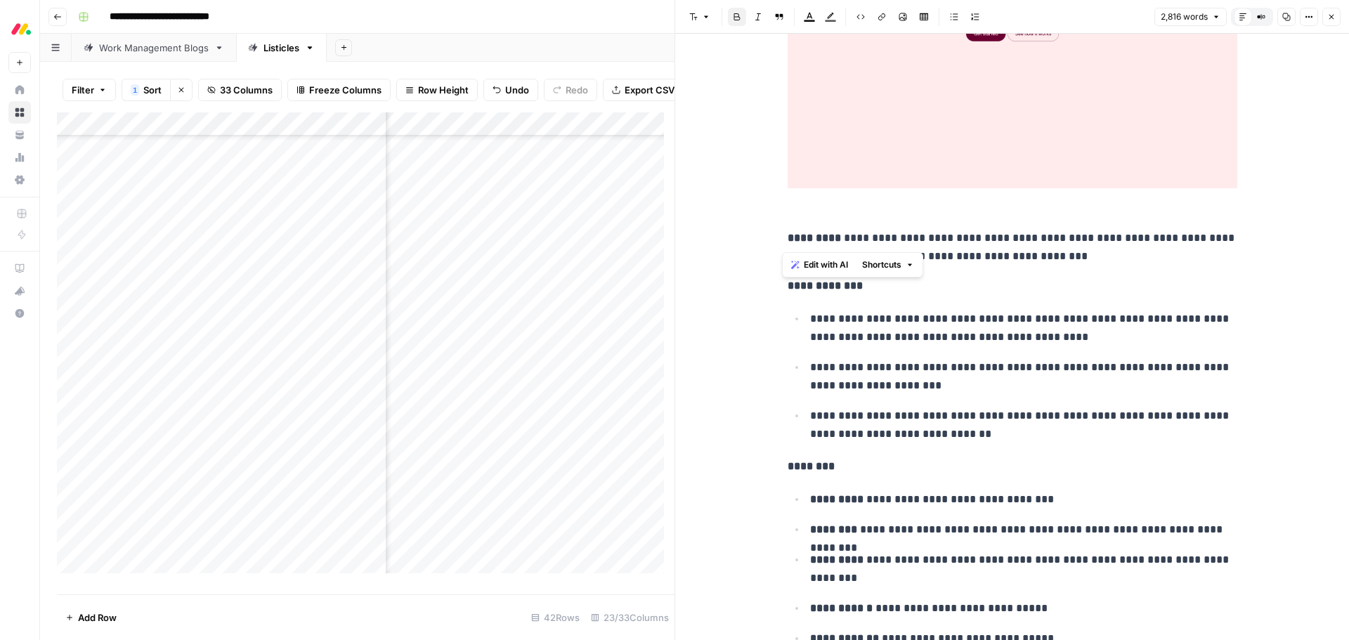
drag, startPoint x: 823, startPoint y: 240, endPoint x: 773, endPoint y: 241, distance: 49.9
drag, startPoint x: 782, startPoint y: 235, endPoint x: 833, endPoint y: 237, distance: 50.6
click at [833, 237] on strong "*********" at bounding box center [813, 237] width 53 height 11
copy strong "*********"
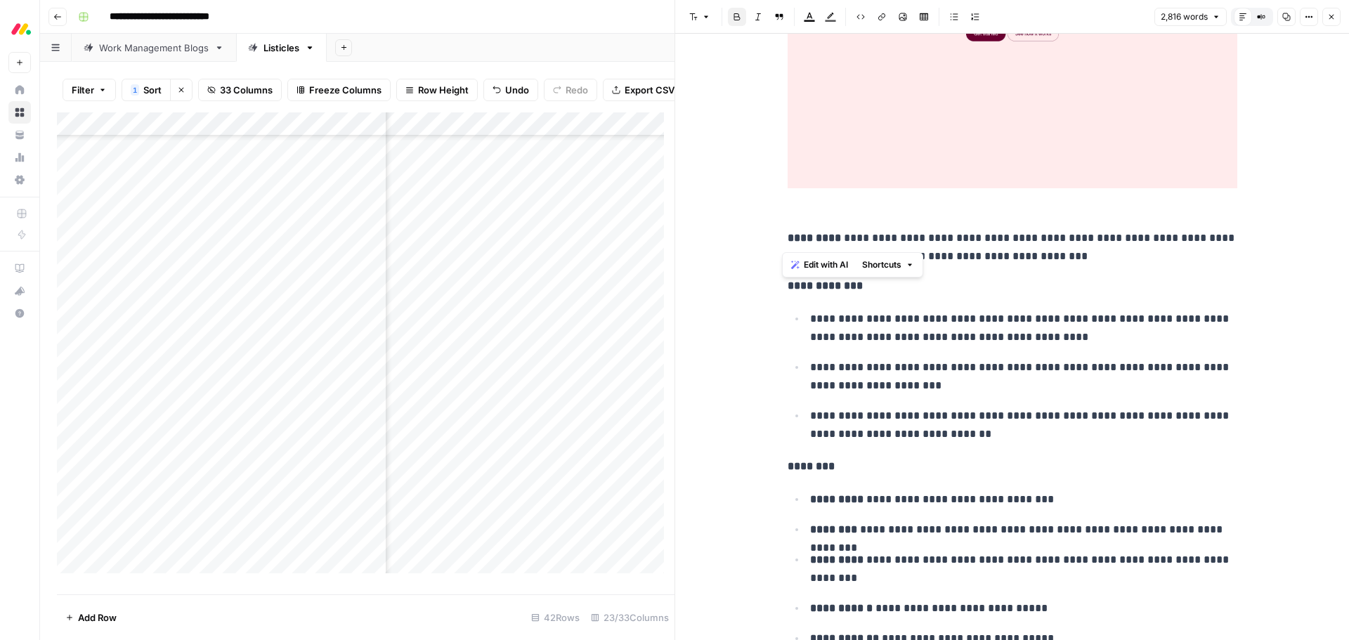
click at [846, 366] on p "**********" at bounding box center [1023, 376] width 427 height 37
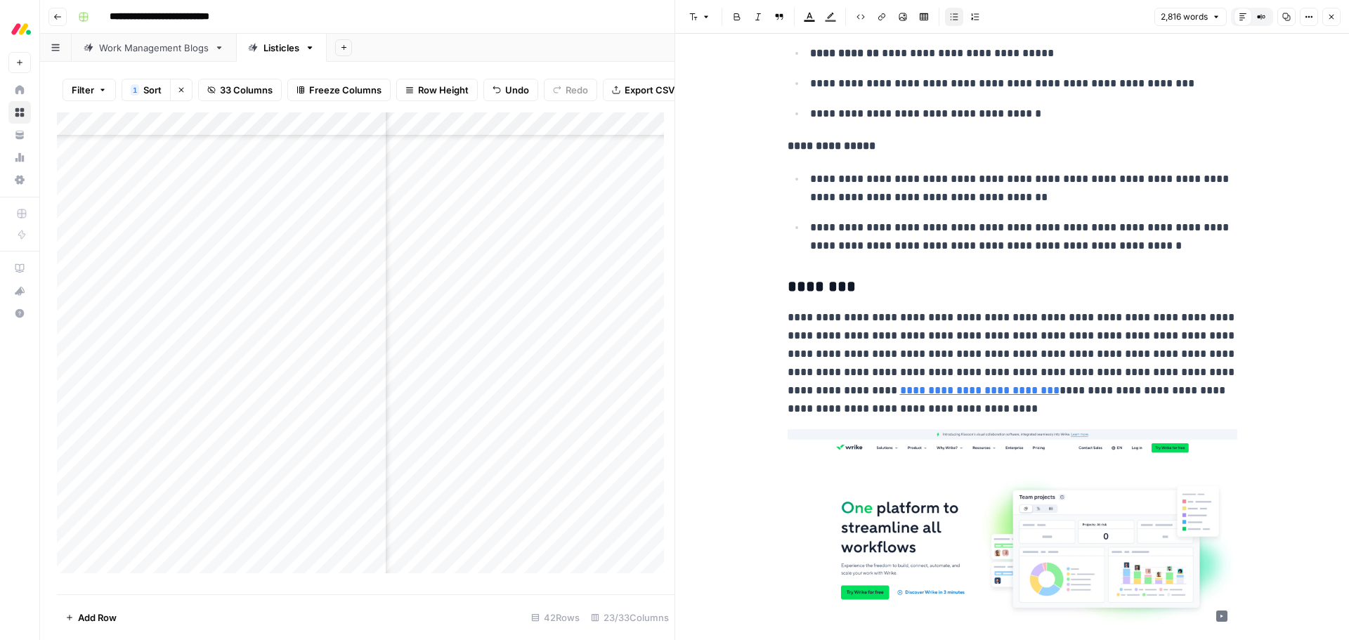
scroll to position [3913, 0]
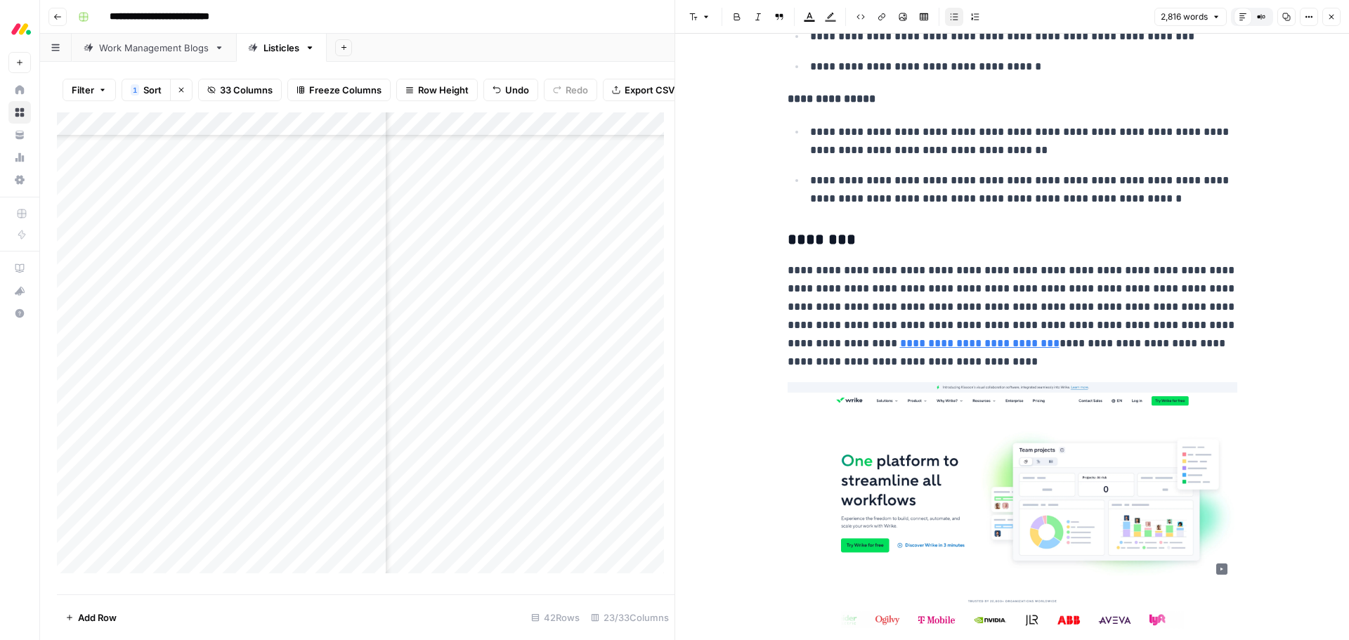
click at [1100, 327] on p "**********" at bounding box center [1012, 316] width 450 height 110
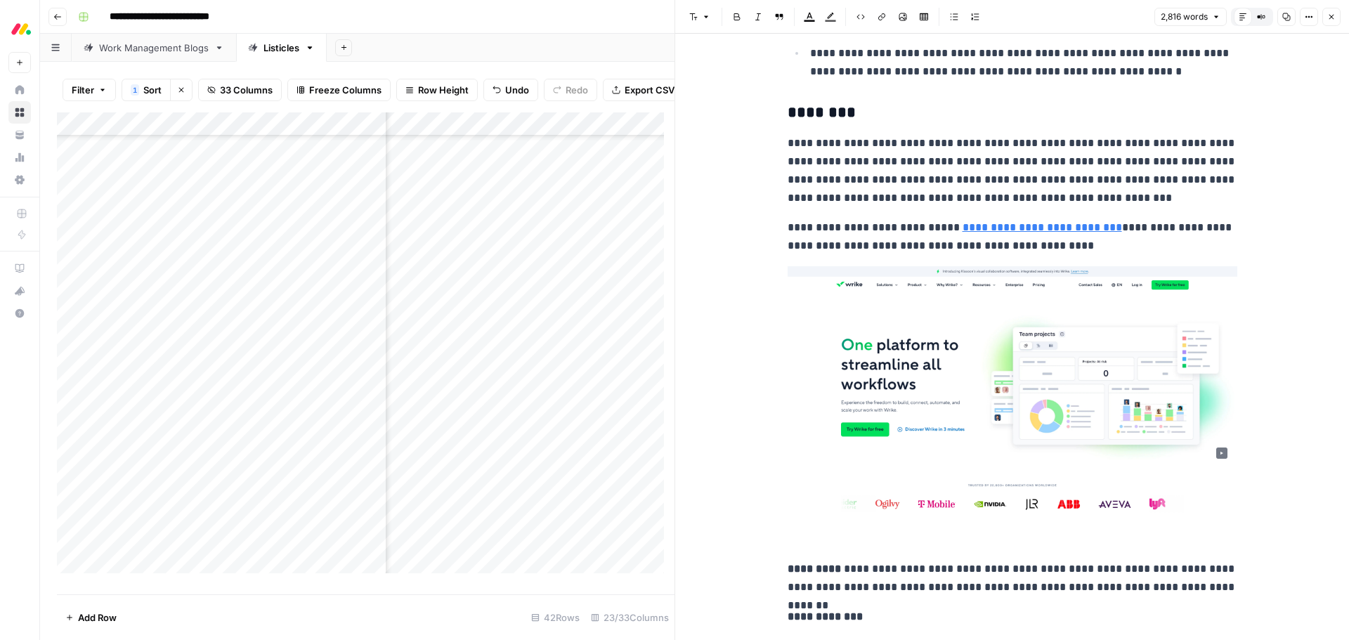
scroll to position [4264, 0]
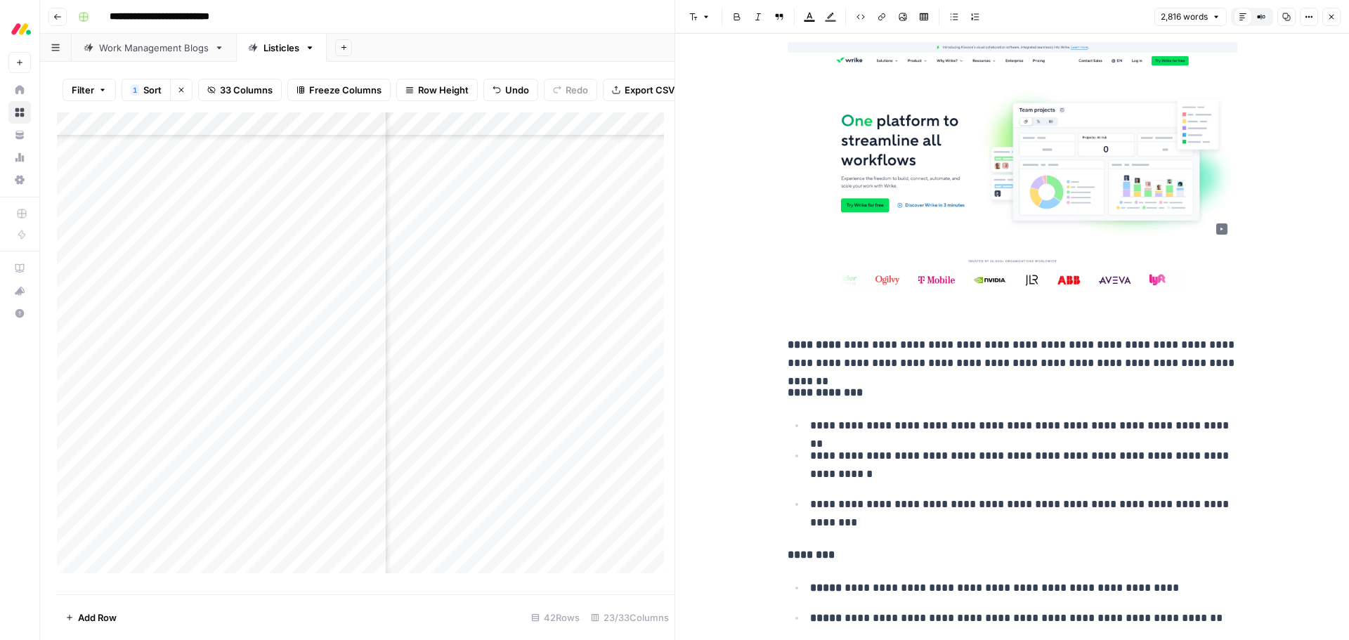
click at [828, 347] on p "**********" at bounding box center [1012, 354] width 450 height 37
click at [825, 348] on p "**********" at bounding box center [1012, 354] width 450 height 37
click at [787, 348] on strong "*********" at bounding box center [813, 344] width 53 height 11
click at [910, 347] on p "**********" at bounding box center [1012, 354] width 450 height 37
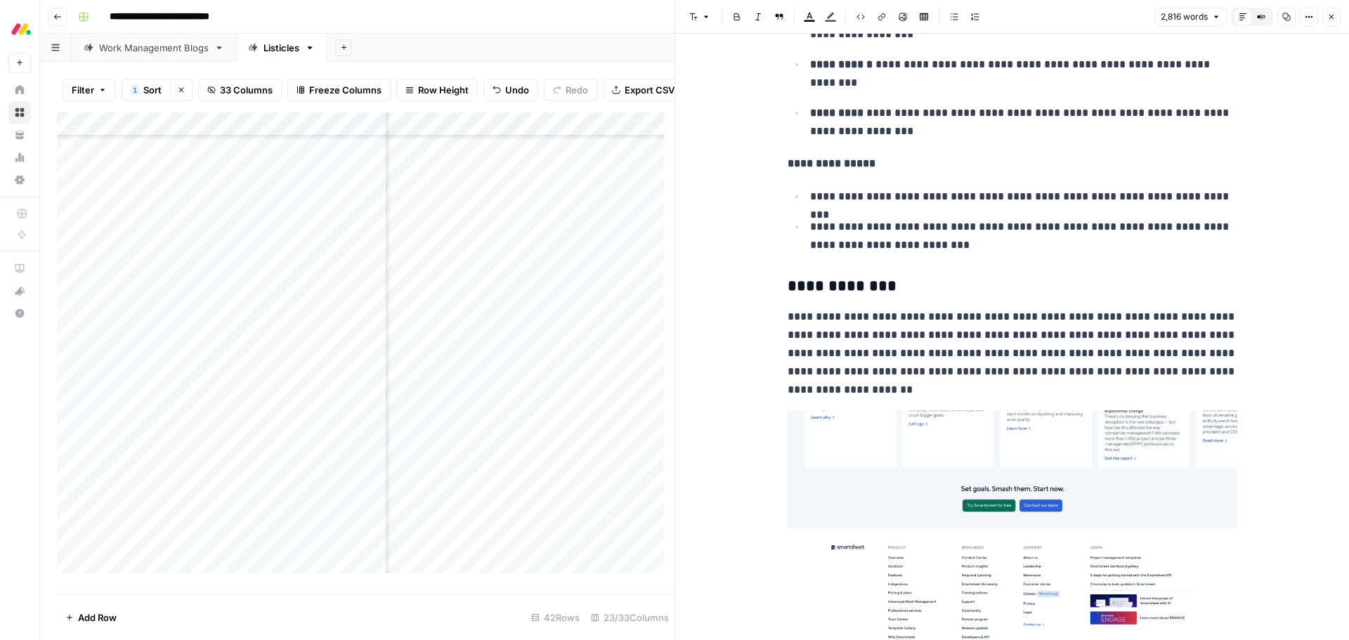
scroll to position [5177, 0]
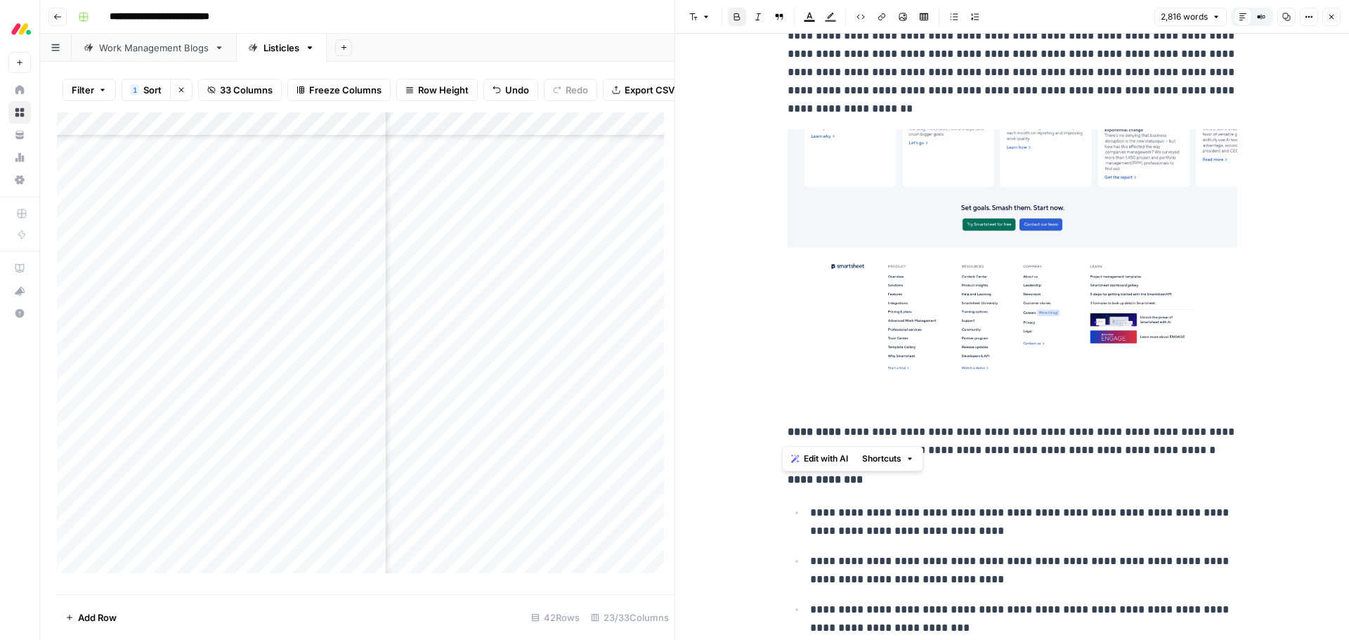
drag, startPoint x: 825, startPoint y: 427, endPoint x: 779, endPoint y: 433, distance: 46.0
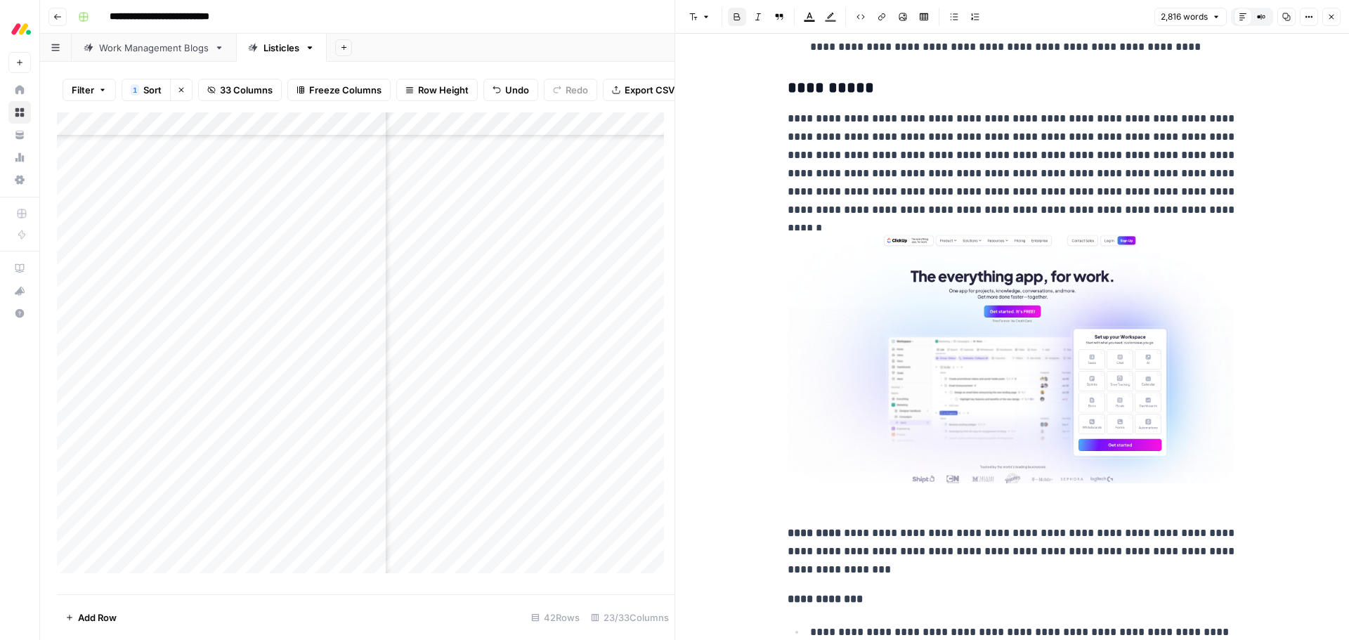
scroll to position [6301, 0]
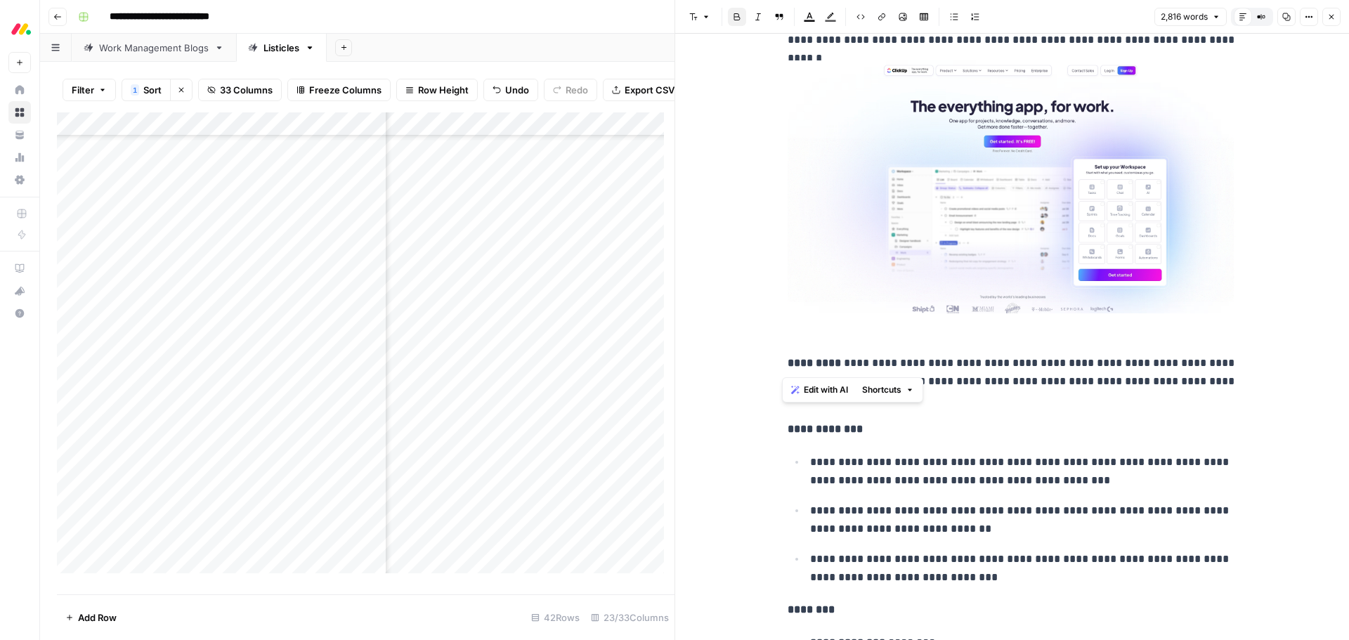
drag, startPoint x: 827, startPoint y: 360, endPoint x: 774, endPoint y: 362, distance: 53.4
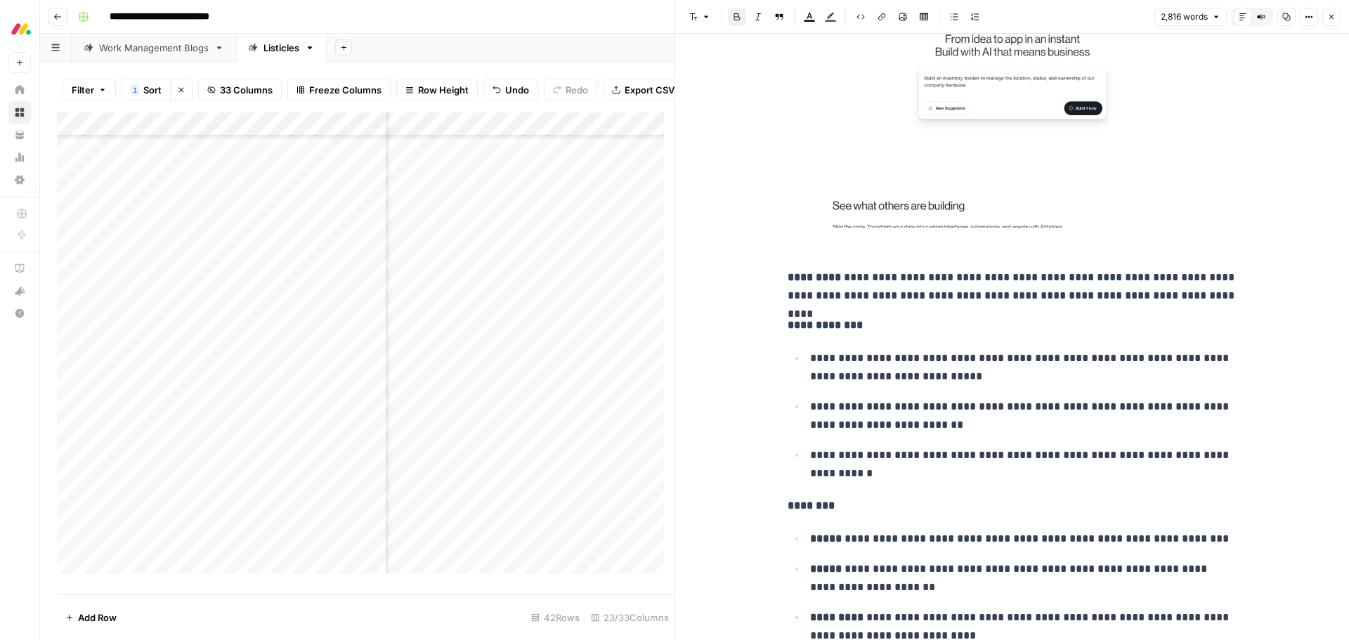
scroll to position [7425, 0]
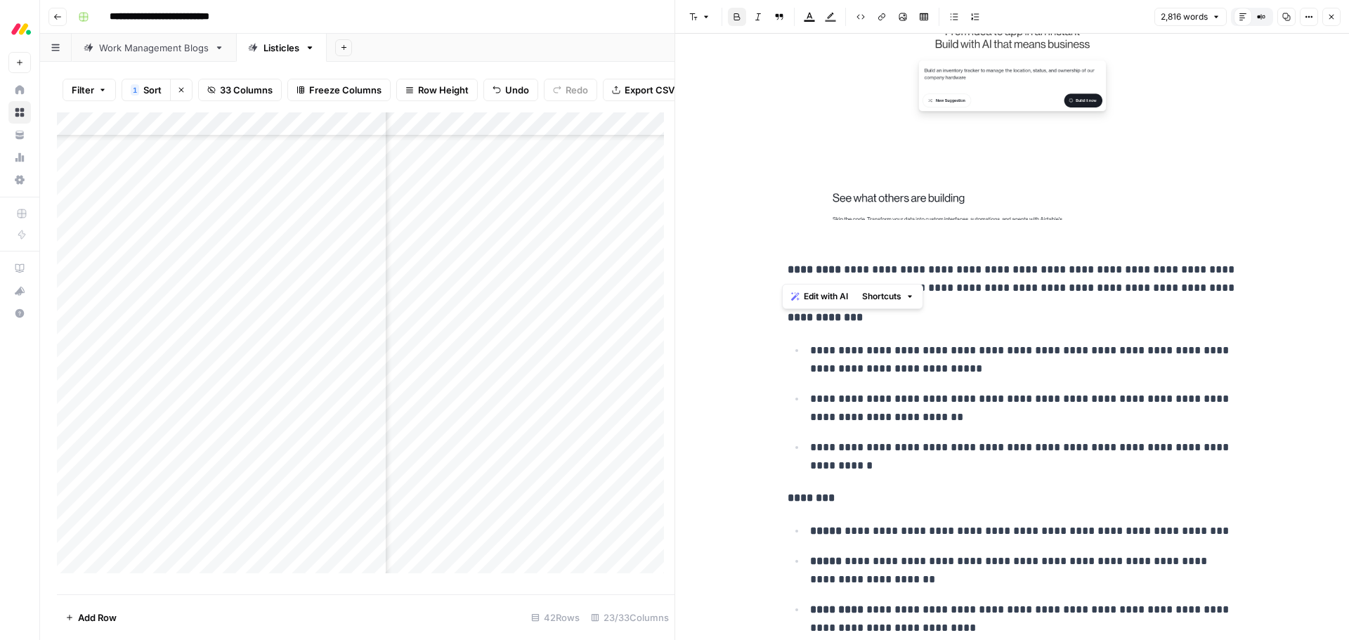
drag, startPoint x: 825, startPoint y: 272, endPoint x: 774, endPoint y: 269, distance: 51.4
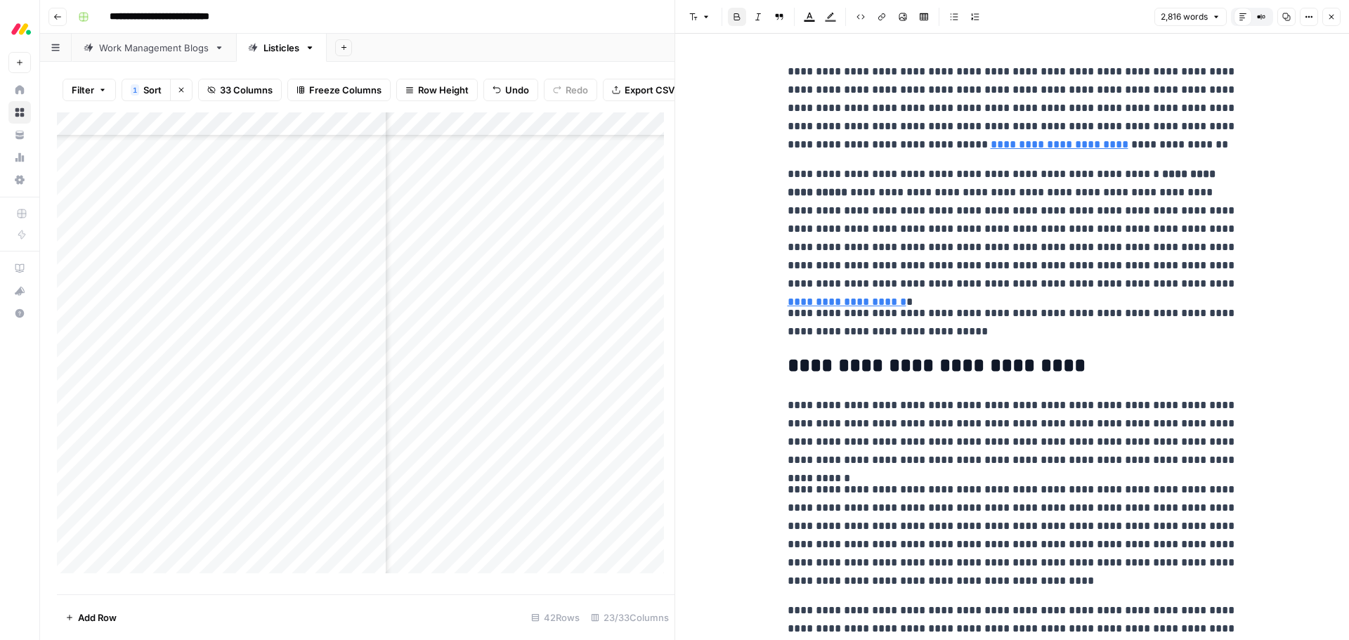
scroll to position [0, 0]
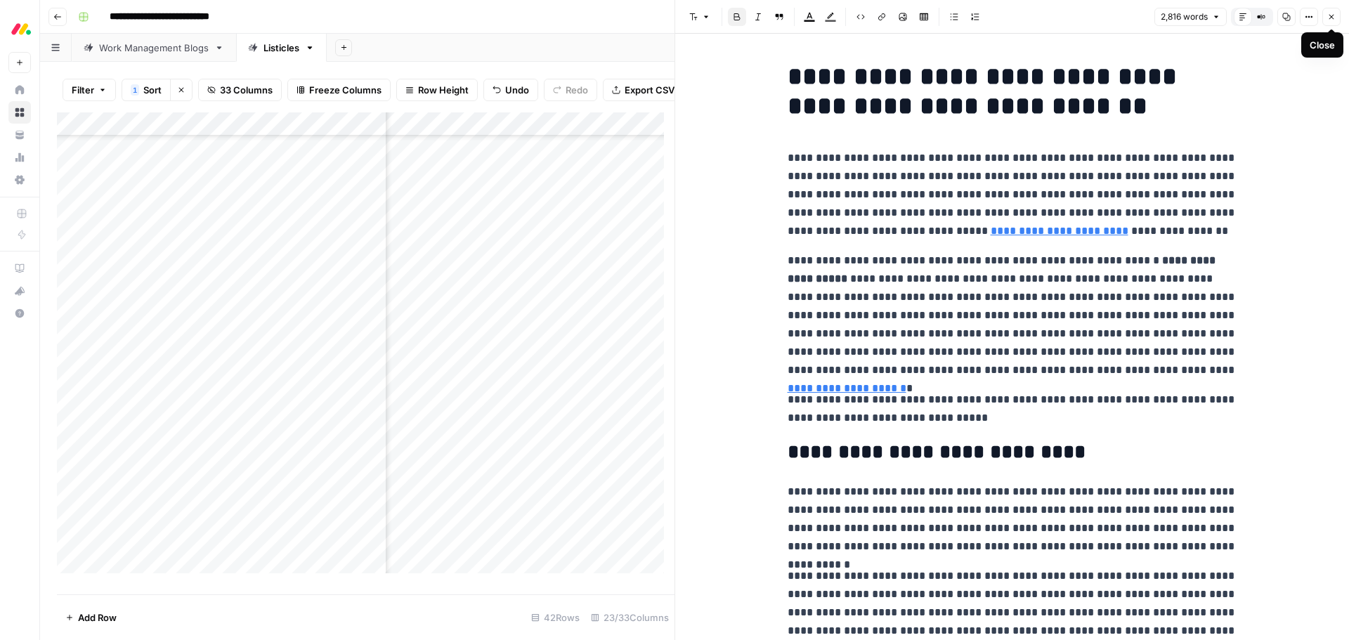
click at [1337, 15] on button "Close" at bounding box center [1331, 17] width 18 height 18
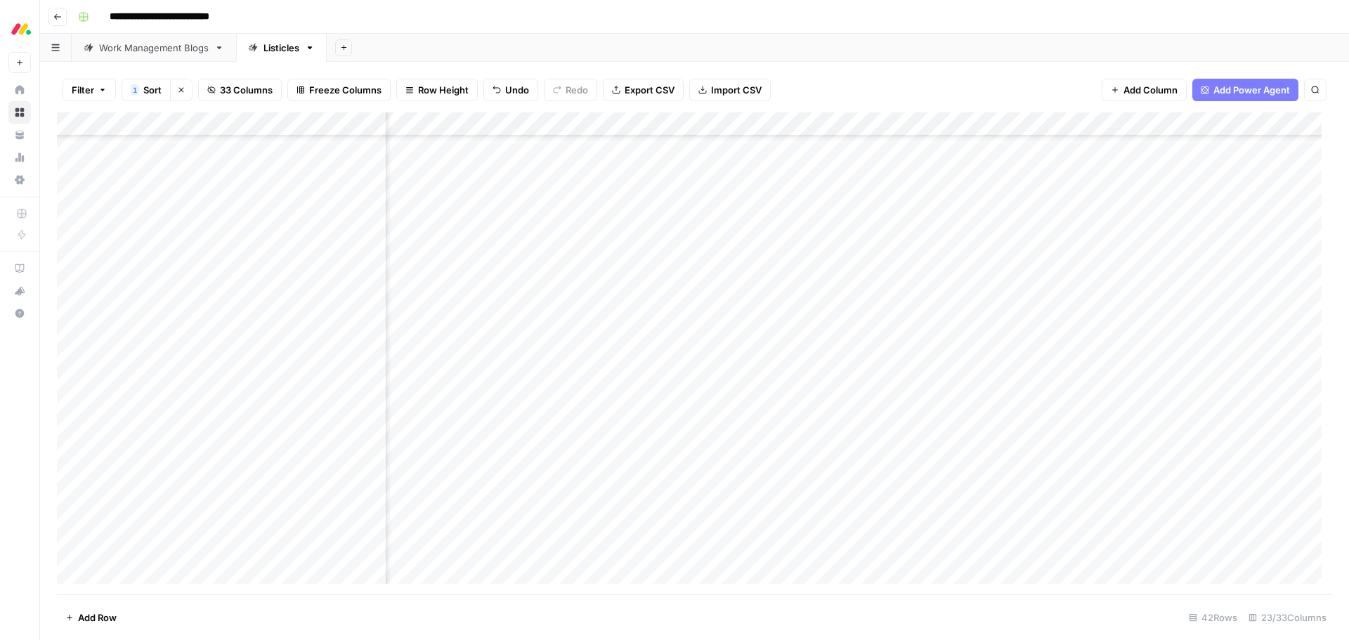
scroll to position [367, 1541]
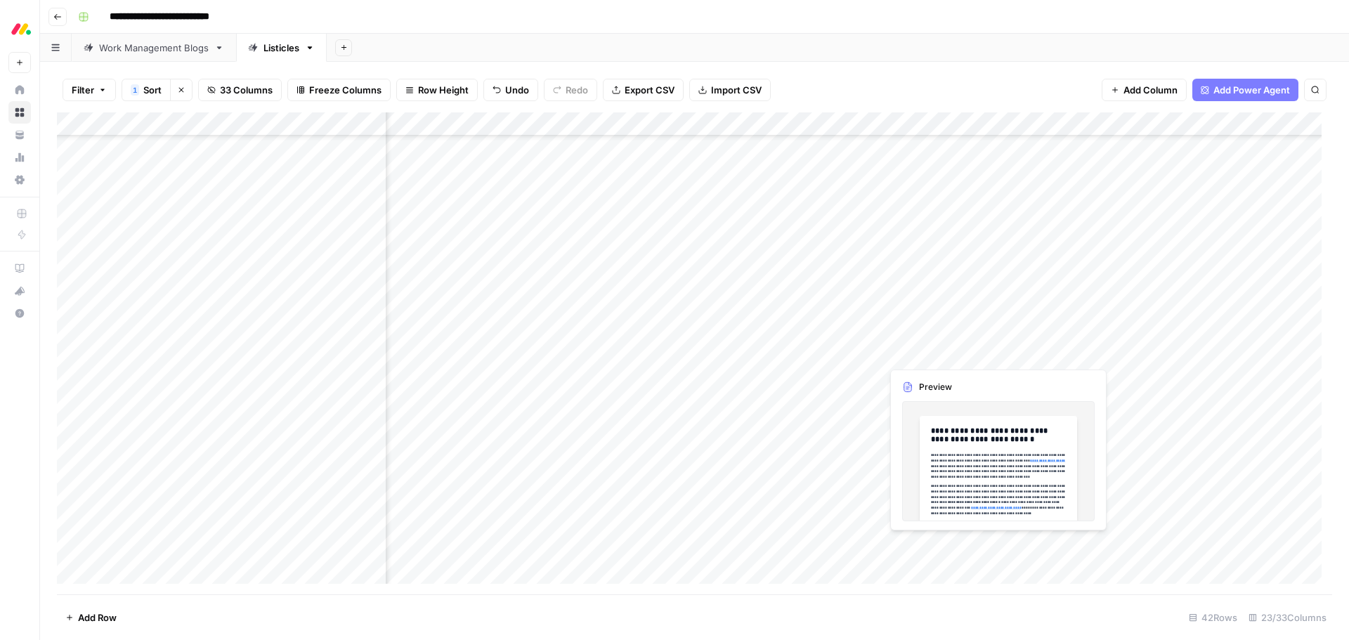
click at [942, 347] on div "Add Column" at bounding box center [694, 353] width 1275 height 482
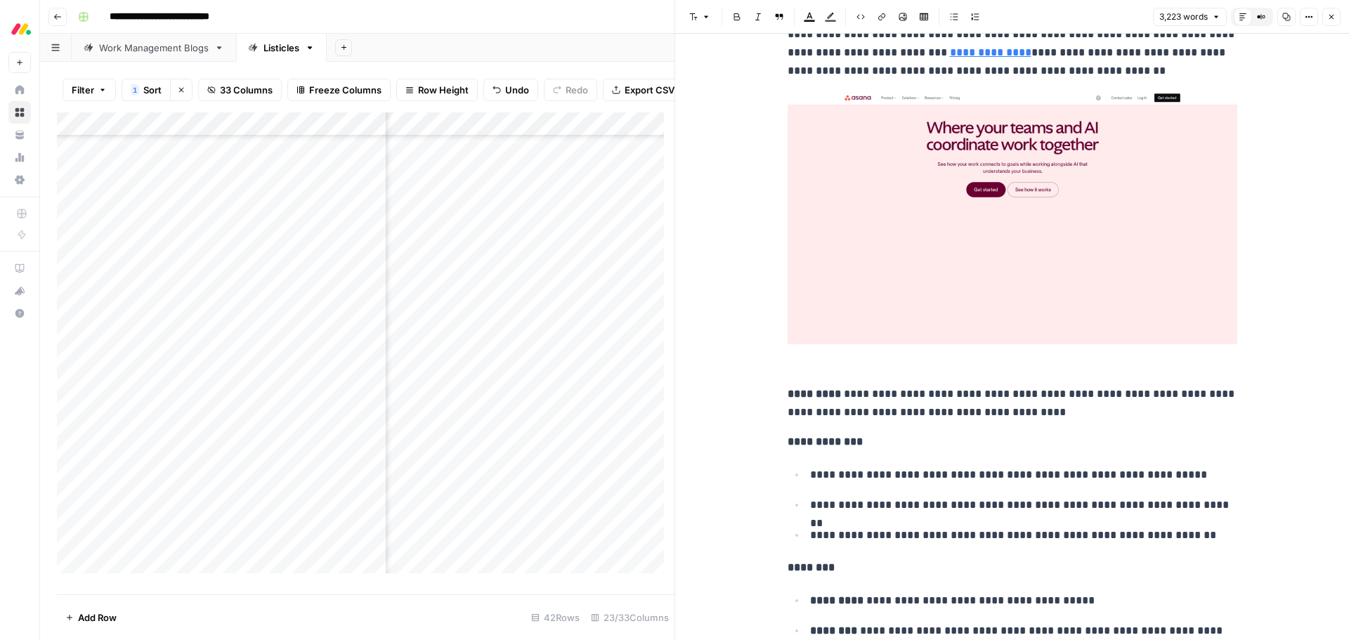
scroll to position [4074, 0]
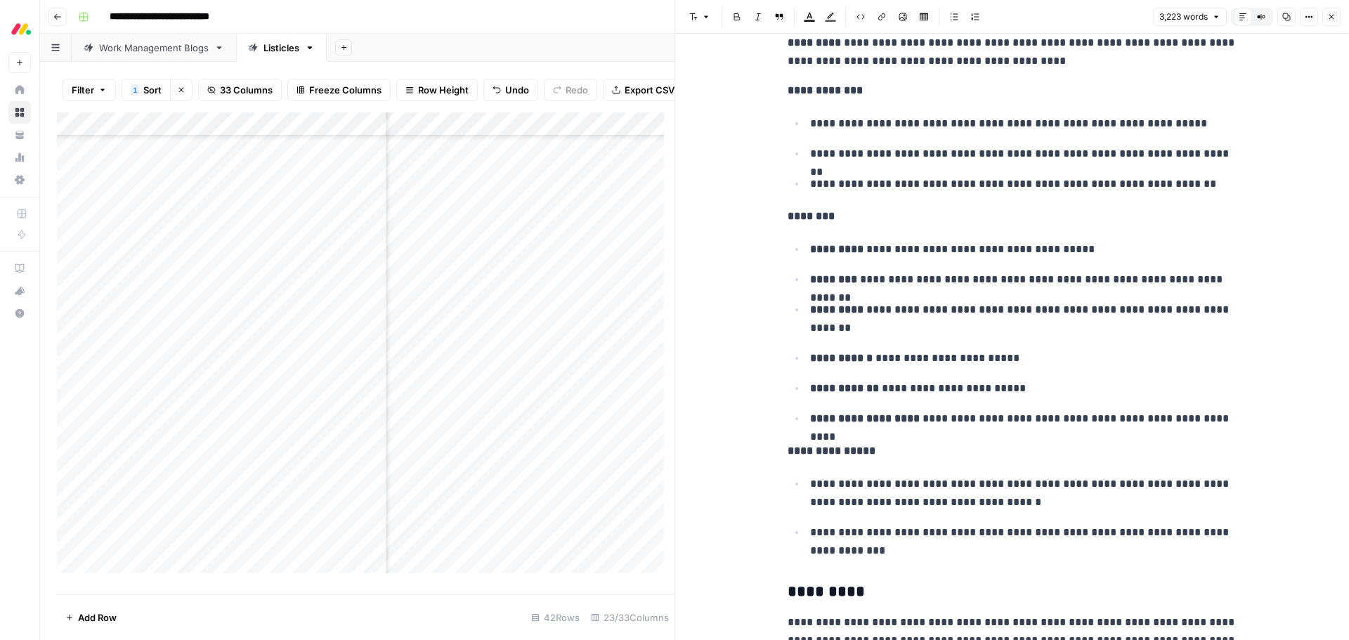
click at [1328, 18] on icon "button" at bounding box center [1331, 17] width 8 height 8
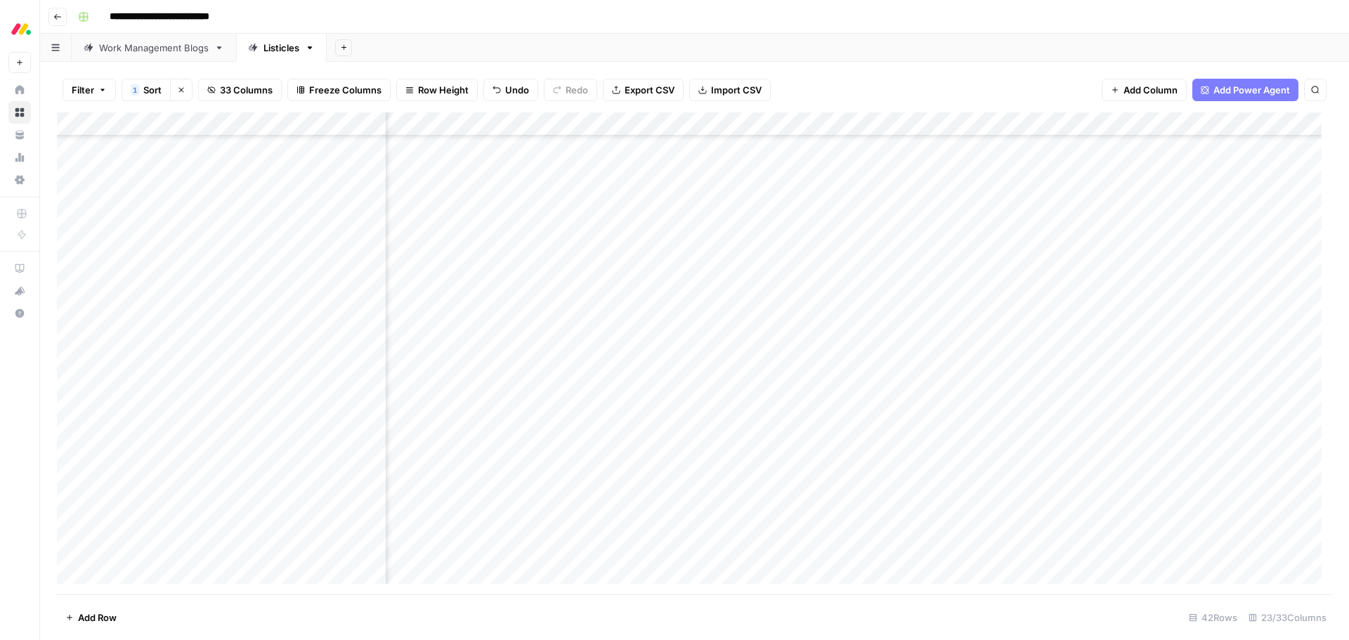
click at [65, 378] on div "Add Column" at bounding box center [694, 353] width 1275 height 482
click at [88, 620] on span "Delete 1 Row" at bounding box center [93, 617] width 56 height 14
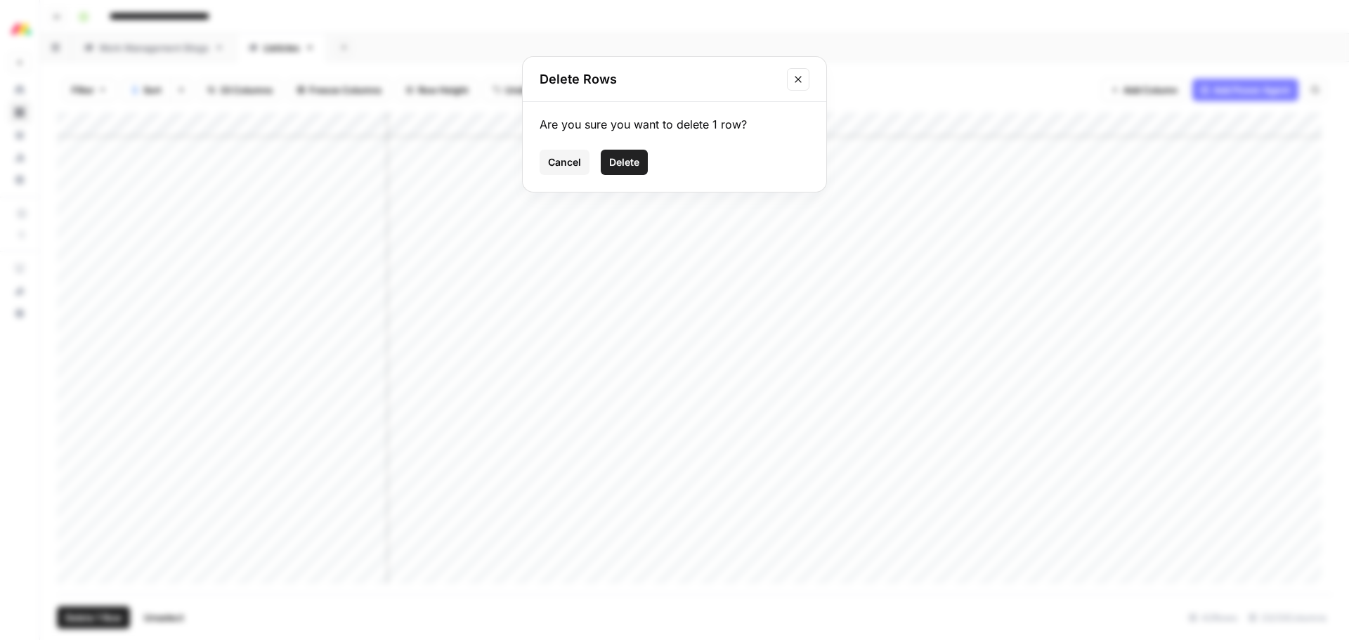
click at [636, 162] on span "Delete" at bounding box center [624, 162] width 30 height 14
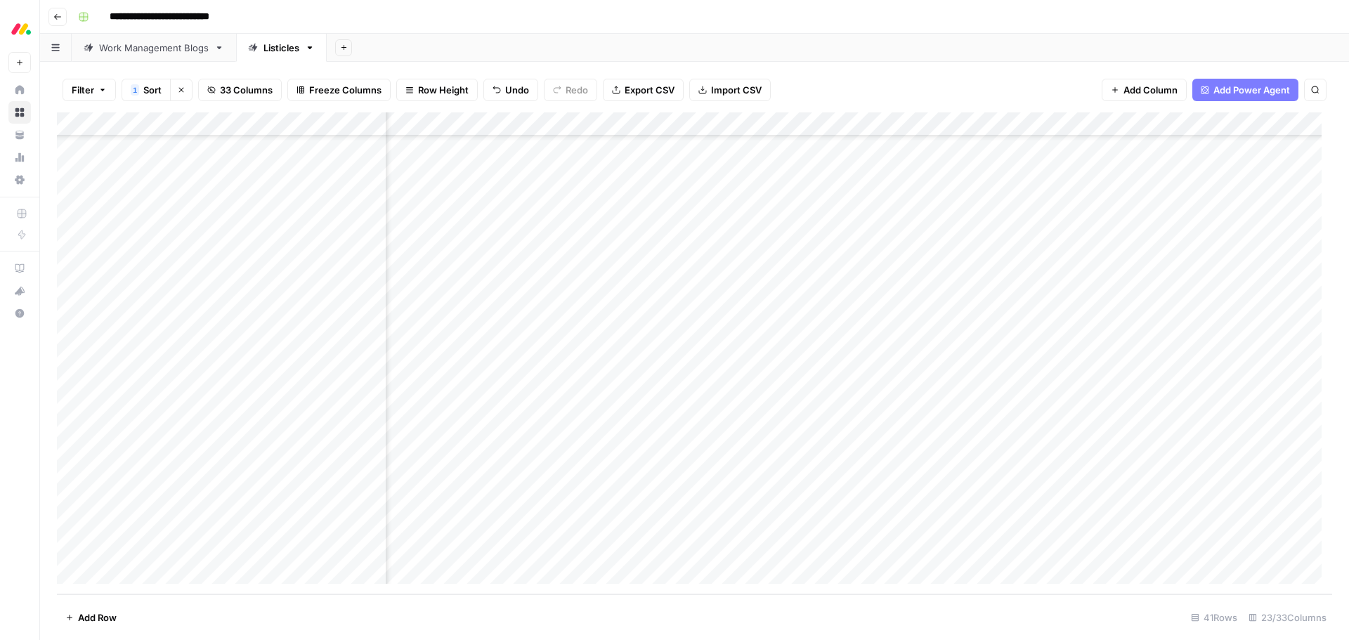
scroll to position [554, 1627]
click at [868, 457] on div "Add Column" at bounding box center [694, 353] width 1275 height 482
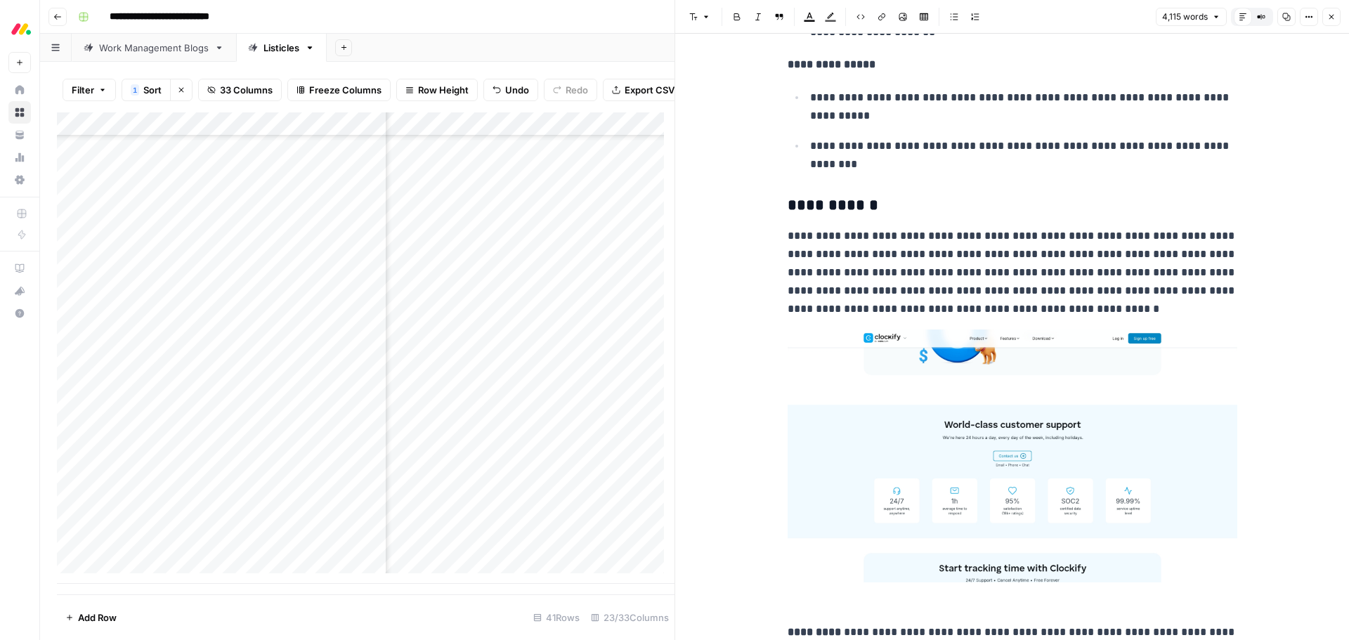
scroll to position [5198, 0]
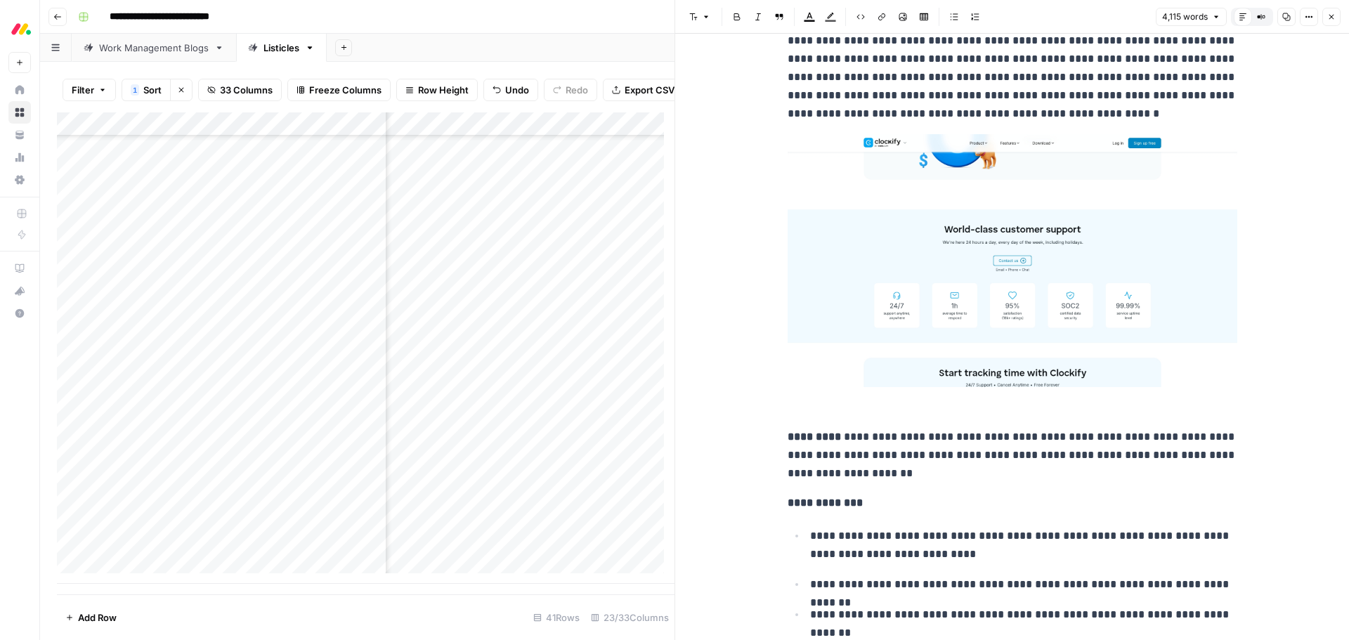
click at [1335, 17] on span "Close" at bounding box center [1335, 17] width 1 height 1
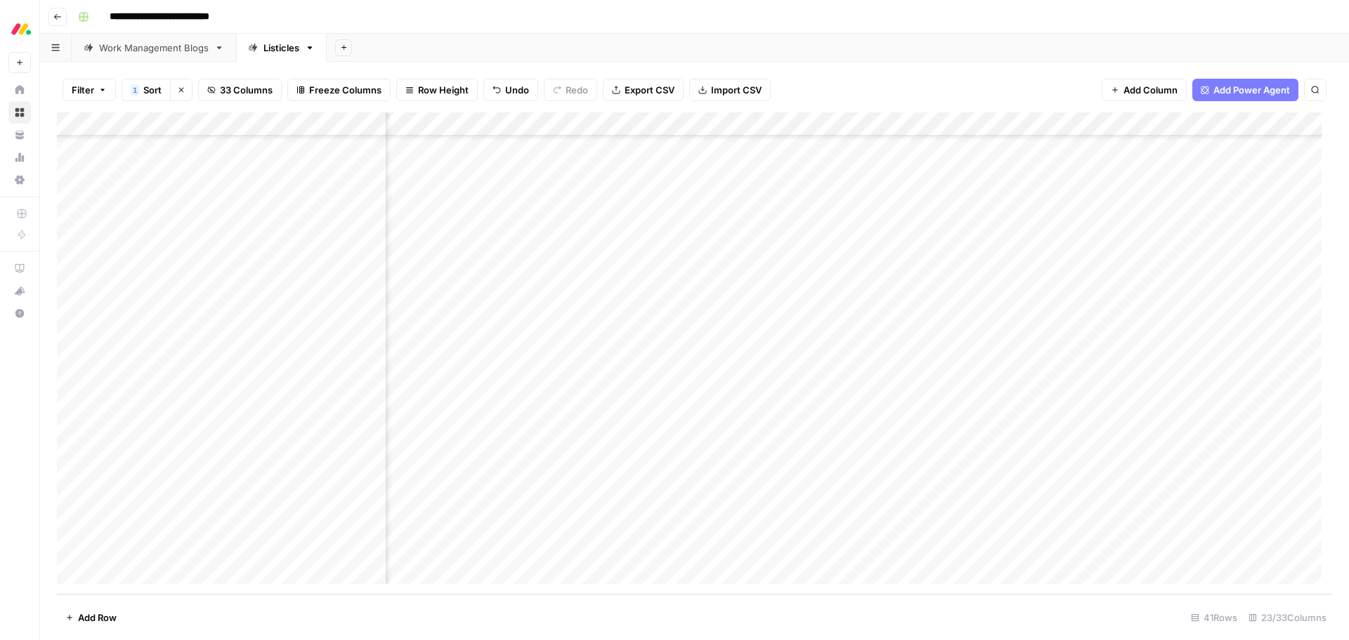
drag, startPoint x: 887, startPoint y: 117, endPoint x: 1100, endPoint y: 114, distance: 212.8
click at [1100, 114] on div "Add Column" at bounding box center [694, 353] width 1275 height 482
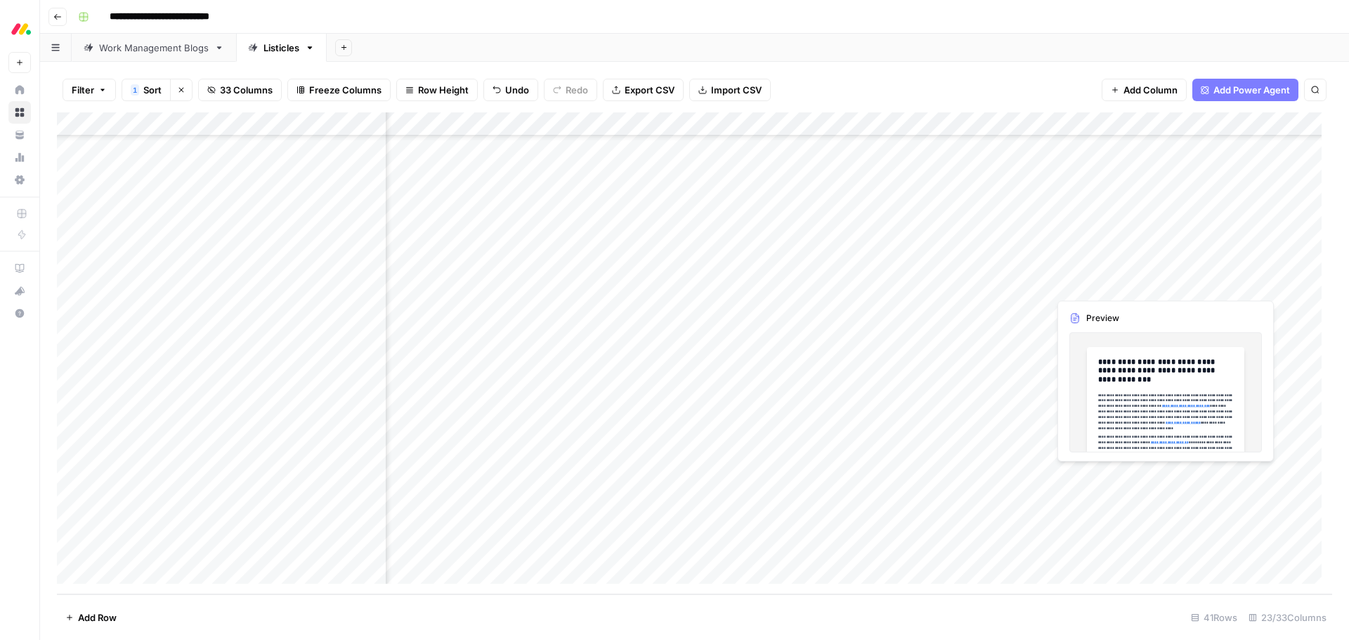
click at [1070, 479] on div "Add Column" at bounding box center [694, 353] width 1275 height 482
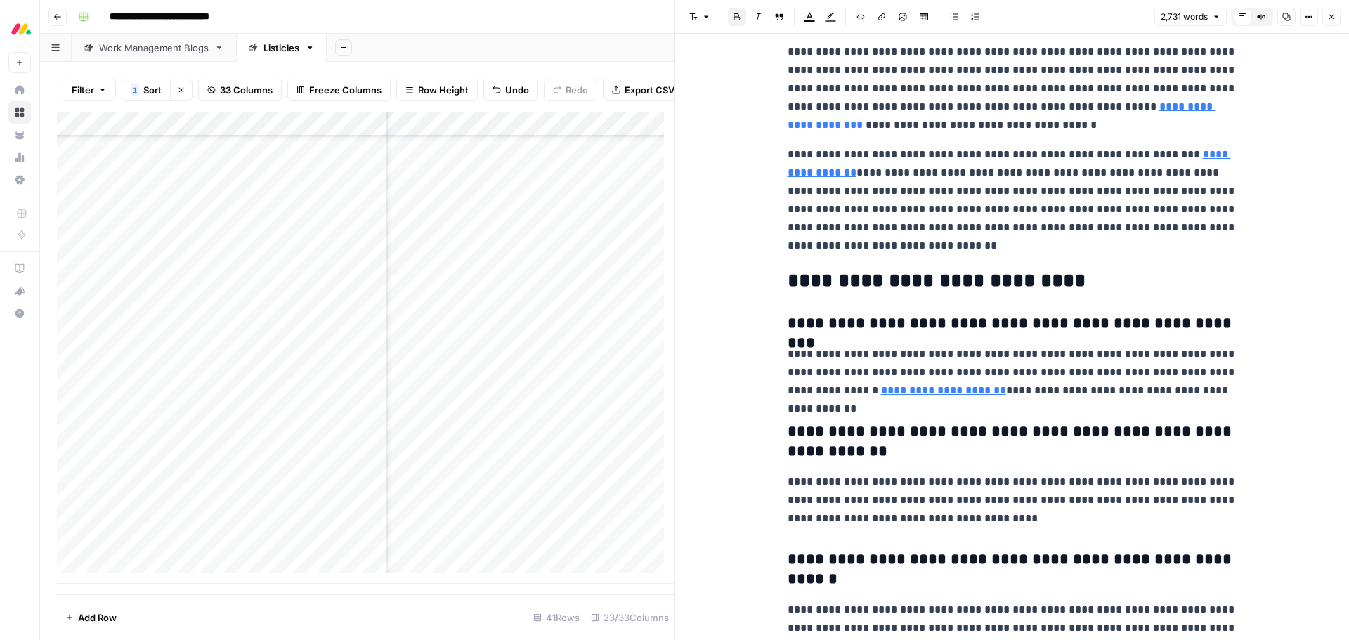
scroll to position [7937, 0]
click at [1337, 15] on button "Close" at bounding box center [1331, 17] width 18 height 18
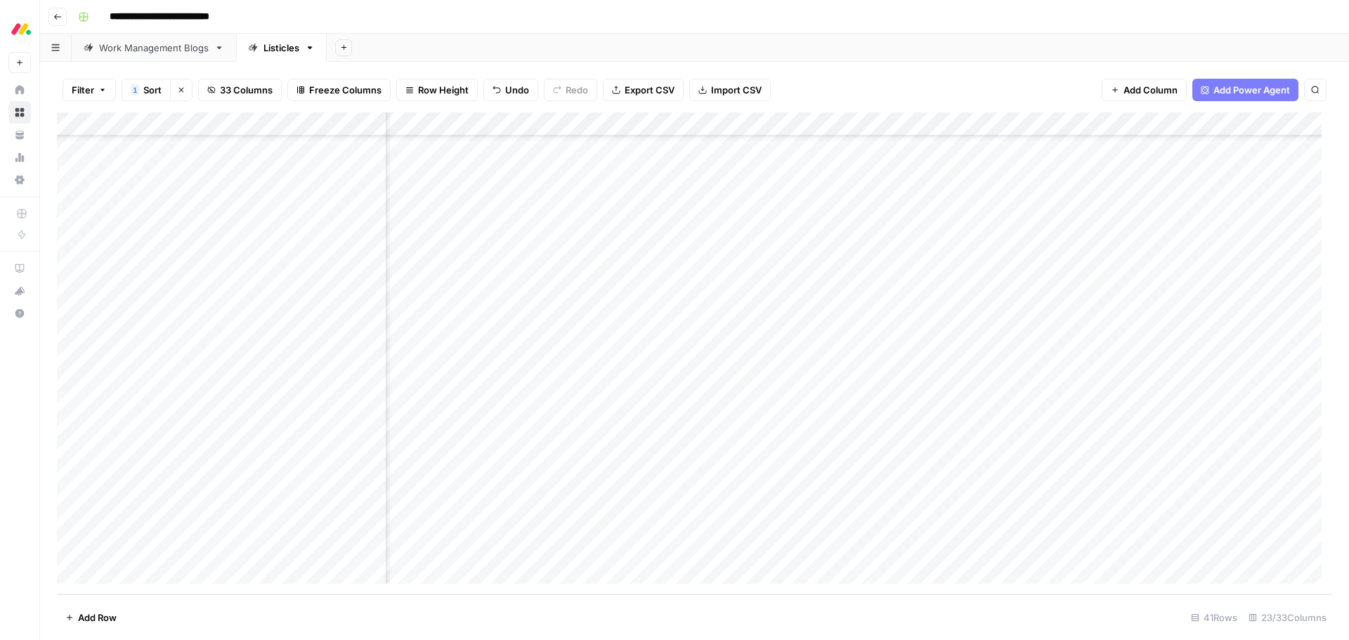
scroll to position [554, 1597]
click at [686, 476] on div "Add Column" at bounding box center [694, 353] width 1275 height 482
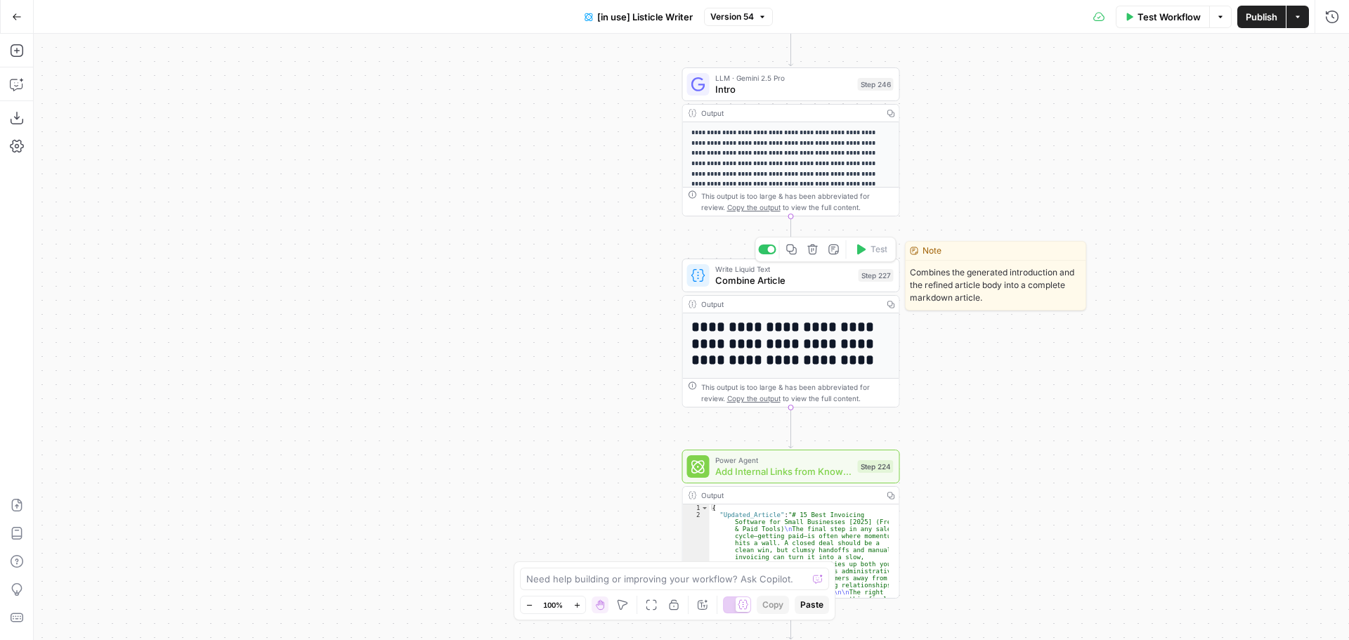
click at [799, 277] on span "Combine Article" at bounding box center [784, 280] width 138 height 14
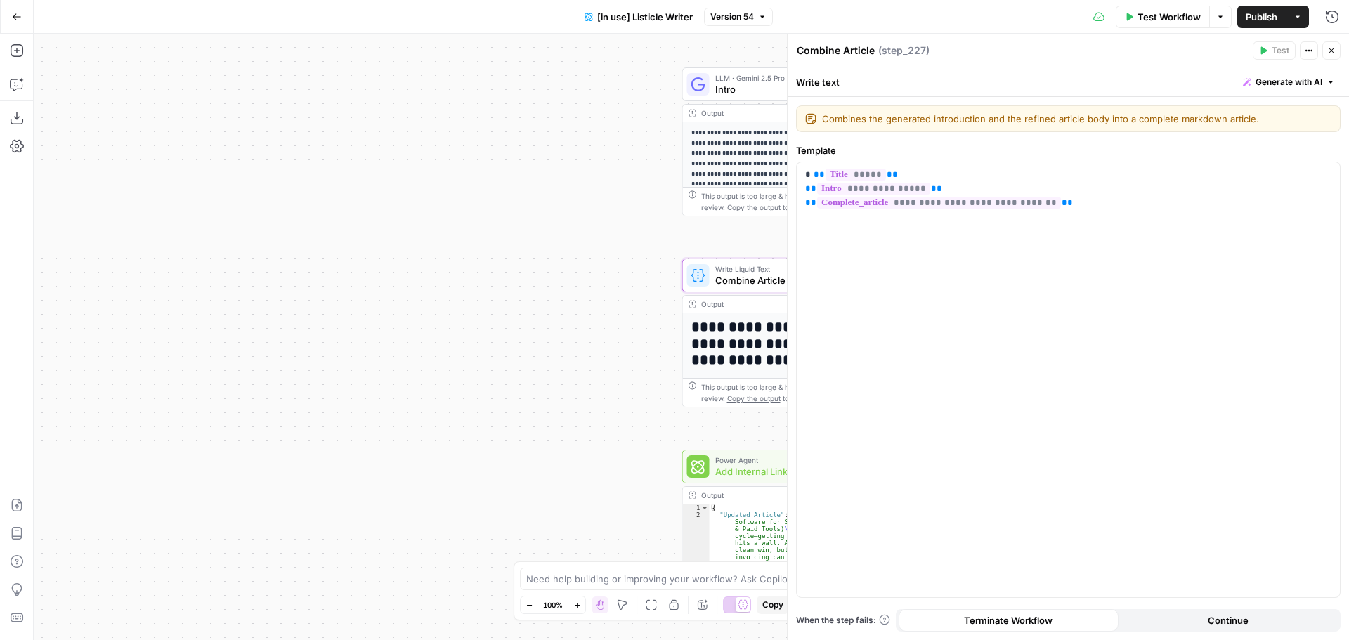
click at [565, 403] on div "true false true false Workflow Set Inputs Inputs Loop Iteration Iterate Over Co…" at bounding box center [691, 337] width 1315 height 606
click at [1339, 48] on button "Close" at bounding box center [1331, 50] width 18 height 18
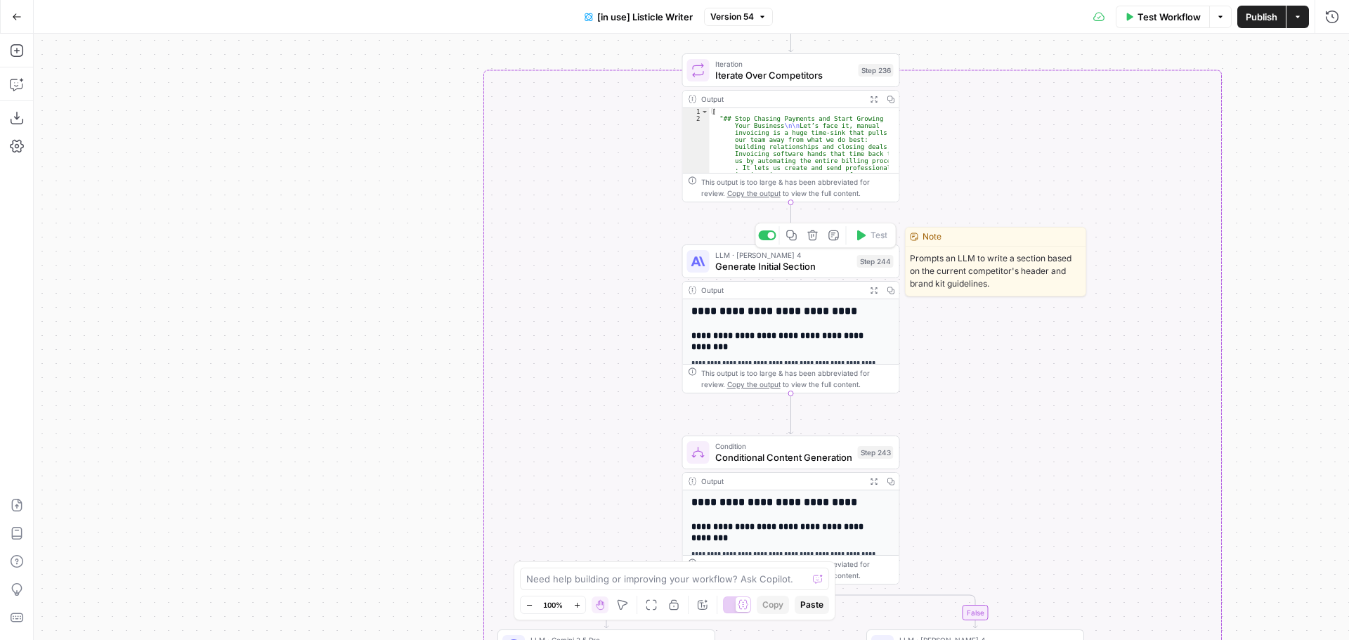
click at [825, 270] on span "Generate Initial Section" at bounding box center [783, 266] width 136 height 14
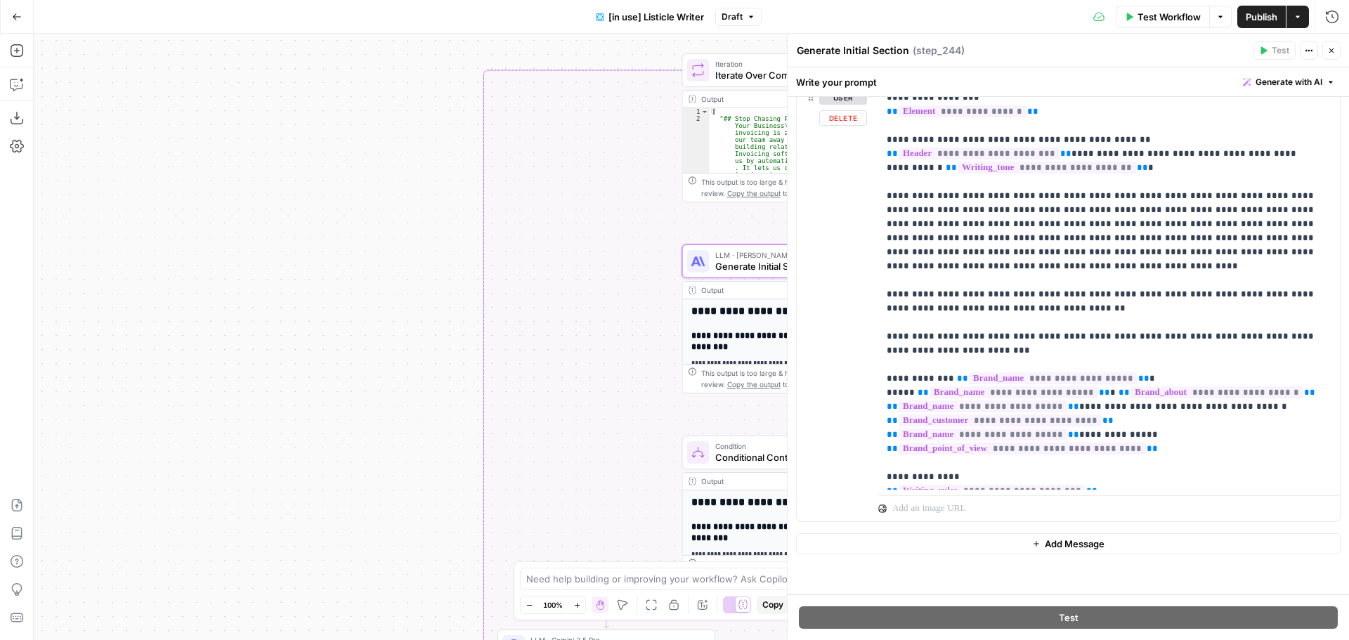
scroll to position [213, 0]
click at [1326, 52] on button "Close" at bounding box center [1331, 50] width 18 height 18
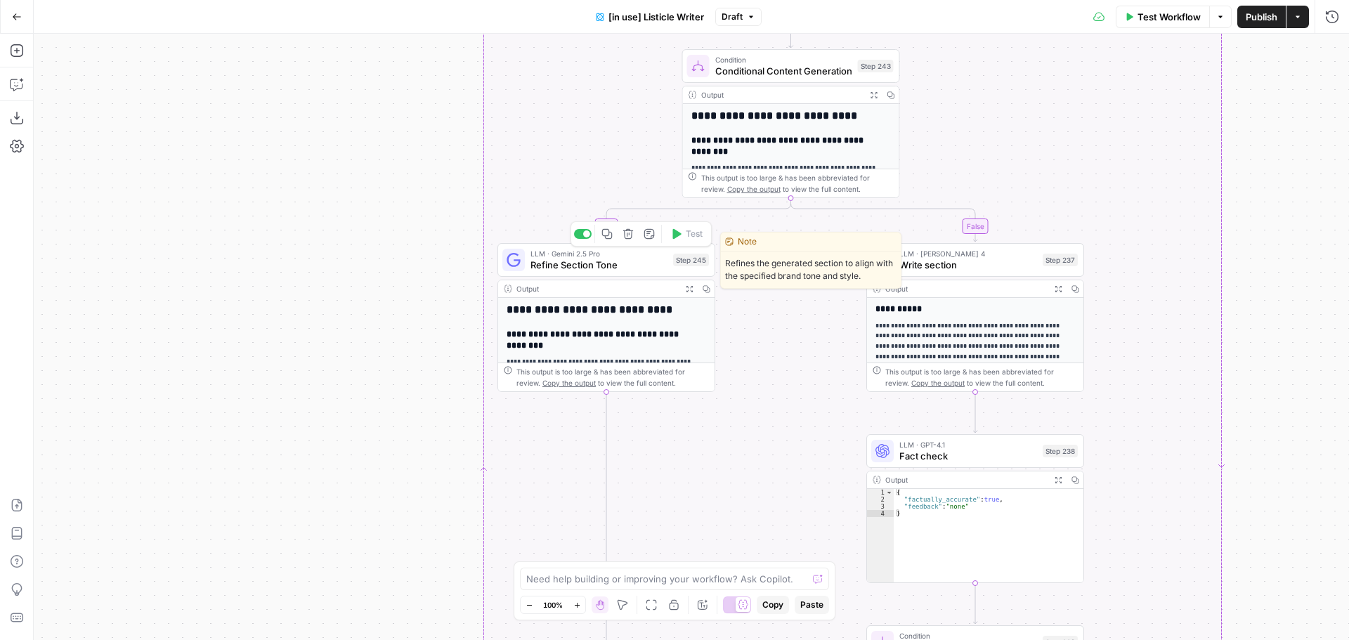
click at [627, 262] on span "Refine Section Tone" at bounding box center [598, 265] width 137 height 14
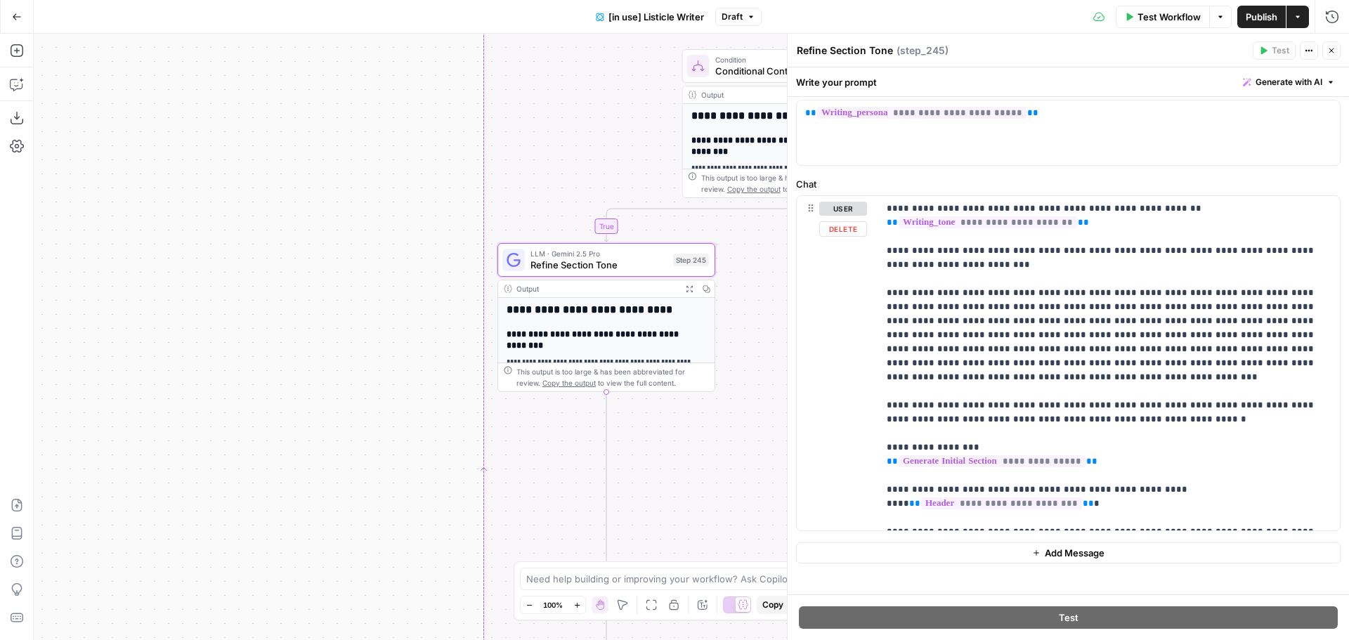
scroll to position [29, 0]
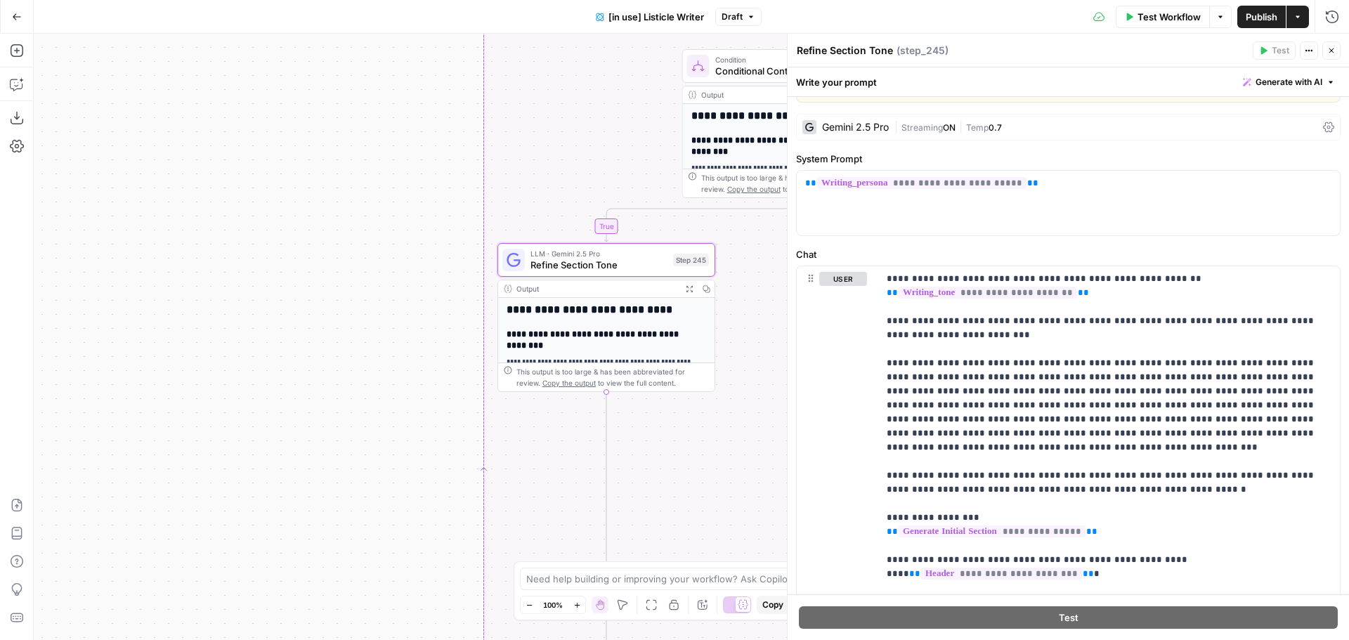
click at [1335, 55] on button "Close" at bounding box center [1331, 50] width 18 height 18
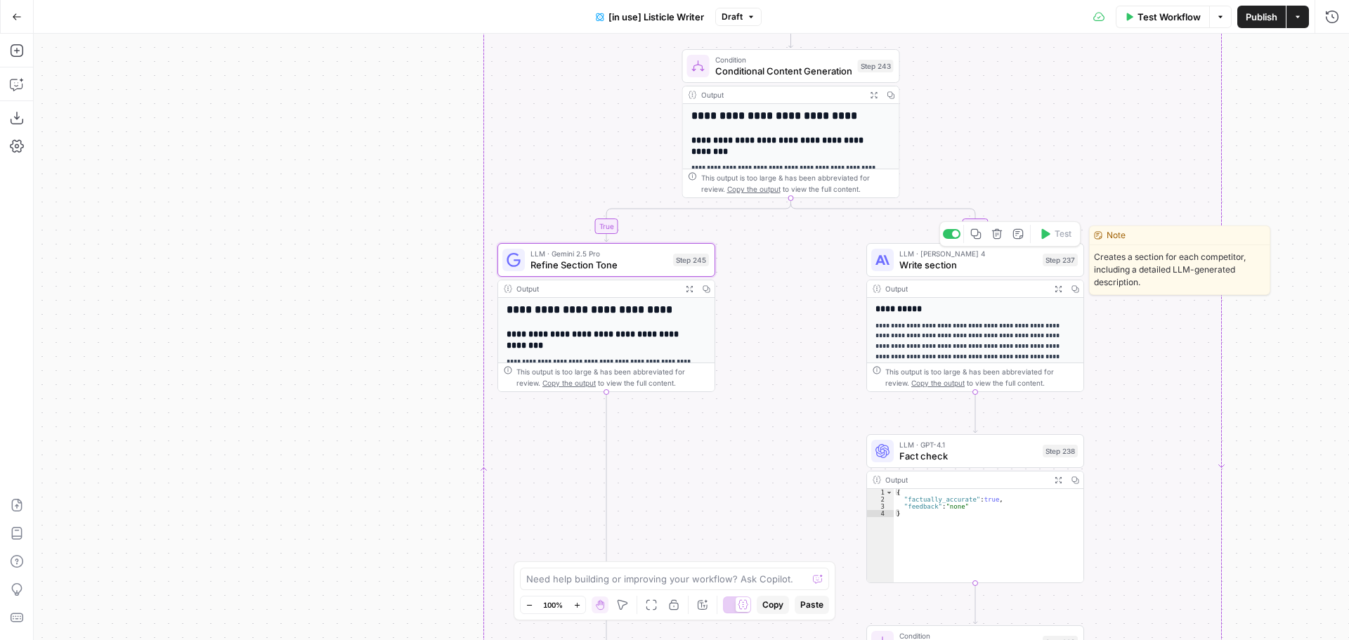
click at [988, 270] on span "Write section" at bounding box center [968, 265] width 138 height 14
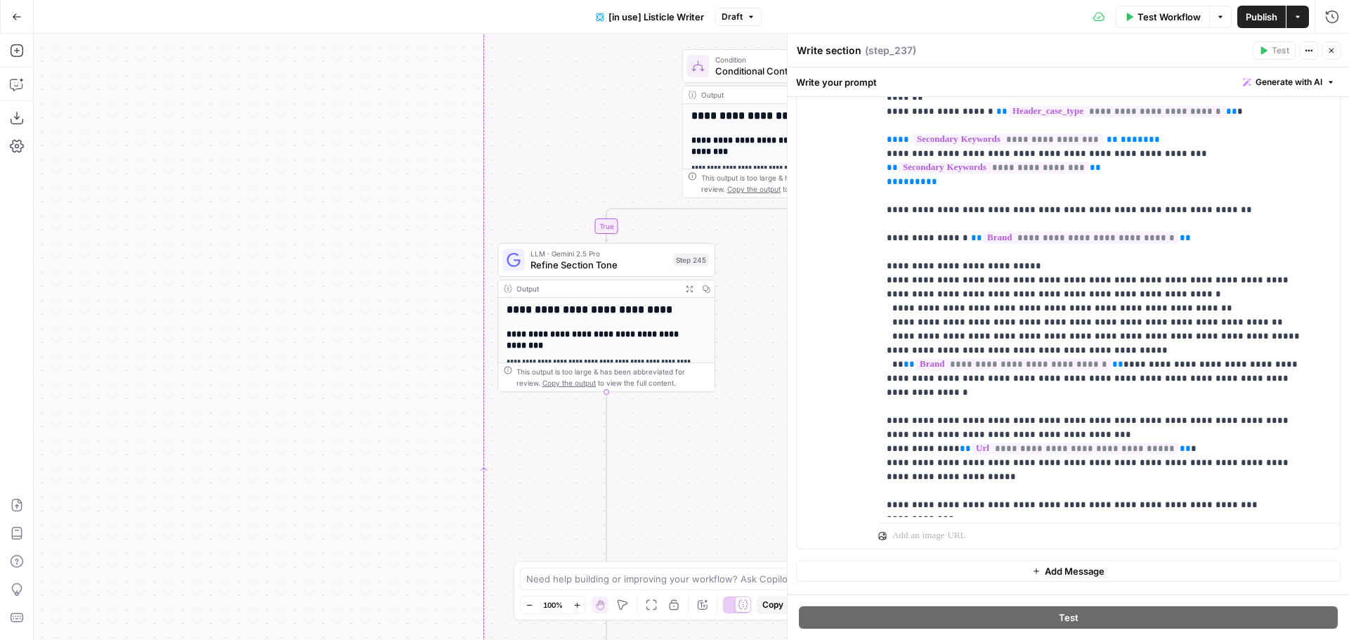
scroll to position [381, 0]
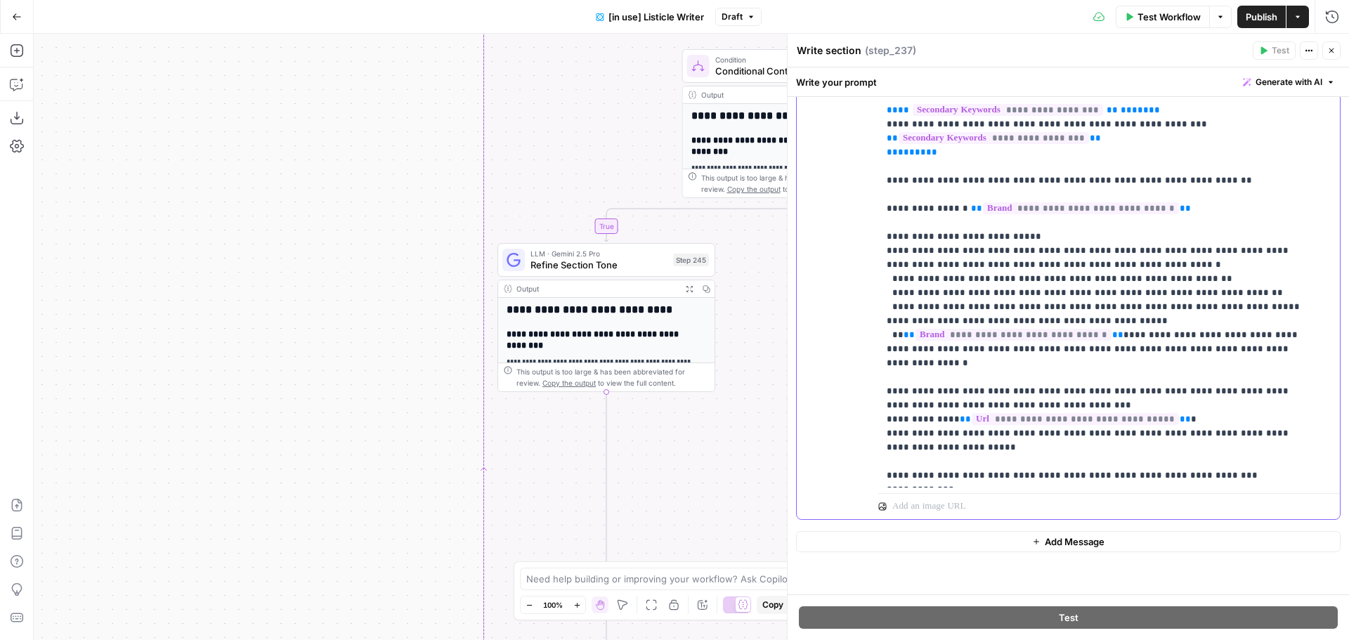
drag, startPoint x: 929, startPoint y: 466, endPoint x: 898, endPoint y: 464, distance: 30.3
click at [898, 464] on p "**********" at bounding box center [1098, 602] width 424 height 1363
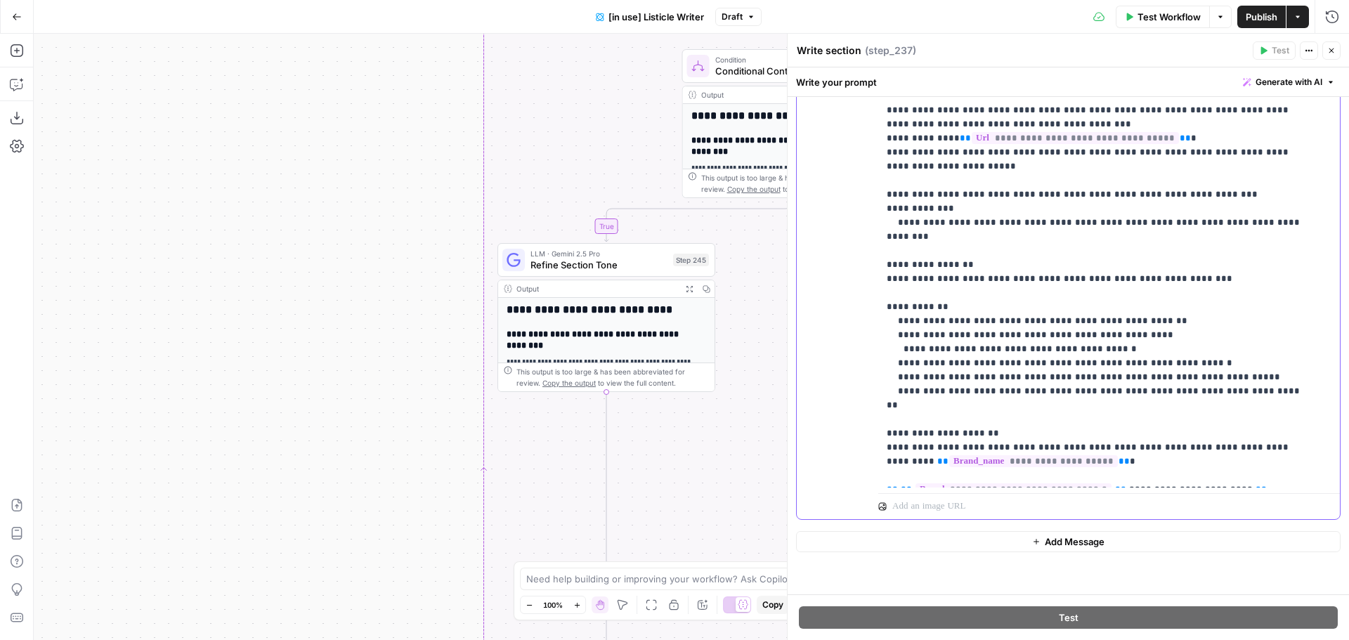
scroll to position [351, 0]
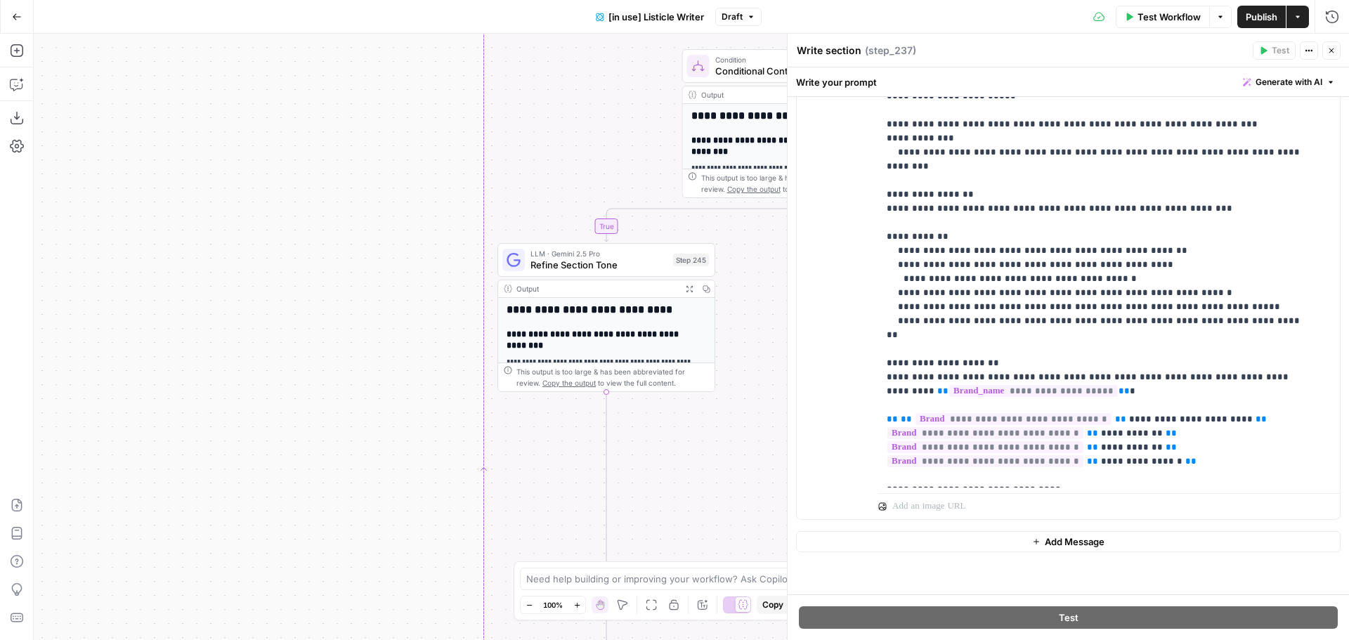
click at [1257, 12] on span "Publish" at bounding box center [1261, 17] width 32 height 14
click at [22, 17] on button "Go Back" at bounding box center [16, 16] width 25 height 25
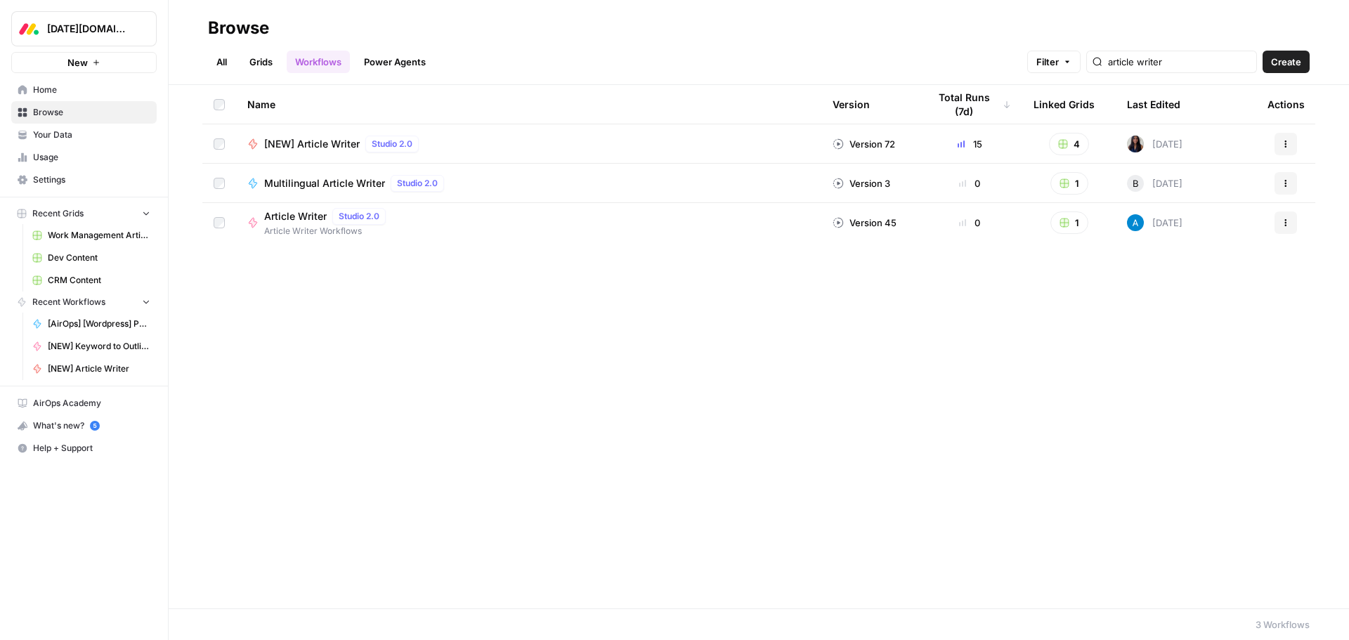
click at [67, 107] on span "Browse" at bounding box center [91, 112] width 117 height 13
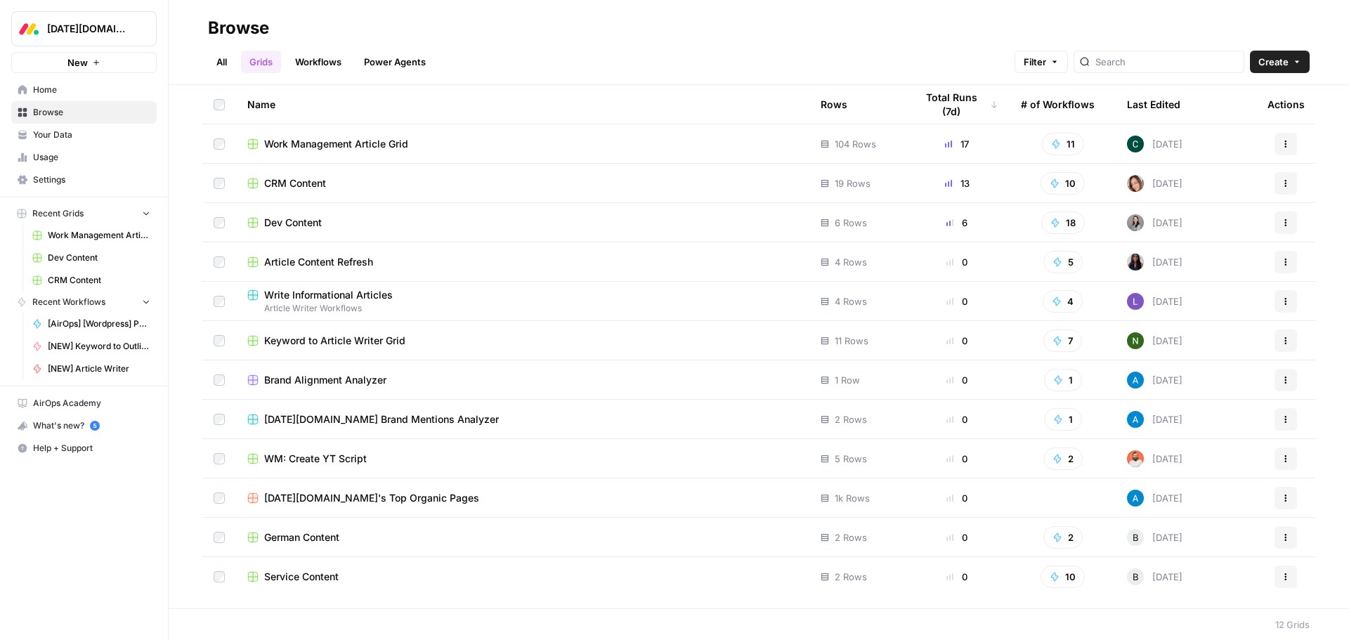
click at [328, 186] on div "CRM Content" at bounding box center [522, 183] width 551 height 14
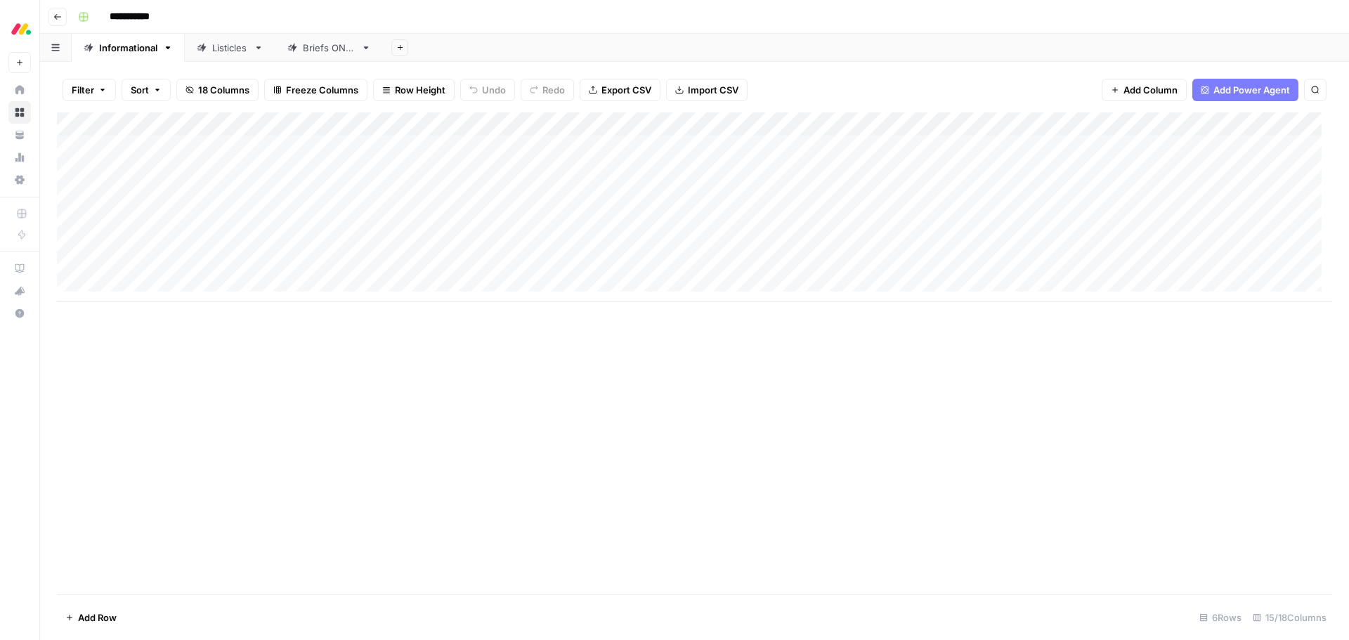
click at [221, 52] on div "Listicles" at bounding box center [230, 48] width 36 height 14
click at [145, 242] on div "Add Column" at bounding box center [694, 195] width 1275 height 166
click at [147, 243] on div "Add Column" at bounding box center [694, 195] width 1275 height 166
click at [147, 243] on textarea at bounding box center [191, 244] width 225 height 20
type textarea "**********"
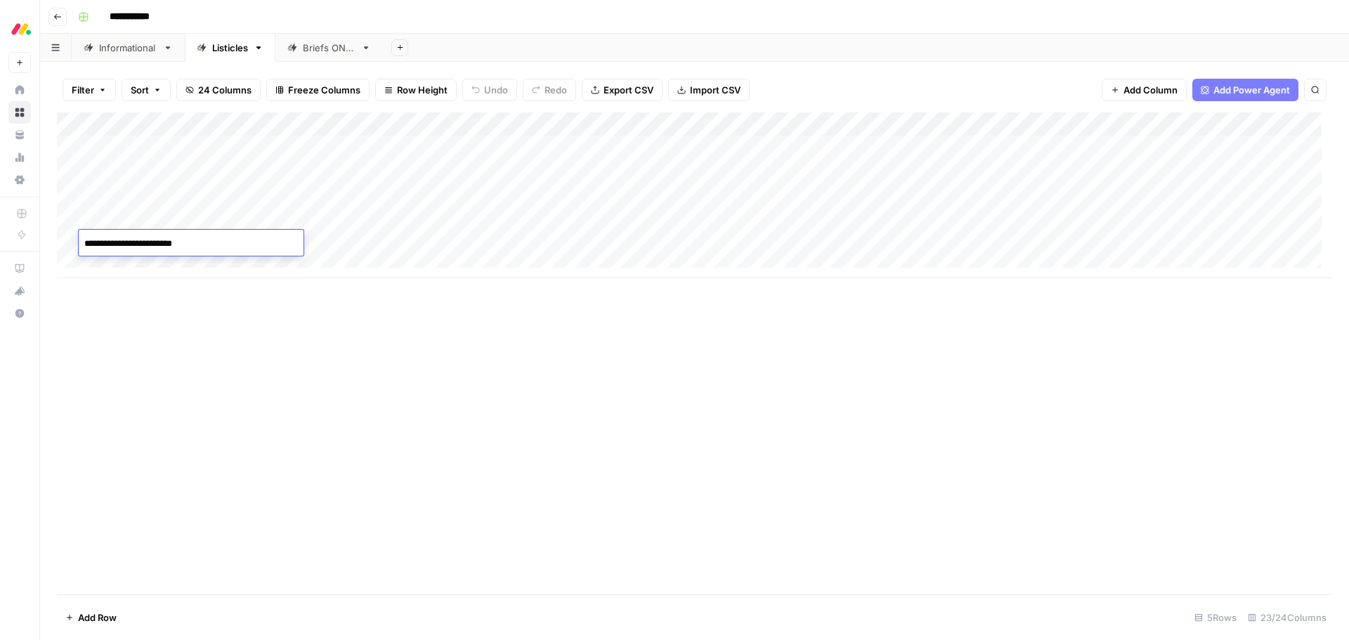
click at [325, 308] on div "Add Column" at bounding box center [694, 353] width 1275 height 482
click at [367, 245] on div "Add Column" at bounding box center [694, 195] width 1275 height 166
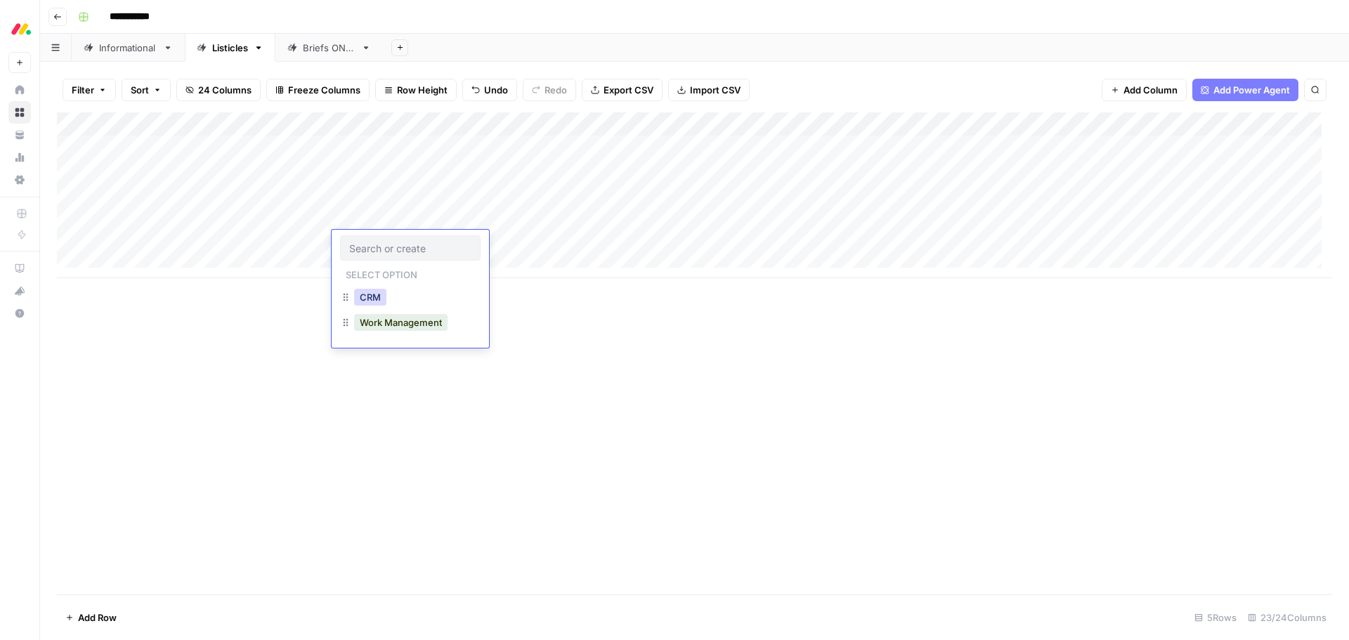
click at [383, 293] on button "CRM" at bounding box center [370, 297] width 32 height 17
click at [520, 245] on div "Add Column" at bounding box center [694, 195] width 1275 height 166
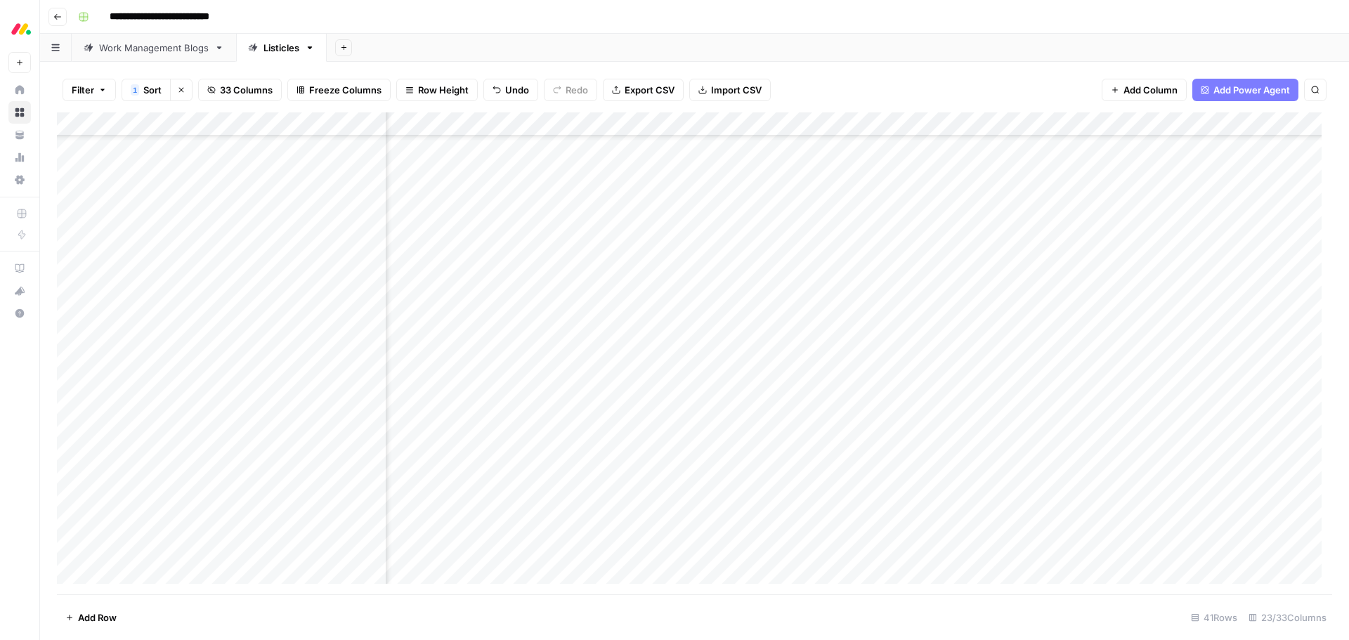
scroll to position [133, 1292]
click at [481, 515] on div "Add Column" at bounding box center [694, 353] width 1275 height 482
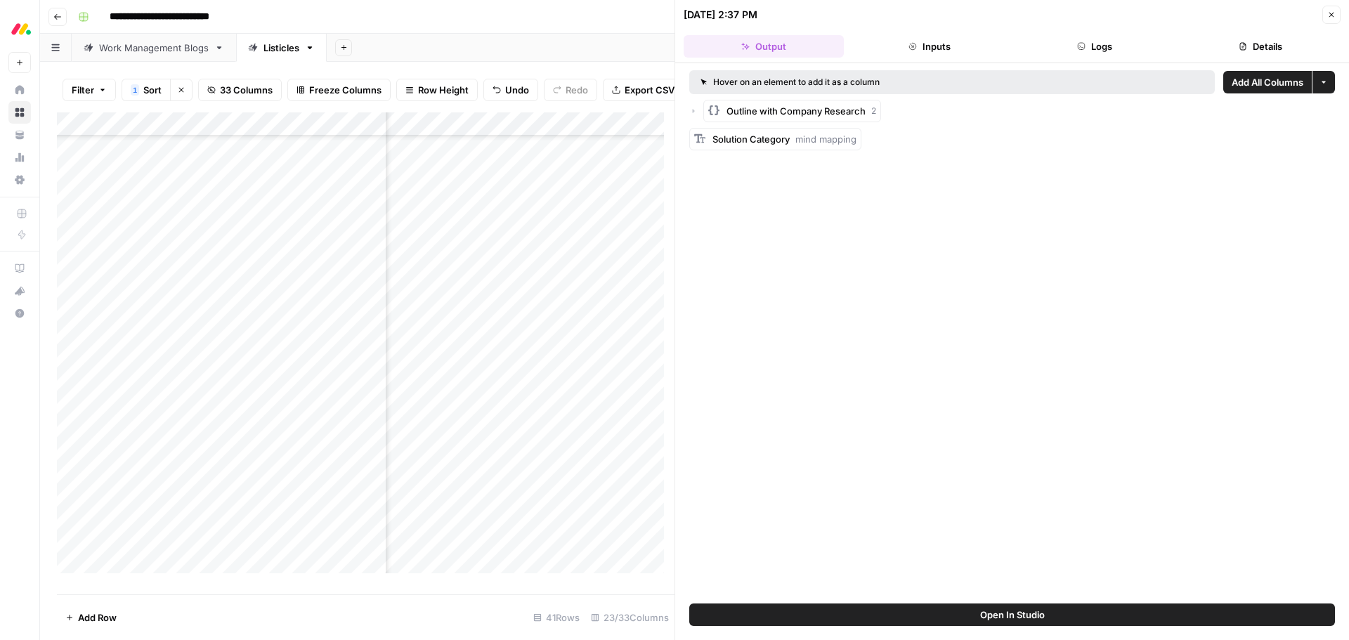
click at [1220, 35] on button "Details" at bounding box center [1260, 46] width 160 height 22
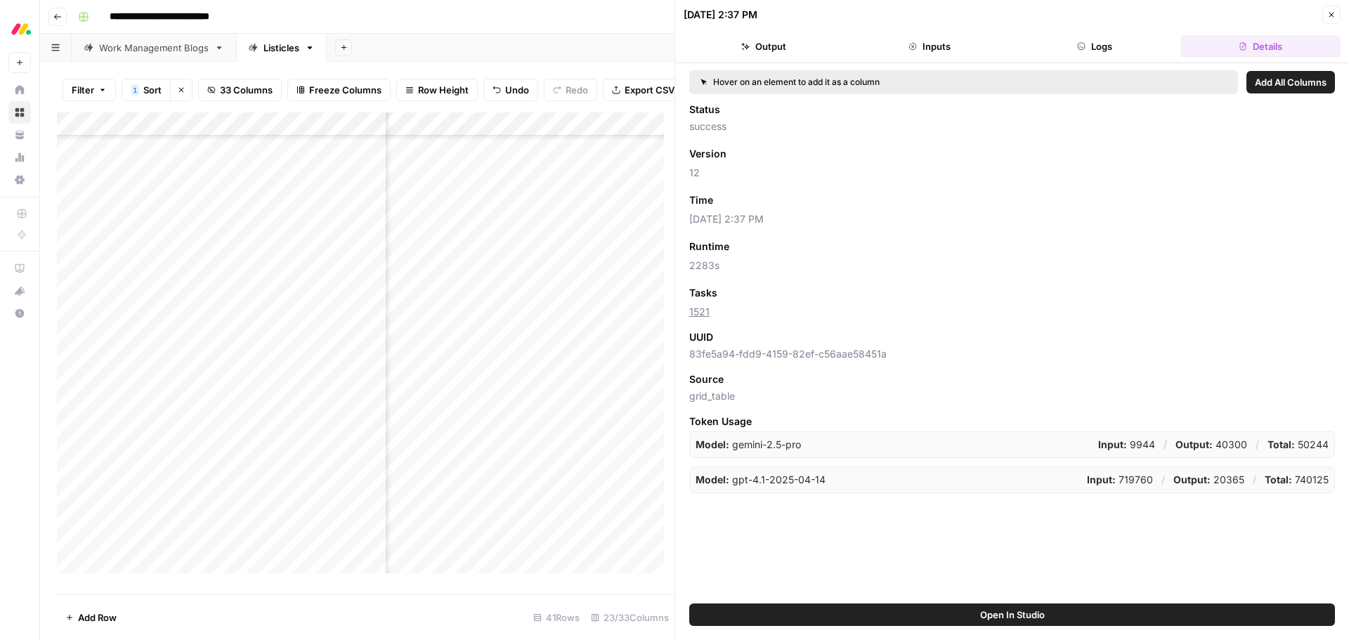
click at [1325, 16] on button "Close" at bounding box center [1331, 15] width 18 height 18
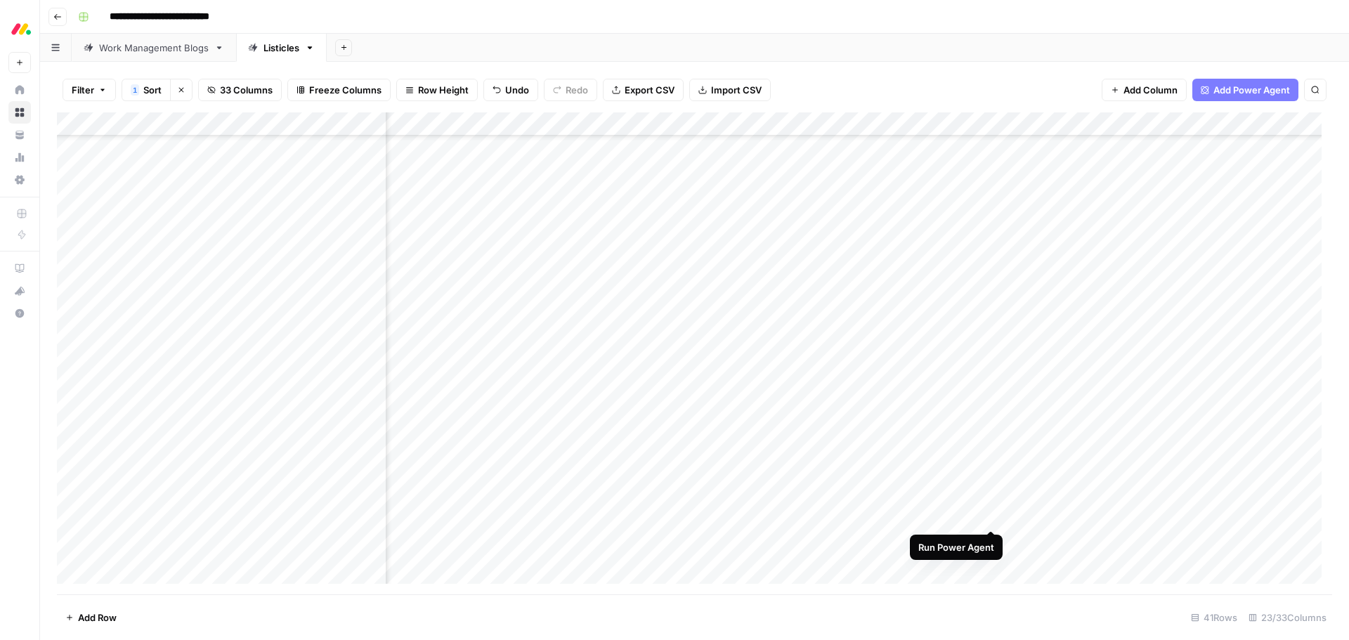
click at [986, 516] on div "Add Column" at bounding box center [694, 353] width 1275 height 482
click at [468, 279] on div "Add Column" at bounding box center [694, 353] width 1275 height 482
click at [480, 276] on div "Add Column" at bounding box center [694, 353] width 1275 height 482
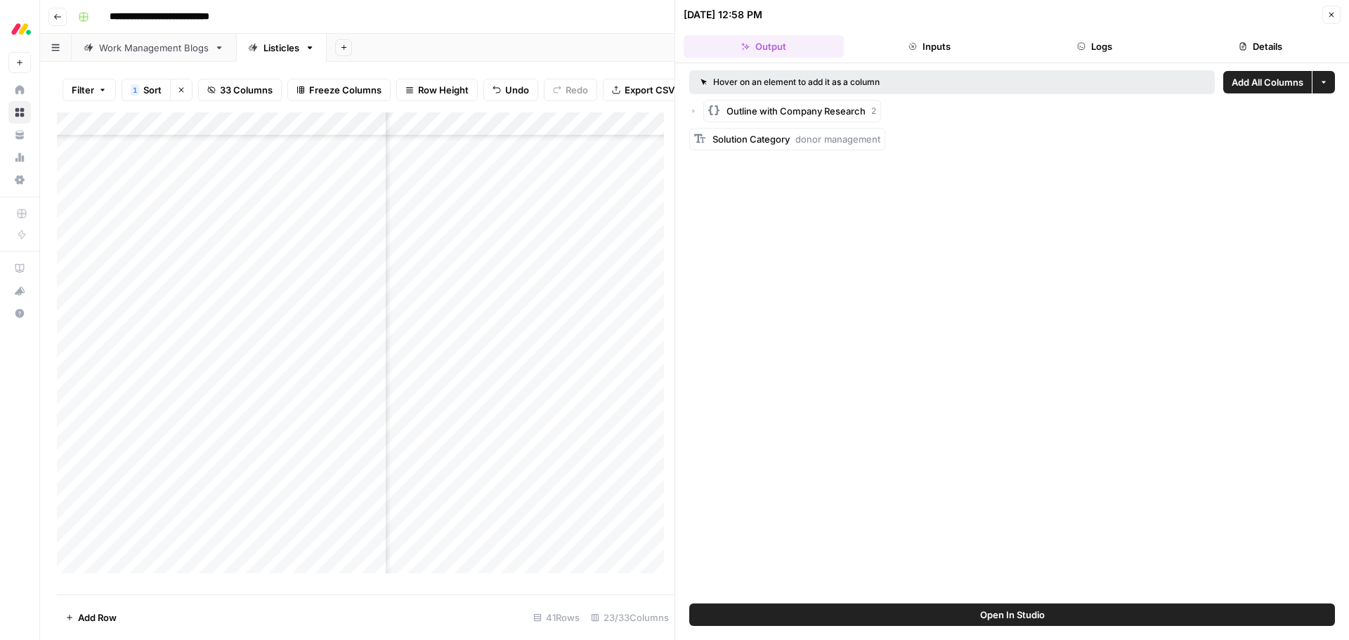
click at [1257, 44] on button "Details" at bounding box center [1260, 46] width 160 height 22
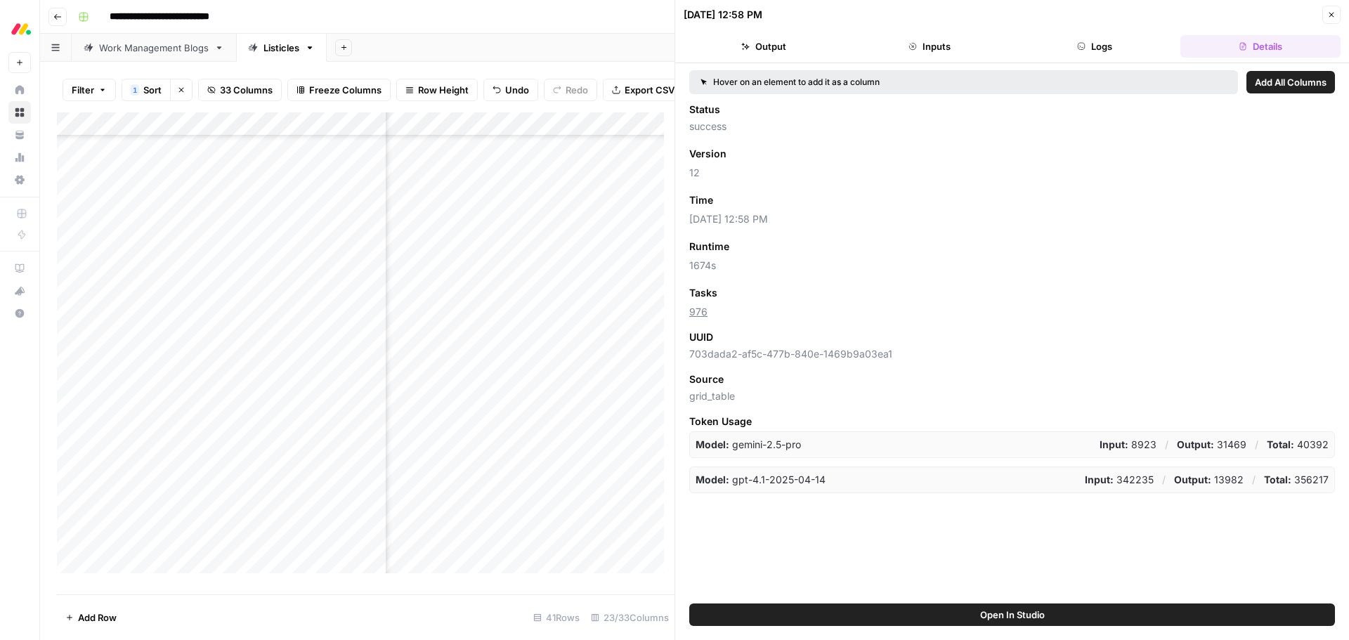
click at [1329, 17] on icon "button" at bounding box center [1331, 15] width 5 height 5
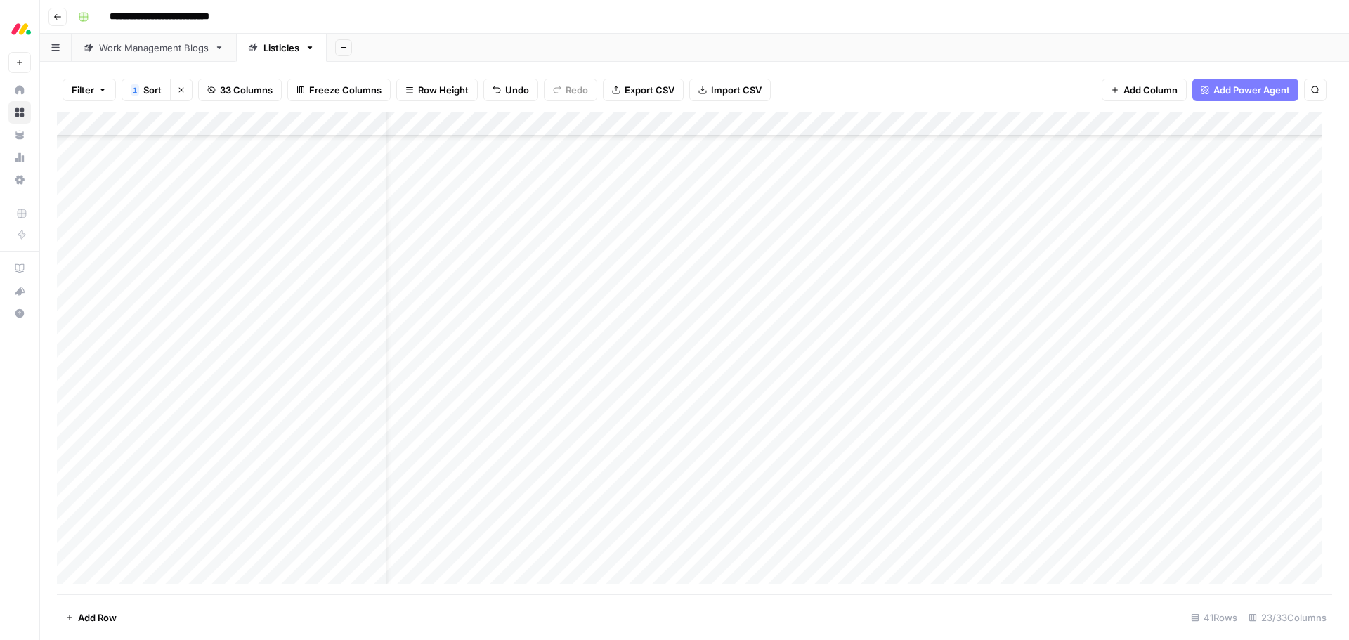
scroll to position [125, 38]
click at [678, 284] on div "Add Column" at bounding box center [694, 353] width 1275 height 482
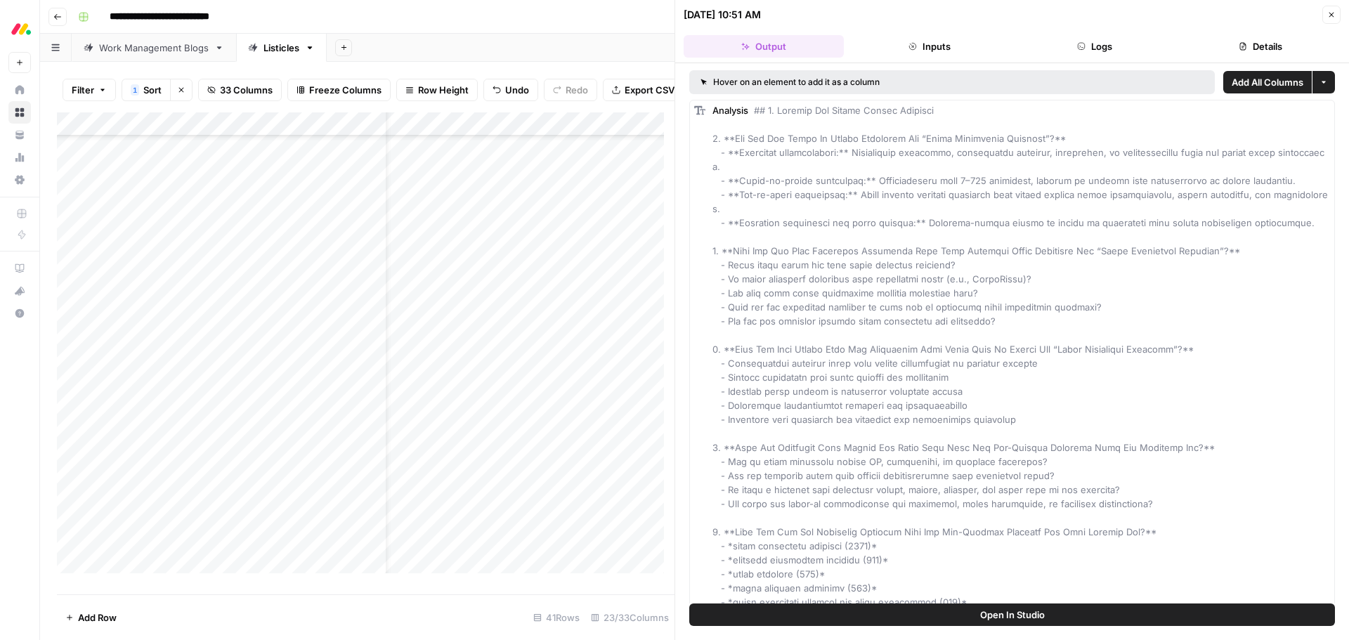
click at [1238, 44] on icon "button" at bounding box center [1242, 46] width 8 height 8
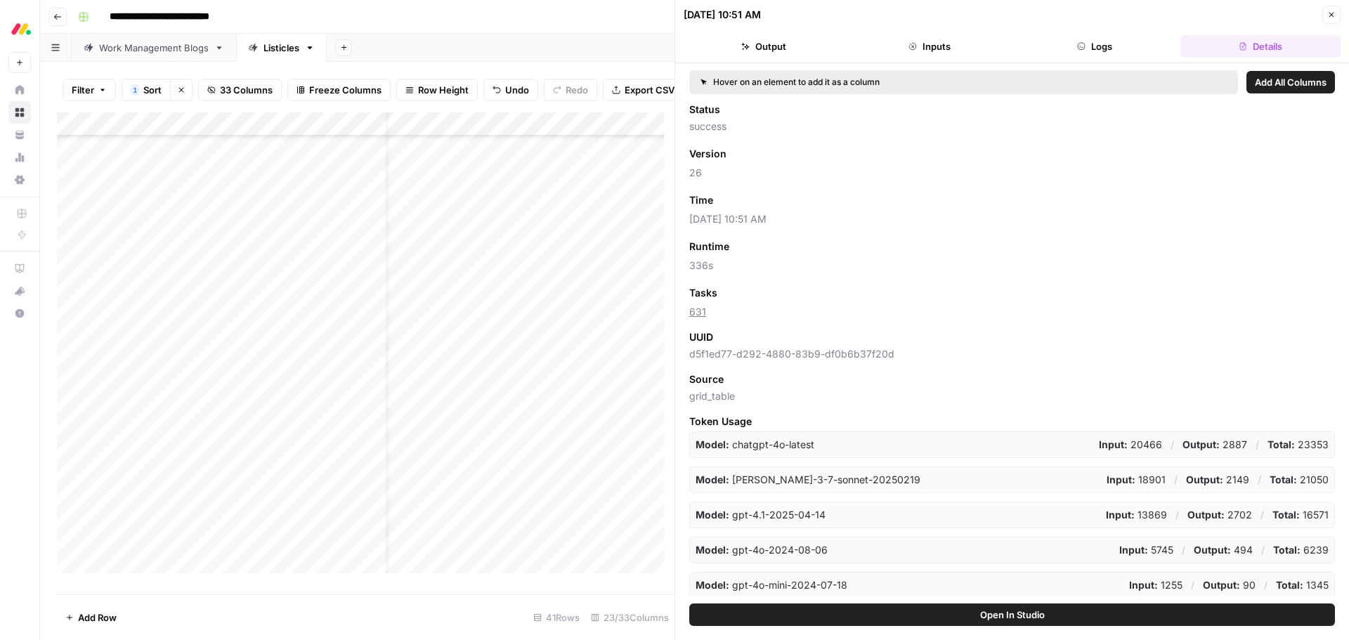
click at [1341, 14] on header "06/25/25 at 10:51 AM Close Output Inputs Logs Details" at bounding box center [1012, 31] width 674 height 63
click at [1330, 15] on icon "button" at bounding box center [1331, 15] width 8 height 8
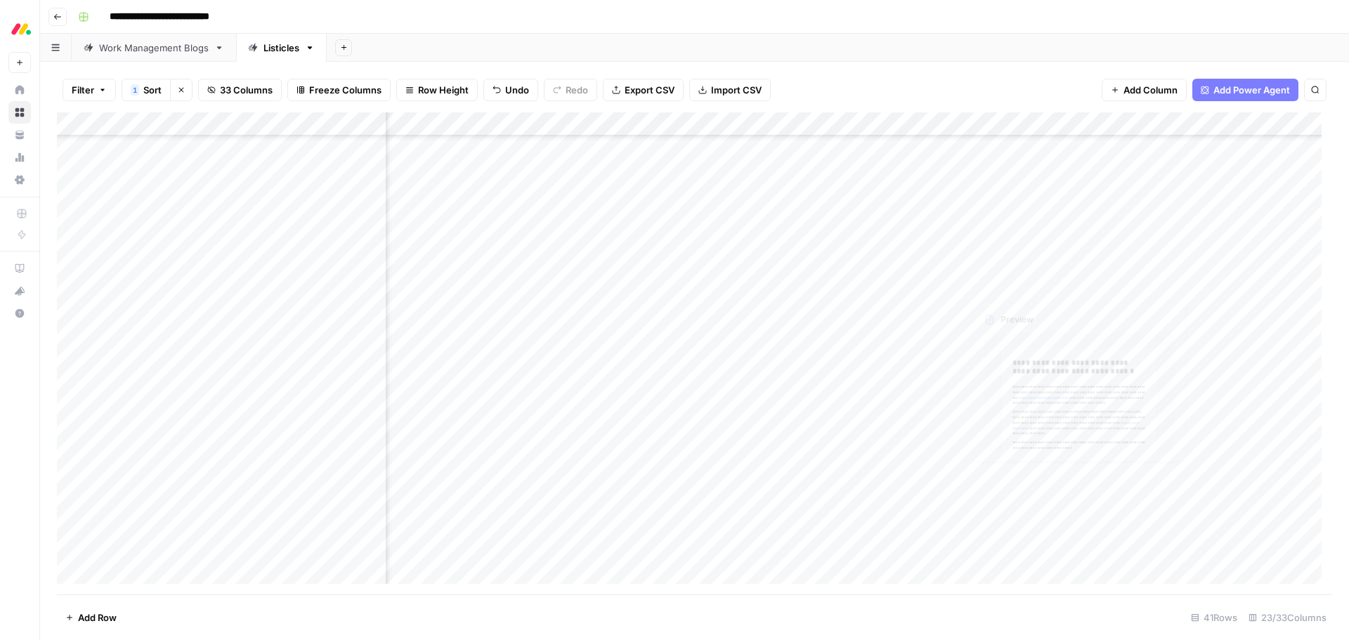
scroll to position [125, 1714]
click at [1032, 287] on div "Add Column" at bounding box center [694, 353] width 1275 height 482
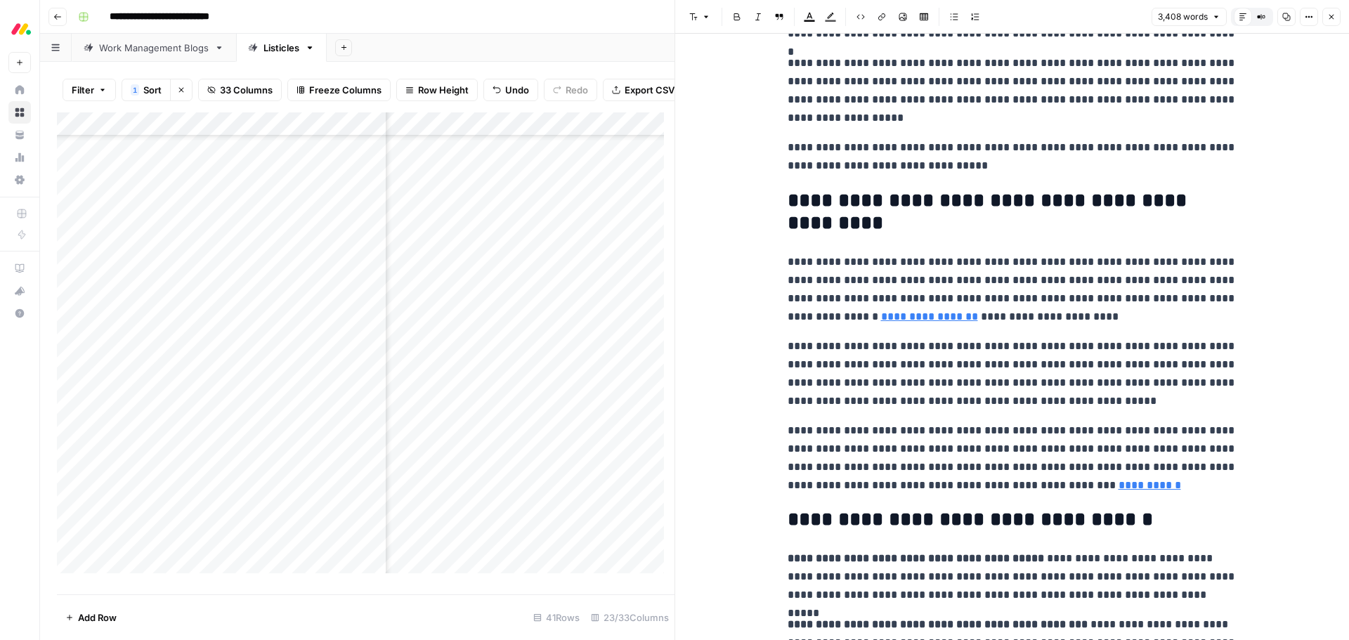
scroll to position [13486, 0]
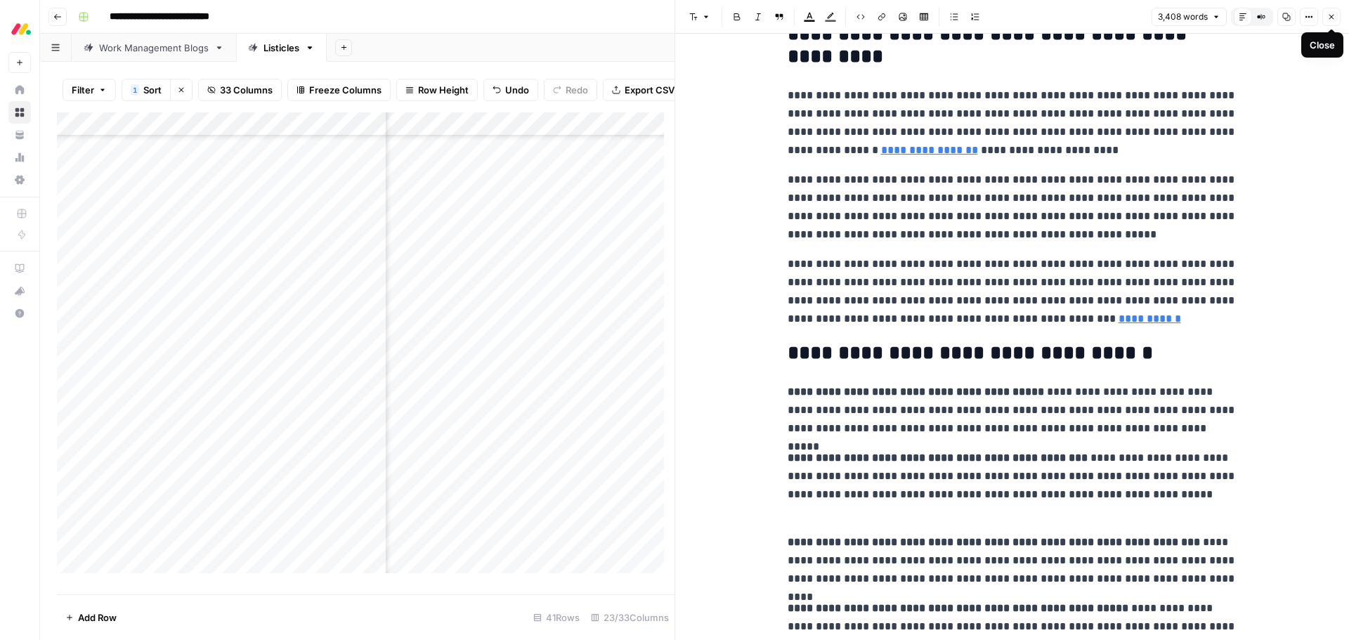
click at [1335, 22] on button "Close" at bounding box center [1331, 17] width 18 height 18
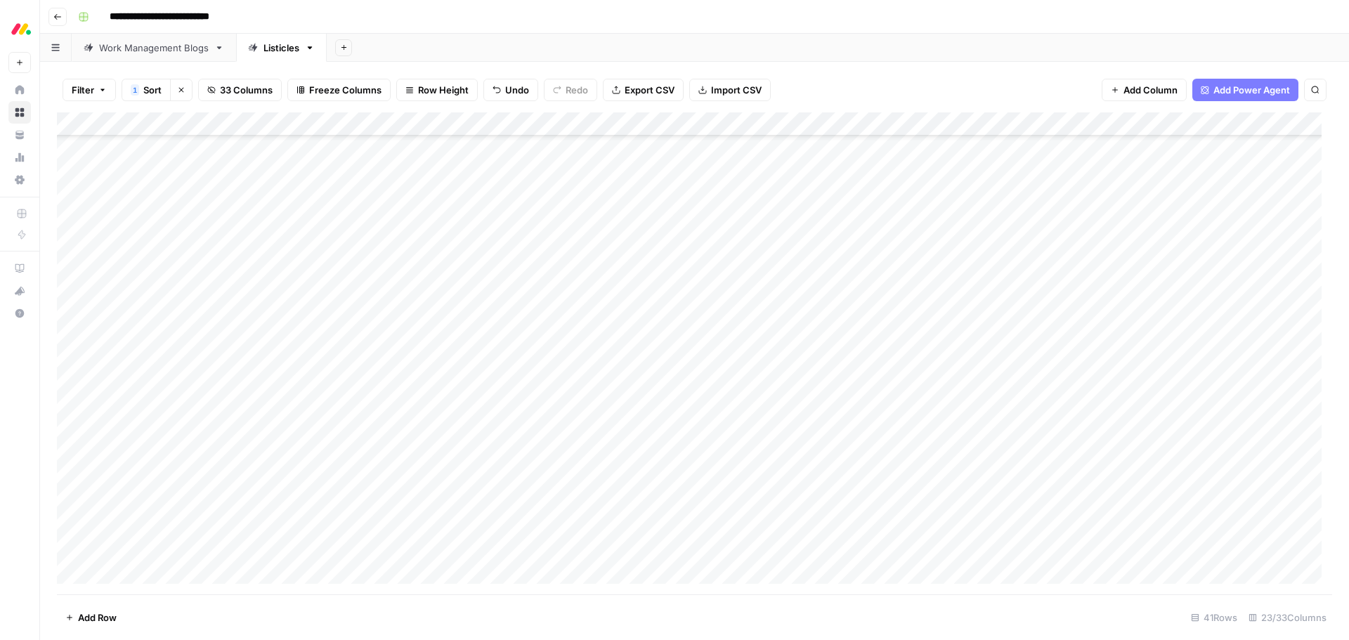
scroll to position [125, 0]
click at [72, 283] on div "Add Column" at bounding box center [694, 353] width 1275 height 482
click at [84, 622] on span "Delete 1 Row" at bounding box center [93, 617] width 56 height 14
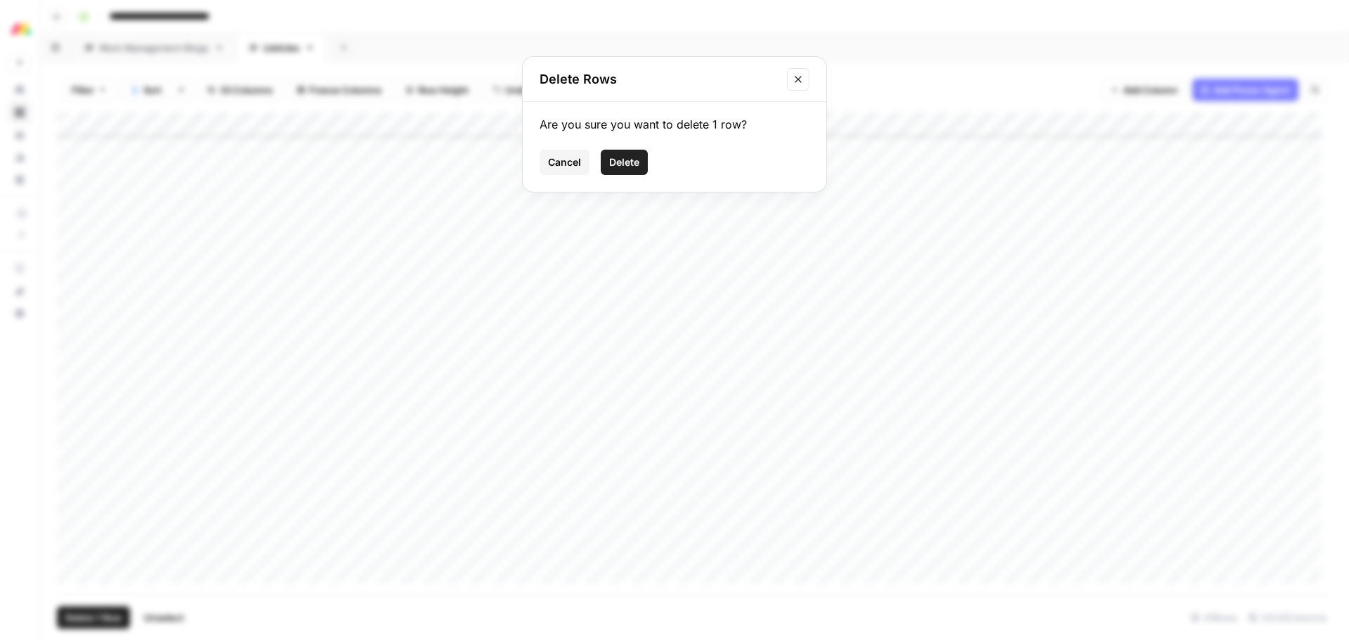
click at [611, 157] on span "Delete" at bounding box center [624, 162] width 30 height 14
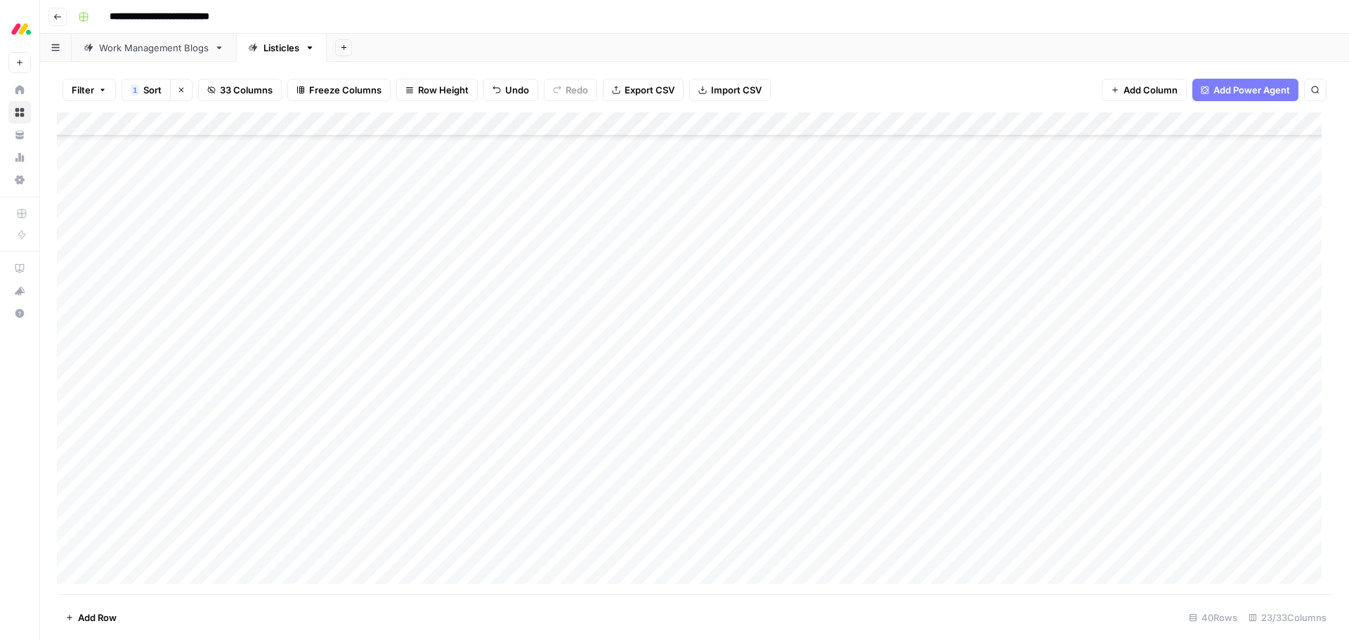
scroll to position [265, 0]
click at [709, 411] on div "Add Column" at bounding box center [694, 353] width 1275 height 482
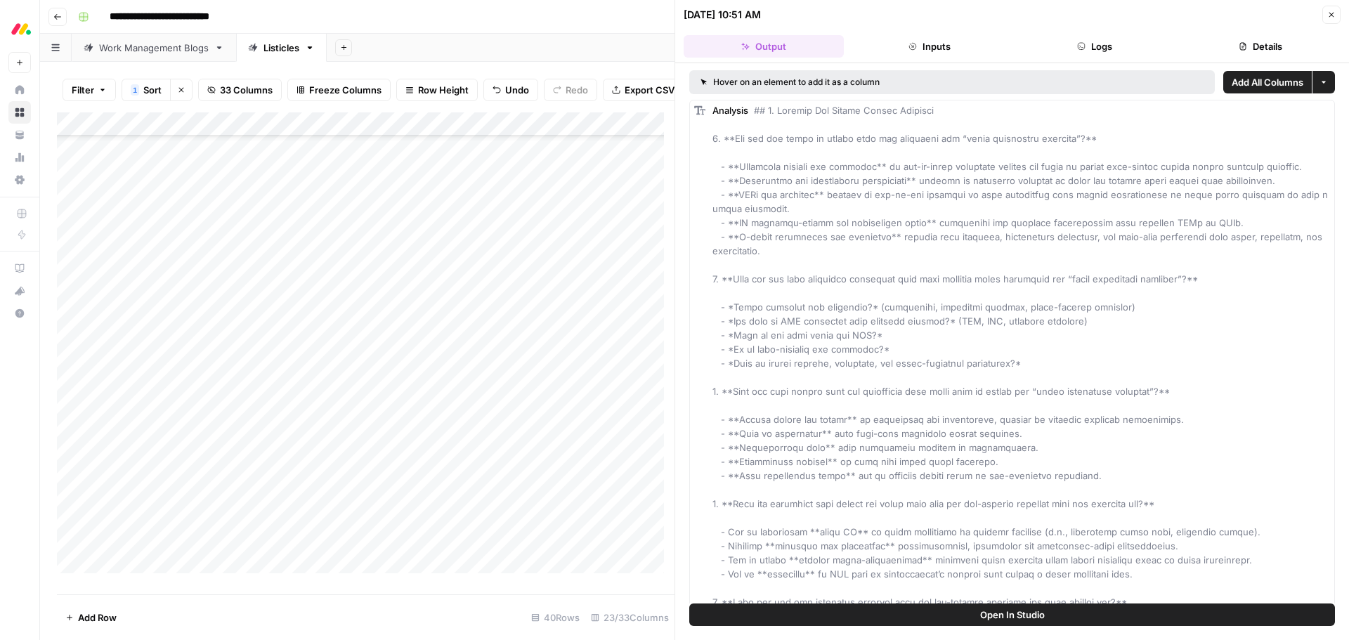
click at [1257, 43] on button "Details" at bounding box center [1260, 46] width 160 height 22
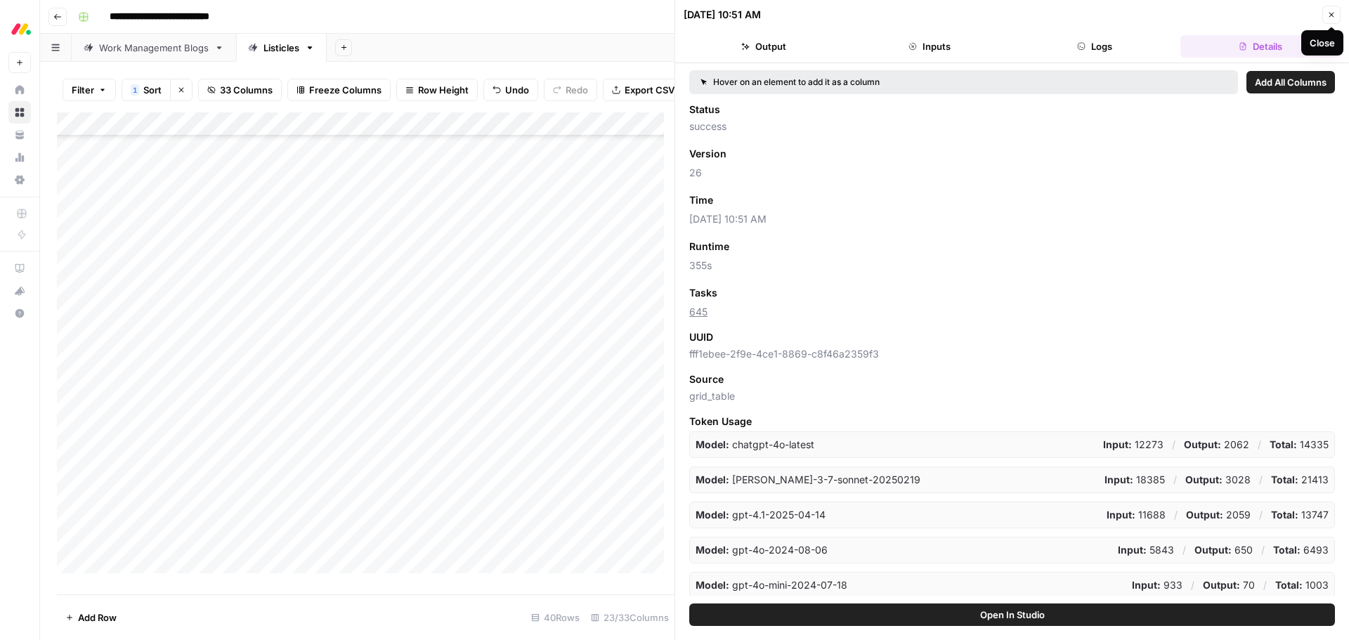
click at [1335, 17] on button "Close" at bounding box center [1331, 15] width 18 height 18
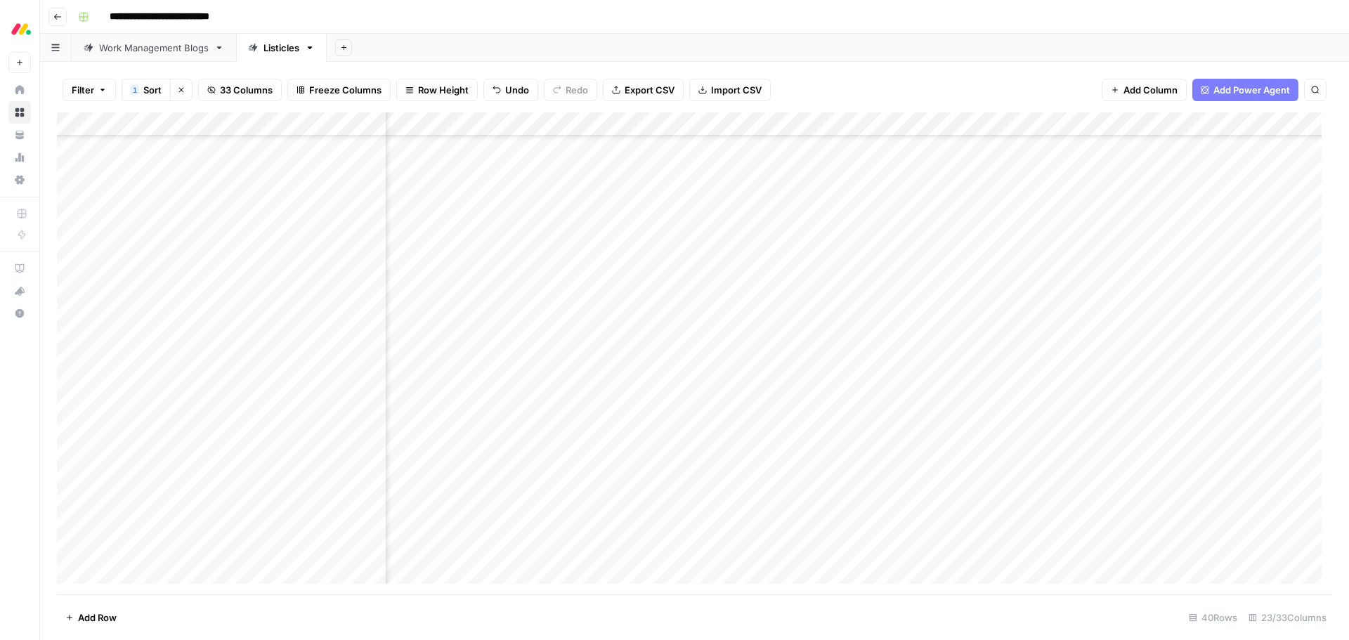
scroll to position [265, 1285]
click at [459, 409] on div "Add Column" at bounding box center [694, 353] width 1275 height 482
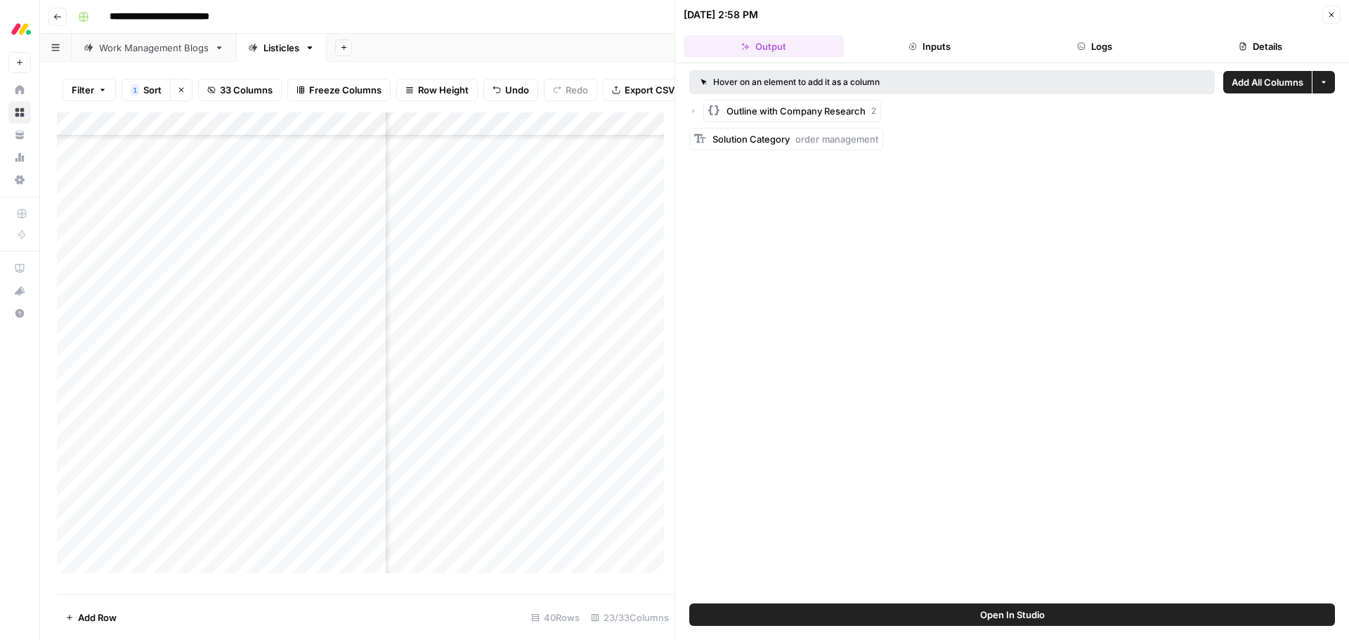
click at [1257, 43] on button "Details" at bounding box center [1260, 46] width 160 height 22
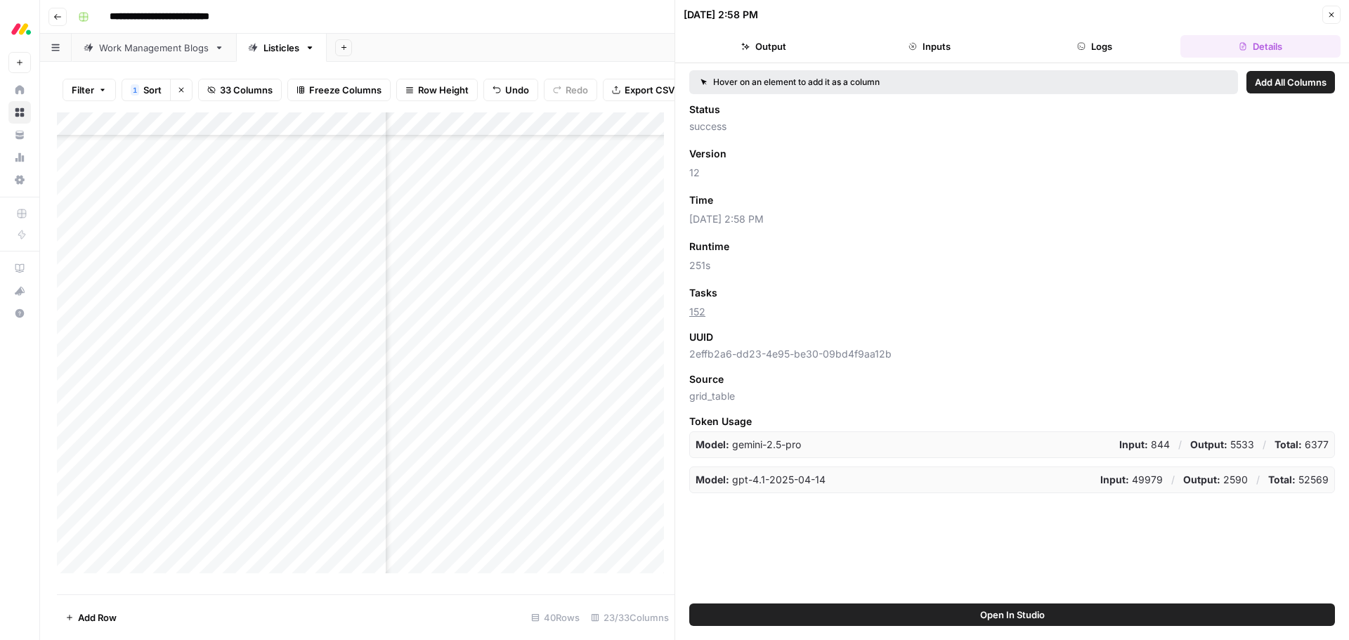
click at [1327, 14] on icon "button" at bounding box center [1331, 15] width 8 height 8
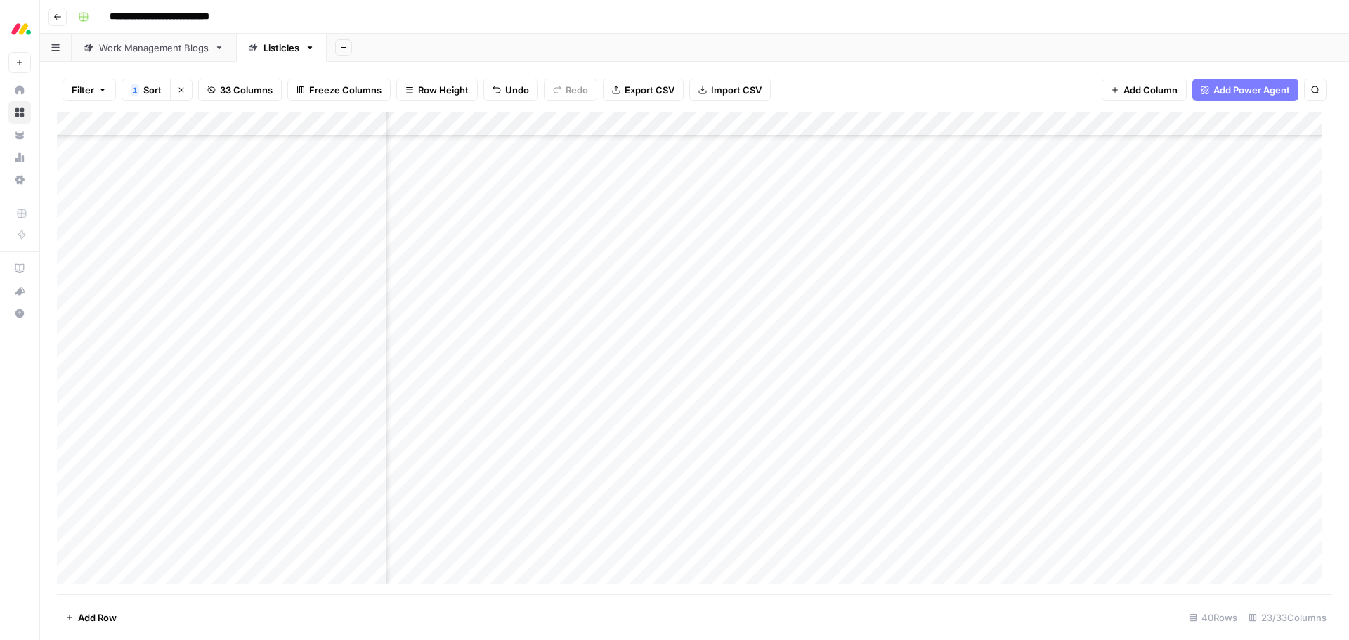
click at [1002, 407] on div "Add Column" at bounding box center [694, 353] width 1275 height 482
click at [456, 498] on div "Add Column" at bounding box center [694, 353] width 1275 height 482
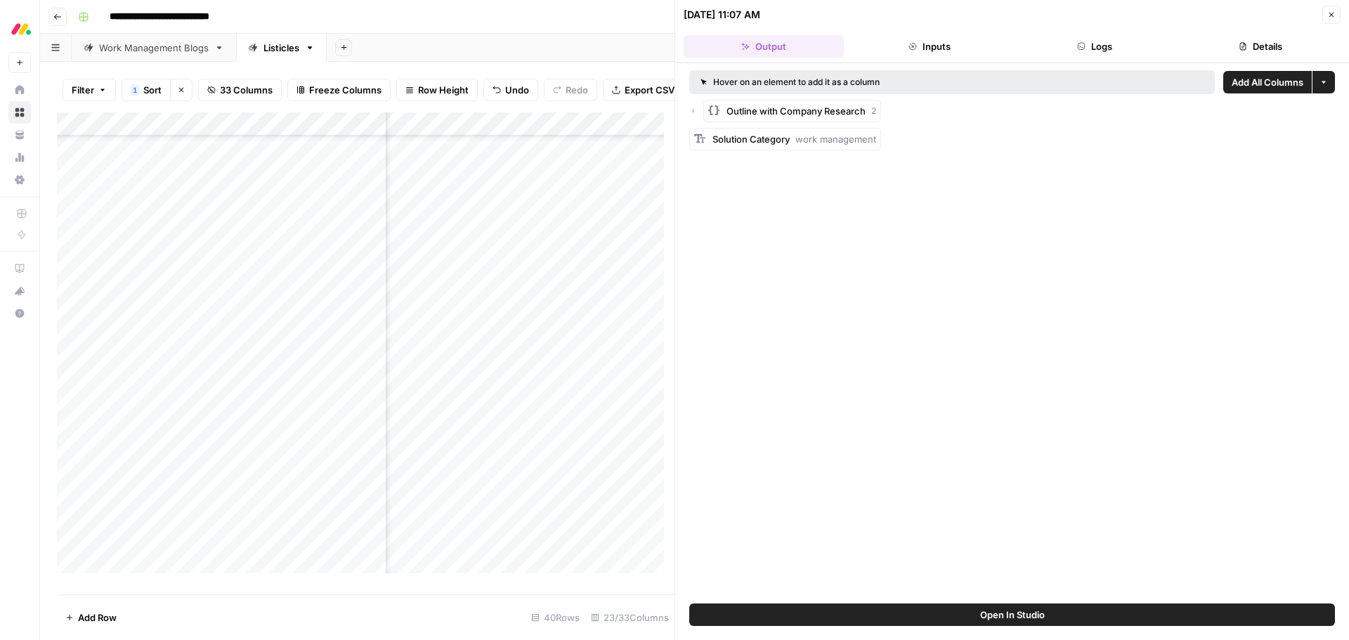
click at [1247, 45] on button "Details" at bounding box center [1260, 46] width 160 height 22
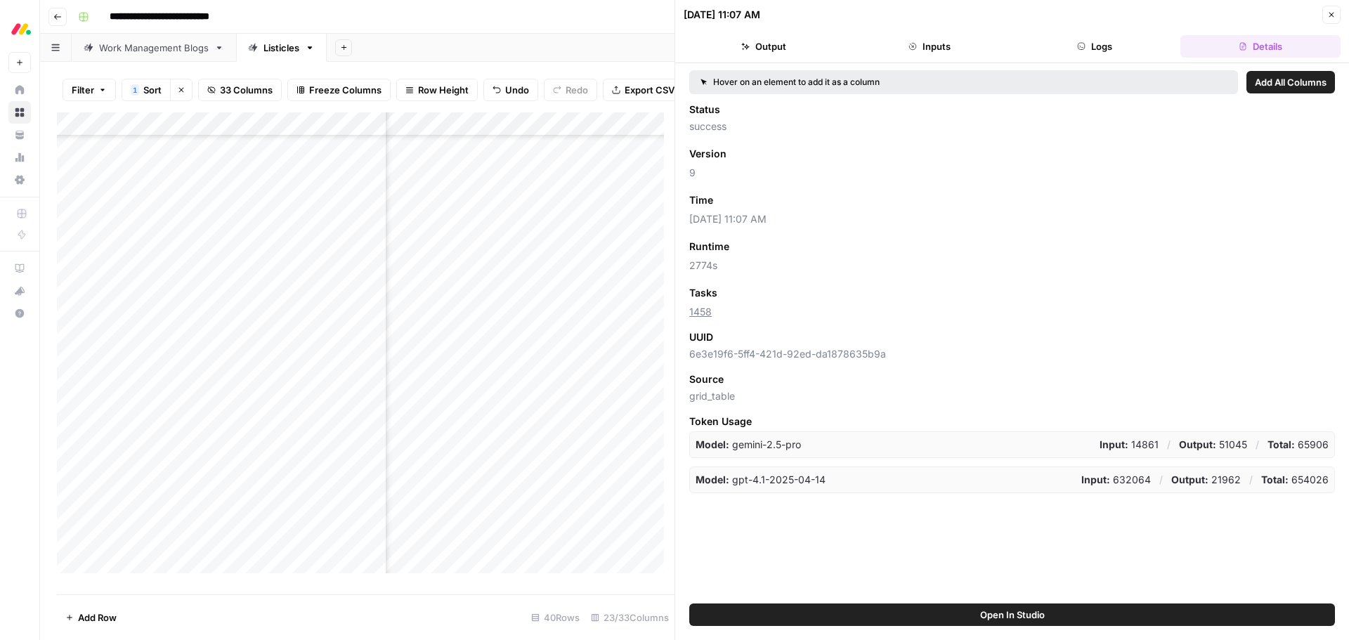
click at [1333, 15] on icon "button" at bounding box center [1331, 15] width 8 height 8
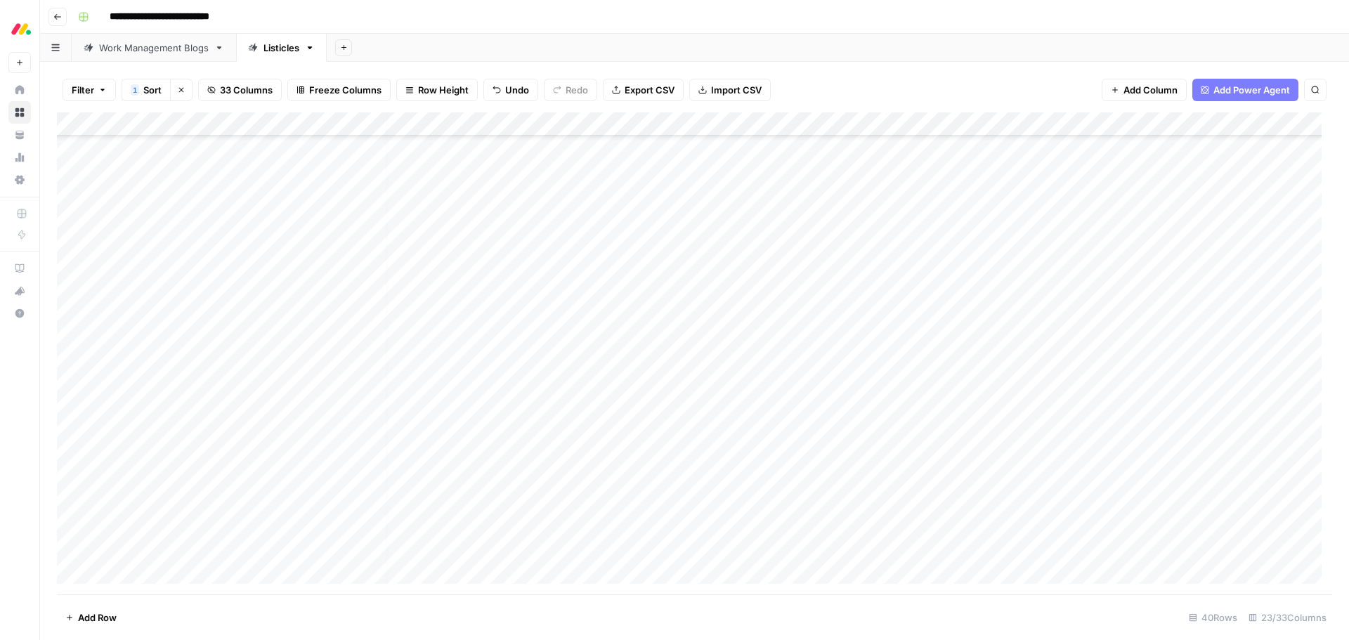
scroll to position [336, 0]
click at [718, 501] on div "Add Column" at bounding box center [694, 353] width 1275 height 482
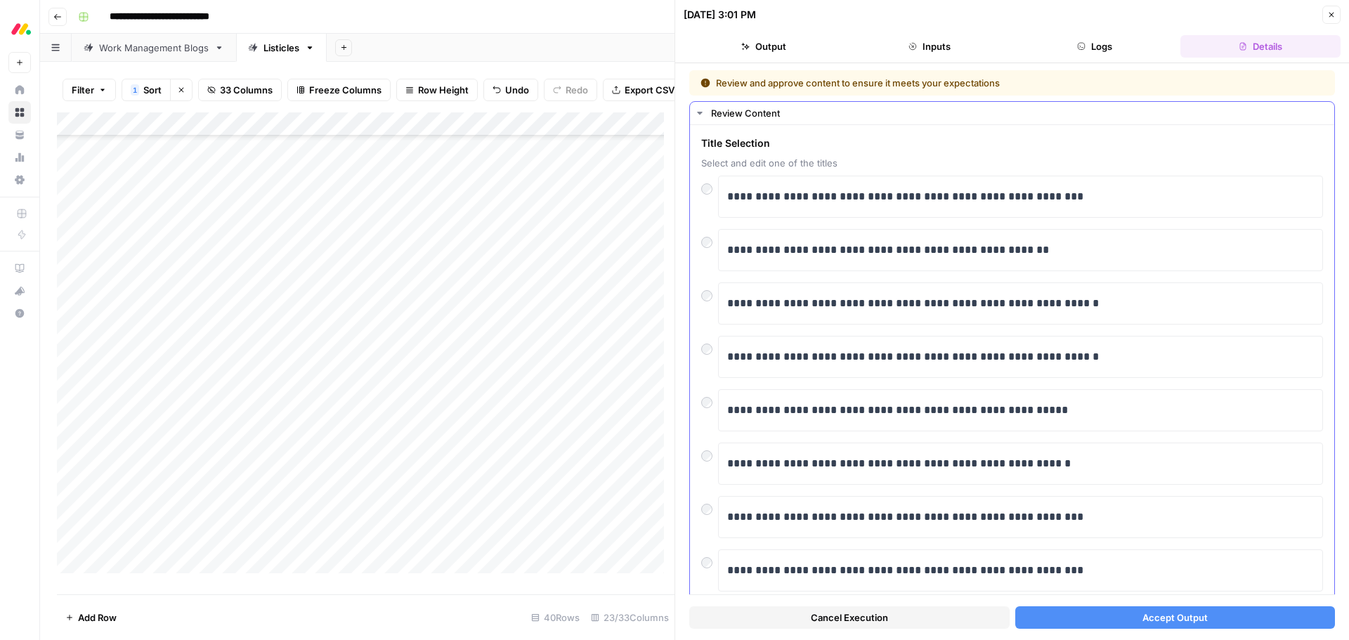
click at [726, 200] on div "**********" at bounding box center [1020, 197] width 605 height 42
click at [728, 197] on p "**********" at bounding box center [1015, 197] width 576 height 18
drag, startPoint x: 966, startPoint y: 195, endPoint x: 1136, endPoint y: 188, distance: 170.2
click at [1136, 188] on p "**********" at bounding box center [1015, 197] width 576 height 18
click at [1132, 613] on button "Accept Output" at bounding box center [1175, 617] width 320 height 22
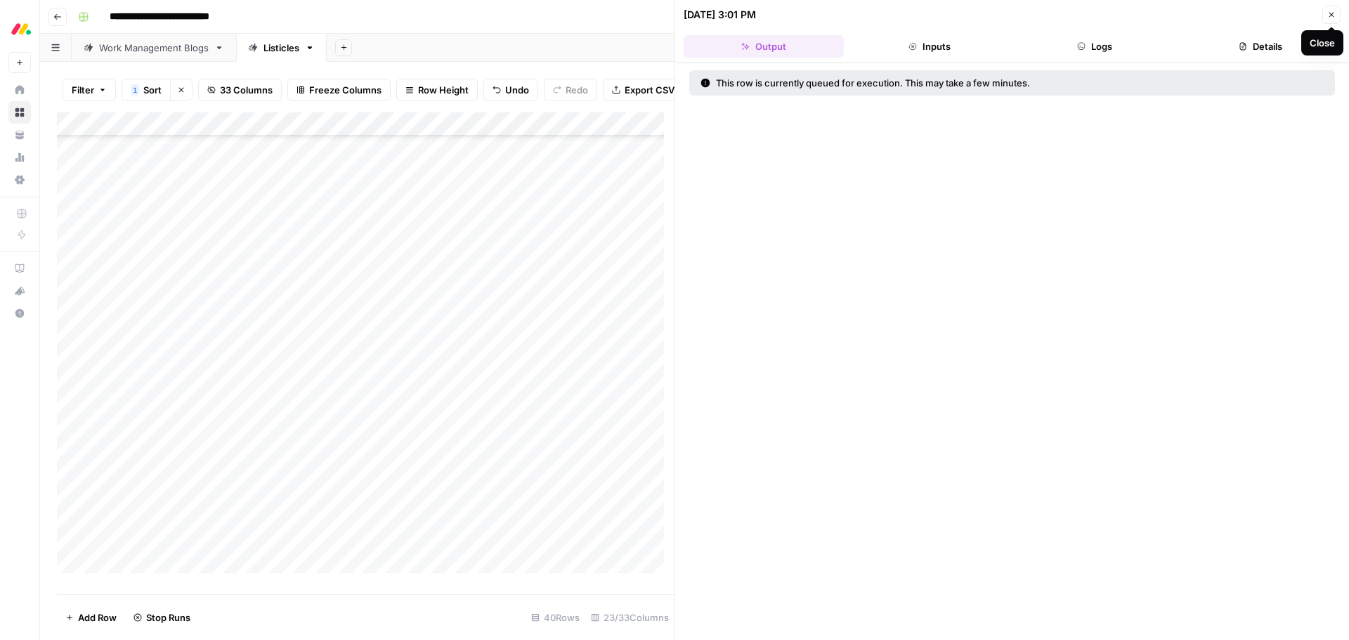
click at [1327, 15] on icon "button" at bounding box center [1331, 15] width 8 height 8
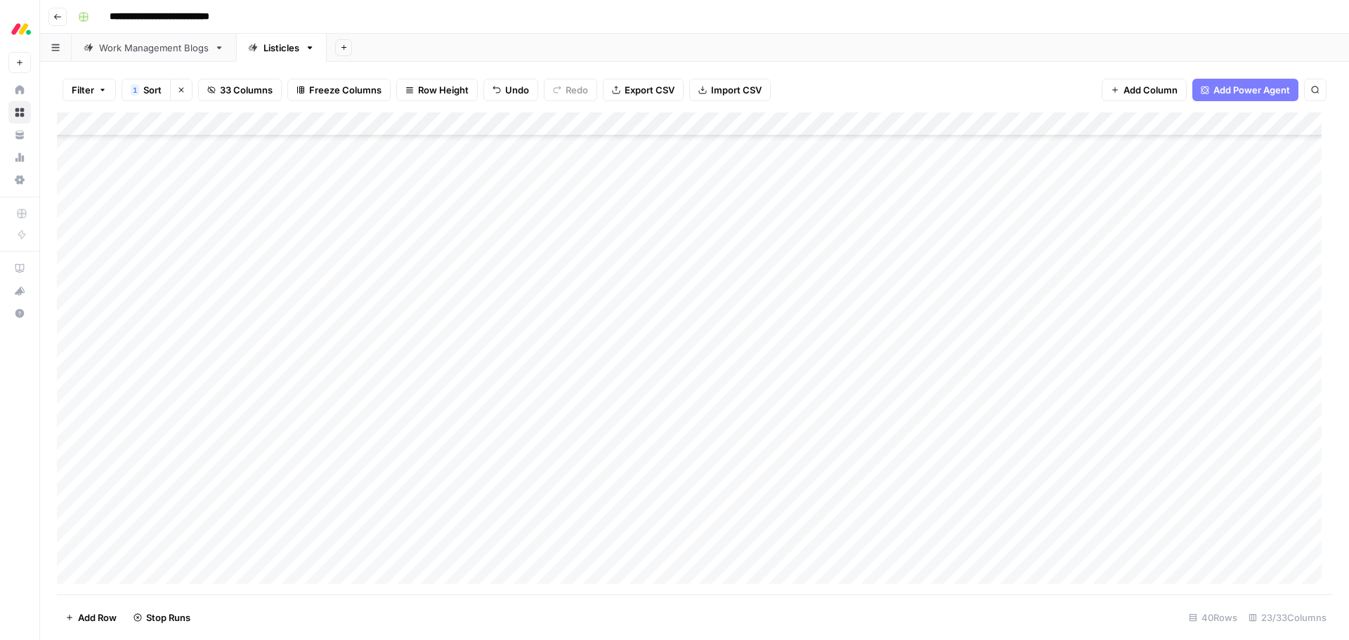
click at [719, 382] on div "Add Column" at bounding box center [694, 353] width 1275 height 482
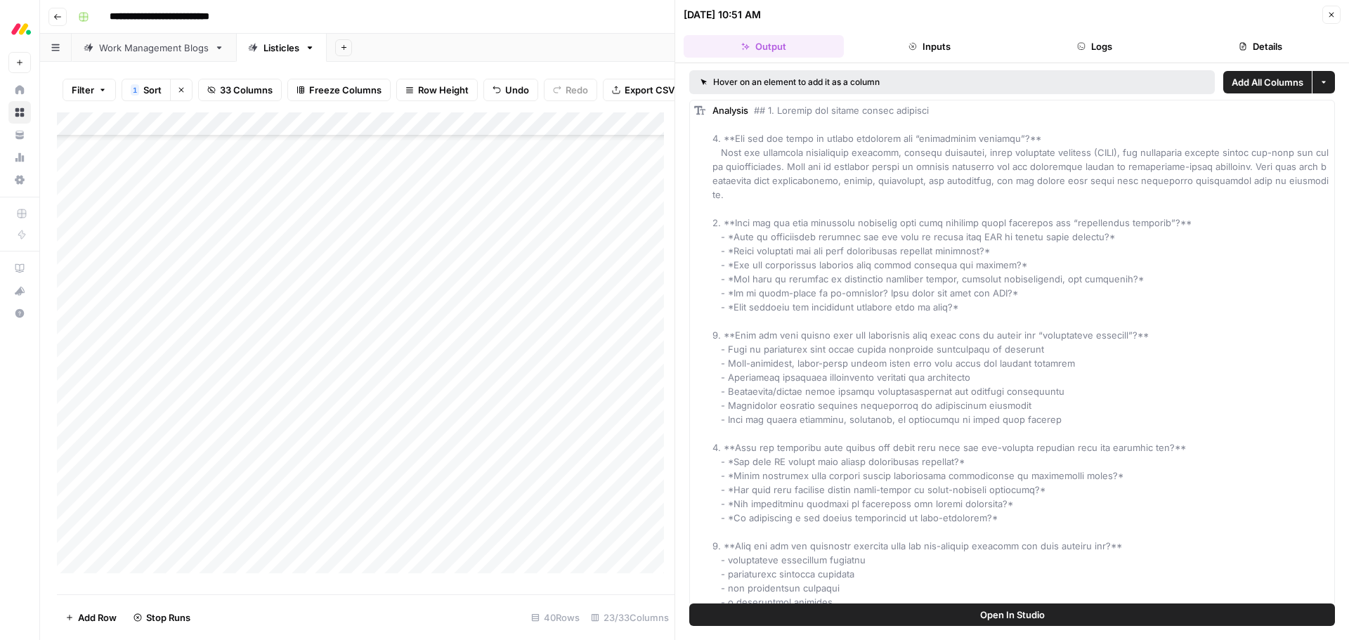
click at [1239, 46] on icon "button" at bounding box center [1242, 46] width 8 height 8
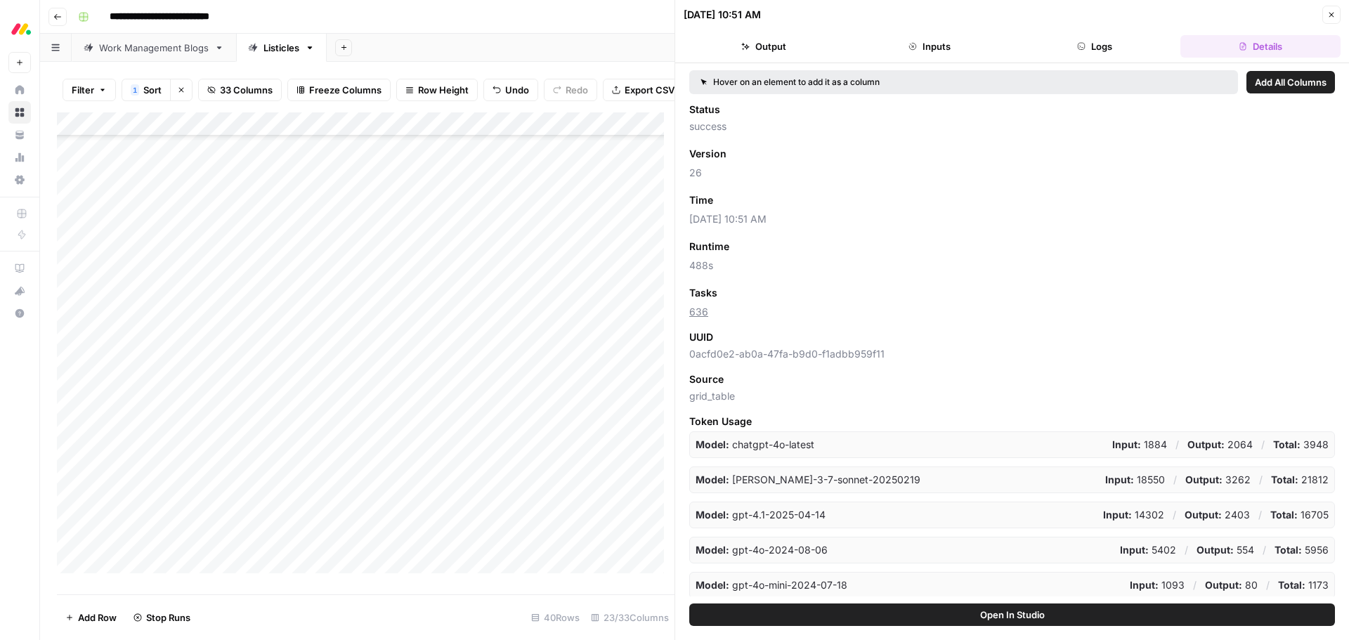
click at [1318, 10] on div "06/25/25 at 10:51 AM Close" at bounding box center [1011, 15] width 657 height 18
click at [1325, 14] on button "Close" at bounding box center [1331, 15] width 18 height 18
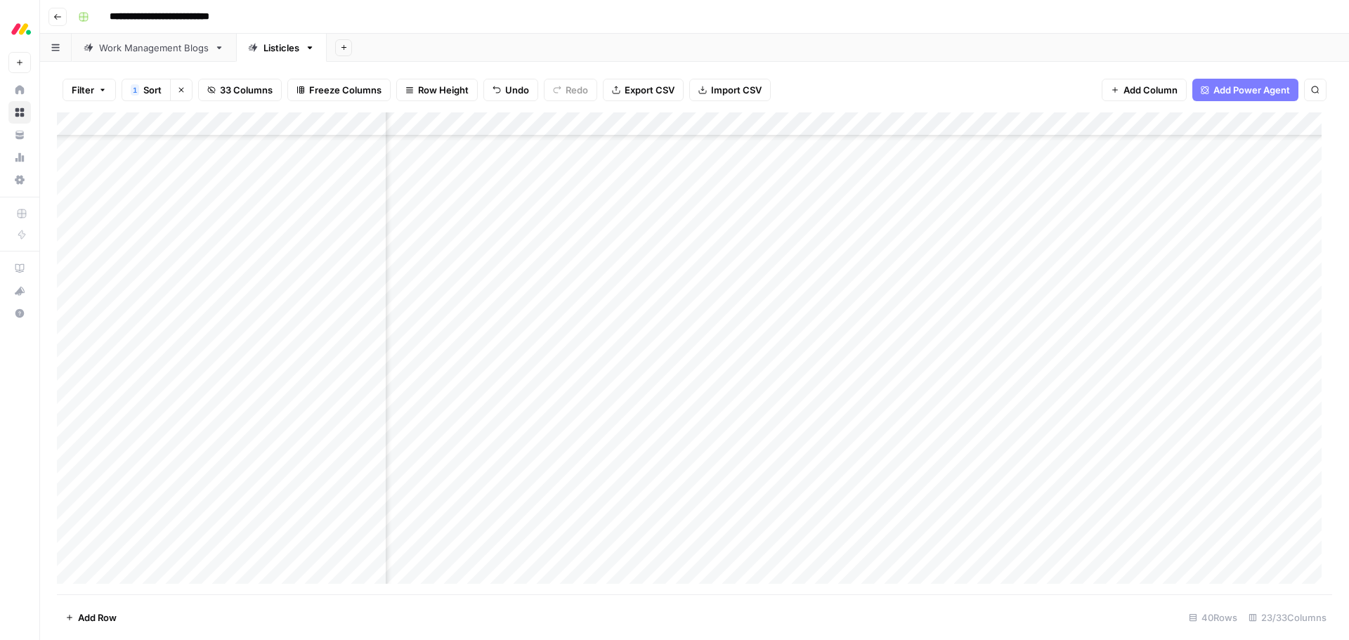
scroll to position [336, 988]
click at [758, 381] on div "Add Column" at bounding box center [694, 353] width 1275 height 482
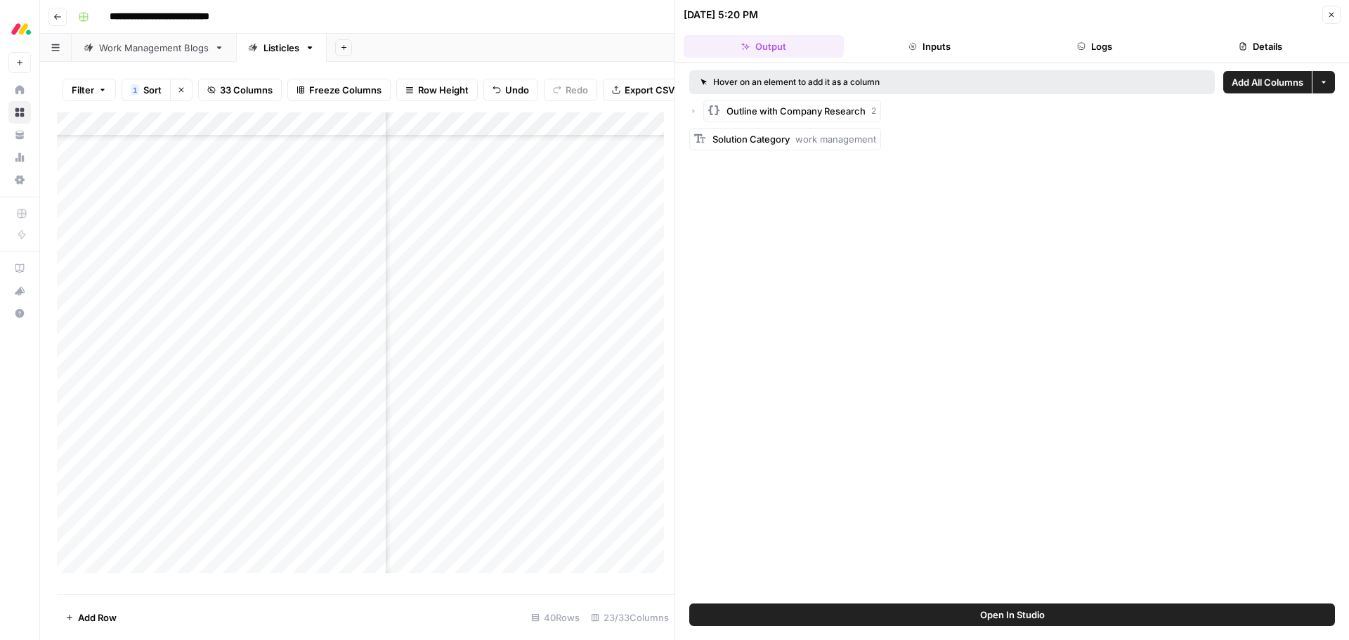
click at [1224, 46] on button "Details" at bounding box center [1260, 46] width 160 height 22
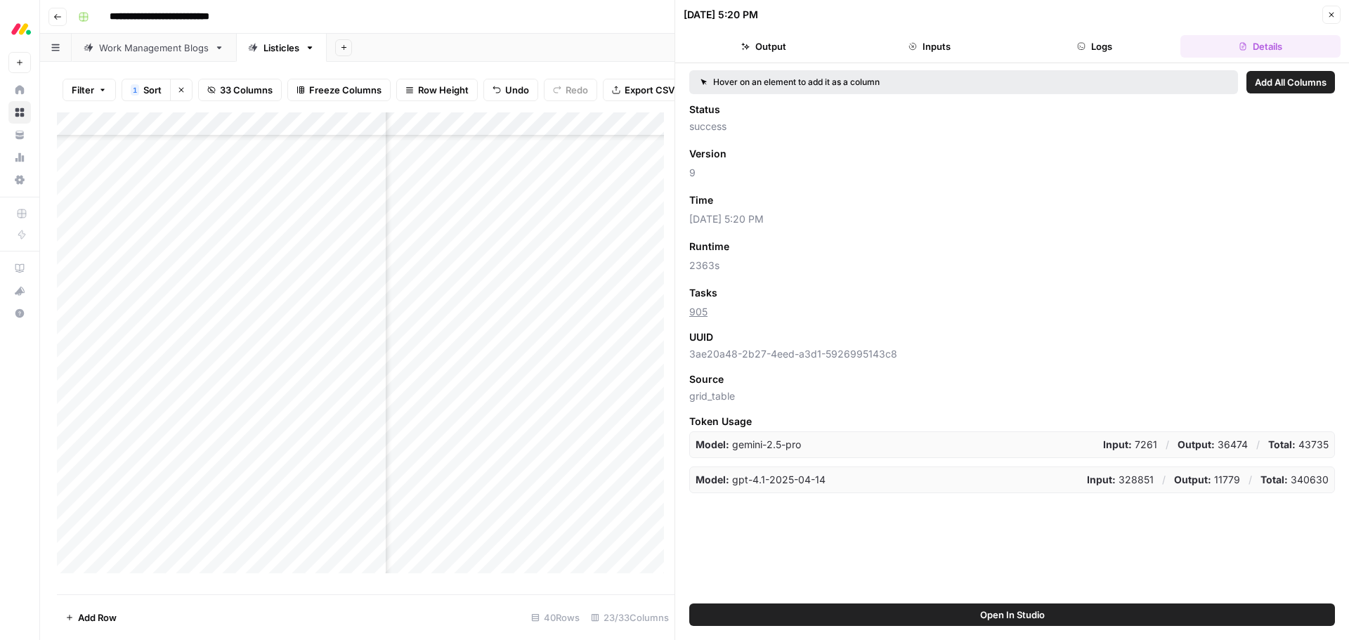
click at [1326, 13] on button "Close" at bounding box center [1331, 15] width 18 height 18
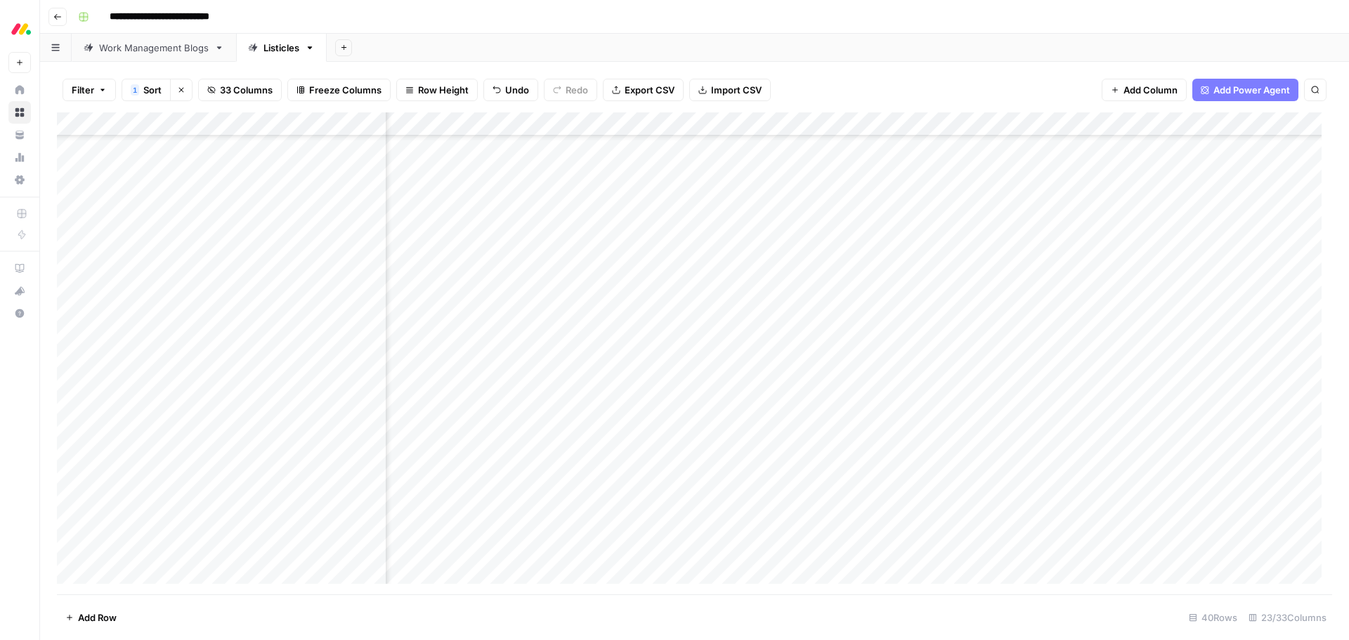
scroll to position [336, 1670]
click at [1046, 382] on div "Add Column" at bounding box center [694, 353] width 1275 height 482
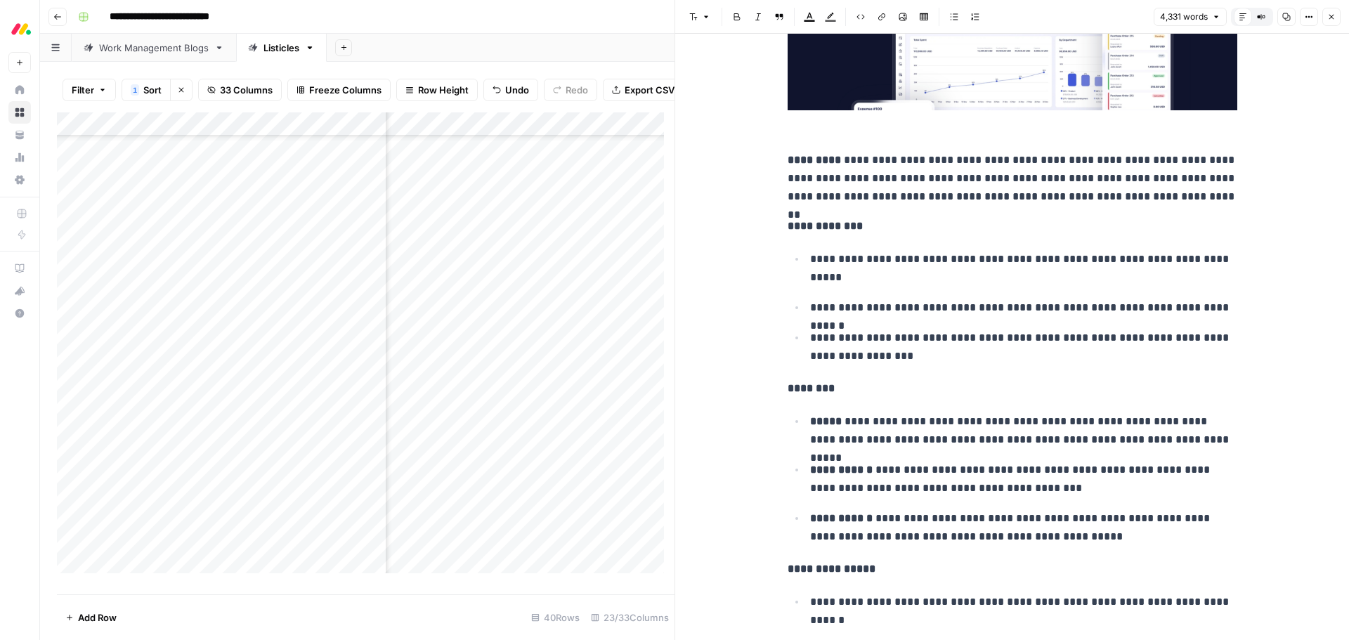
scroll to position [3863, 0]
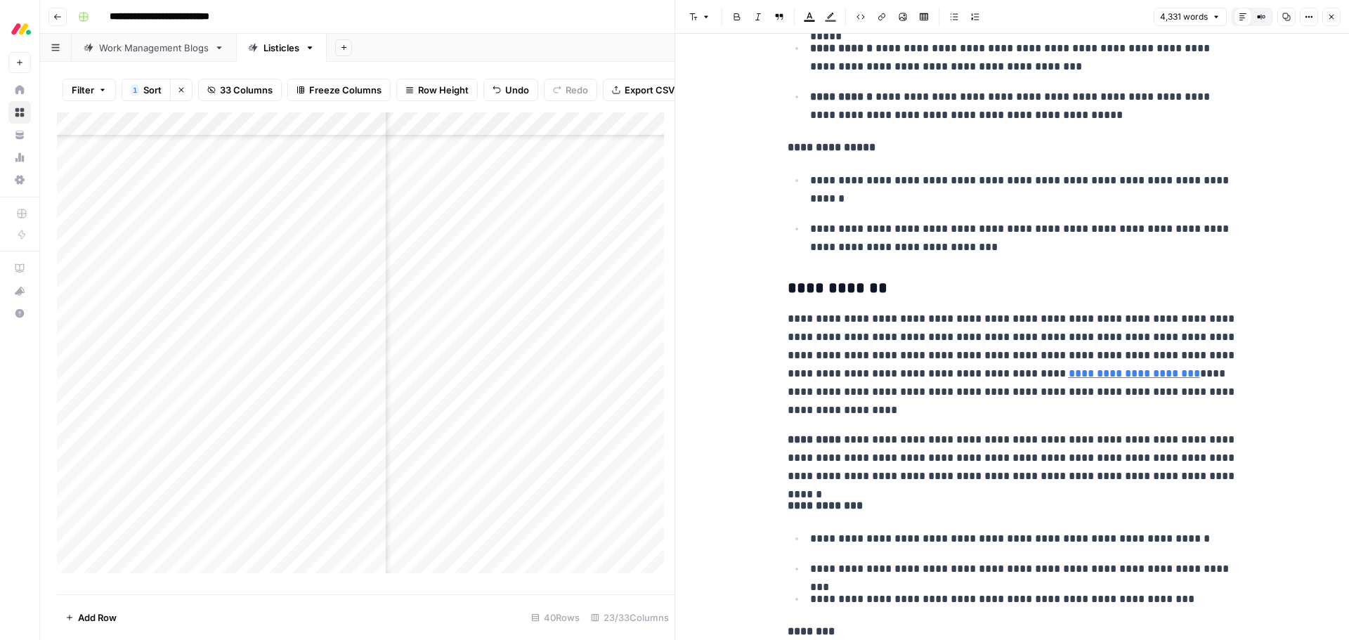
click at [1325, 18] on button "Close" at bounding box center [1331, 17] width 18 height 18
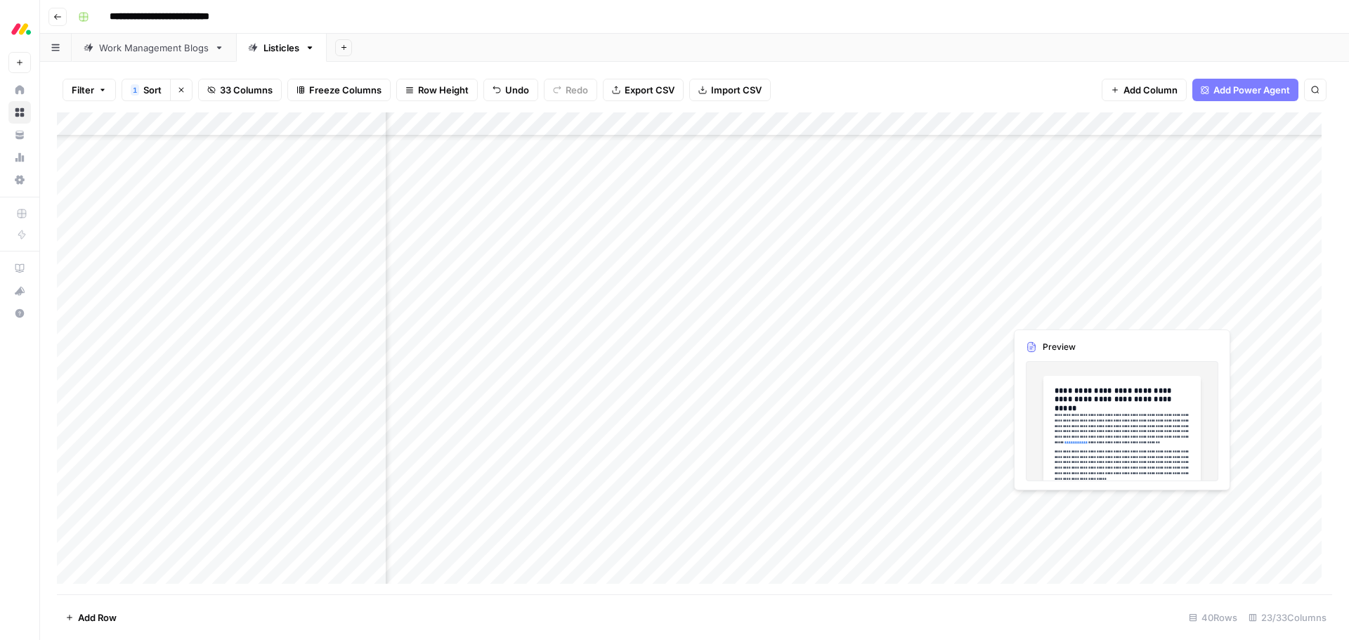
click at [1078, 315] on div "Add Column" at bounding box center [694, 353] width 1275 height 482
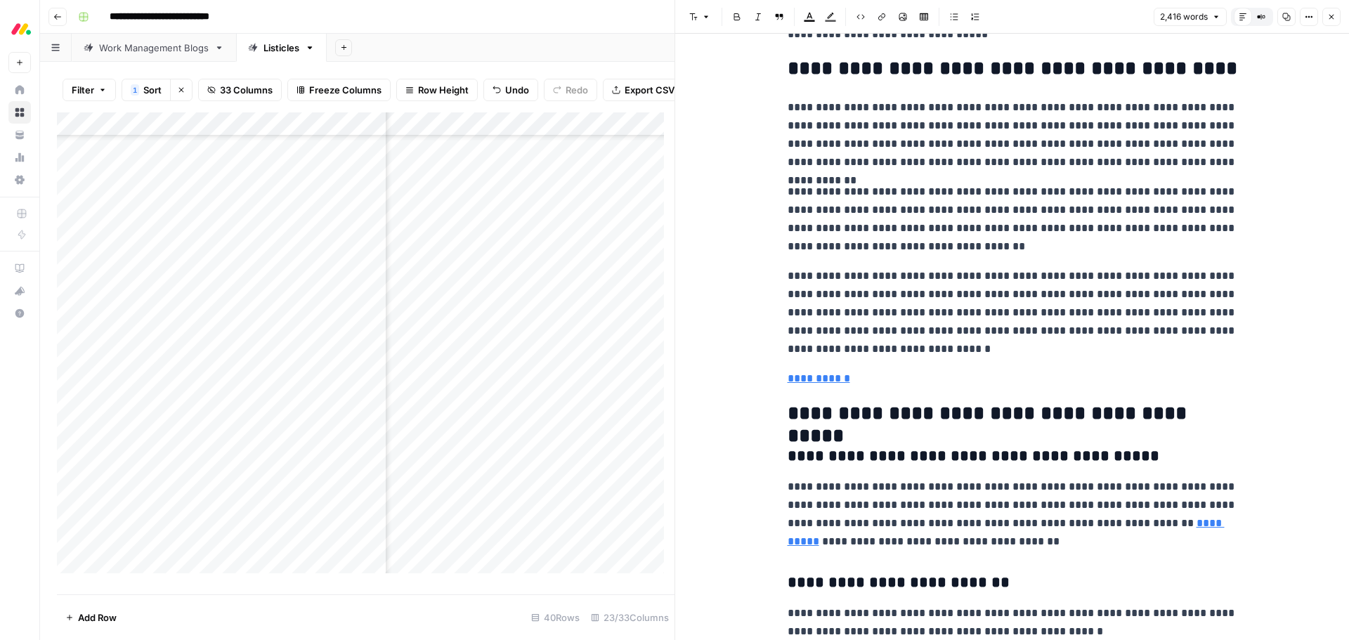
scroll to position [6181, 0]
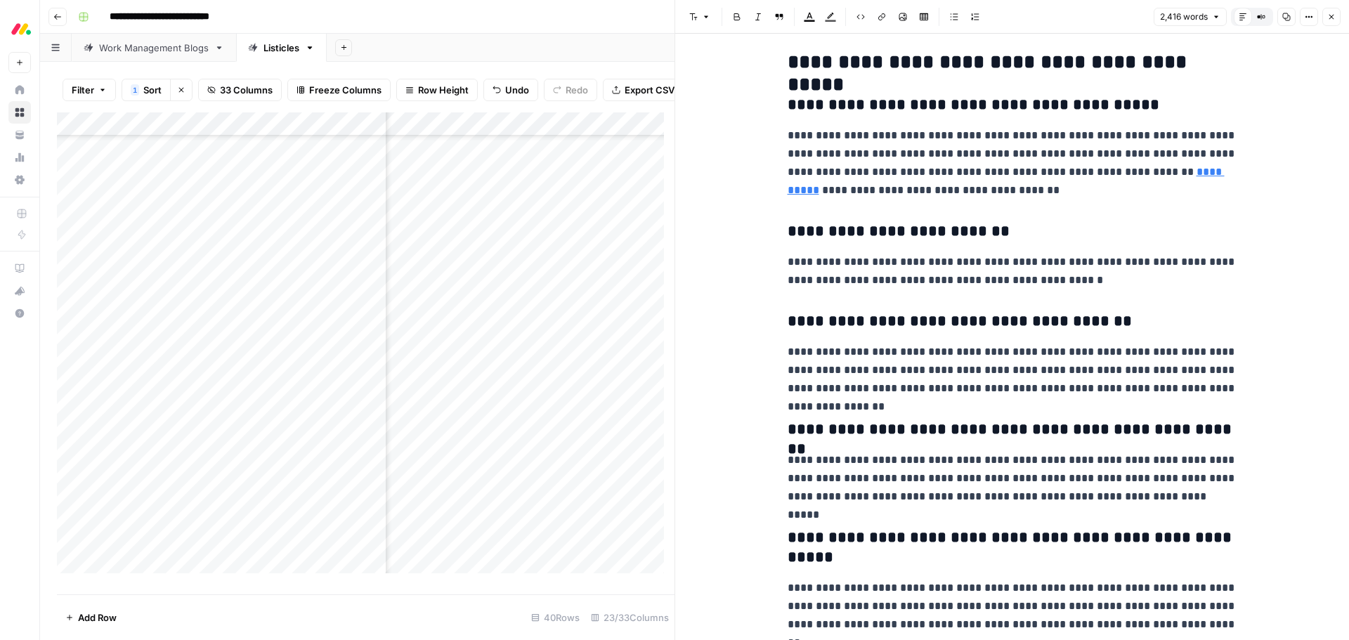
click at [1332, 12] on button "Close" at bounding box center [1331, 17] width 18 height 18
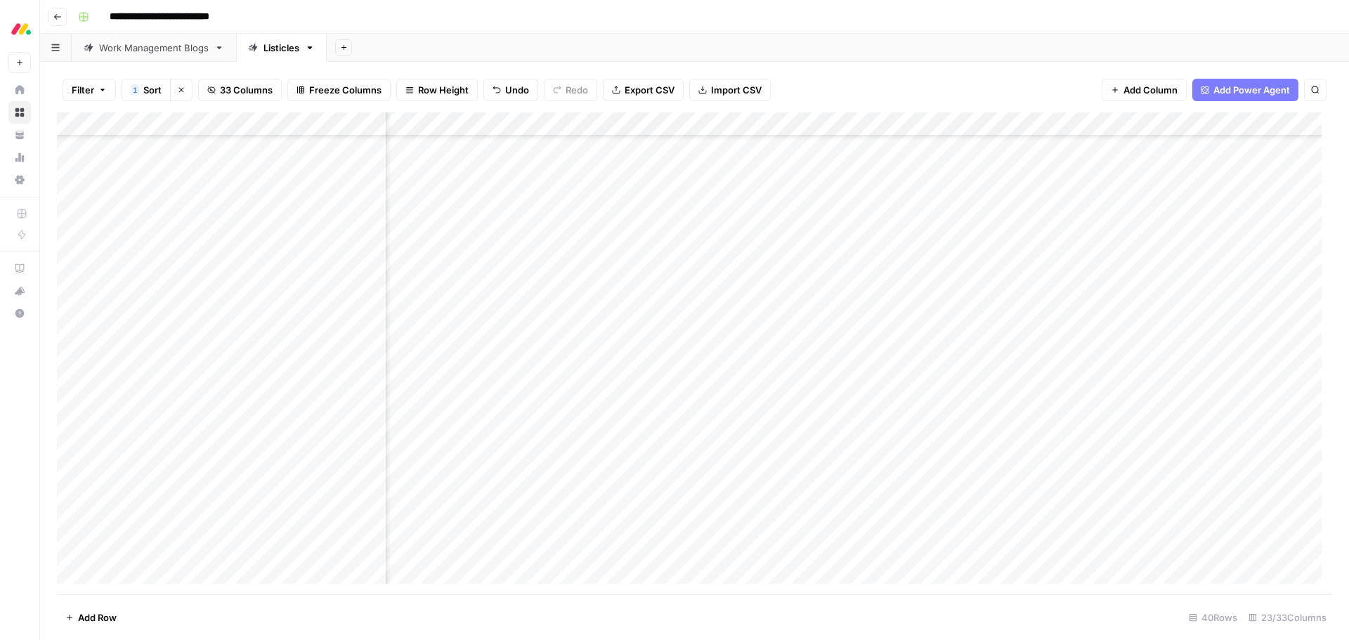
scroll to position [336, 221]
click at [501, 317] on div "Add Column" at bounding box center [694, 353] width 1275 height 482
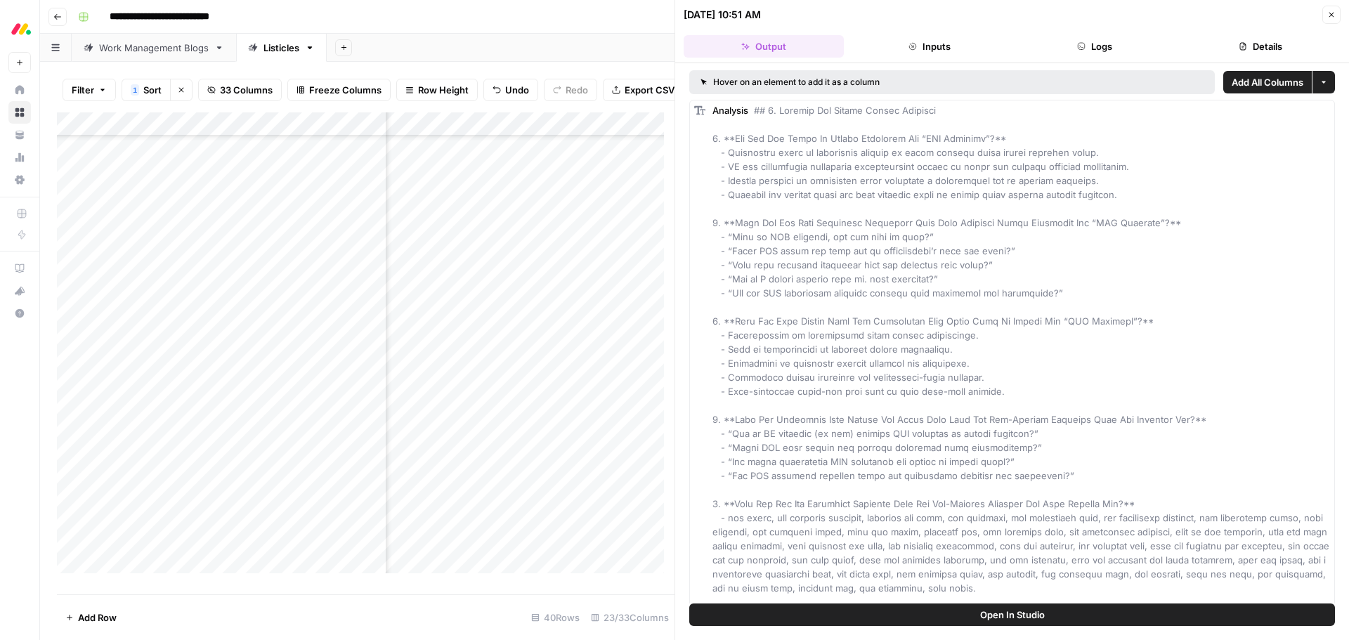
click at [1247, 41] on button "Details" at bounding box center [1260, 46] width 160 height 22
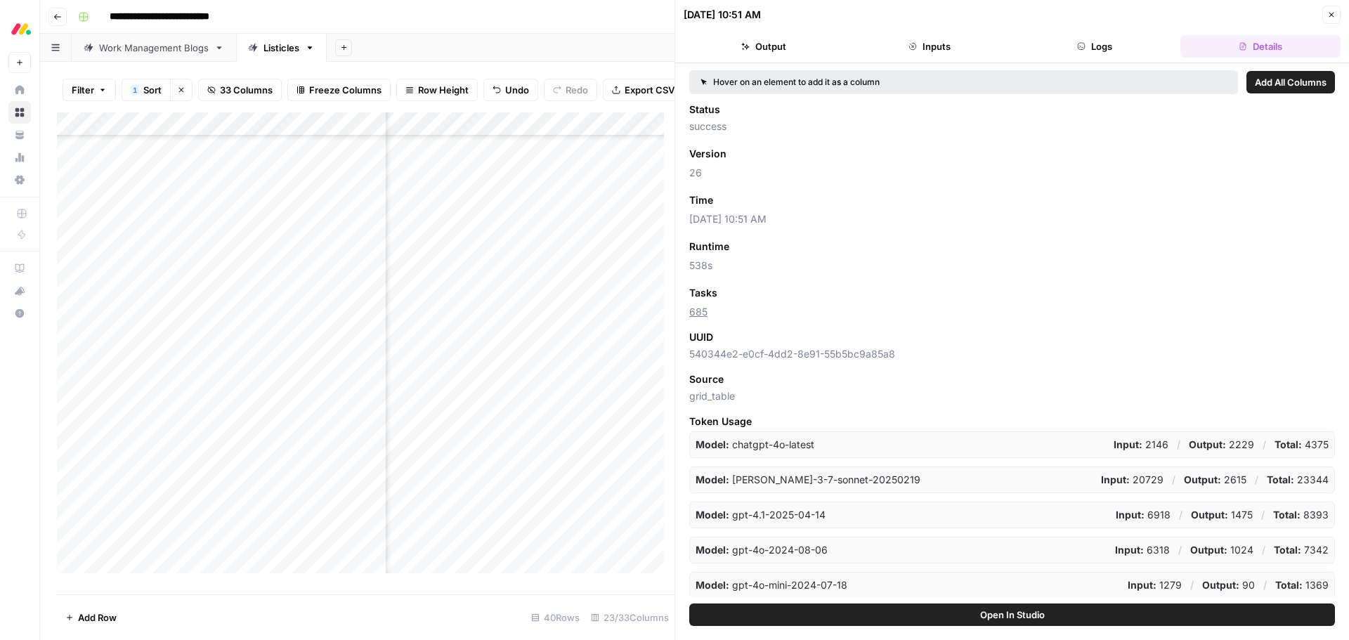
drag, startPoint x: 1333, startPoint y: 11, endPoint x: 1280, endPoint y: 16, distance: 53.6
click at [1333, 11] on icon "button" at bounding box center [1331, 15] width 8 height 8
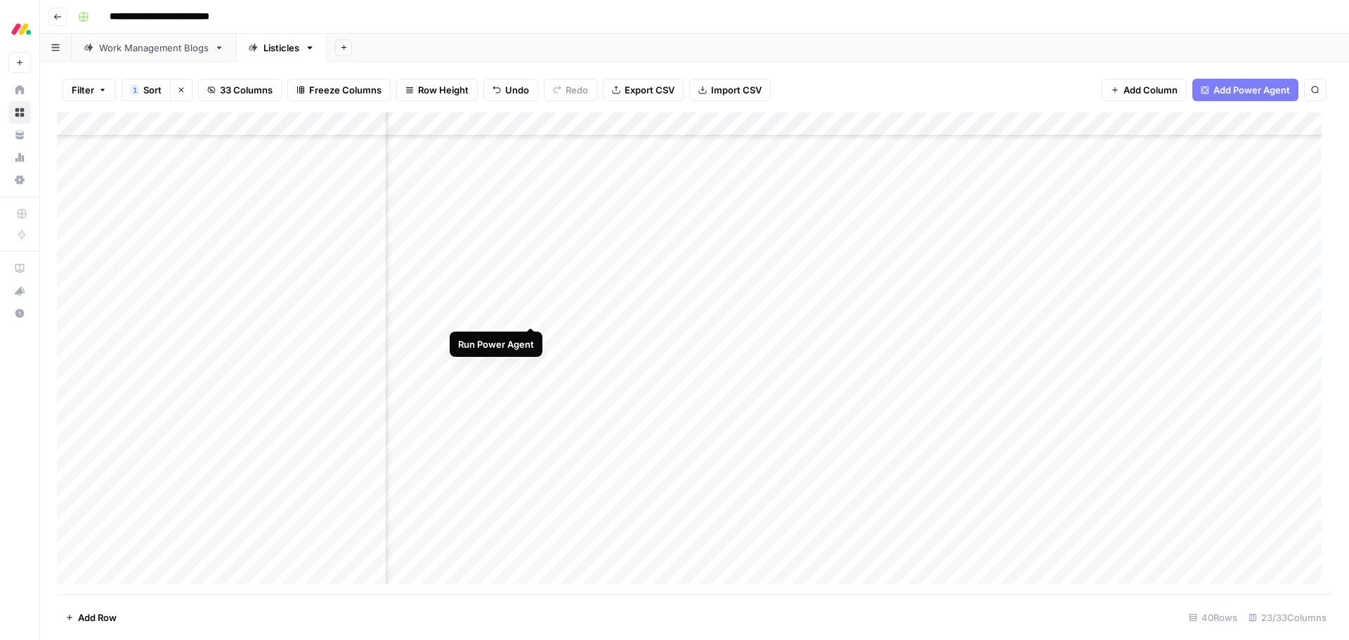
click at [528, 309] on div "Add Column" at bounding box center [694, 353] width 1275 height 482
click at [677, 259] on div "Add Column" at bounding box center [694, 353] width 1275 height 482
click at [681, 281] on div "Add Column" at bounding box center [694, 353] width 1275 height 482
click at [677, 499] on div "Add Column" at bounding box center [694, 353] width 1275 height 482
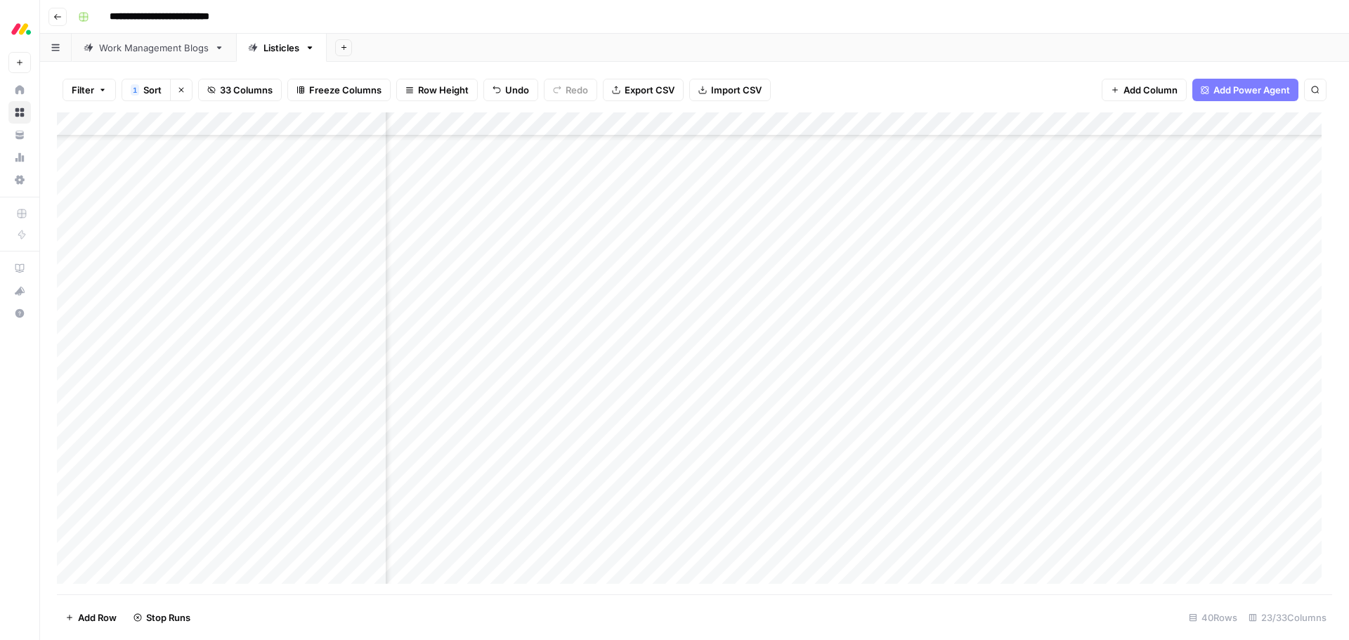
scroll to position [406, 1067]
click at [677, 336] on div "Add Column" at bounding box center [694, 353] width 1275 height 482
click at [678, 386] on div "Add Column" at bounding box center [694, 353] width 1275 height 482
click at [676, 455] on div "Add Column" at bounding box center [694, 353] width 1275 height 482
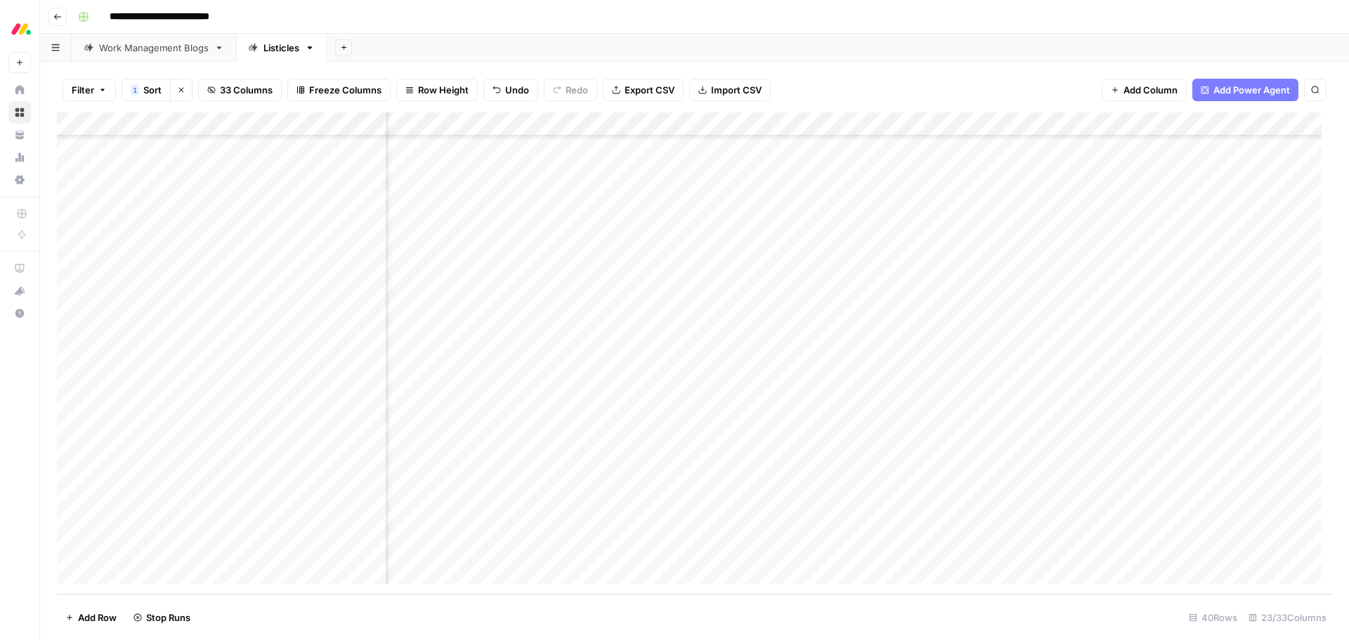
click at [680, 524] on div "Add Column" at bounding box center [694, 353] width 1275 height 482
click at [680, 195] on div "Add Column" at bounding box center [694, 353] width 1275 height 482
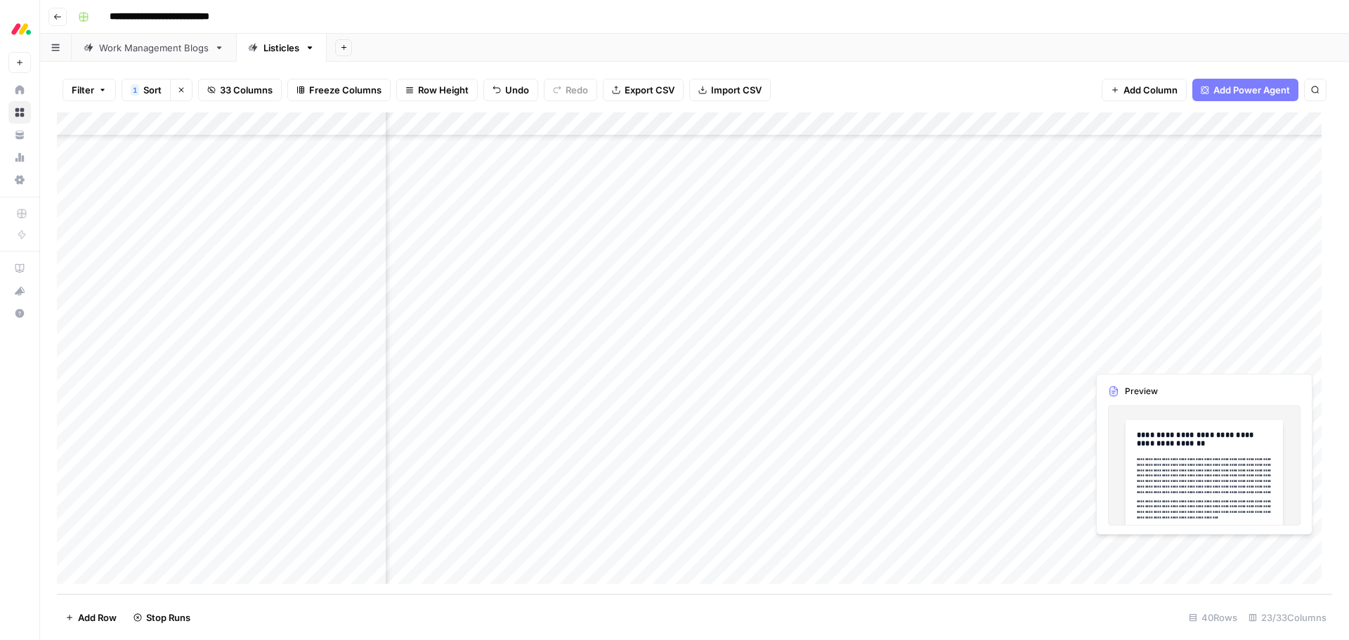
click at [1163, 354] on div "Add Column" at bounding box center [694, 353] width 1275 height 482
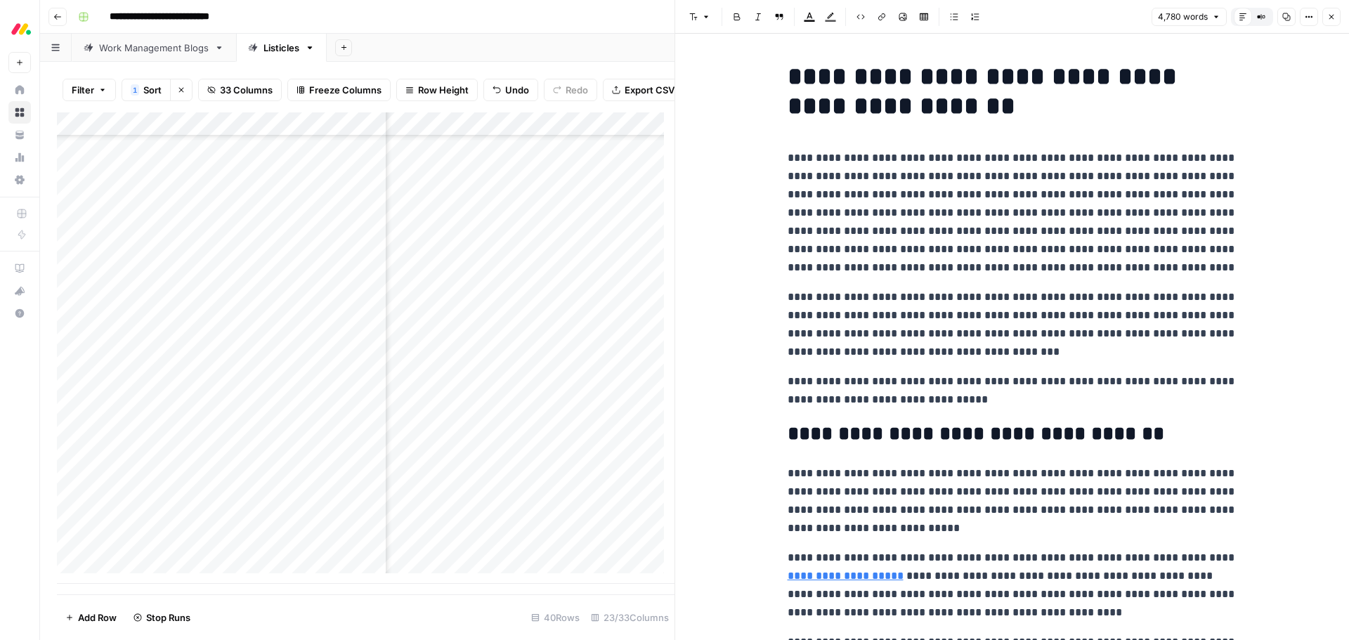
click at [1335, 17] on button "Close" at bounding box center [1331, 17] width 18 height 18
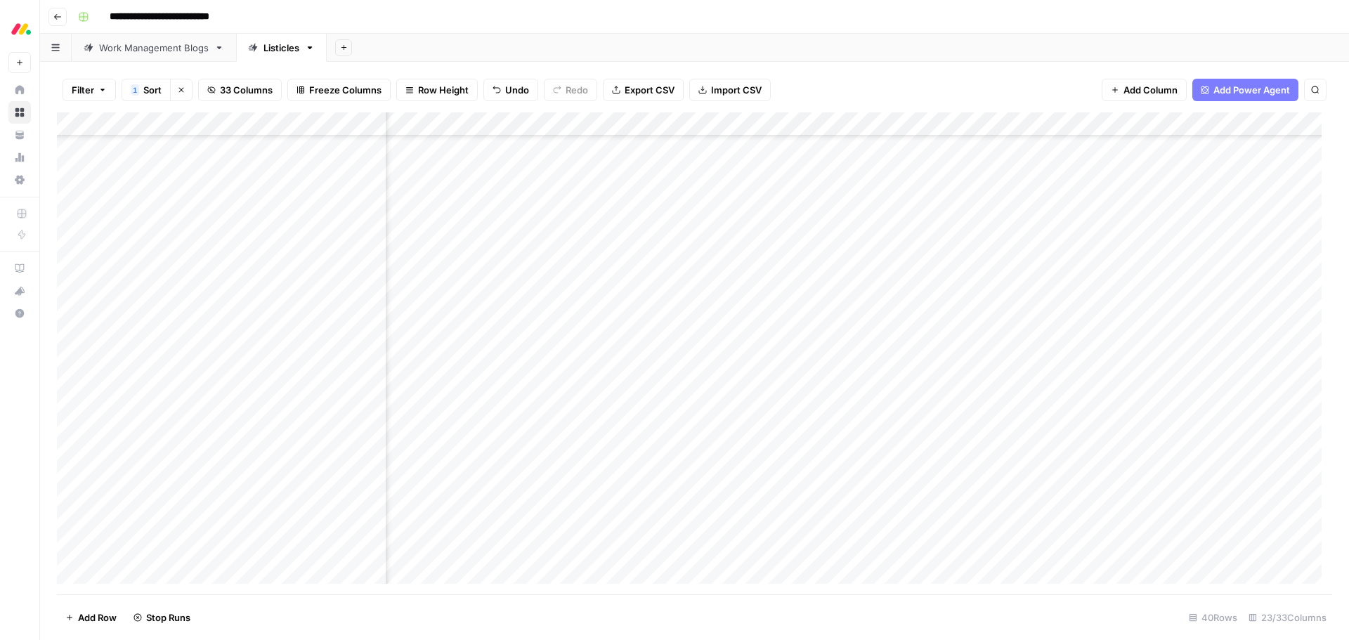
scroll to position [109, 1589]
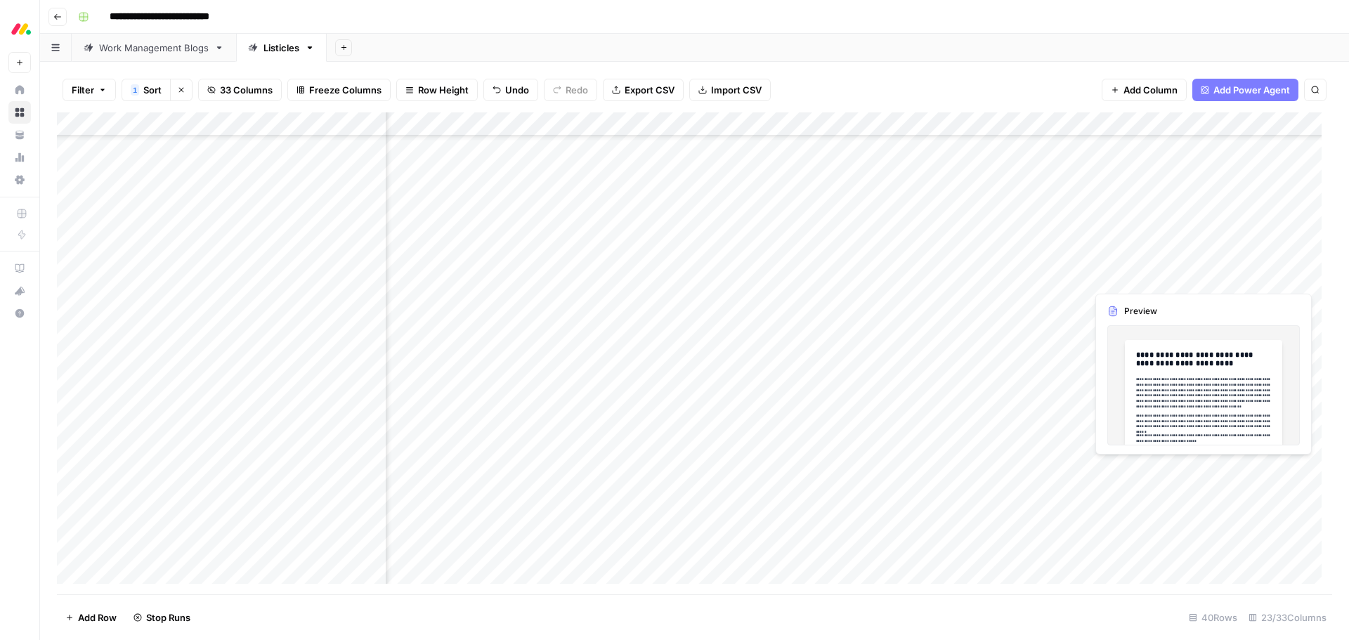
click at [1143, 275] on div "Add Column" at bounding box center [694, 353] width 1275 height 482
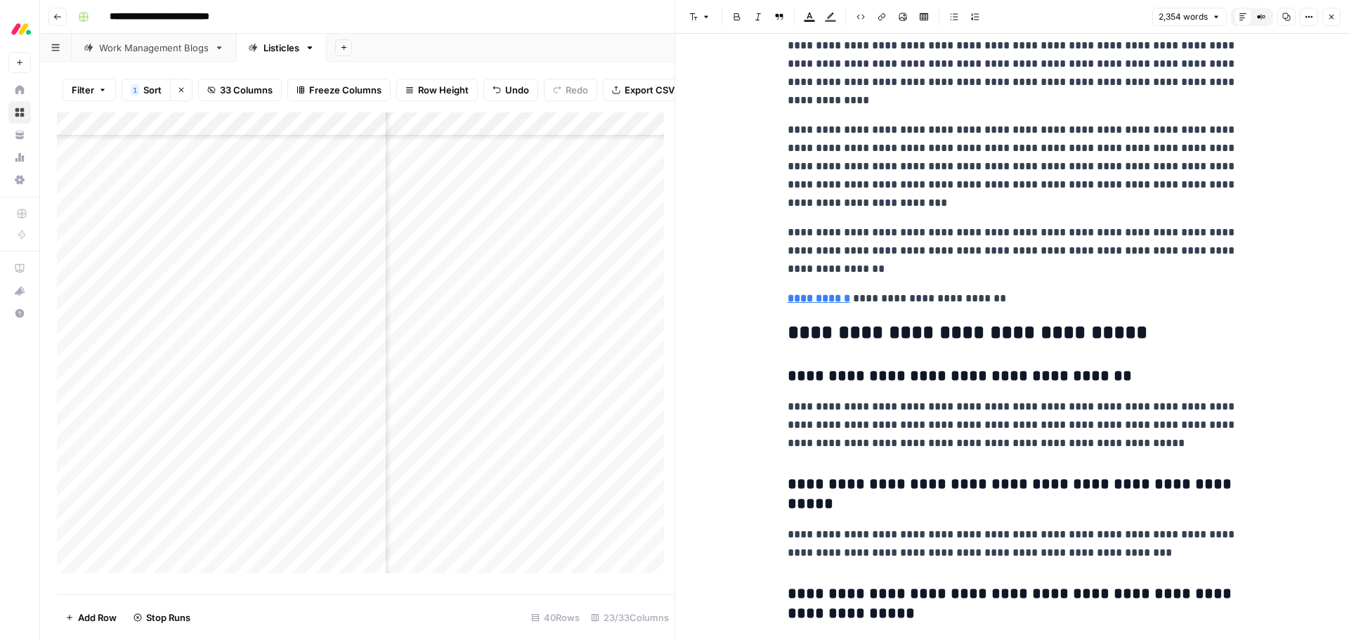
scroll to position [5127, 0]
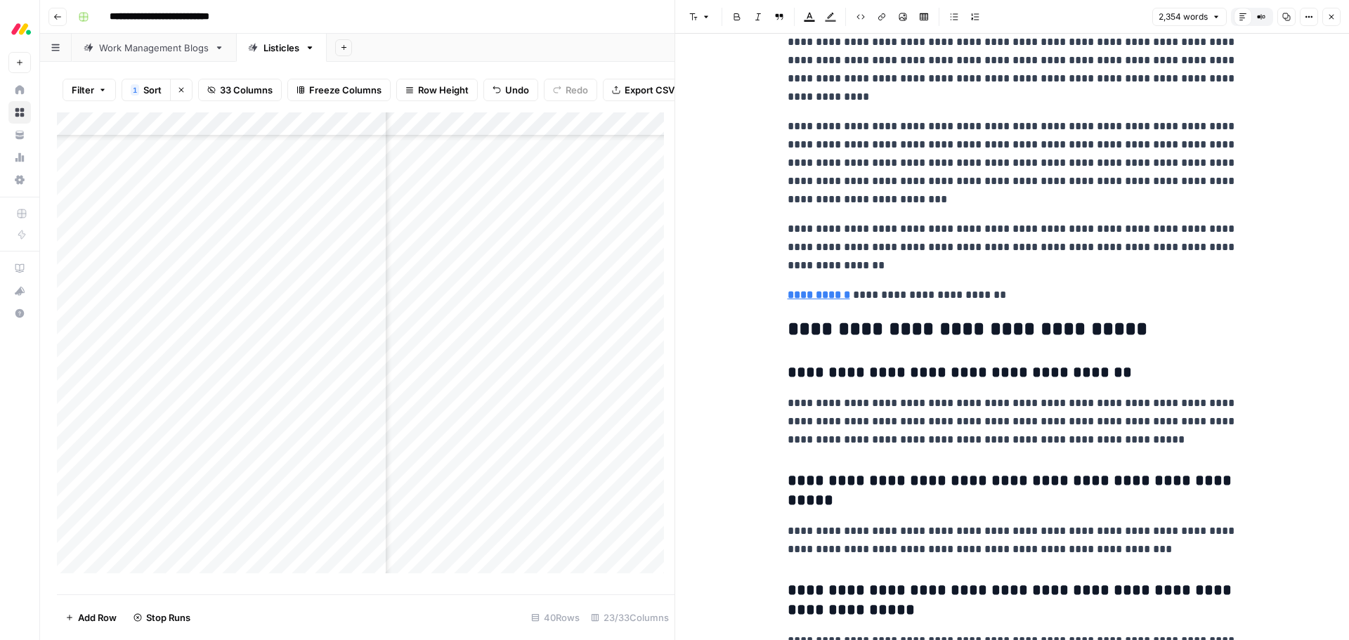
click at [1328, 13] on icon "button" at bounding box center [1331, 17] width 8 height 8
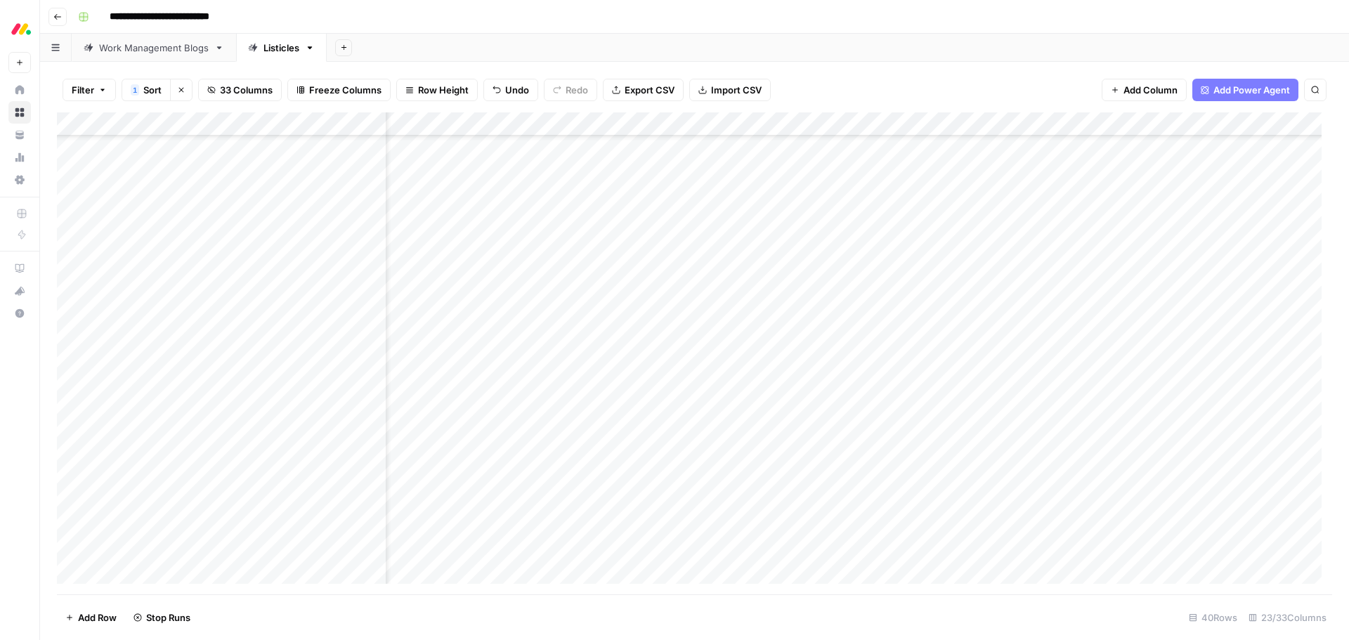
scroll to position [109, 0]
click at [752, 275] on div "Add Column" at bounding box center [694, 353] width 1275 height 482
click at [1075, 230] on div "Add Column" at bounding box center [694, 353] width 1275 height 482
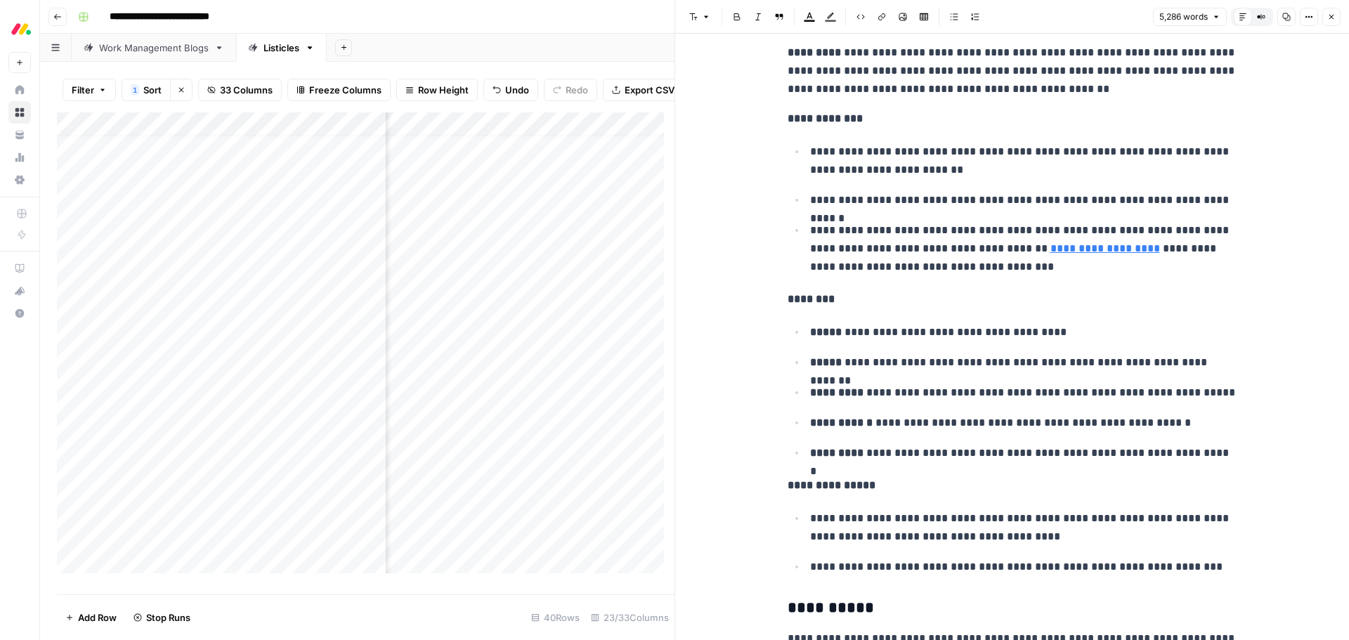
scroll to position [7024, 0]
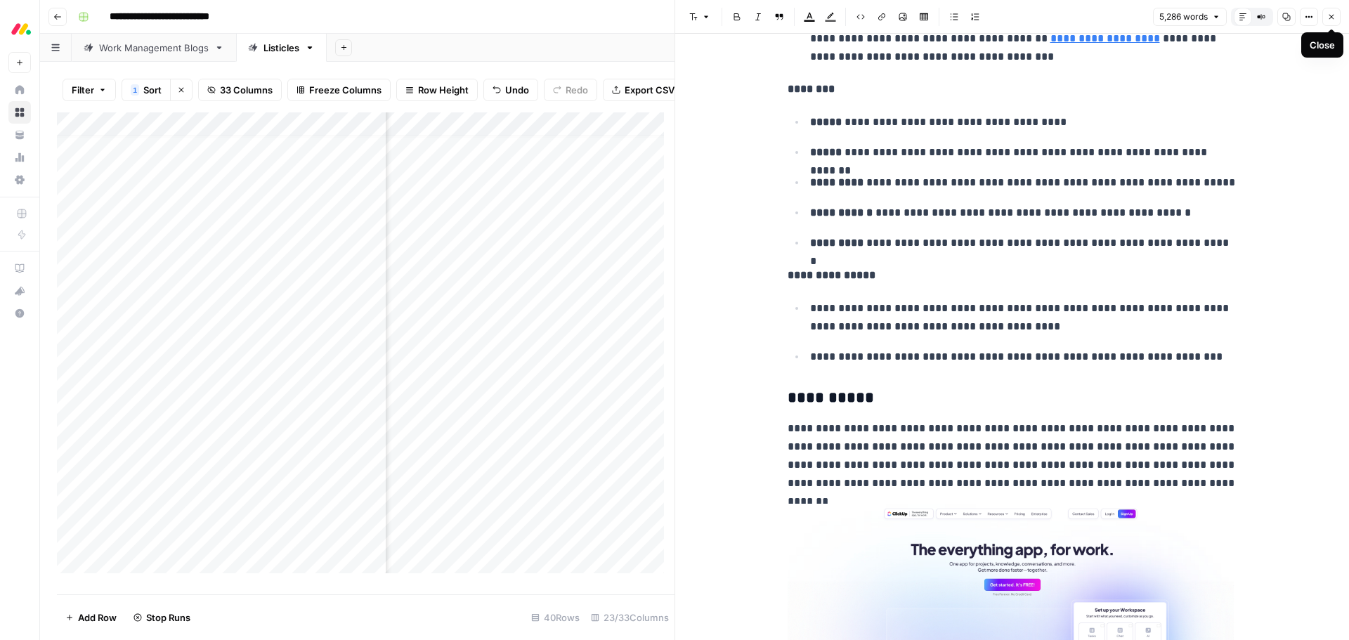
click at [1325, 19] on button "Close" at bounding box center [1331, 17] width 18 height 18
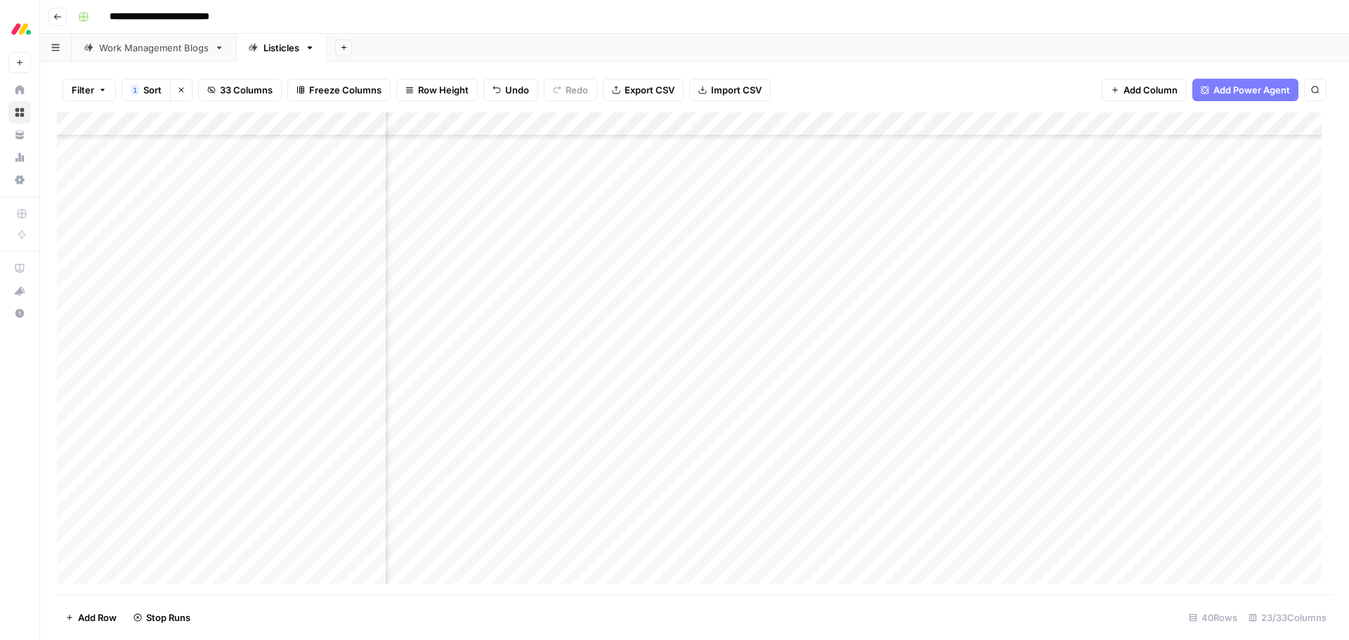
scroll to position [223, 1661]
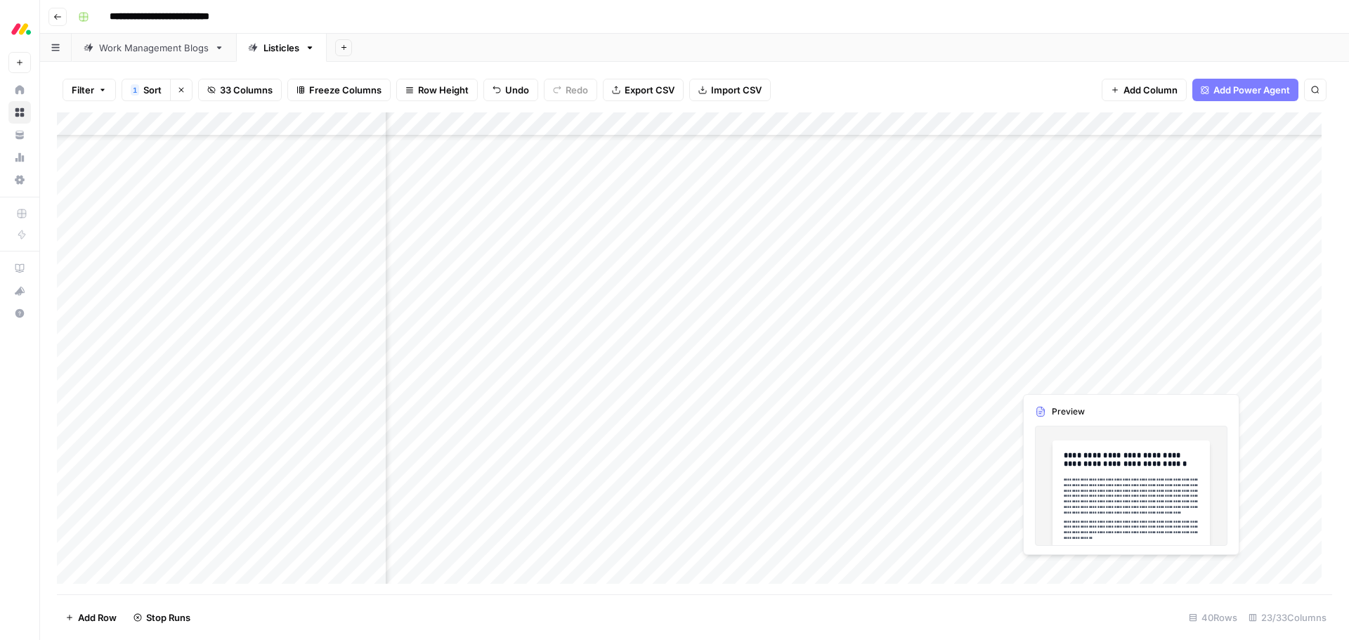
click at [1085, 380] on div "Add Column" at bounding box center [694, 353] width 1275 height 482
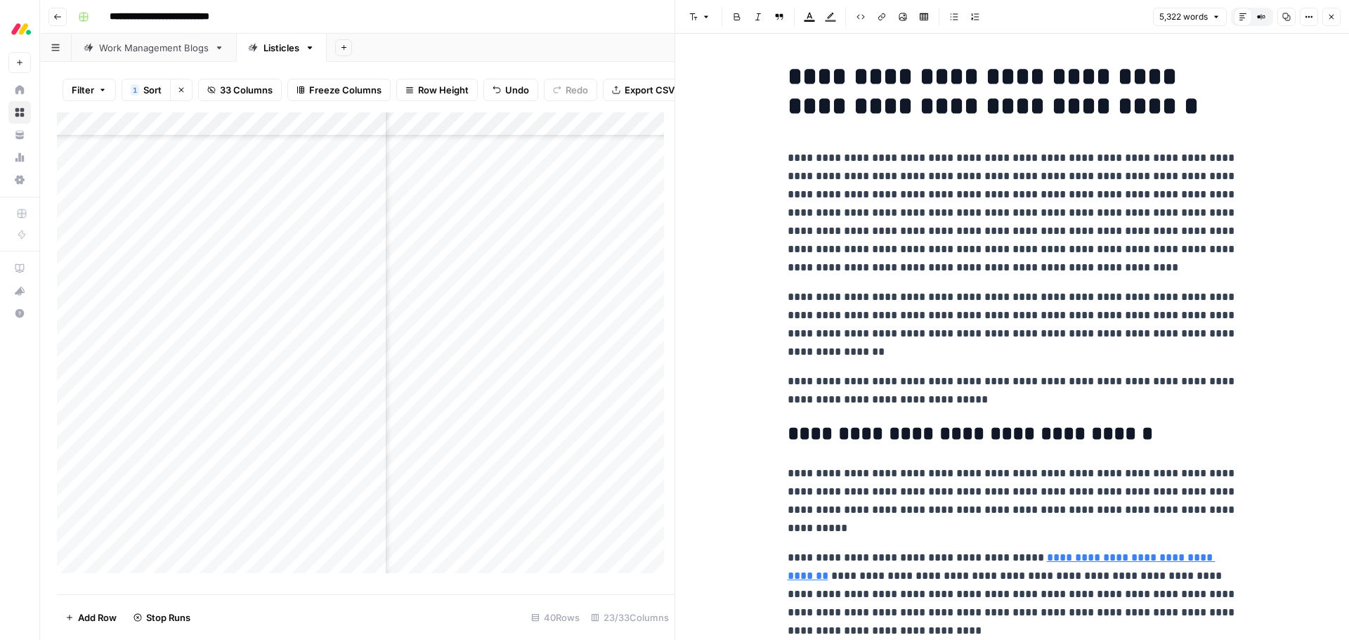
scroll to position [504, 1661]
click at [1329, 20] on icon "button" at bounding box center [1331, 17] width 8 height 8
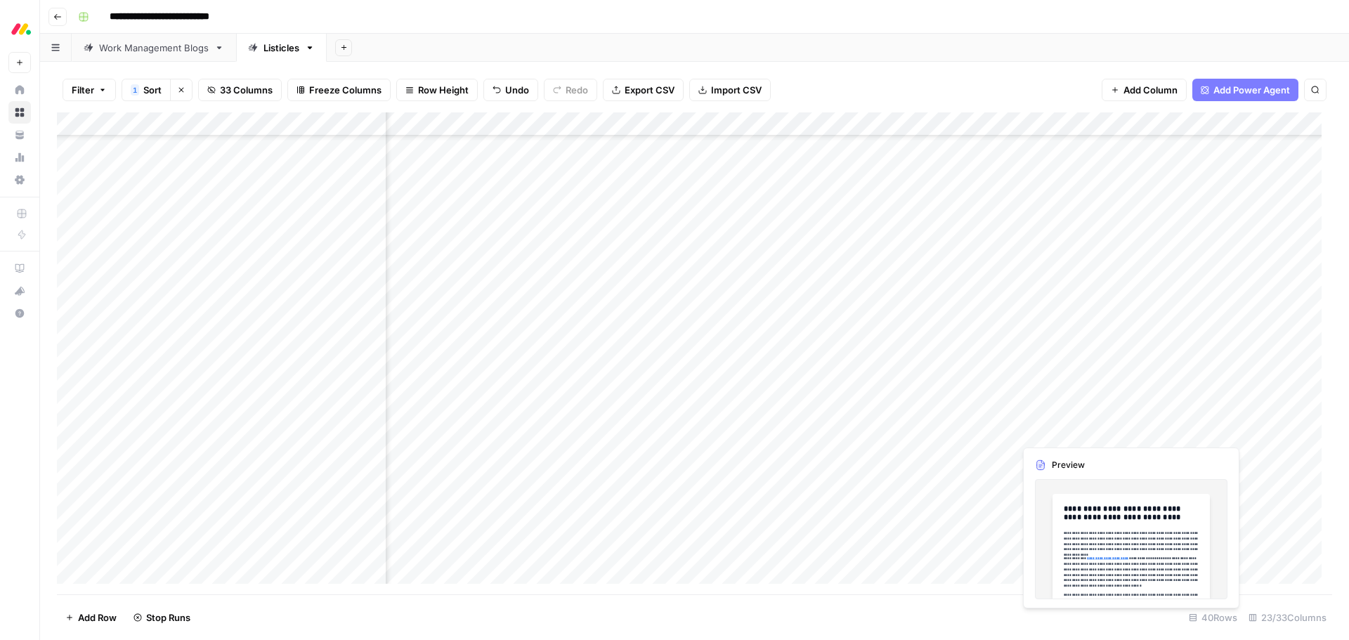
click at [1040, 429] on div "Add Column" at bounding box center [694, 353] width 1275 height 482
click at [1058, 430] on div "Add Column" at bounding box center [694, 353] width 1275 height 482
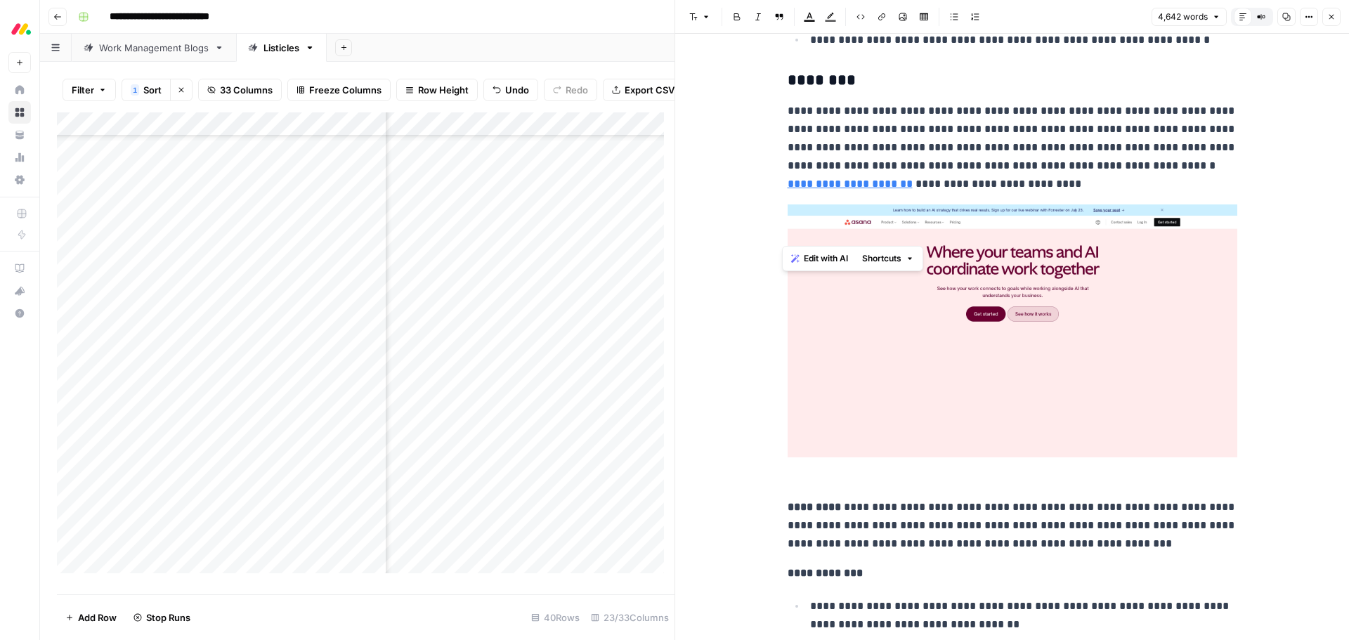
scroll to position [4425, 0]
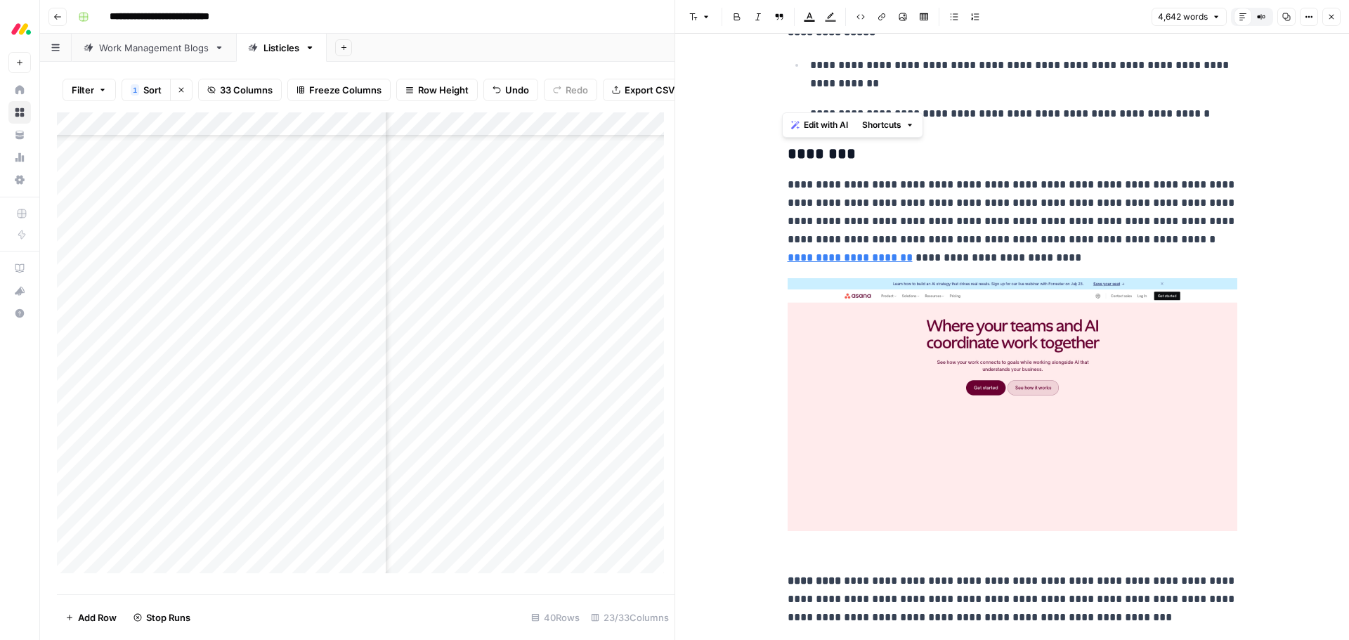
drag, startPoint x: 992, startPoint y: 486, endPoint x: 773, endPoint y: 162, distance: 391.4
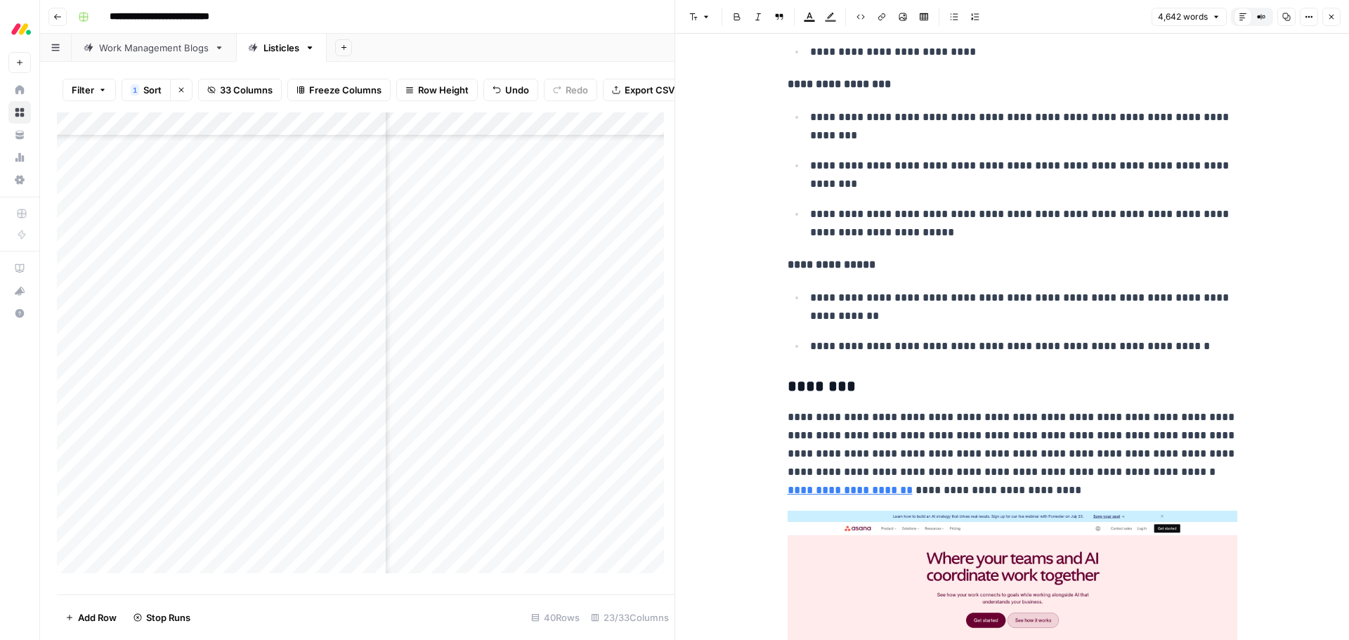
scroll to position [4144, 0]
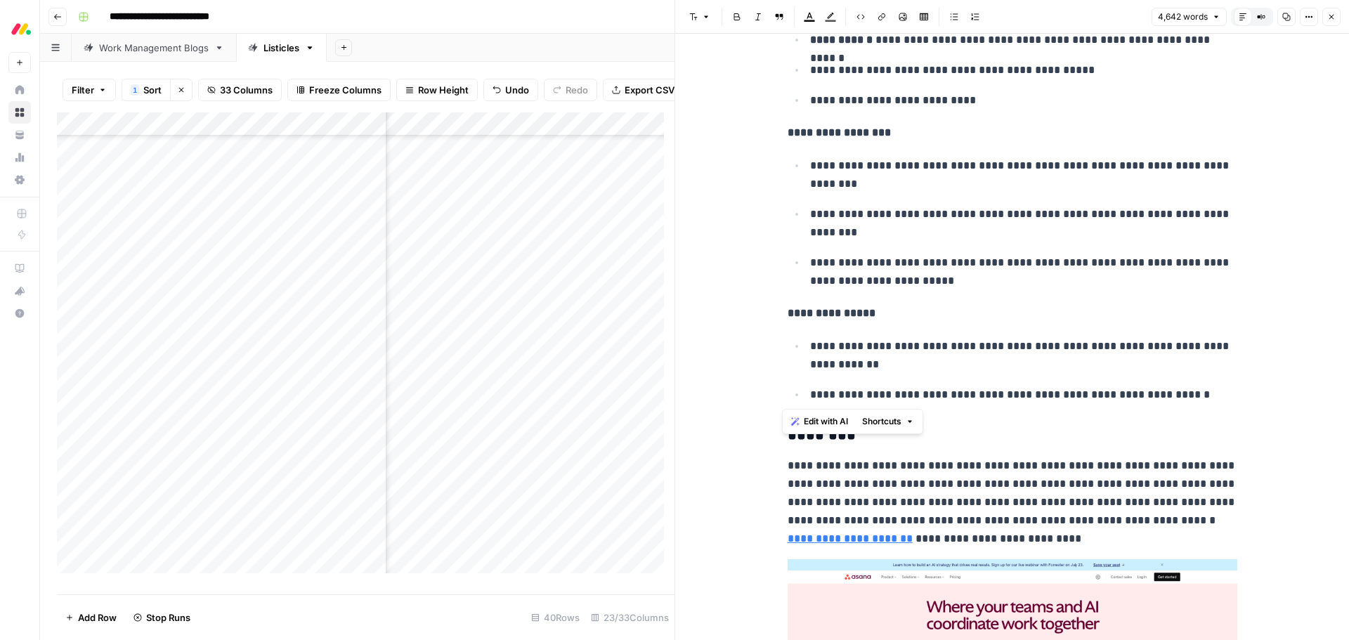
drag, startPoint x: 1193, startPoint y: 392, endPoint x: 780, endPoint y: 316, distance: 419.9
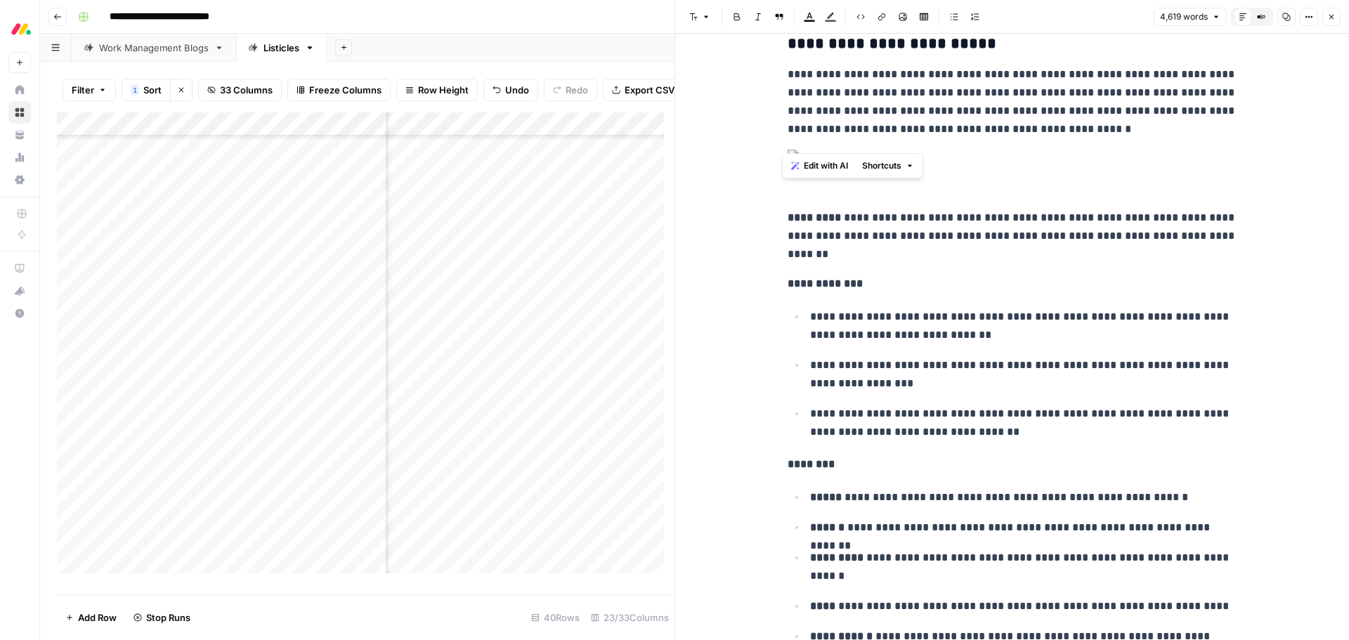
scroll to position [3512, 0]
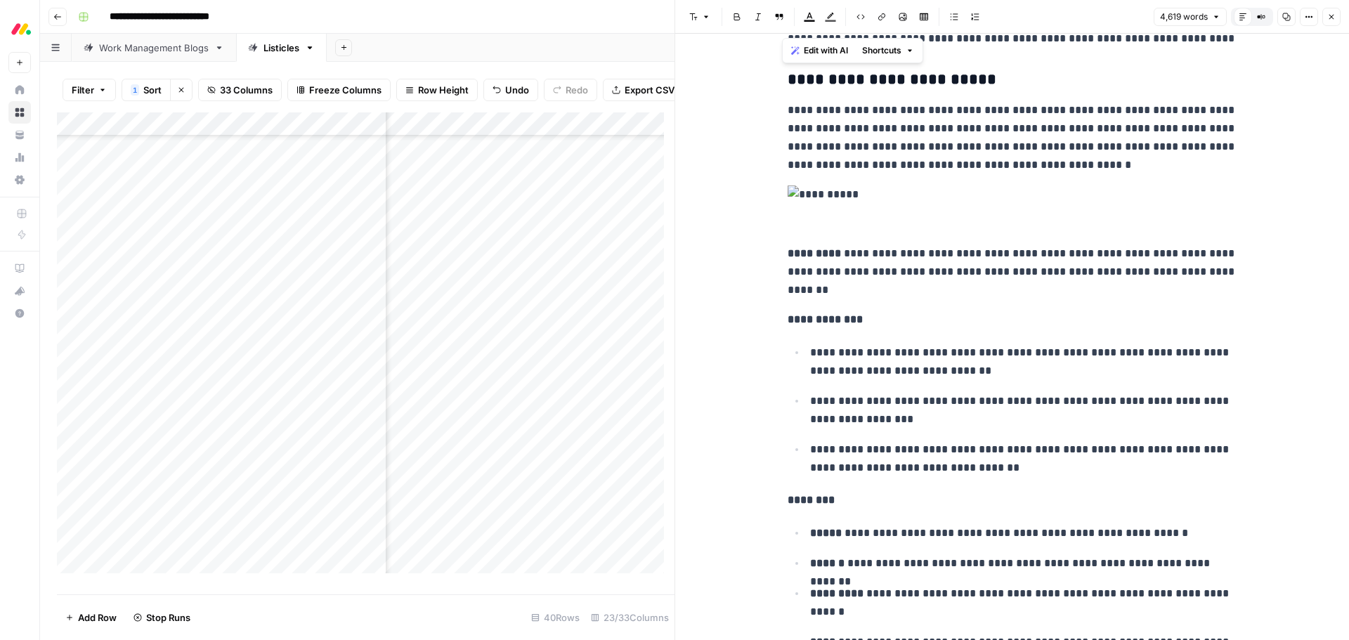
drag, startPoint x: 938, startPoint y: 493, endPoint x: 775, endPoint y: 84, distance: 441.0
click at [825, 50] on span "Edit with AI" at bounding box center [826, 50] width 44 height 13
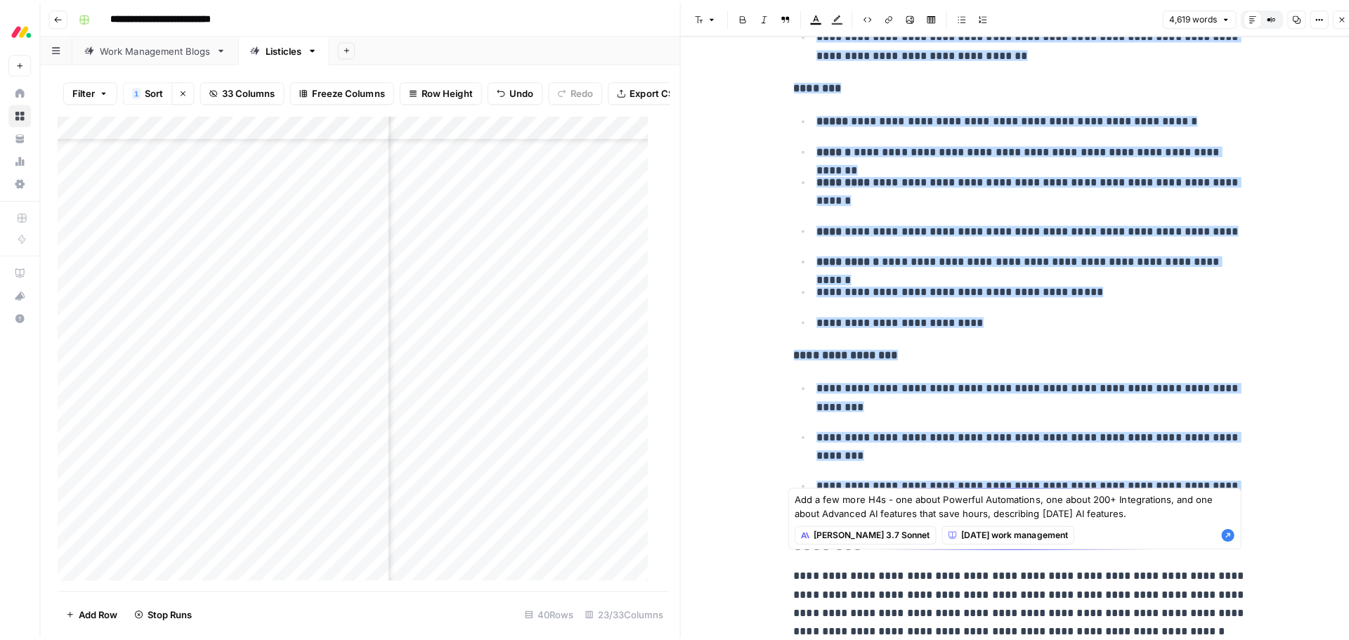
scroll to position [3960, 0]
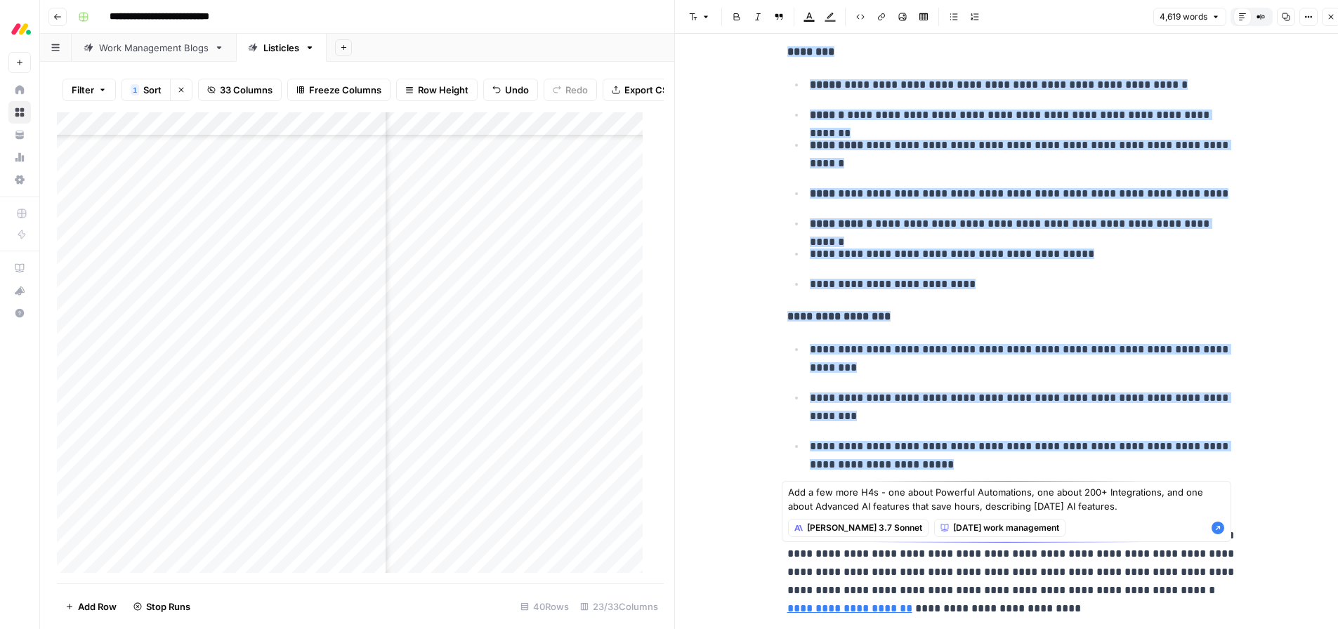
type textarea "Add a few more H4s - one about Powerful Automations, one about 200+ Integration…"
click at [1217, 530] on icon "button" at bounding box center [1218, 528] width 13 height 13
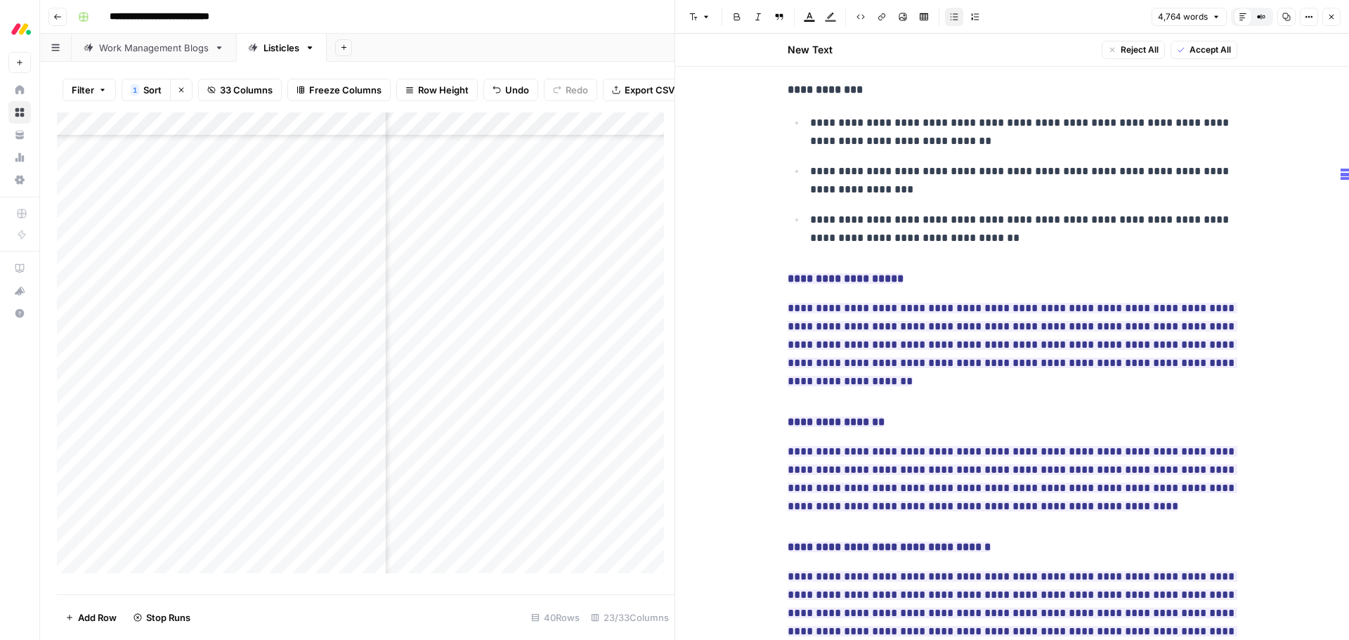
scroll to position [3605, 0]
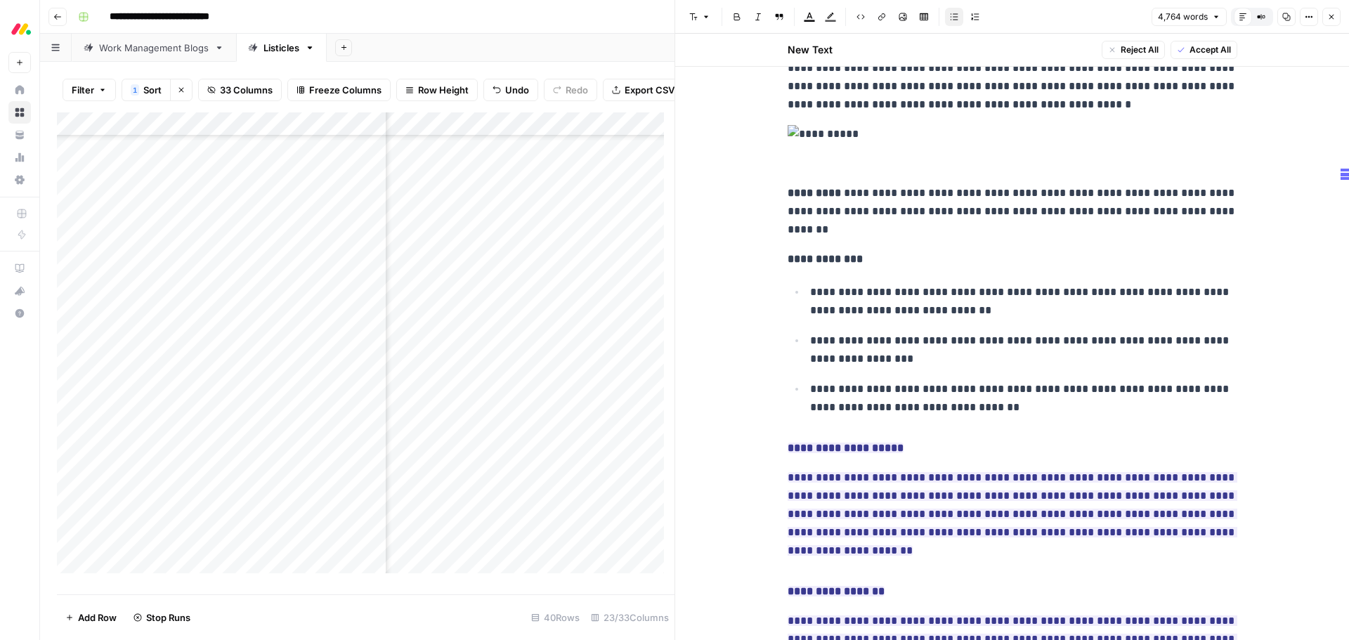
click at [1179, 52] on button "Accept All" at bounding box center [1203, 50] width 67 height 18
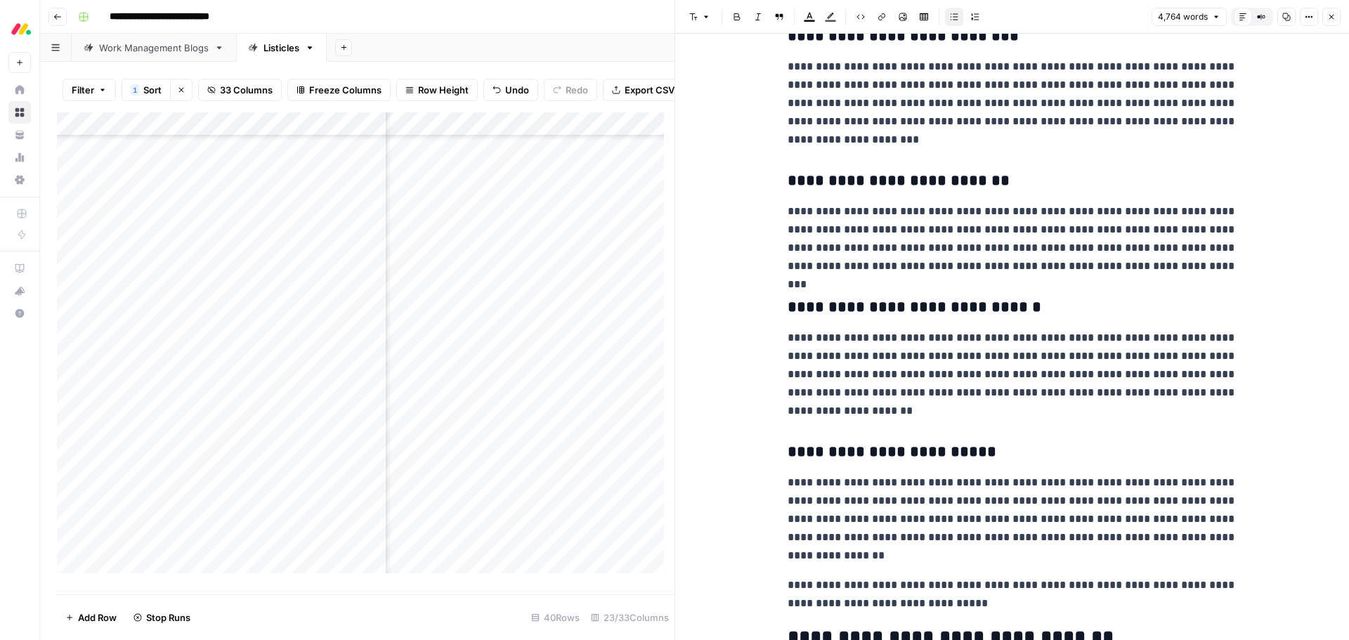
scroll to position [0, 0]
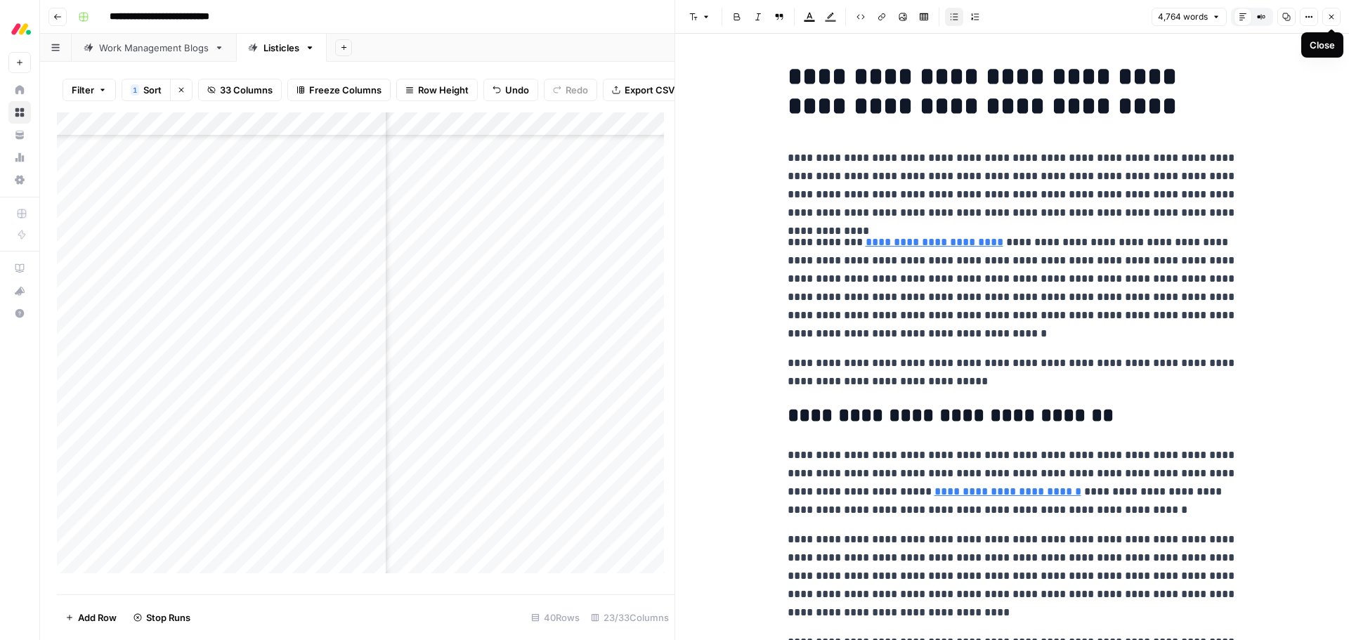
click at [1331, 14] on icon "button" at bounding box center [1331, 17] width 8 height 8
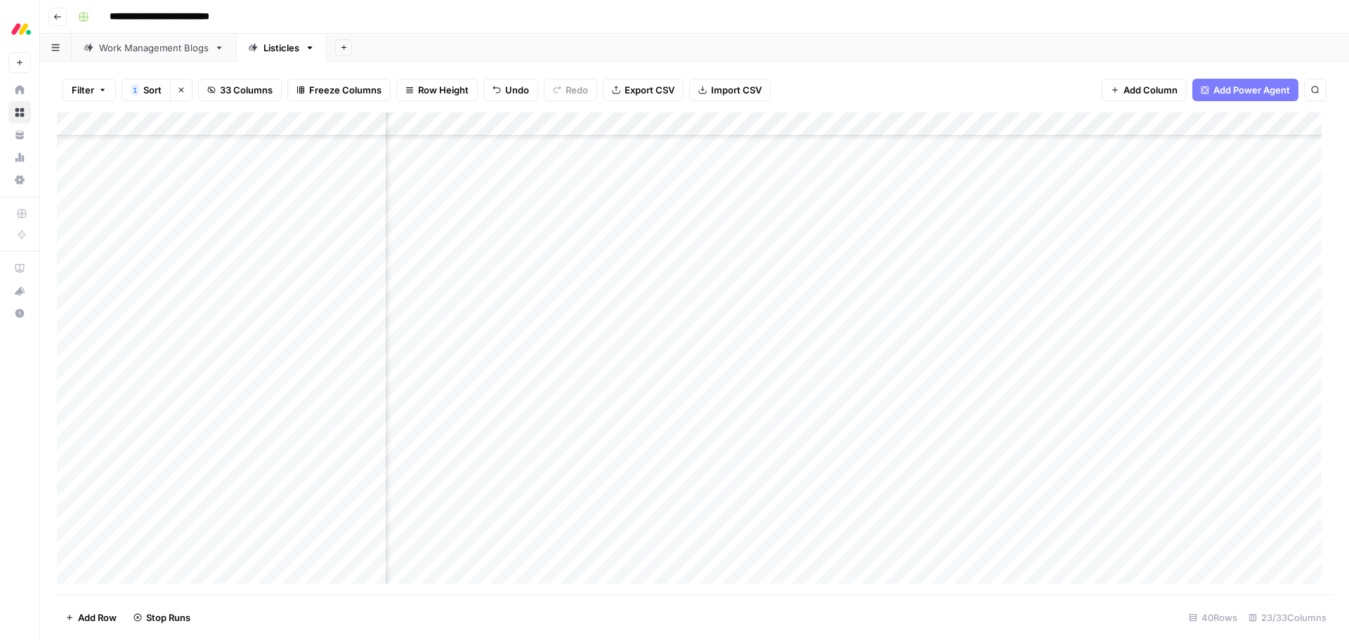
scroll to position [530, 1171]
click at [171, 52] on div "Work Management Blogs" at bounding box center [154, 48] width 110 height 14
click at [752, 378] on div "Add Column" at bounding box center [694, 353] width 1275 height 482
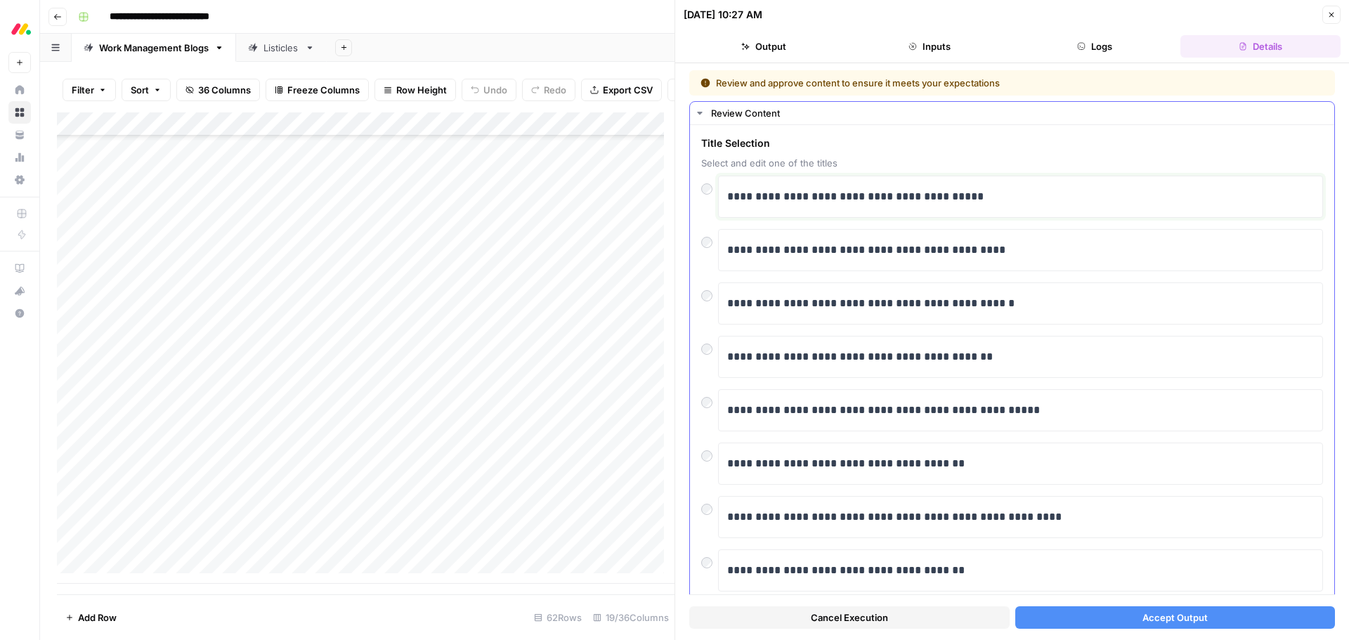
click at [855, 197] on p "**********" at bounding box center [1015, 197] width 576 height 18
click at [879, 204] on p "**********" at bounding box center [1015, 197] width 576 height 18
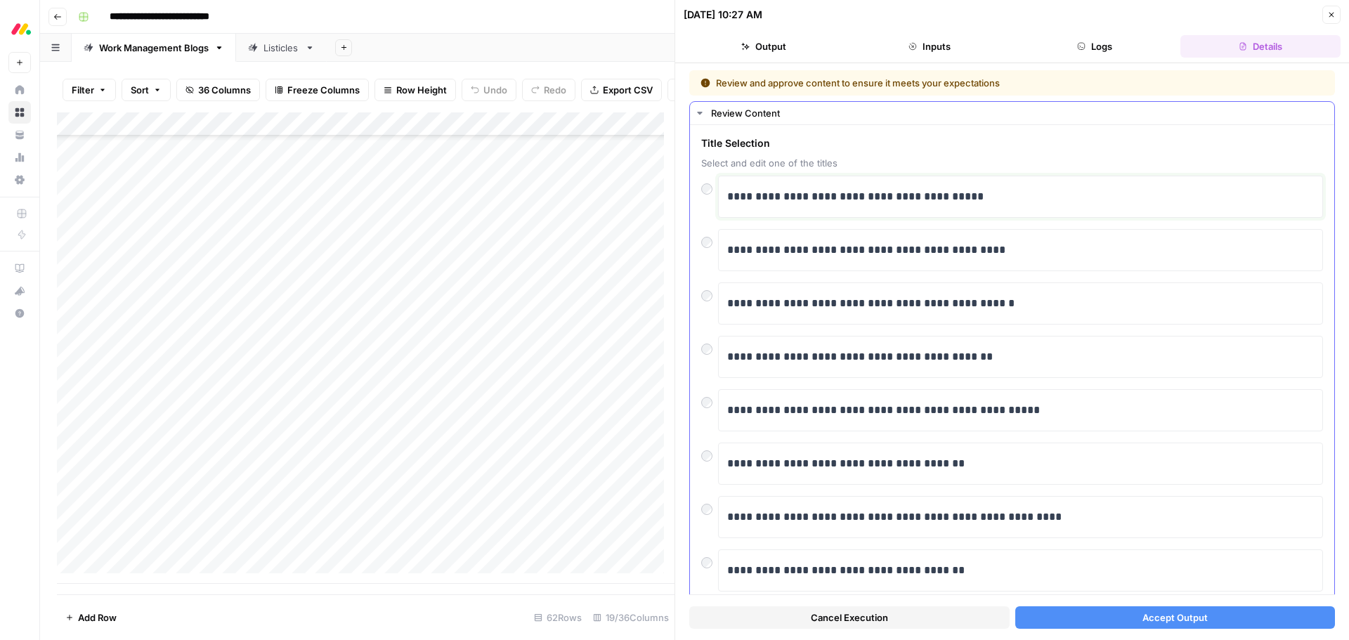
click at [879, 204] on p "**********" at bounding box center [1015, 197] width 576 height 18
click at [926, 197] on p "**********" at bounding box center [1015, 197] width 576 height 18
click at [1171, 614] on span "Accept Output" at bounding box center [1174, 617] width 65 height 14
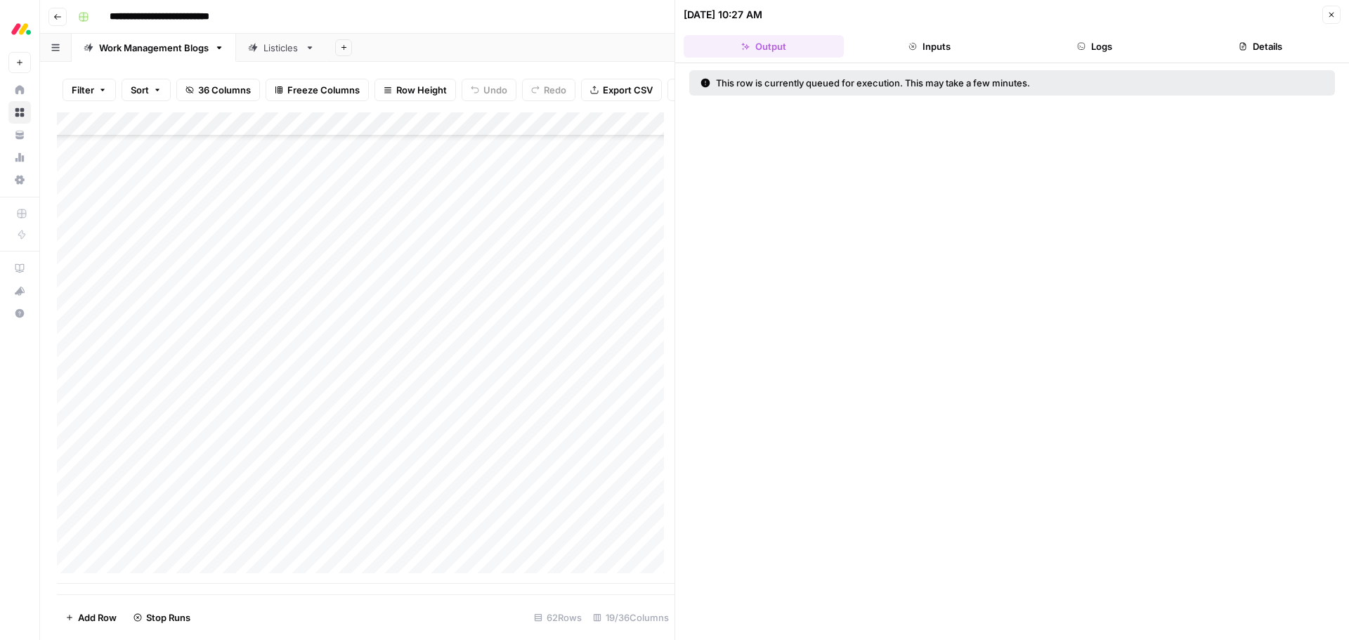
click at [1329, 15] on icon "button" at bounding box center [1331, 15] width 8 height 8
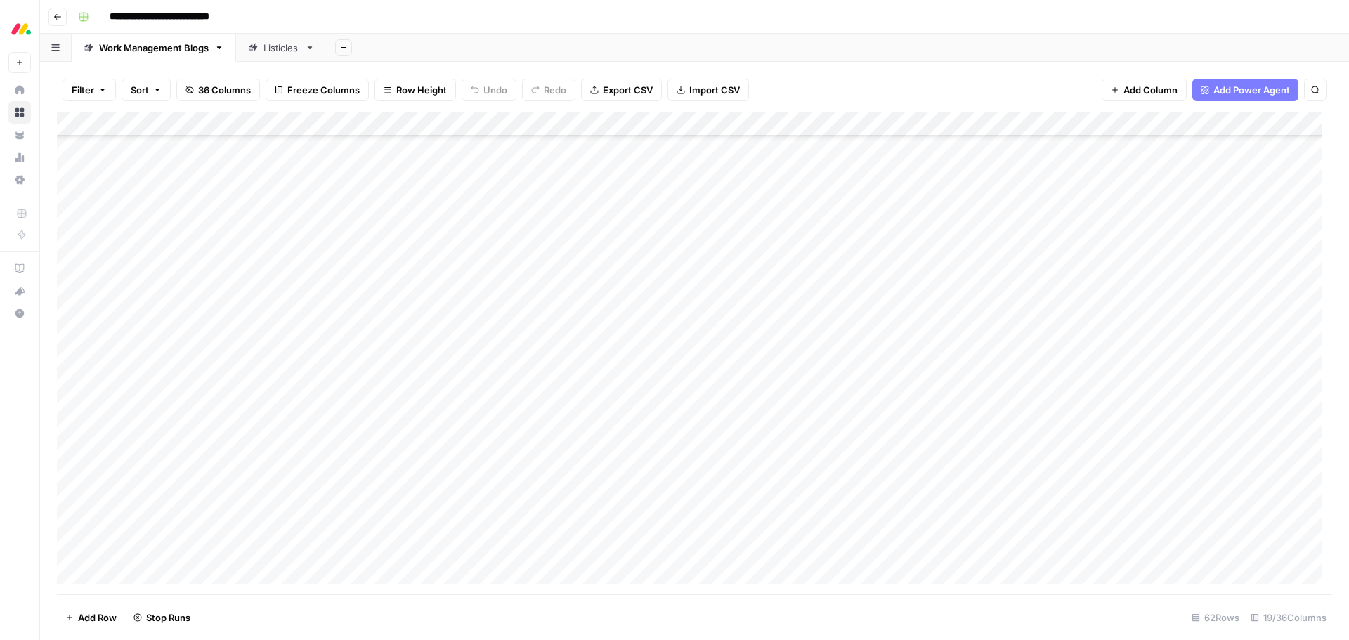
click at [191, 403] on div "Add Column" at bounding box center [694, 353] width 1275 height 482
click at [61, 402] on div "Add Column" at bounding box center [694, 353] width 1275 height 482
click at [70, 405] on div "Add Column" at bounding box center [694, 353] width 1275 height 482
click at [88, 618] on span "Delete 1 Row" at bounding box center [93, 617] width 56 height 14
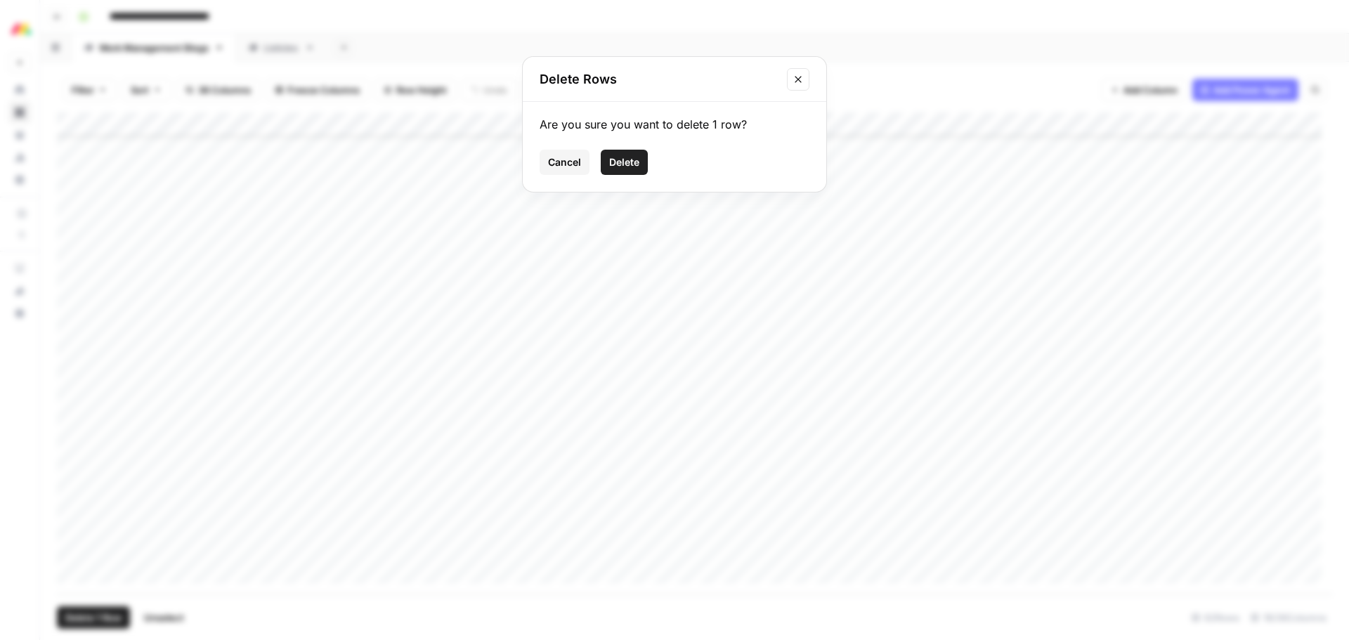
click at [631, 163] on span "Delete" at bounding box center [624, 162] width 30 height 14
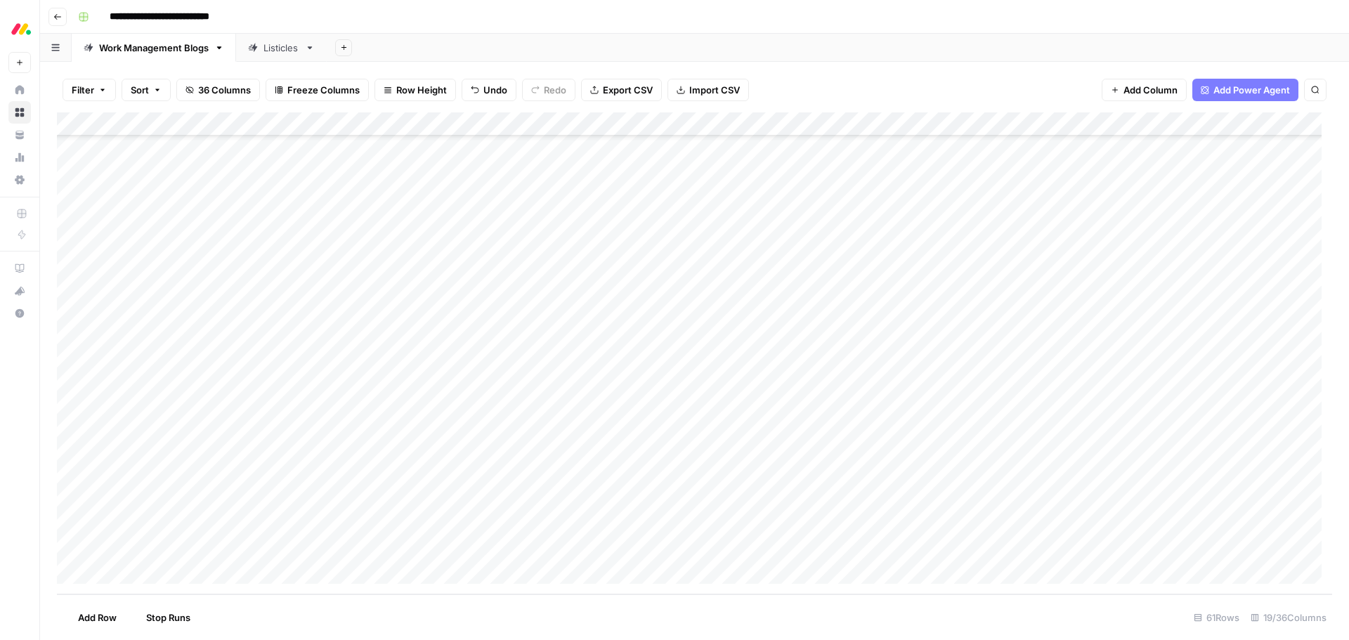
scroll to position [1032, 0]
click at [756, 430] on div "Add Column" at bounding box center [694, 353] width 1275 height 482
click at [770, 428] on div "Add Column" at bounding box center [694, 353] width 1275 height 482
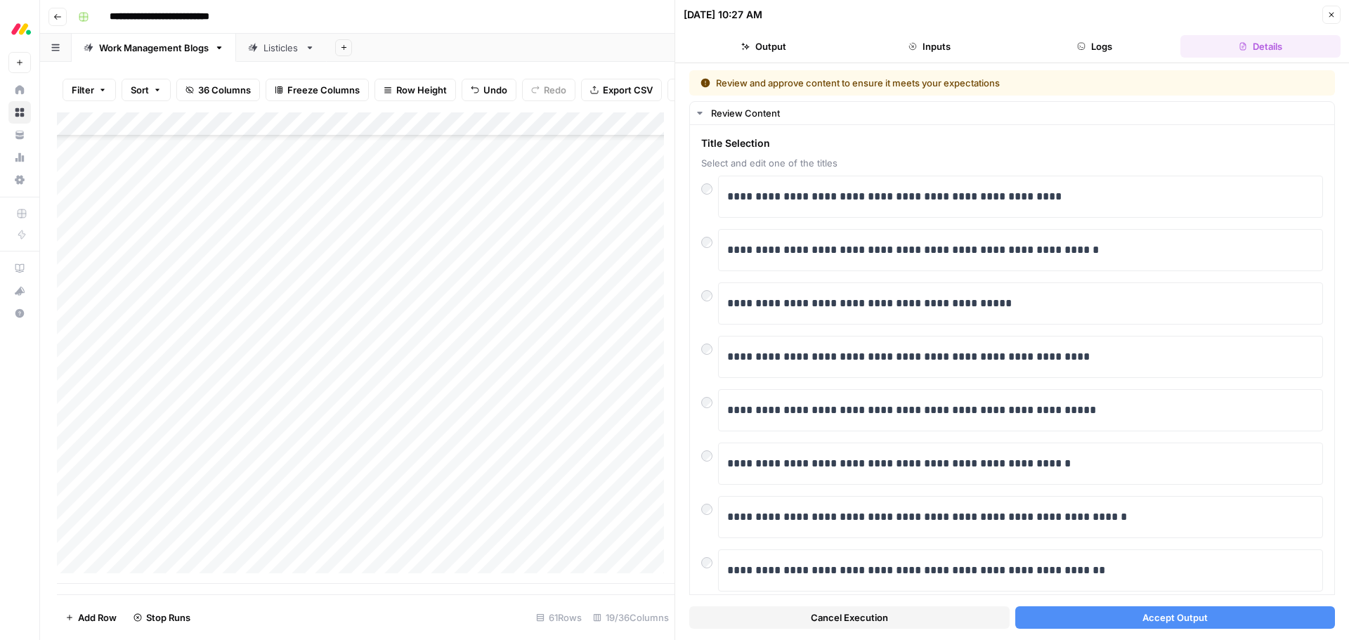
click at [279, 48] on div "Listicles" at bounding box center [281, 48] width 36 height 14
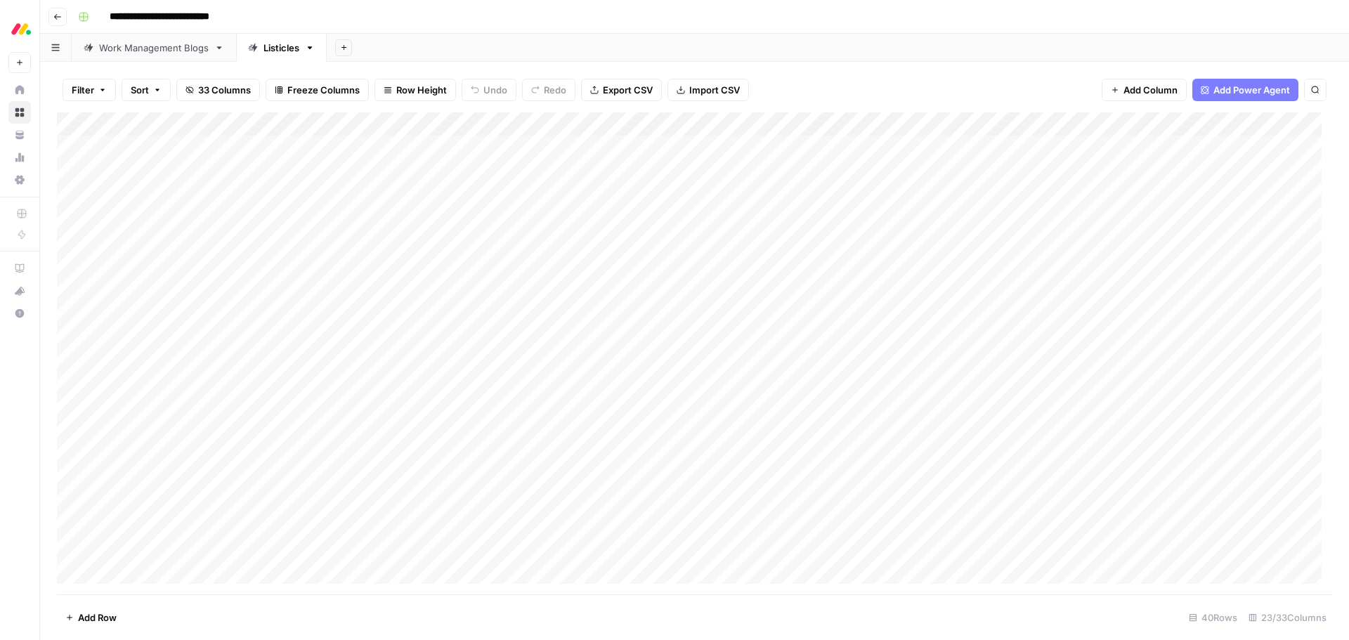
click at [247, 124] on div "Add Column" at bounding box center [694, 353] width 1275 height 482
click at [149, 225] on span "Sort Ascending" at bounding box center [168, 223] width 123 height 14
click at [145, 165] on div "Add Column" at bounding box center [694, 353] width 1275 height 482
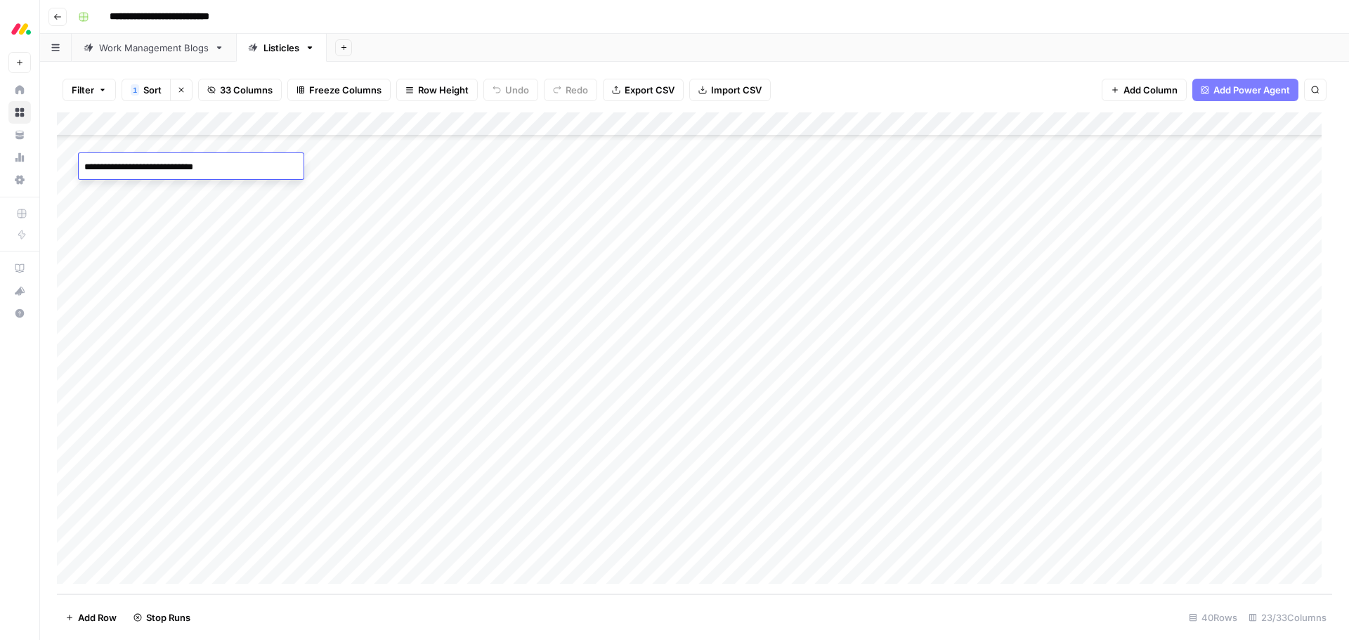
click at [145, 165] on textarea "**********" at bounding box center [191, 167] width 225 height 20
click at [150, 48] on div "Work Management Blogs" at bounding box center [154, 48] width 110 height 14
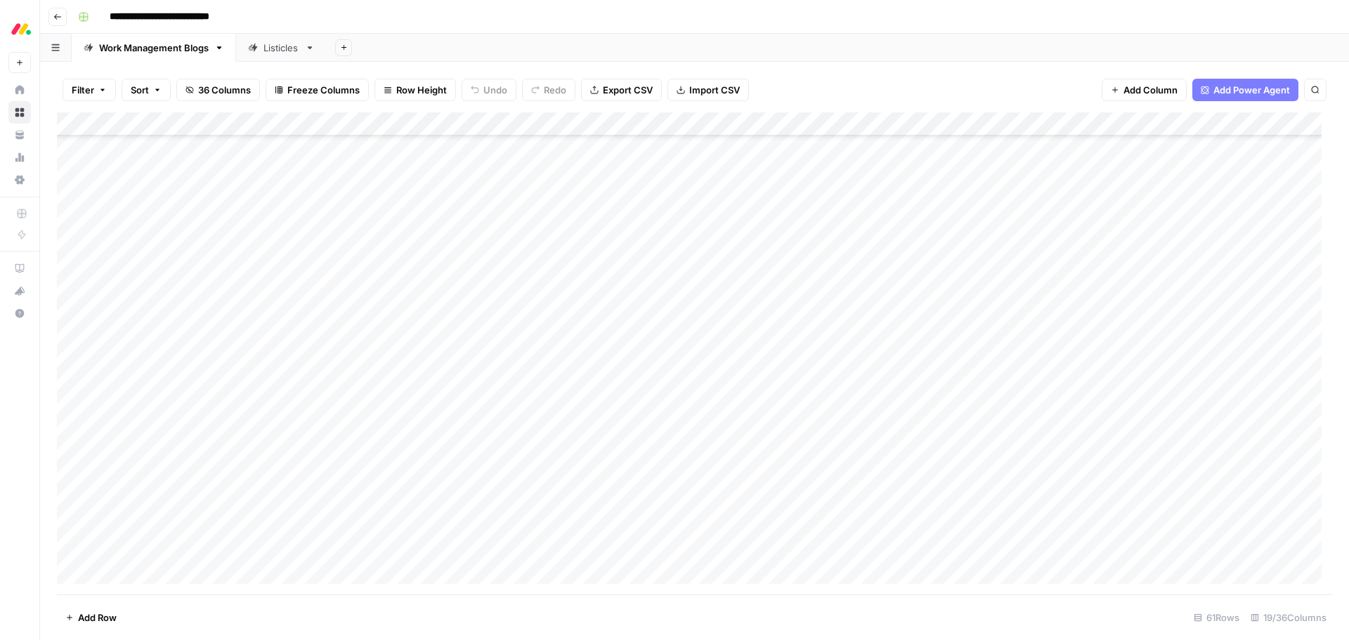
scroll to position [1032, 0]
click at [173, 426] on div "Add Column" at bounding box center [694, 353] width 1275 height 482
click at [210, 428] on textarea "**********" at bounding box center [191, 430] width 225 height 20
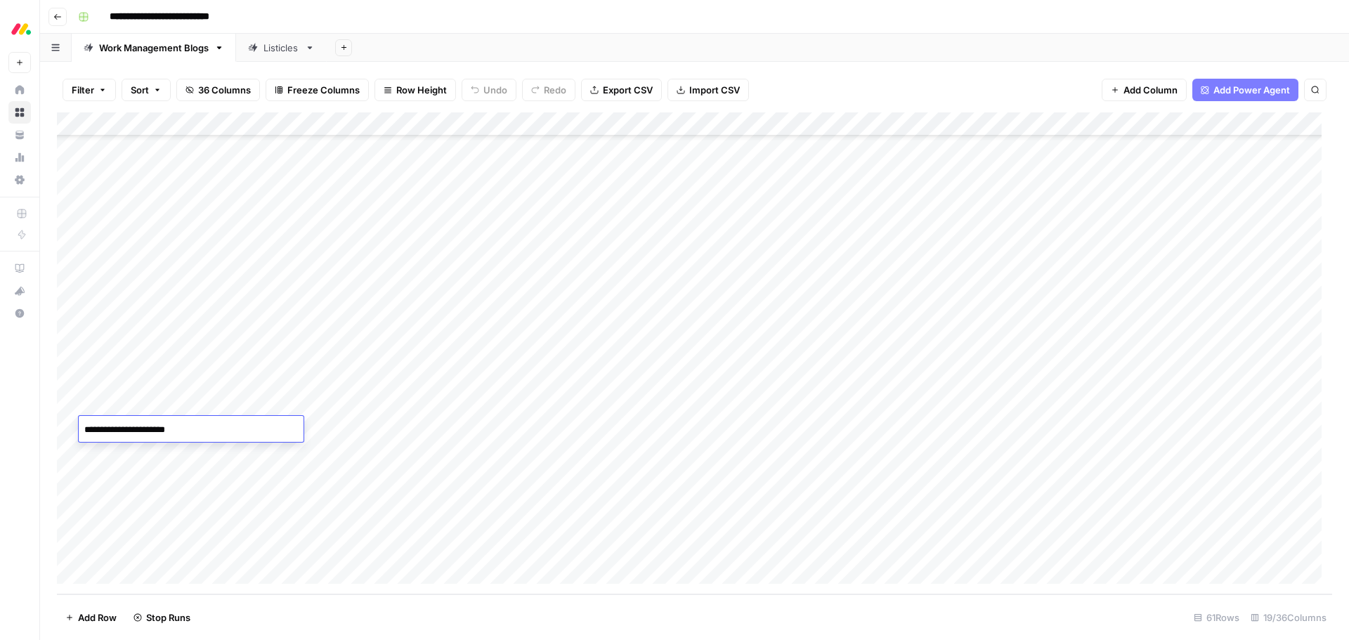
type textarea "**********"
click at [763, 428] on div "Add Column" at bounding box center [694, 353] width 1275 height 482
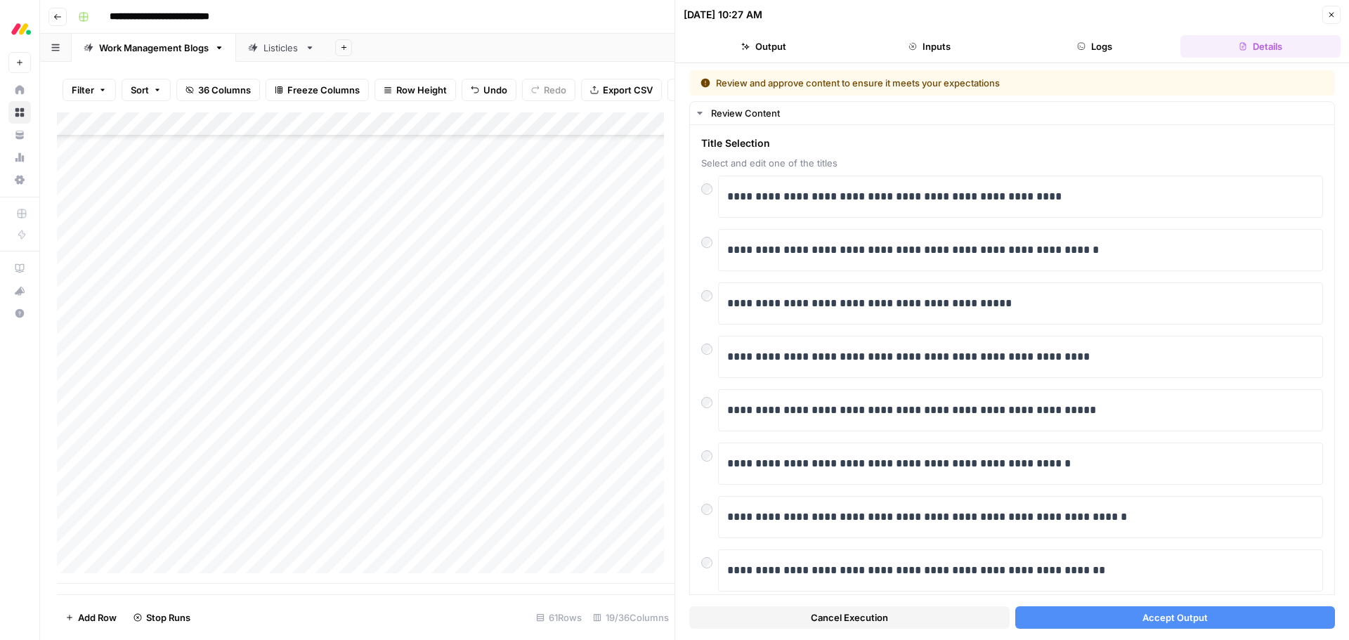
click at [844, 624] on span "Cancel Execution" at bounding box center [849, 617] width 77 height 14
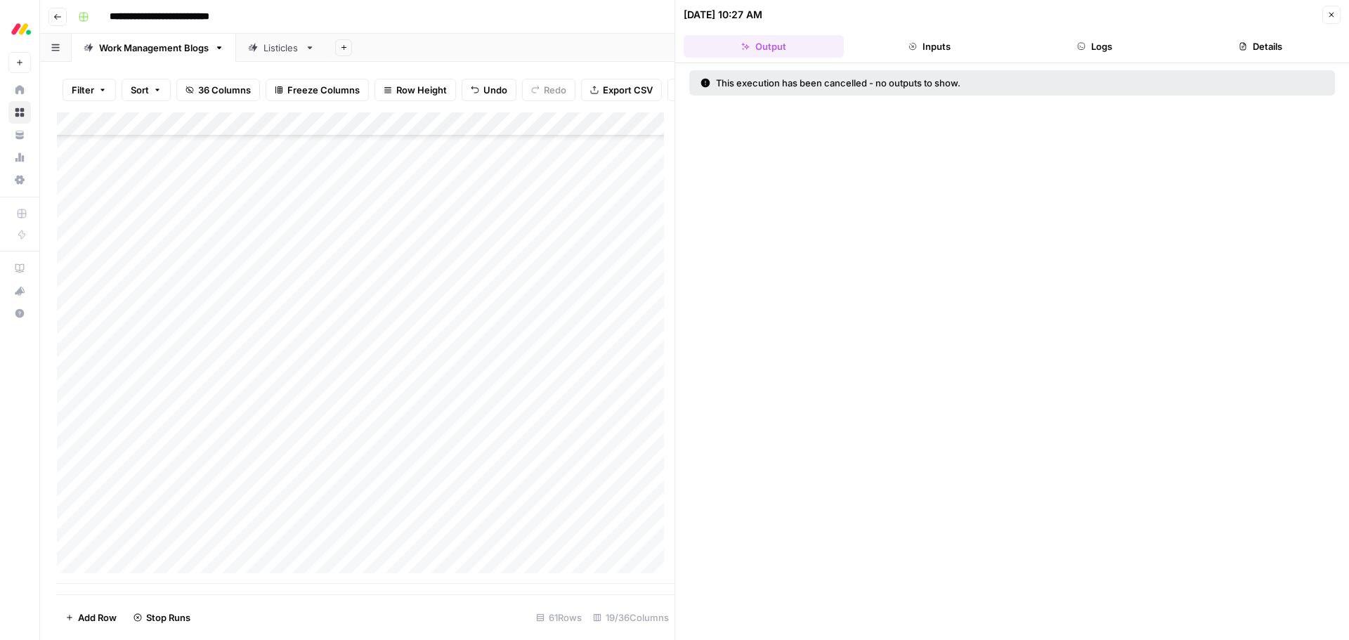
click at [1330, 18] on icon "button" at bounding box center [1331, 15] width 8 height 8
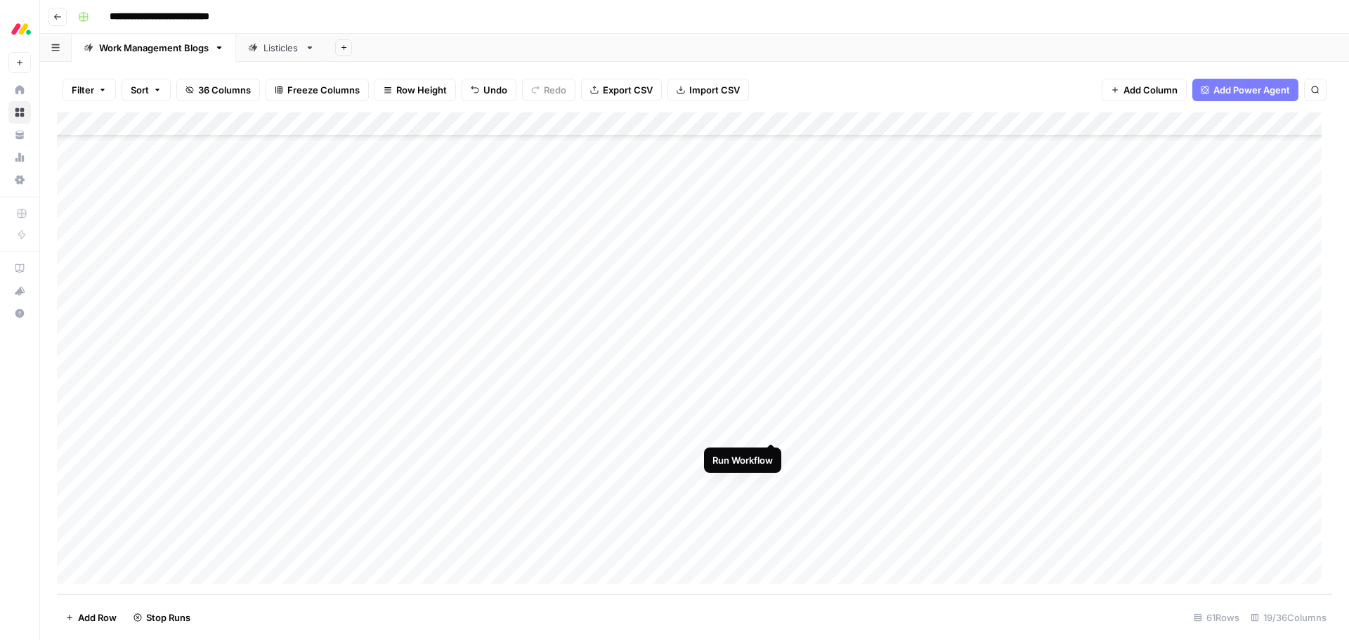
click at [775, 429] on div "Add Column" at bounding box center [694, 353] width 1275 height 482
click at [757, 454] on div "Add Column" at bounding box center [694, 353] width 1275 height 482
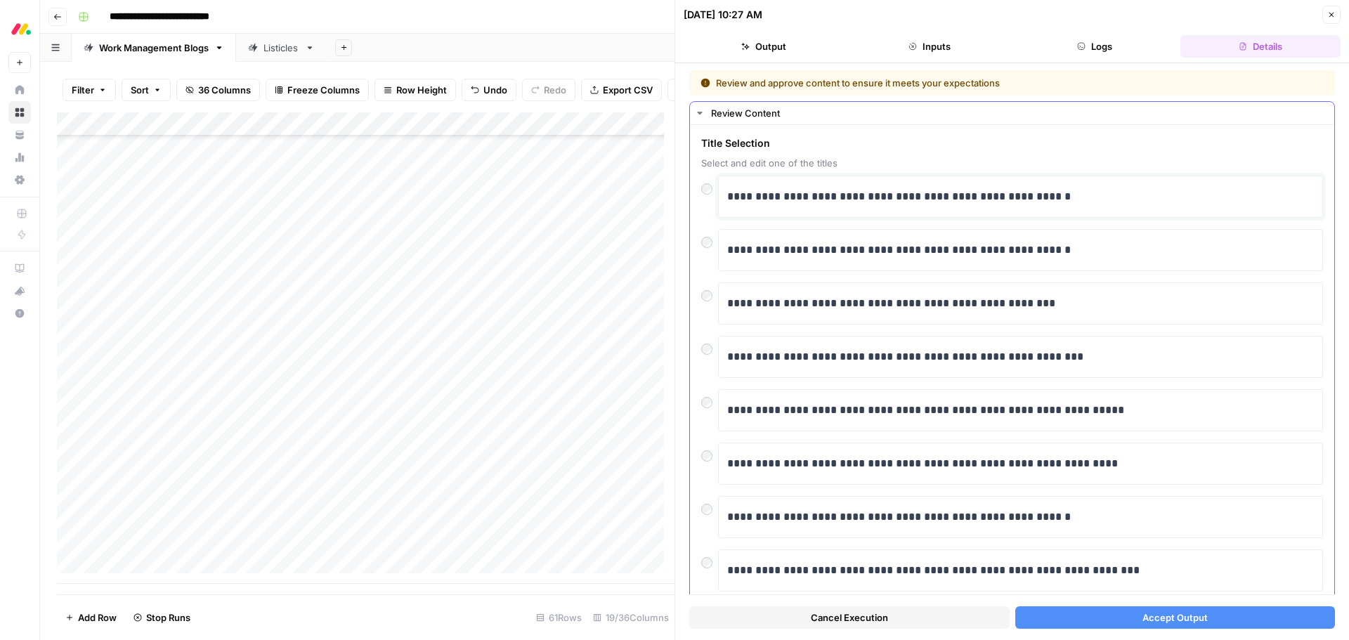
click at [813, 193] on p "**********" at bounding box center [1015, 197] width 576 height 18
click at [957, 197] on p "**********" at bounding box center [1015, 197] width 576 height 18
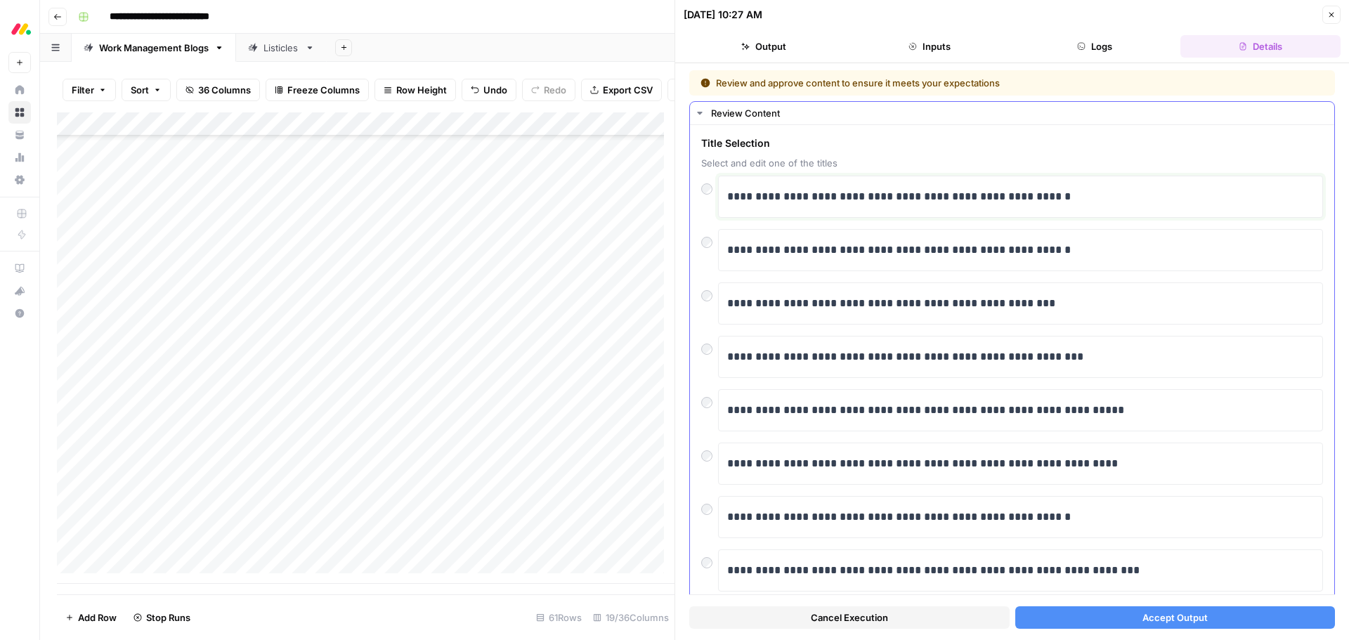
drag, startPoint x: 912, startPoint y: 199, endPoint x: 1098, endPoint y: 197, distance: 185.4
click at [1098, 197] on p "**********" at bounding box center [1015, 197] width 576 height 18
click at [1128, 608] on button "Accept Output" at bounding box center [1175, 617] width 320 height 22
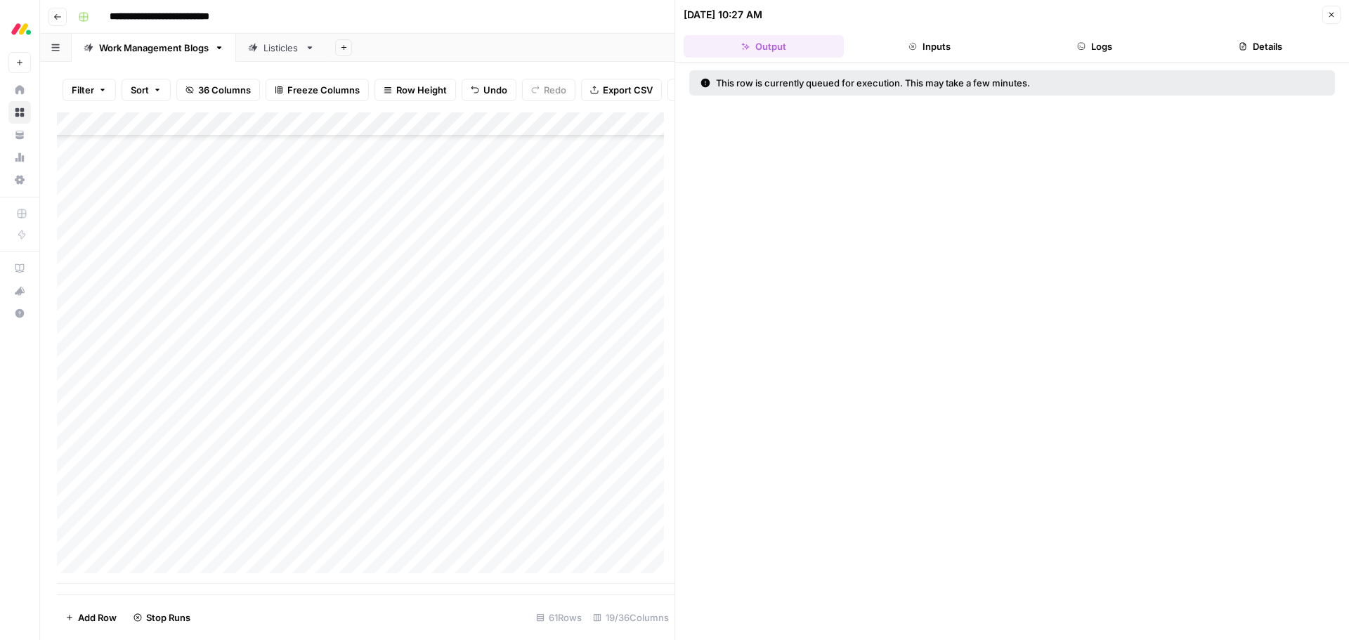
click at [1335, 15] on span "Close" at bounding box center [1335, 15] width 1 height 1
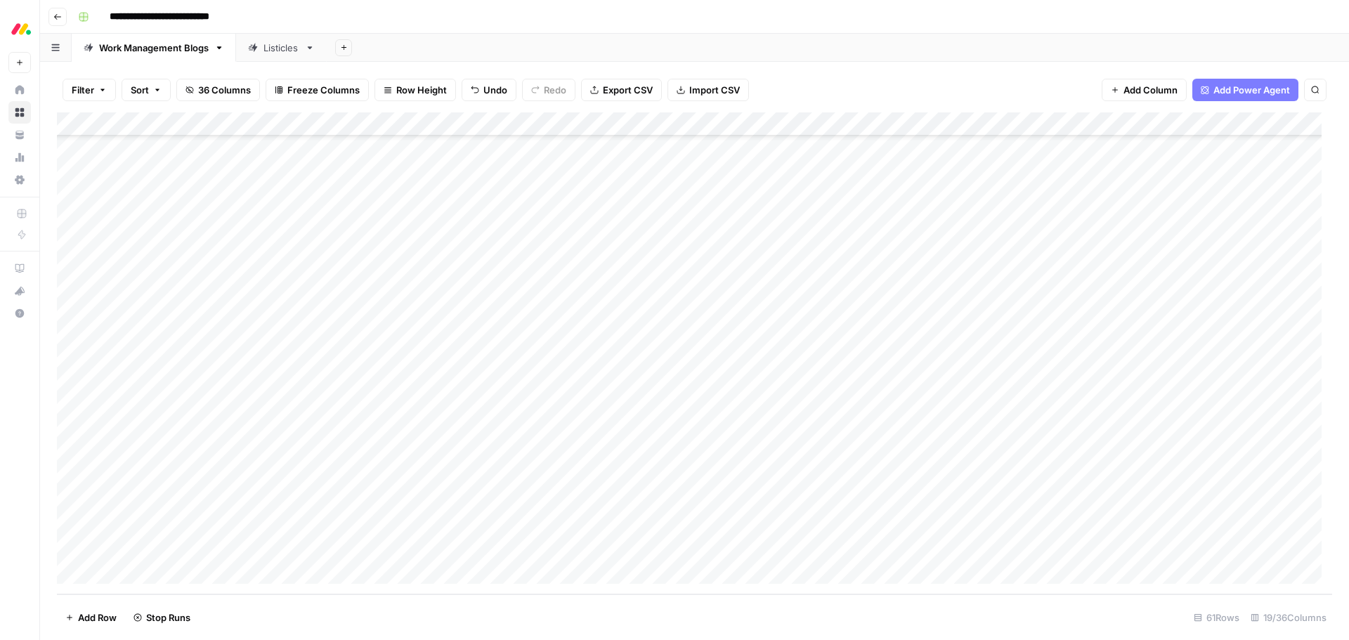
click at [764, 472] on div "Add Column" at bounding box center [694, 353] width 1275 height 482
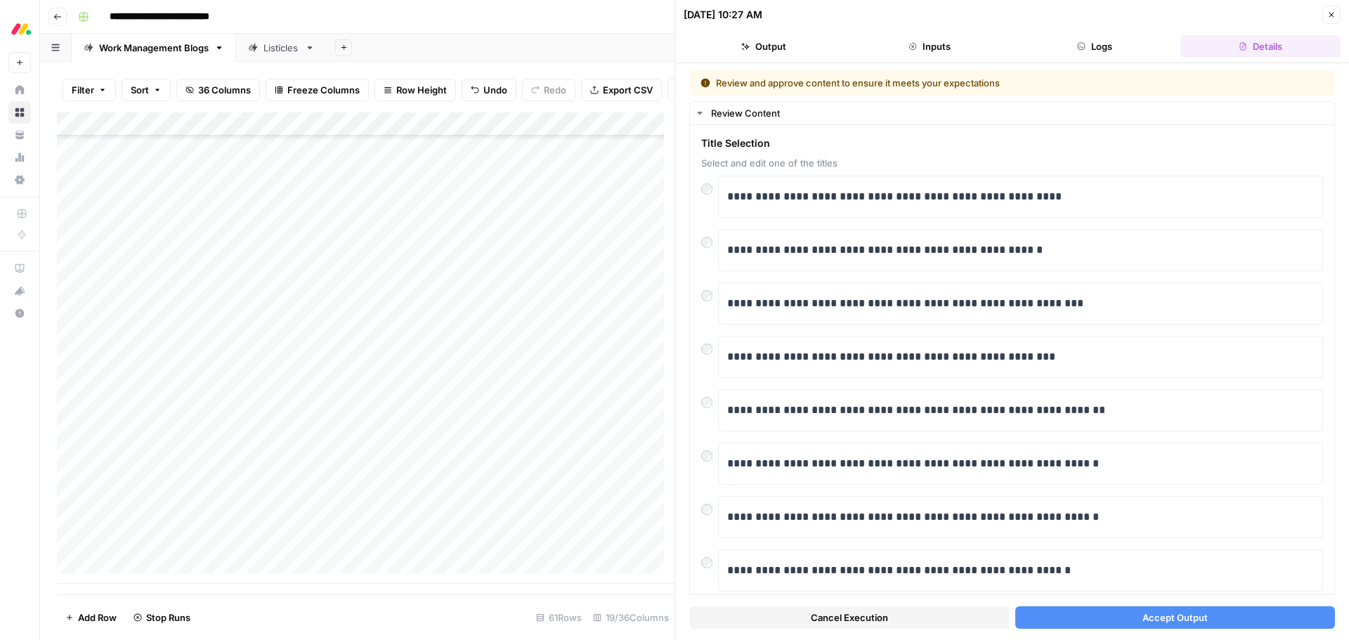
click at [1117, 624] on button "Accept Output" at bounding box center [1175, 617] width 320 height 22
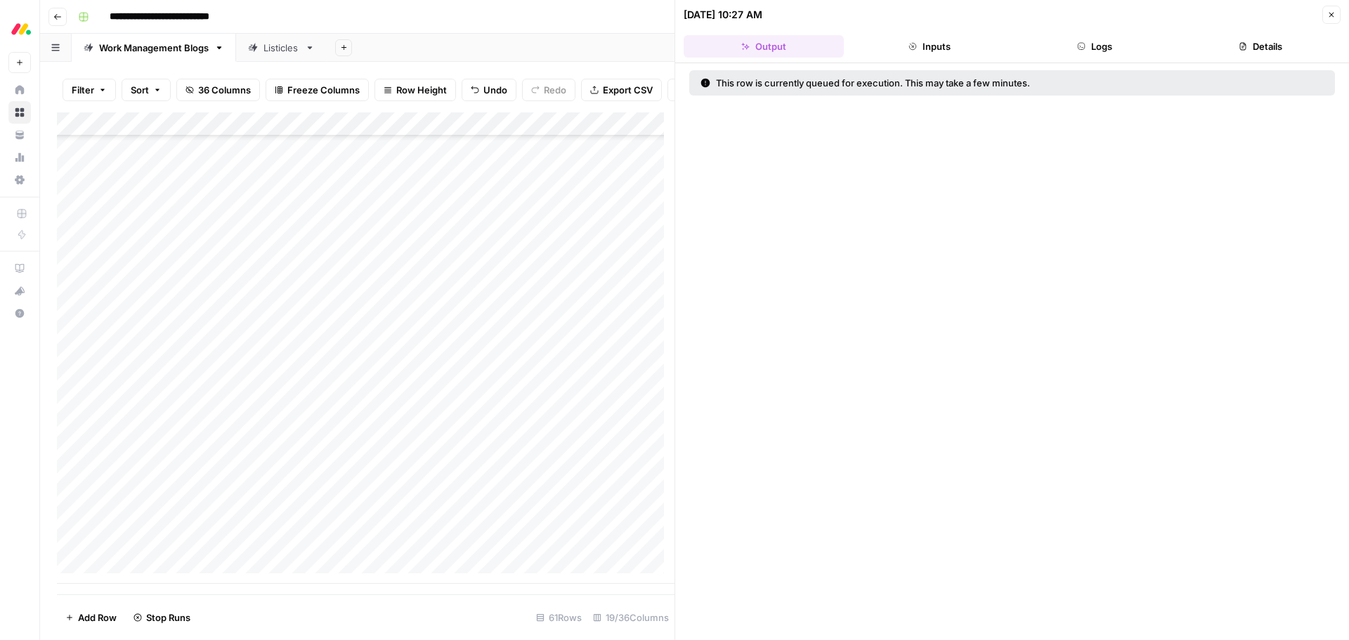
click at [1334, 20] on button "Close" at bounding box center [1331, 15] width 18 height 18
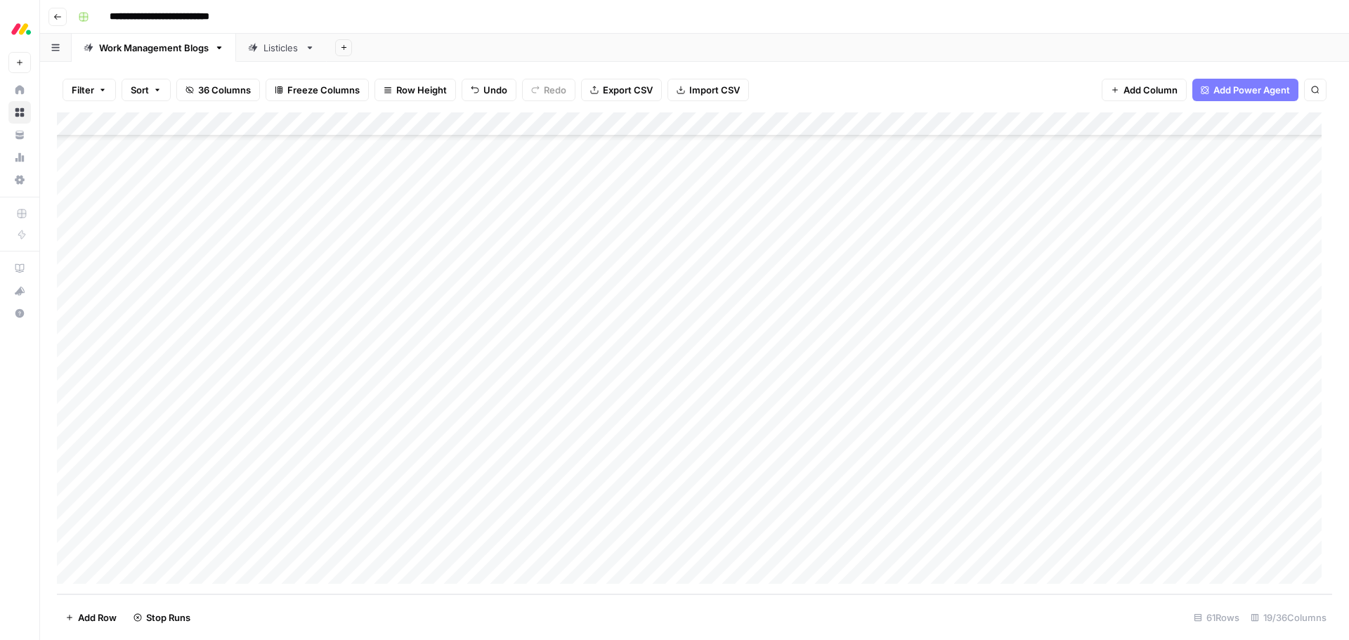
click at [727, 502] on div "Add Column" at bounding box center [694, 353] width 1275 height 482
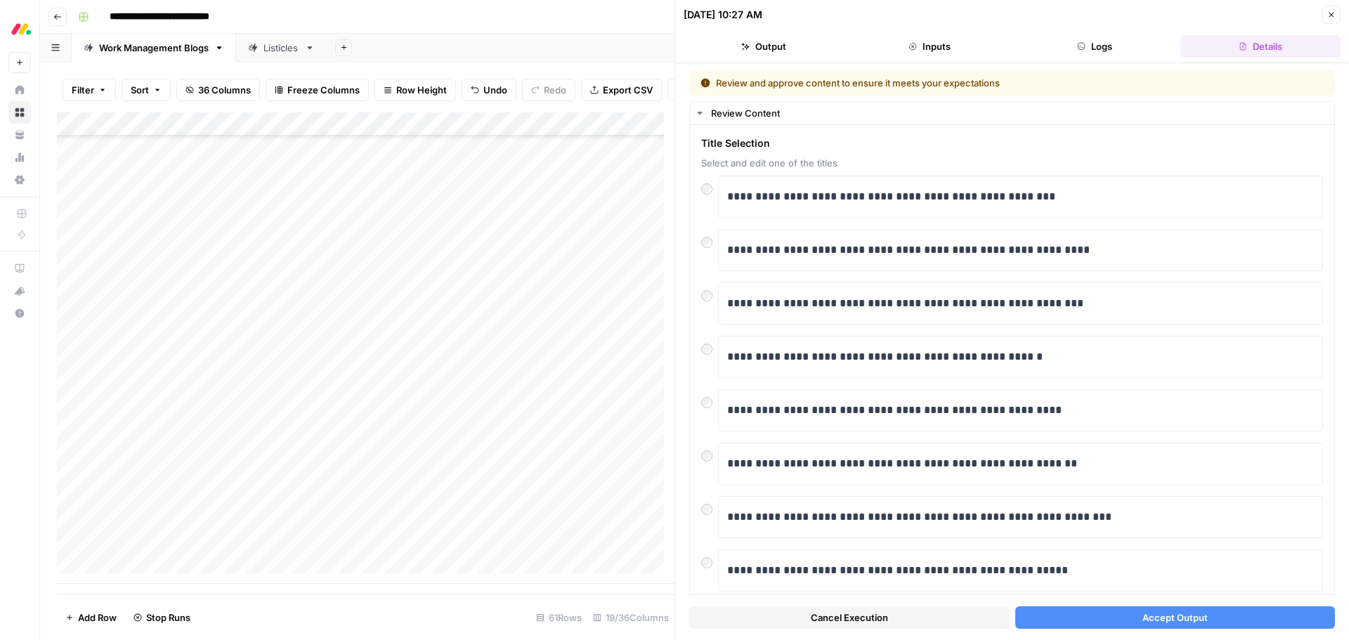
click at [1103, 614] on button "Accept Output" at bounding box center [1175, 617] width 320 height 22
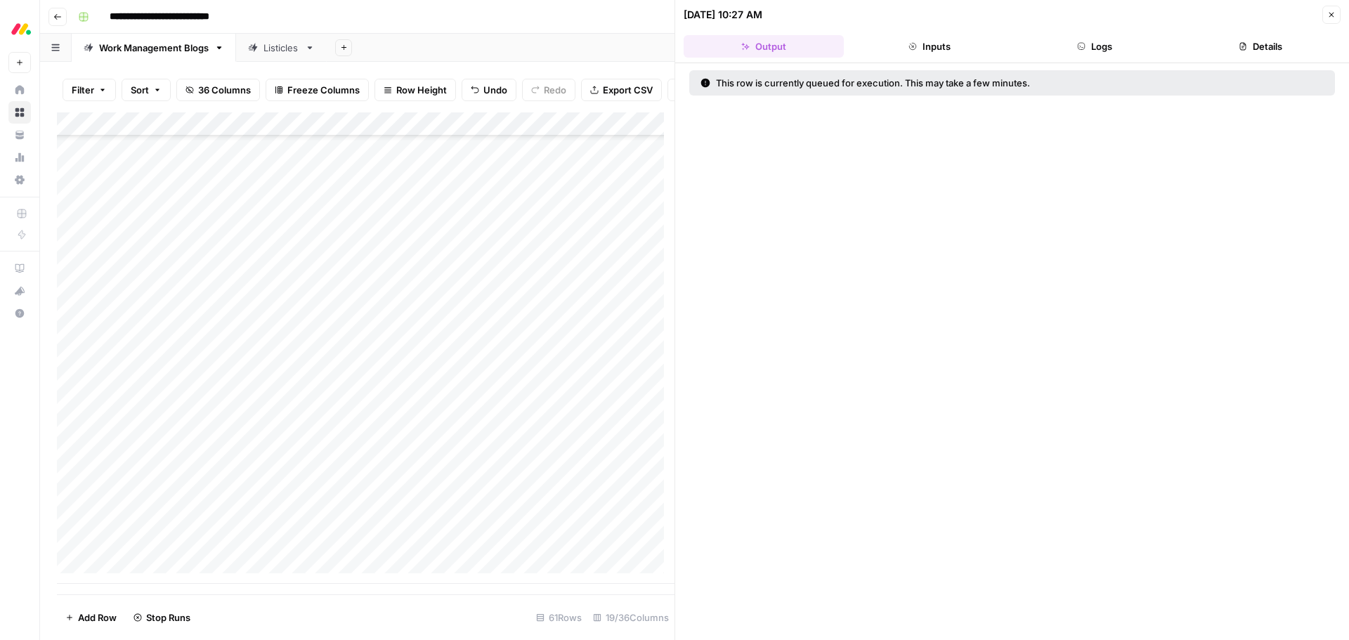
click at [1330, 14] on icon "button" at bounding box center [1331, 15] width 5 height 5
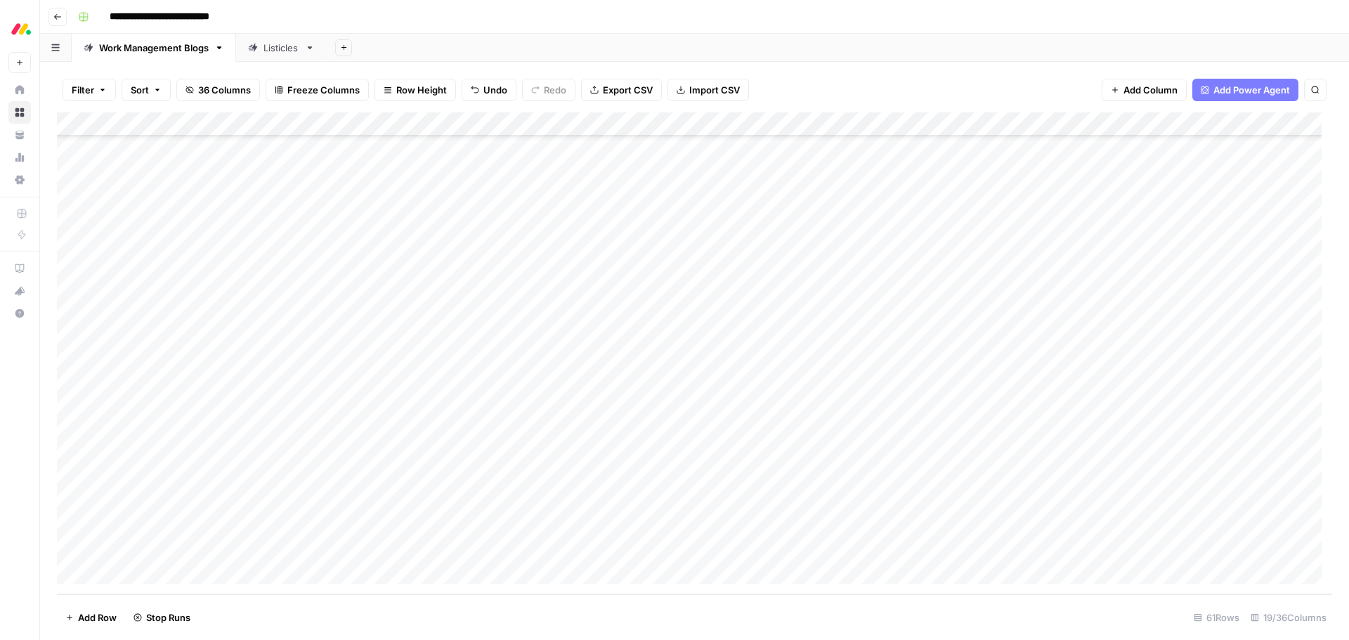
click at [749, 525] on div "Add Column" at bounding box center [694, 353] width 1275 height 482
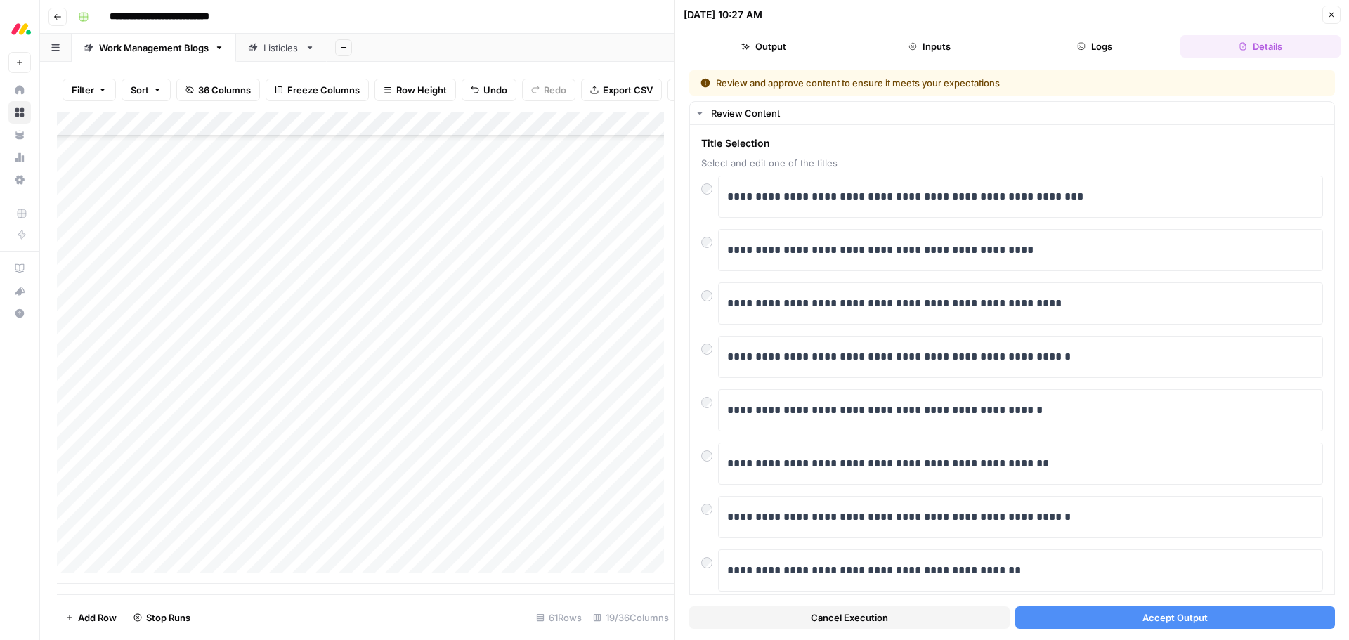
click at [1090, 620] on button "Accept Output" at bounding box center [1175, 617] width 320 height 22
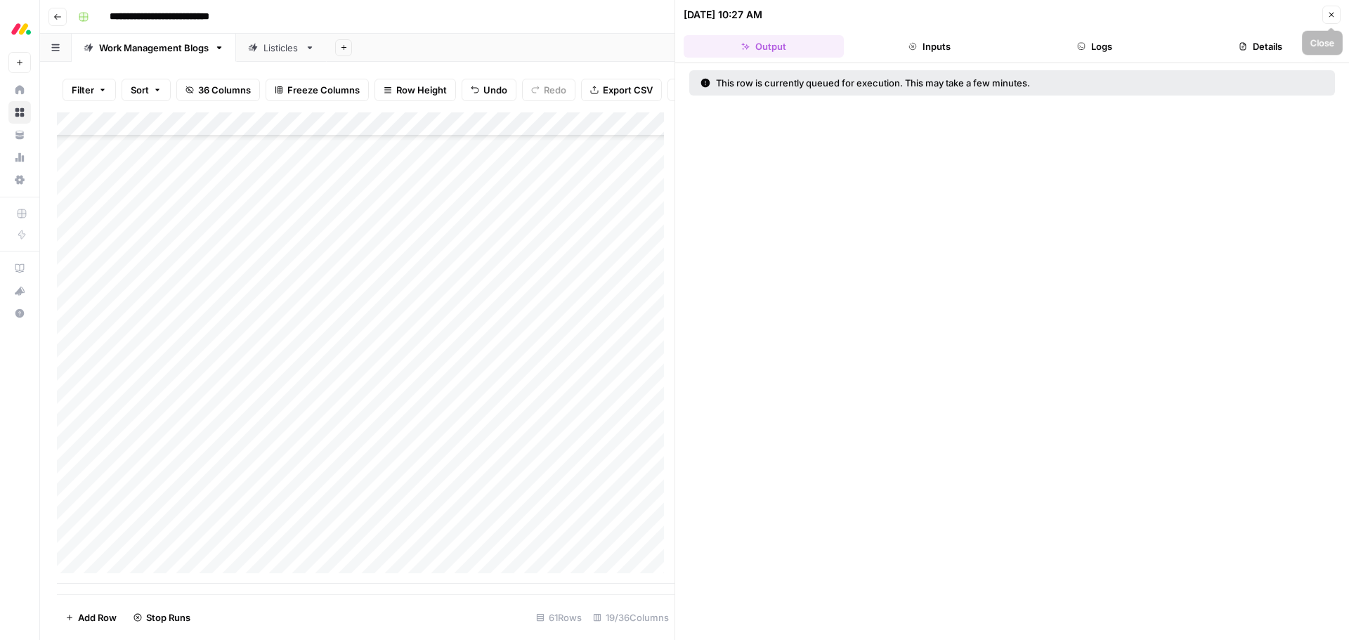
click at [1335, 15] on span "Close" at bounding box center [1335, 15] width 1 height 1
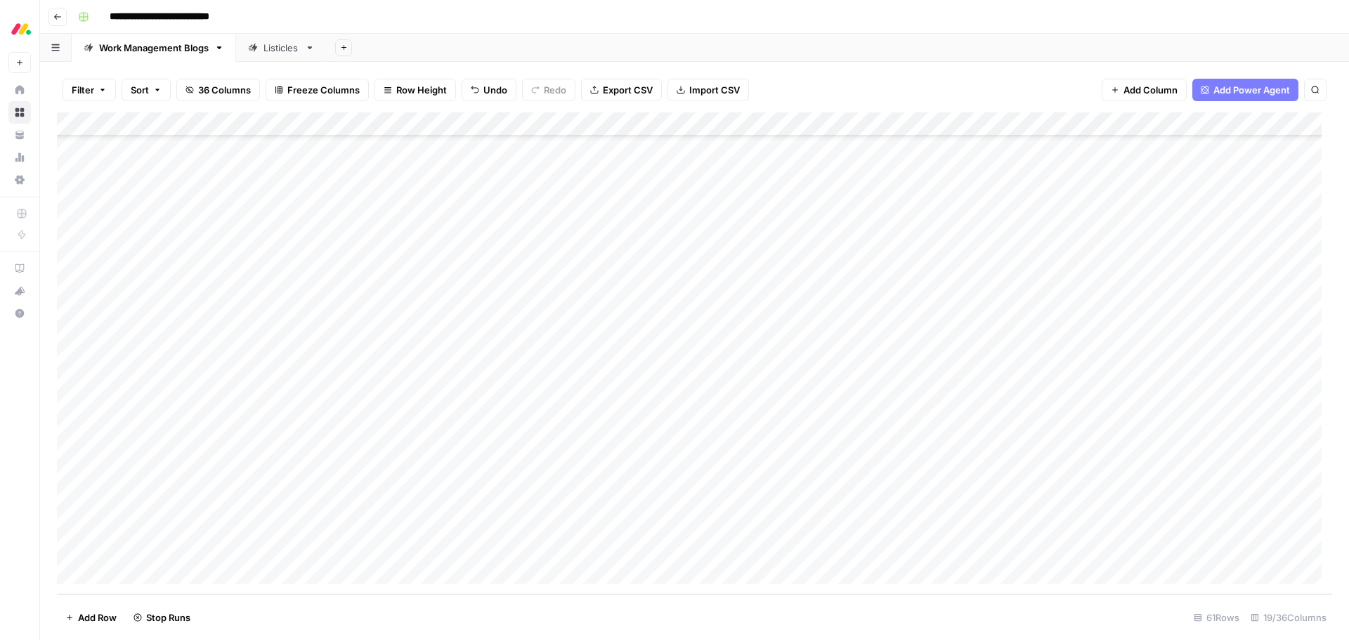
click at [753, 552] on div "Add Column" at bounding box center [694, 353] width 1275 height 482
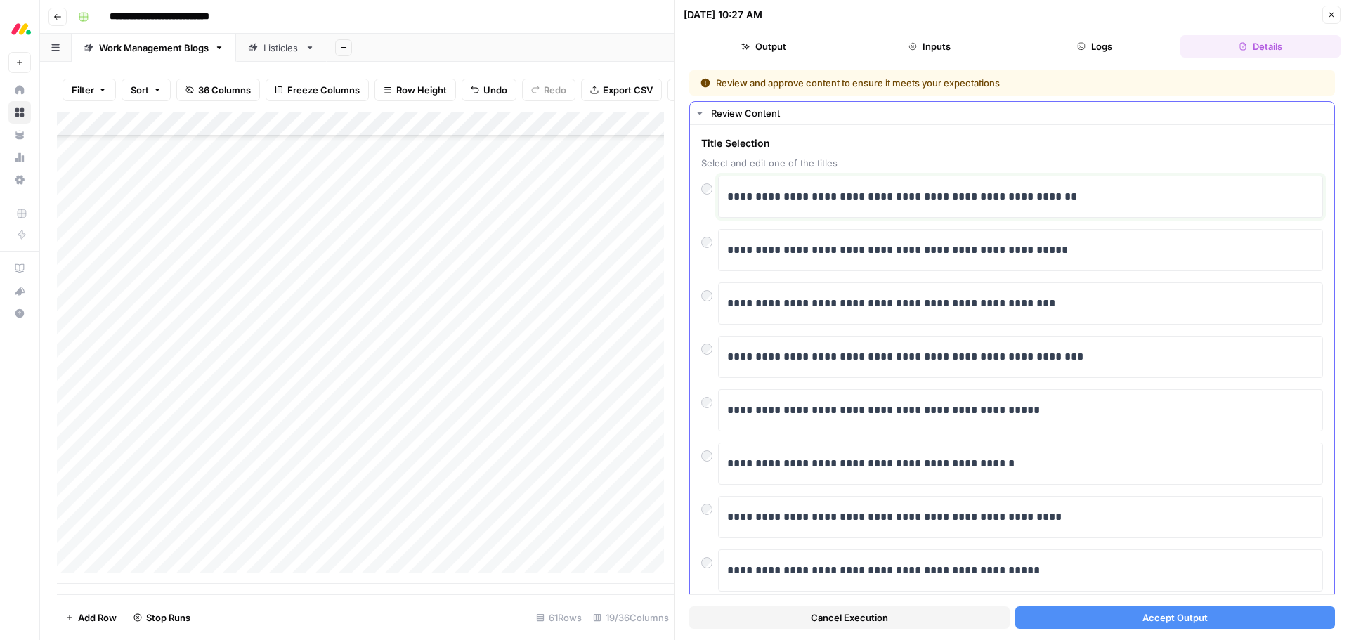
click at [886, 199] on p "**********" at bounding box center [1015, 197] width 576 height 18
click at [1174, 615] on span "Accept Output" at bounding box center [1174, 617] width 65 height 14
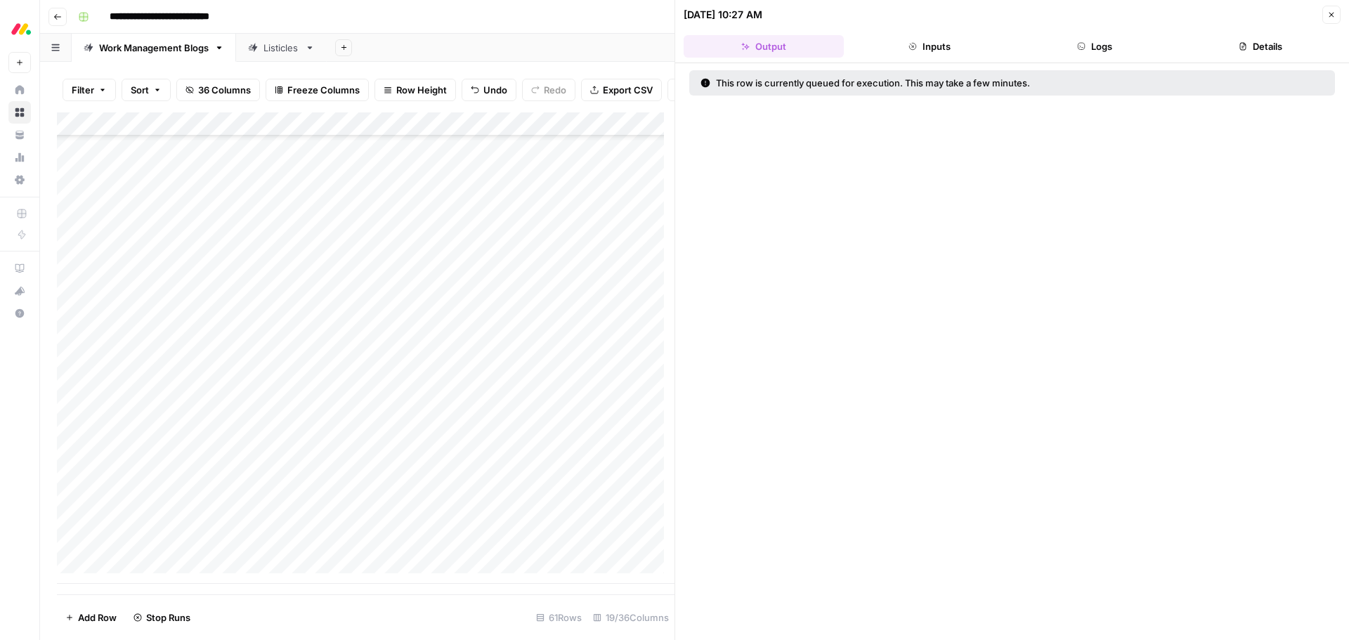
drag, startPoint x: 1331, startPoint y: 19, endPoint x: 1311, endPoint y: 25, distance: 21.1
click at [1331, 19] on button "Close" at bounding box center [1331, 15] width 18 height 18
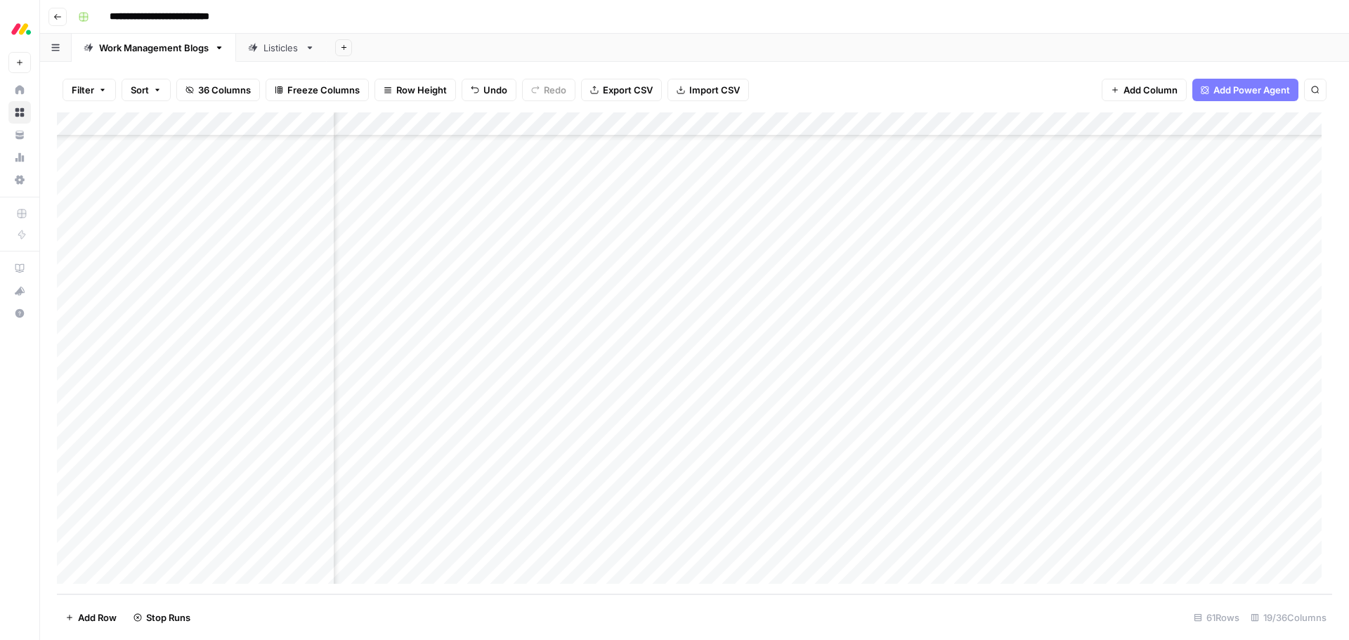
scroll to position [1032, 233]
click at [273, 52] on div "Listicles" at bounding box center [281, 48] width 36 height 14
click at [740, 342] on div "Add Column" at bounding box center [694, 353] width 1275 height 482
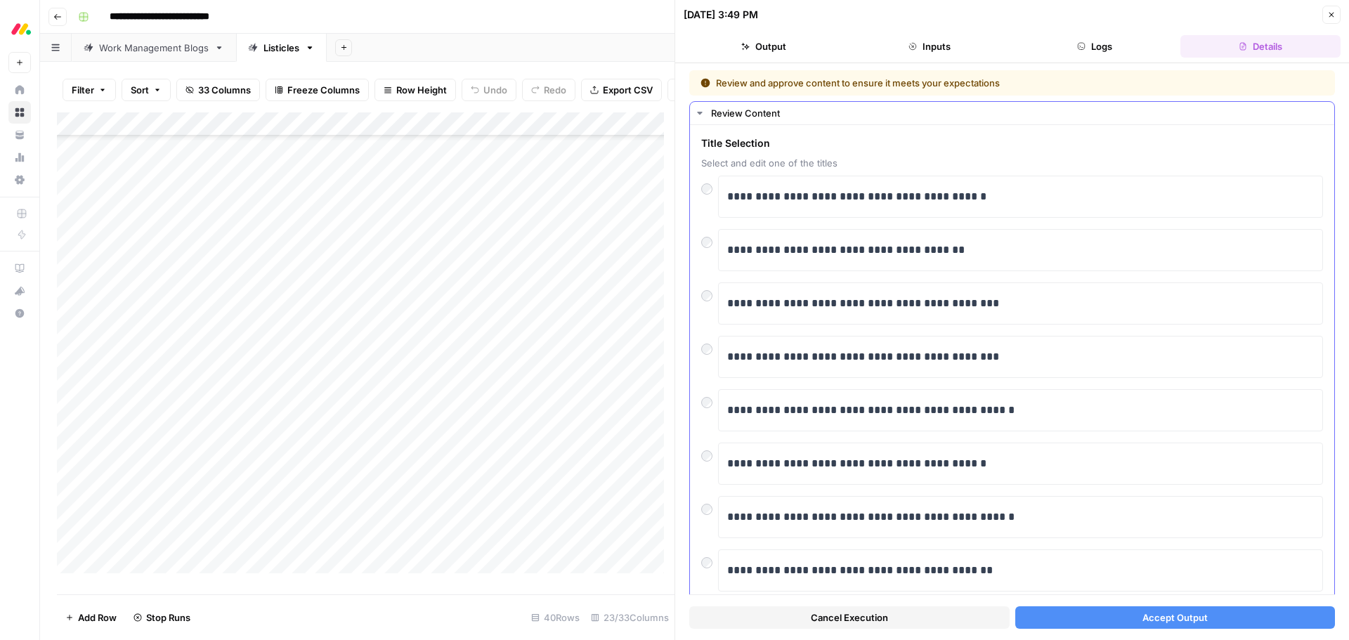
click at [726, 252] on div "**********" at bounding box center [1020, 250] width 605 height 42
click at [728, 256] on p "**********" at bounding box center [1015, 250] width 576 height 18
click at [1282, 612] on button "Accept Output" at bounding box center [1175, 617] width 320 height 22
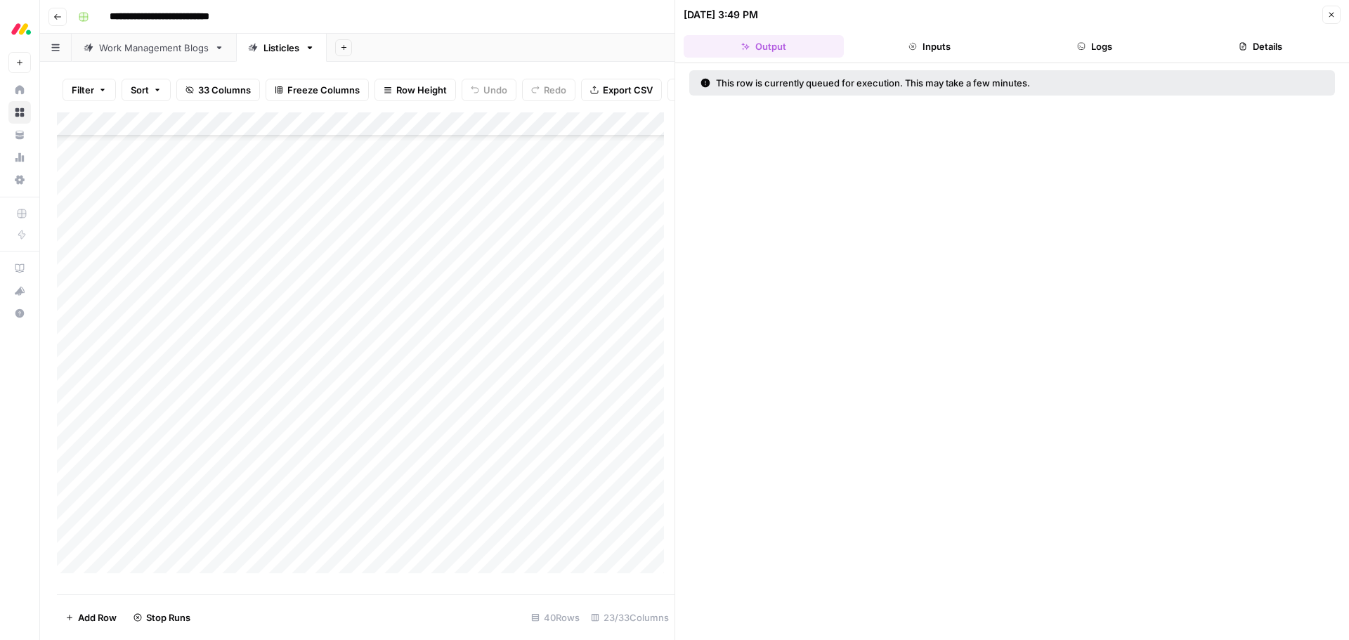
click at [1329, 15] on icon "button" at bounding box center [1331, 15] width 8 height 8
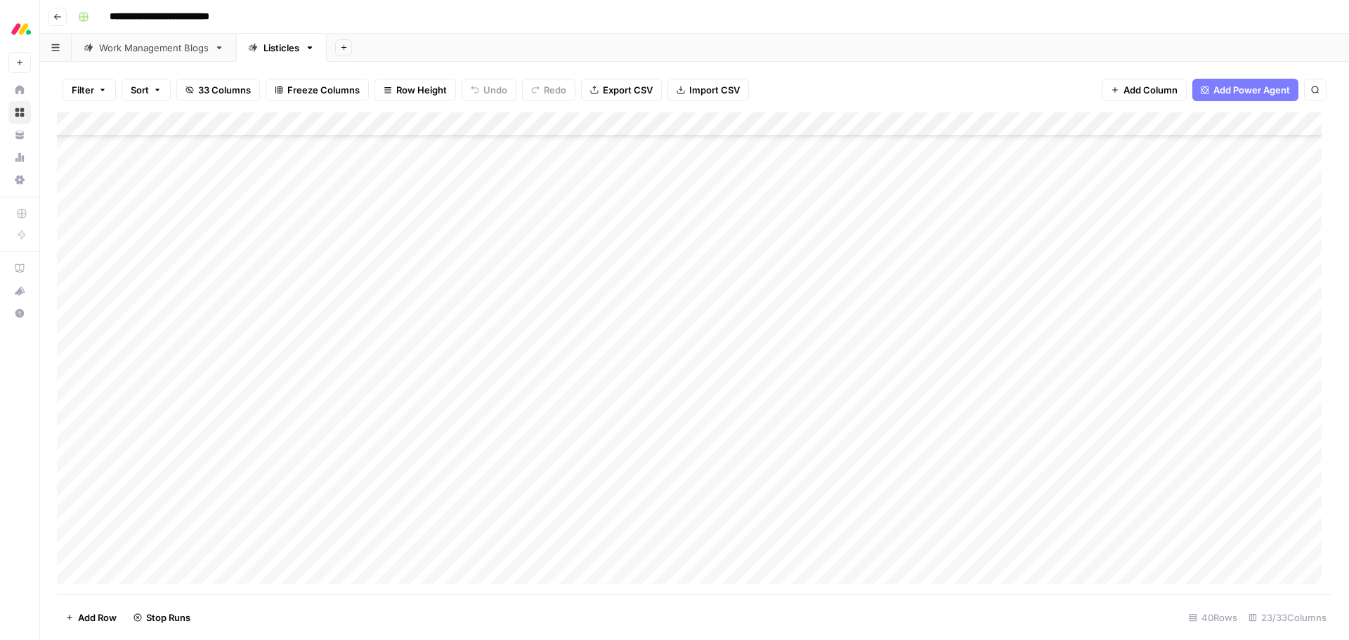
click at [181, 55] on link "Work Management Blogs" at bounding box center [154, 48] width 164 height 28
click at [289, 53] on div "Listicles" at bounding box center [281, 48] width 36 height 14
